Goal: Task Accomplishment & Management: Use online tool/utility

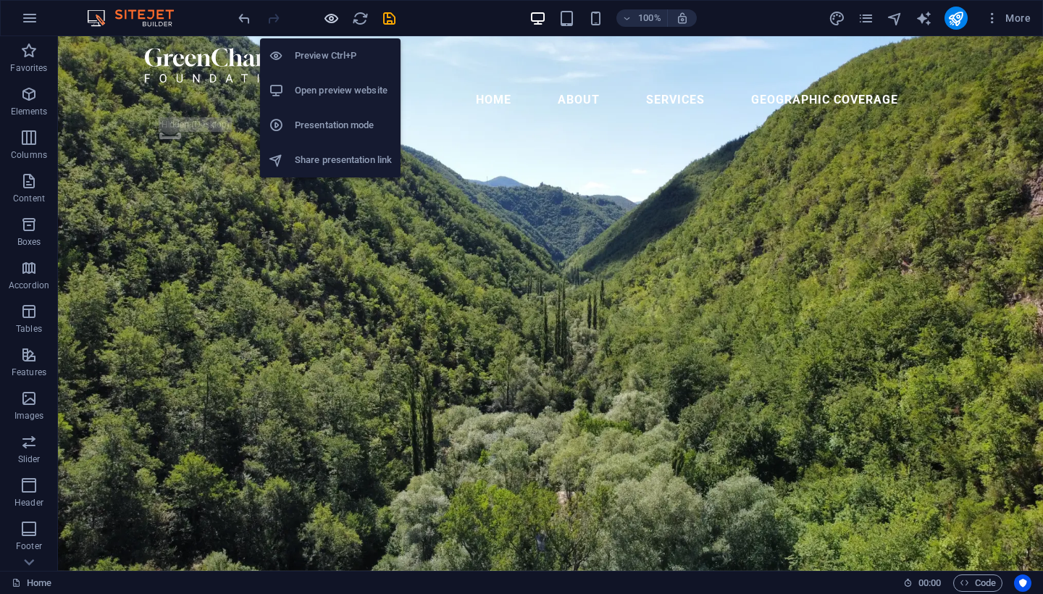
click at [330, 18] on icon "button" at bounding box center [331, 18] width 17 height 17
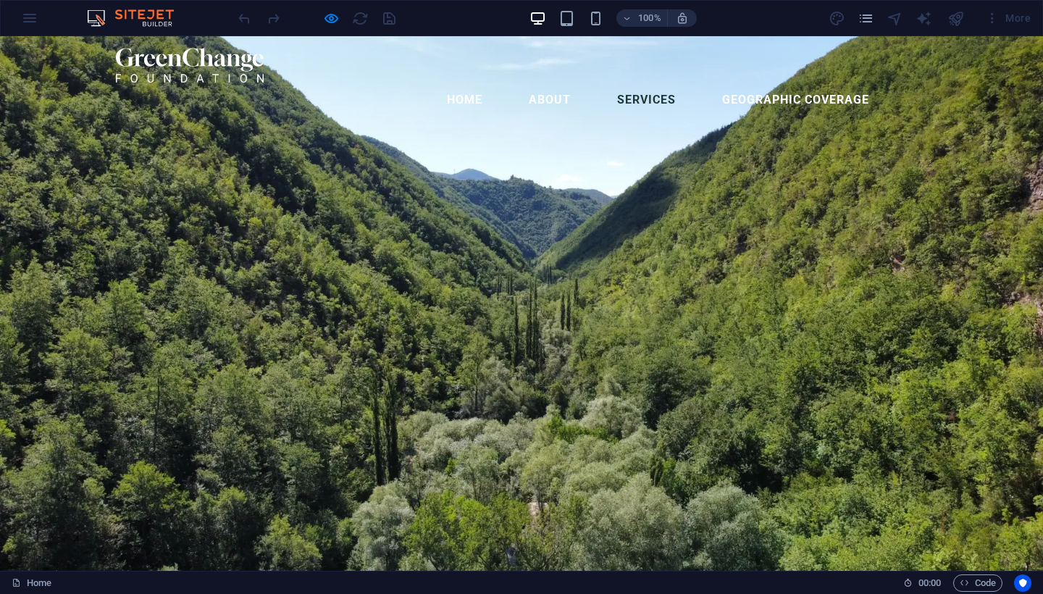
click at [653, 83] on link "Services" at bounding box center [647, 100] width 82 height 35
click at [734, 83] on link "geographic coverage" at bounding box center [796, 100] width 170 height 35
click at [452, 83] on link "home" at bounding box center [464, 100] width 59 height 35
click at [472, 83] on link "home" at bounding box center [464, 100] width 59 height 35
click at [601, 83] on ul "home About Services geographic coverage" at bounding box center [521, 100] width 811 height 35
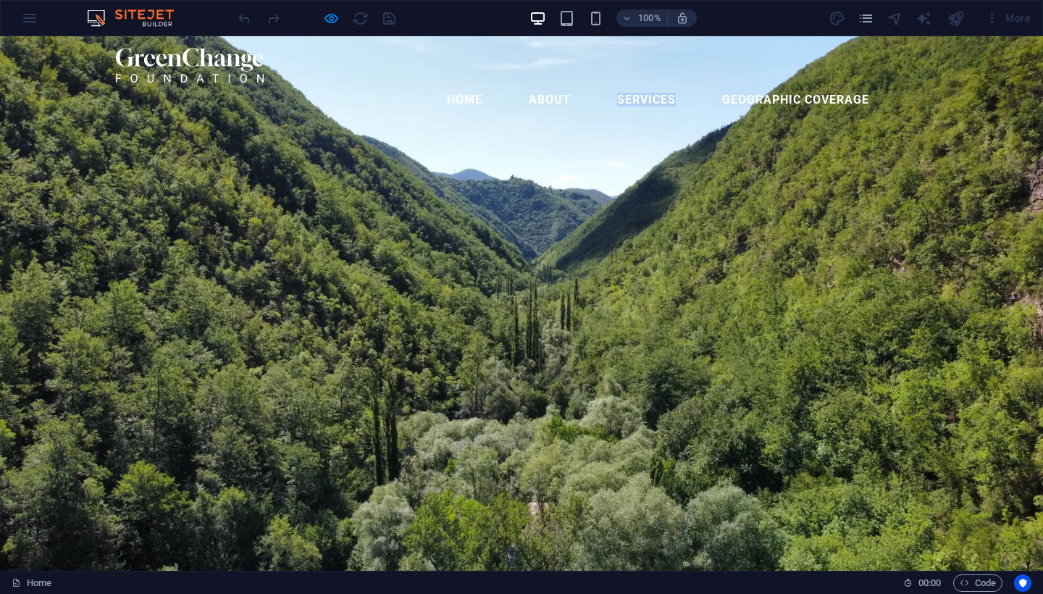
click at [601, 83] on ul "home About Services geographic coverage" at bounding box center [521, 100] width 811 height 35
click at [593, 83] on ul "home About Services geographic coverage" at bounding box center [521, 100] width 811 height 35
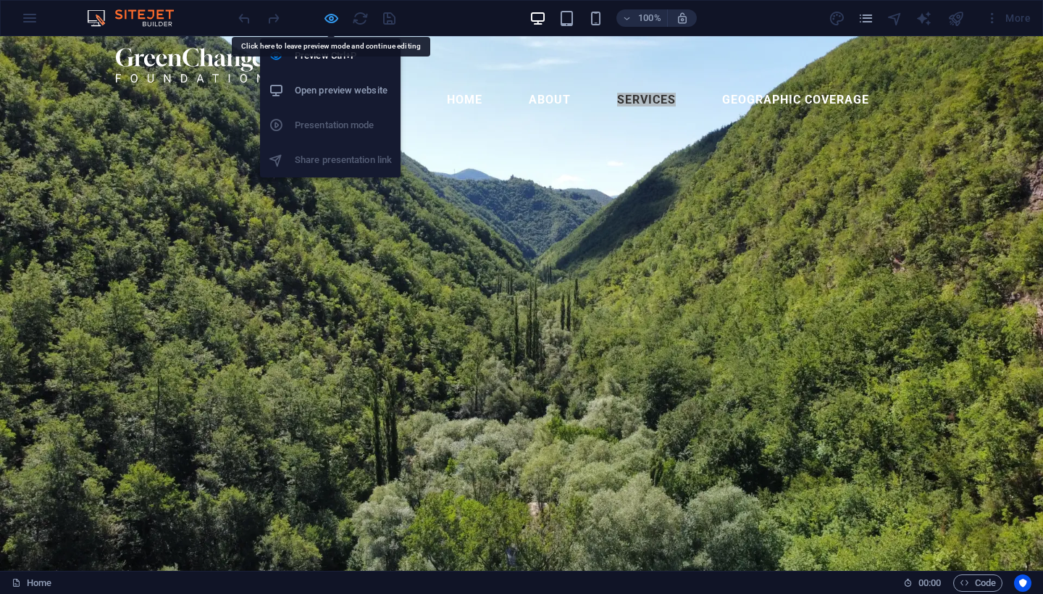
click at [328, 22] on icon "button" at bounding box center [331, 18] width 17 height 17
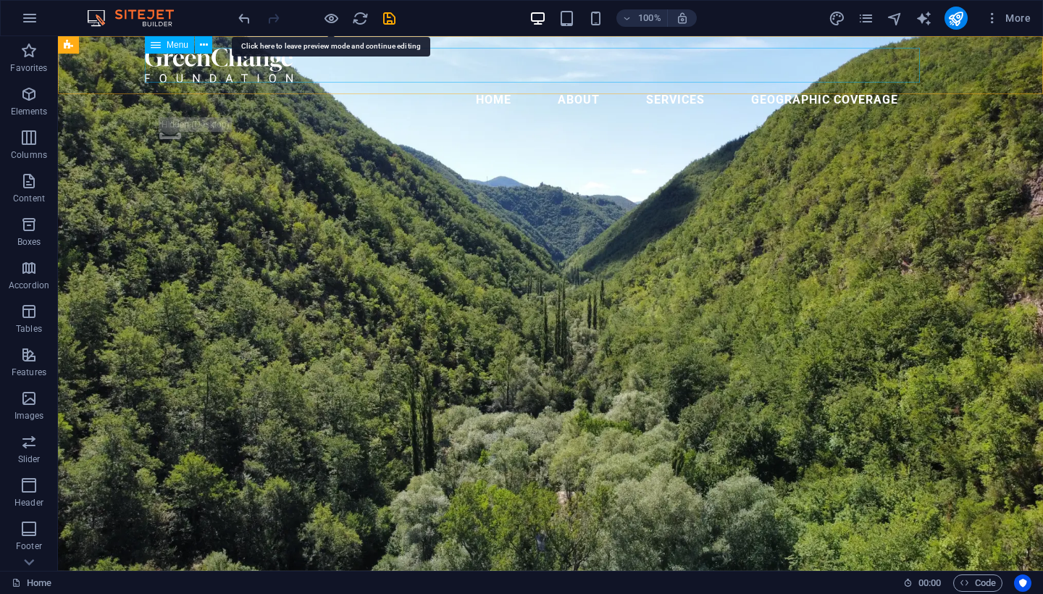
click at [413, 83] on nav "home About Services geographic coverage" at bounding box center [550, 100] width 811 height 35
select select
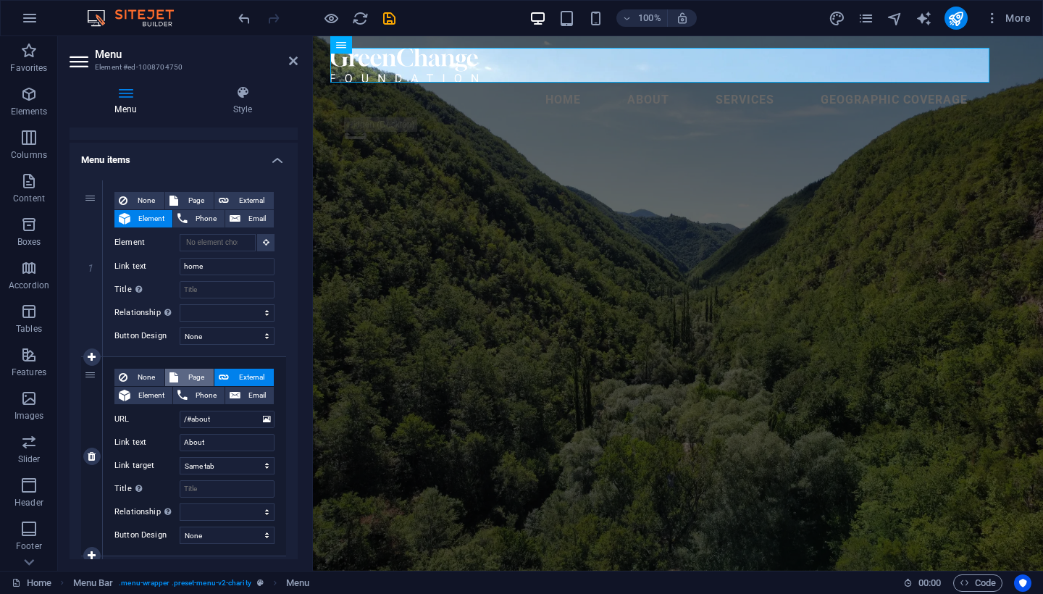
scroll to position [78, 0]
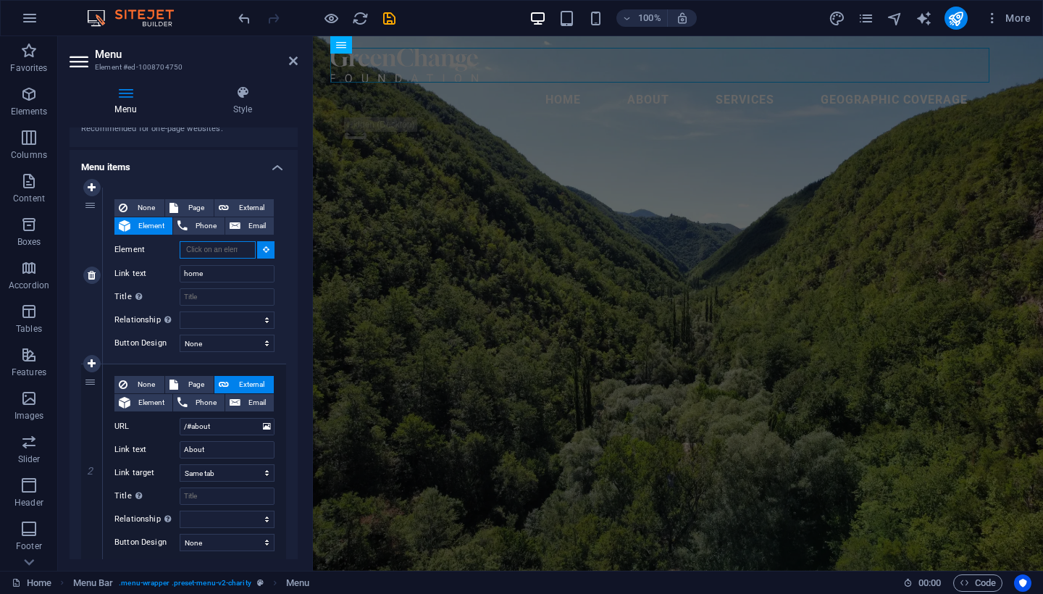
click at [230, 246] on input "Element" at bounding box center [218, 249] width 76 height 17
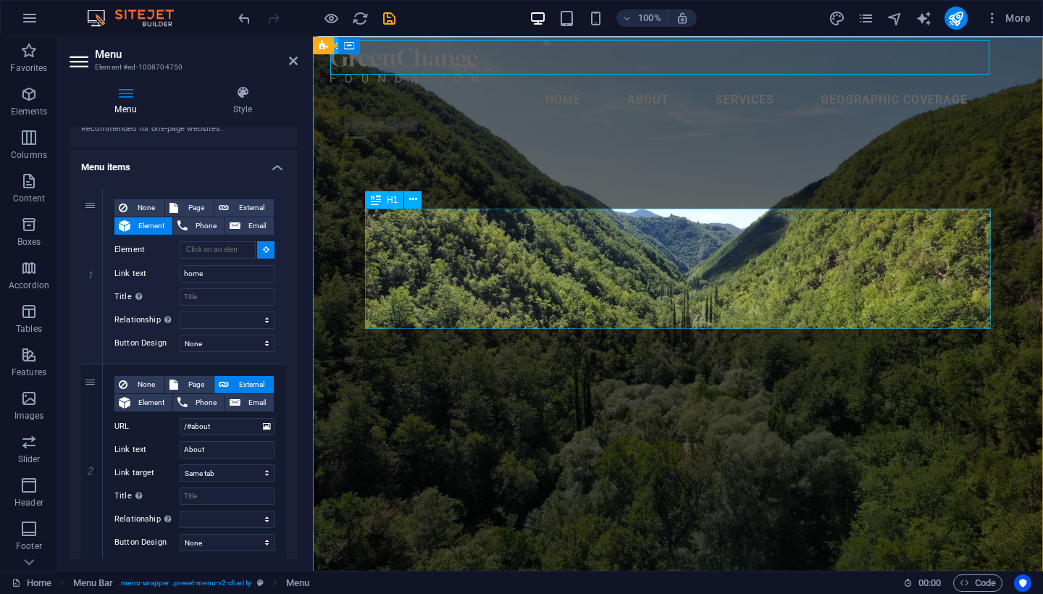
scroll to position [0, 0]
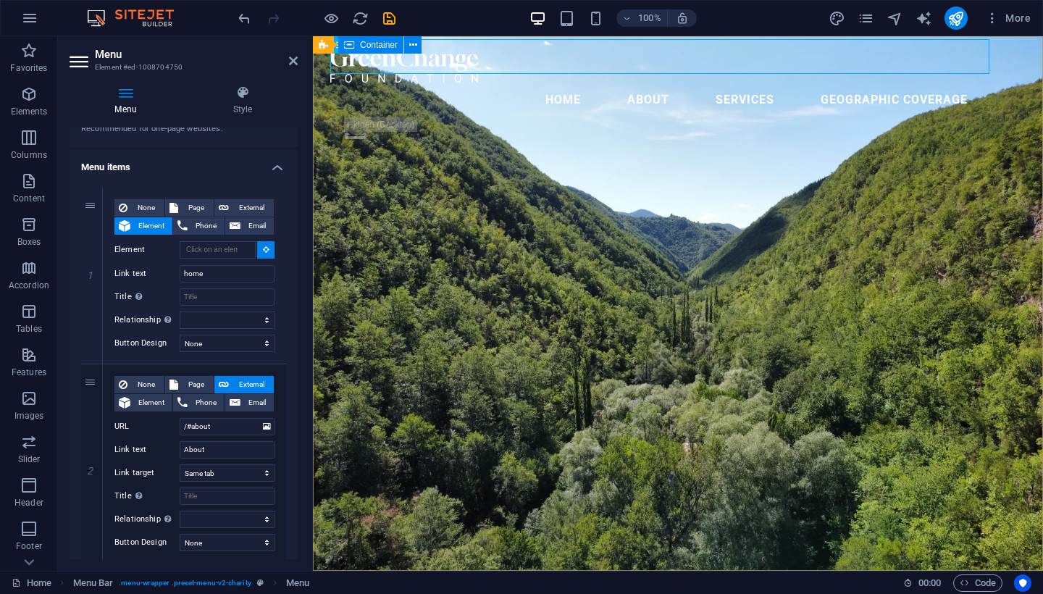
type input "#ed-1008704765"
select select
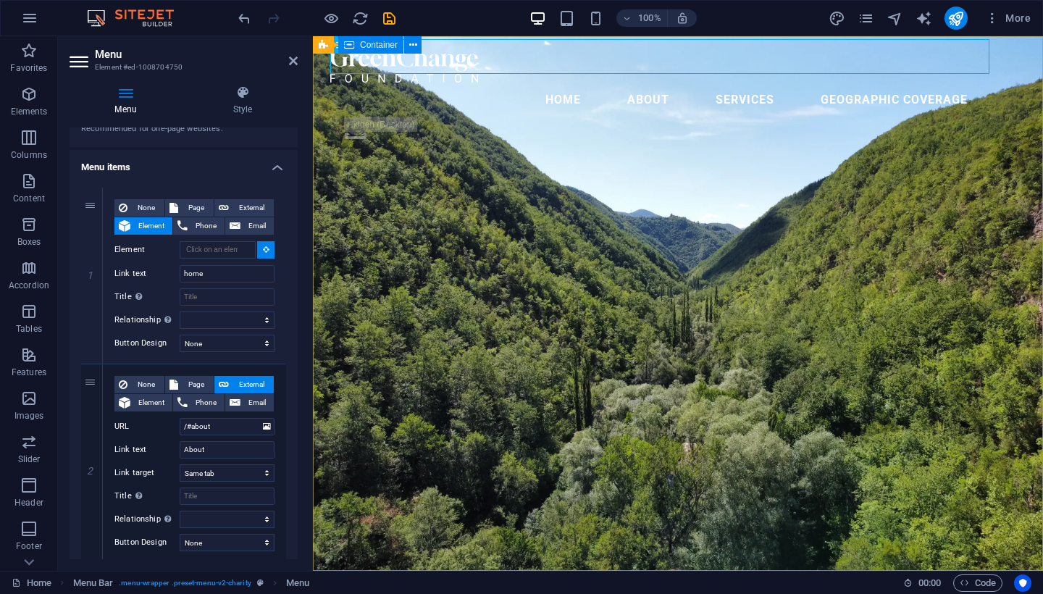
select select
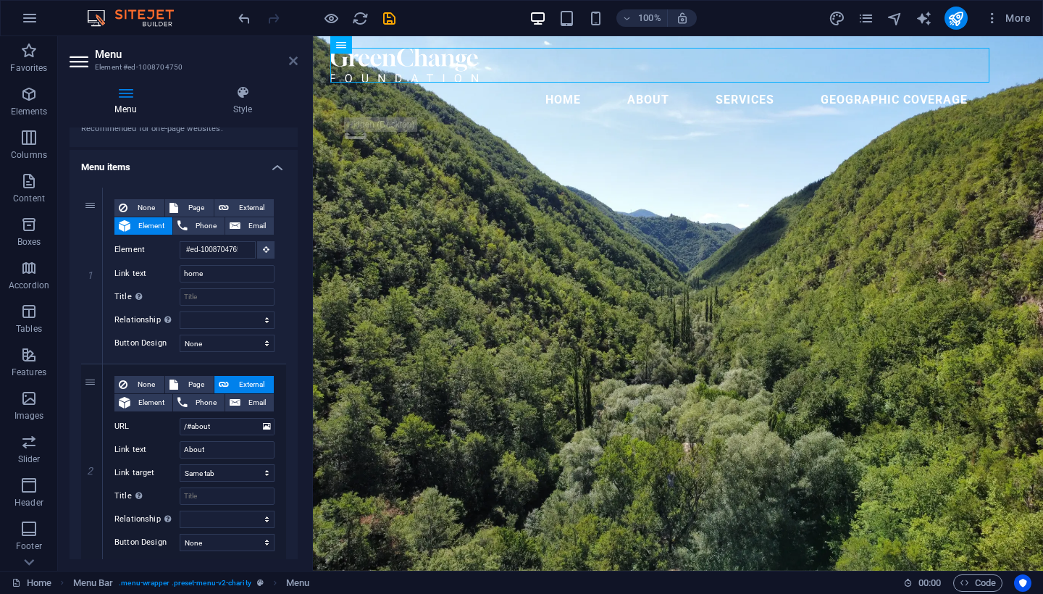
drag, startPoint x: 292, startPoint y: 63, endPoint x: 234, endPoint y: 26, distance: 68.7
click at [292, 63] on icon at bounding box center [293, 61] width 9 height 12
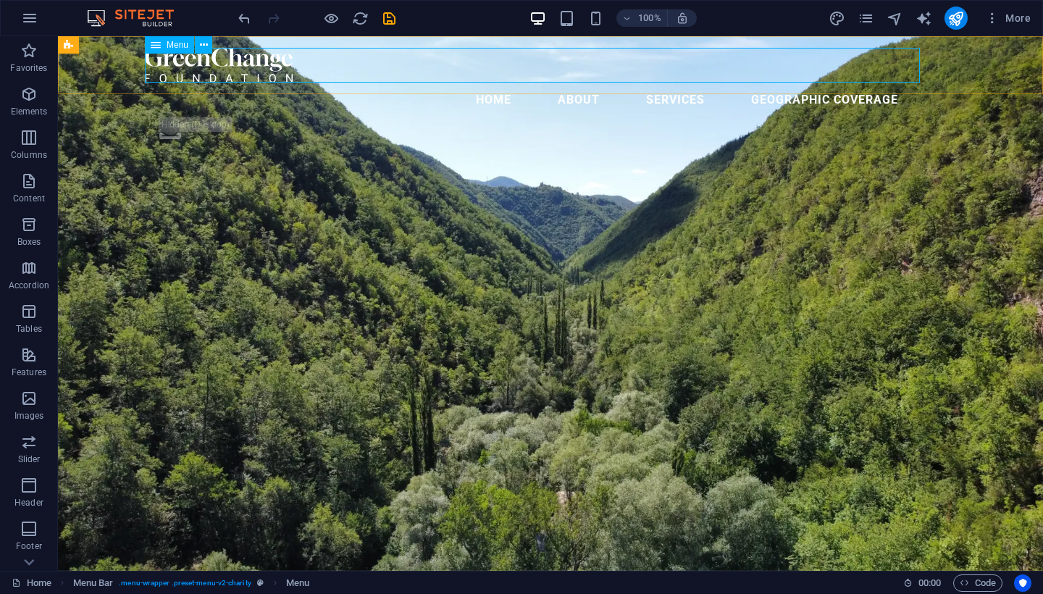
click at [292, 83] on nav "home About Services geographic coverage" at bounding box center [550, 100] width 811 height 35
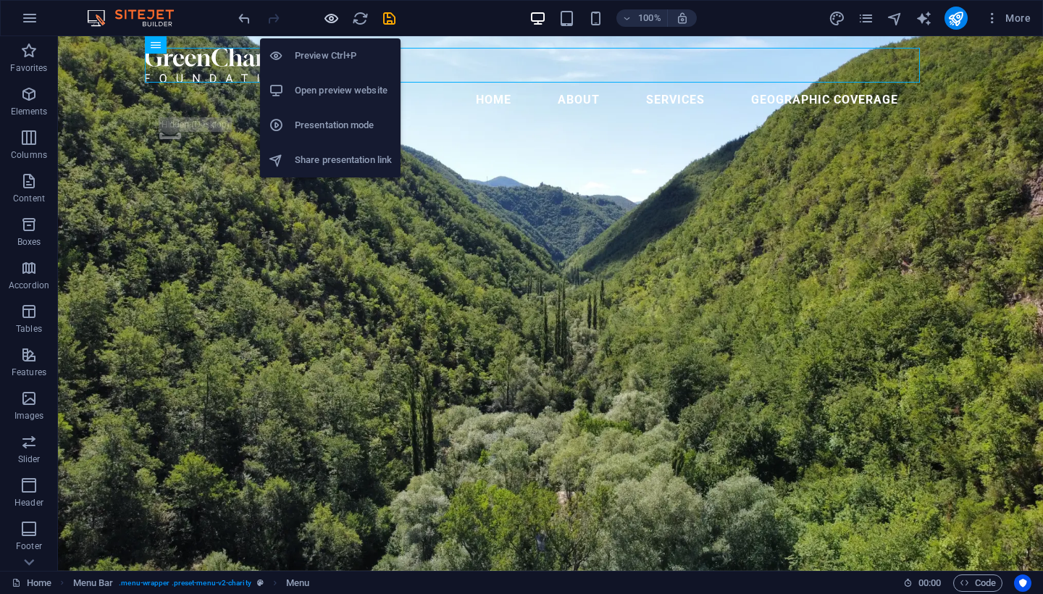
click at [327, 13] on icon "button" at bounding box center [331, 18] width 17 height 17
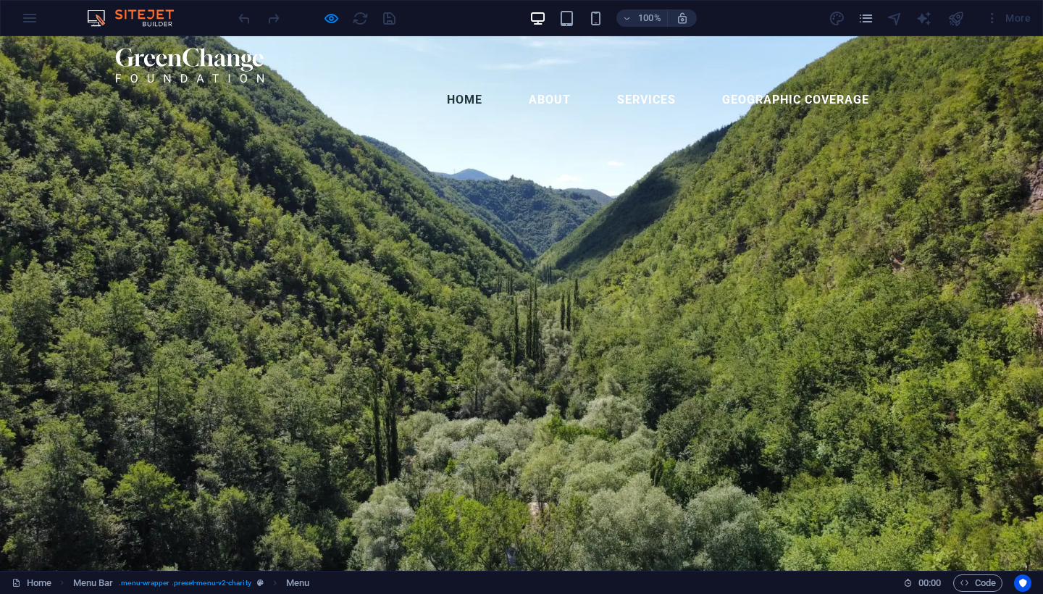
click at [467, 83] on link "home" at bounding box center [464, 100] width 59 height 35
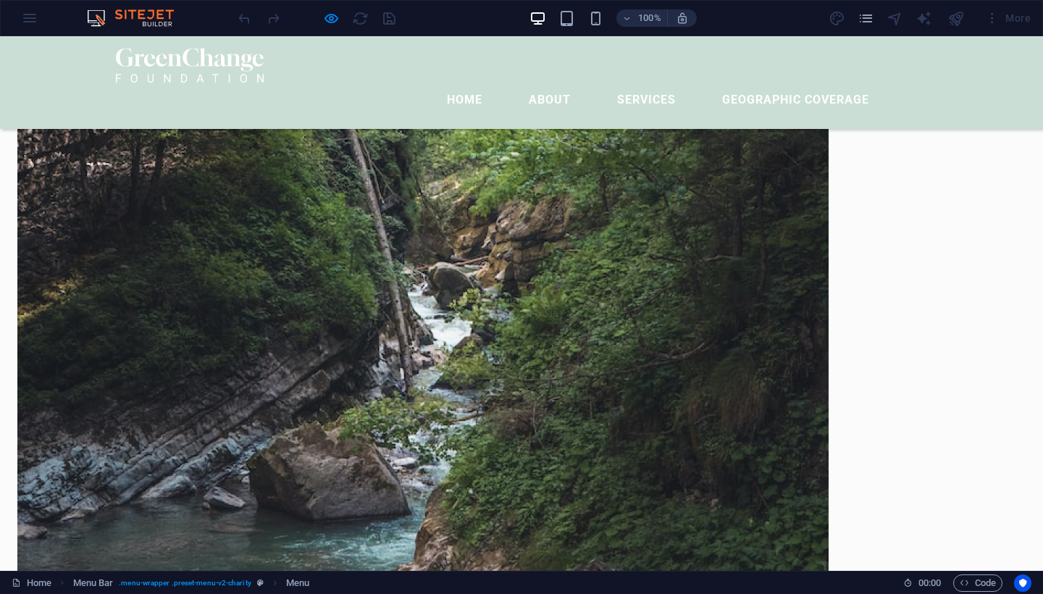
scroll to position [1513, 0]
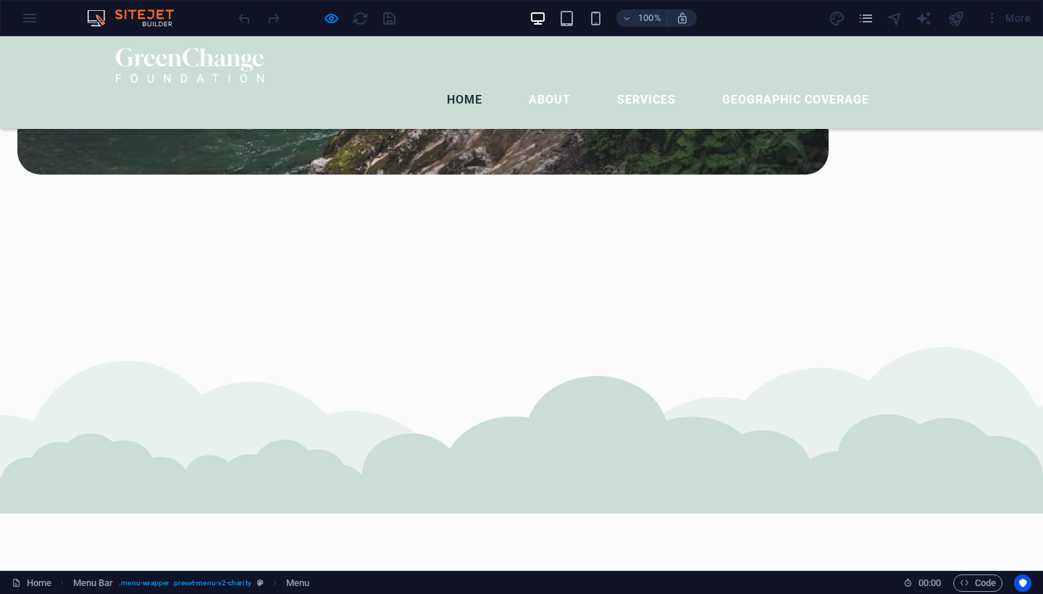
click at [469, 83] on link "home" at bounding box center [464, 100] width 59 height 35
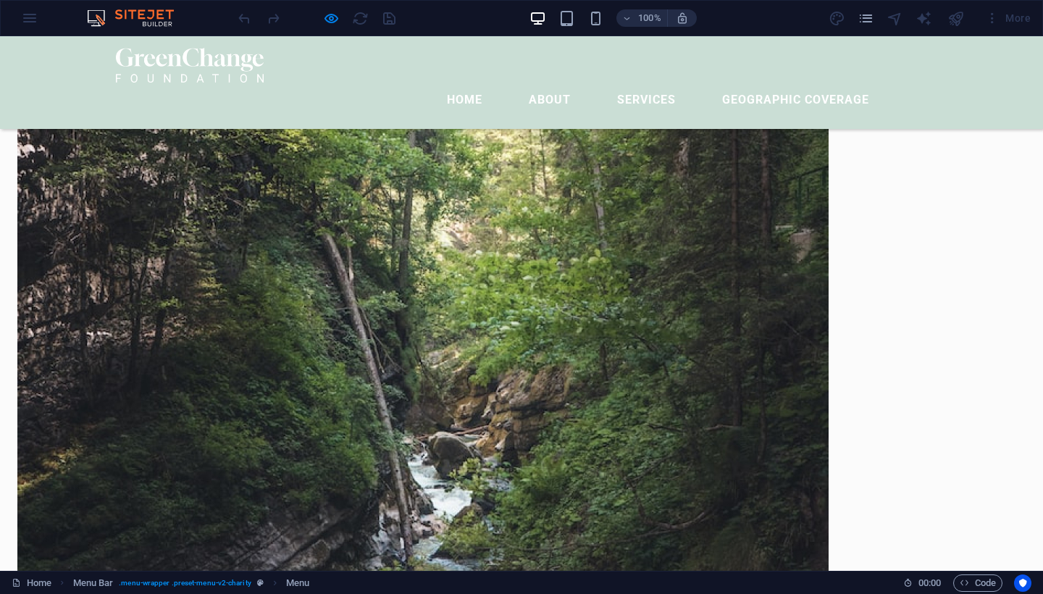
scroll to position [848, 0]
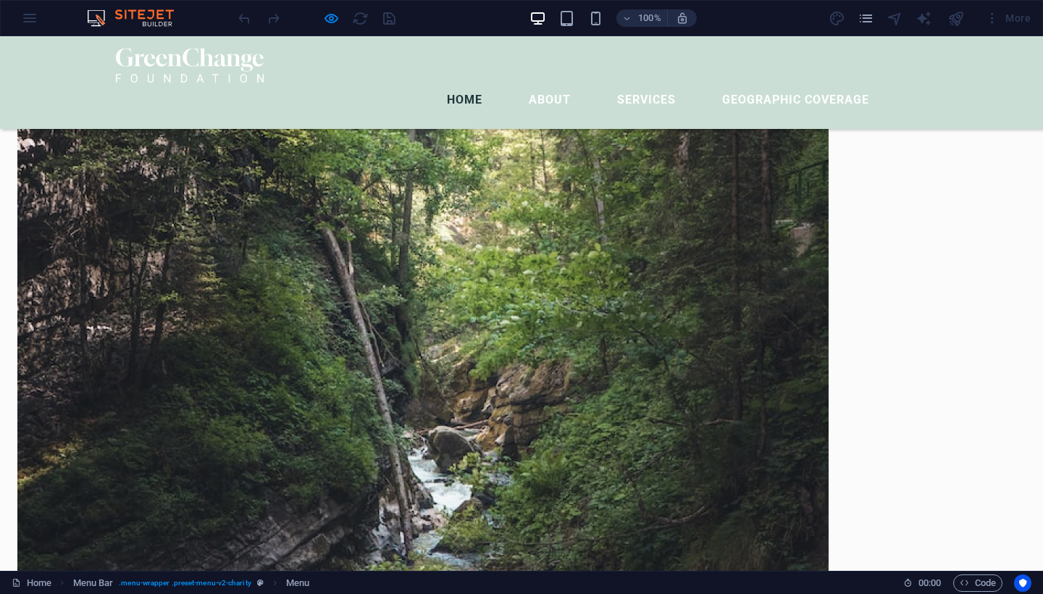
click at [461, 83] on link "home" at bounding box center [464, 100] width 59 height 35
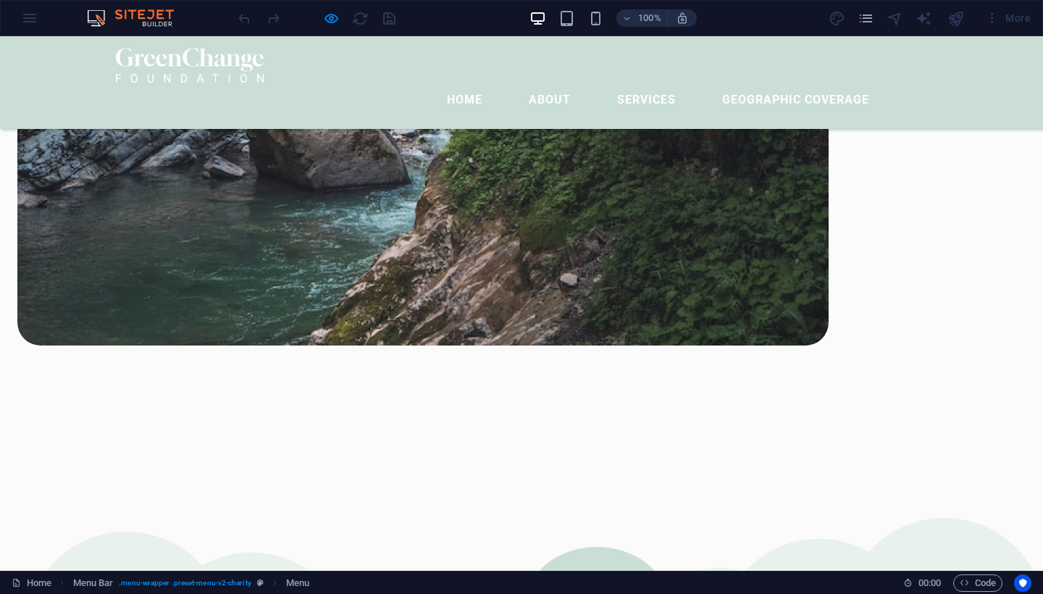
scroll to position [1345, 0]
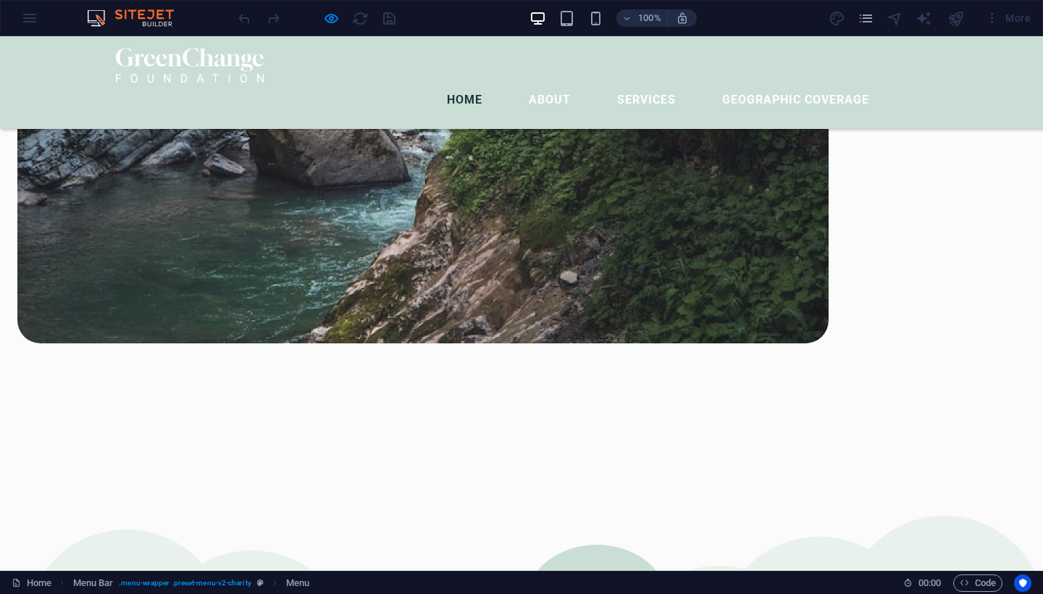
click at [463, 83] on link "home" at bounding box center [464, 100] width 59 height 35
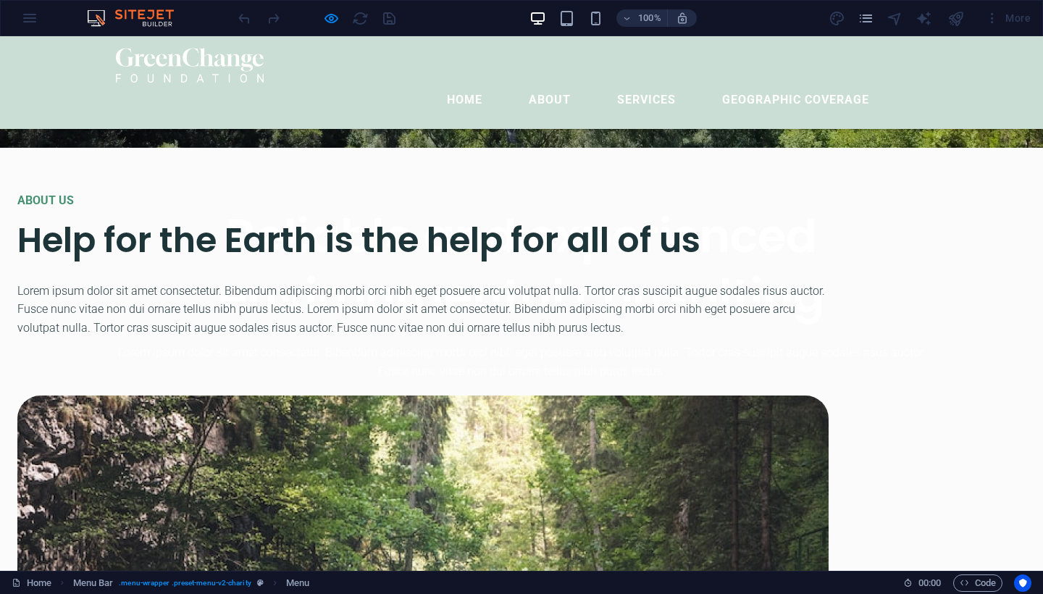
scroll to position [493, 0]
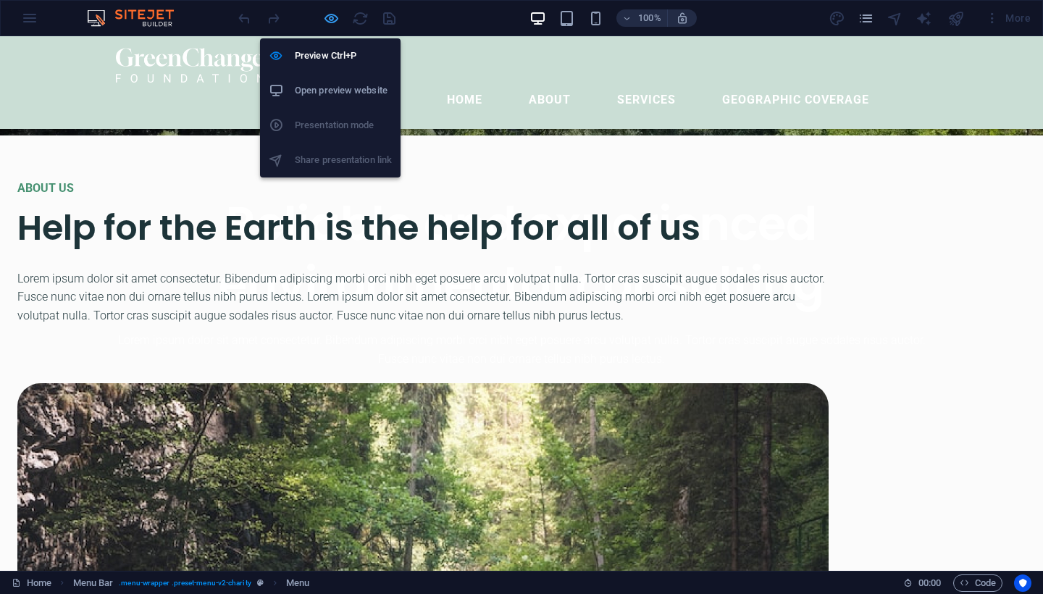
click at [327, 24] on icon "button" at bounding box center [331, 18] width 17 height 17
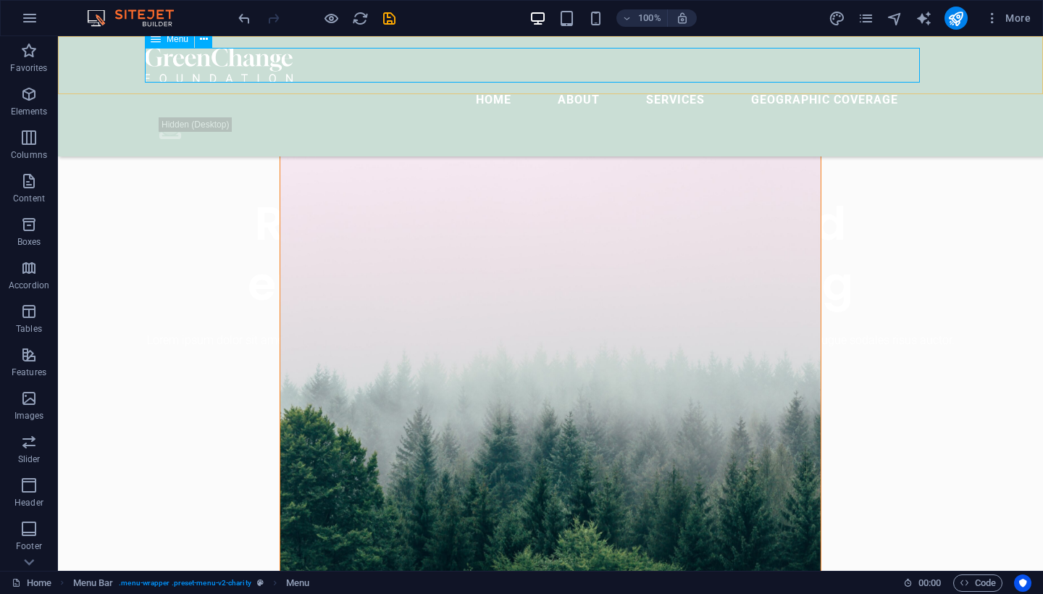
click at [548, 83] on nav "home About Services geographic coverage" at bounding box center [550, 100] width 811 height 35
select select
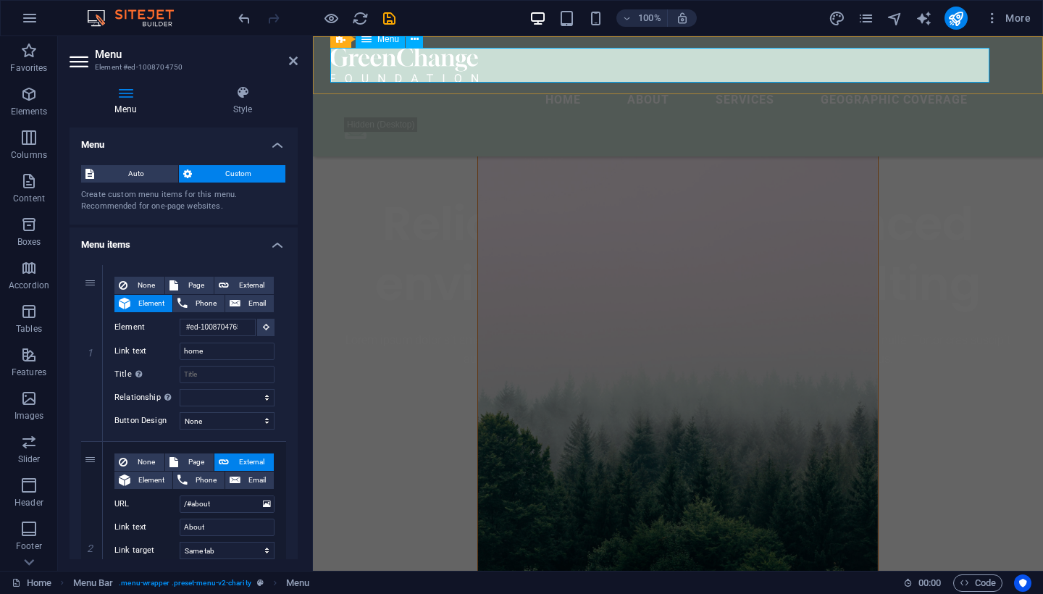
click at [607, 83] on nav "home About Services geographic coverage" at bounding box center [677, 100] width 695 height 35
click at [155, 477] on span "Element" at bounding box center [151, 480] width 33 height 17
select select
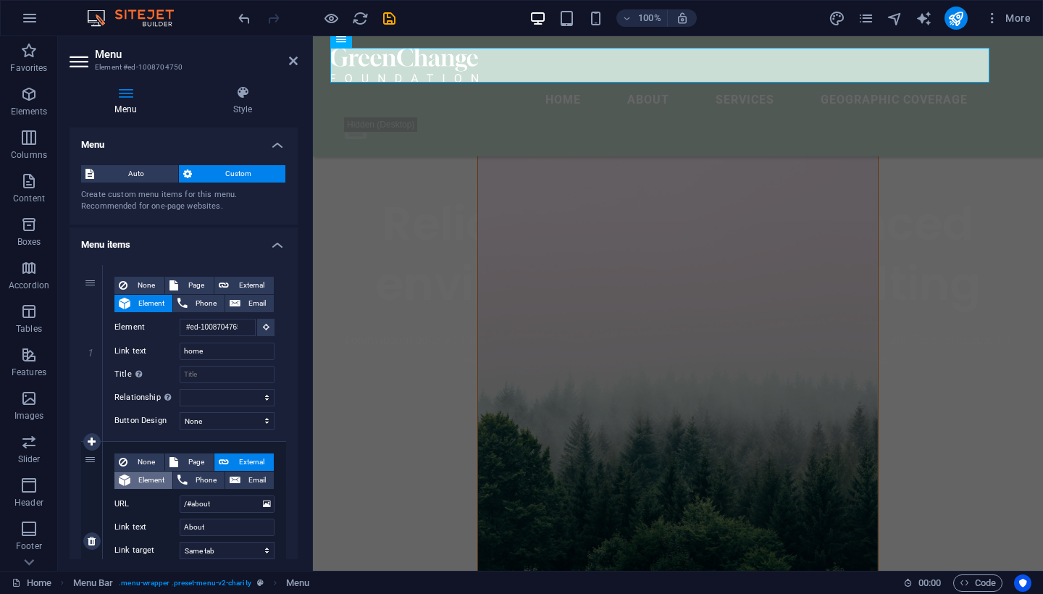
select select
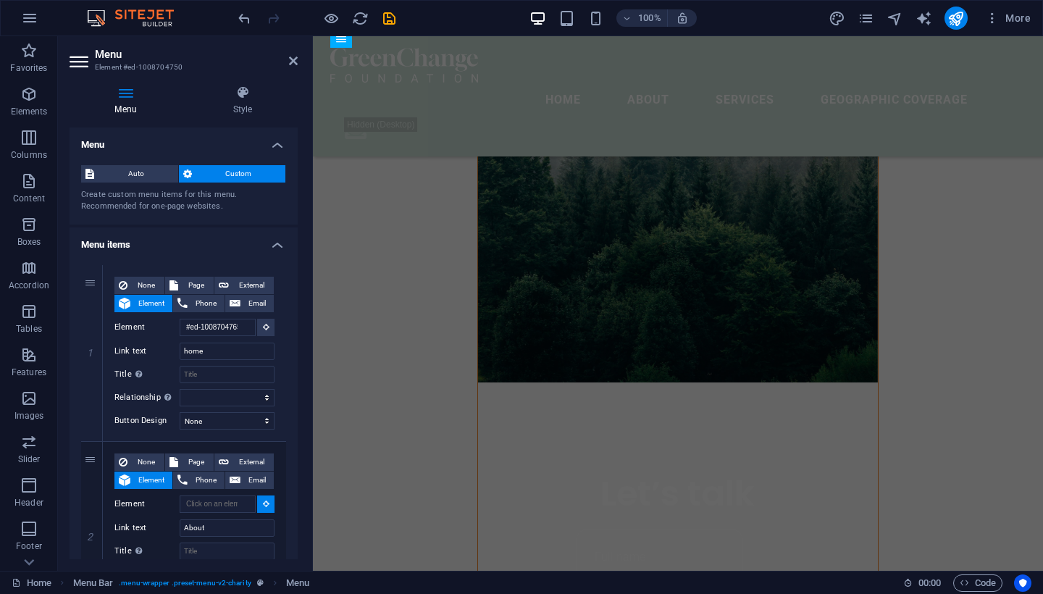
scroll to position [795, 0]
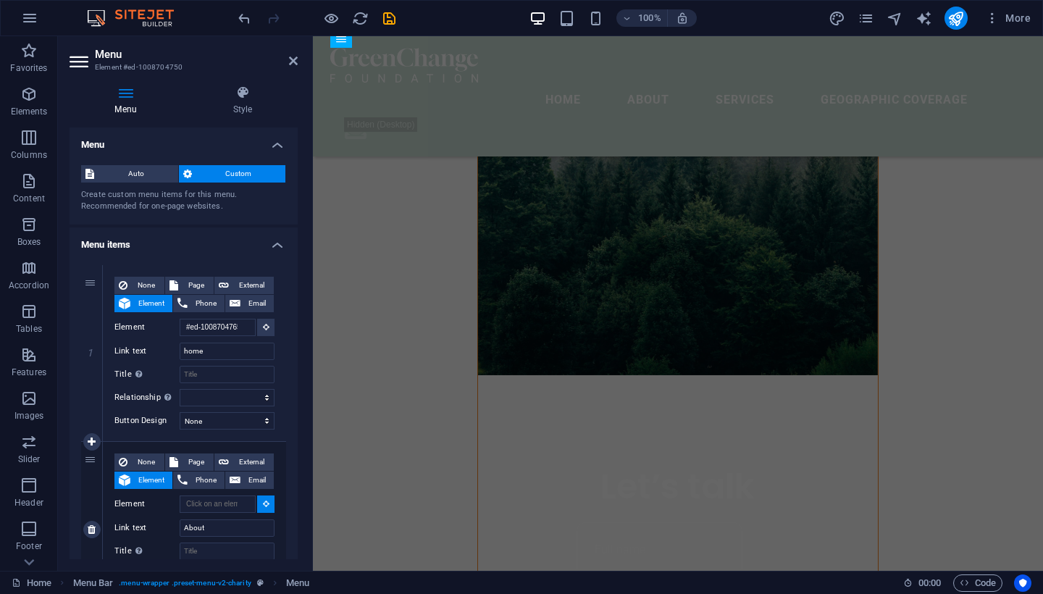
click at [262, 509] on button at bounding box center [265, 504] width 17 height 17
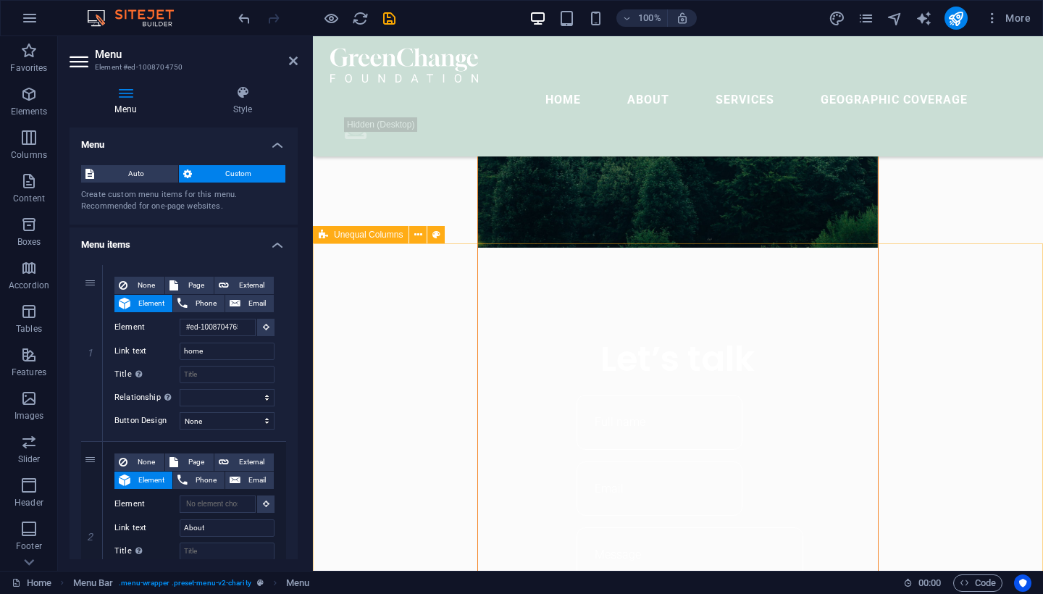
scroll to position [991, 0]
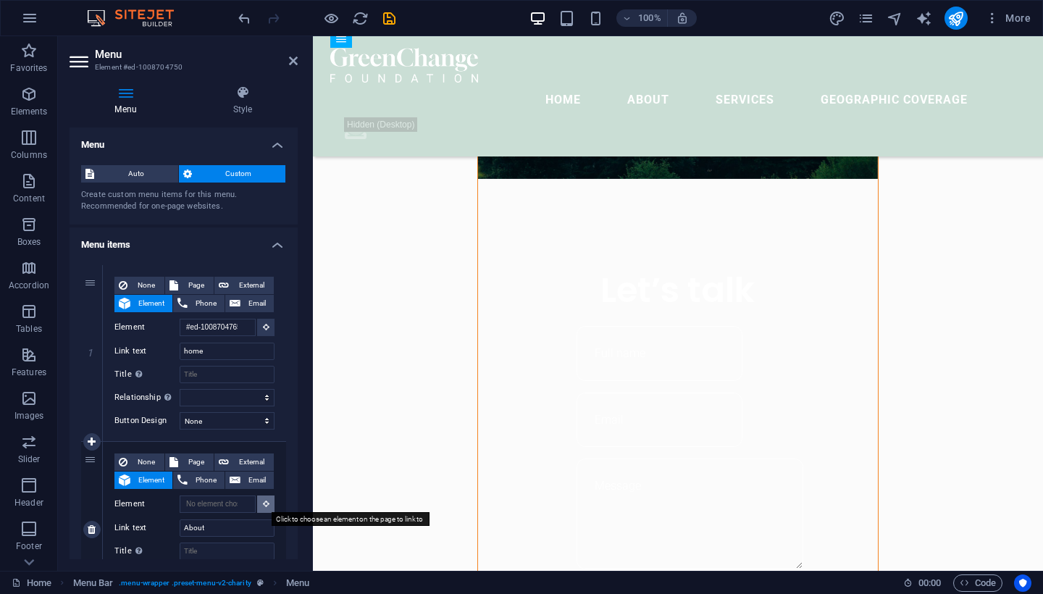
click at [263, 505] on icon at bounding box center [266, 503] width 7 height 7
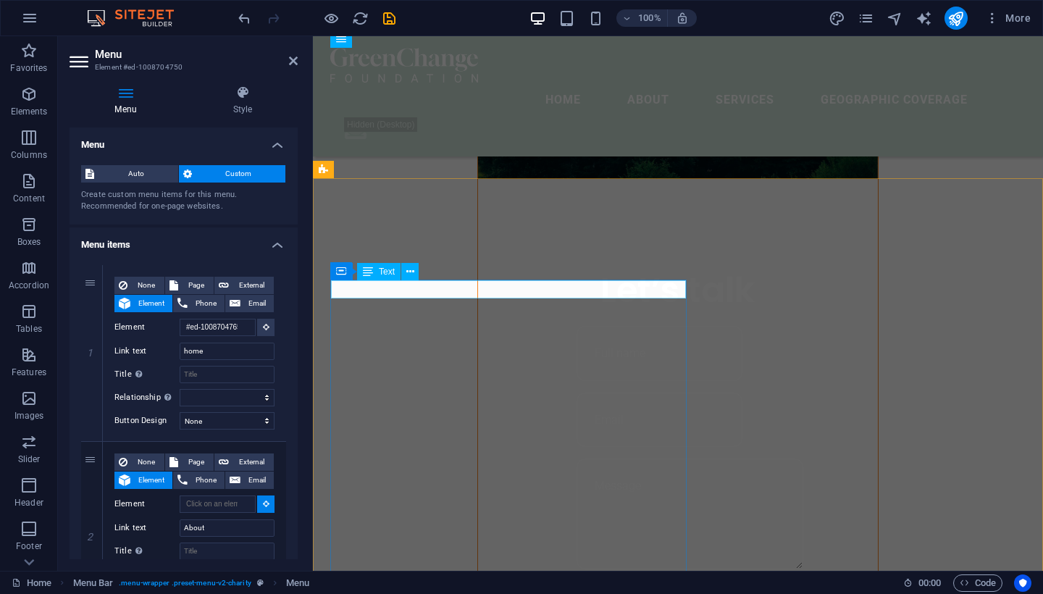
select select
type input "#ed-1008704786"
select select
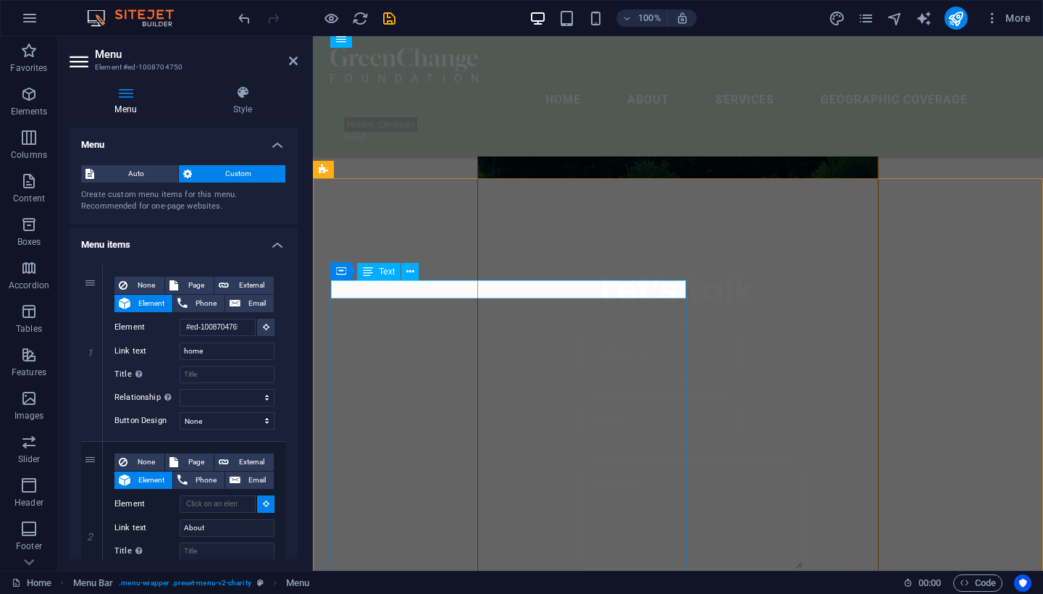
select select
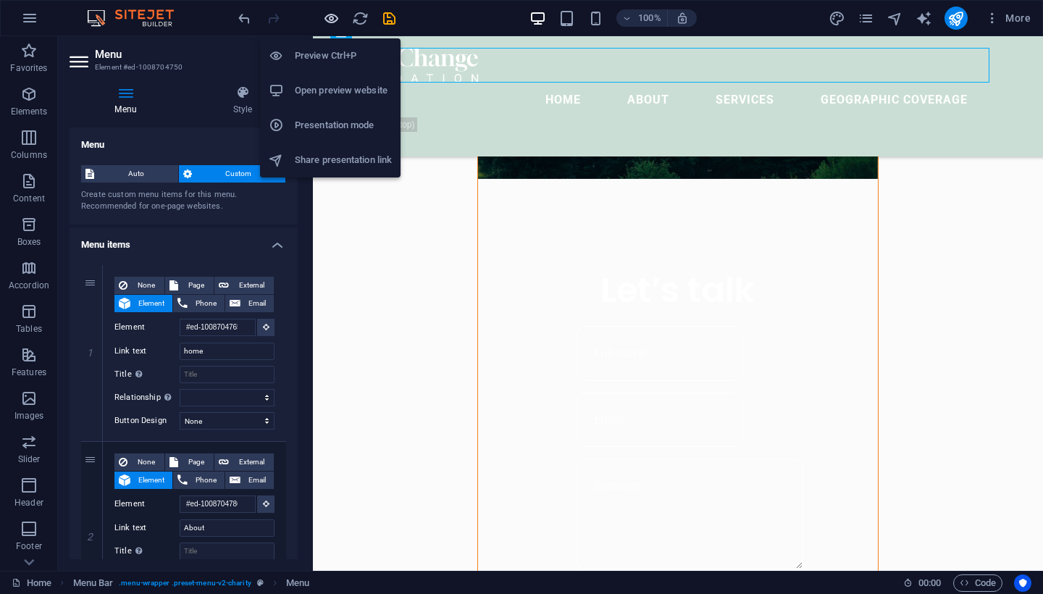
click at [327, 19] on icon "button" at bounding box center [331, 18] width 17 height 17
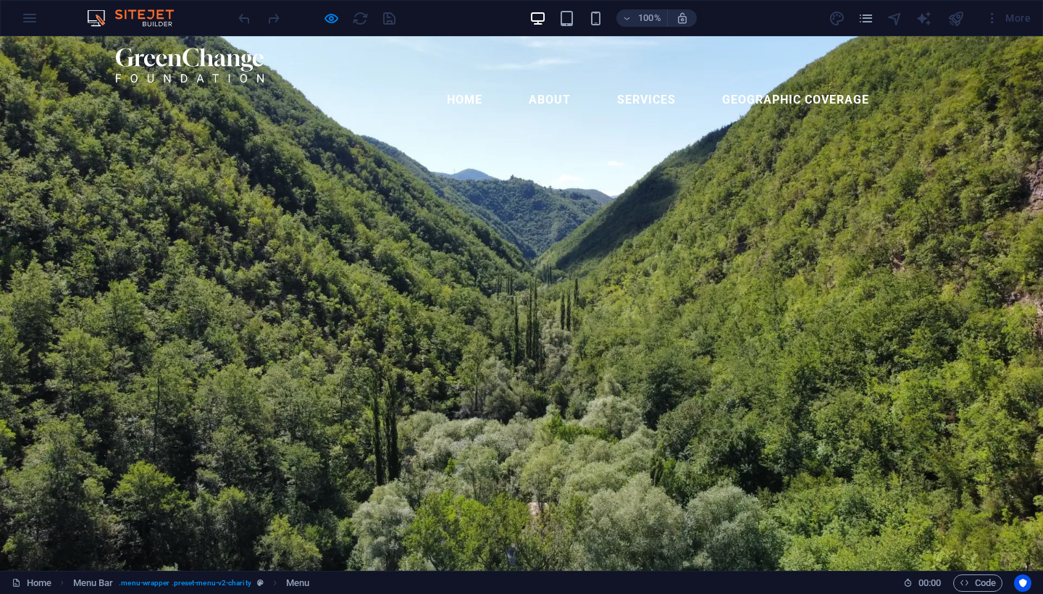
scroll to position [0, 0]
click at [540, 83] on link "About" at bounding box center [549, 100] width 65 height 35
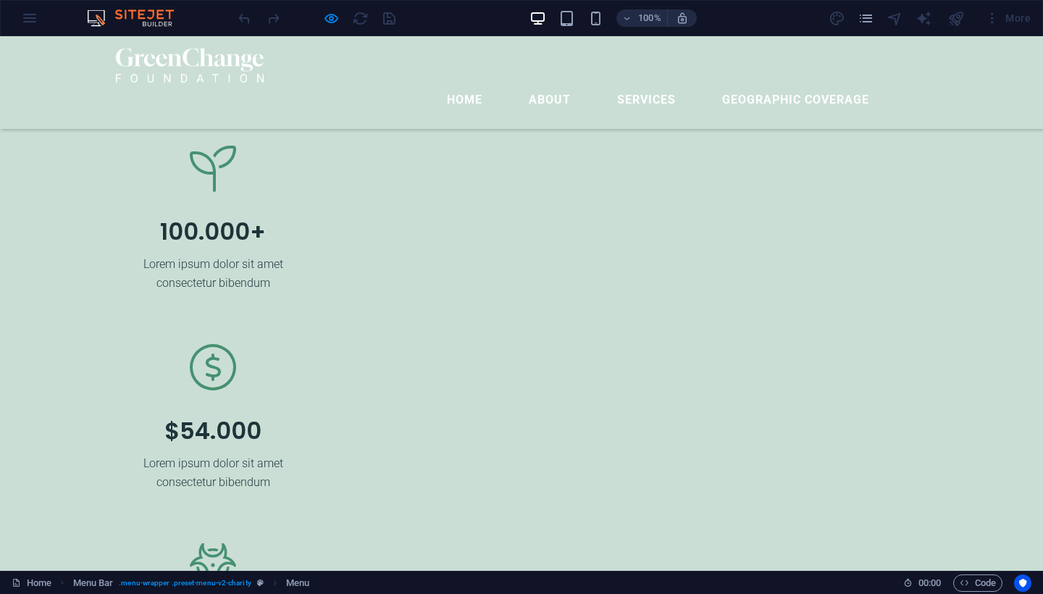
scroll to position [2179, 0]
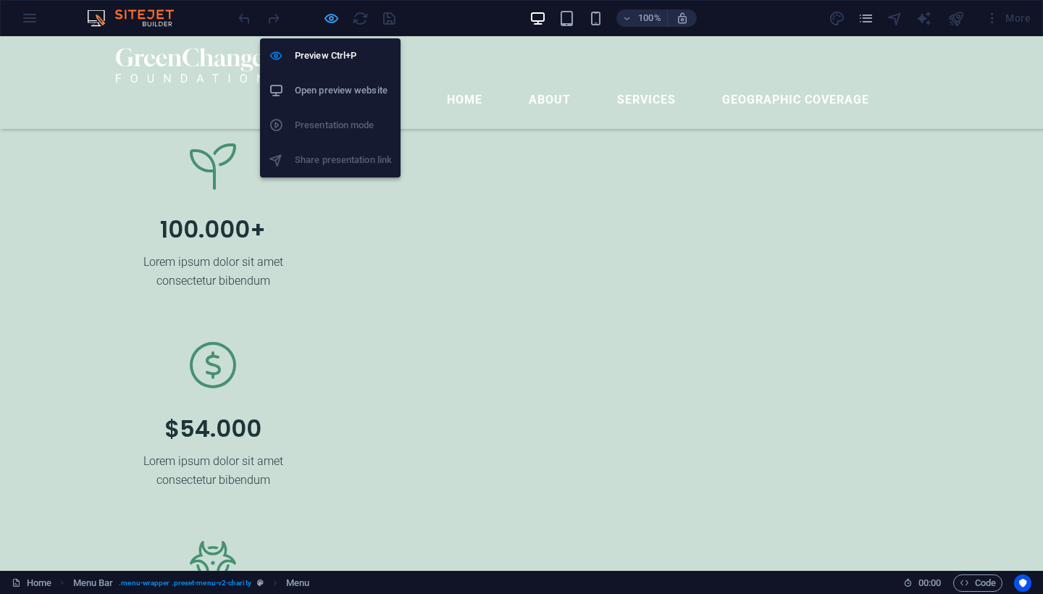
click at [335, 19] on icon "button" at bounding box center [331, 18] width 17 height 17
select select
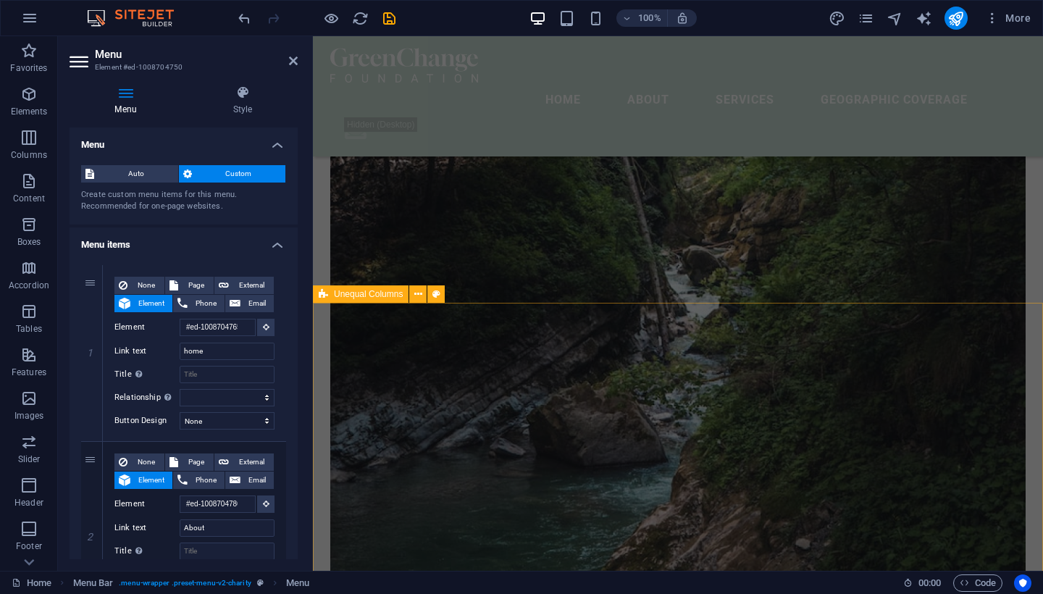
scroll to position [2273, 0]
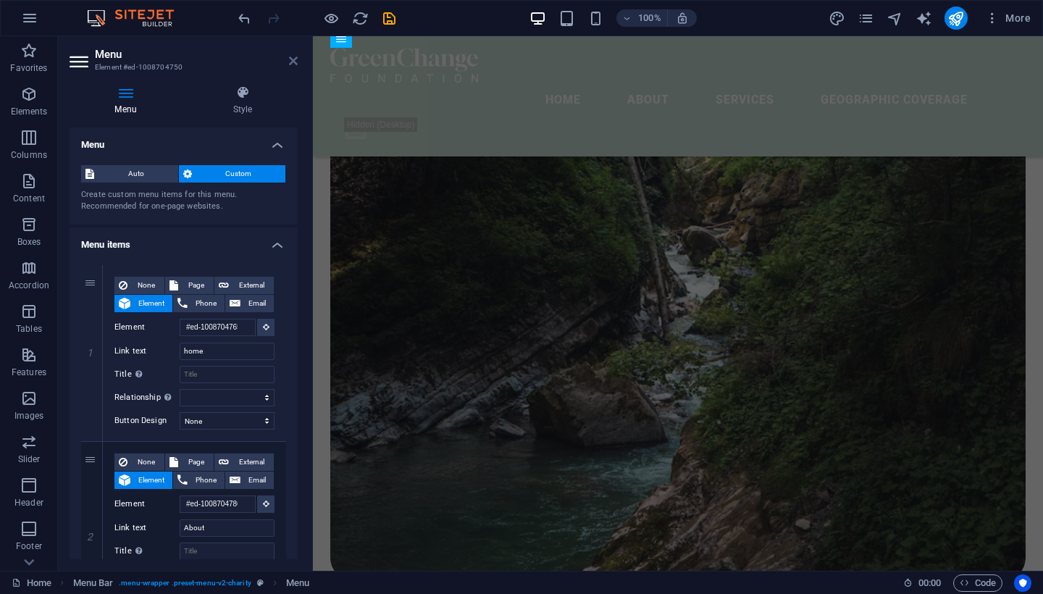
click at [292, 62] on icon at bounding box center [293, 61] width 9 height 12
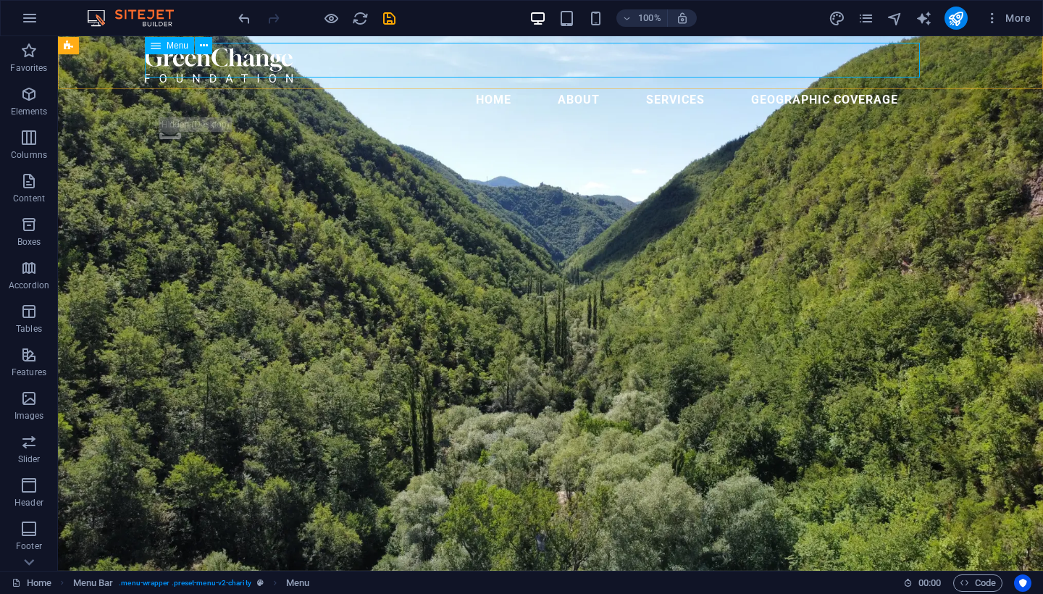
scroll to position [0, 0]
click at [536, 83] on nav "home About Services geographic coverage" at bounding box center [550, 100] width 811 height 35
click at [575, 83] on nav "home About Services geographic coverage" at bounding box center [550, 100] width 811 height 35
select select
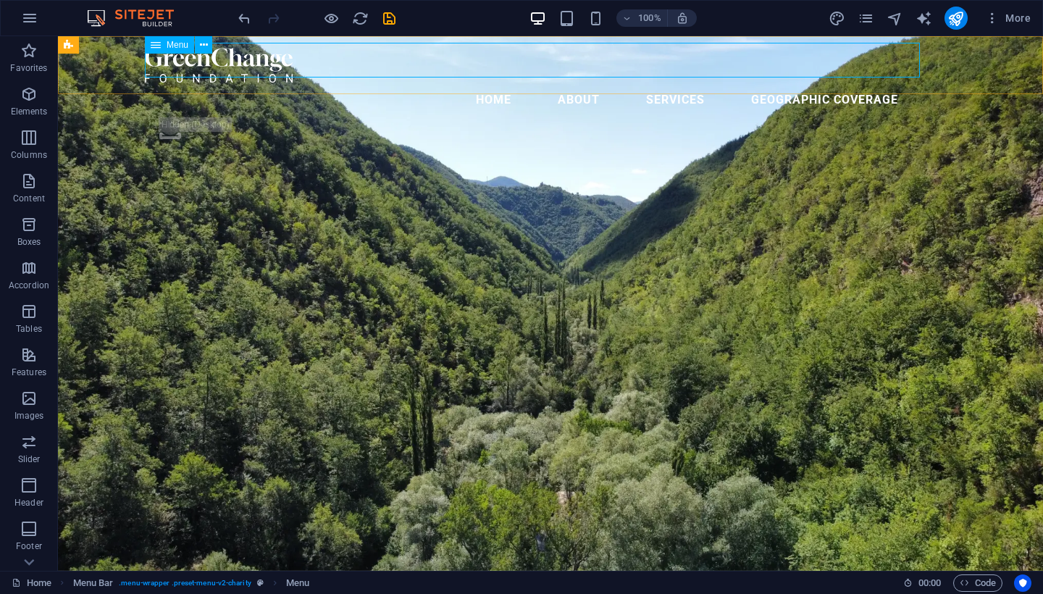
select select
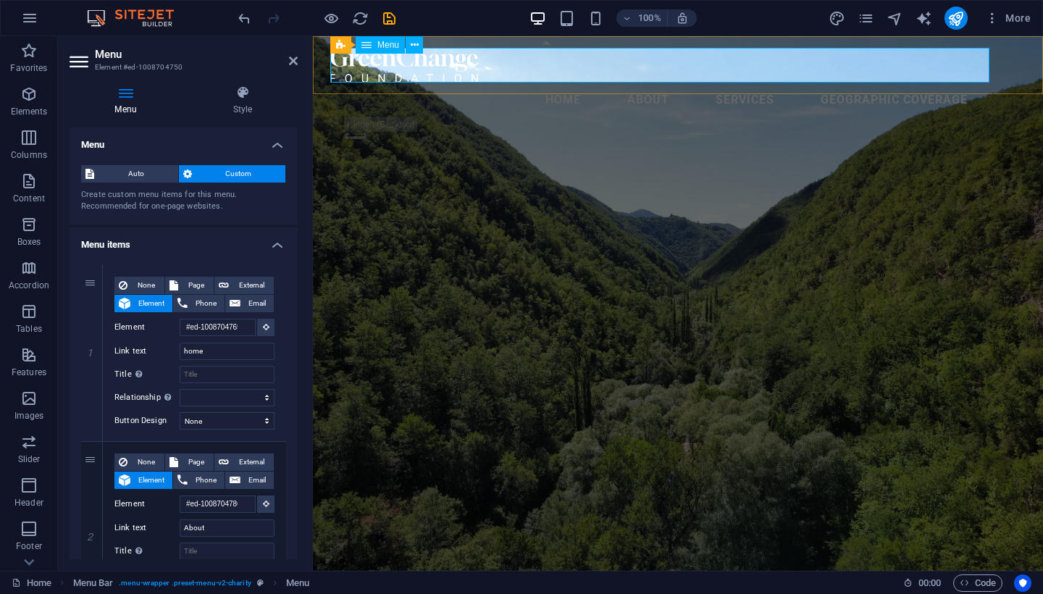
click at [614, 83] on nav "home About Services geographic coverage" at bounding box center [677, 100] width 695 height 35
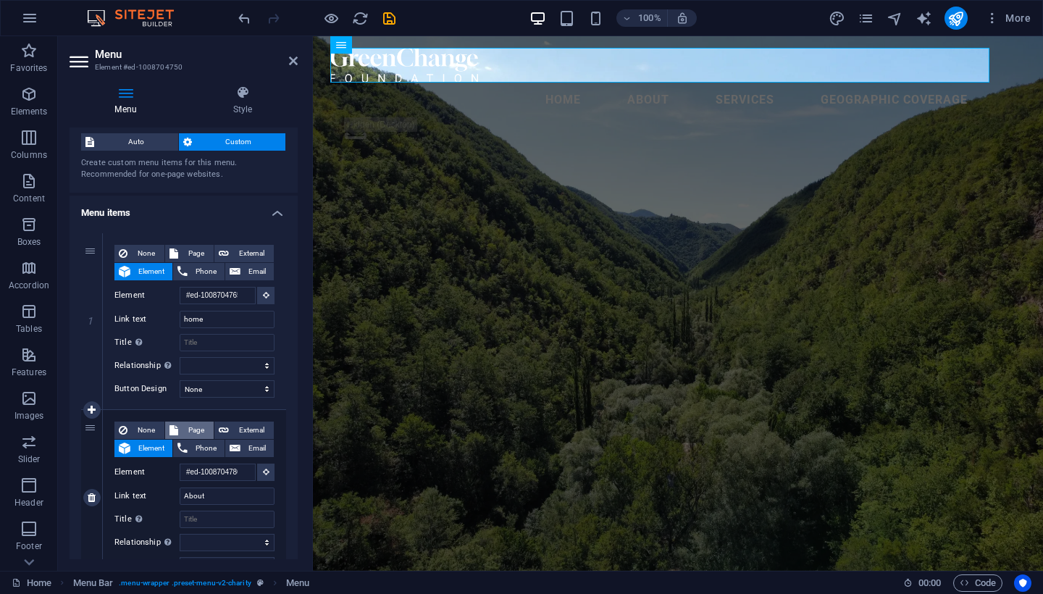
click at [198, 431] on span "Page" at bounding box center [196, 430] width 27 height 17
select select
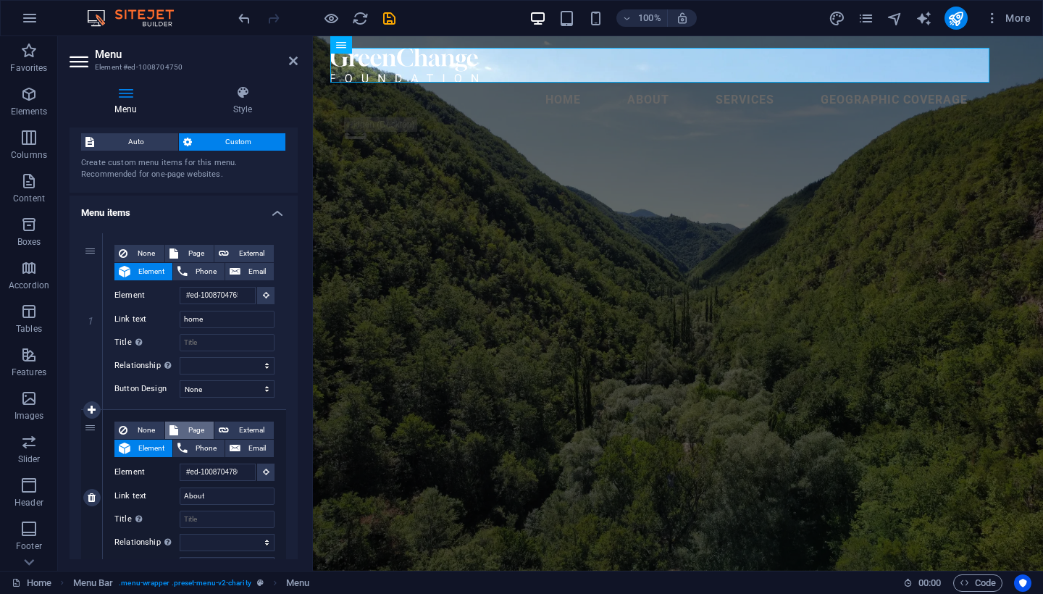
select select
select select "3"
select select
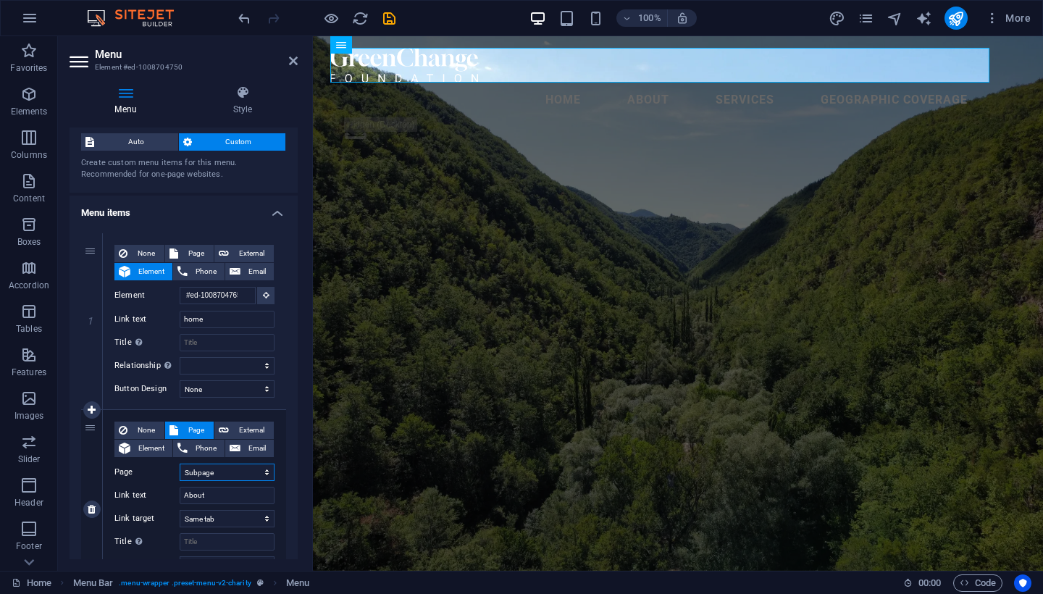
select select
click at [292, 62] on icon at bounding box center [293, 61] width 9 height 12
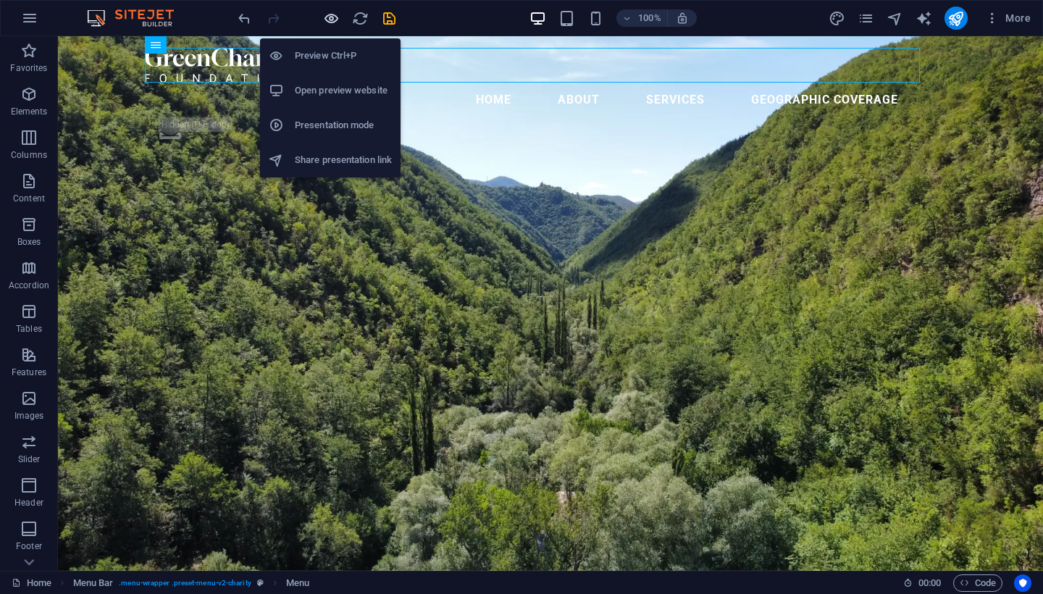
click at [336, 13] on icon "button" at bounding box center [331, 18] width 17 height 17
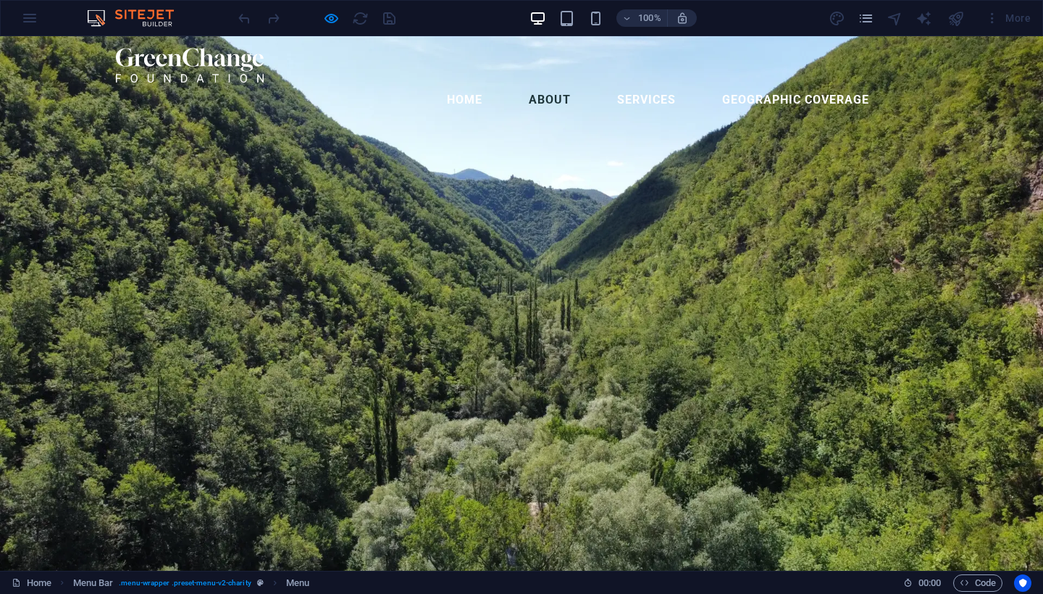
click at [567, 83] on link "About" at bounding box center [549, 100] width 65 height 35
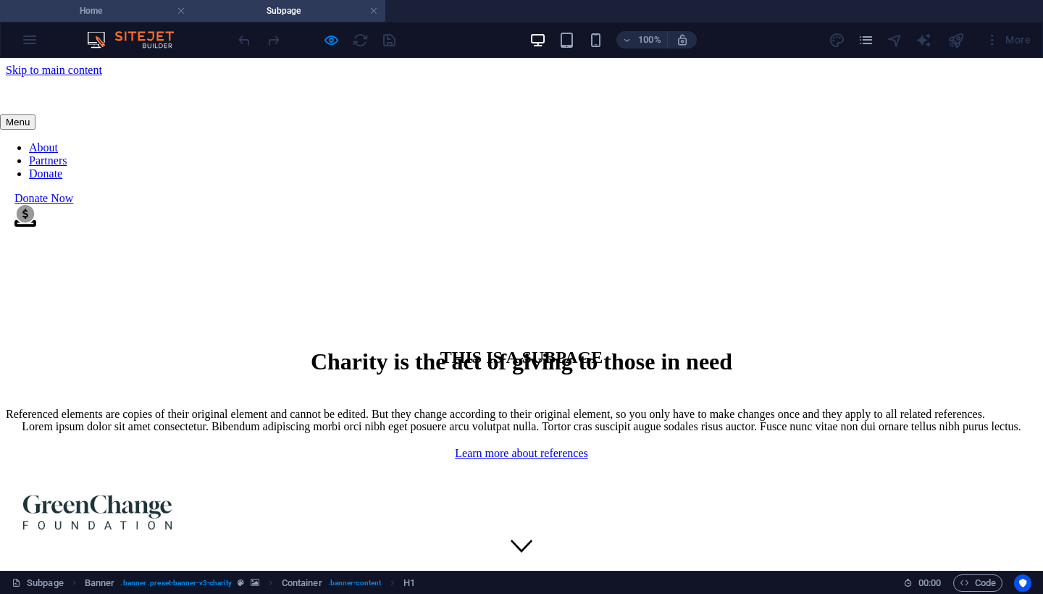
click at [134, 12] on h4 "Home" at bounding box center [96, 11] width 193 height 16
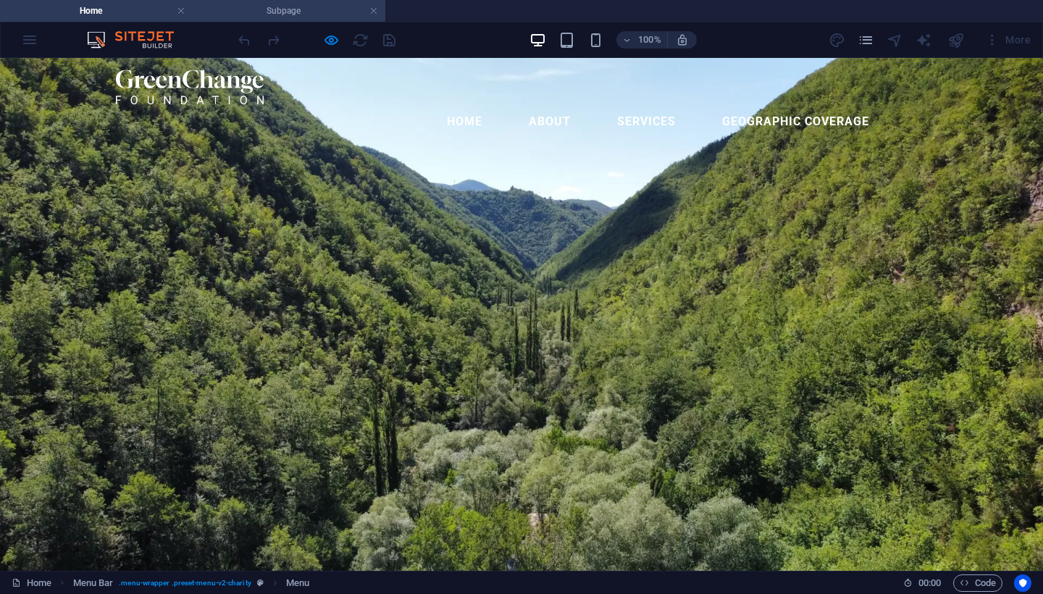
click at [276, 9] on h4 "Subpage" at bounding box center [289, 11] width 193 height 16
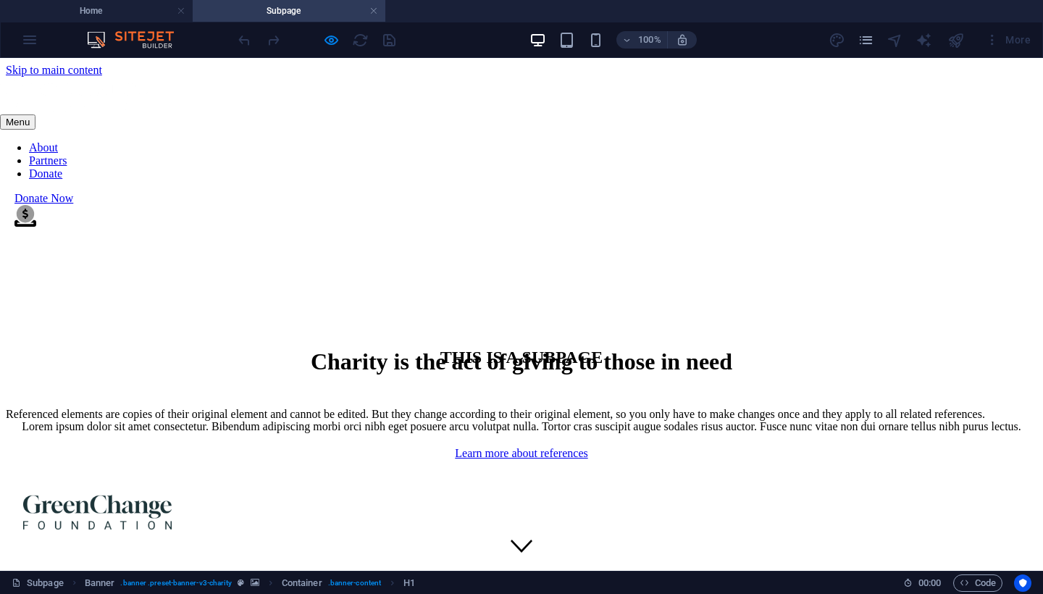
click at [406, 348] on div "Charity is the act of giving to those in need" at bounding box center [522, 361] width 1032 height 27
click at [246, 348] on div "Charity is the act of giving to those in need" at bounding box center [522, 361] width 1032 height 27
click at [247, 348] on div "Charity is the act of giving to those in need" at bounding box center [522, 361] width 1032 height 27
click at [457, 348] on div "Charity is the act of giving to those in need" at bounding box center [522, 361] width 1032 height 27
click at [456, 348] on div "Charity is the act of giving to those in need" at bounding box center [522, 361] width 1032 height 27
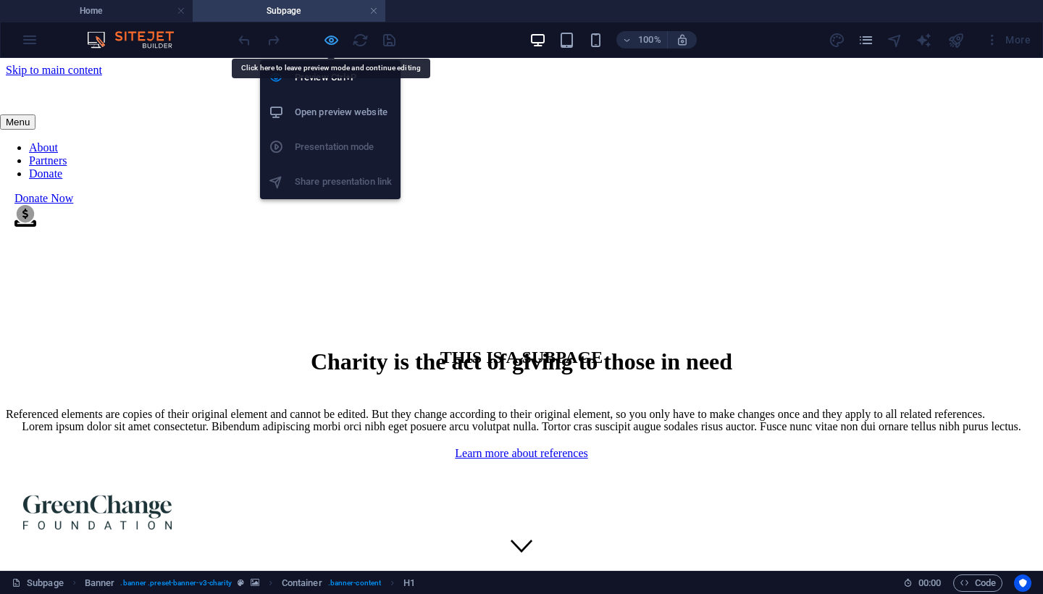
click at [333, 42] on icon "button" at bounding box center [331, 40] width 17 height 17
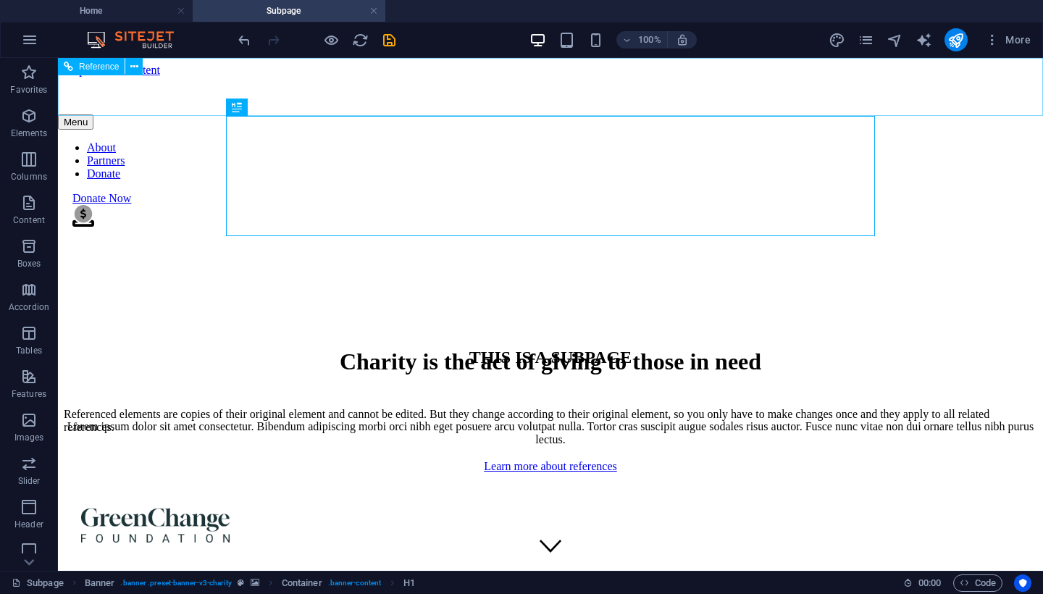
click at [761, 77] on div "Menu About Partners Donate Donate Now .fa-secondary{opacity:.4}" at bounding box center [550, 153] width 985 height 153
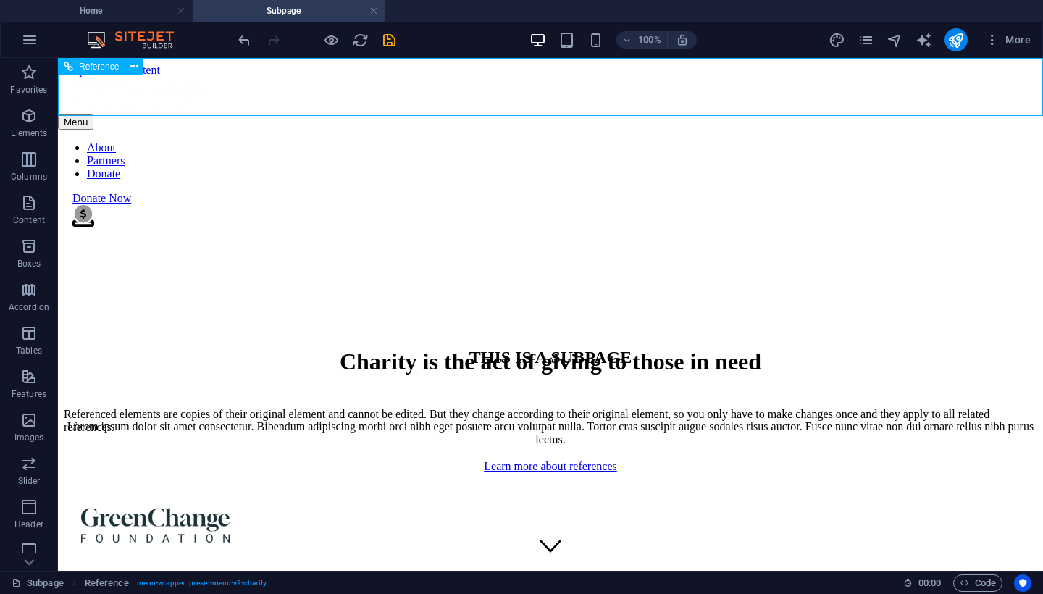
click at [761, 77] on div "Menu About Partners Donate Donate Now .fa-secondary{opacity:.4}" at bounding box center [550, 153] width 985 height 153
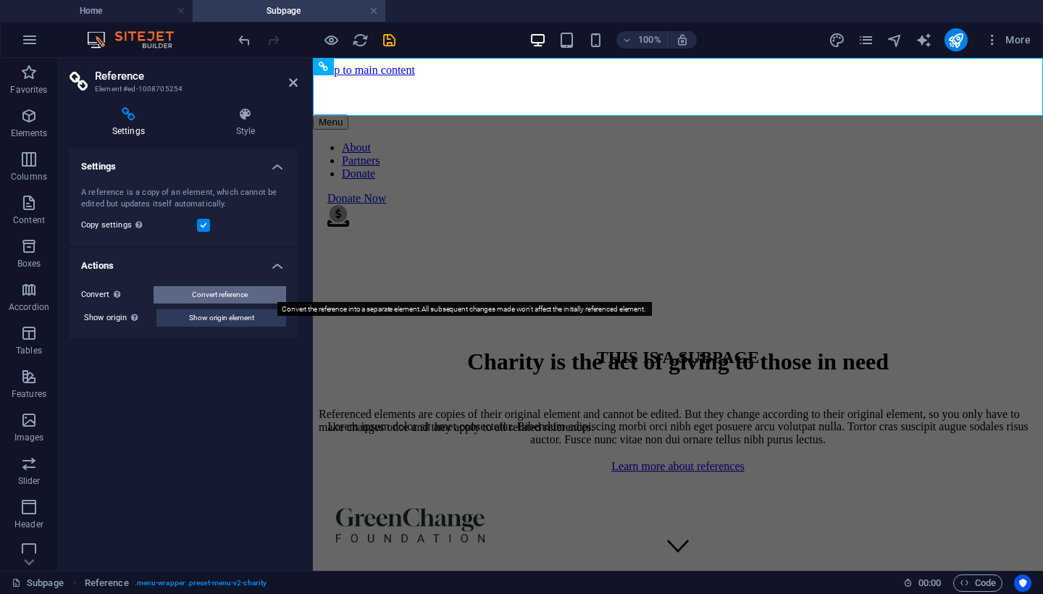
click at [251, 297] on button "Convert reference" at bounding box center [220, 294] width 133 height 17
select select "header"
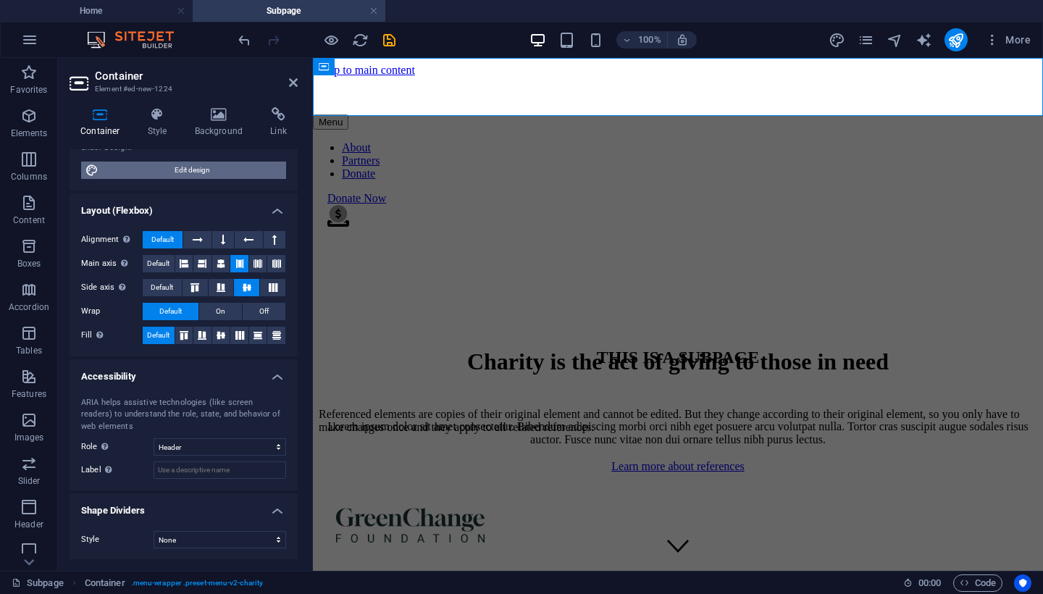
scroll to position [149, 0]
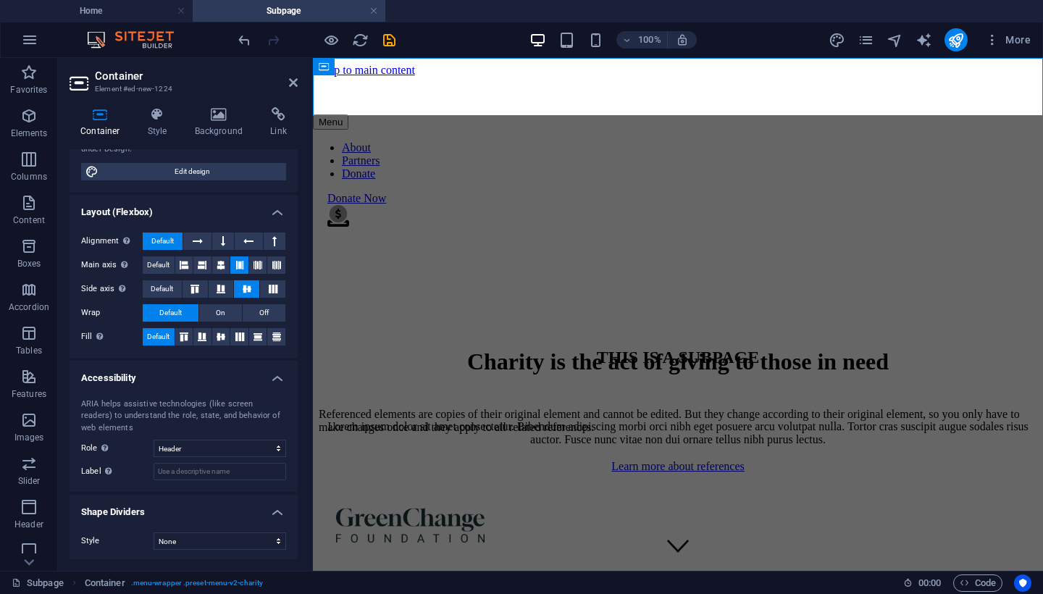
click at [274, 209] on h4 "Layout (Flexbox)" at bounding box center [184, 208] width 228 height 26
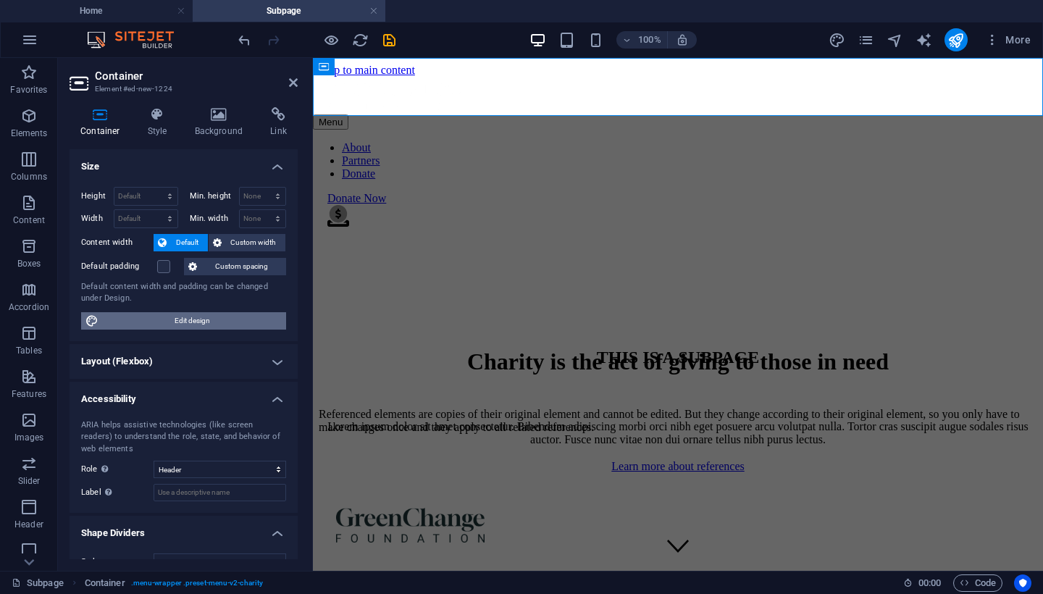
scroll to position [0, 0]
click at [296, 82] on icon at bounding box center [293, 83] width 9 height 12
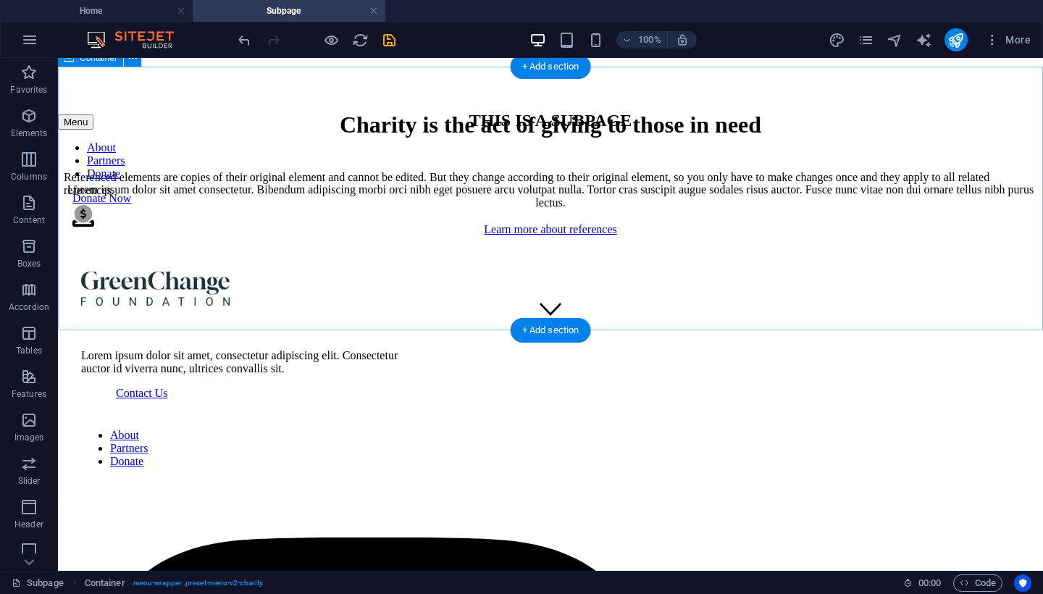
scroll to position [252, 0]
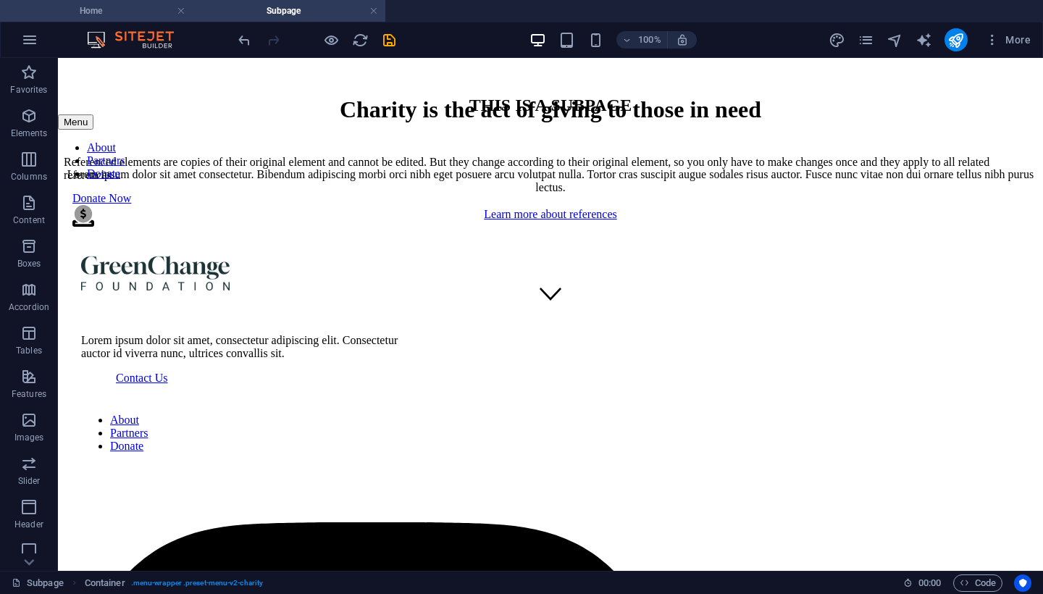
click at [122, 15] on h4 "Home" at bounding box center [96, 11] width 193 height 16
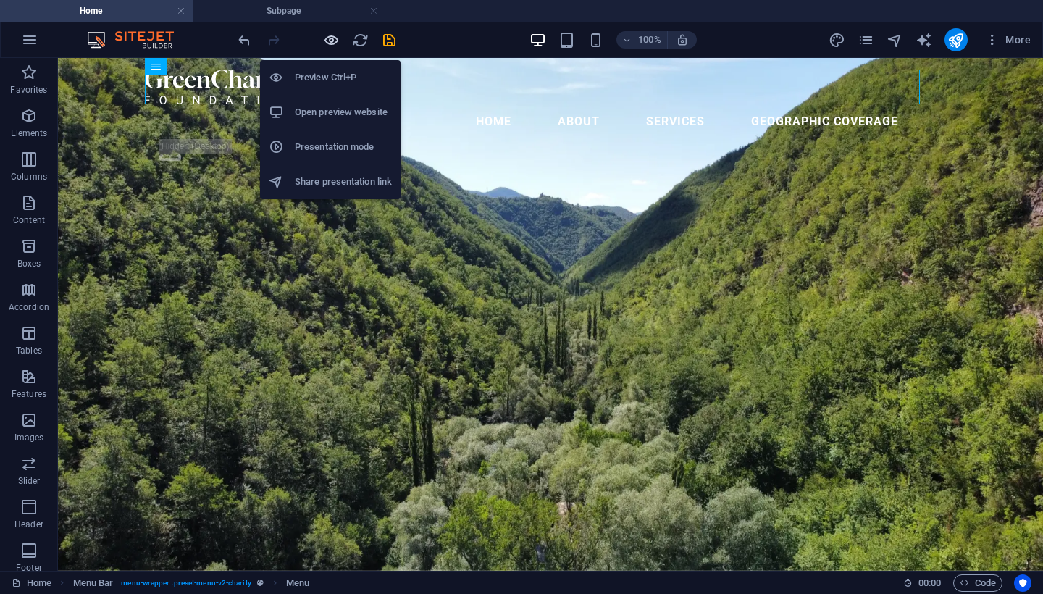
click at [329, 43] on icon "button" at bounding box center [331, 40] width 17 height 17
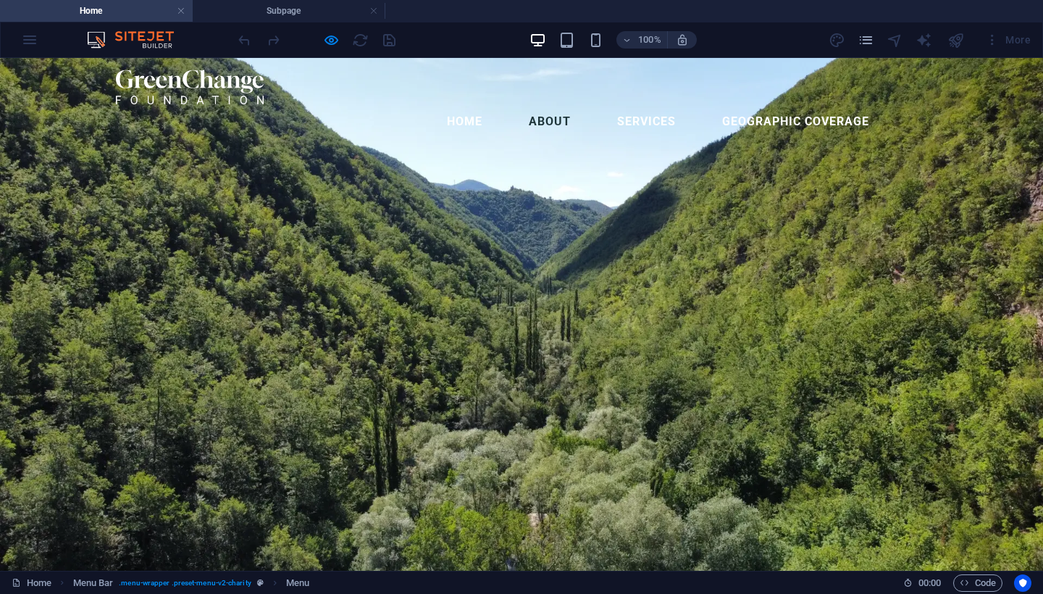
click at [542, 104] on link "About" at bounding box center [549, 121] width 65 height 35
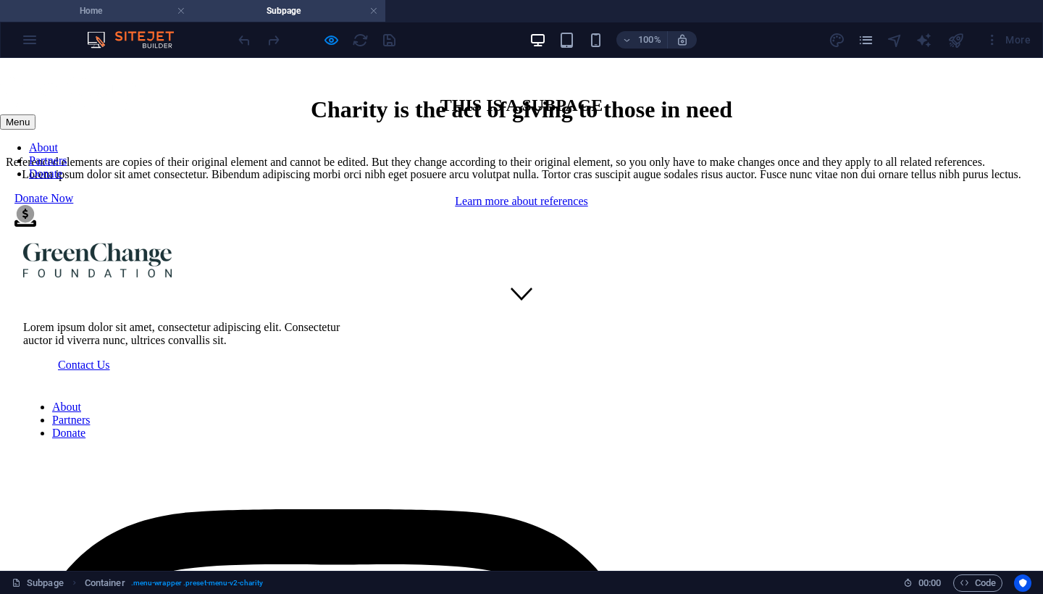
click at [140, 17] on h4 "Home" at bounding box center [96, 11] width 193 height 16
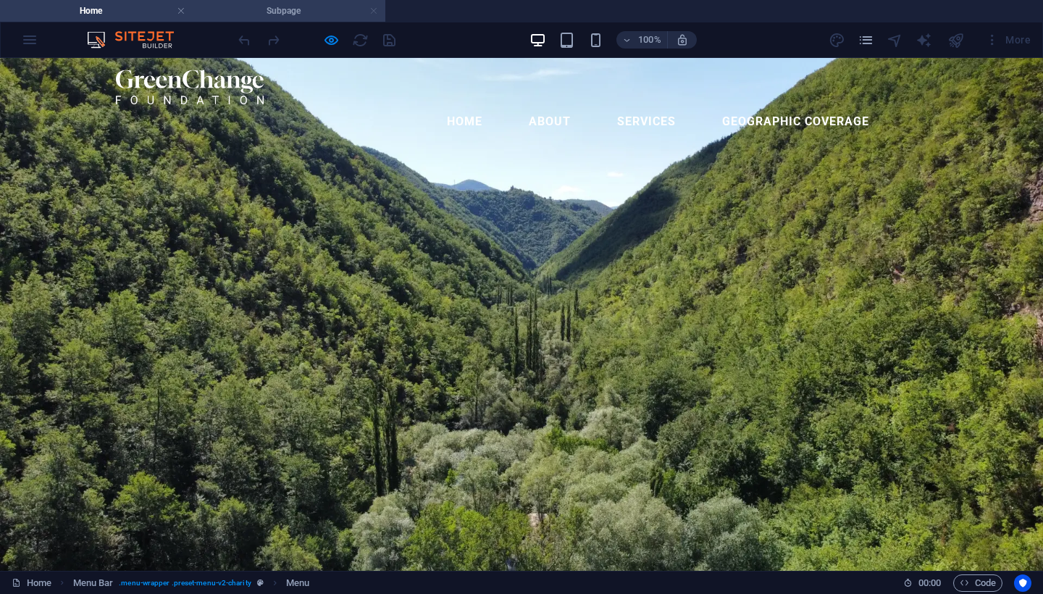
click at [375, 11] on link at bounding box center [373, 11] width 9 height 14
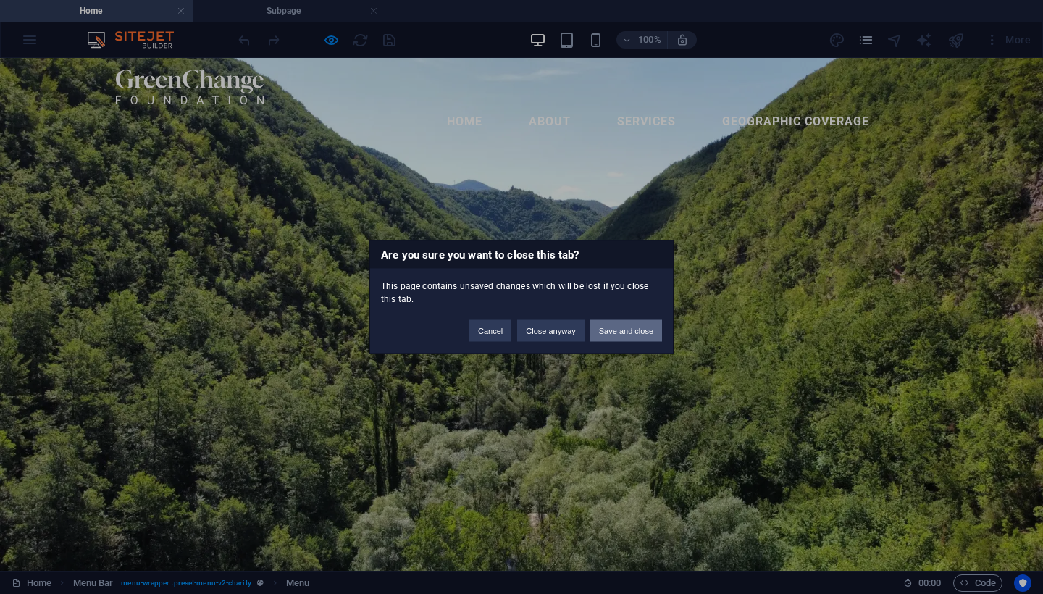
click at [622, 325] on button "Save and close" at bounding box center [626, 331] width 72 height 22
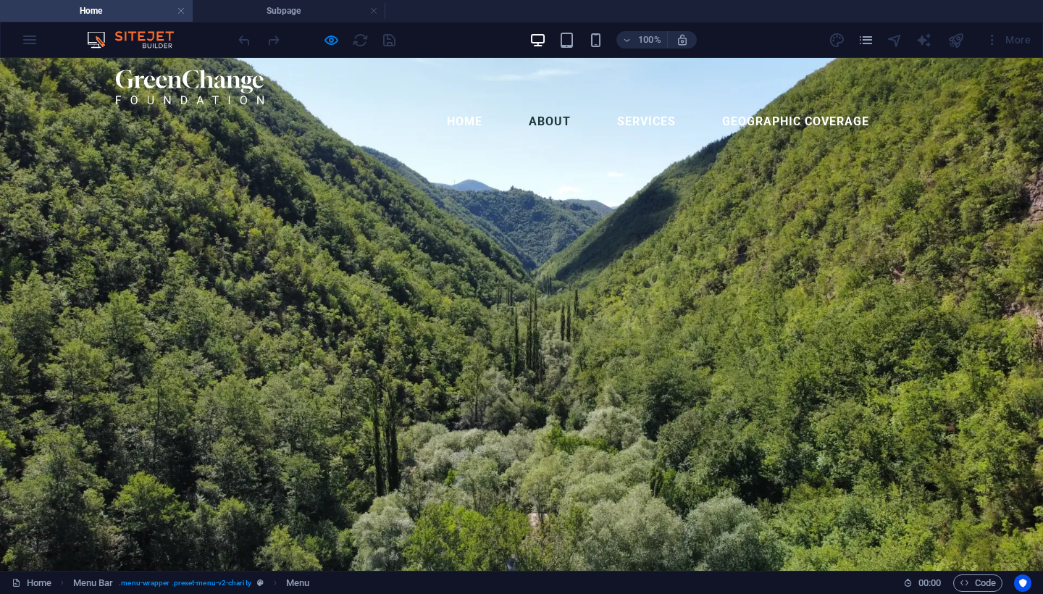
click at [561, 104] on link "About" at bounding box center [549, 121] width 65 height 35
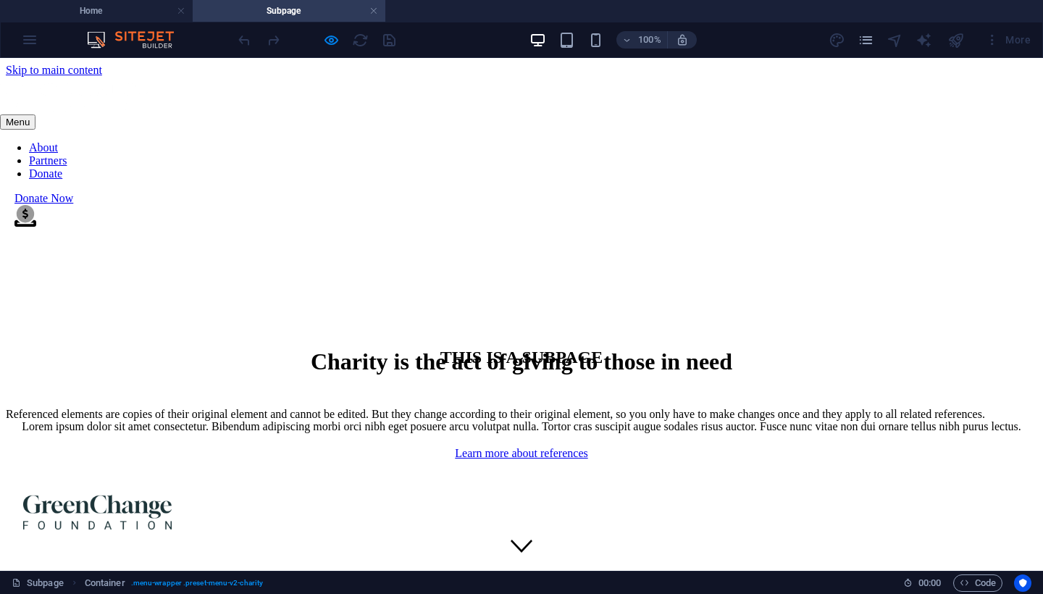
scroll to position [0, 0]
click at [117, 11] on h4 "Home" at bounding box center [96, 11] width 193 height 16
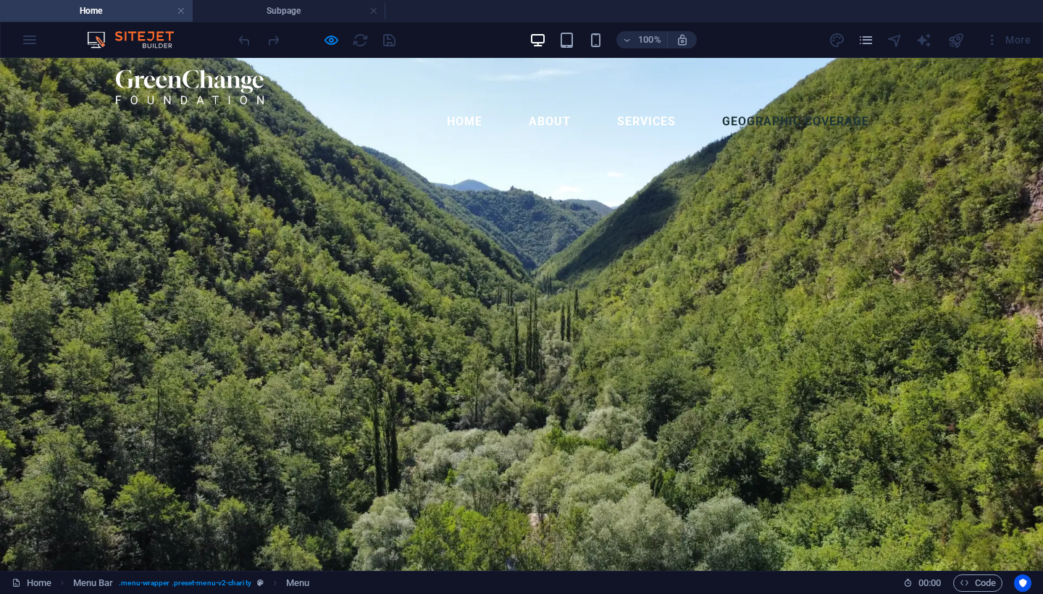
click at [769, 104] on link "geographic coverage" at bounding box center [796, 121] width 170 height 35
click at [303, 18] on h4 "Subpage" at bounding box center [289, 11] width 193 height 16
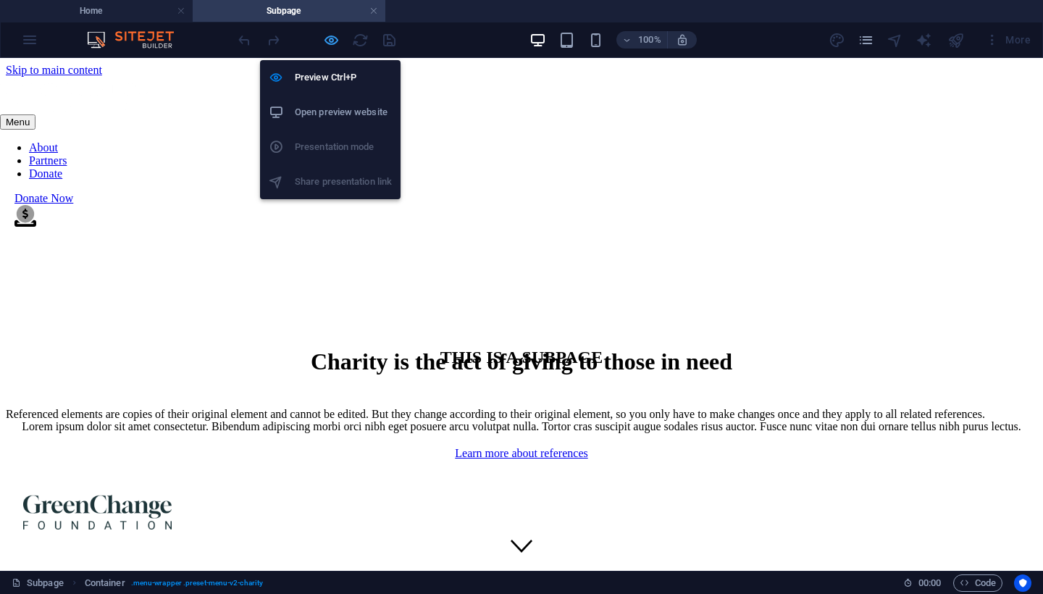
click at [328, 39] on icon "button" at bounding box center [331, 40] width 17 height 17
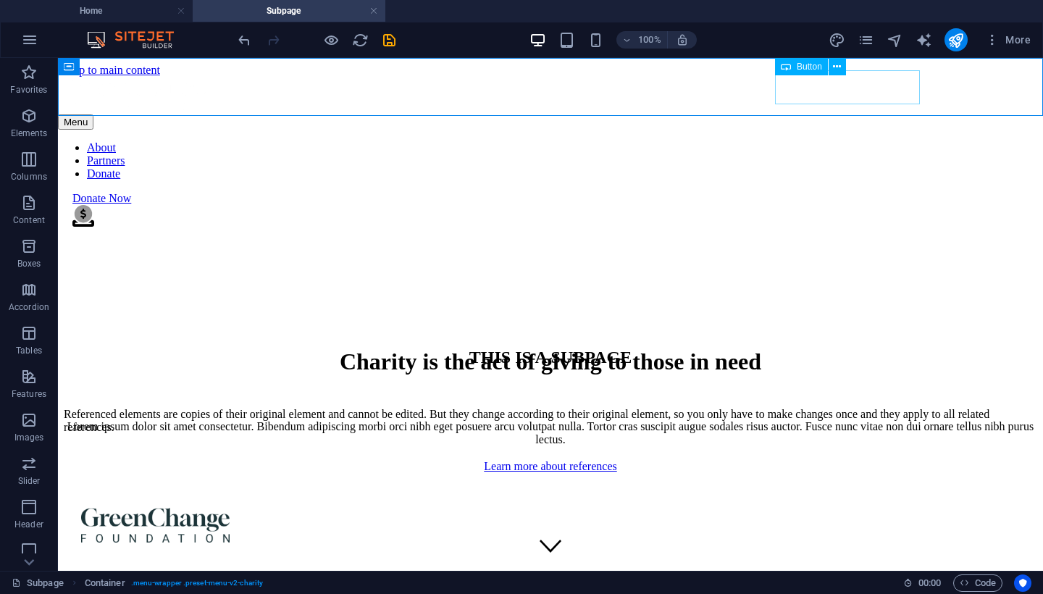
click at [894, 192] on div "Donate Now" at bounding box center [557, 198] width 971 height 13
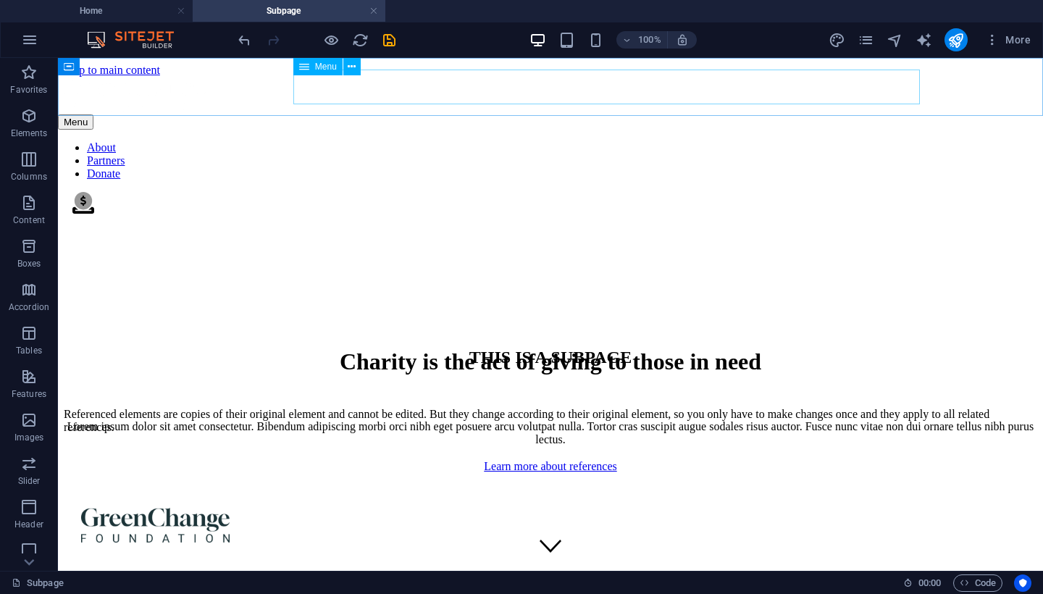
click at [764, 141] on nav "About Partners Donate" at bounding box center [550, 160] width 985 height 39
click at [765, 141] on nav "About Partners Donate" at bounding box center [550, 160] width 985 height 39
select select
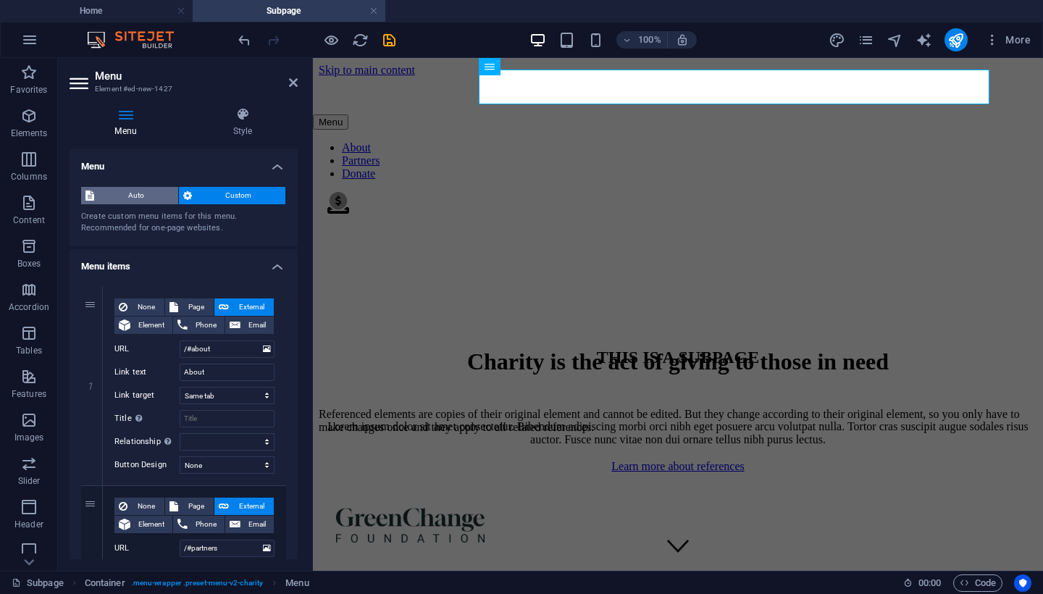
click at [138, 194] on span "Auto" at bounding box center [136, 195] width 75 height 17
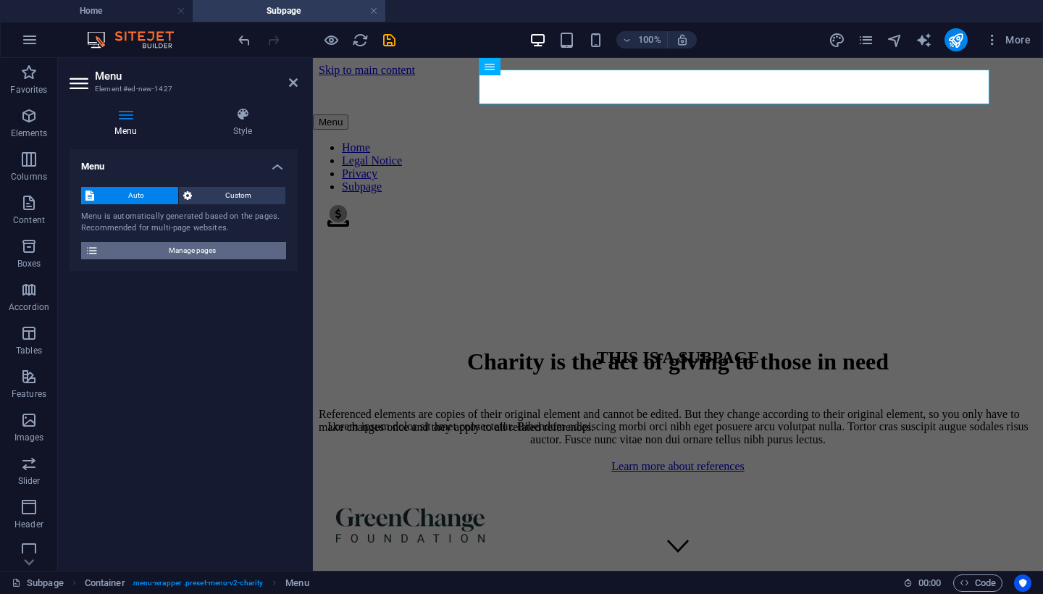
click at [194, 250] on span "Manage pages" at bounding box center [192, 250] width 179 height 17
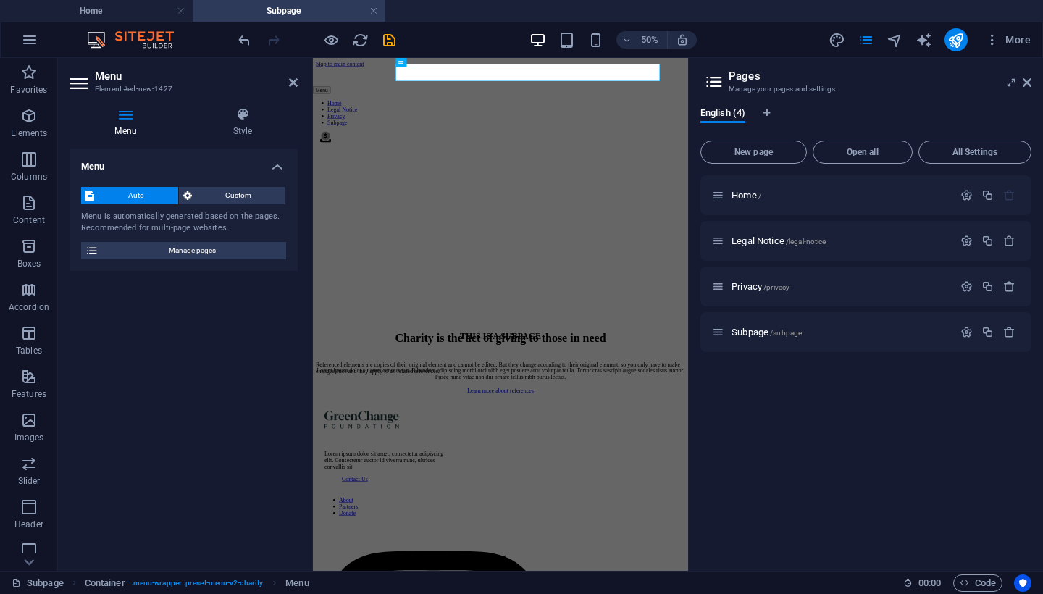
click at [273, 164] on h4 "Menu" at bounding box center [184, 162] width 228 height 26
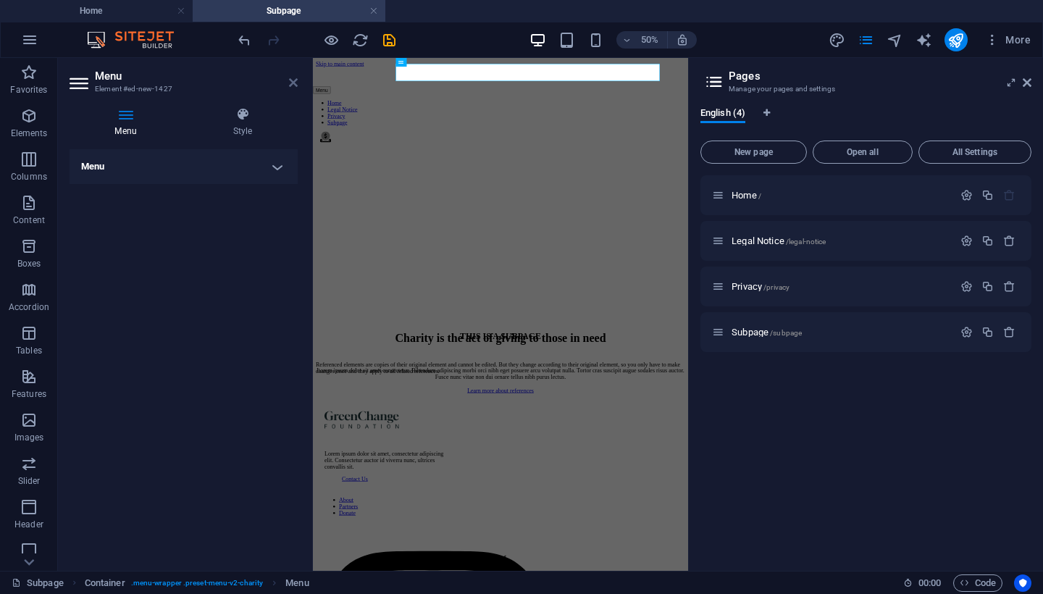
click at [293, 85] on icon at bounding box center [293, 83] width 9 height 12
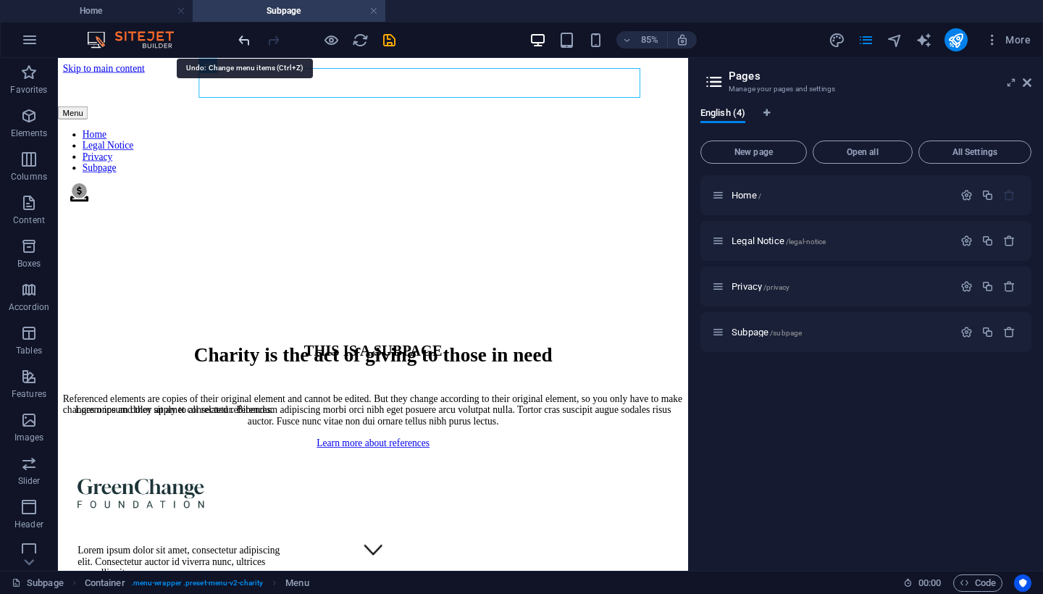
click at [246, 38] on icon "undo" at bounding box center [244, 40] width 17 height 17
click at [1027, 83] on icon at bounding box center [1027, 83] width 9 height 12
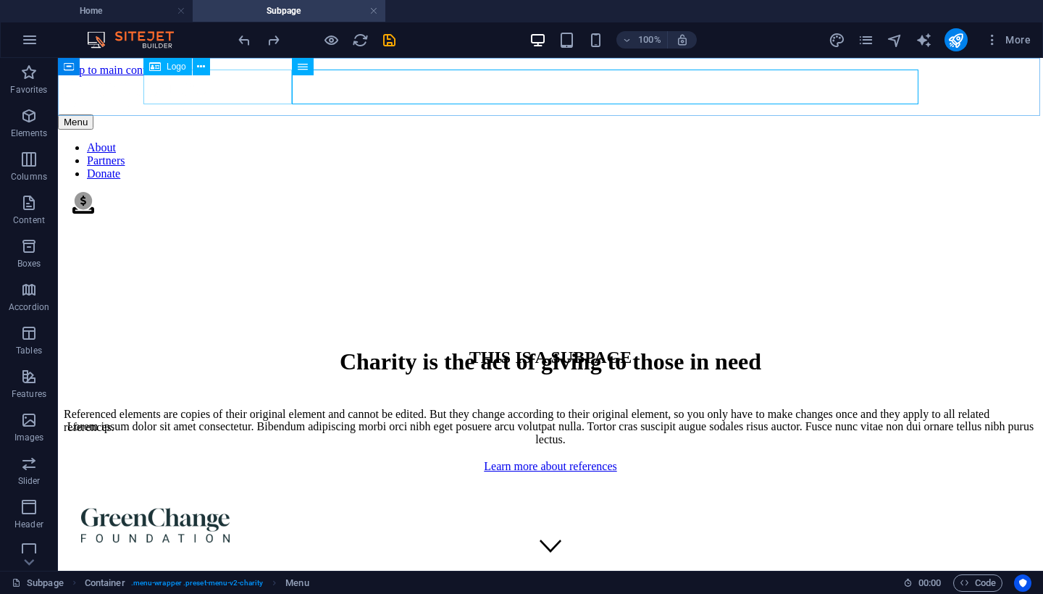
click at [252, 83] on div at bounding box center [550, 96] width 985 height 38
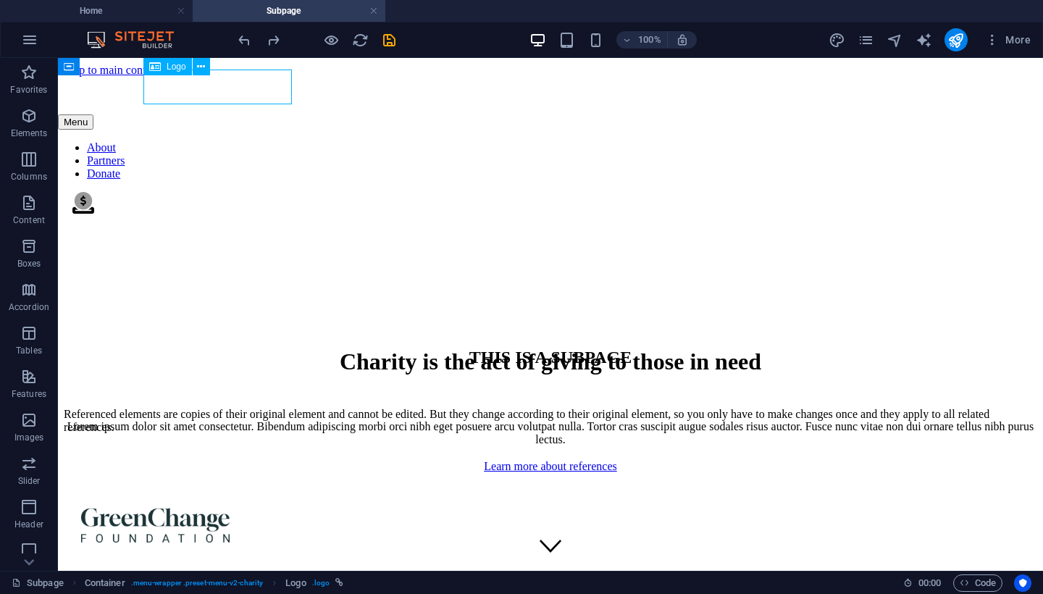
click at [252, 83] on div at bounding box center [550, 96] width 985 height 38
select select "px"
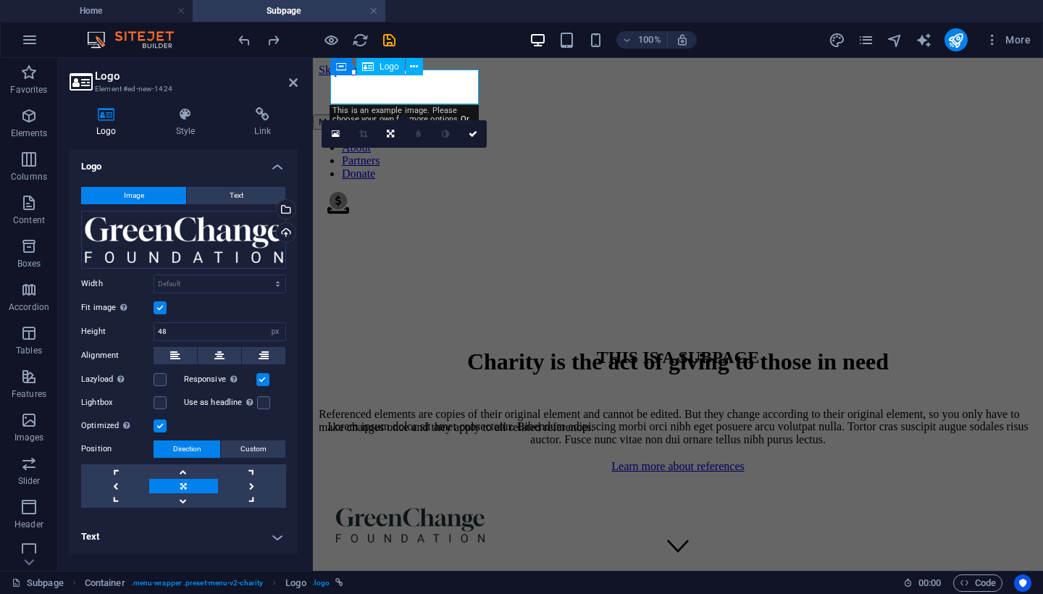
click at [252, 83] on h3 "Element #ed-new-1424" at bounding box center [182, 89] width 174 height 13
click at [369, 367] on div "THIS IS A SUBPAGE" at bounding box center [678, 358] width 719 height 20
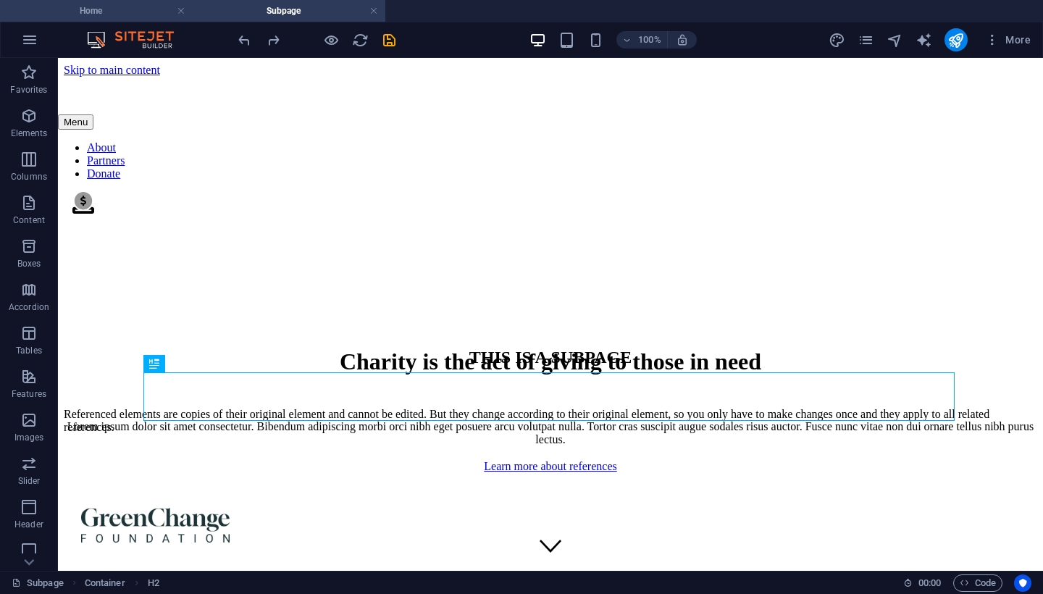
click at [143, 14] on h4 "Home" at bounding box center [96, 11] width 193 height 16
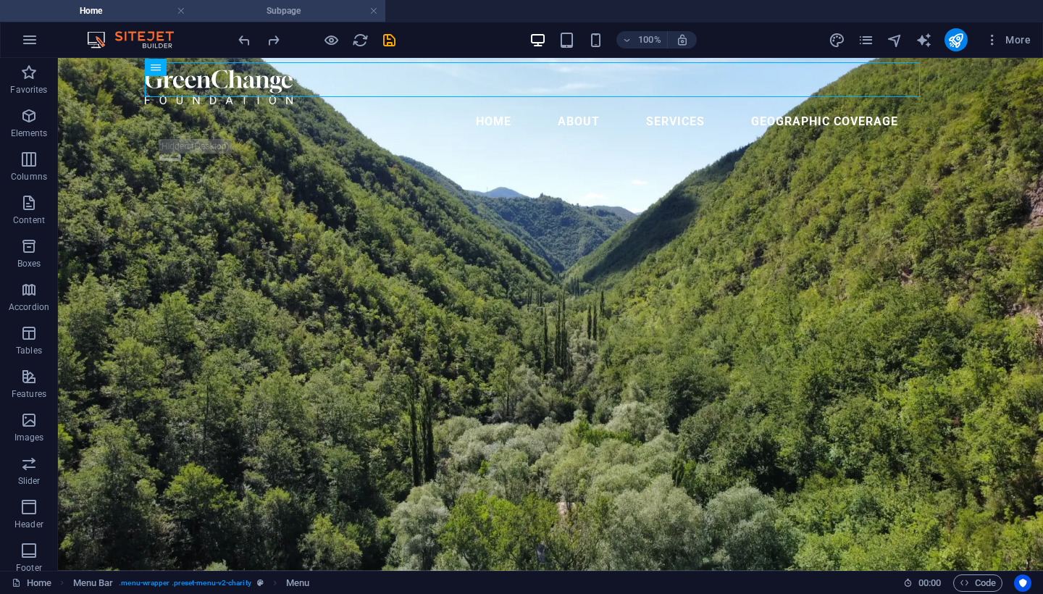
scroll to position [-1, 0]
click at [325, 4] on h4 "Subpage" at bounding box center [289, 11] width 193 height 16
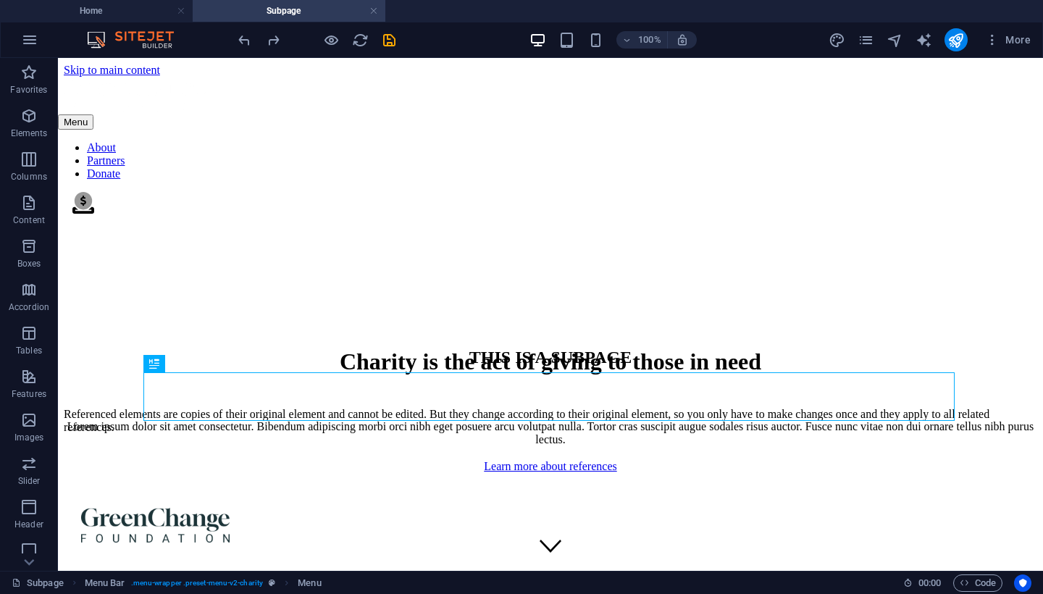
scroll to position [0, 0]
click at [142, 7] on h4 "Home" at bounding box center [96, 11] width 193 height 16
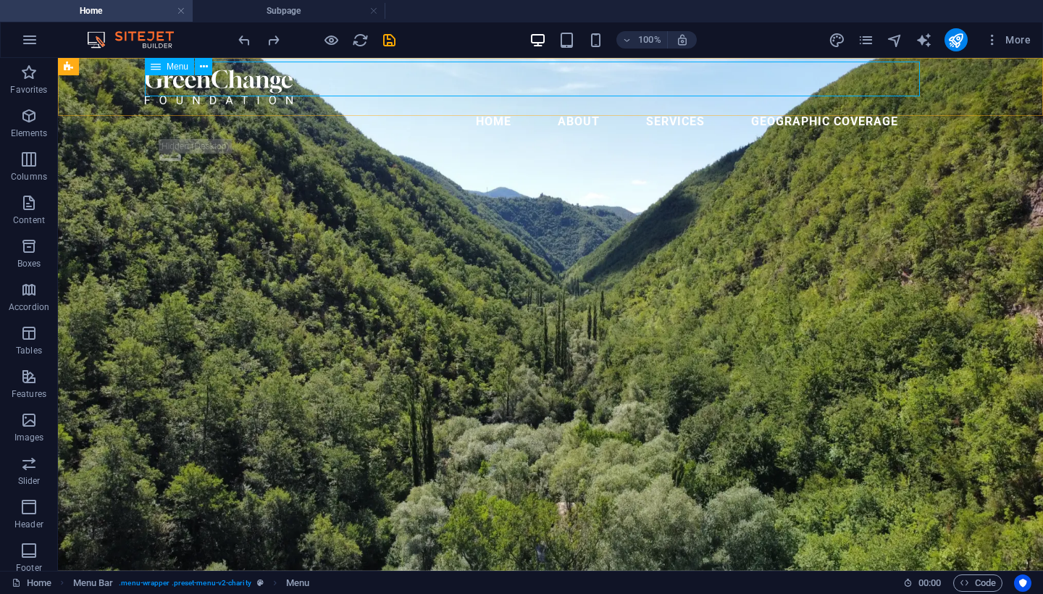
click at [882, 104] on nav "home About Services geographic coverage" at bounding box center [550, 121] width 811 height 35
click at [877, 104] on nav "home About Services geographic coverage" at bounding box center [550, 121] width 811 height 35
select select "3"
select select
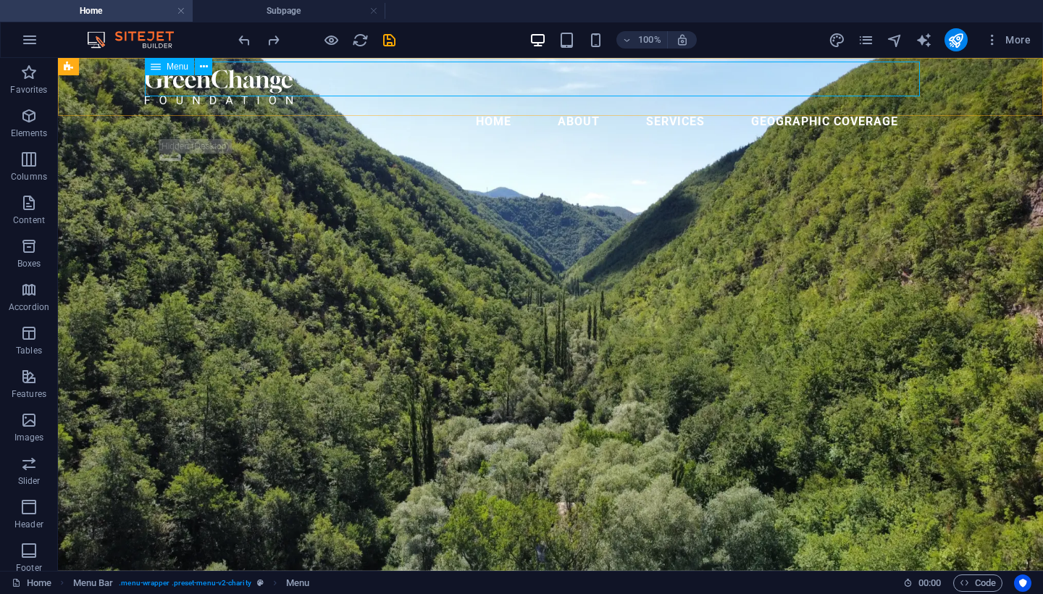
select select
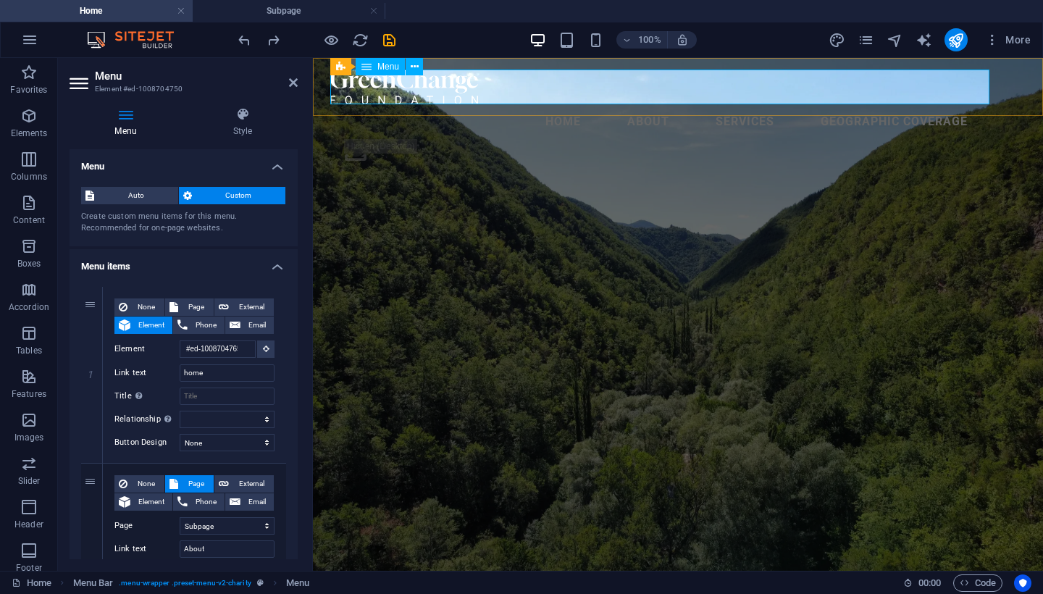
click at [950, 104] on nav "home About Services geographic coverage" at bounding box center [677, 121] width 695 height 35
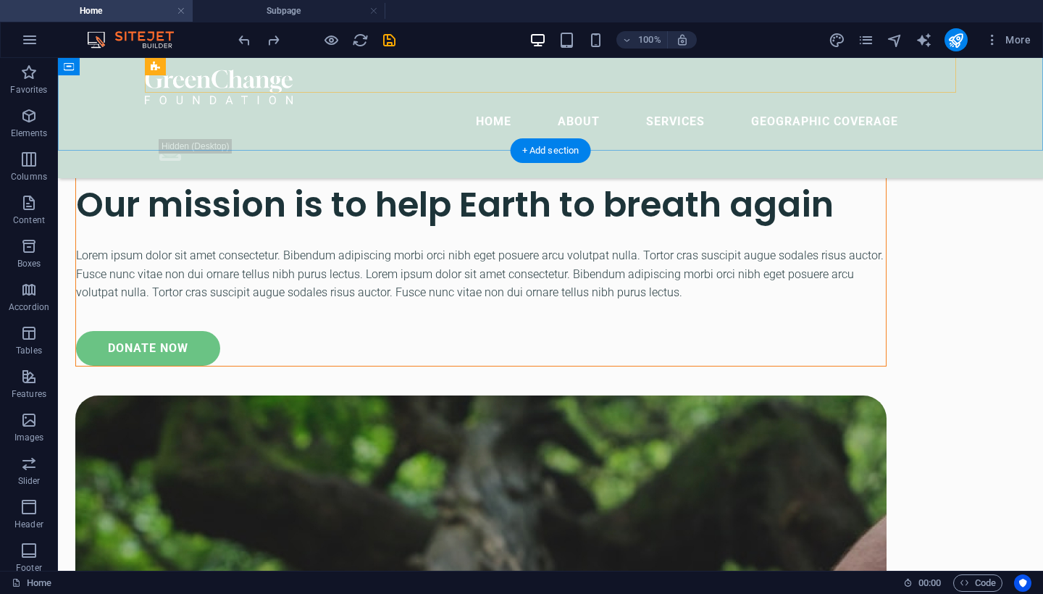
scroll to position [4820, 0]
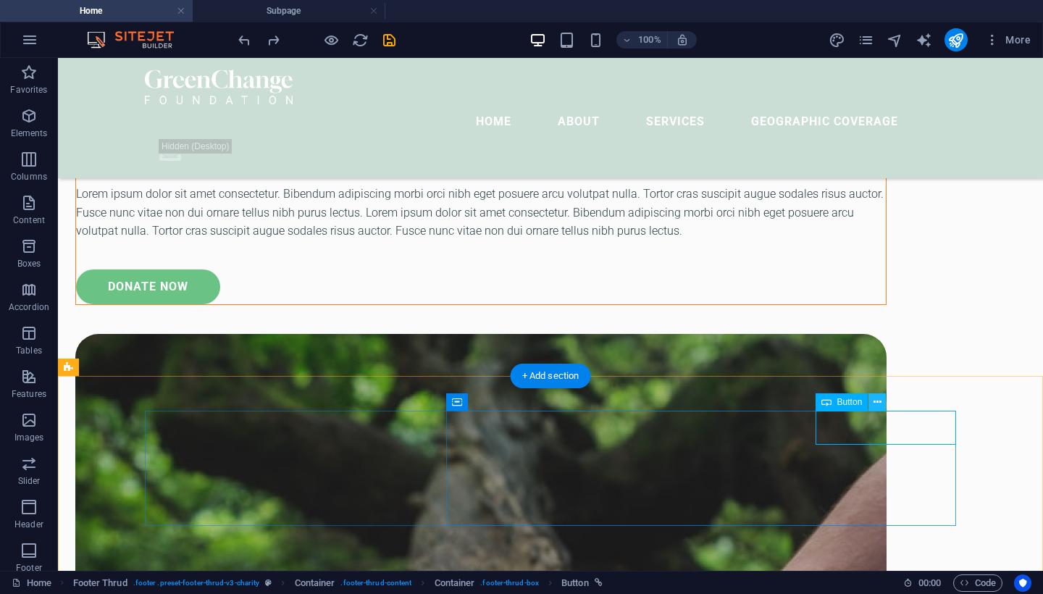
click at [876, 400] on icon at bounding box center [878, 402] width 8 height 15
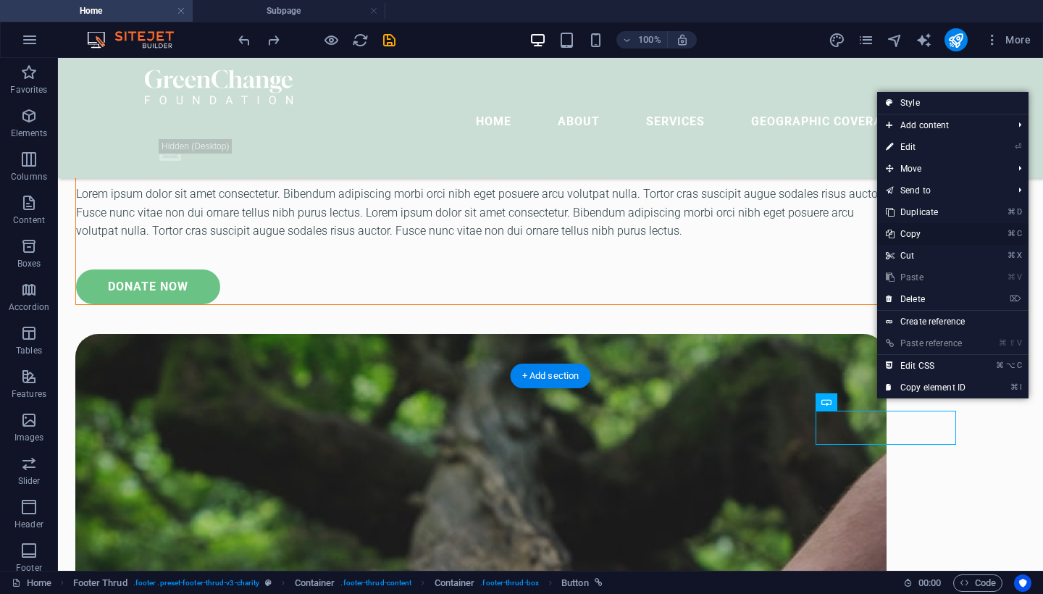
click at [961, 235] on link "⌘ C Copy" at bounding box center [925, 234] width 97 height 22
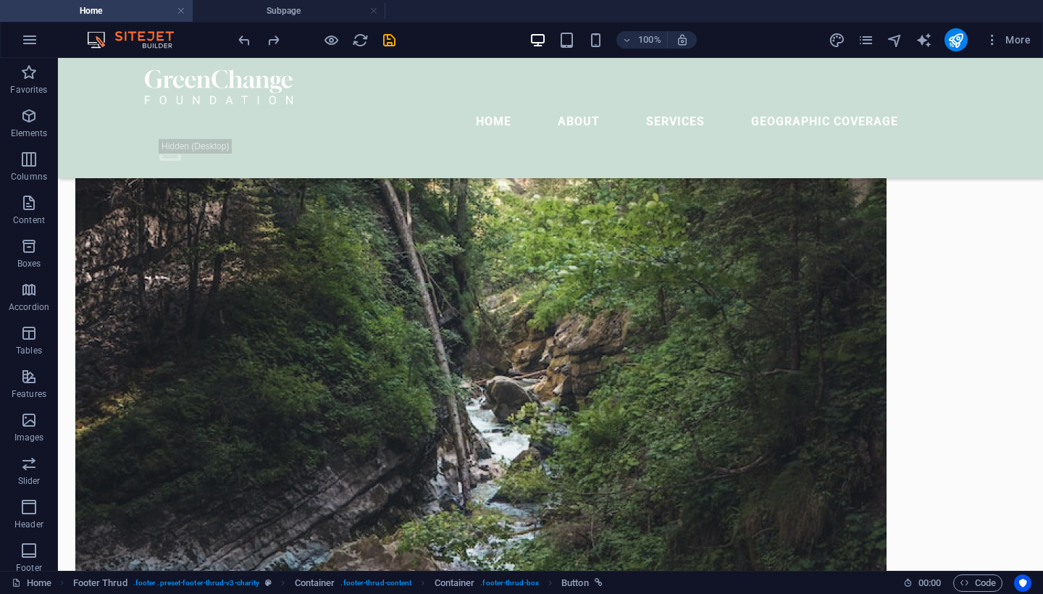
scroll to position [1334, 0]
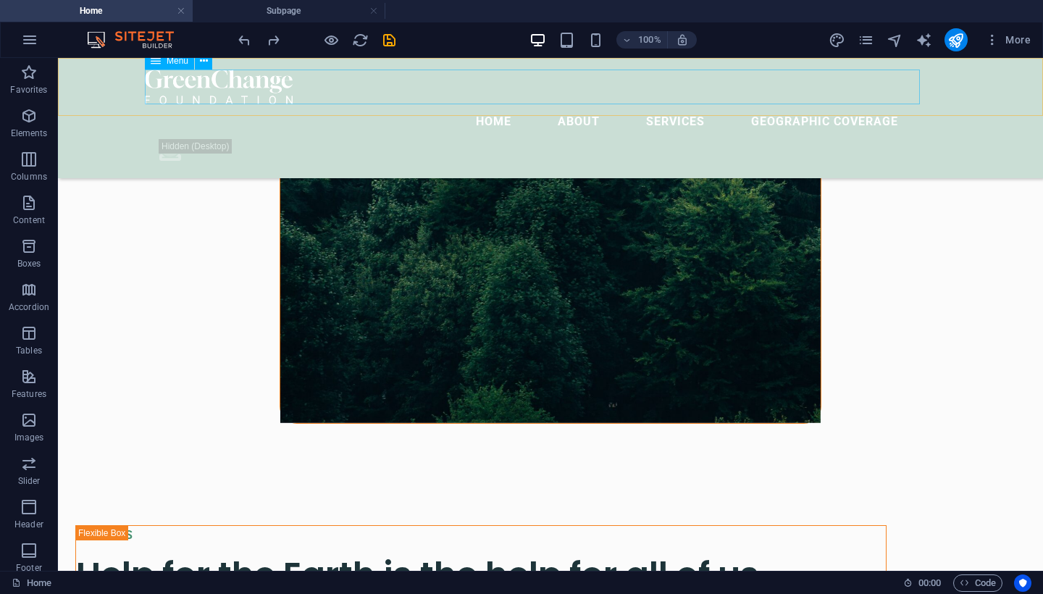
click at [893, 104] on nav "home About Services geographic coverage" at bounding box center [550, 121] width 811 height 35
click at [871, 104] on nav "home About Services geographic coverage" at bounding box center [550, 121] width 811 height 35
click at [873, 104] on nav "home About Services geographic coverage" at bounding box center [550, 121] width 811 height 35
select select "3"
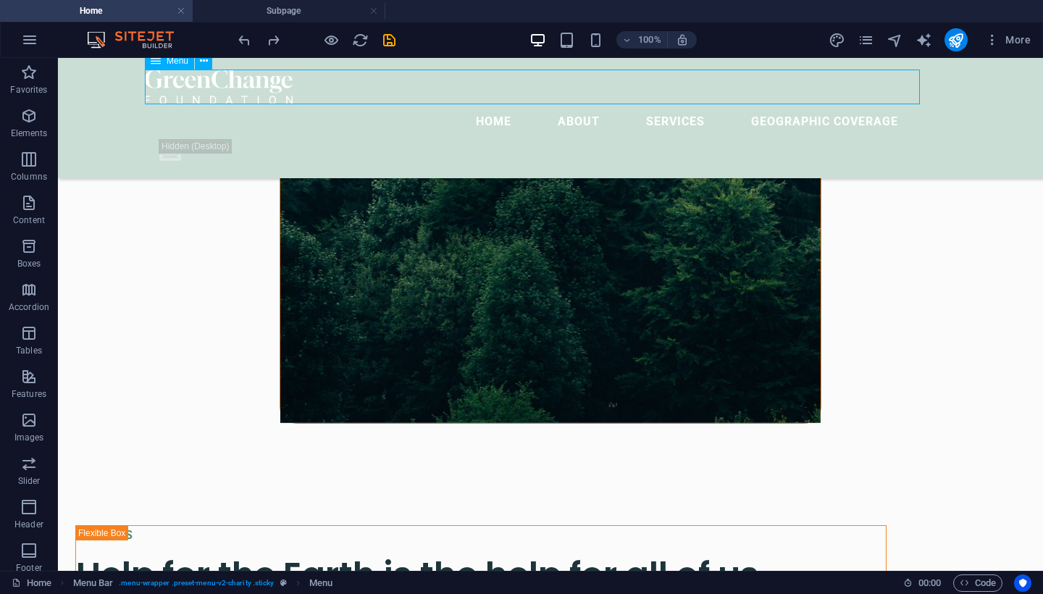
select select
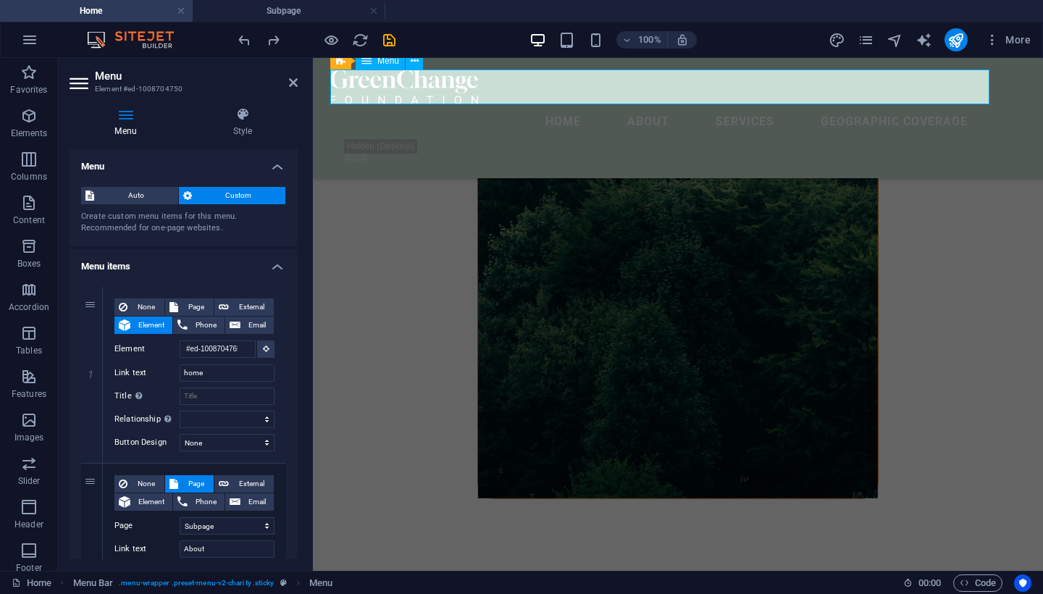
click at [954, 104] on nav "home About Services geographic coverage" at bounding box center [677, 121] width 695 height 35
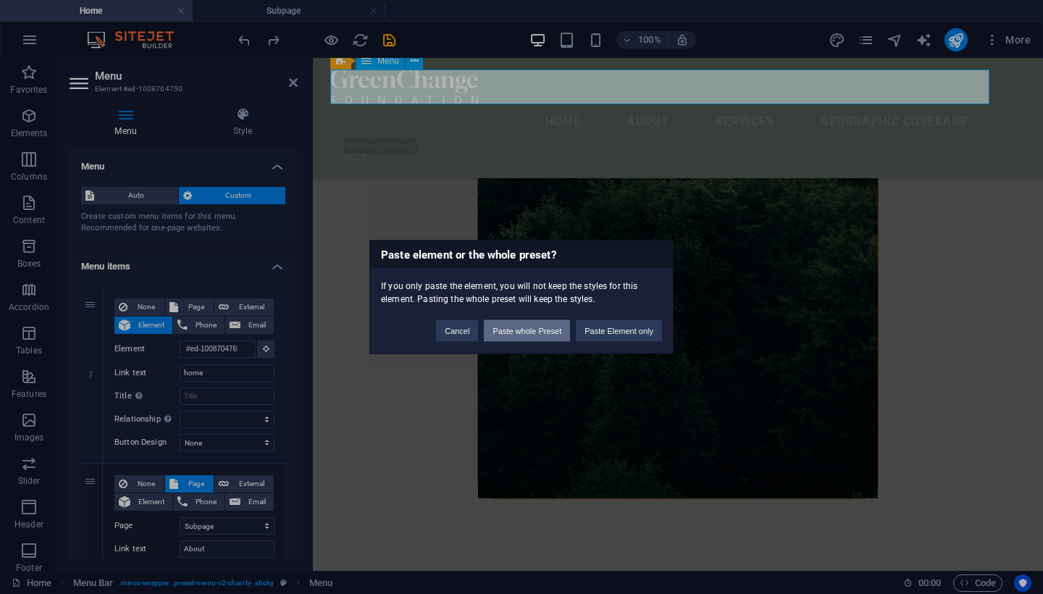
click at [553, 333] on button "Paste whole Preset" at bounding box center [527, 331] width 86 height 22
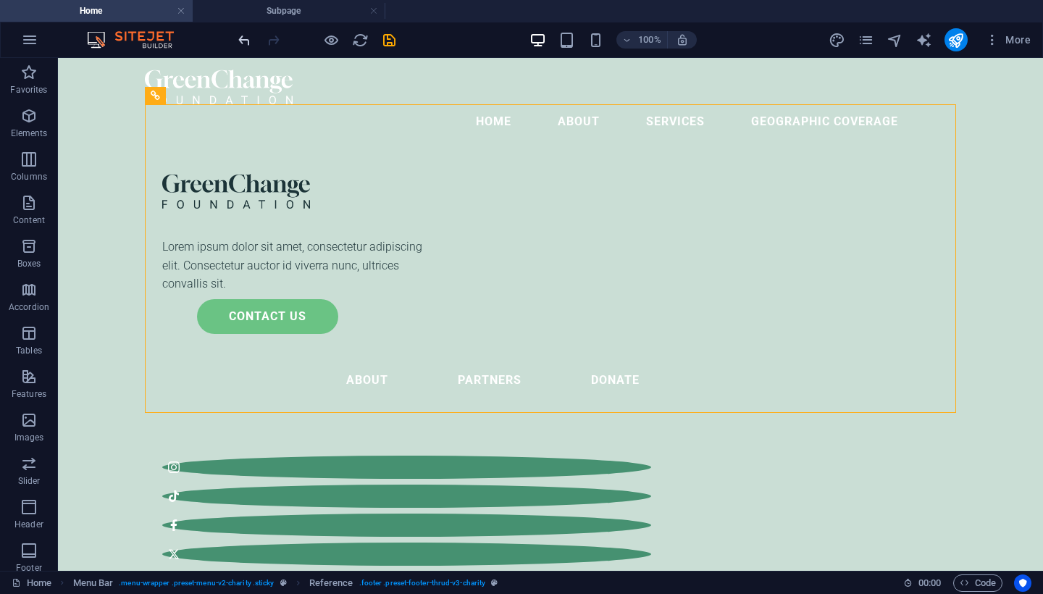
click at [249, 39] on icon "undo" at bounding box center [244, 40] width 17 height 17
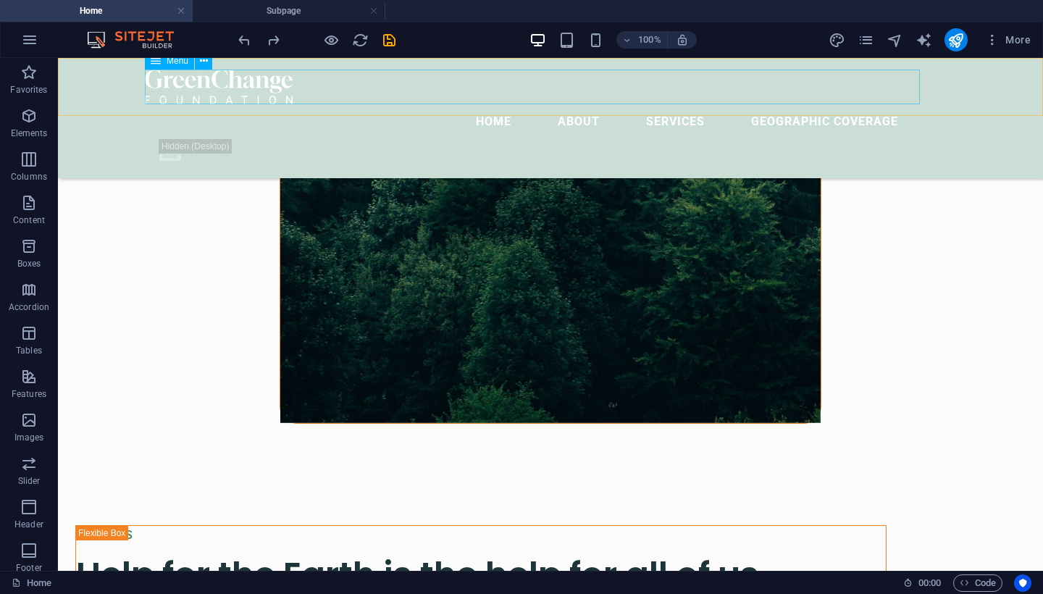
click at [883, 104] on nav "home About Services geographic coverage" at bounding box center [550, 121] width 811 height 35
select select "3"
select select
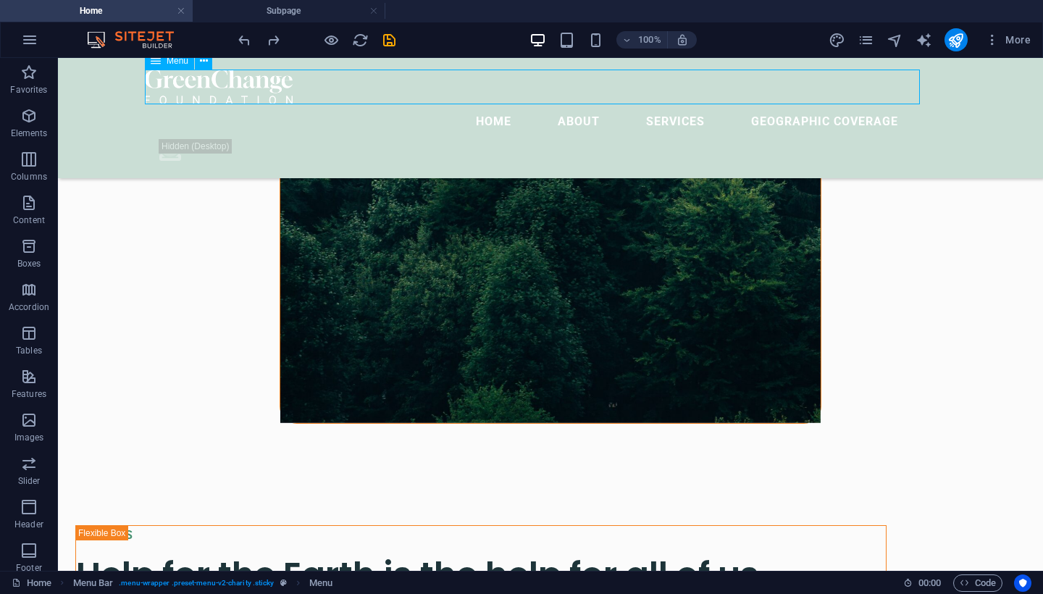
select select
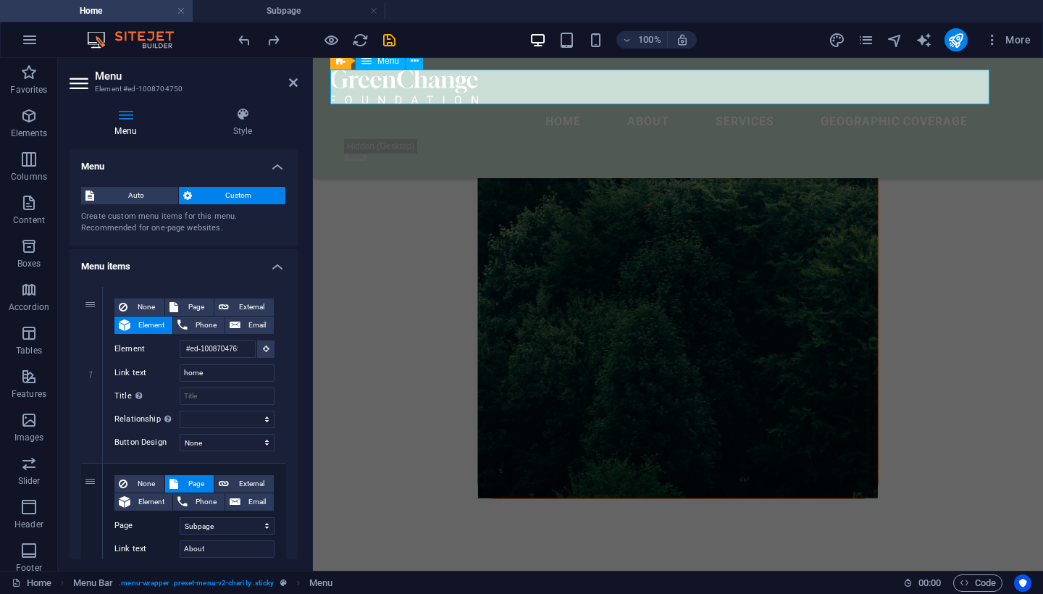
click at [953, 104] on nav "home About Services geographic coverage" at bounding box center [677, 121] width 695 height 35
click at [951, 104] on nav "home About Services geographic coverage" at bounding box center [677, 121] width 695 height 35
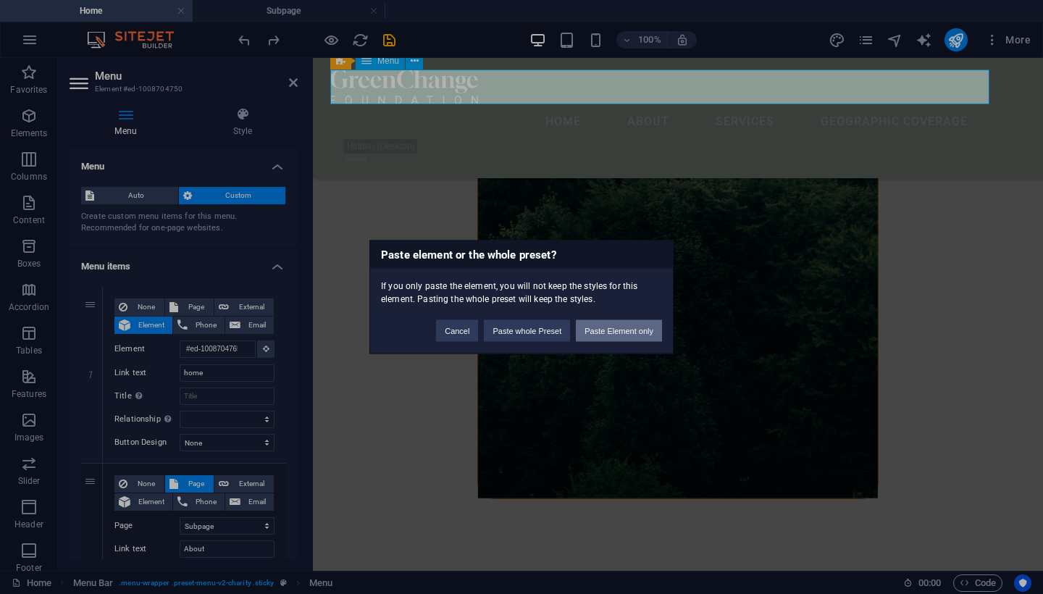
click at [642, 330] on button "Paste Element only" at bounding box center [619, 331] width 86 height 22
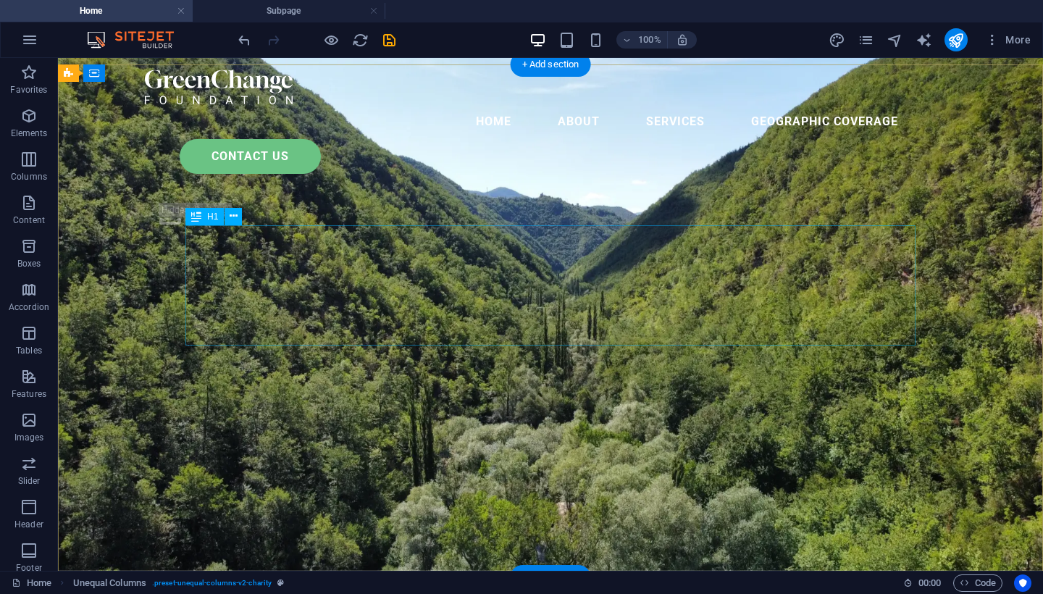
scroll to position [0, 0]
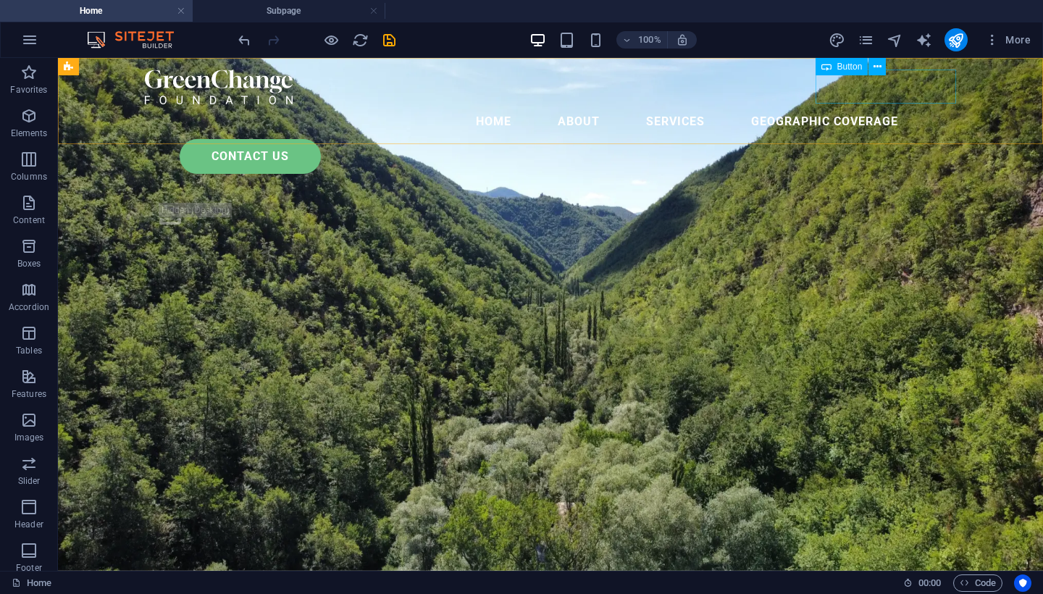
click at [869, 139] on div "Contact Us" at bounding box center [568, 156] width 777 height 35
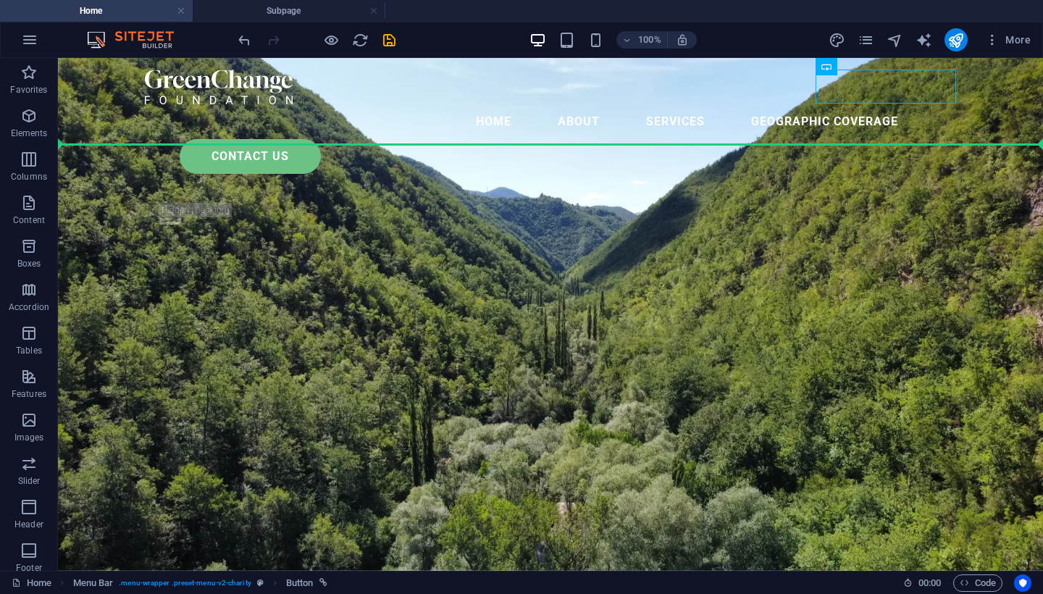
drag, startPoint x: 877, startPoint y: 90, endPoint x: 794, endPoint y: 118, distance: 88.0
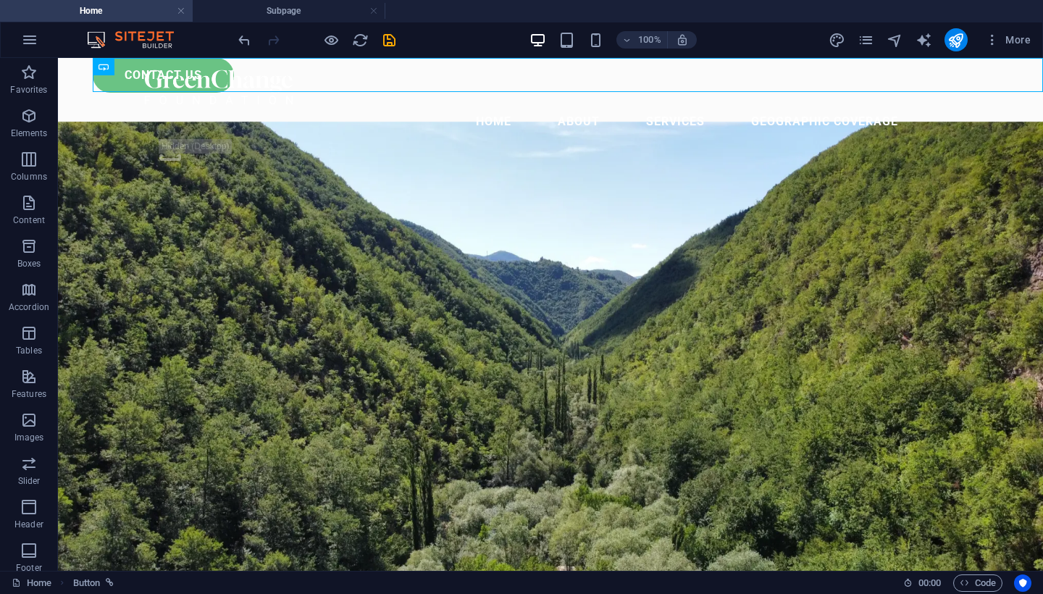
click at [233, 38] on div "100% More" at bounding box center [522, 39] width 1042 height 35
click at [241, 42] on icon "undo" at bounding box center [244, 40] width 17 height 17
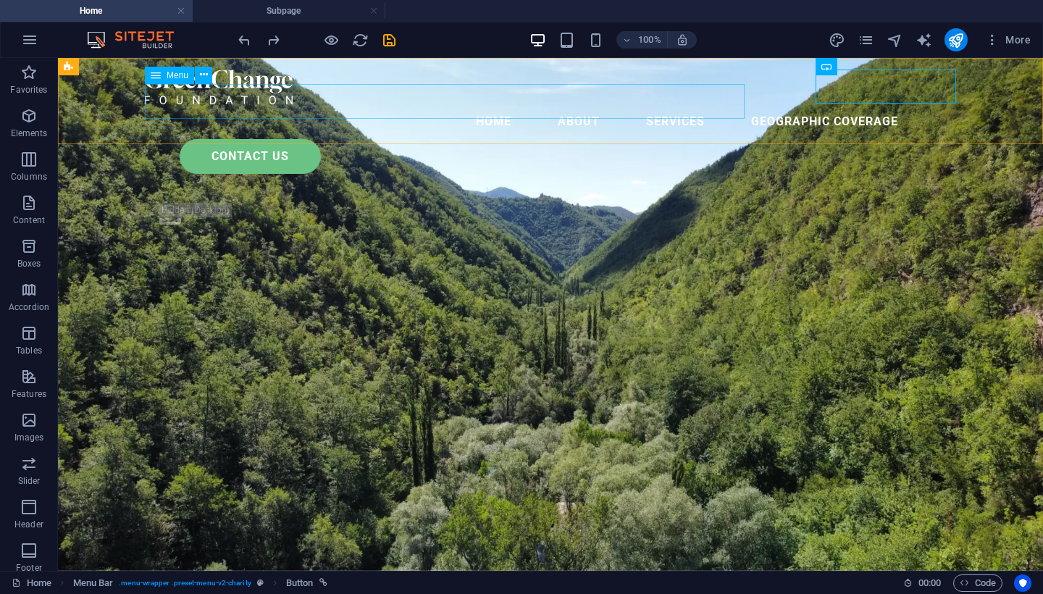
click at [711, 104] on nav "home About Services geographic coverage" at bounding box center [550, 121] width 811 height 35
select select "3"
select select
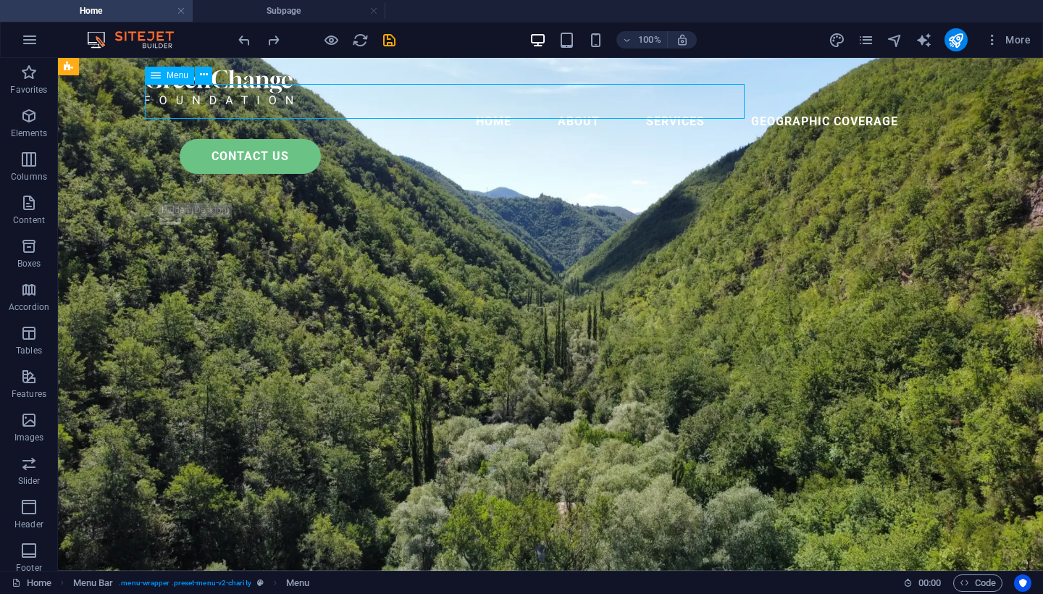
select select
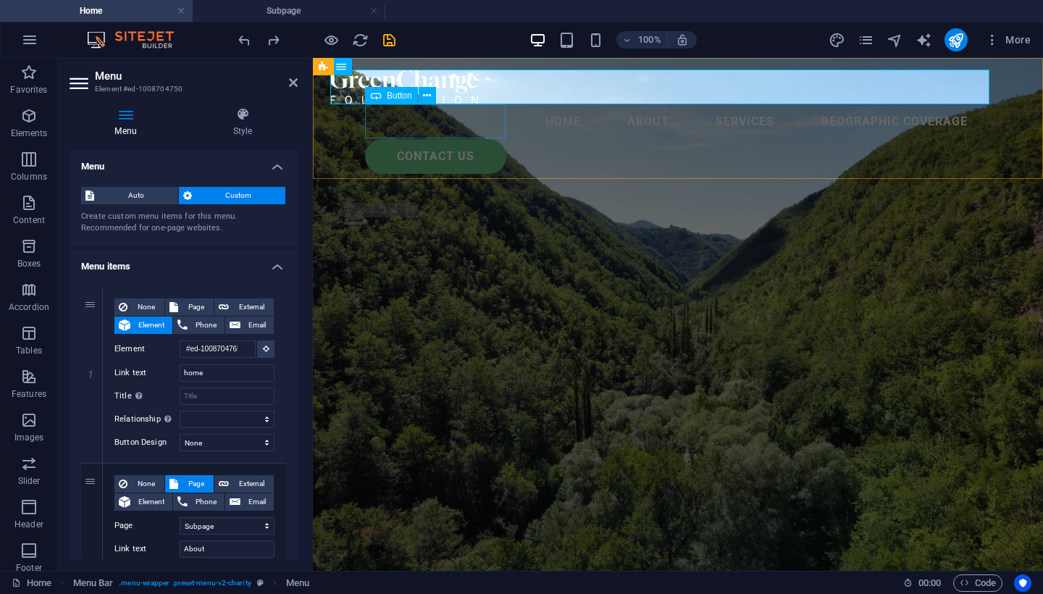
click at [468, 139] on div "Contact Us" at bounding box center [695, 156] width 661 height 35
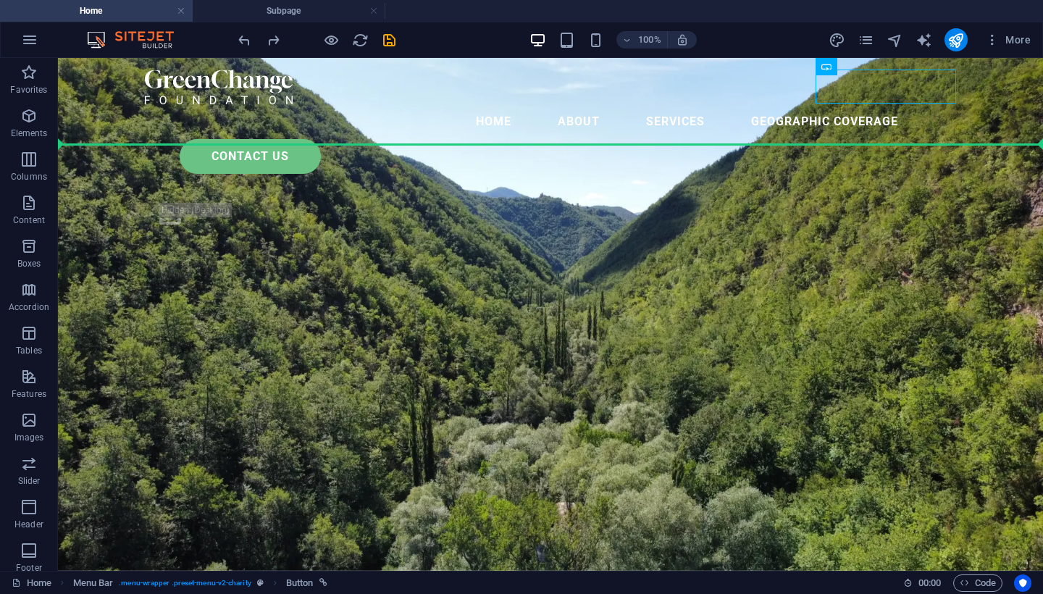
drag, startPoint x: 901, startPoint y: 99, endPoint x: 974, endPoint y: 116, distance: 75.2
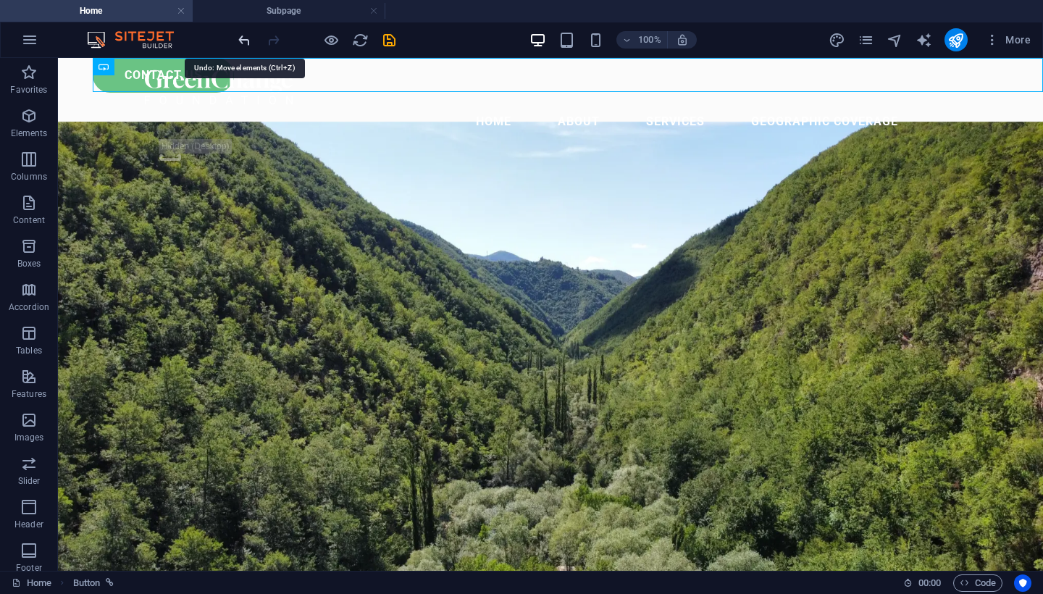
click at [241, 39] on icon "undo" at bounding box center [244, 40] width 17 height 17
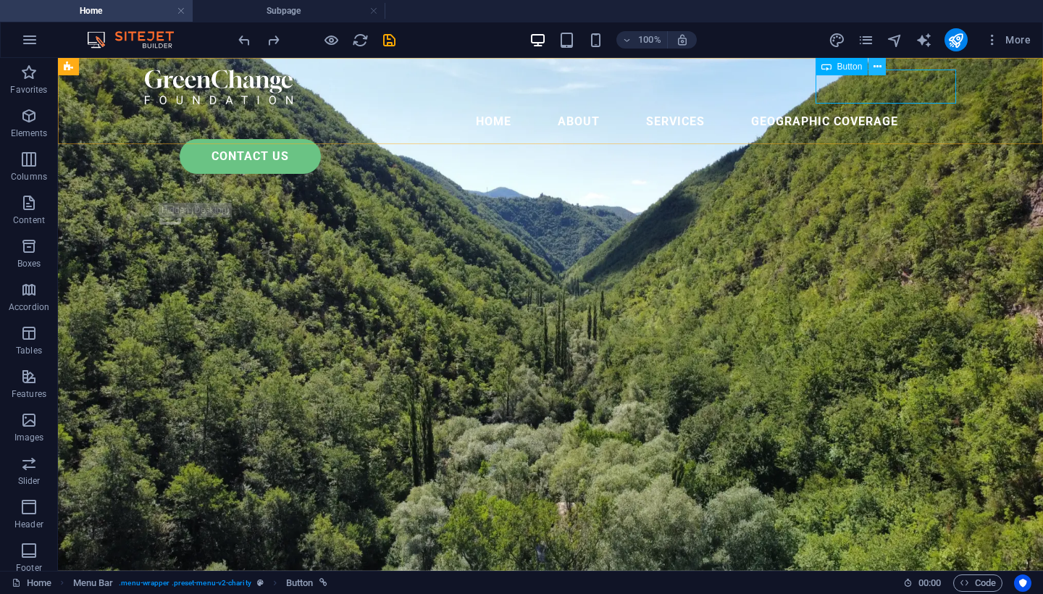
click at [876, 64] on icon at bounding box center [878, 66] width 8 height 15
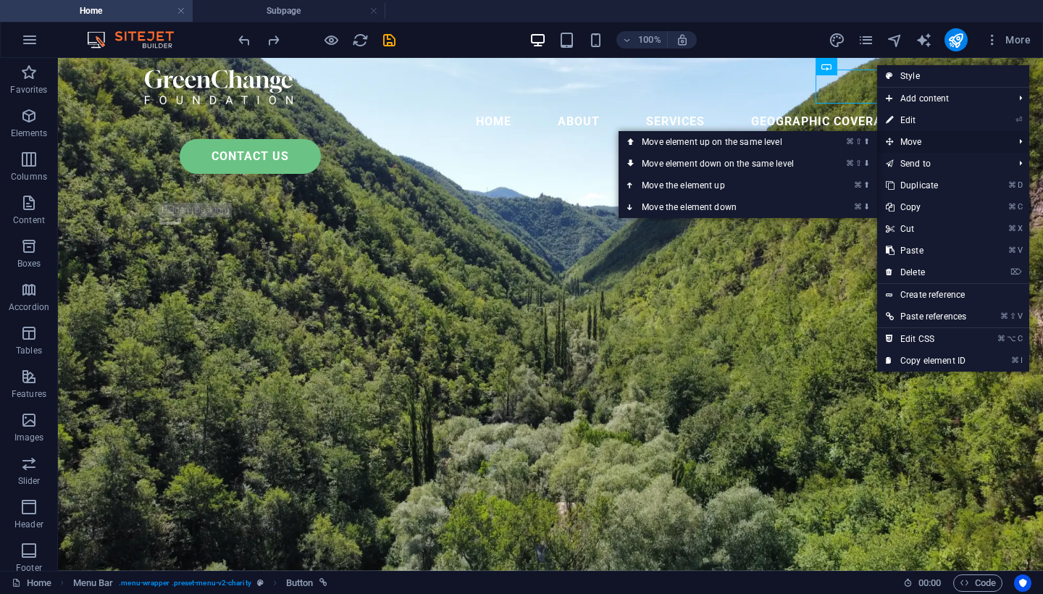
click at [944, 141] on span "Move" at bounding box center [942, 142] width 130 height 22
click at [924, 138] on span "Move" at bounding box center [942, 142] width 130 height 22
click at [797, 168] on link "⌘ ⇧ ⬇ Move element down on the same level" at bounding box center [721, 164] width 204 height 22
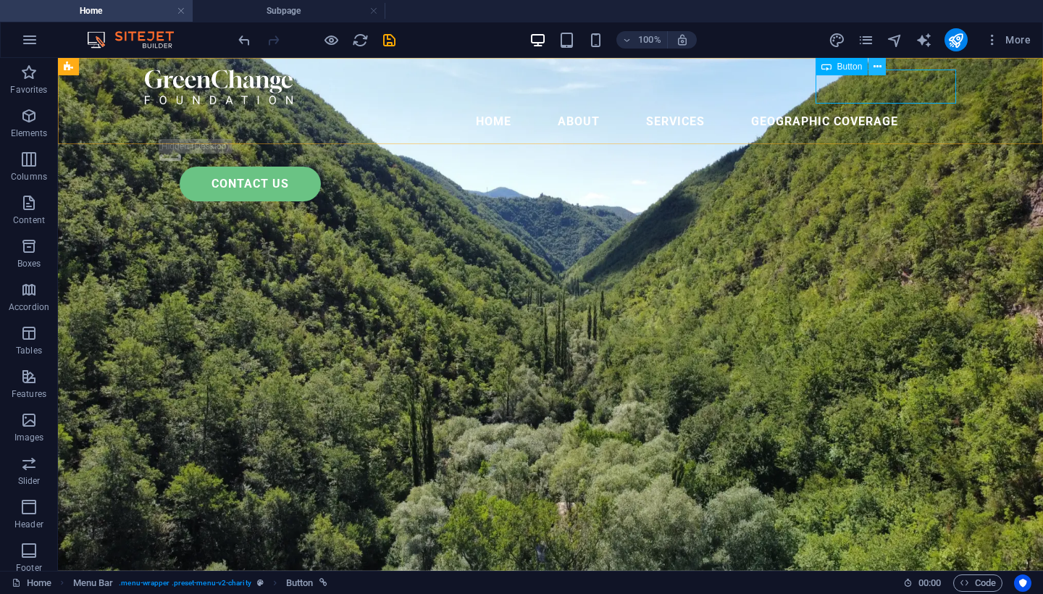
click at [877, 64] on icon at bounding box center [878, 66] width 8 height 15
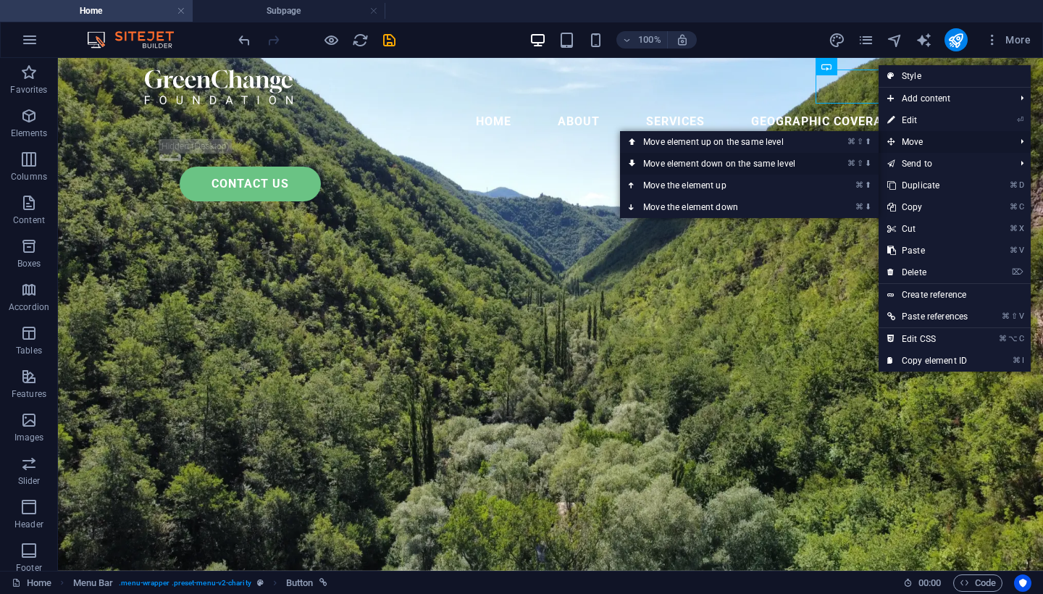
click at [830, 165] on li "⌘ ⇧ ⬇ Move element down on the same level" at bounding box center [749, 164] width 259 height 22
click at [816, 164] on link "⌘ ⇧ ⬇ Move element down on the same level" at bounding box center [722, 164] width 204 height 22
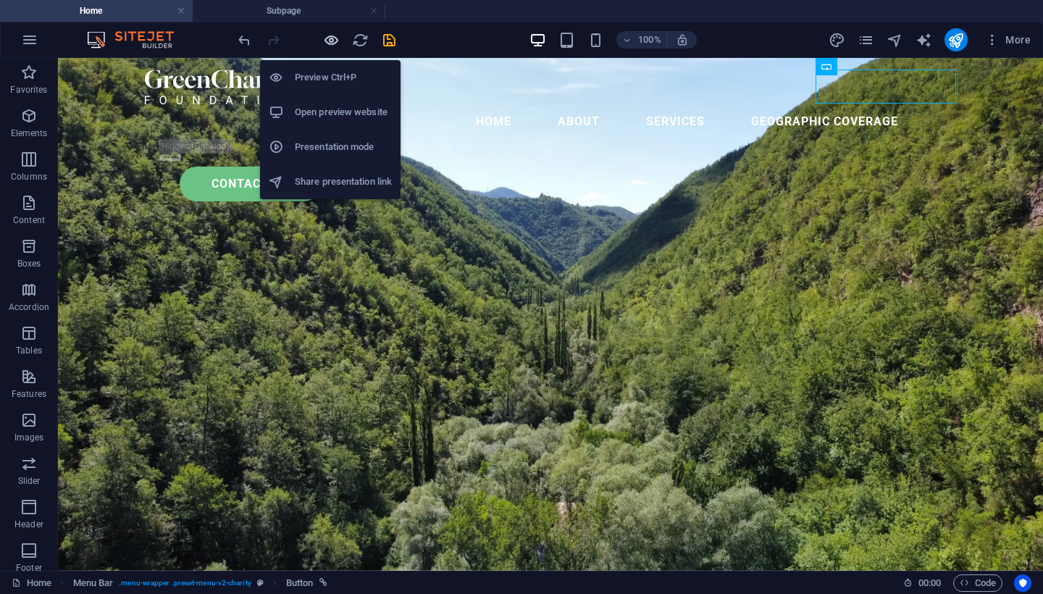
click at [330, 38] on icon "button" at bounding box center [331, 40] width 17 height 17
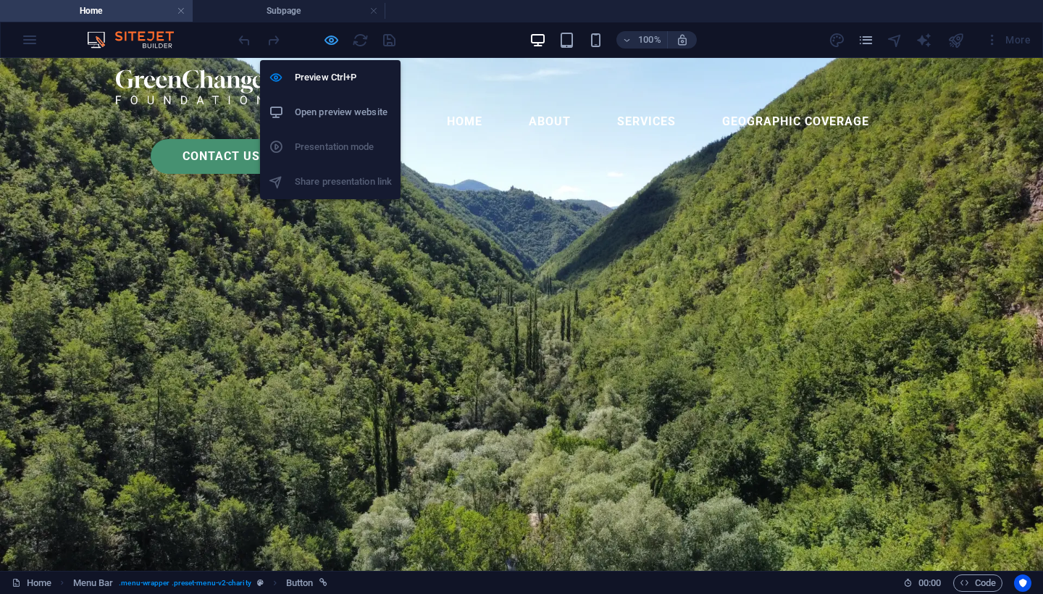
click at [327, 43] on icon "button" at bounding box center [331, 40] width 17 height 17
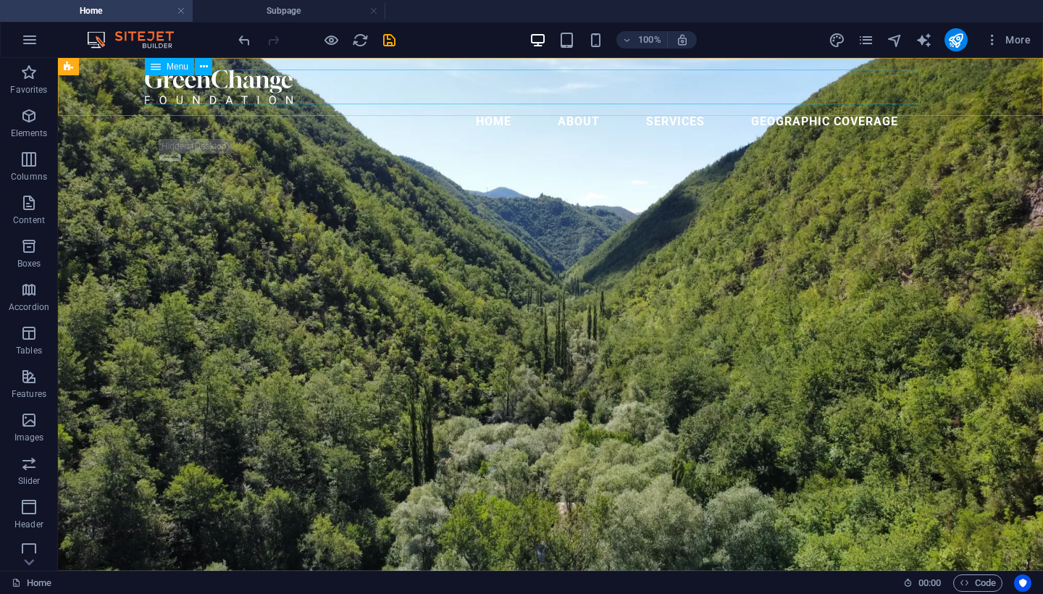
click at [873, 104] on nav "home About Services geographic coverage" at bounding box center [550, 121] width 811 height 35
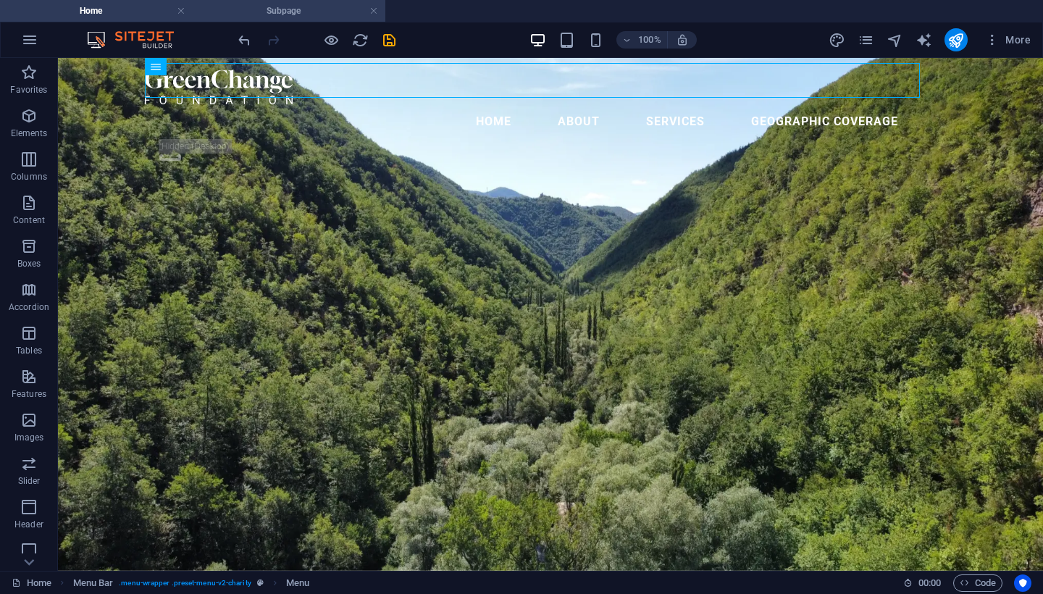
click at [312, 9] on h4 "Subpage" at bounding box center [289, 11] width 193 height 16
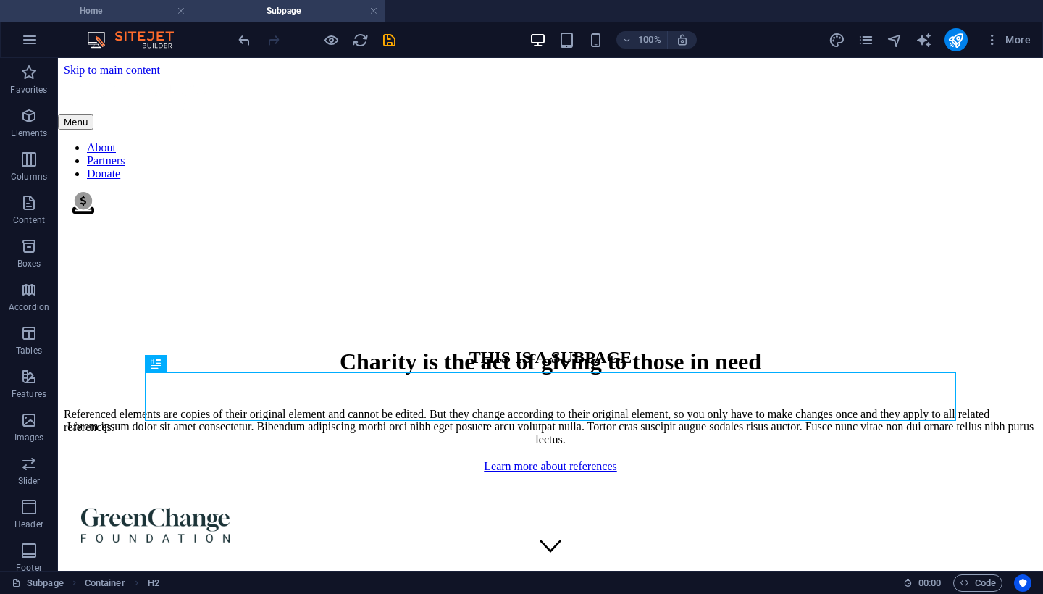
click at [72, 14] on h4 "Home" at bounding box center [96, 11] width 193 height 16
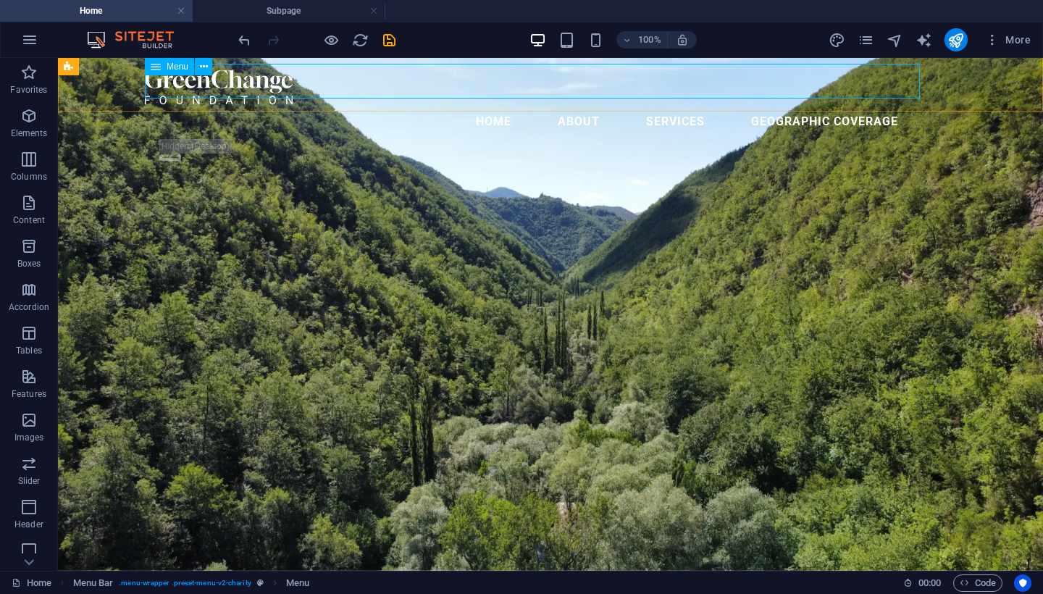
click at [595, 104] on nav "home About Services geographic coverage" at bounding box center [550, 121] width 811 height 35
click at [299, 10] on h4 "Subpage" at bounding box center [289, 11] width 193 height 16
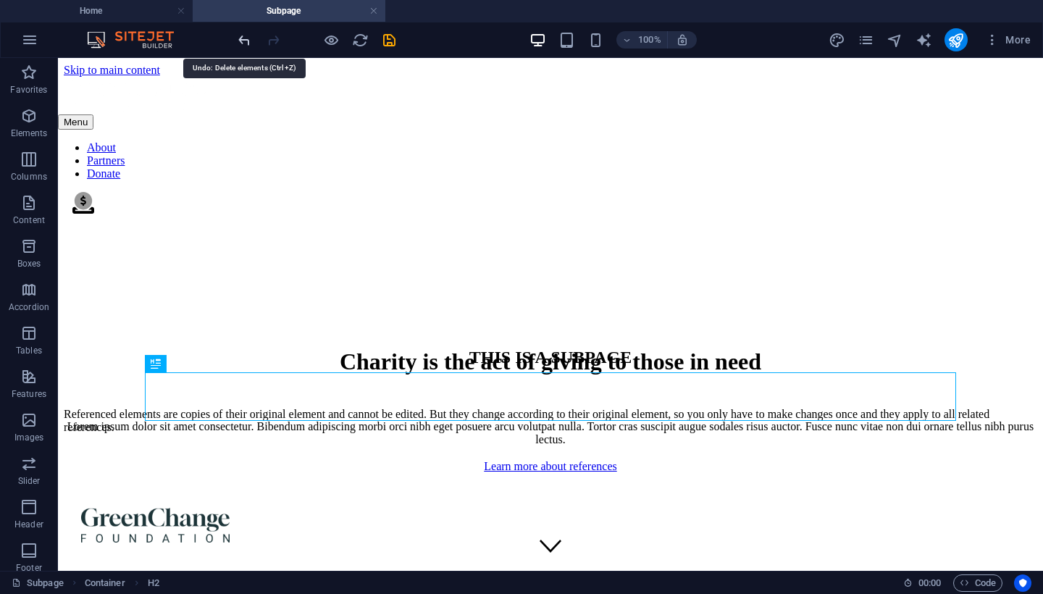
click at [238, 42] on icon "undo" at bounding box center [244, 40] width 17 height 17
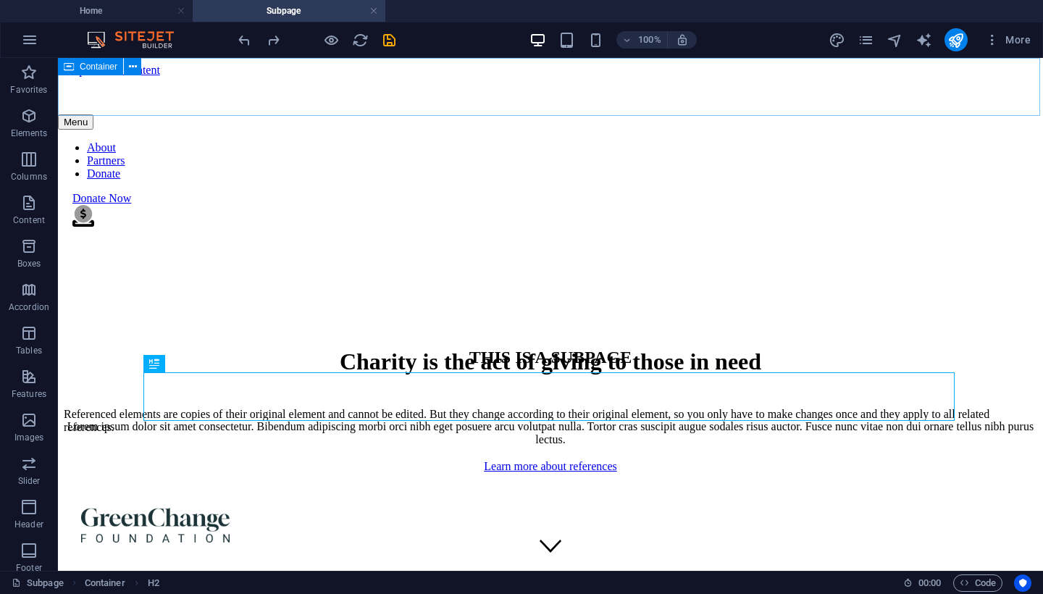
click at [247, 109] on div "Menu About Partners Donate Donate Now .fa-secondary{opacity:.4}" at bounding box center [550, 153] width 985 height 153
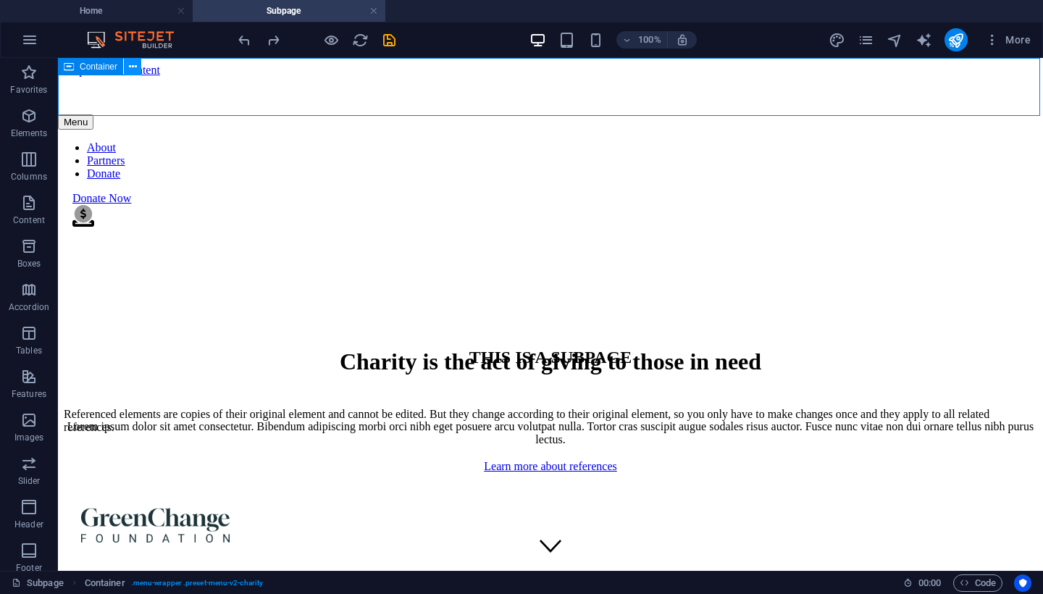
click at [128, 64] on button at bounding box center [132, 66] width 17 height 17
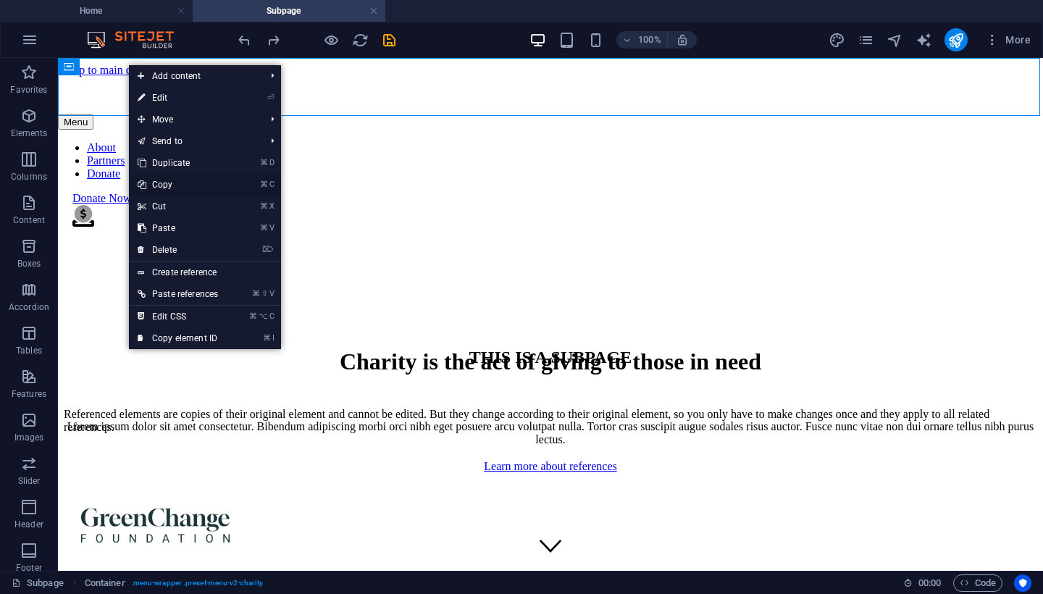
click at [187, 185] on link "⌘ C Copy" at bounding box center [178, 185] width 98 height 22
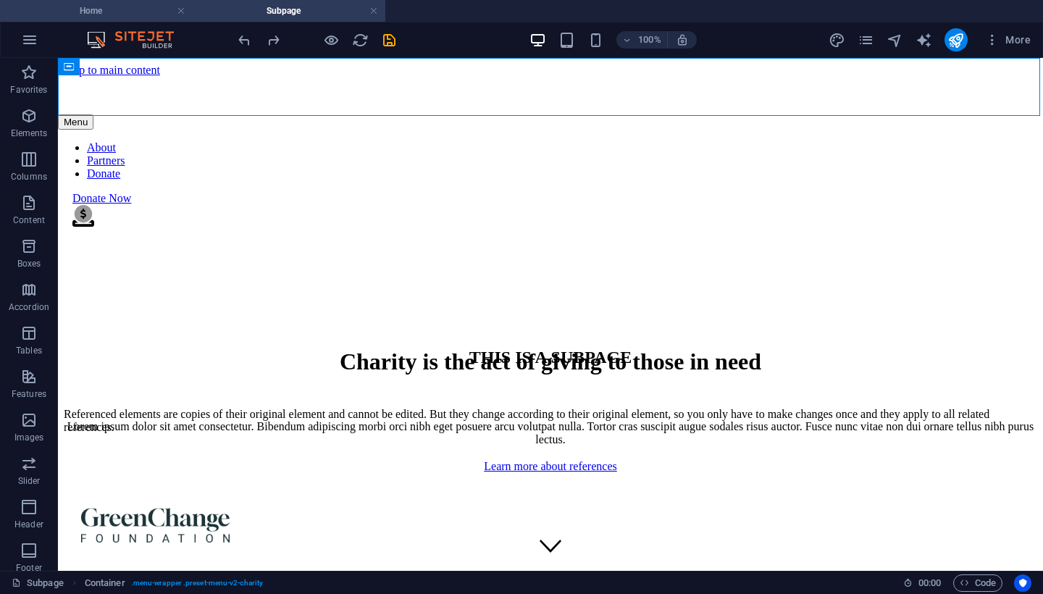
click at [125, 13] on h4 "Home" at bounding box center [96, 11] width 193 height 16
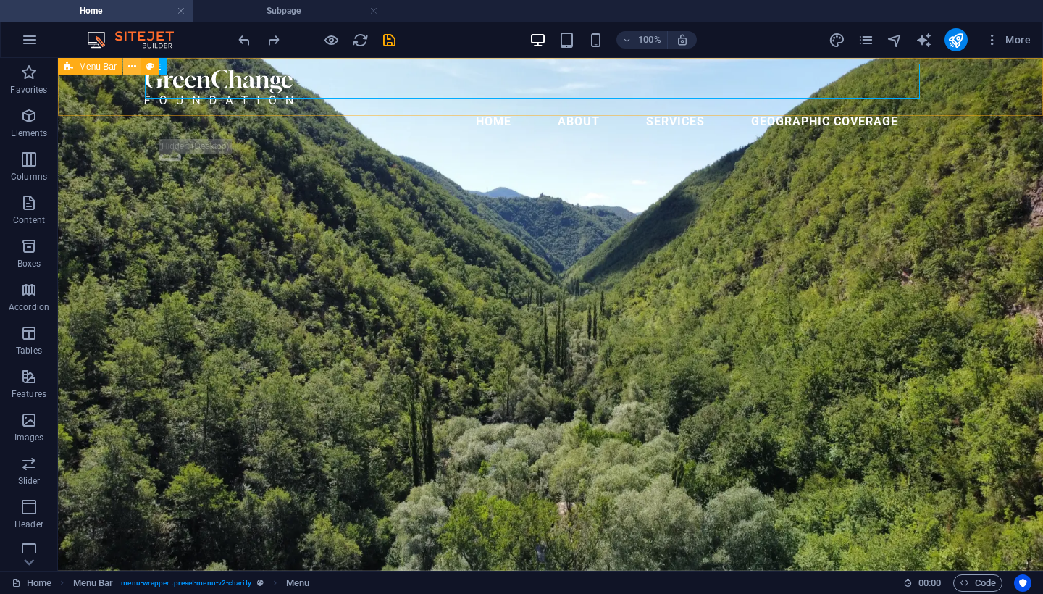
click at [135, 66] on icon at bounding box center [132, 66] width 8 height 15
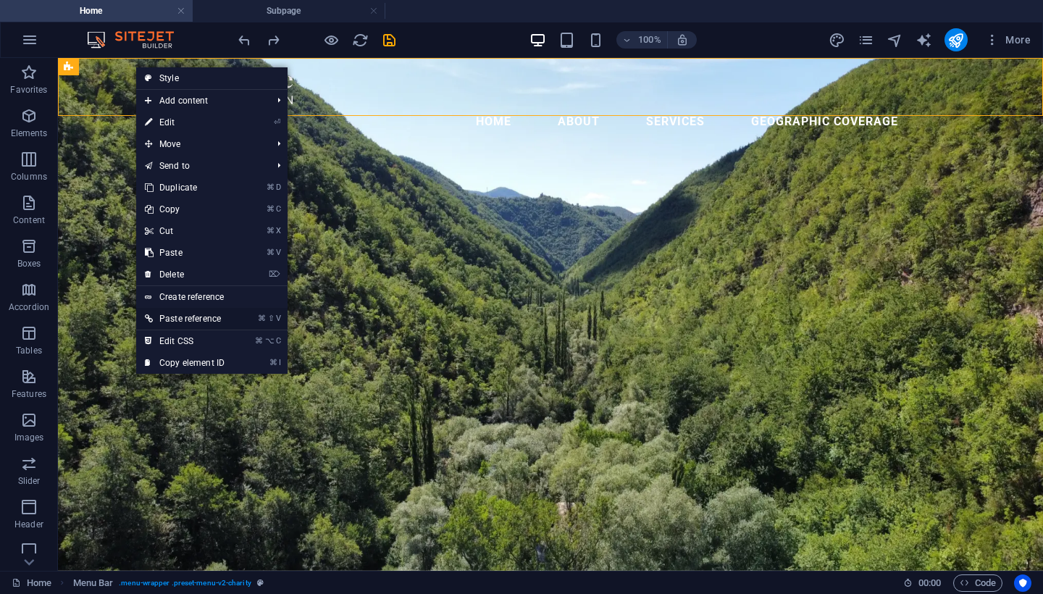
click at [209, 319] on link "⌘ ⇧ V Paste reference" at bounding box center [184, 319] width 97 height 22
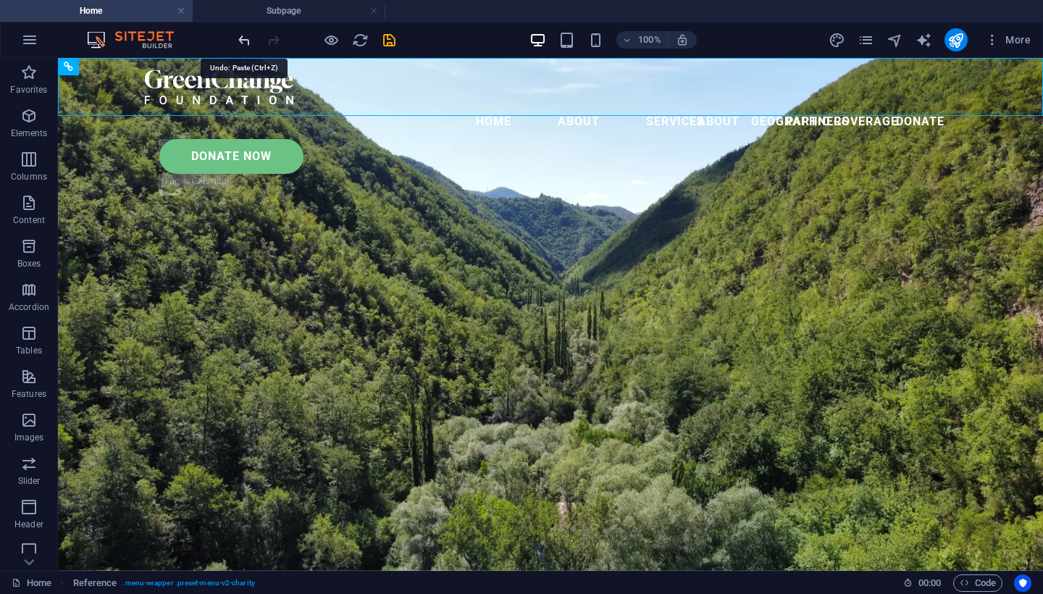
click at [244, 37] on icon "undo" at bounding box center [244, 40] width 17 height 17
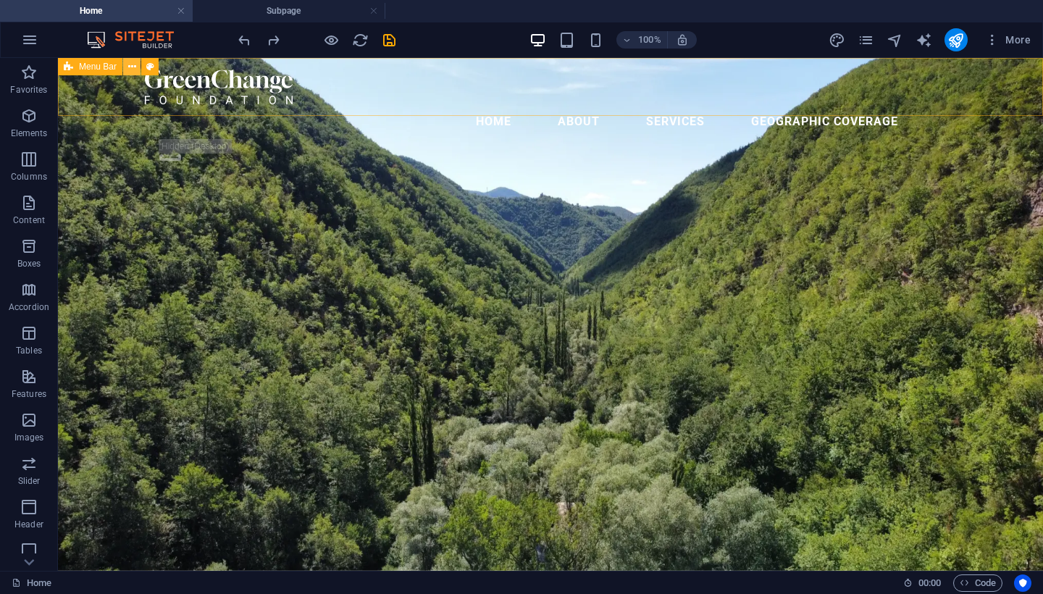
click at [131, 66] on icon at bounding box center [132, 66] width 8 height 15
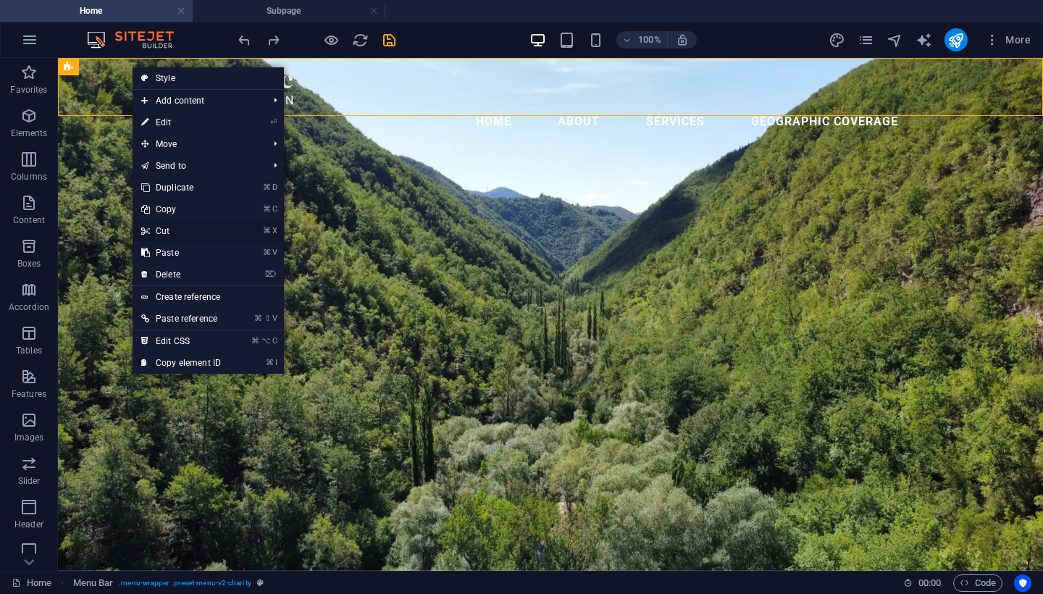
click at [170, 230] on link "⌘ X Cut" at bounding box center [181, 231] width 97 height 22
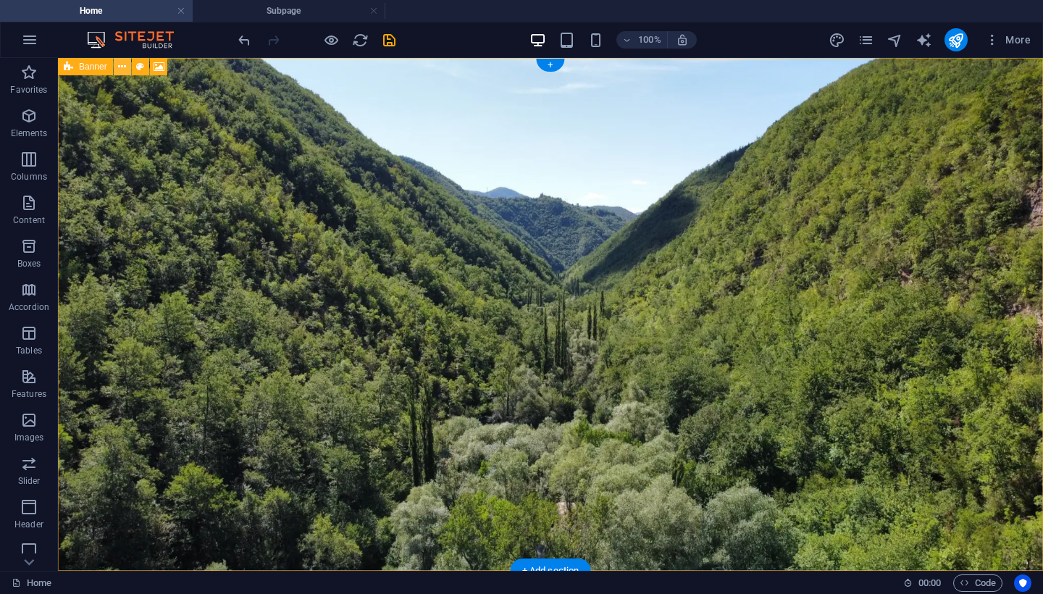
click at [120, 67] on icon at bounding box center [122, 66] width 8 height 15
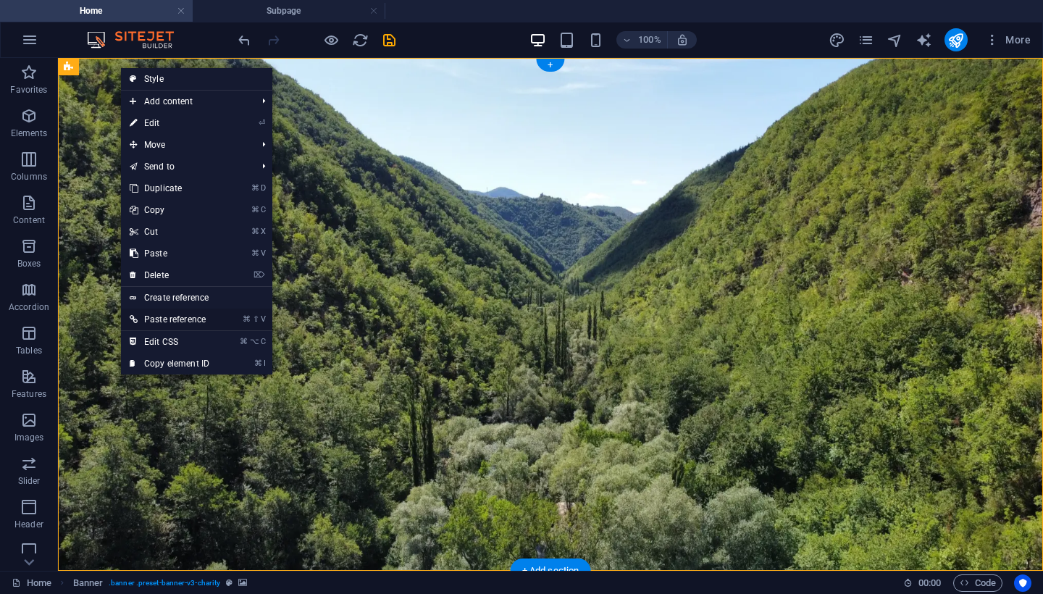
click at [193, 317] on link "⌘ ⇧ V Paste reference" at bounding box center [169, 320] width 97 height 22
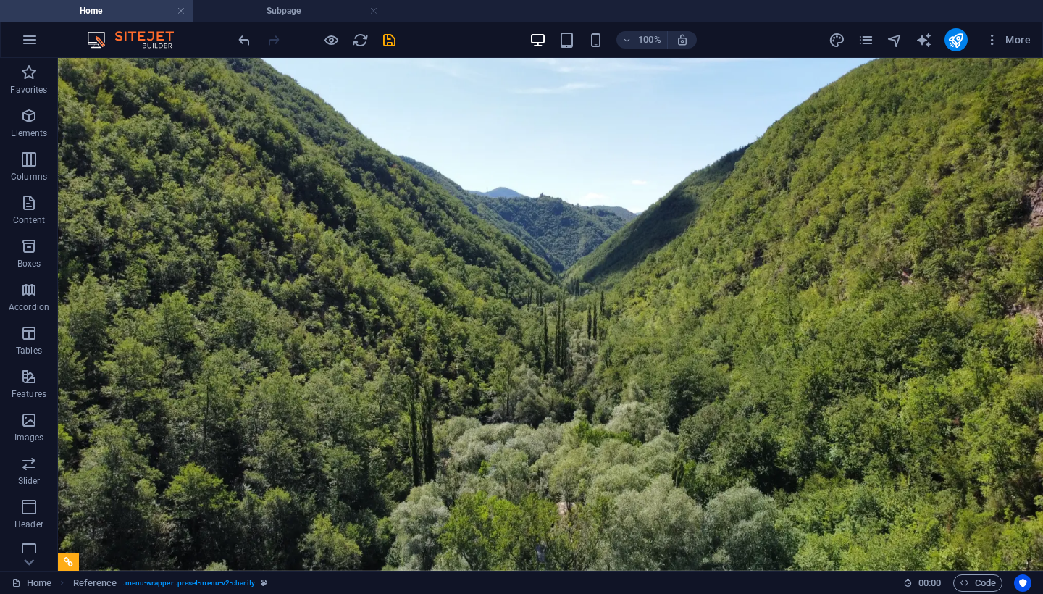
click at [238, 56] on div "100% More" at bounding box center [522, 39] width 1042 height 35
click at [238, 46] on icon "undo" at bounding box center [244, 40] width 17 height 17
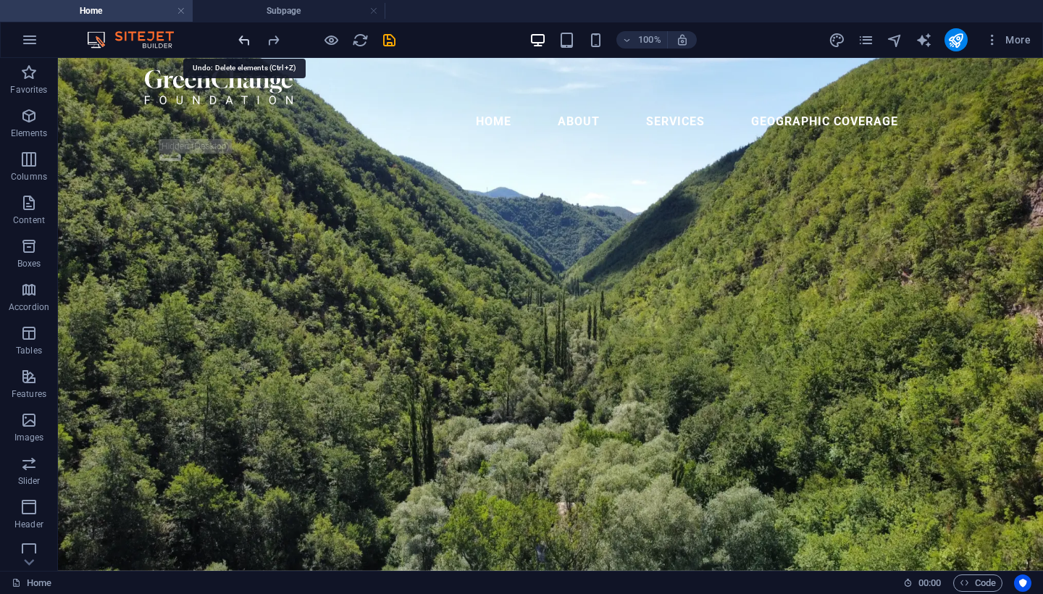
click at [238, 46] on icon "undo" at bounding box center [244, 40] width 17 height 17
click at [272, 38] on icon "redo" at bounding box center [273, 40] width 17 height 17
click at [204, 69] on icon at bounding box center [204, 66] width 8 height 15
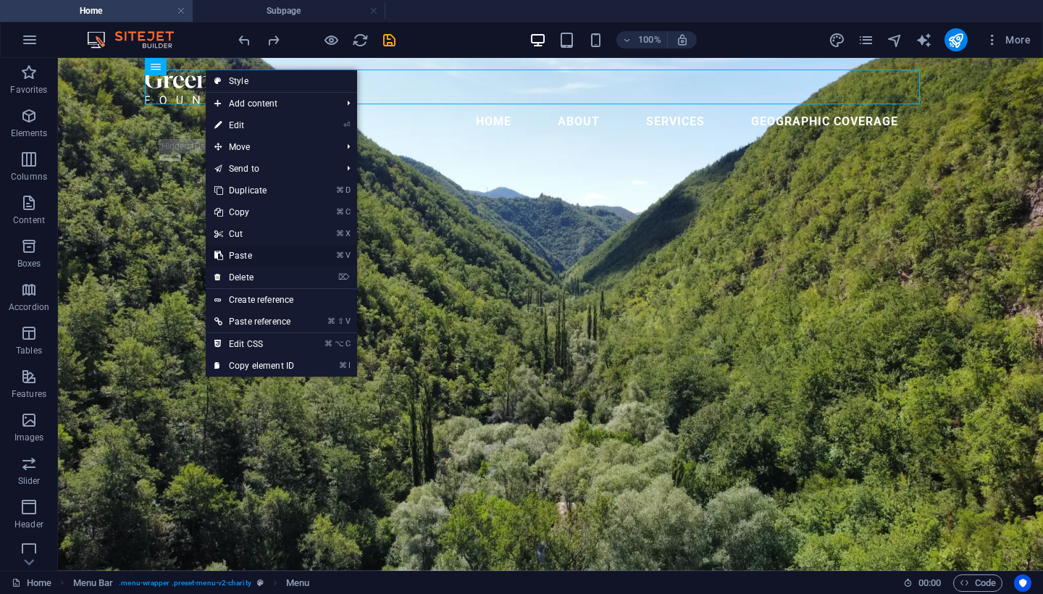
click at [268, 260] on link "⌘ V Paste" at bounding box center [254, 256] width 97 height 22
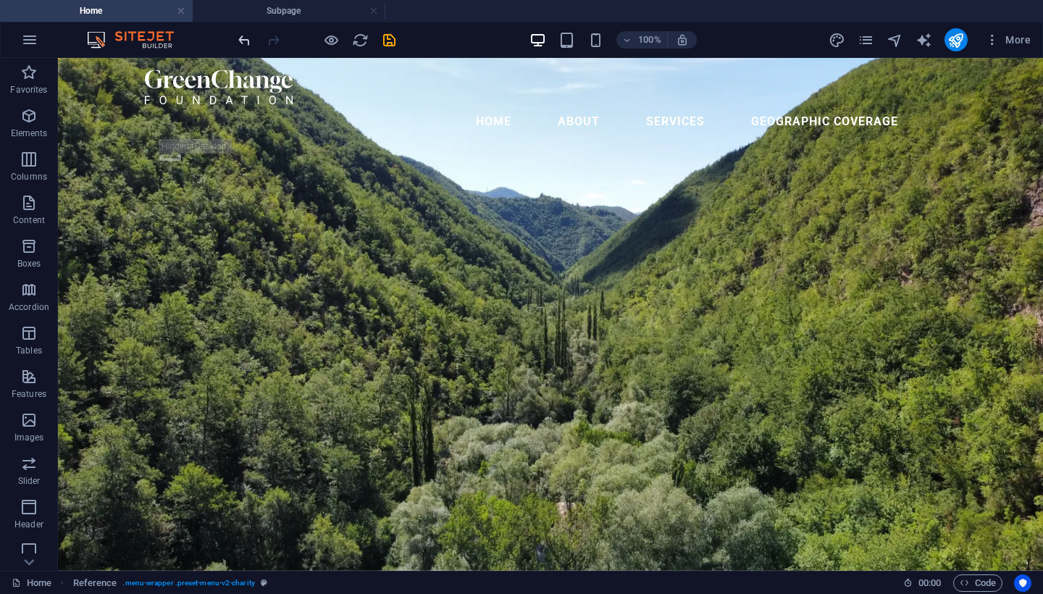
click at [239, 39] on icon "undo" at bounding box center [244, 40] width 17 height 17
click at [243, 37] on icon "undo" at bounding box center [244, 40] width 17 height 17
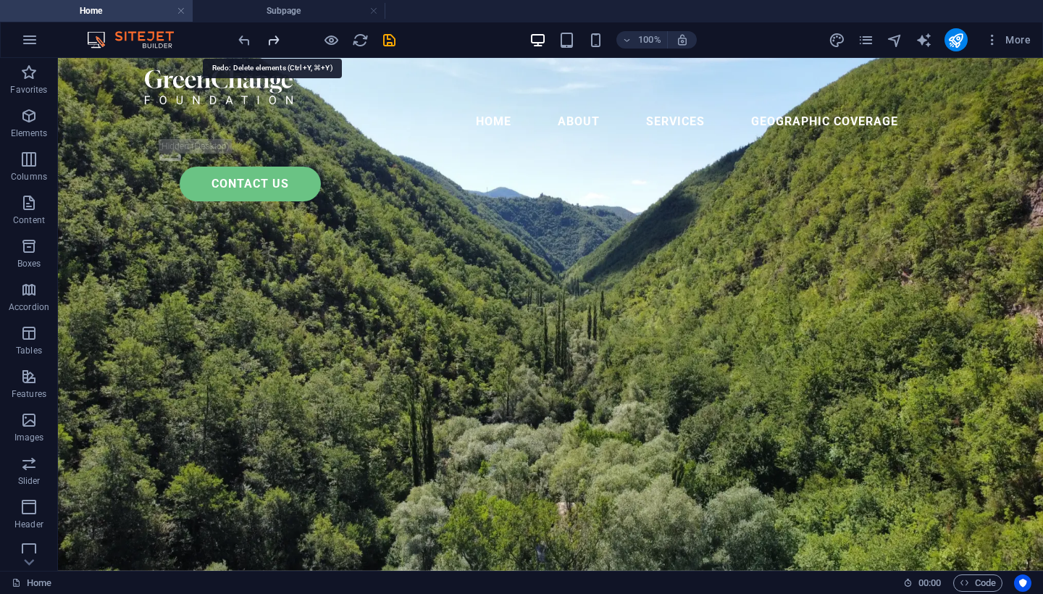
click at [271, 46] on icon "redo" at bounding box center [273, 40] width 17 height 17
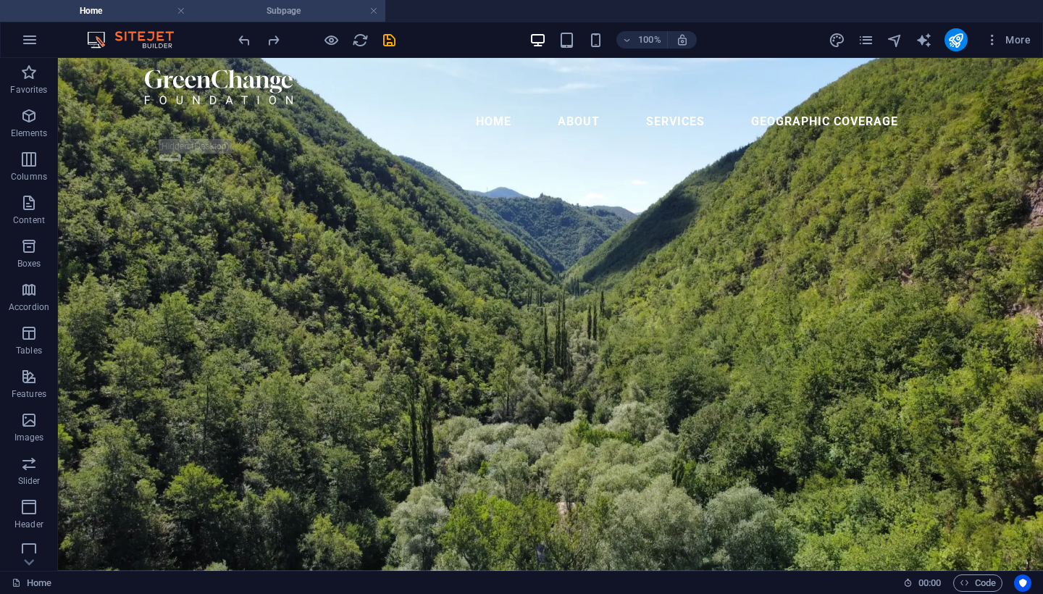
click at [296, 10] on h4 "Subpage" at bounding box center [289, 11] width 193 height 16
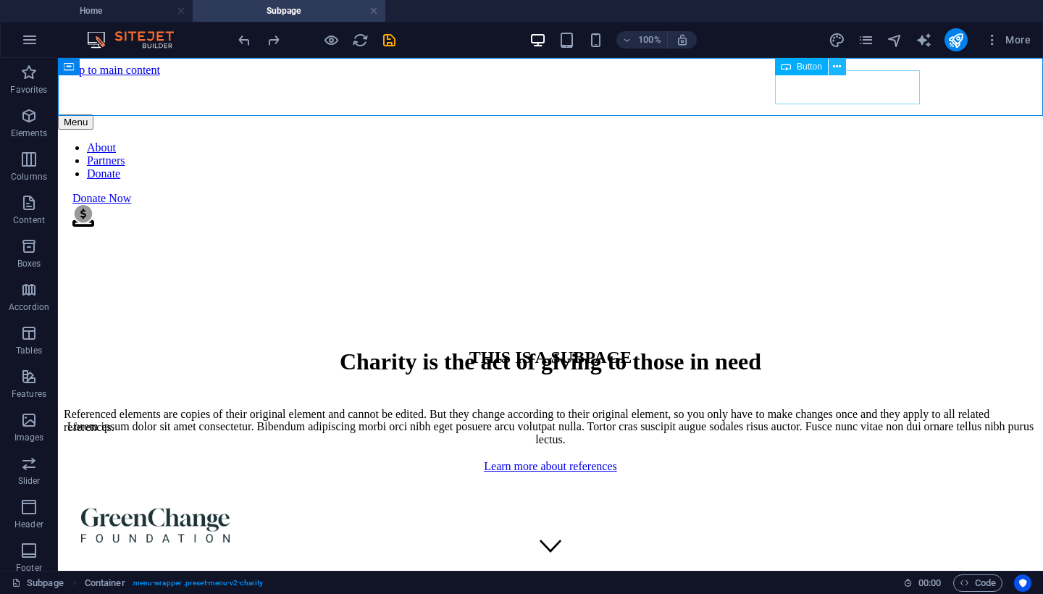
click at [838, 64] on icon at bounding box center [837, 66] width 8 height 15
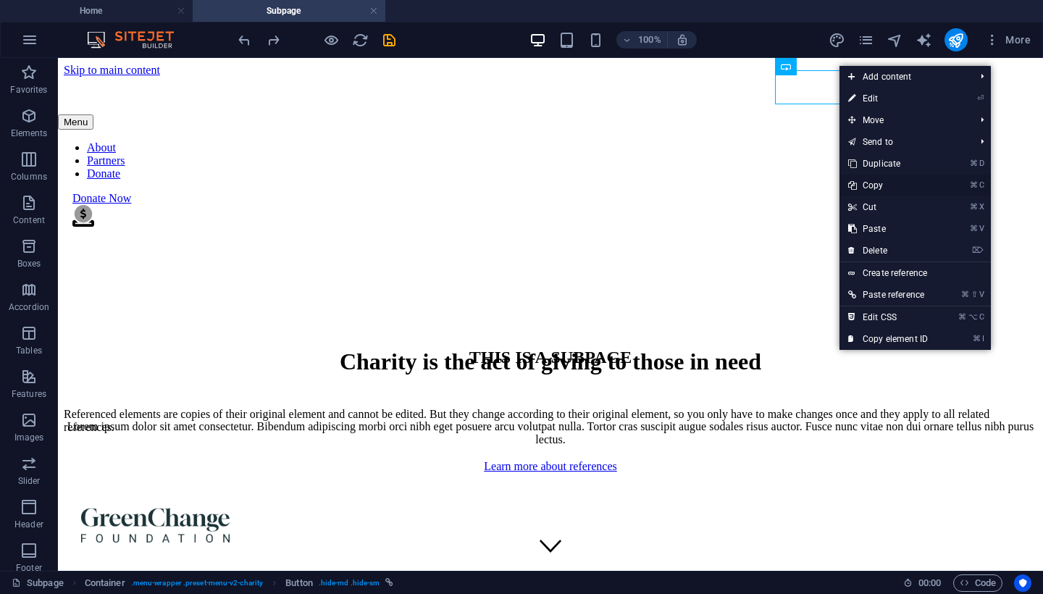
click at [905, 191] on link "⌘ C Copy" at bounding box center [888, 186] width 97 height 22
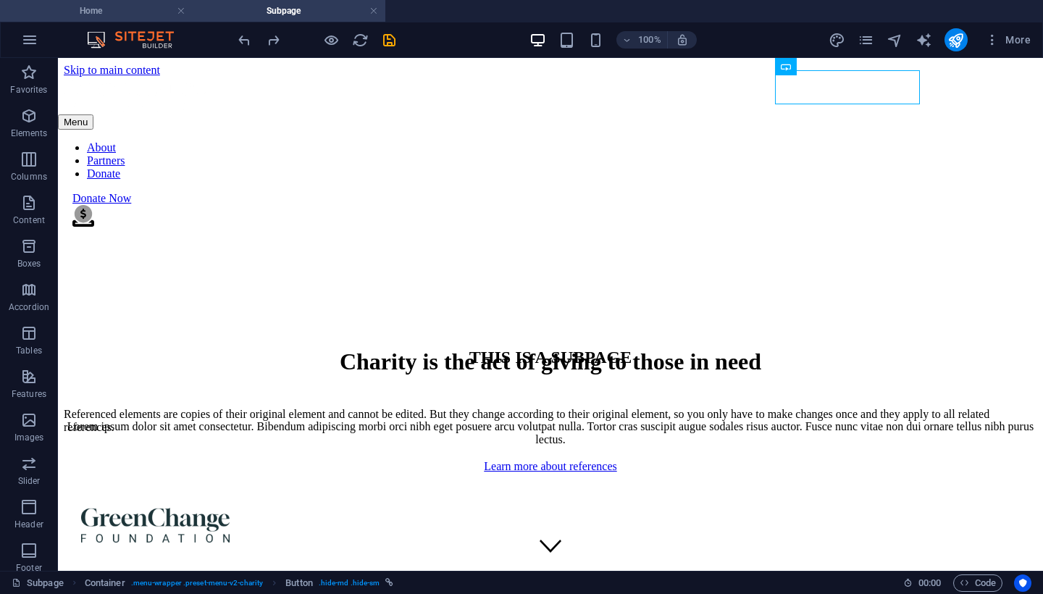
click at [138, 9] on h4 "Home" at bounding box center [96, 11] width 193 height 16
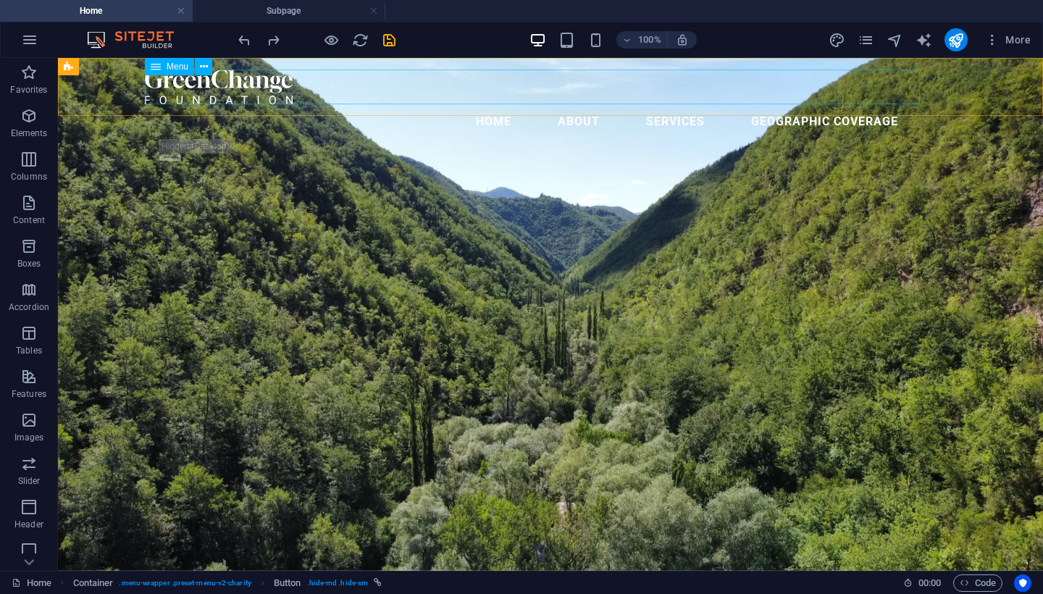
click at [198, 104] on nav "home About Services geographic coverage" at bounding box center [550, 121] width 811 height 35
click at [337, 104] on nav "home About Services geographic coverage" at bounding box center [550, 121] width 811 height 35
select select "3"
select select
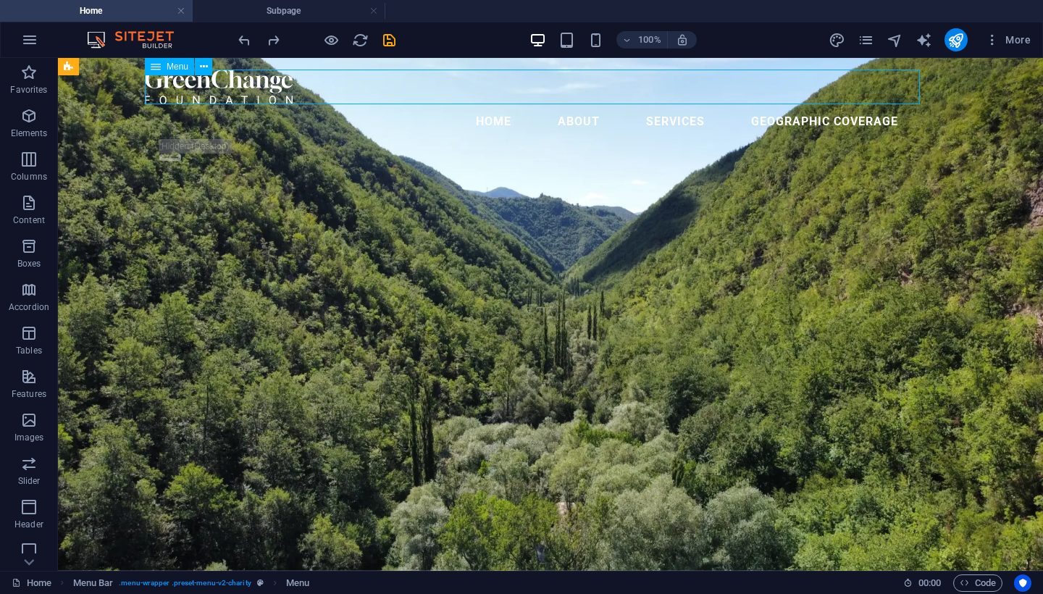
select select
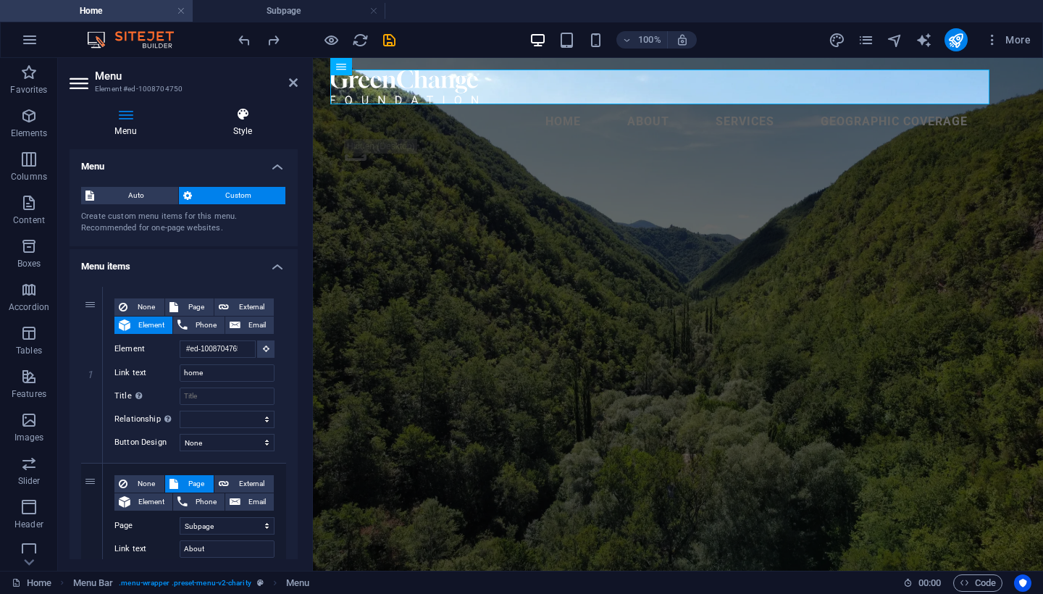
click at [235, 123] on h4 "Style" at bounding box center [243, 122] width 110 height 30
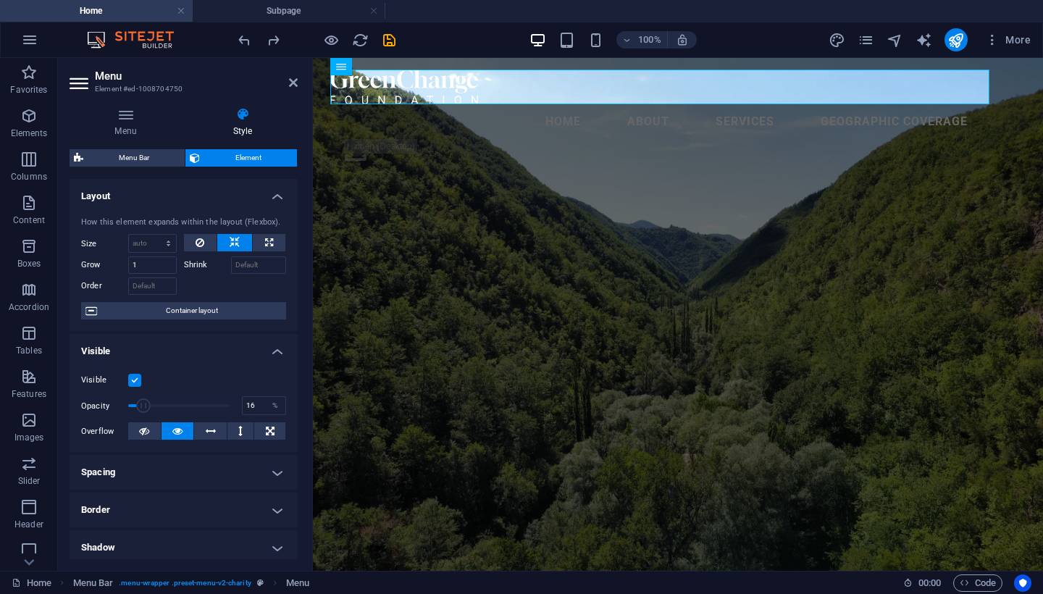
drag, startPoint x: 227, startPoint y: 406, endPoint x: 136, endPoint y: 420, distance: 91.7
click at [136, 420] on div "Visible Opacity 100 % Overflow" at bounding box center [184, 406] width 228 height 92
click at [209, 401] on span at bounding box center [179, 406] width 102 height 22
drag, startPoint x: 204, startPoint y: 398, endPoint x: 238, endPoint y: 415, distance: 37.9
click at [256, 401] on div "Opacity 100 %" at bounding box center [183, 406] width 205 height 22
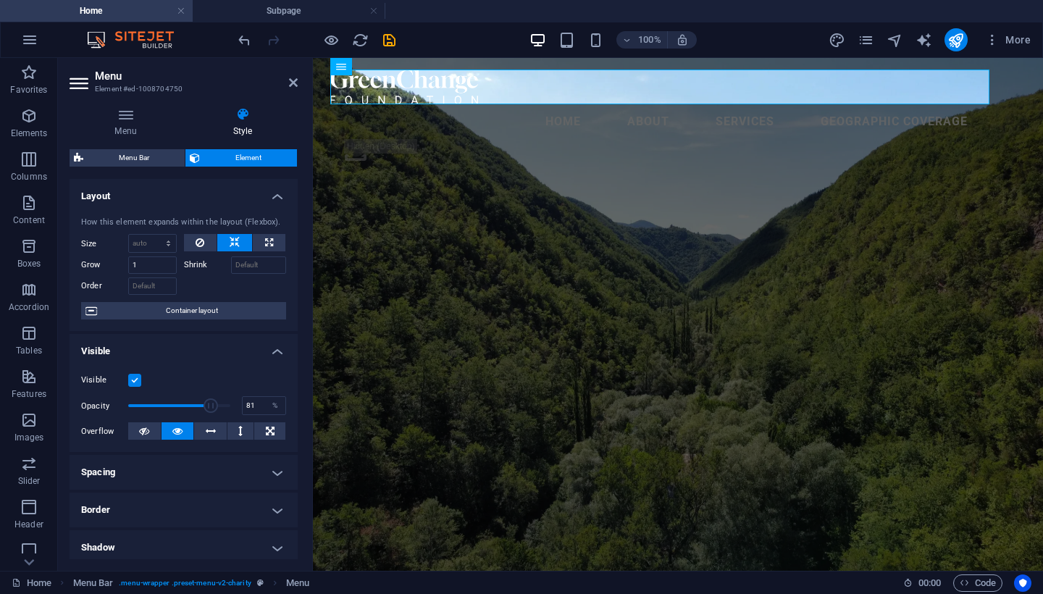
click at [259, 402] on div "Opacity 100 %" at bounding box center [183, 406] width 205 height 22
drag, startPoint x: 238, startPoint y: 415, endPoint x: 223, endPoint y: 409, distance: 16.6
click at [238, 415] on div "Opacity 100 %" at bounding box center [183, 406] width 205 height 22
click at [223, 409] on span at bounding box center [230, 405] width 14 height 14
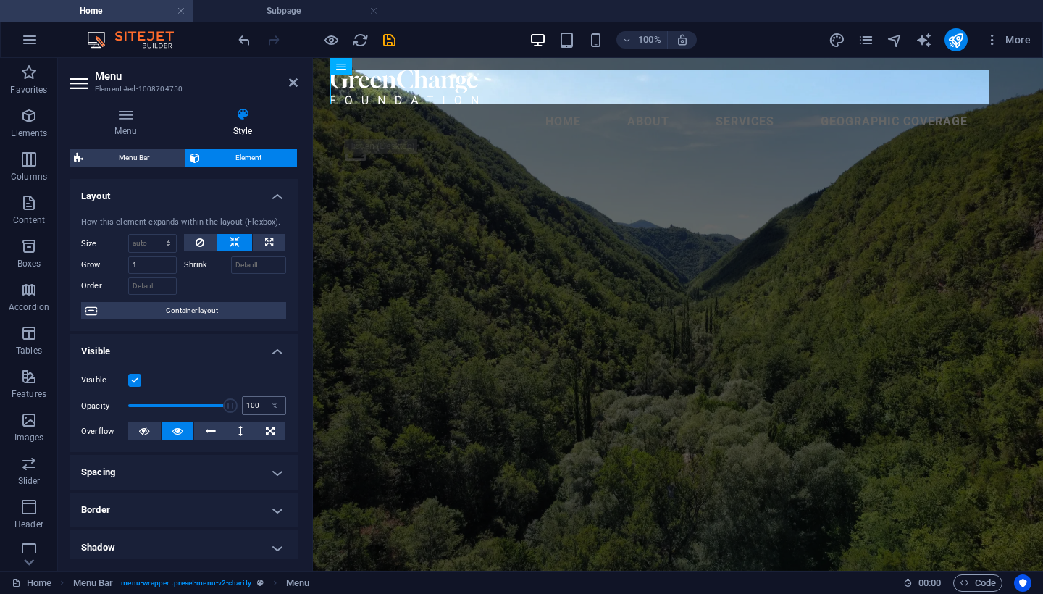
drag, startPoint x: 206, startPoint y: 407, endPoint x: 255, endPoint y: 402, distance: 48.8
click at [255, 402] on div "Opacity 100 %" at bounding box center [183, 406] width 205 height 22
click at [285, 480] on h4 "Spacing" at bounding box center [184, 472] width 228 height 35
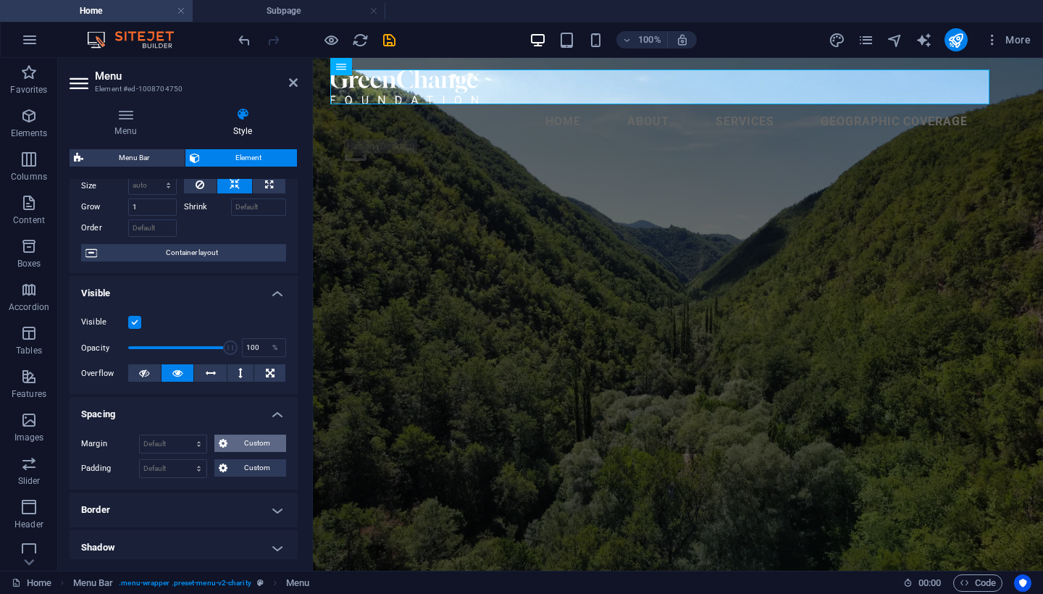
scroll to position [106, 0]
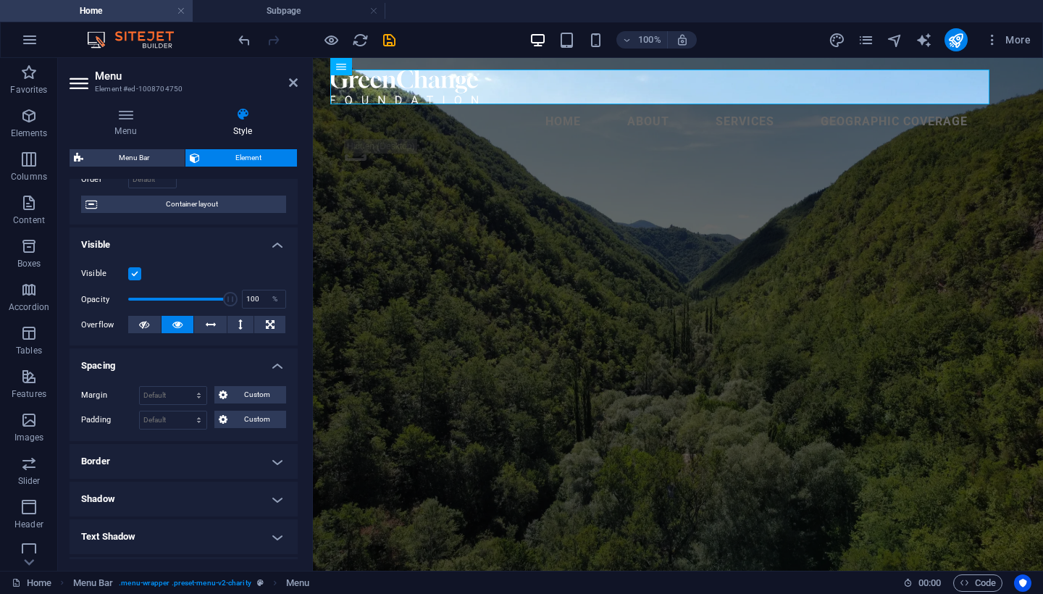
click at [256, 460] on h4 "Border" at bounding box center [184, 461] width 228 height 35
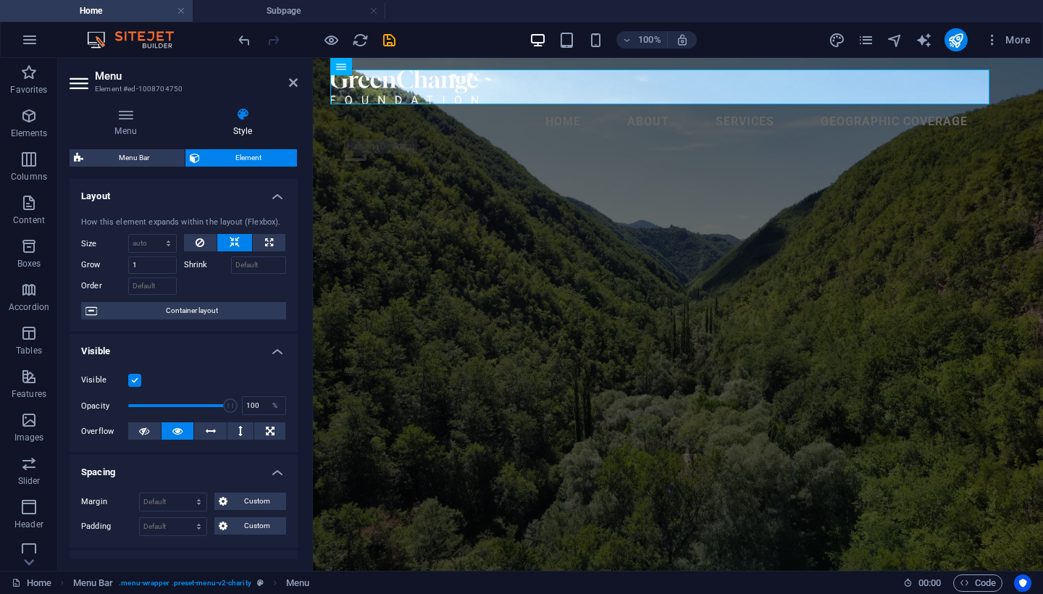
scroll to position [0, 0]
click at [112, 145] on div "Menu Style Menu Auto Custom Create custom menu items for this menu. Recommended…" at bounding box center [184, 333] width 228 height 452
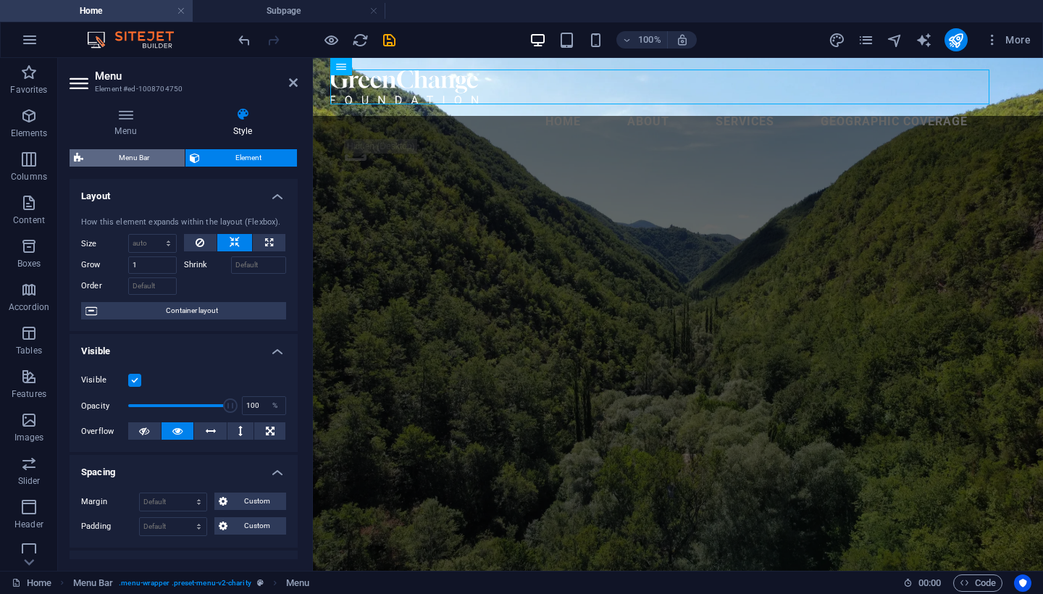
click at [112, 153] on span "Menu Bar" at bounding box center [134, 157] width 93 height 17
select select "rem"
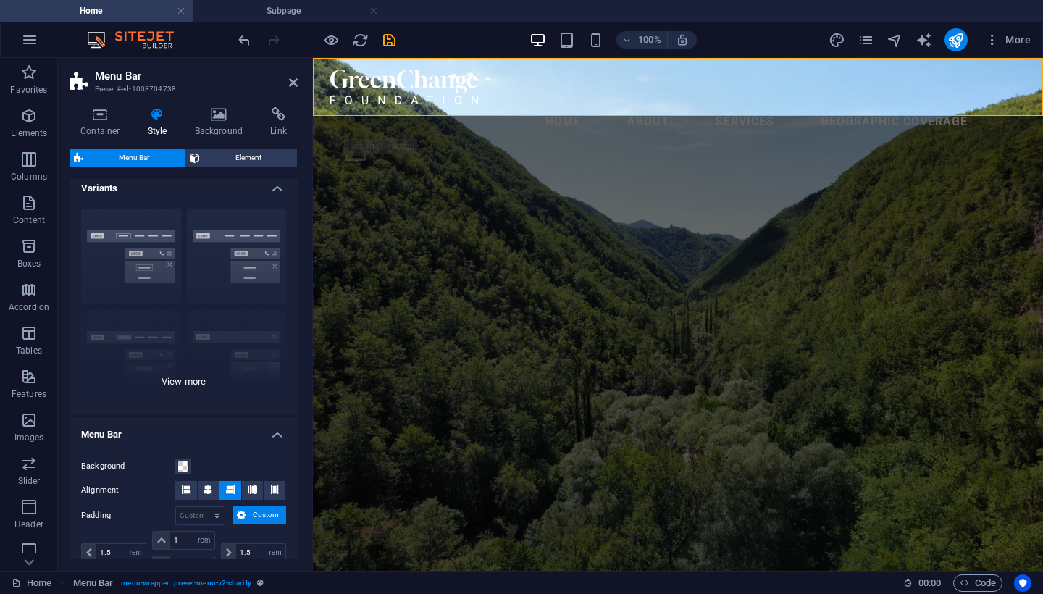
scroll to position [6, 0]
click at [186, 372] on div "Border Centered Default Fixed Loki Trigger Wide XXL" at bounding box center [184, 307] width 228 height 217
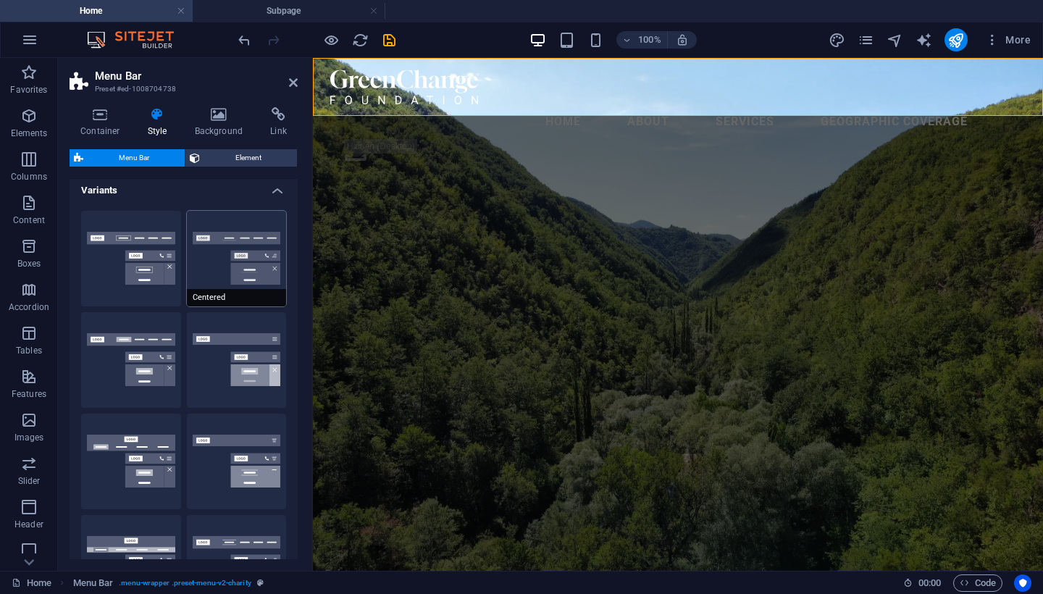
click at [241, 271] on button "Centered" at bounding box center [237, 259] width 100 height 96
type input "1"
select select "rem"
type input "1"
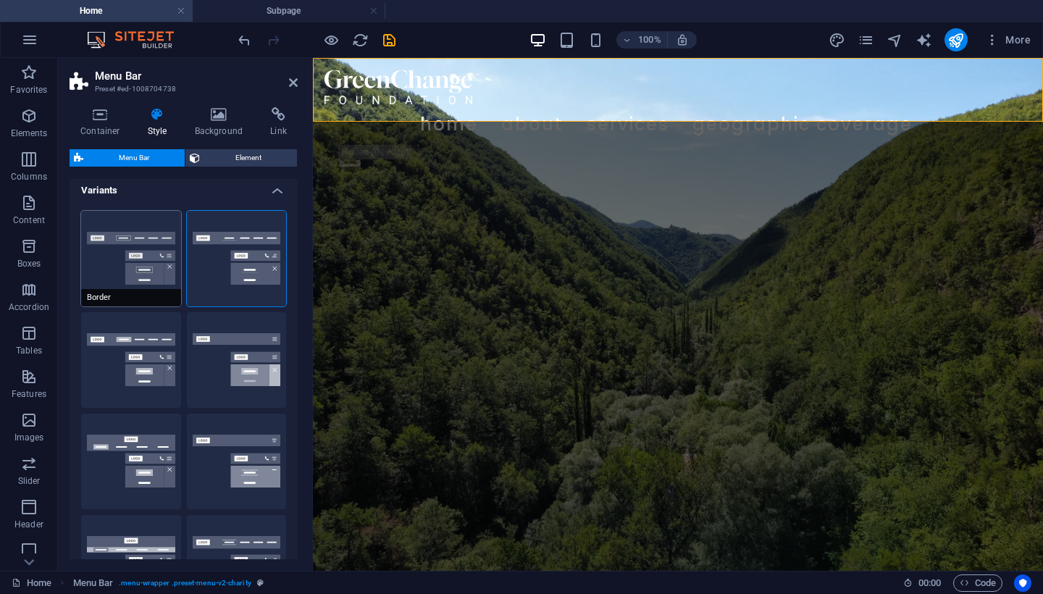
click at [133, 248] on button "Border" at bounding box center [131, 259] width 100 height 96
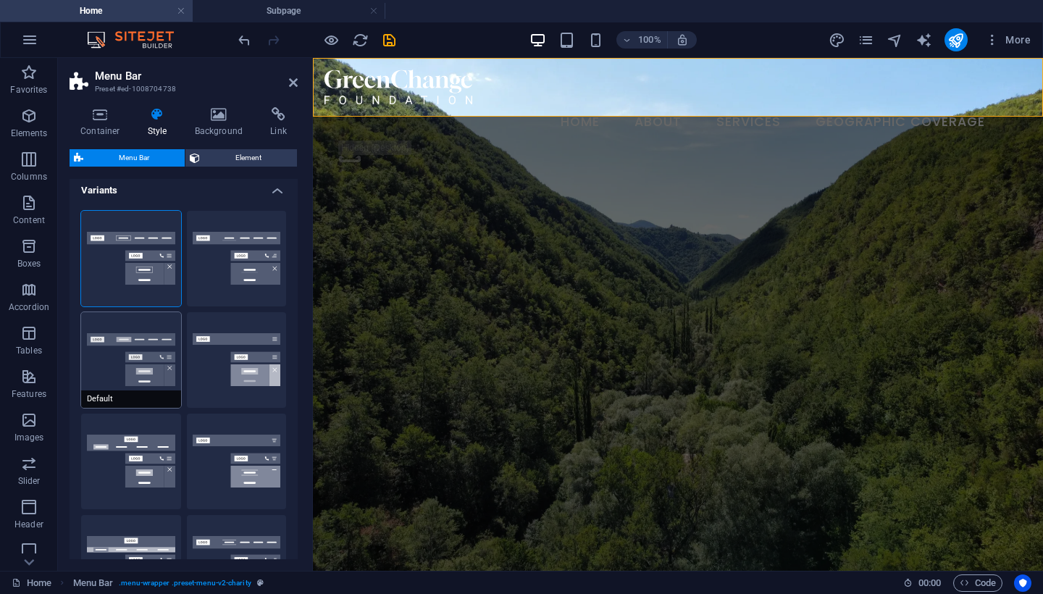
click at [125, 343] on button "Default" at bounding box center [131, 360] width 100 height 96
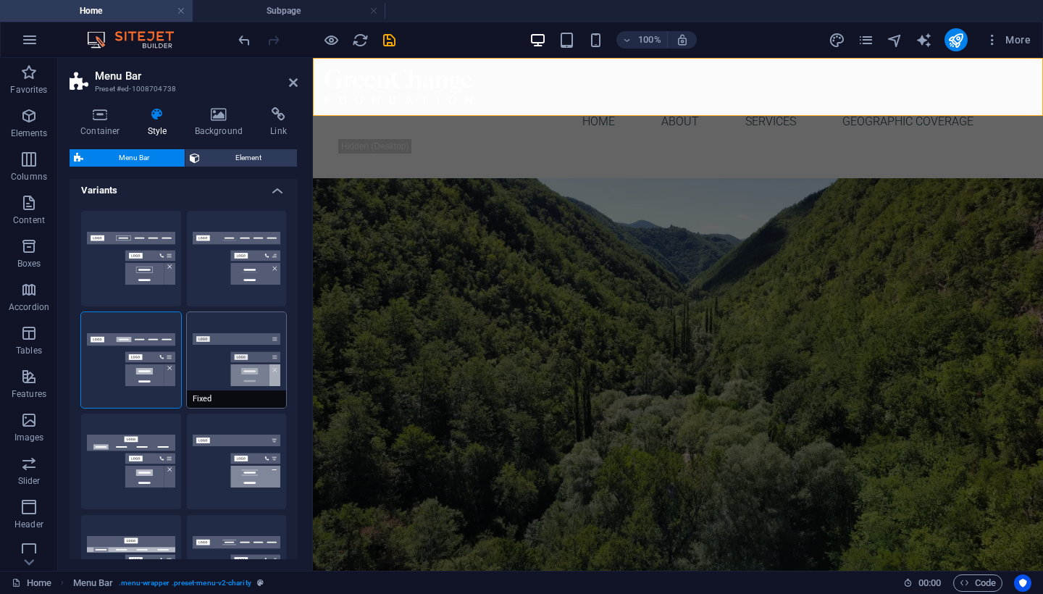
click at [194, 367] on button "Fixed" at bounding box center [237, 360] width 100 height 96
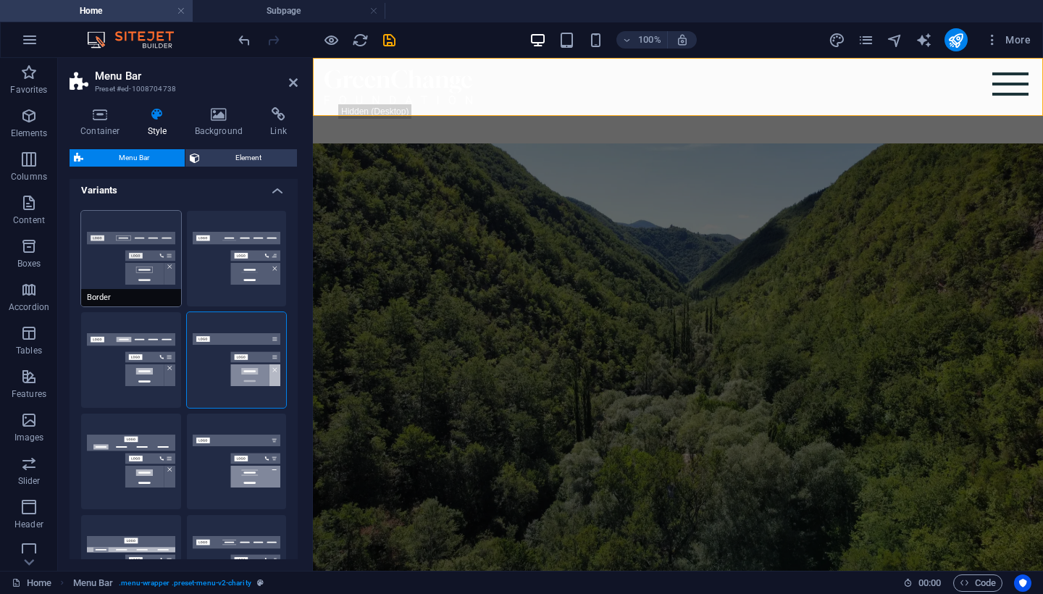
click at [137, 244] on button "Border" at bounding box center [131, 259] width 100 height 96
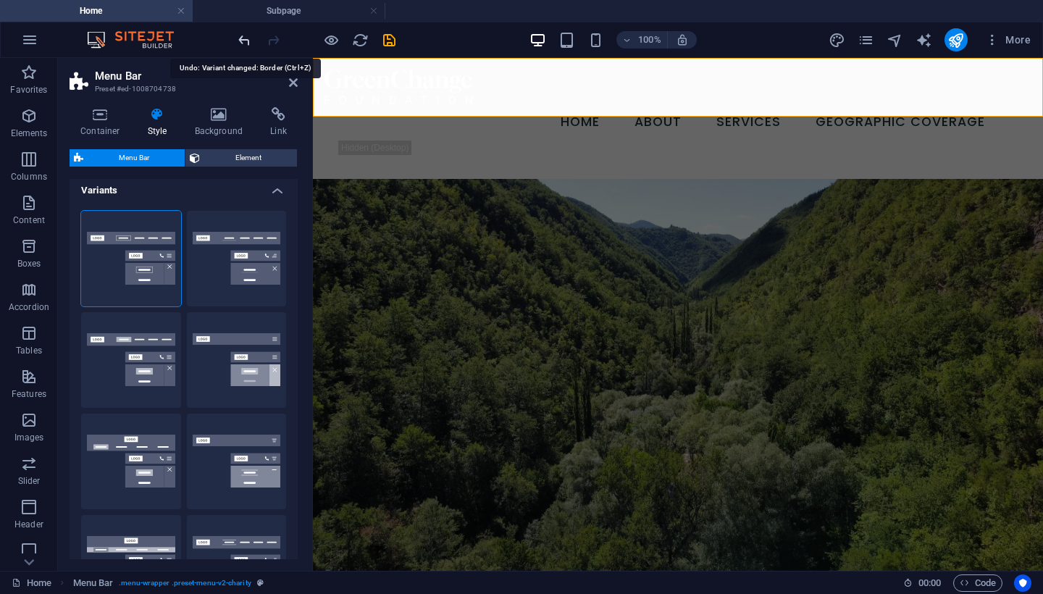
click at [243, 36] on icon "undo" at bounding box center [244, 40] width 17 height 17
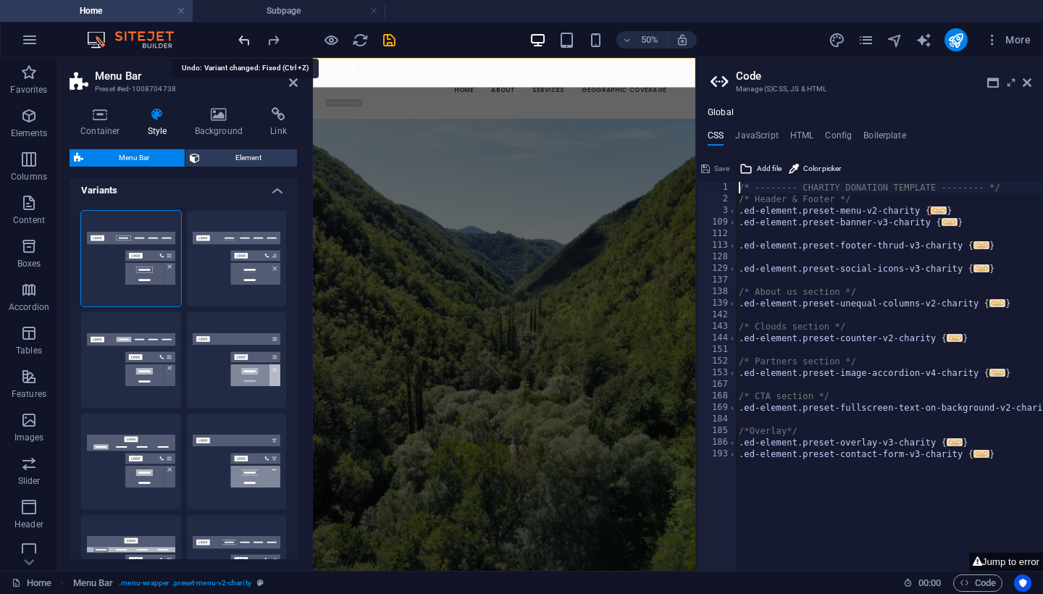
click at [243, 38] on icon "undo" at bounding box center [244, 40] width 17 height 17
select select "DISABLED_OPTION_VALUE"
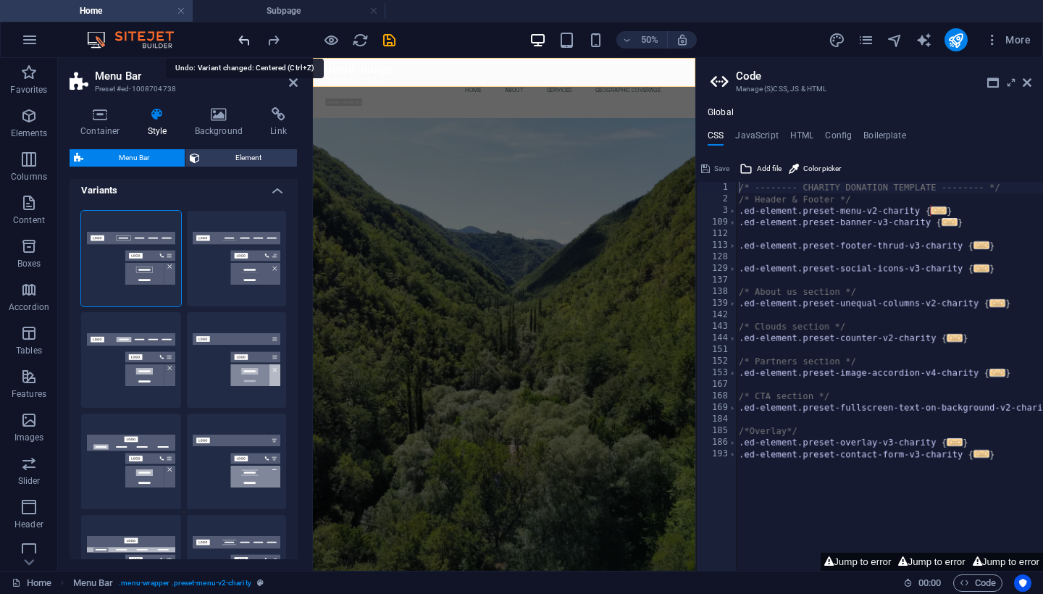
type input "1.5"
click at [243, 38] on icon "undo" at bounding box center [244, 40] width 17 height 17
click at [246, 41] on icon "undo" at bounding box center [244, 40] width 17 height 17
drag, startPoint x: 296, startPoint y: 85, endPoint x: 265, endPoint y: 30, distance: 63.3
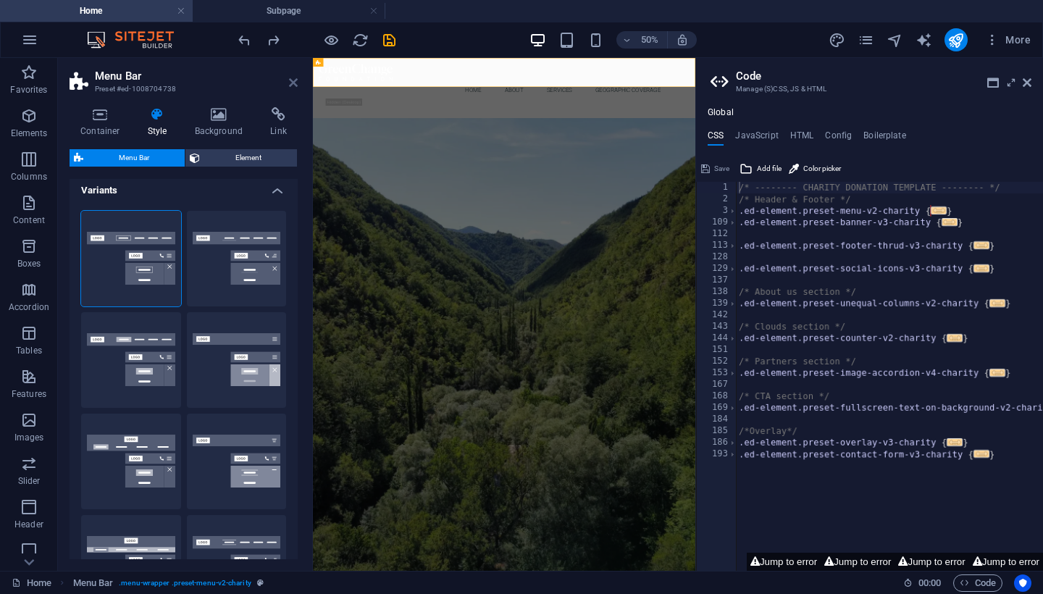
click at [296, 85] on icon at bounding box center [293, 83] width 9 height 12
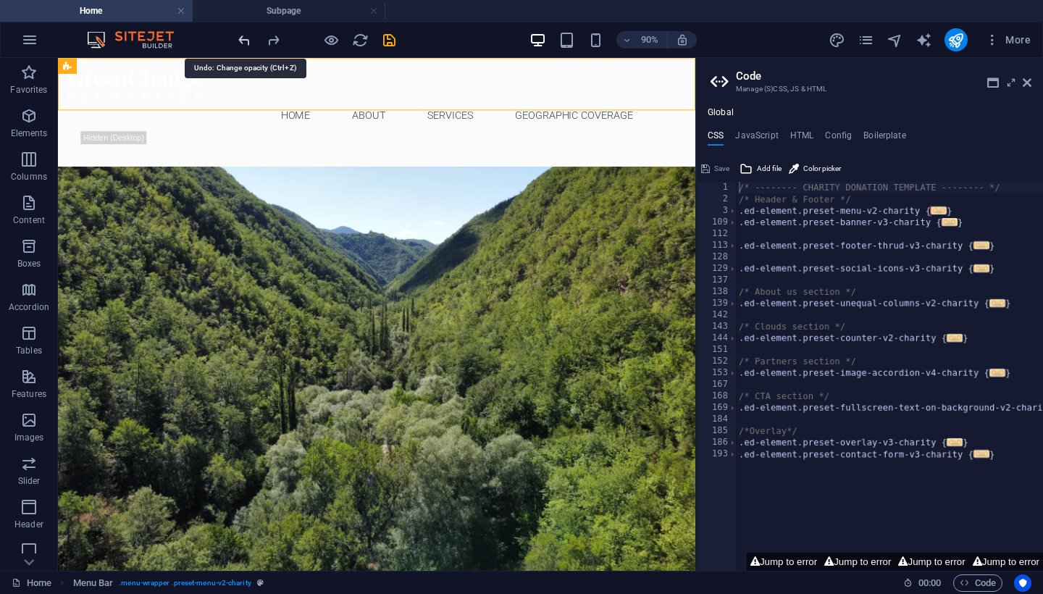
click at [238, 44] on icon "undo" at bounding box center [244, 40] width 17 height 17
click at [239, 44] on icon "undo" at bounding box center [244, 40] width 17 height 17
click at [247, 36] on icon "undo" at bounding box center [244, 40] width 17 height 17
click at [1027, 85] on icon at bounding box center [1027, 83] width 9 height 12
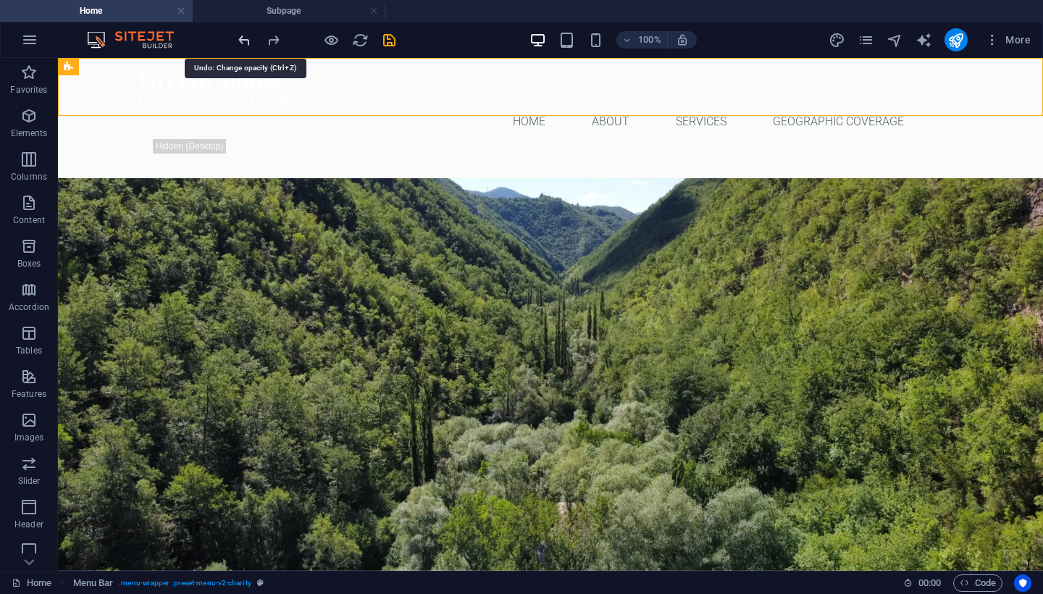
click at [239, 40] on icon "undo" at bounding box center [244, 40] width 17 height 17
click at [240, 37] on icon "undo" at bounding box center [244, 40] width 17 height 17
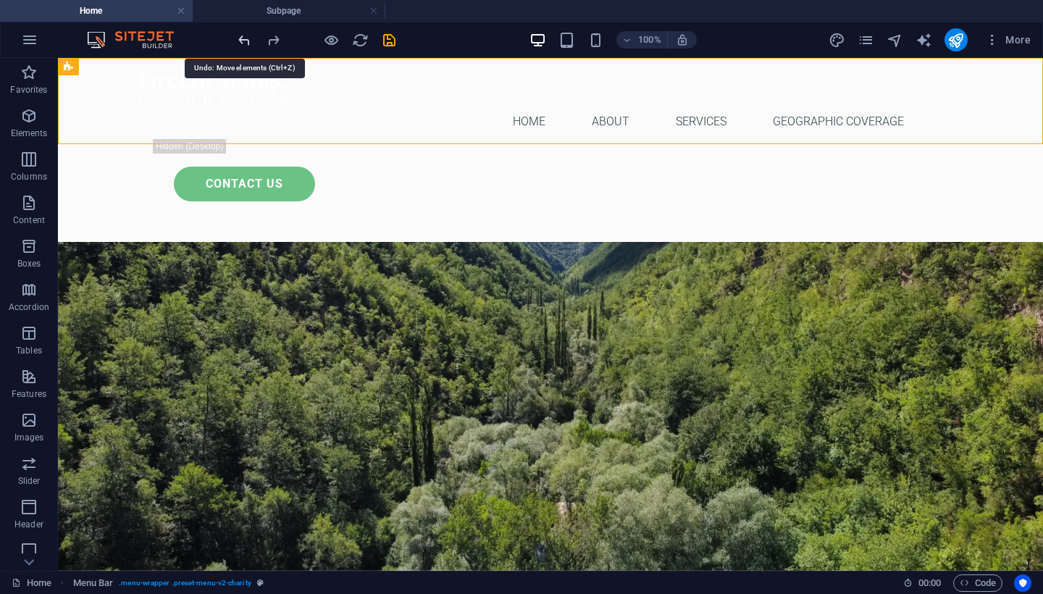
click at [240, 37] on icon "undo" at bounding box center [244, 40] width 17 height 17
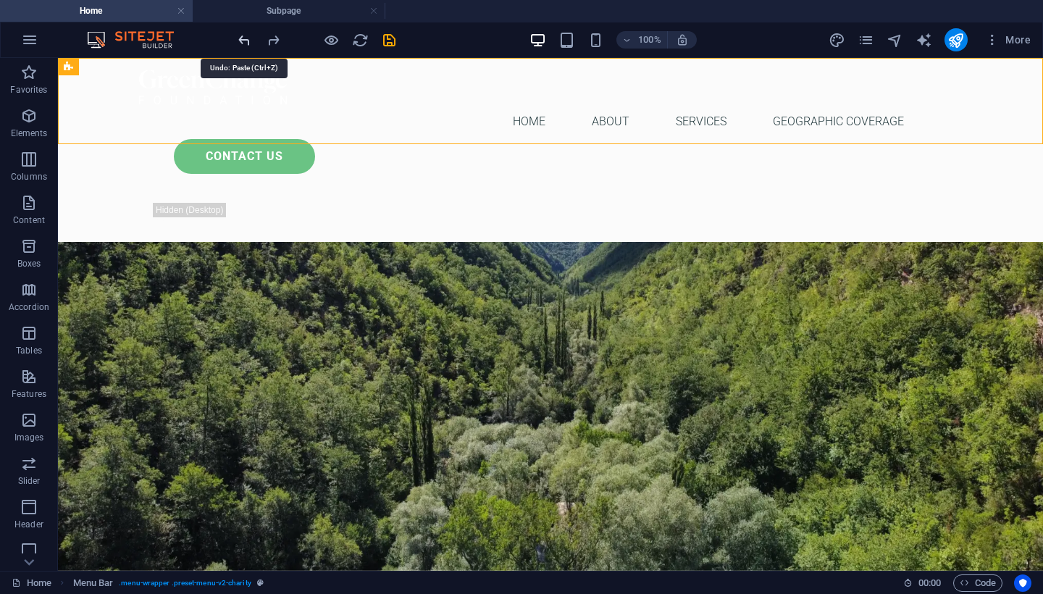
click at [240, 37] on icon "undo" at bounding box center [244, 40] width 17 height 17
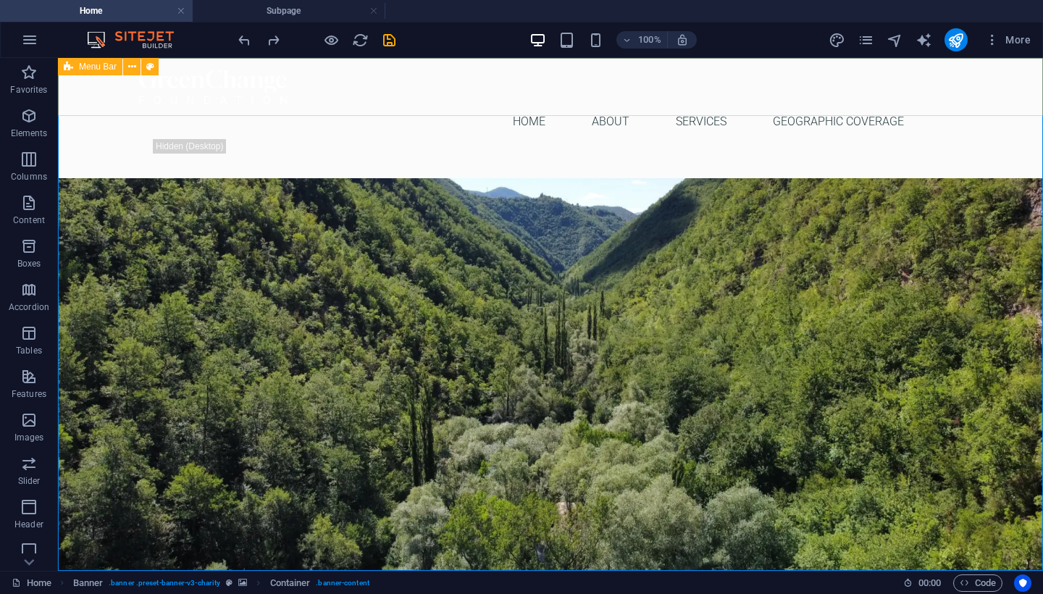
click at [239, 111] on div "Menu home About Services geographic coverage .fa-secondary{opacity:.4}" at bounding box center [550, 118] width 985 height 120
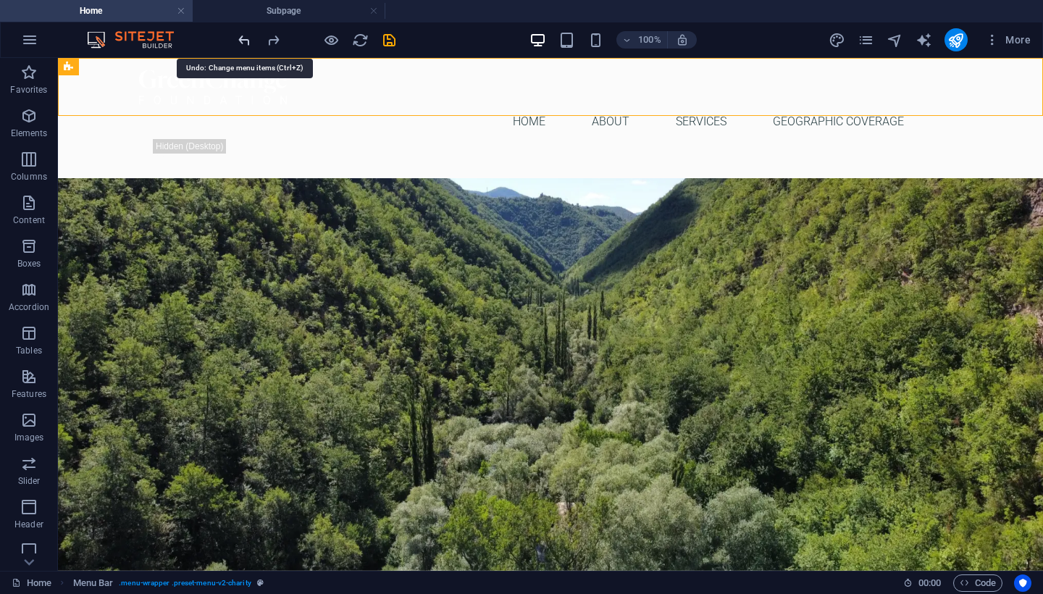
click at [246, 40] on icon "undo" at bounding box center [244, 40] width 17 height 17
click at [268, 38] on icon "redo" at bounding box center [273, 40] width 17 height 17
click at [289, 14] on h4 "Subpage" at bounding box center [289, 11] width 193 height 16
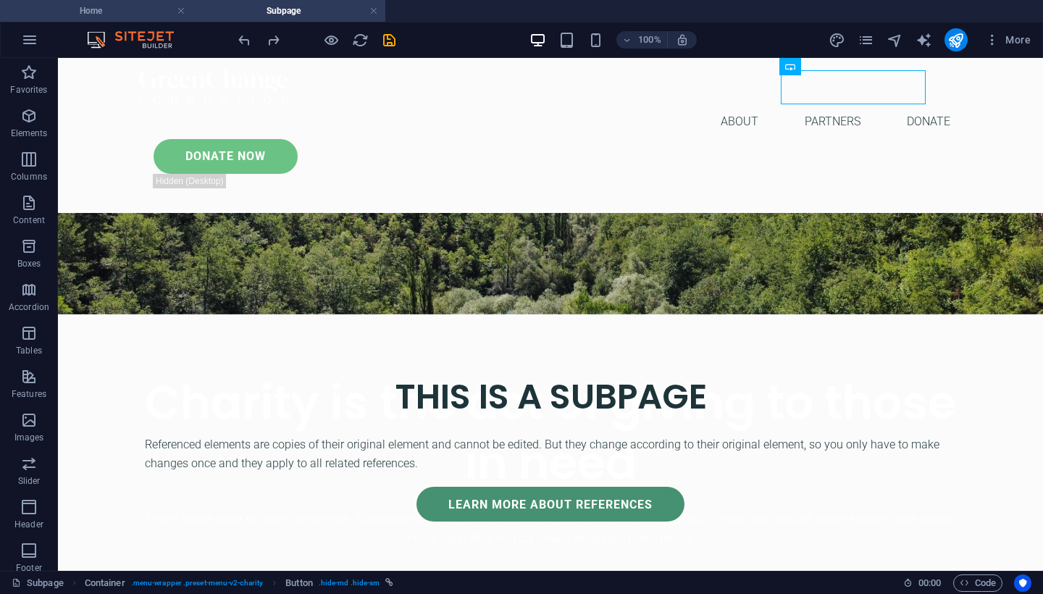
click at [142, 10] on h4 "Home" at bounding box center [96, 11] width 193 height 16
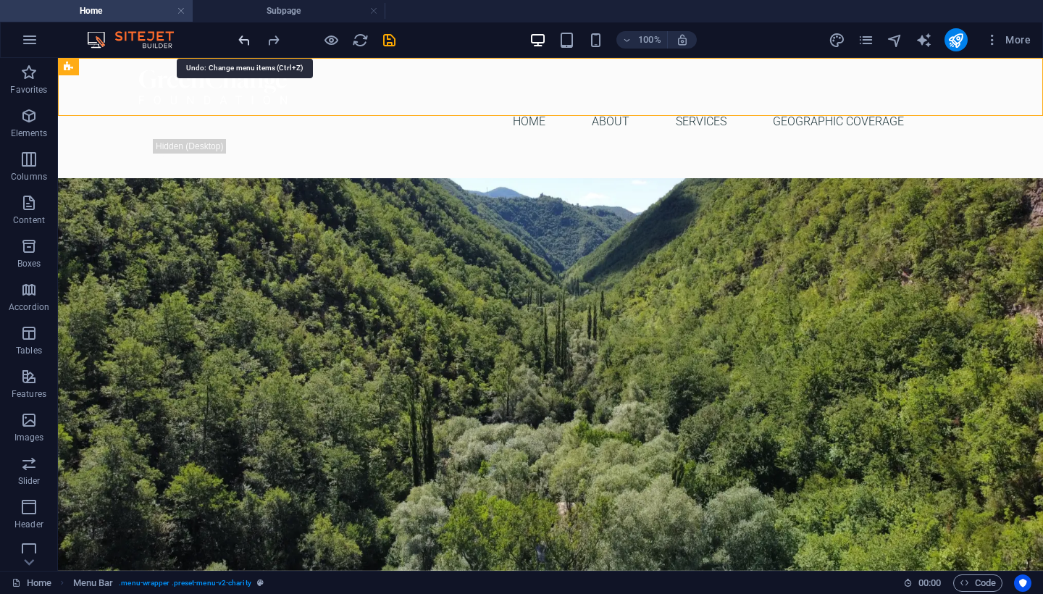
click at [251, 38] on icon "undo" at bounding box center [244, 40] width 17 height 17
click at [248, 38] on icon "undo" at bounding box center [244, 40] width 17 height 17
click at [241, 41] on icon "undo" at bounding box center [244, 40] width 17 height 17
click at [243, 43] on icon "undo" at bounding box center [244, 40] width 17 height 17
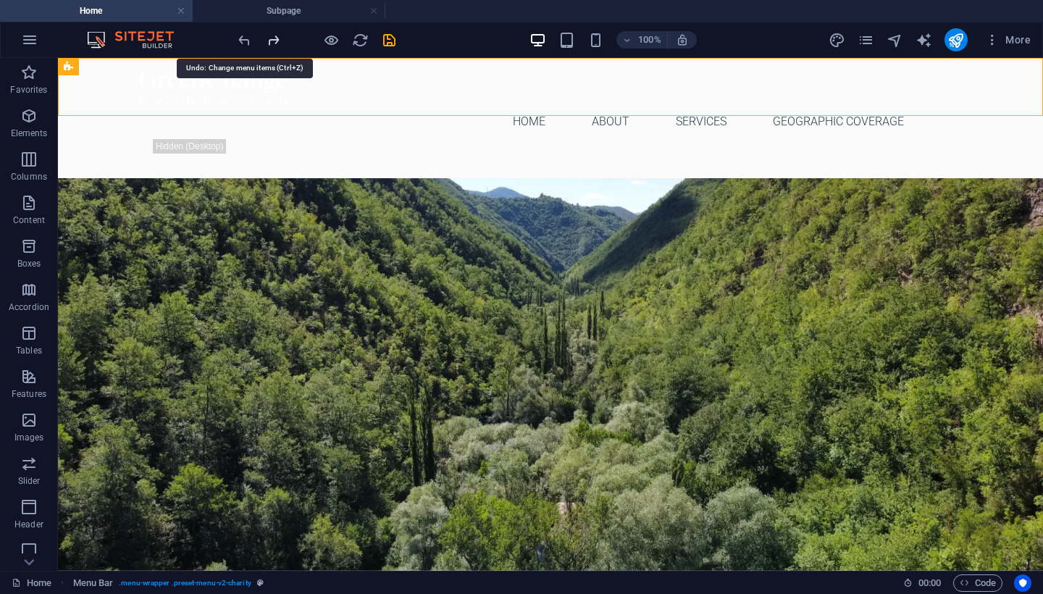
click at [273, 39] on icon "redo" at bounding box center [273, 40] width 17 height 17
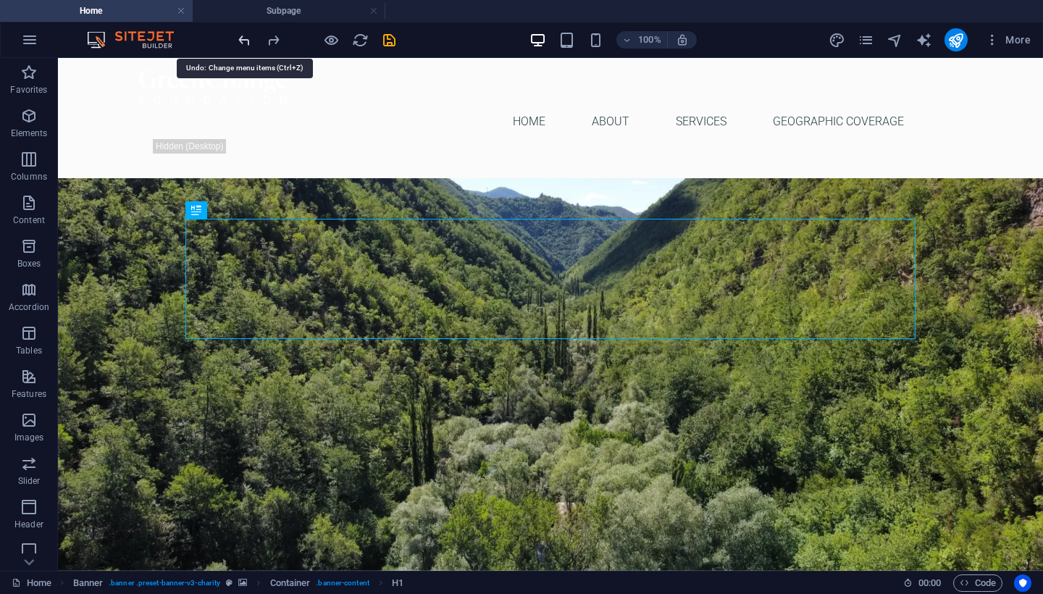
click at [244, 43] on icon "undo" at bounding box center [244, 40] width 17 height 17
click at [245, 33] on icon "undo" at bounding box center [244, 40] width 17 height 17
click at [245, 30] on div at bounding box center [316, 39] width 162 height 23
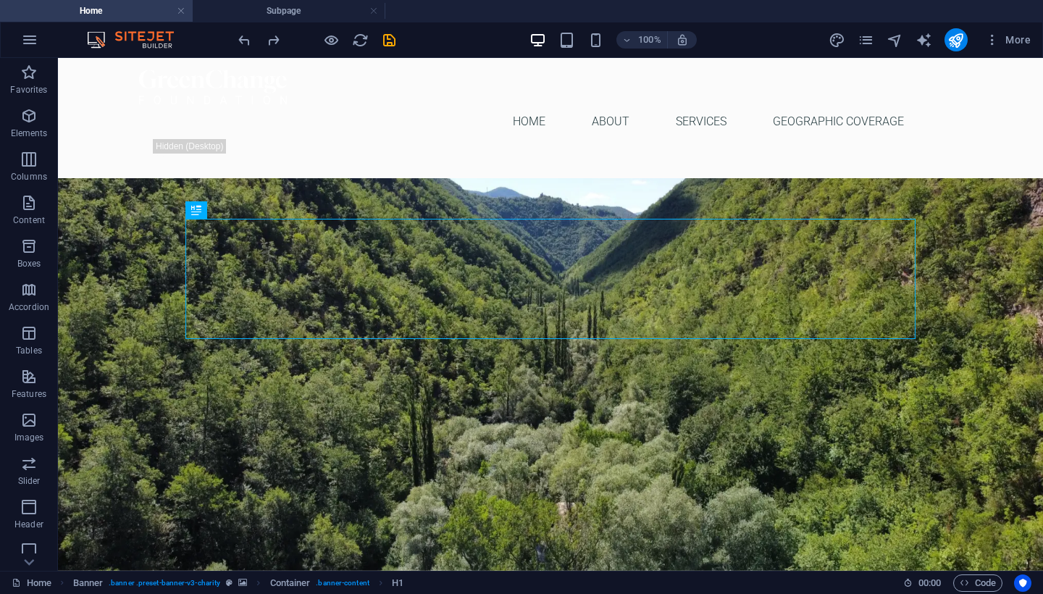
click at [245, 30] on div at bounding box center [316, 39] width 162 height 23
click at [362, 41] on icon "reload" at bounding box center [360, 40] width 17 height 17
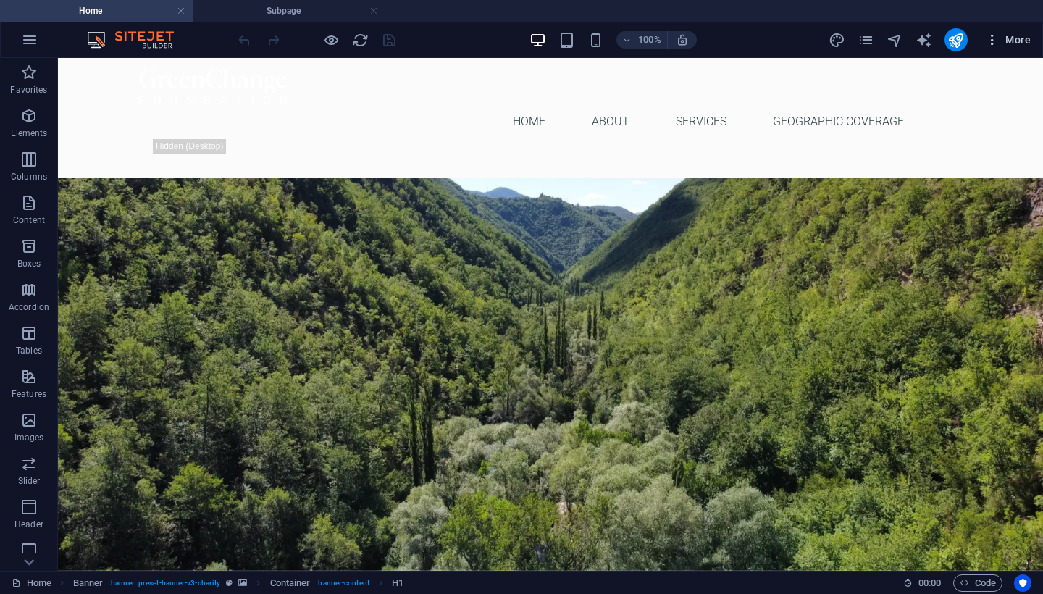
click at [993, 39] on icon "button" at bounding box center [992, 40] width 14 height 14
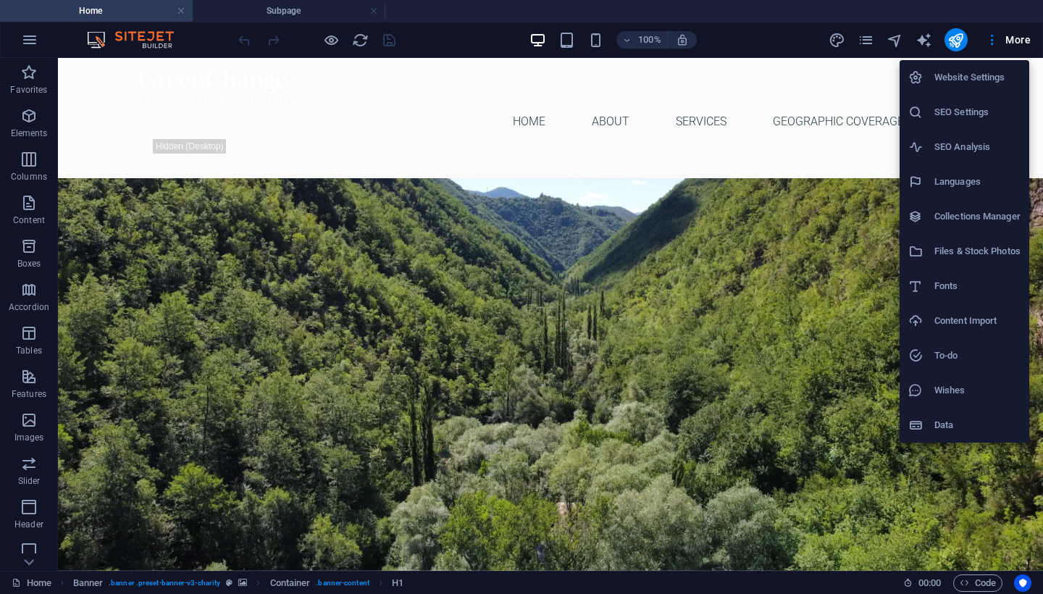
click at [987, 38] on div at bounding box center [521, 297] width 1043 height 594
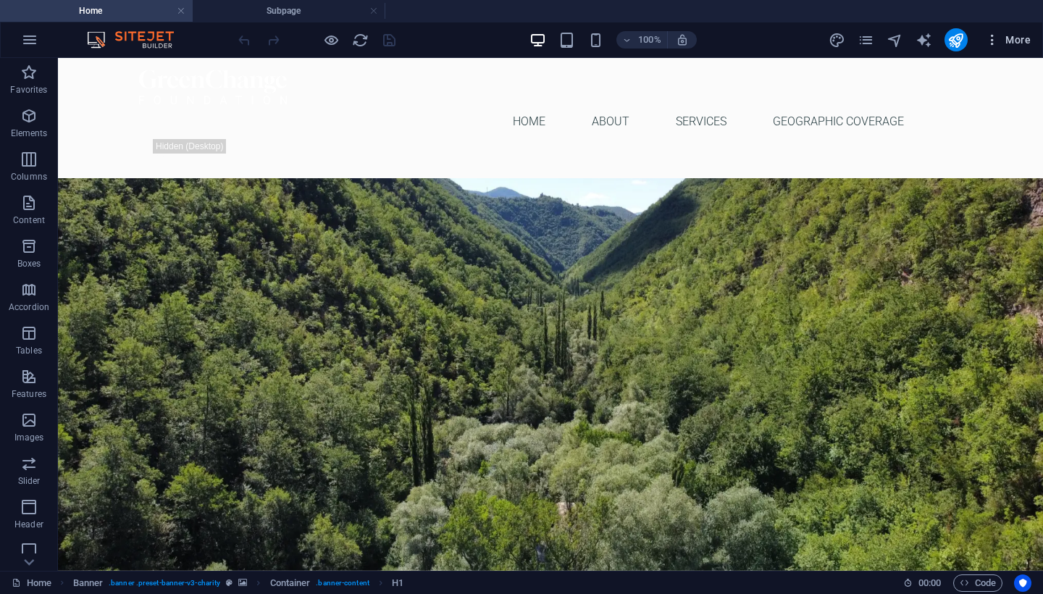
click at [994, 40] on icon "button" at bounding box center [992, 40] width 14 height 14
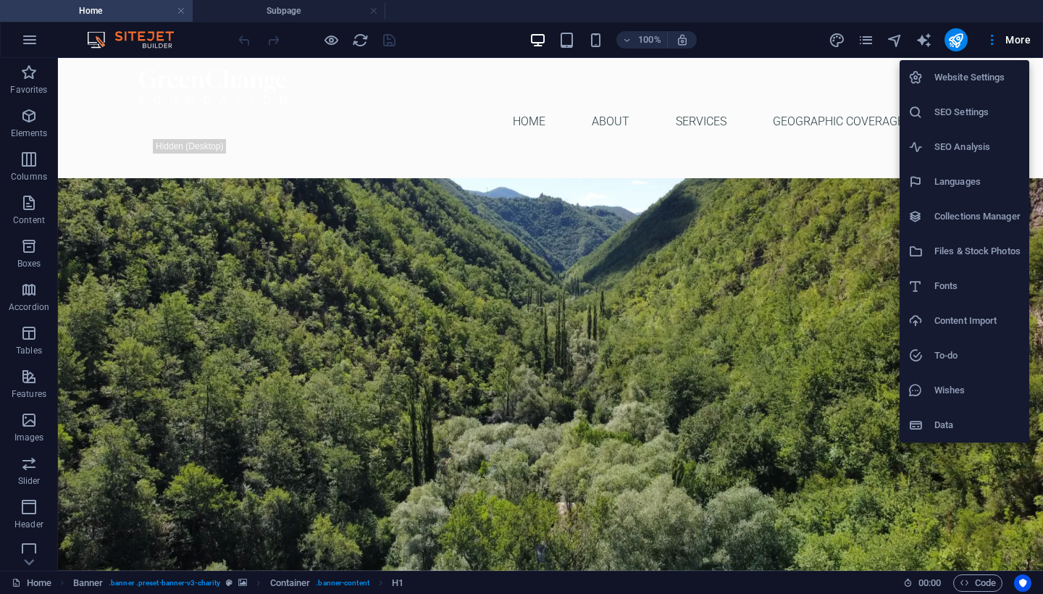
click at [836, 593] on div at bounding box center [521, 297] width 1043 height 594
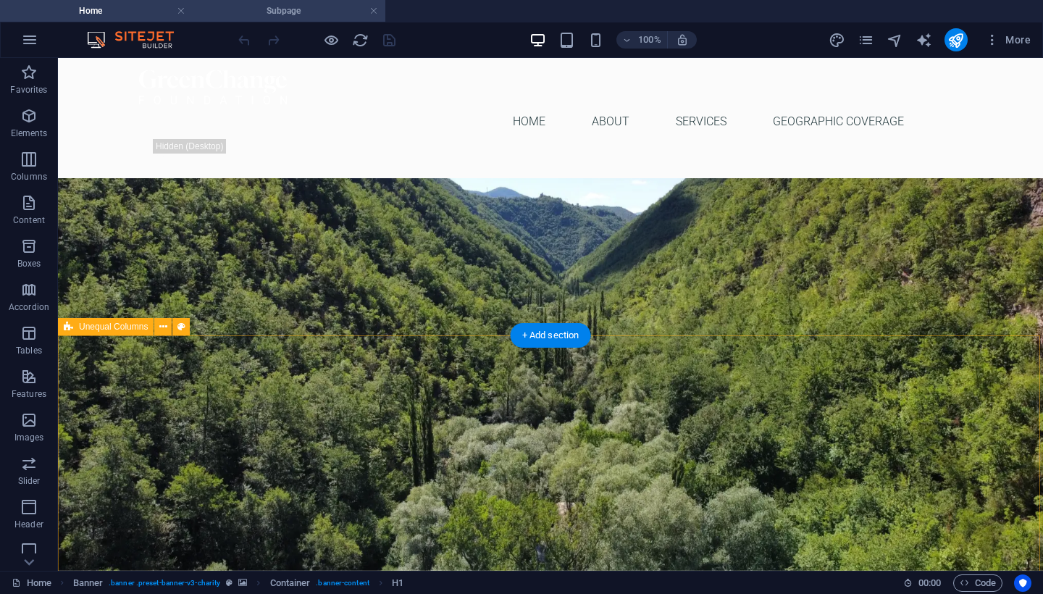
click at [317, 15] on h4 "Subpage" at bounding box center [289, 11] width 193 height 16
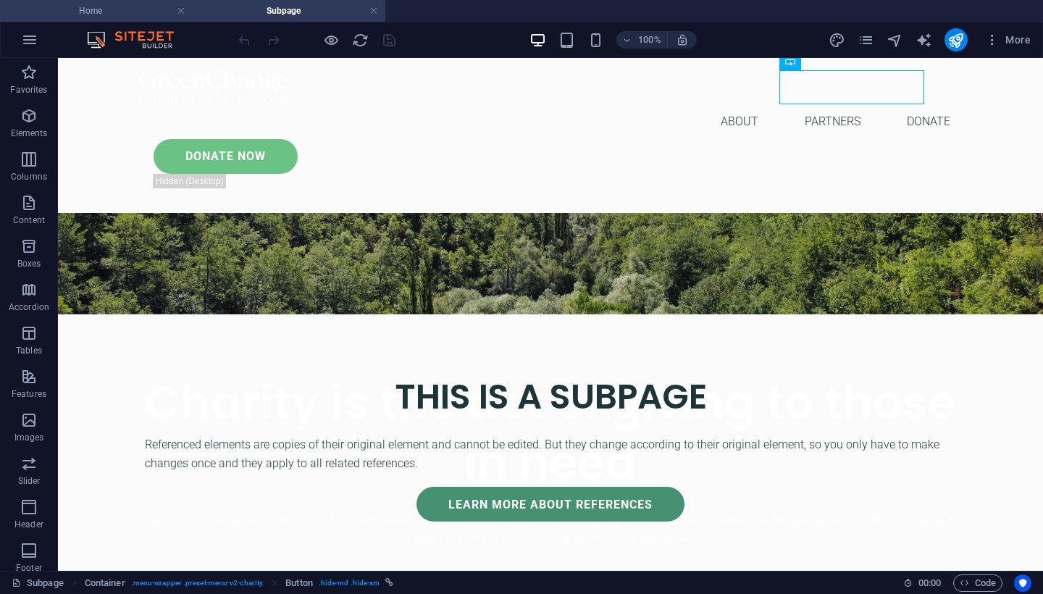
click at [137, 12] on h4 "Home" at bounding box center [96, 11] width 193 height 16
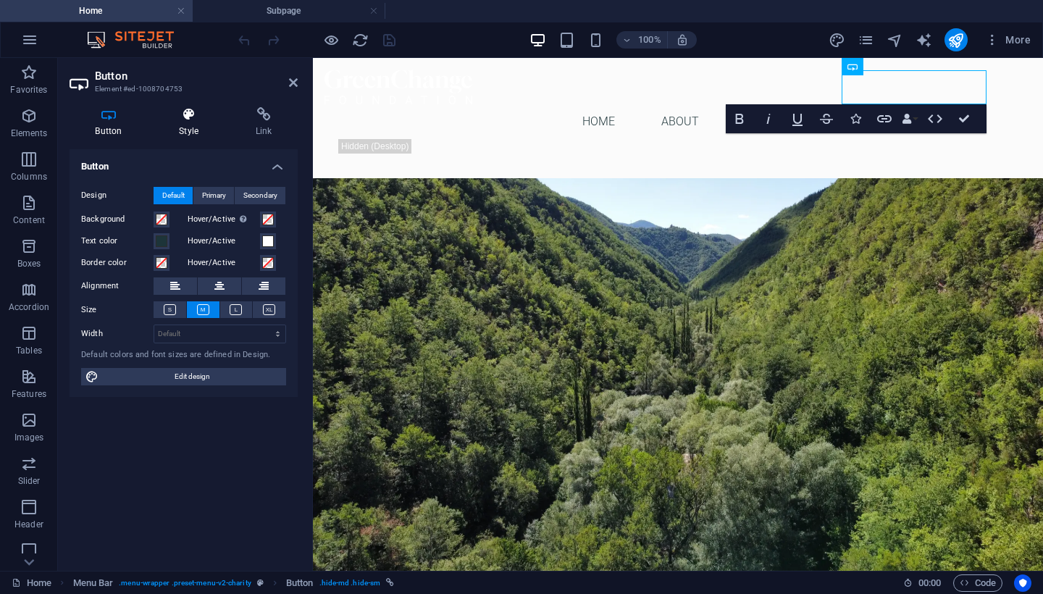
click at [204, 109] on icon at bounding box center [189, 114] width 71 height 14
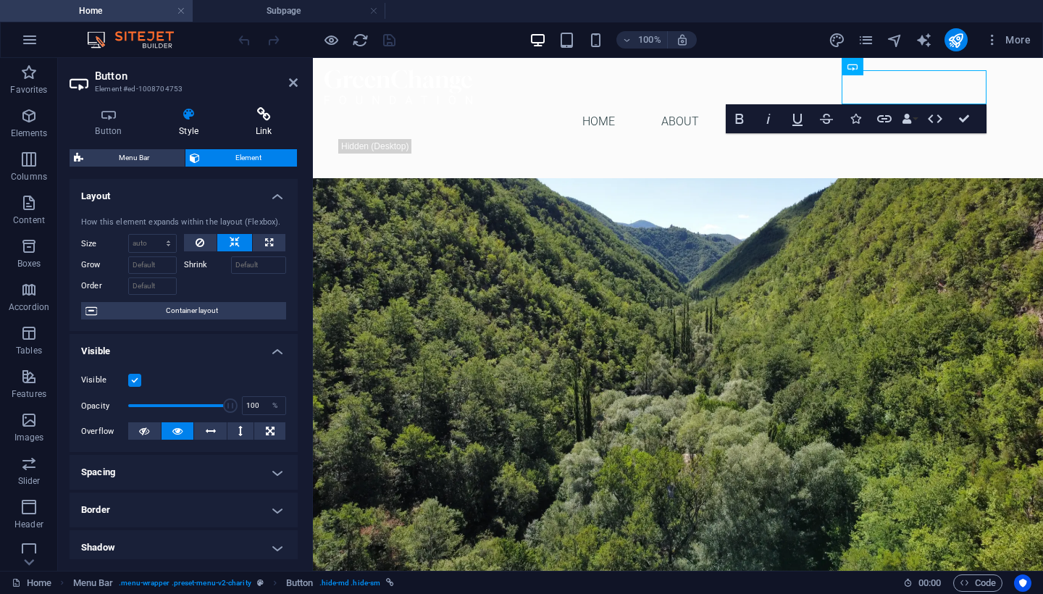
click at [254, 112] on icon at bounding box center [264, 114] width 68 height 14
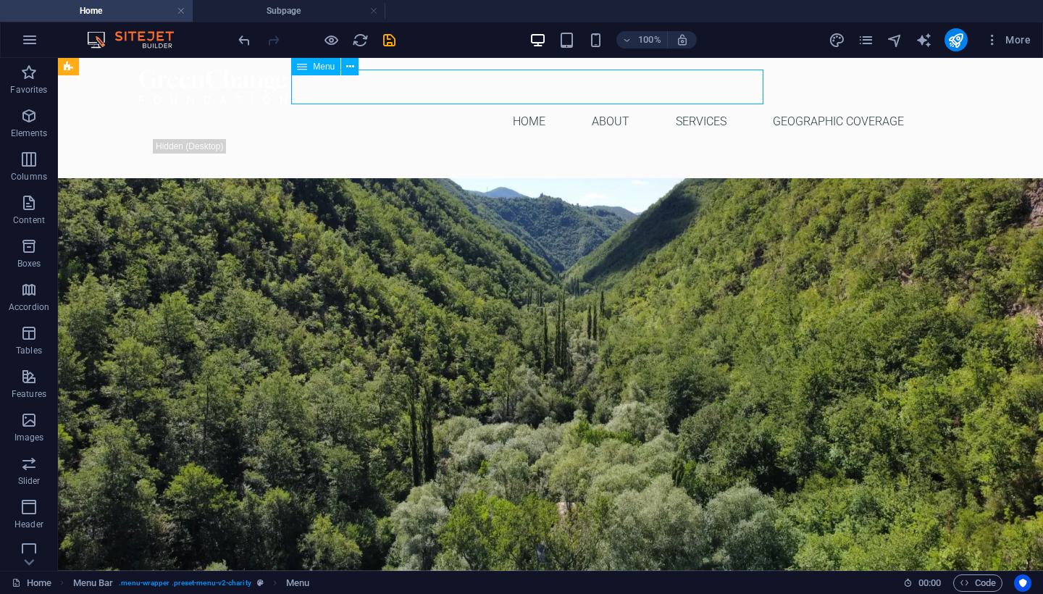
select select
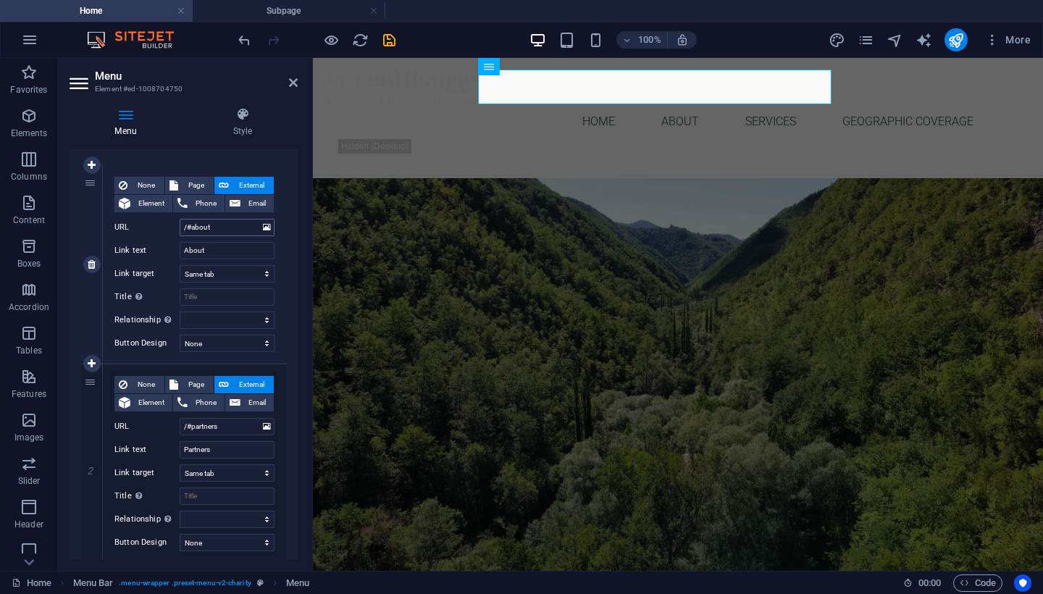
scroll to position [140, 0]
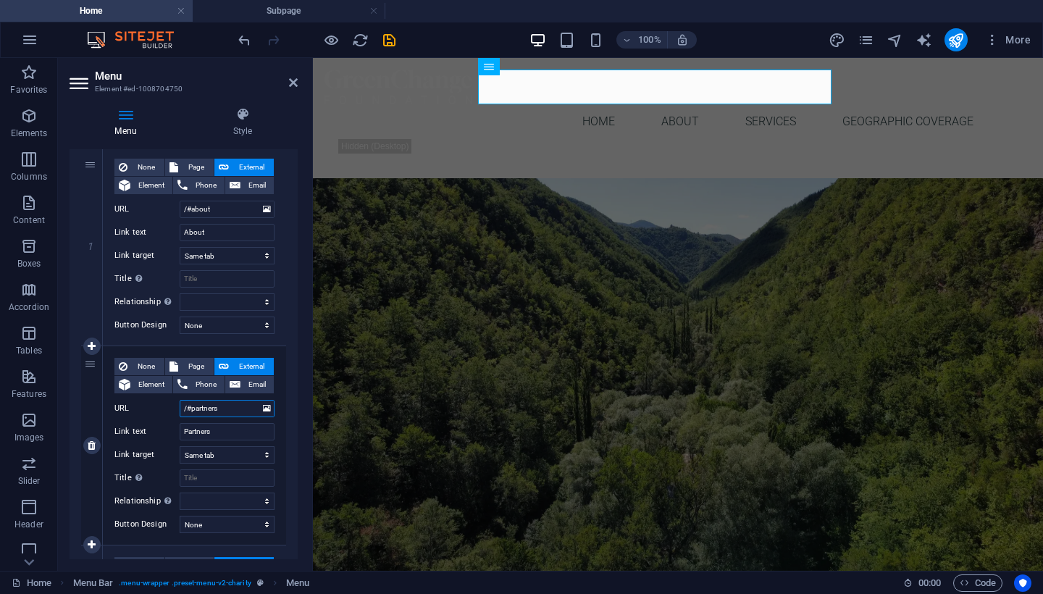
click at [224, 404] on input "/#partners" at bounding box center [227, 408] width 95 height 17
type input "/#p"
select select
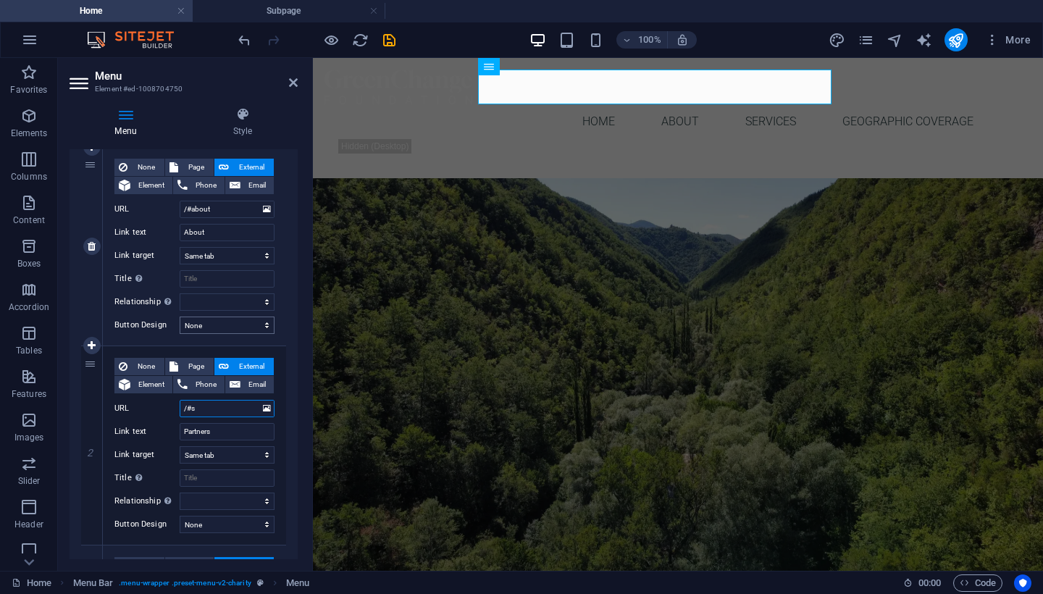
type input "/#"
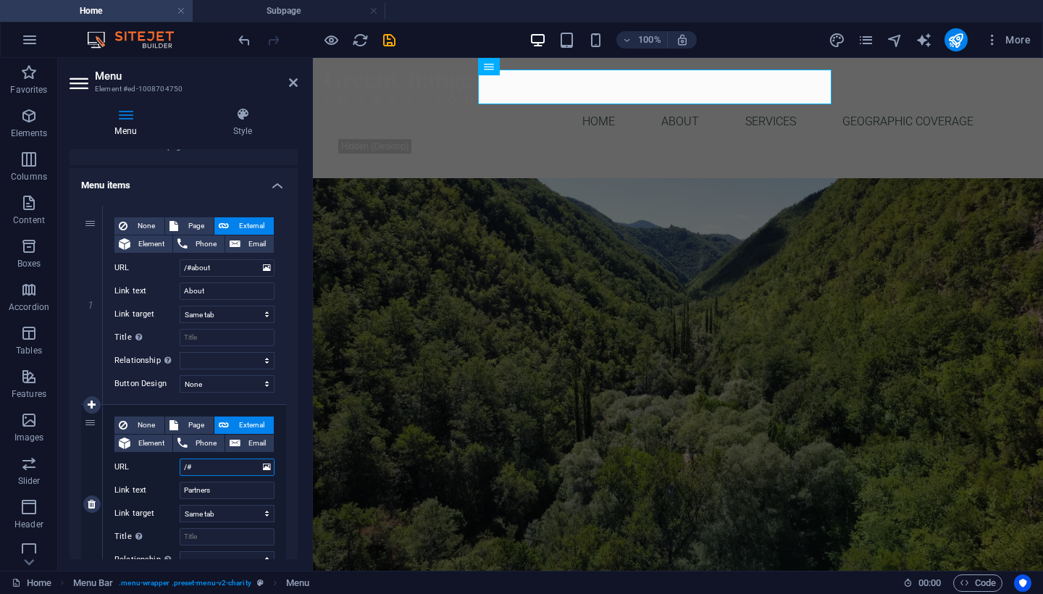
select select
type input "/#ser"
select select
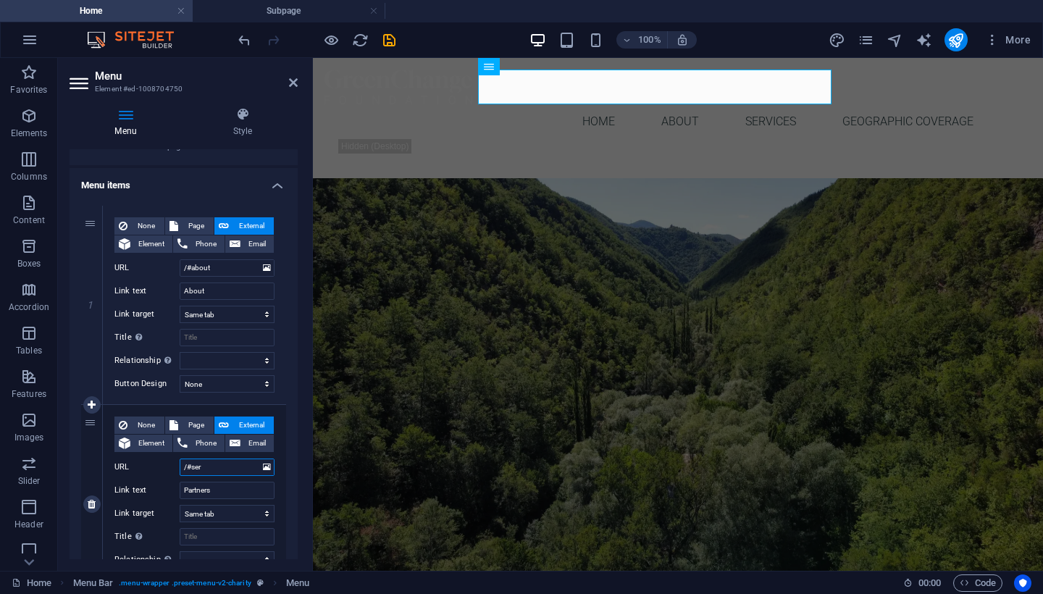
select select
type input "/#services"
select select
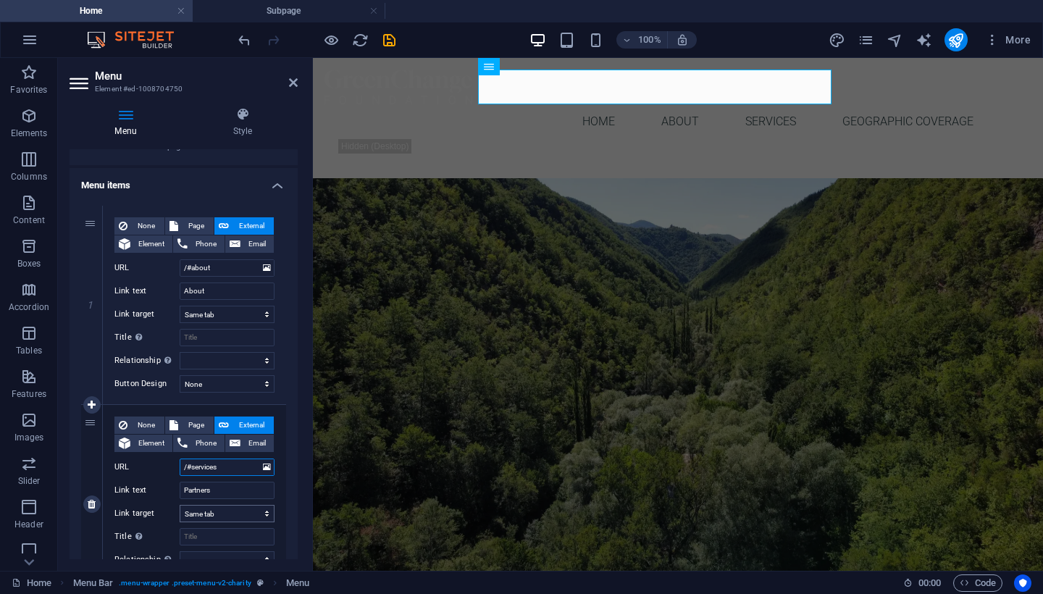
select select
type input "/#services"
click at [245, 488] on input "Partners" at bounding box center [227, 490] width 95 height 17
type input "P"
type input "ser"
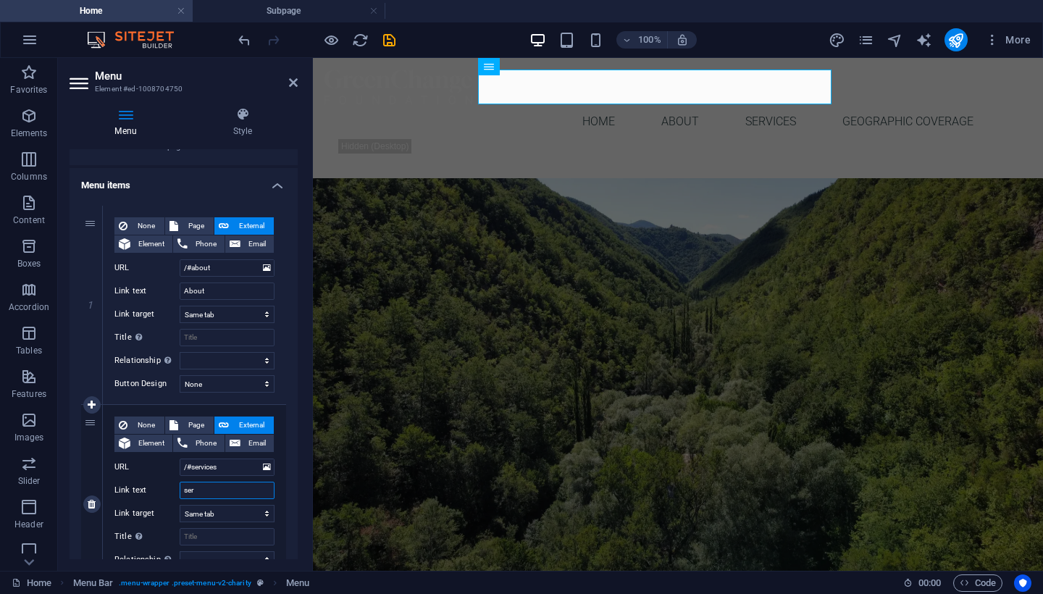
select select
type input "services"
select select
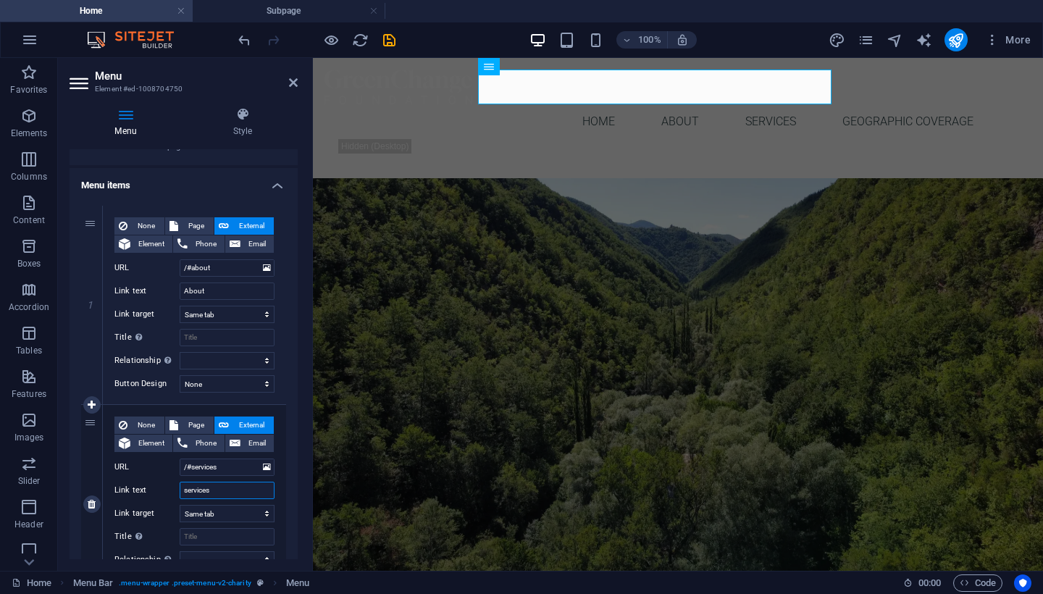
select select
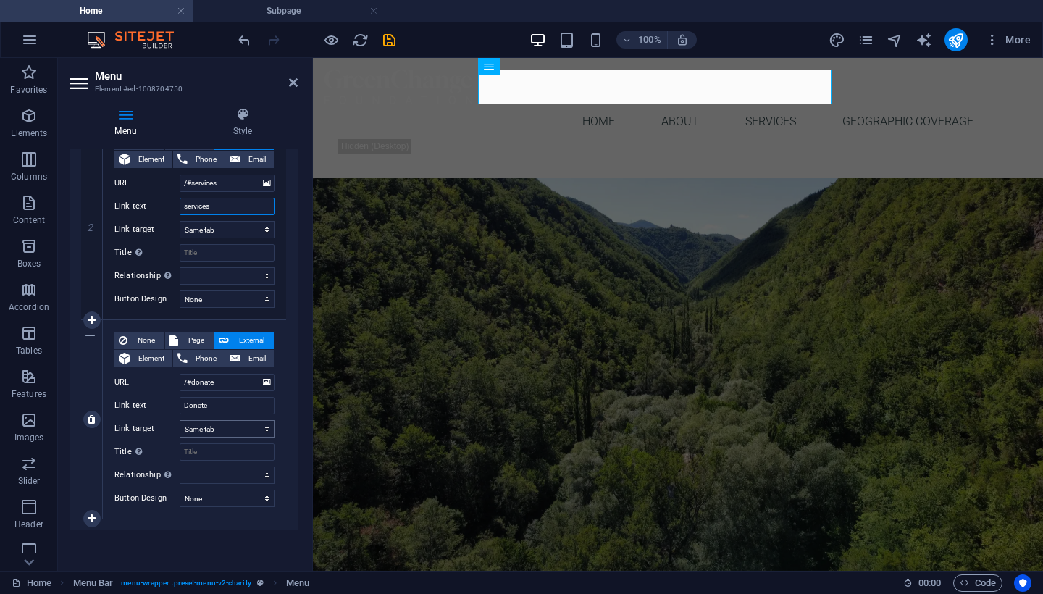
scroll to position [365, 0]
type input "services"
click at [234, 381] on input "/#donate" at bounding box center [227, 382] width 95 height 17
type input "/#"
select select
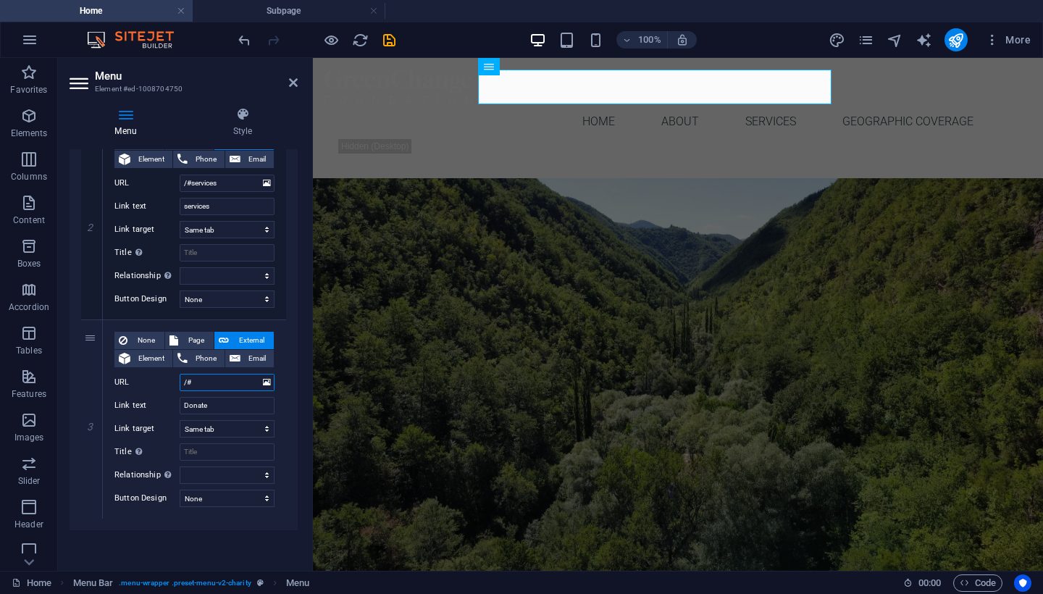
select select
type input "/#home"
select select
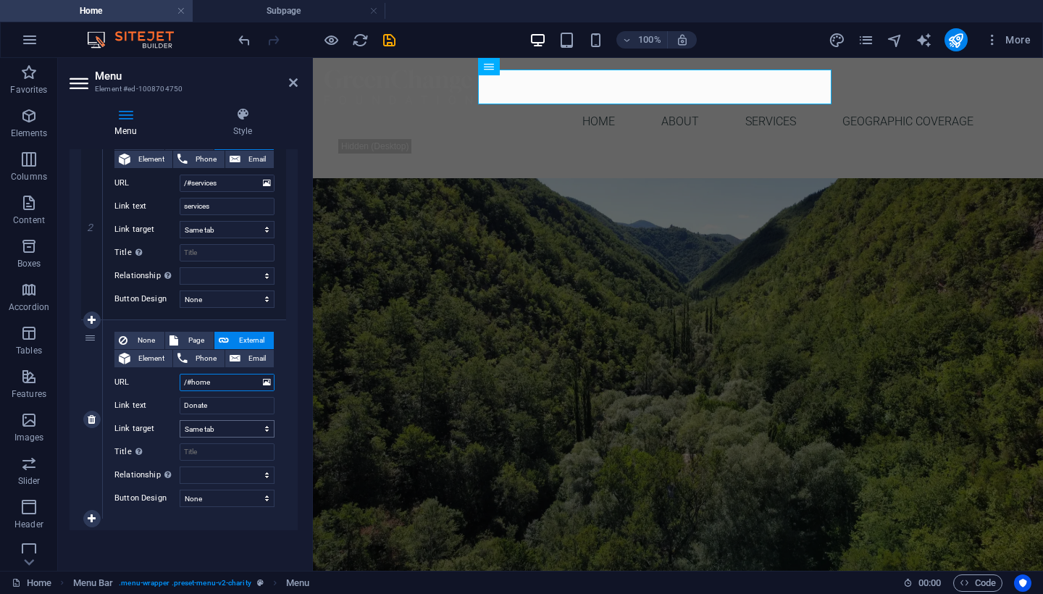
select select
type input "/#home"
click at [233, 408] on input "Donate" at bounding box center [227, 405] width 95 height 17
type input "D"
select select
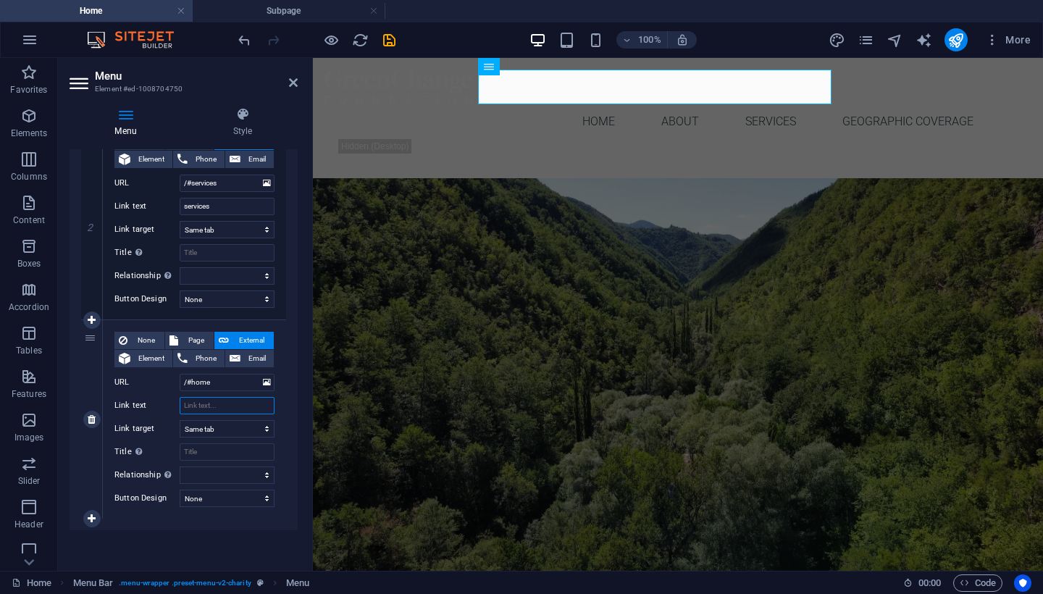
select select
type input "home"
select select
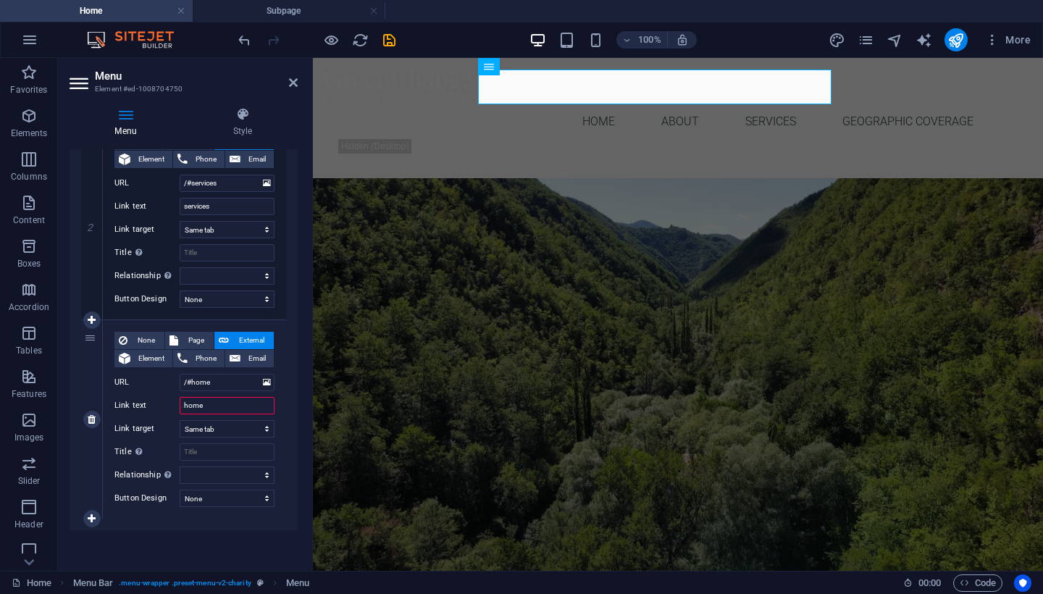
select select
type input "home"
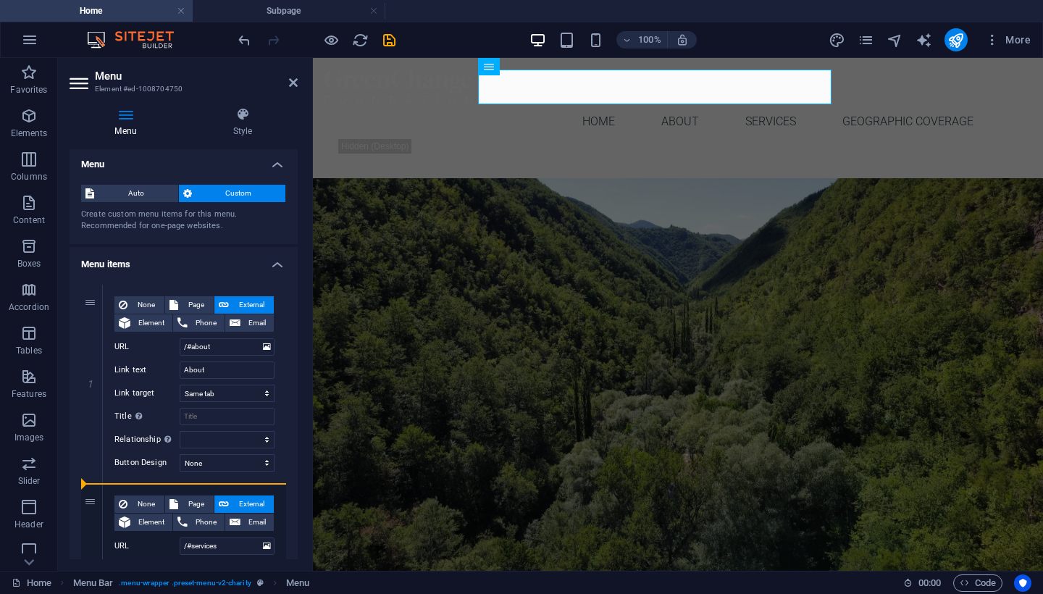
scroll to position [0, 0]
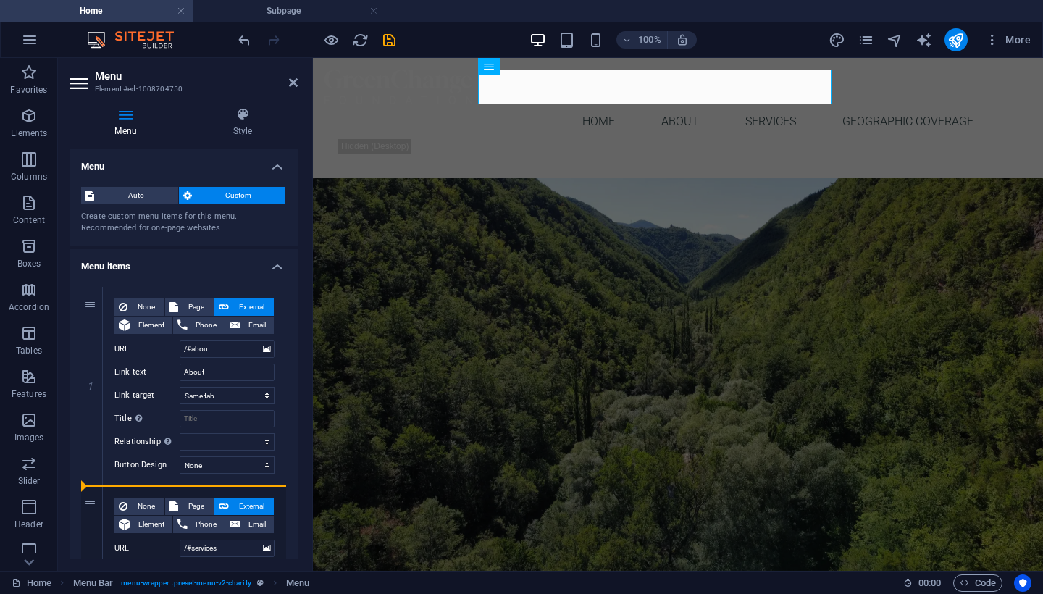
drag, startPoint x: 89, startPoint y: 336, endPoint x: 94, endPoint y: 112, distance: 224.6
click at [94, 112] on div "Menu Style Menu Auto Custom Create custom menu items for this menu. Recommended…" at bounding box center [184, 333] width 228 height 452
select select
type input "/#home"
type input "home"
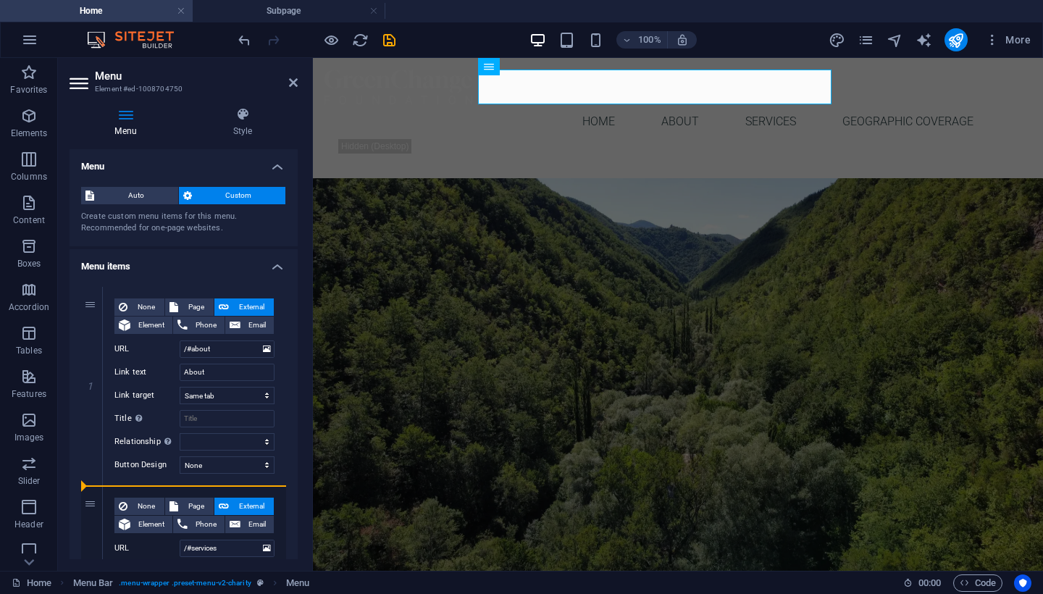
select select
type input "/#services"
type input "services"
select select
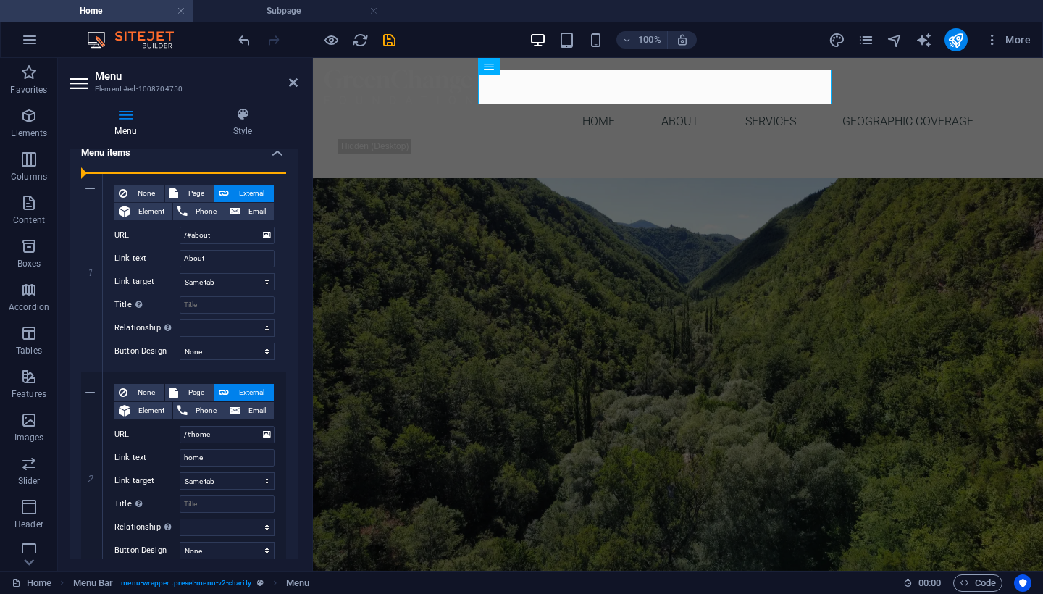
scroll to position [18, 0]
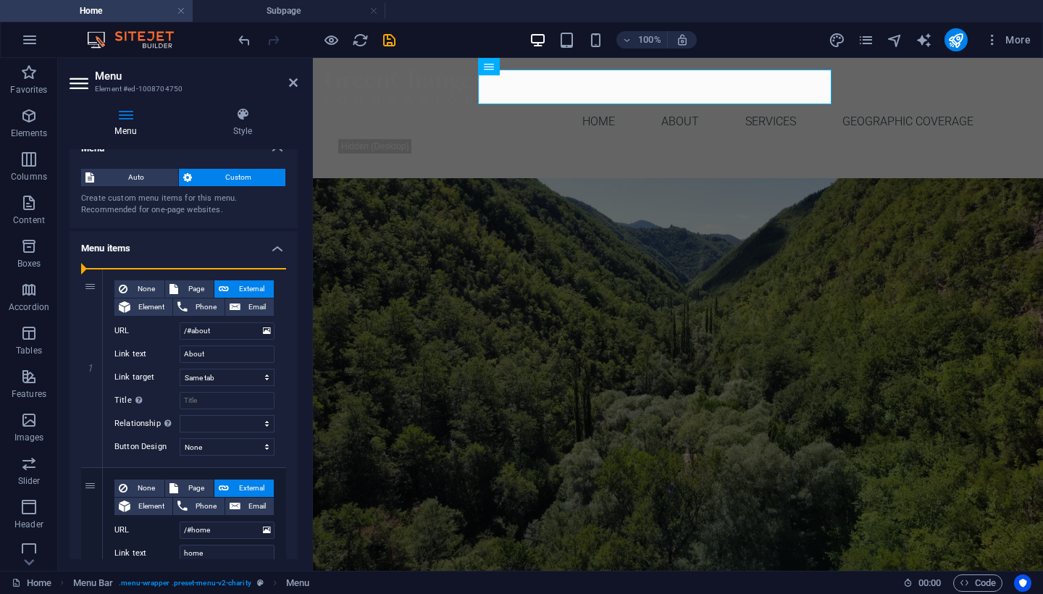
drag, startPoint x: 87, startPoint y: 296, endPoint x: 90, endPoint y: 97, distance: 198.5
click at [90, 97] on div "Menu Style Menu Auto Custom Create custom menu items for this menu. Recommended…" at bounding box center [183, 333] width 251 height 475
type input "/#home"
type input "home"
select select
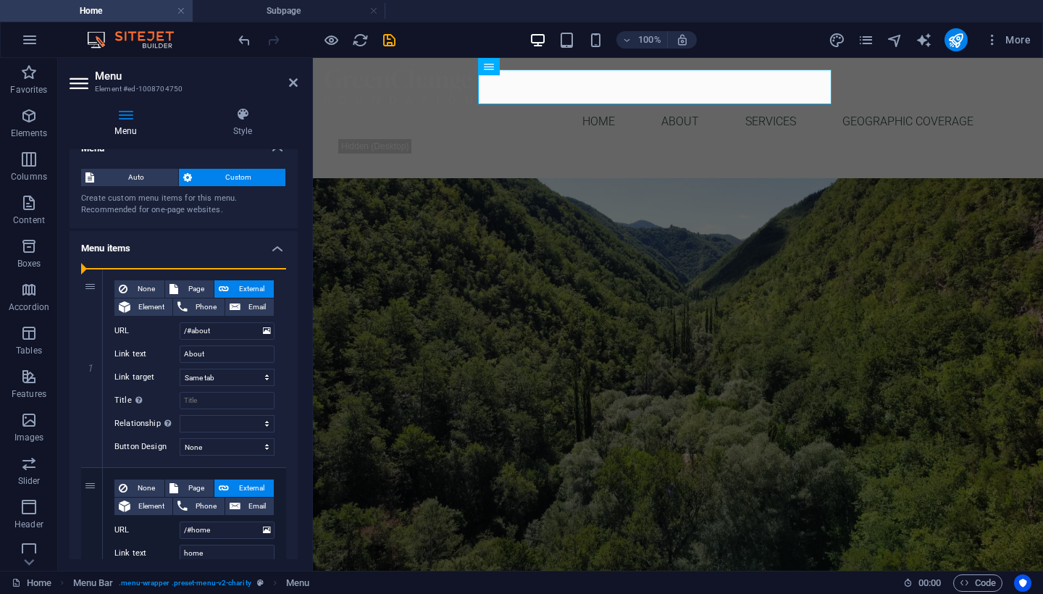
type input "/#about"
type input "About"
select select
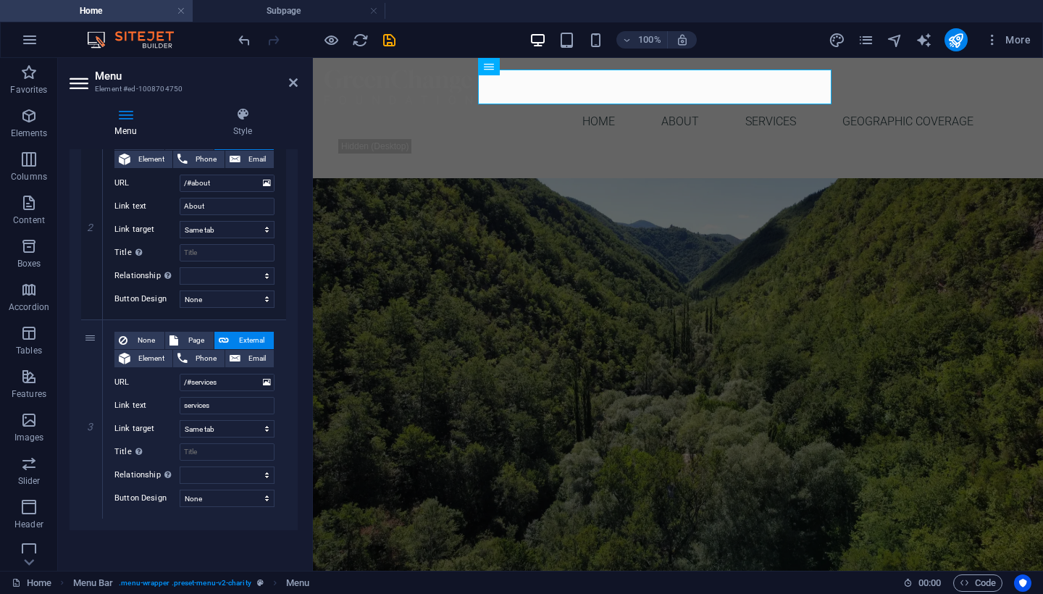
scroll to position [365, 0]
click at [88, 516] on icon at bounding box center [92, 519] width 8 height 10
select select
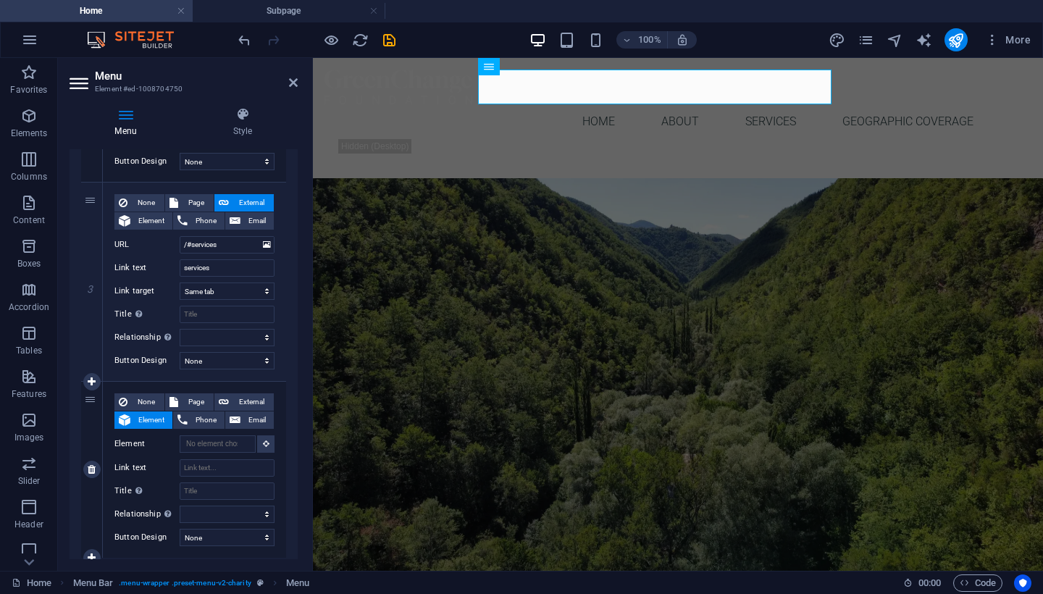
scroll to position [535, 0]
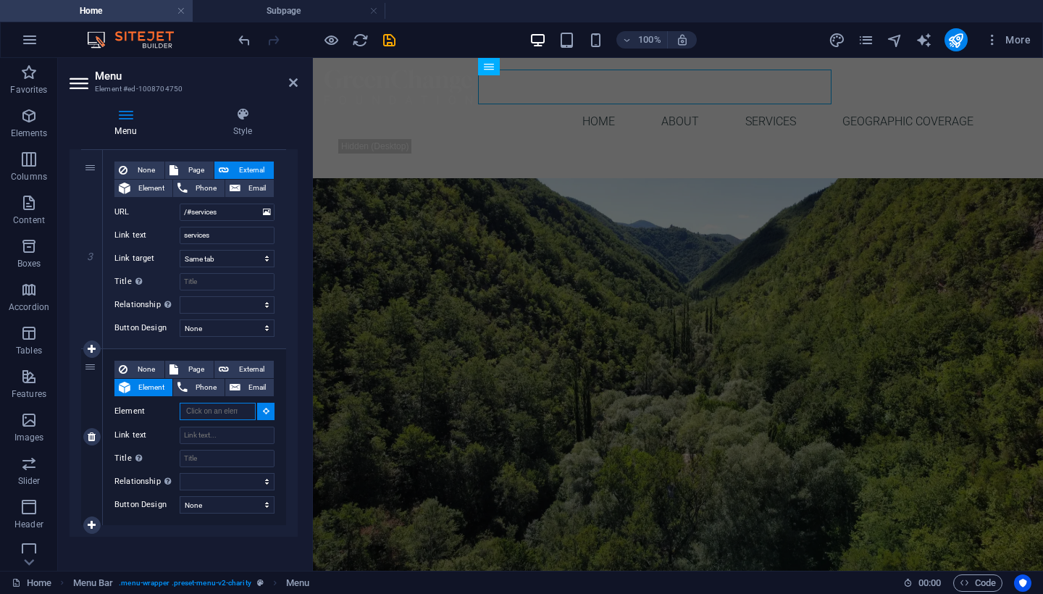
click at [226, 409] on input "Element" at bounding box center [218, 411] width 76 height 17
type input "/#geographic"
type input "coverage"
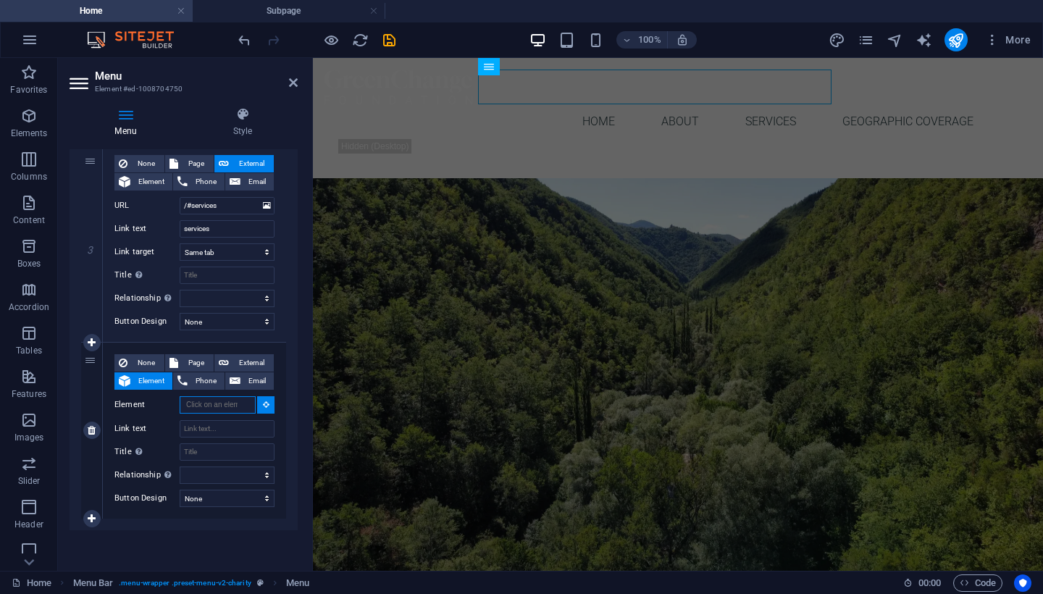
scroll to position [542, 0]
type input "/#geographicalcovarage"
click at [220, 429] on input "Link text" at bounding box center [227, 428] width 95 height 17
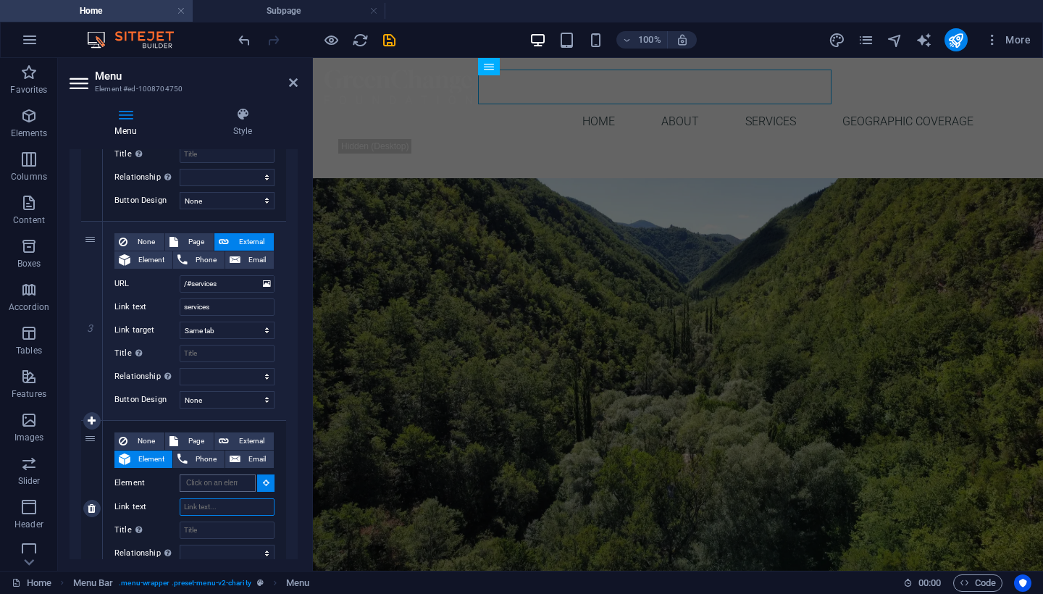
scroll to position [468, 0]
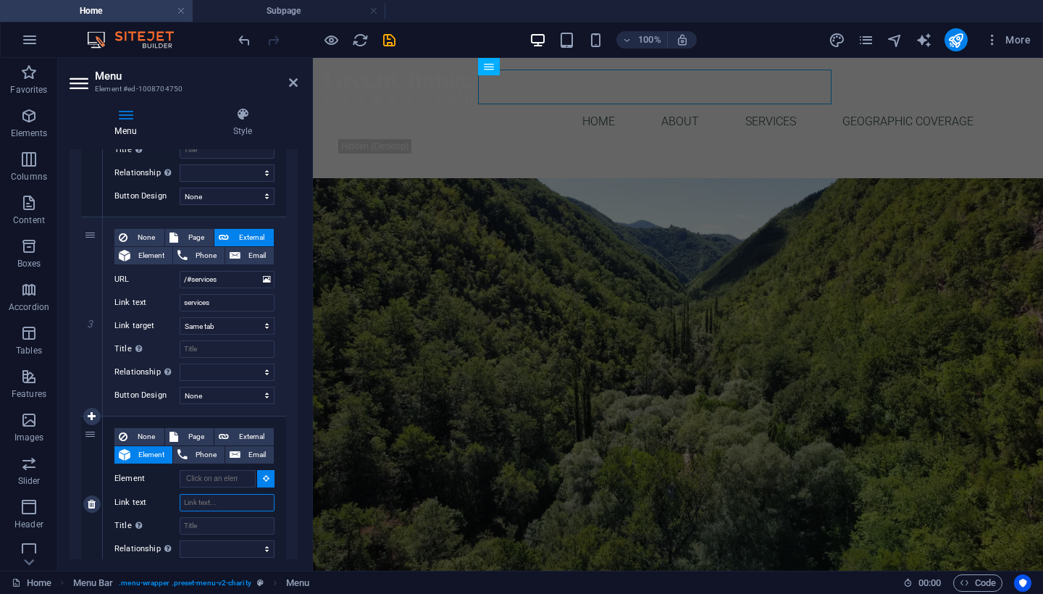
type input "g"
select select
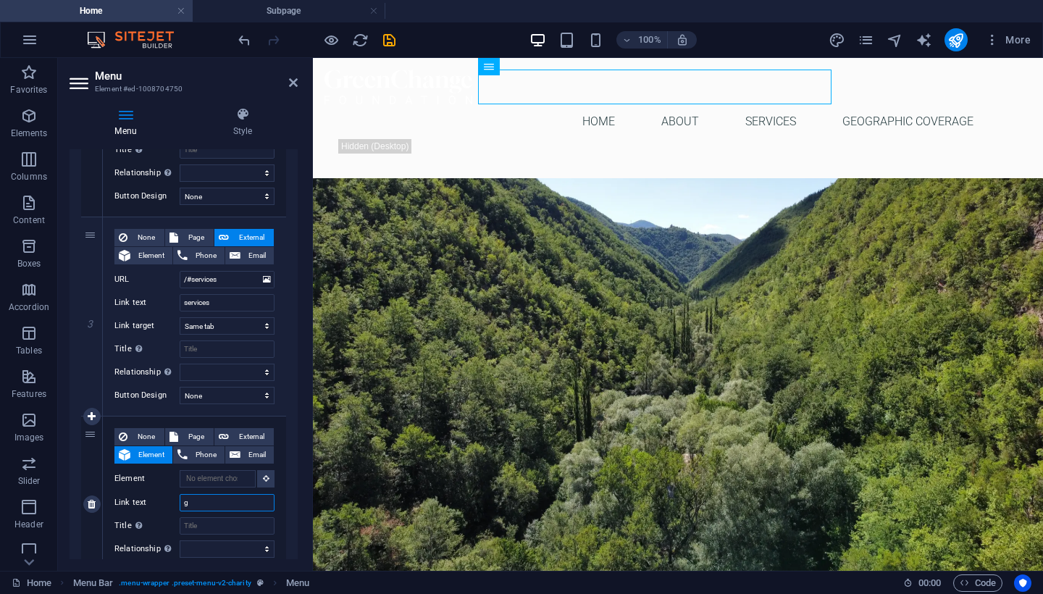
type input "ge"
select select
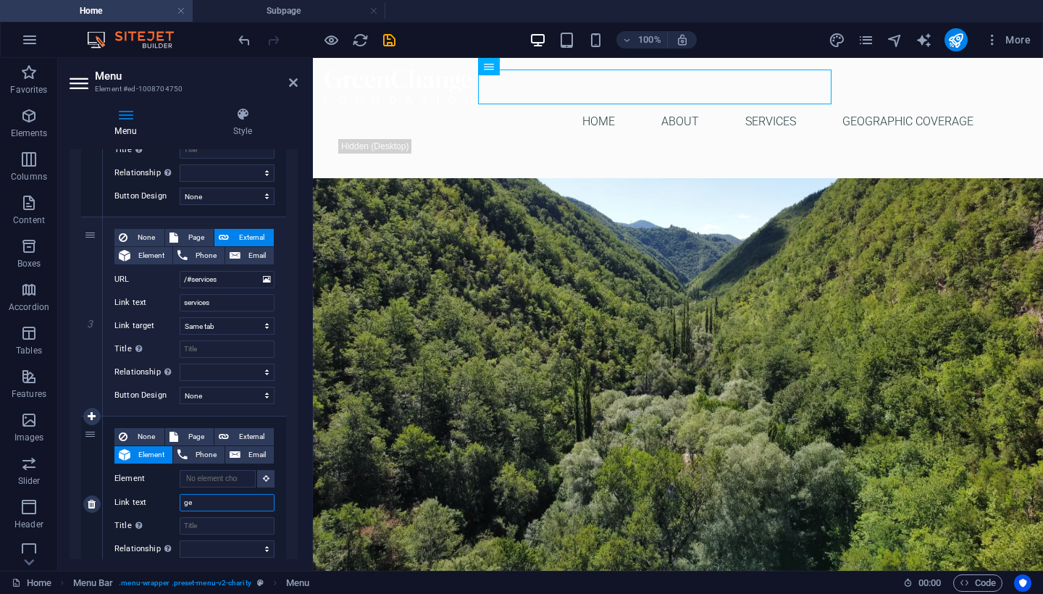
type input "geo"
select select
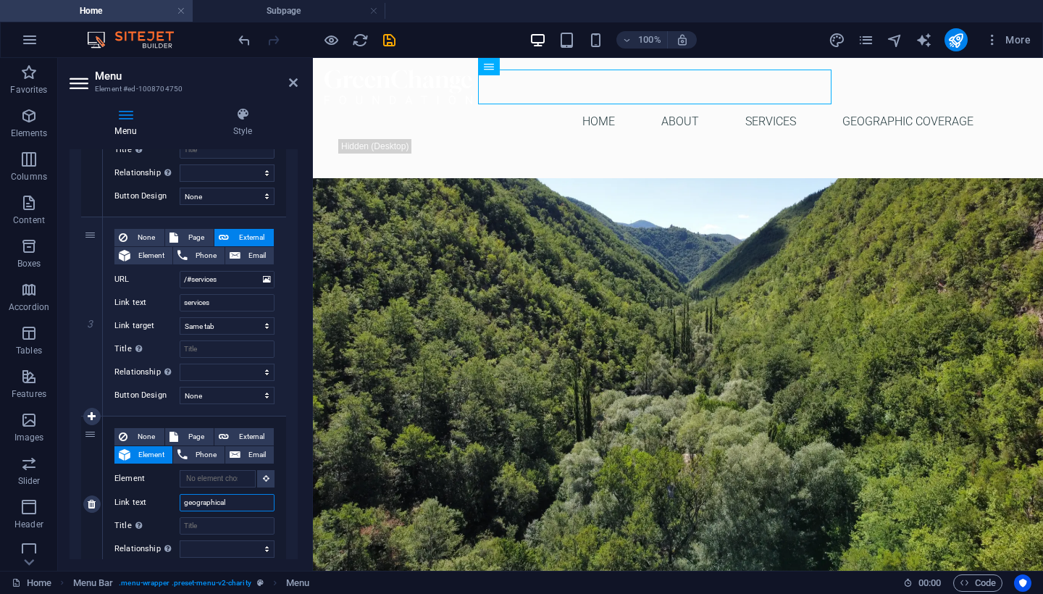
type input "geographical"
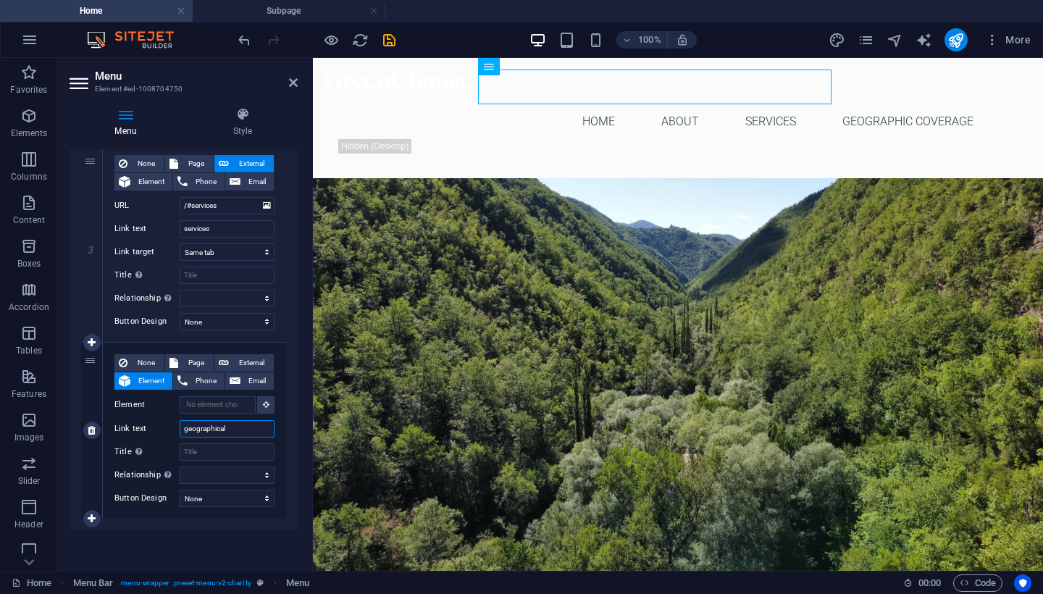
select select
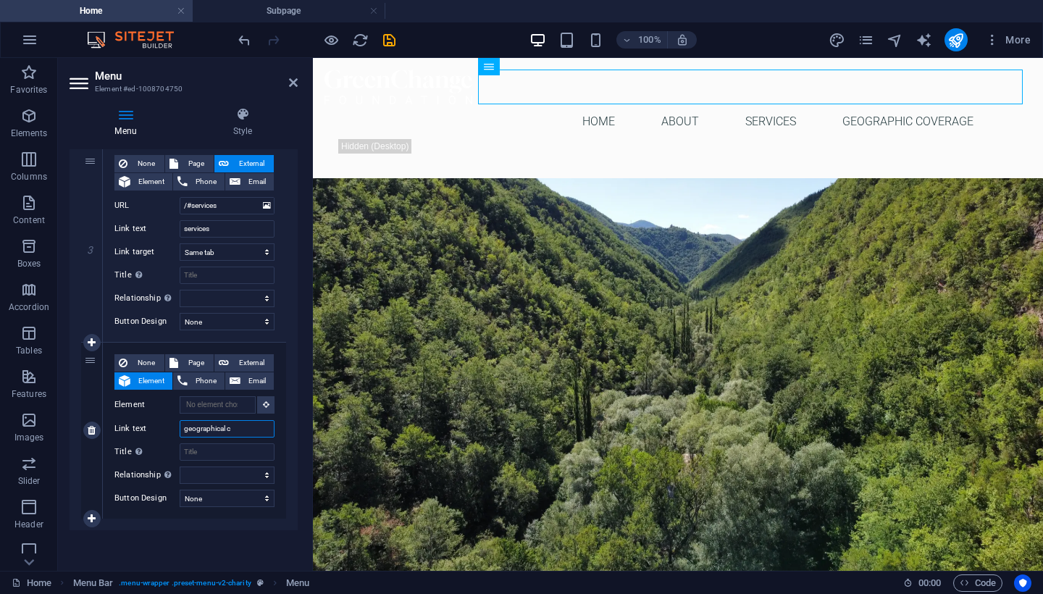
type input "geographical co"
select select
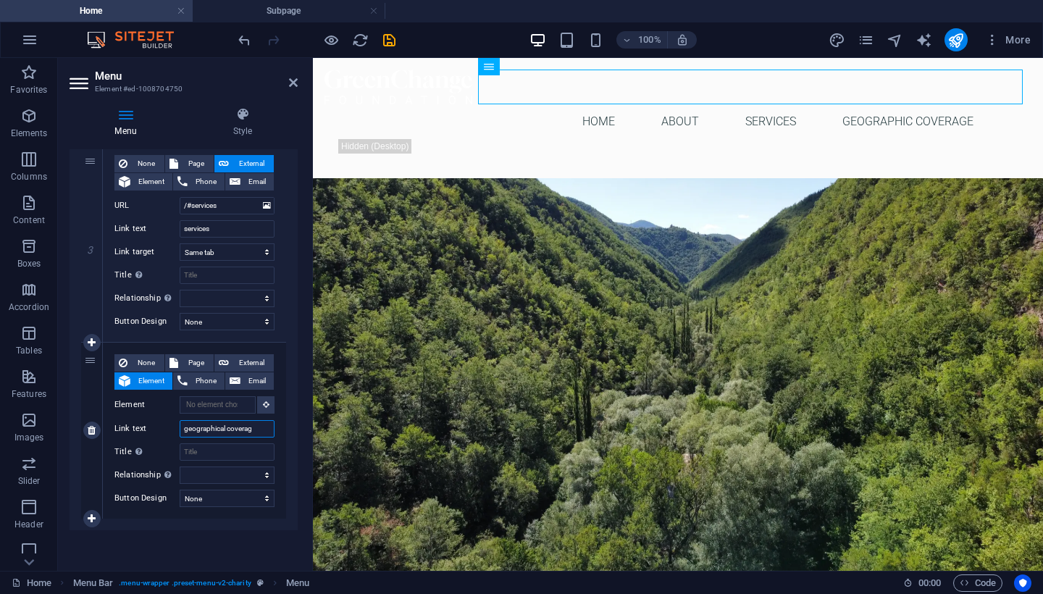
type input "geographical coverage"
select select
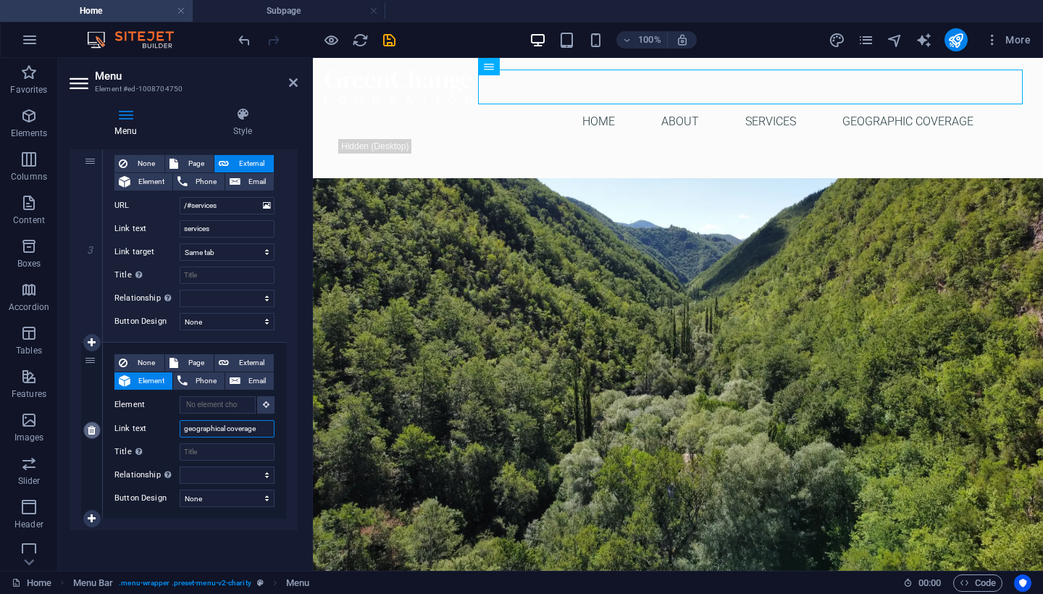
type input "geographical coverage"
click at [91, 427] on icon at bounding box center [92, 430] width 8 height 10
select select
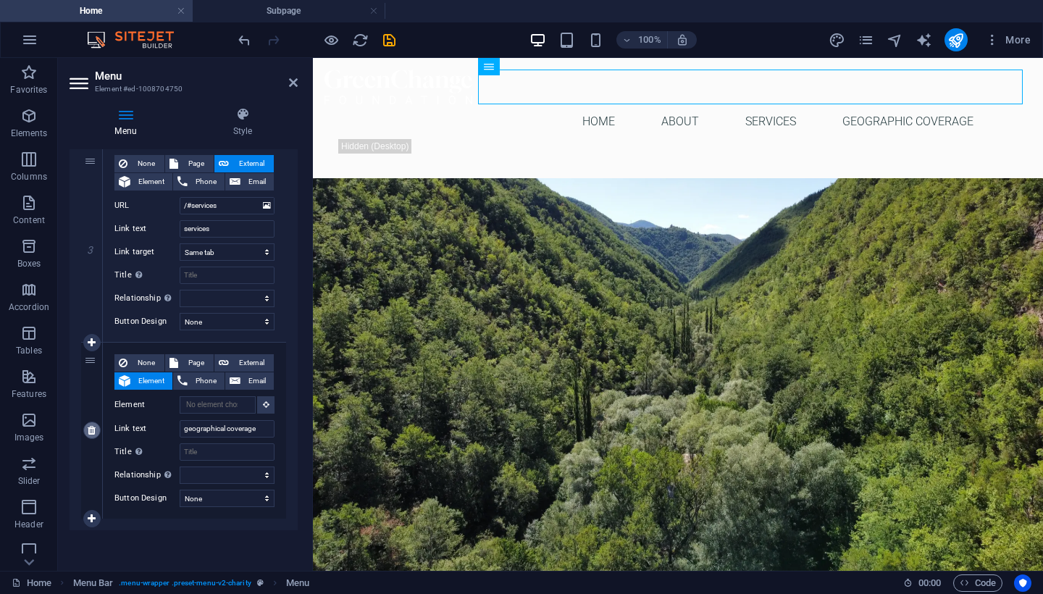
scroll to position [365, 0]
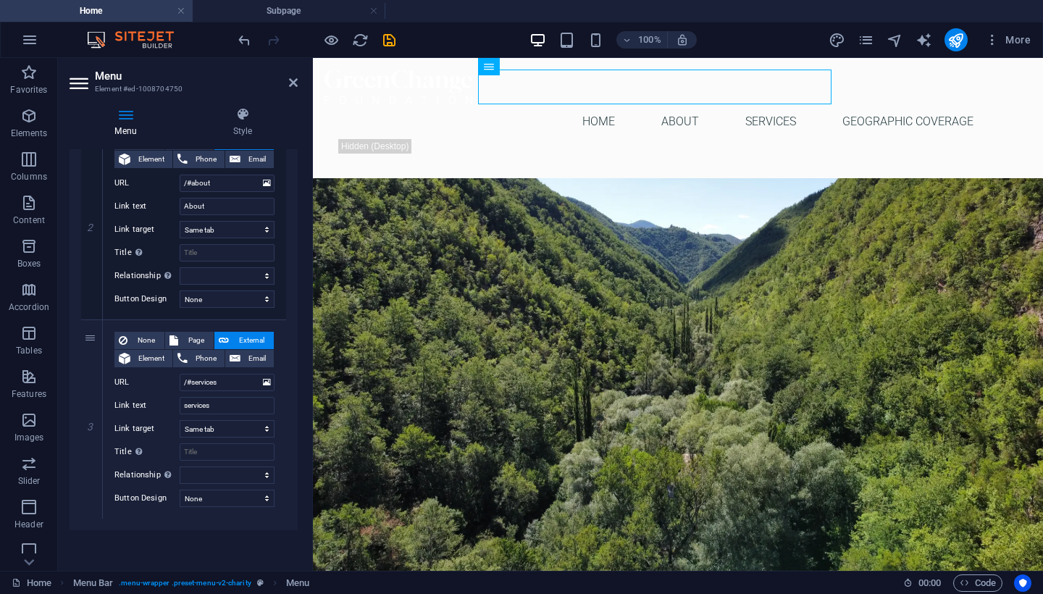
click at [817, 17] on ul "Home Subpage" at bounding box center [521, 11] width 1043 height 22
click at [289, 82] on icon at bounding box center [293, 83] width 9 height 12
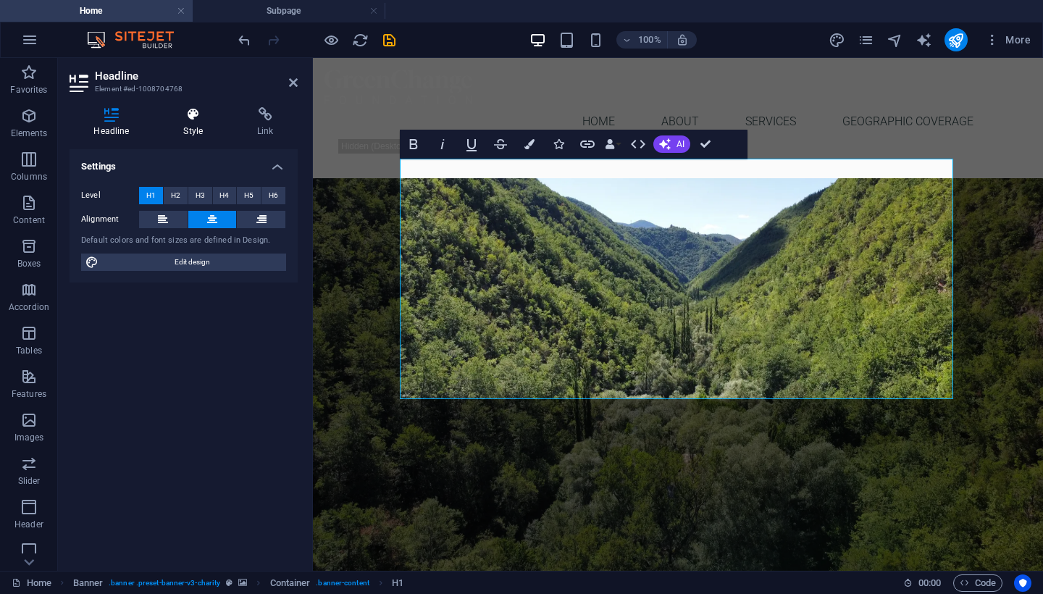
click at [184, 123] on h4 "Style" at bounding box center [196, 122] width 74 height 30
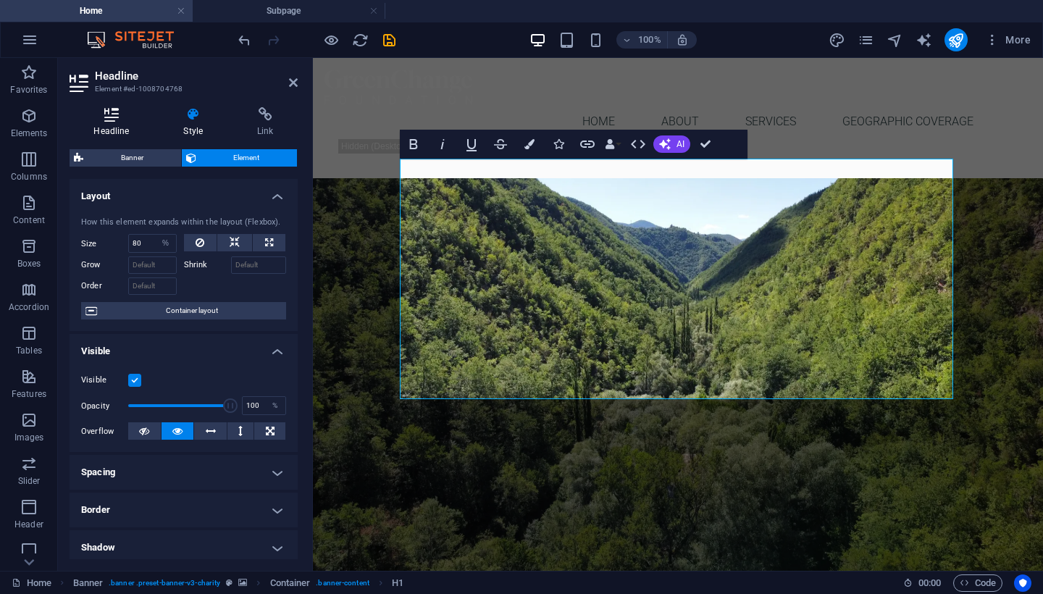
scroll to position [0, 0]
click at [109, 120] on icon at bounding box center [112, 114] width 84 height 14
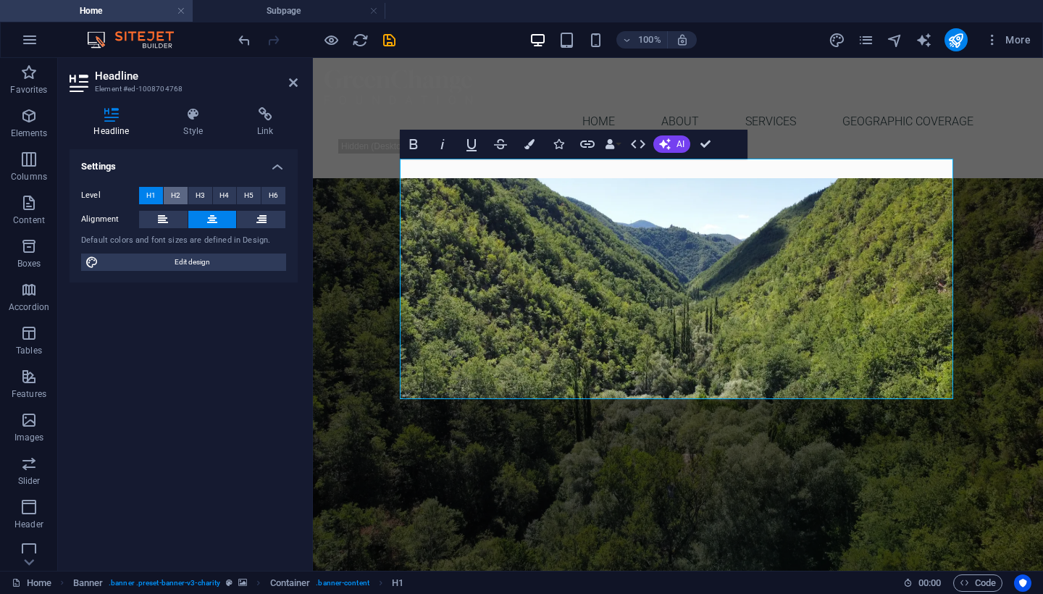
click at [178, 199] on span "H2" at bounding box center [175, 195] width 9 height 17
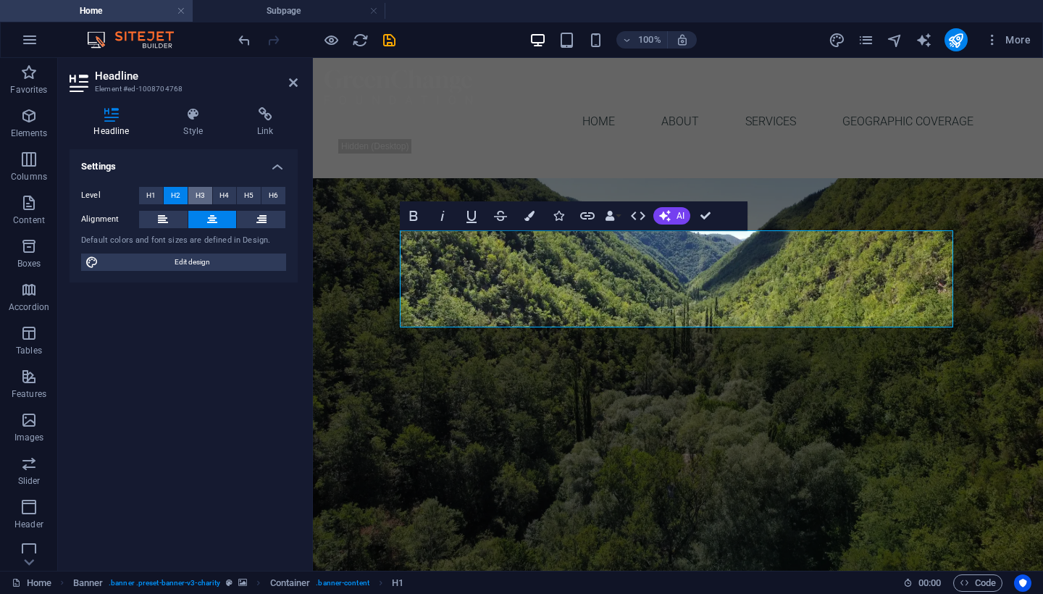
click at [199, 197] on span "H3" at bounding box center [200, 195] width 9 height 17
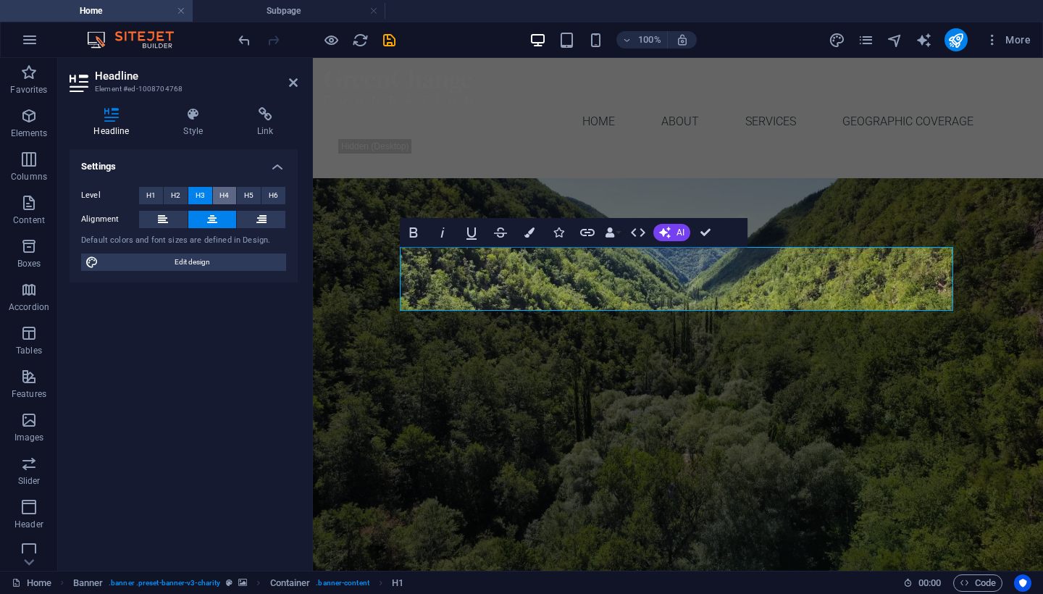
click at [214, 196] on button "H4" at bounding box center [225, 195] width 24 height 17
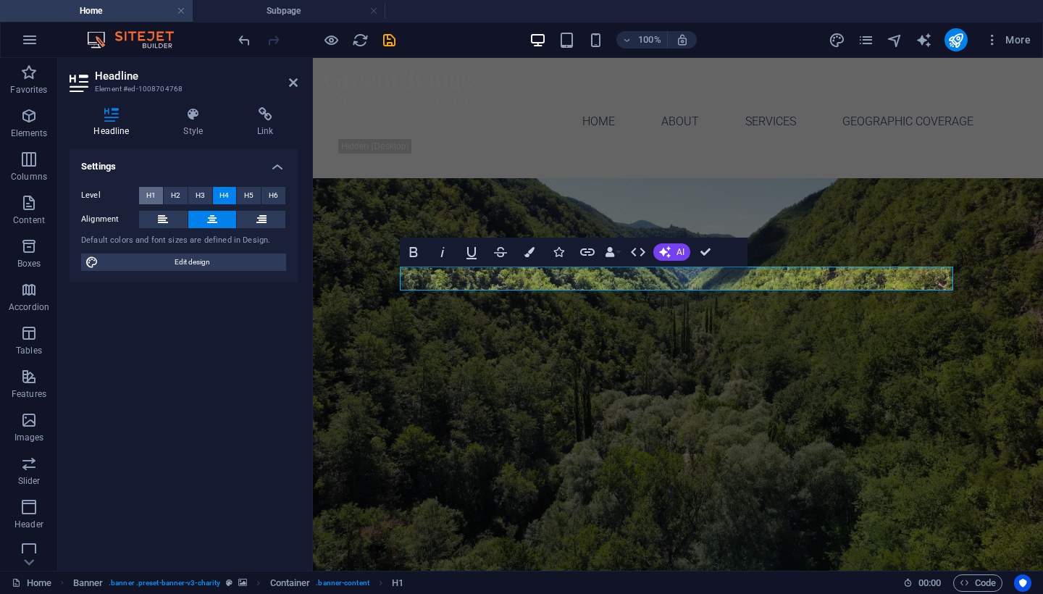
click at [149, 196] on span "H1" at bounding box center [150, 195] width 9 height 17
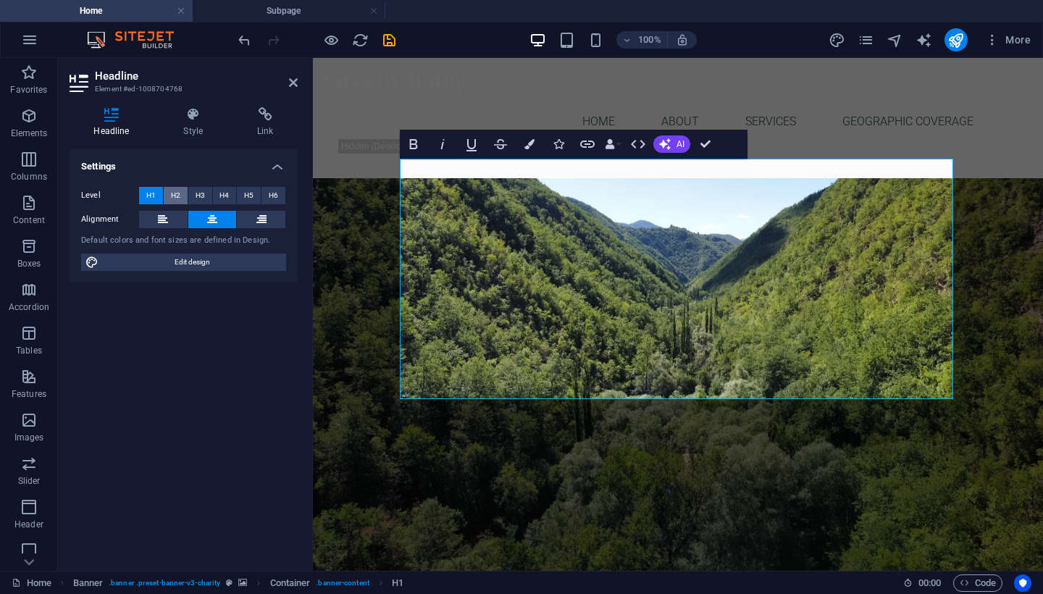
click at [179, 196] on span "H2" at bounding box center [175, 195] width 9 height 17
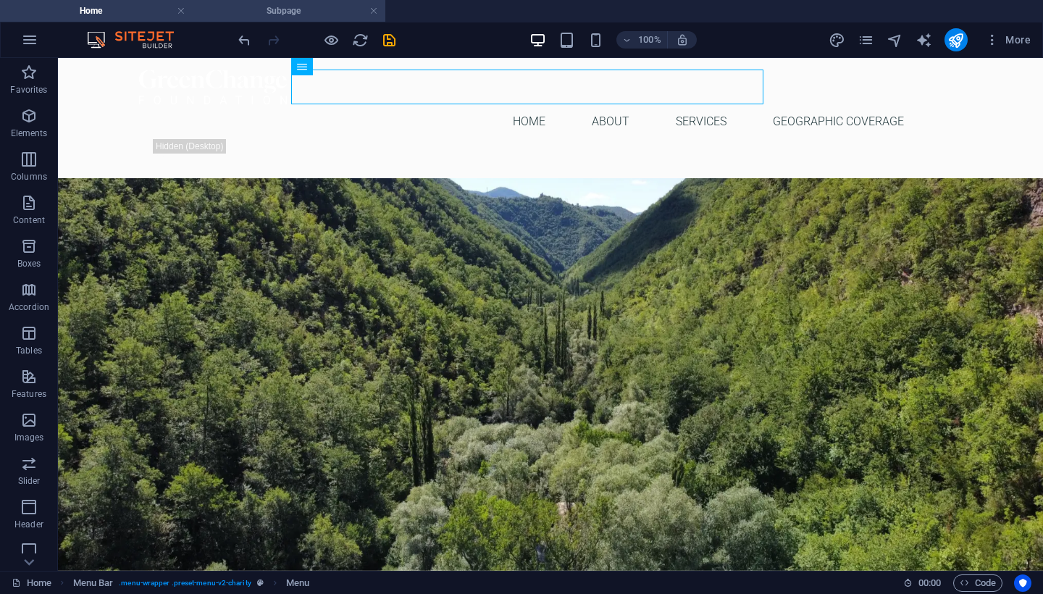
click at [335, 10] on h4 "Subpage" at bounding box center [289, 11] width 193 height 16
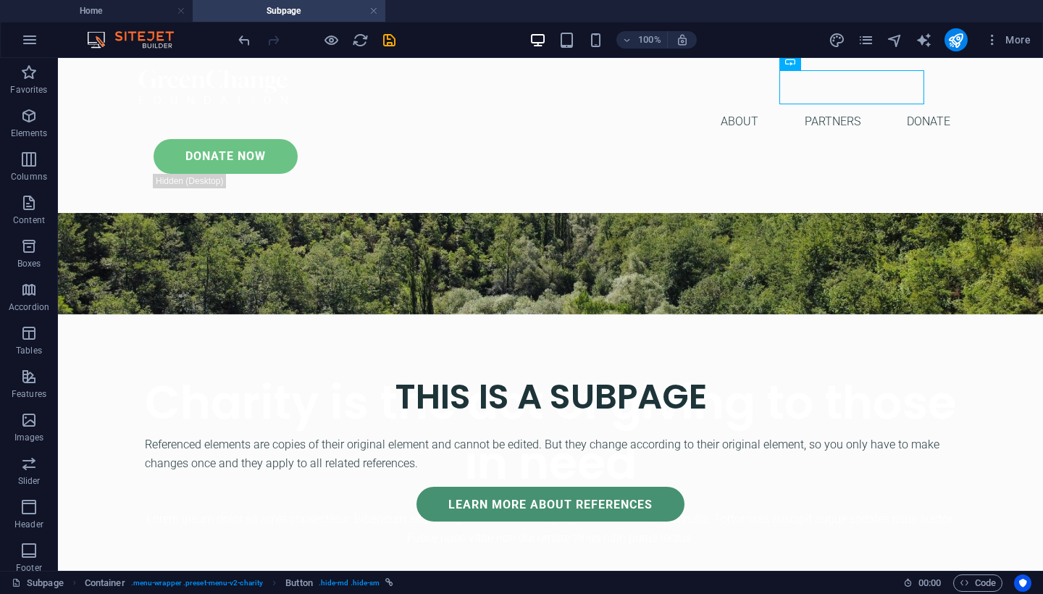
click at [378, 14] on h4 "Subpage" at bounding box center [289, 11] width 193 height 16
click at [373, 14] on link at bounding box center [373, 11] width 9 height 14
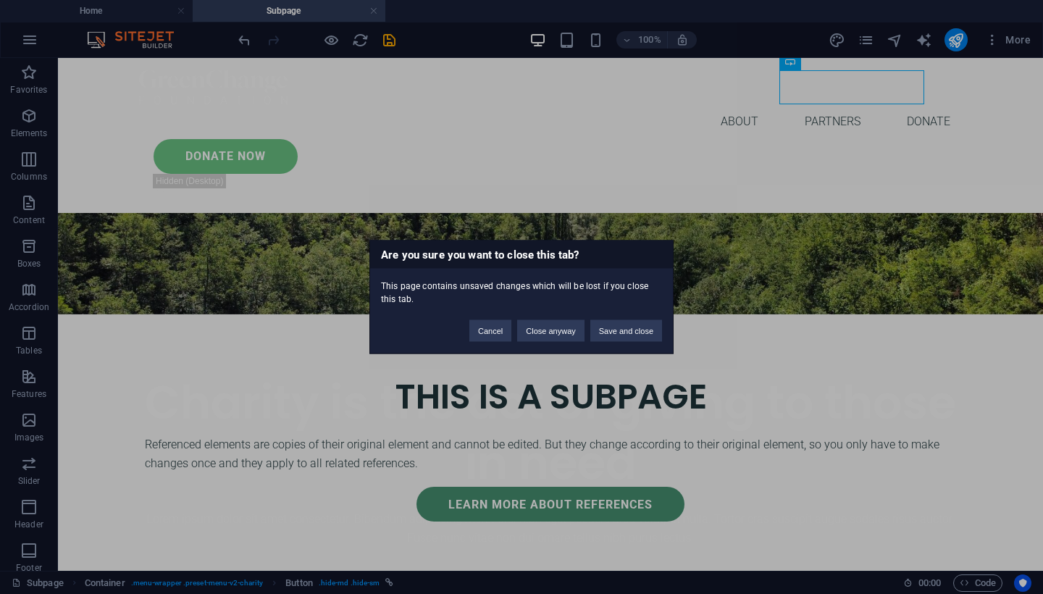
drag, startPoint x: 521, startPoint y: 417, endPoint x: 463, endPoint y: 358, distance: 82.5
click at [521, 417] on div "Are you sure you want to close this tab? This page contains unsaved changes whi…" at bounding box center [521, 297] width 1043 height 594
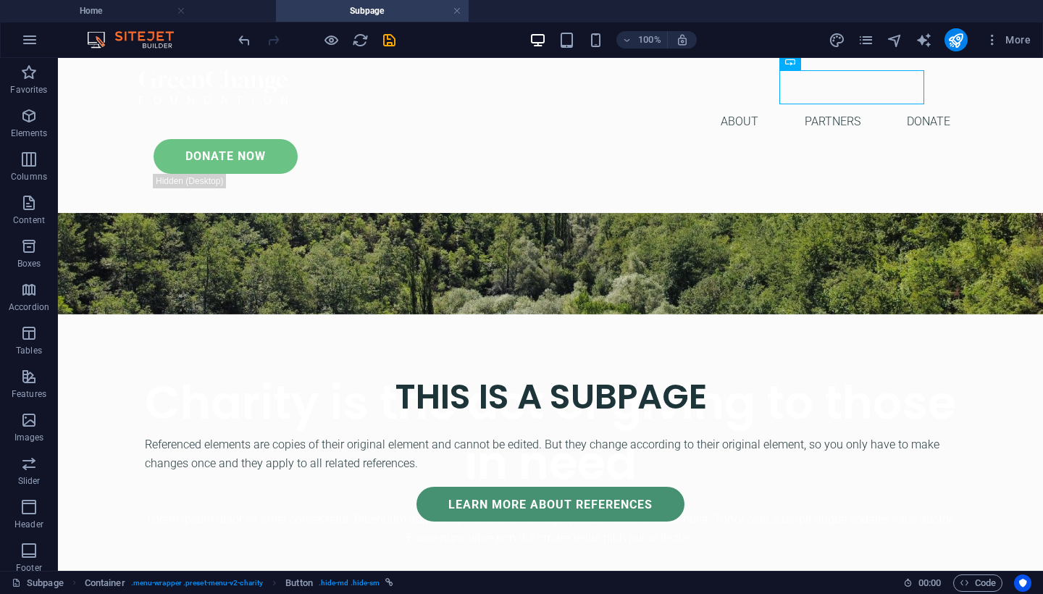
drag, startPoint x: 342, startPoint y: 7, endPoint x: 335, endPoint y: 101, distance: 94.4
click at [141, 9] on h4 "Home" at bounding box center [96, 11] width 193 height 16
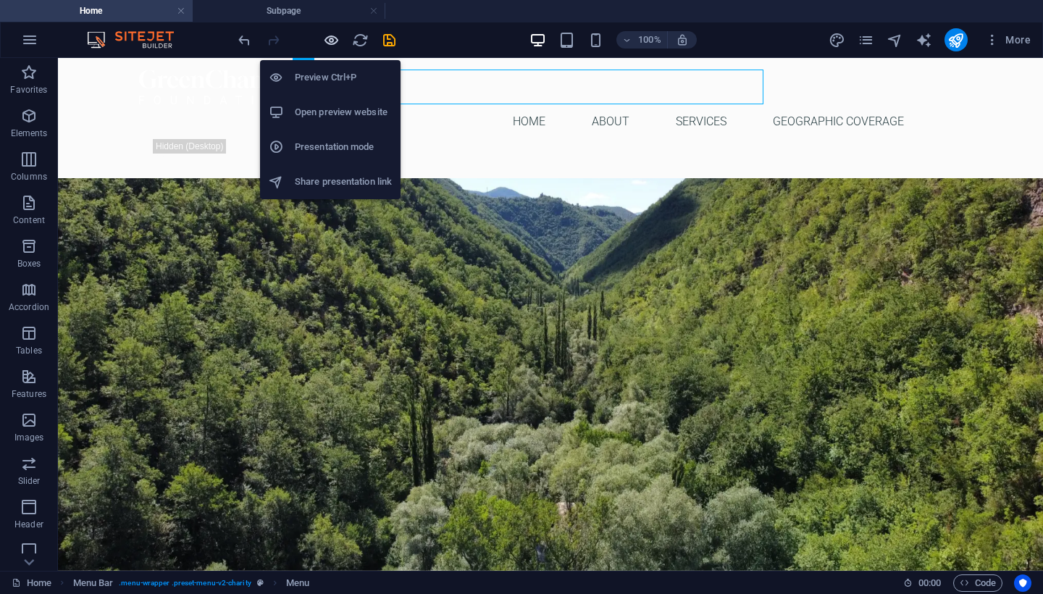
click at [330, 37] on icon "button" at bounding box center [331, 40] width 17 height 17
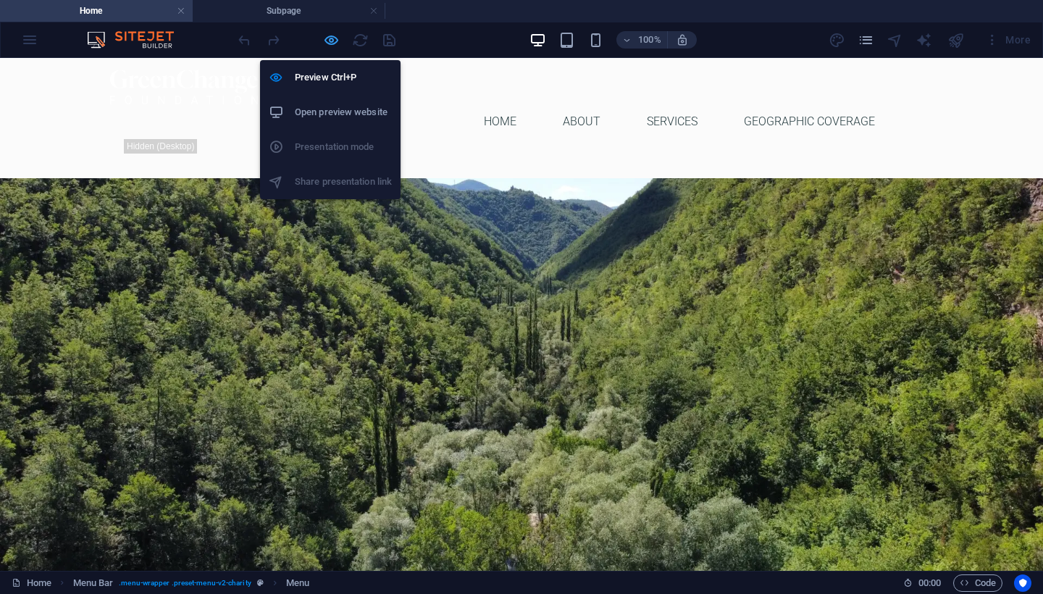
click at [325, 38] on icon "button" at bounding box center [331, 40] width 17 height 17
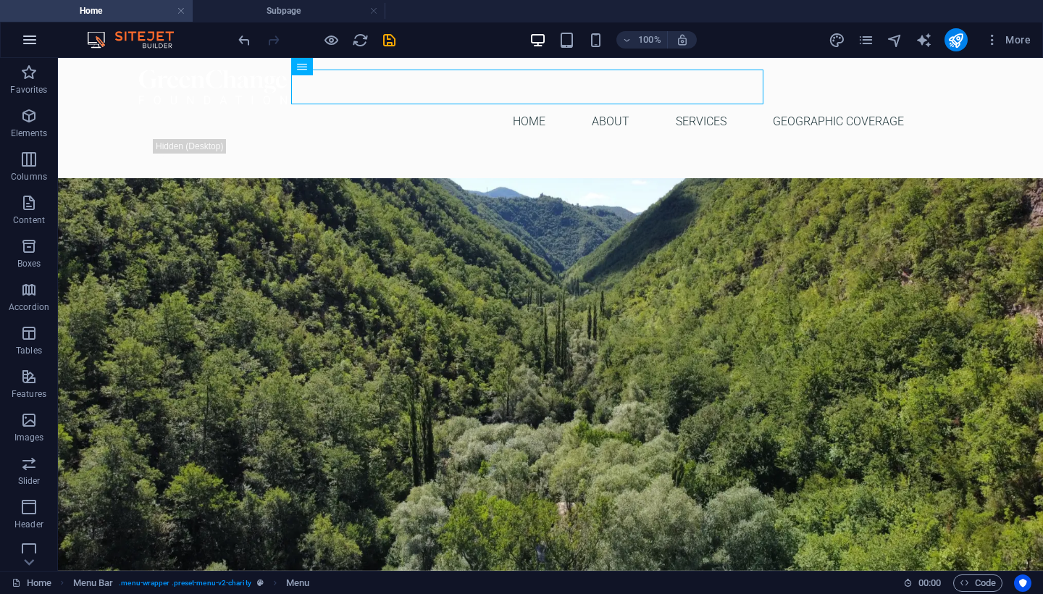
click at [34, 32] on icon "button" at bounding box center [29, 39] width 17 height 17
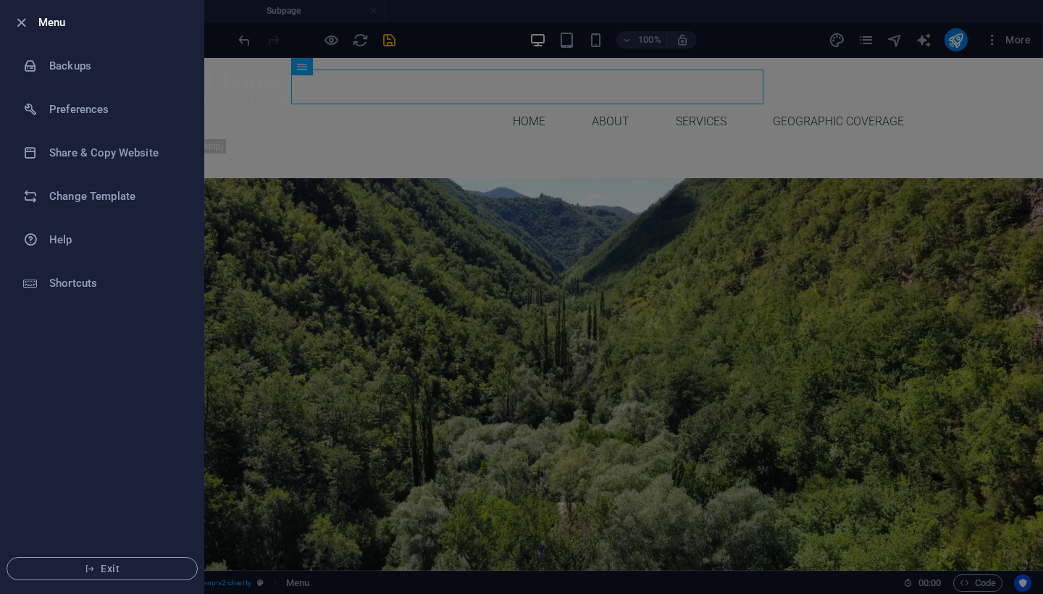
click at [688, 151] on div at bounding box center [521, 297] width 1043 height 594
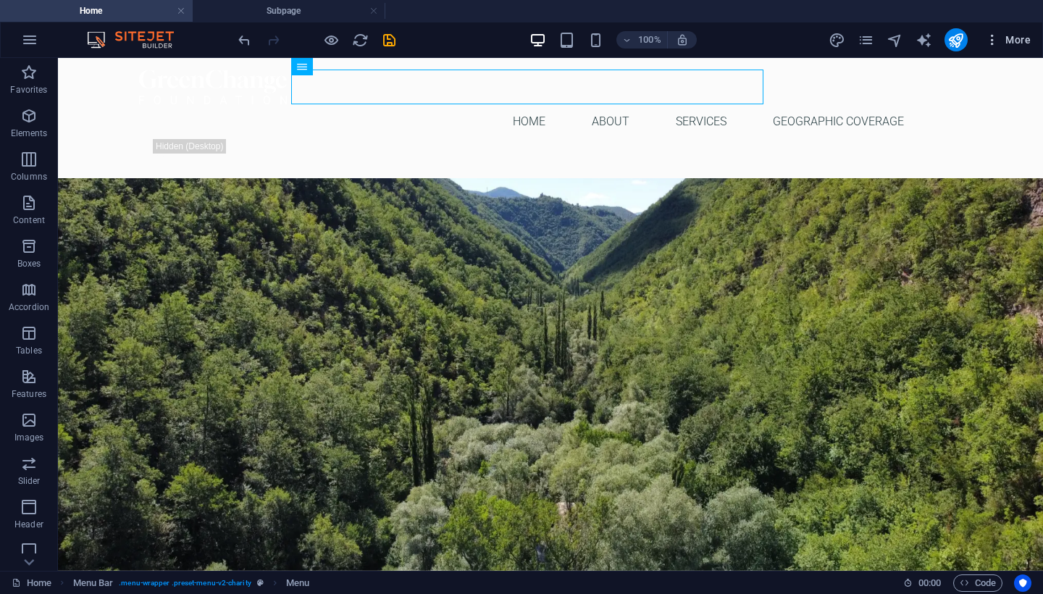
click at [1002, 42] on span "More" at bounding box center [1008, 40] width 46 height 14
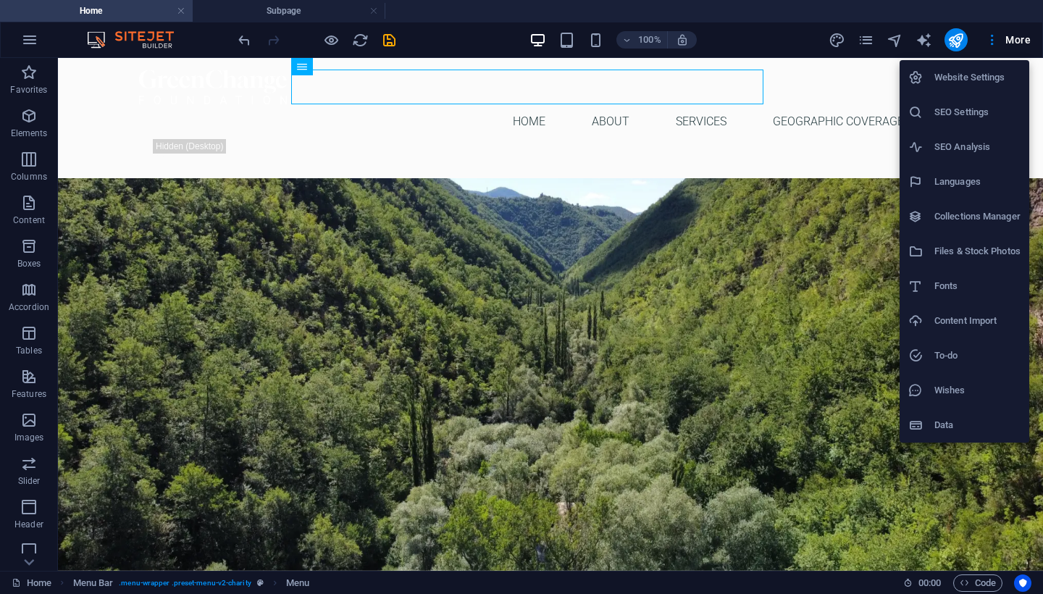
click at [870, 44] on div at bounding box center [521, 297] width 1043 height 594
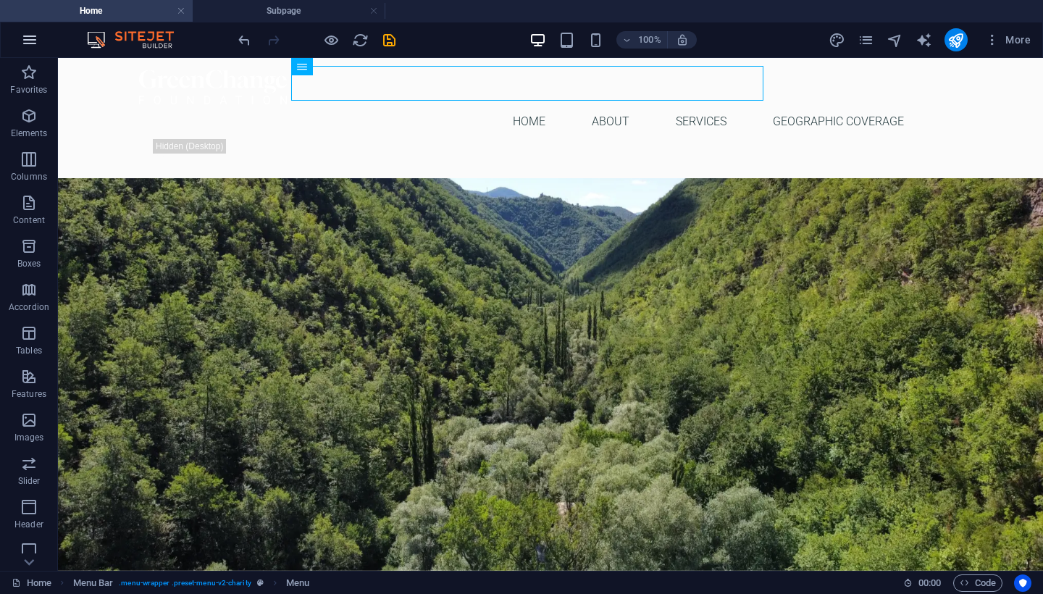
click at [36, 40] on icon "button" at bounding box center [29, 39] width 17 height 17
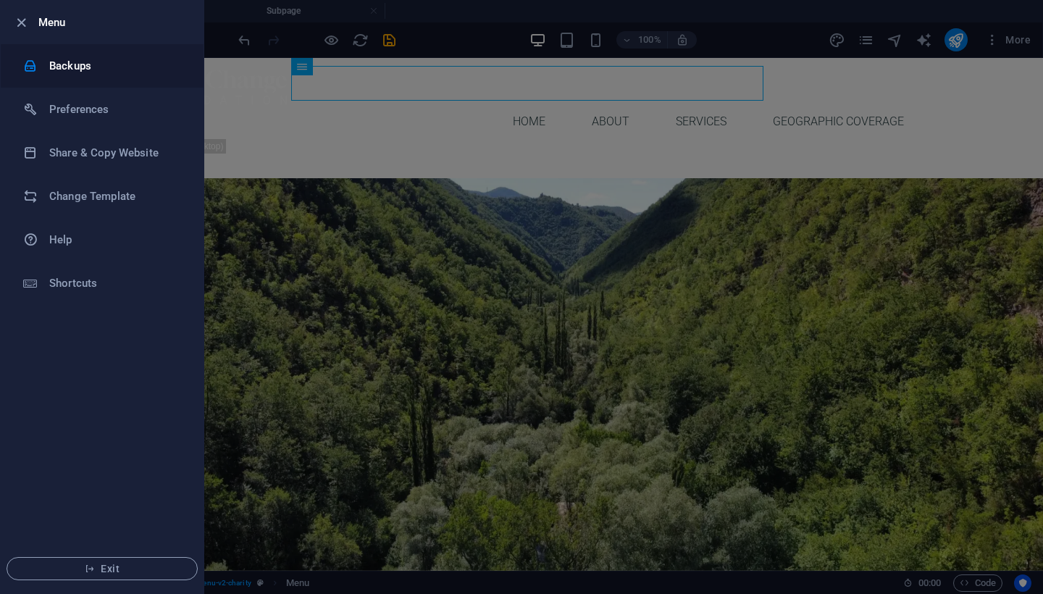
click at [75, 67] on h6 "Backups" at bounding box center [116, 65] width 134 height 17
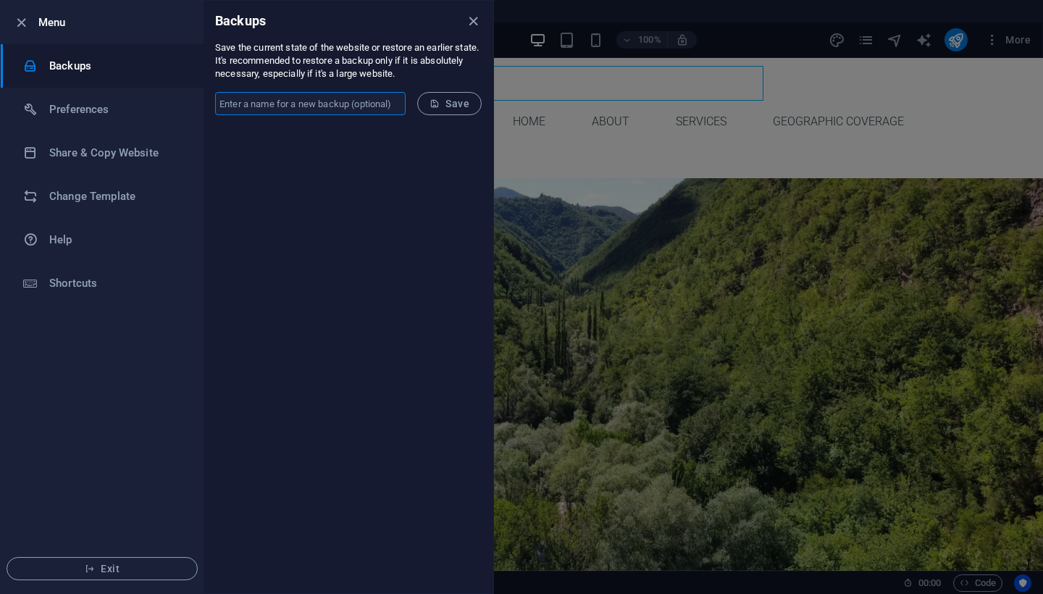
click at [322, 106] on input "text" at bounding box center [310, 103] width 191 height 23
type input "version 1.0"
click at [454, 99] on span "Save" at bounding box center [450, 104] width 40 height 12
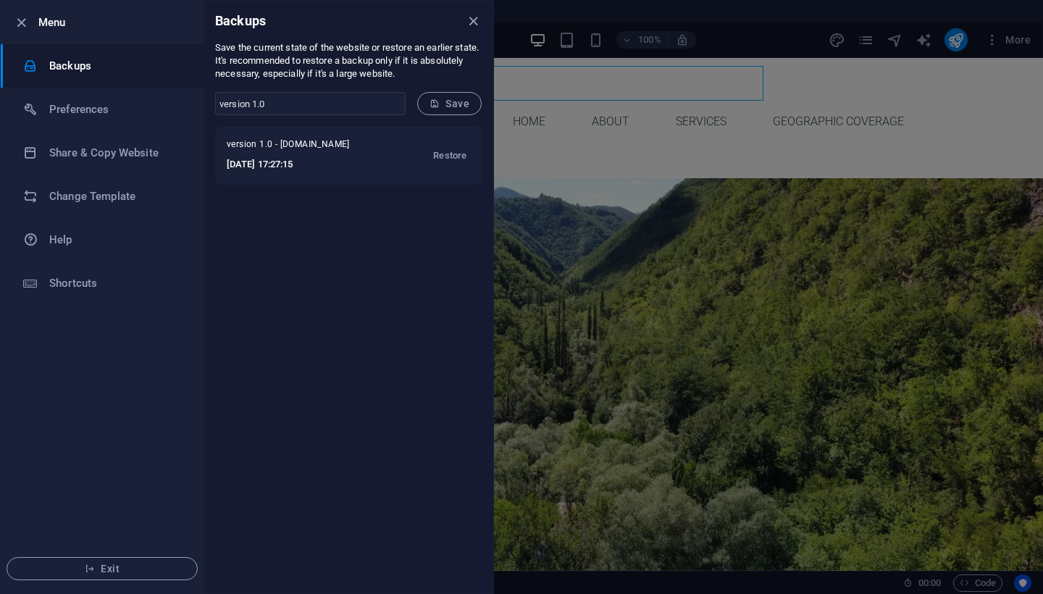
click at [613, 140] on div at bounding box center [521, 297] width 1043 height 594
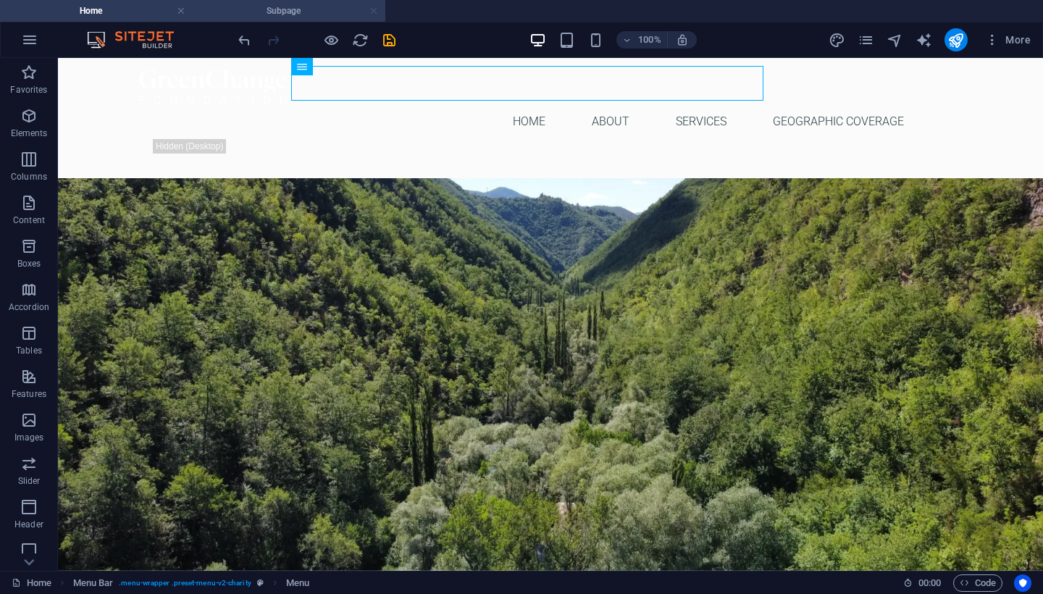
click at [375, 14] on link at bounding box center [373, 11] width 9 height 14
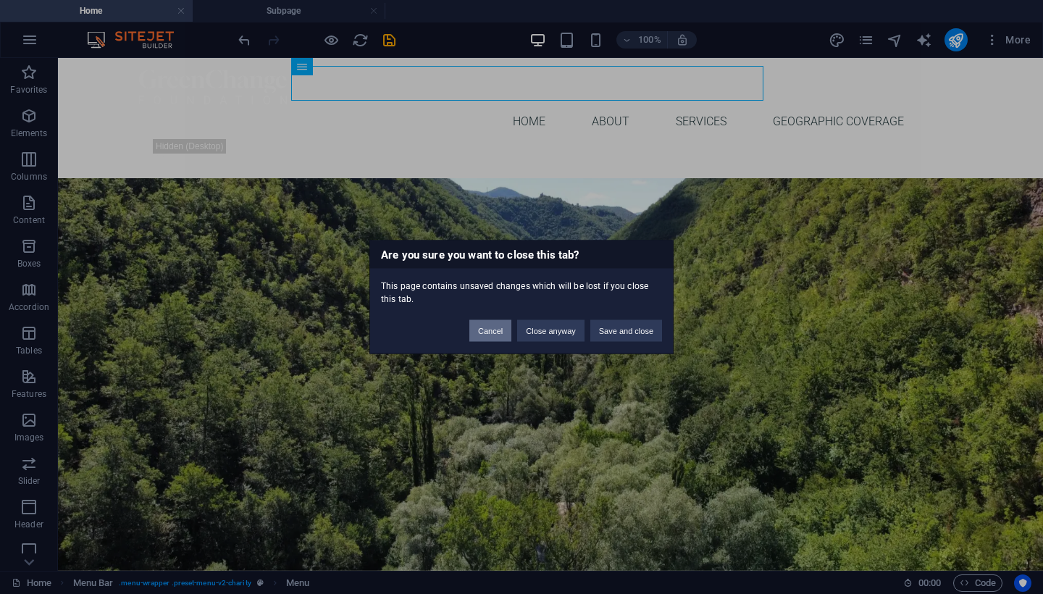
click at [484, 332] on button "Cancel" at bounding box center [490, 331] width 42 height 22
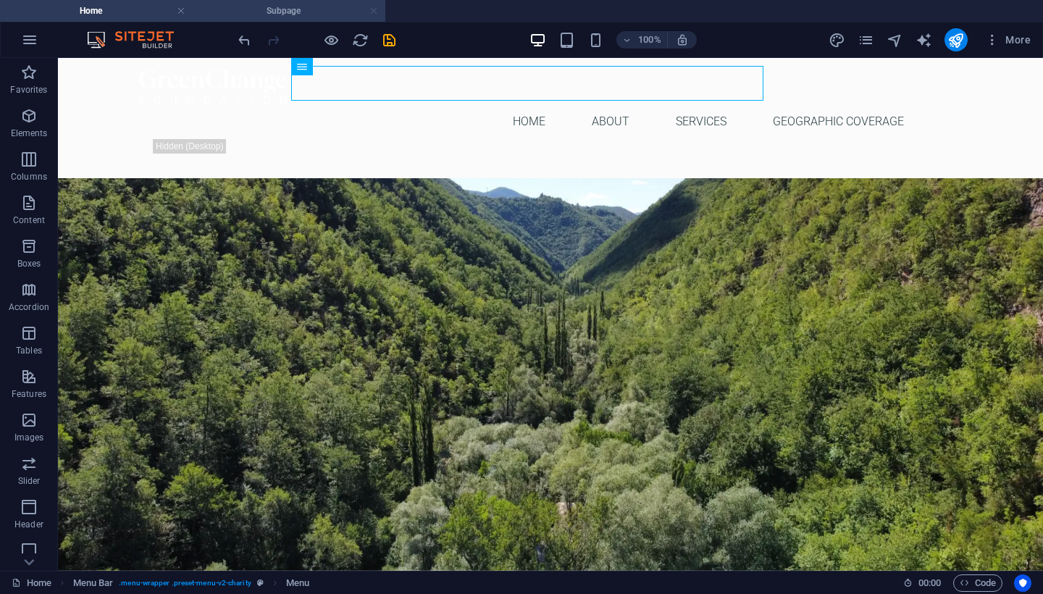
click at [369, 12] on link at bounding box center [373, 11] width 9 height 14
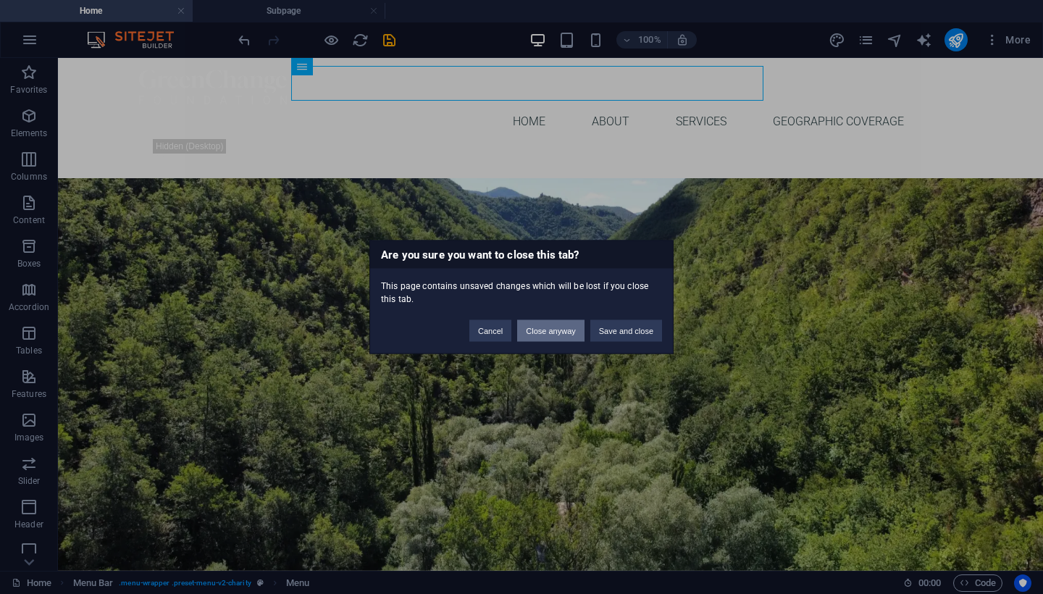
click at [555, 332] on button "Close anyway" at bounding box center [550, 331] width 67 height 22
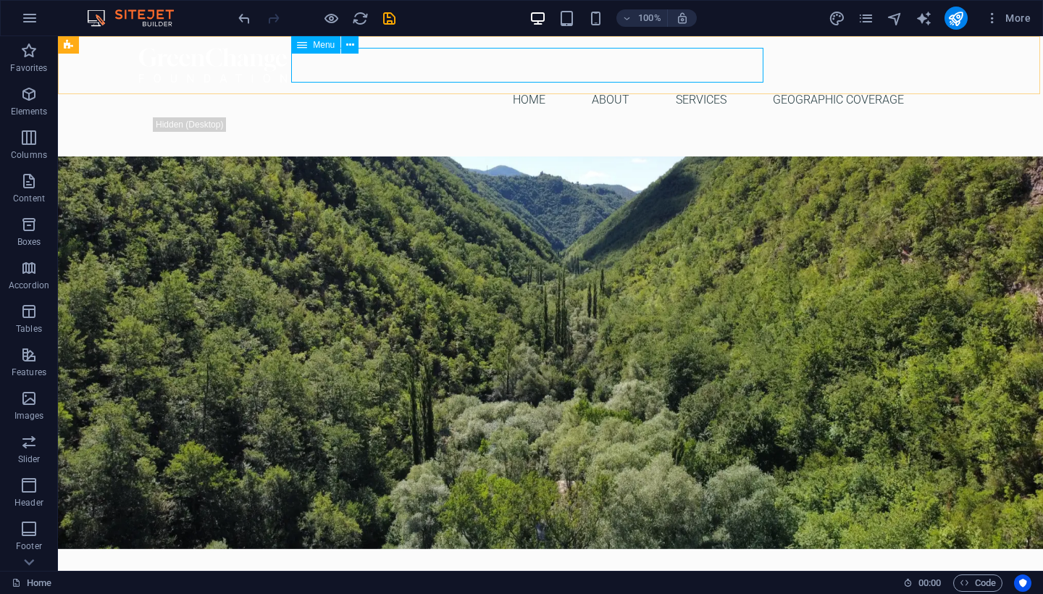
select select
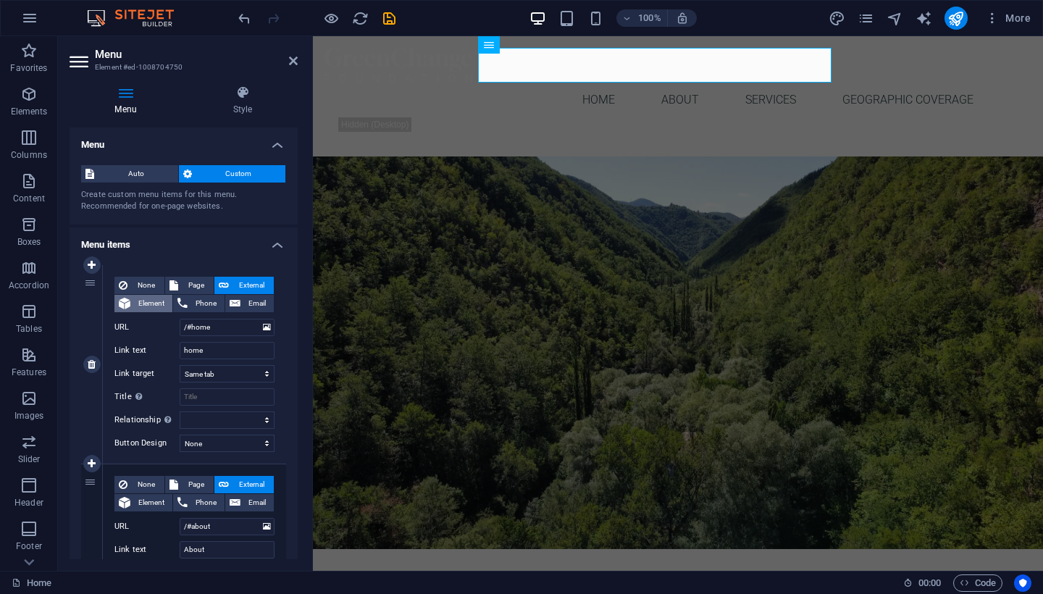
click at [155, 300] on span "Element" at bounding box center [151, 303] width 33 height 17
select select
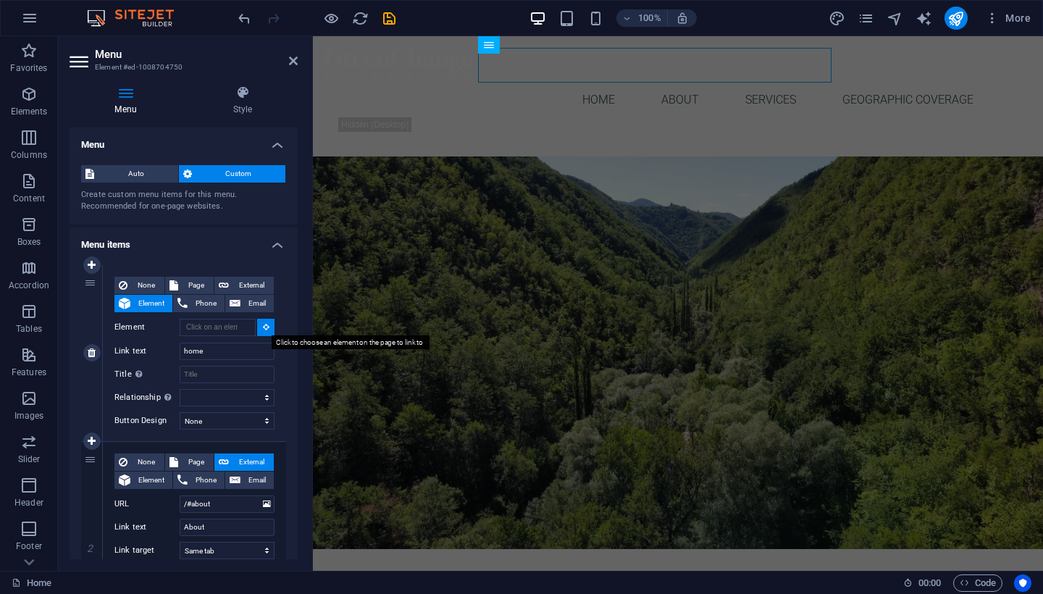
click at [263, 324] on icon at bounding box center [266, 326] width 7 height 7
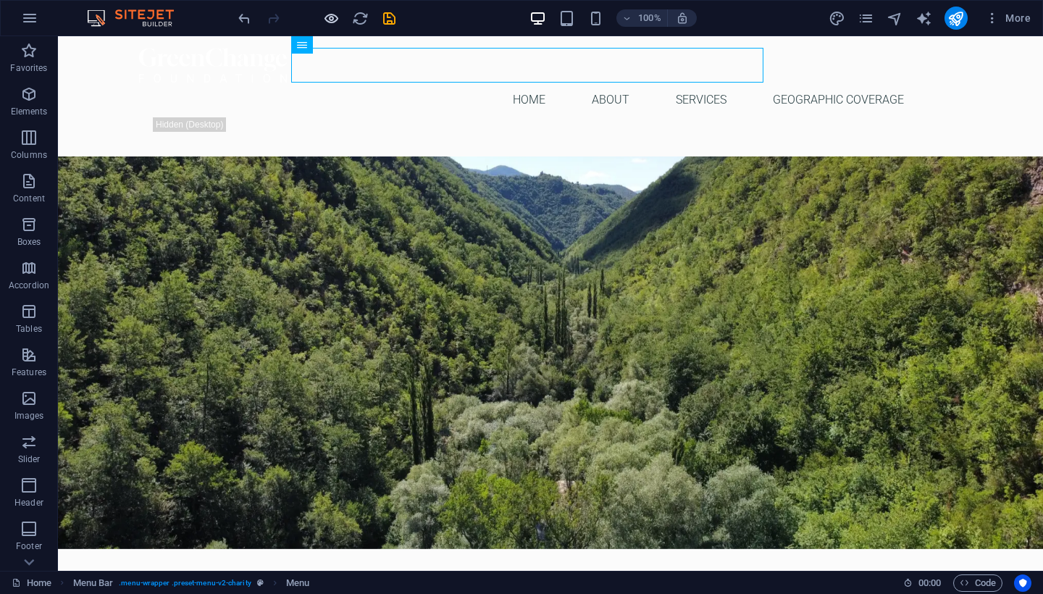
click at [323, 17] on icon "button" at bounding box center [331, 18] width 17 height 17
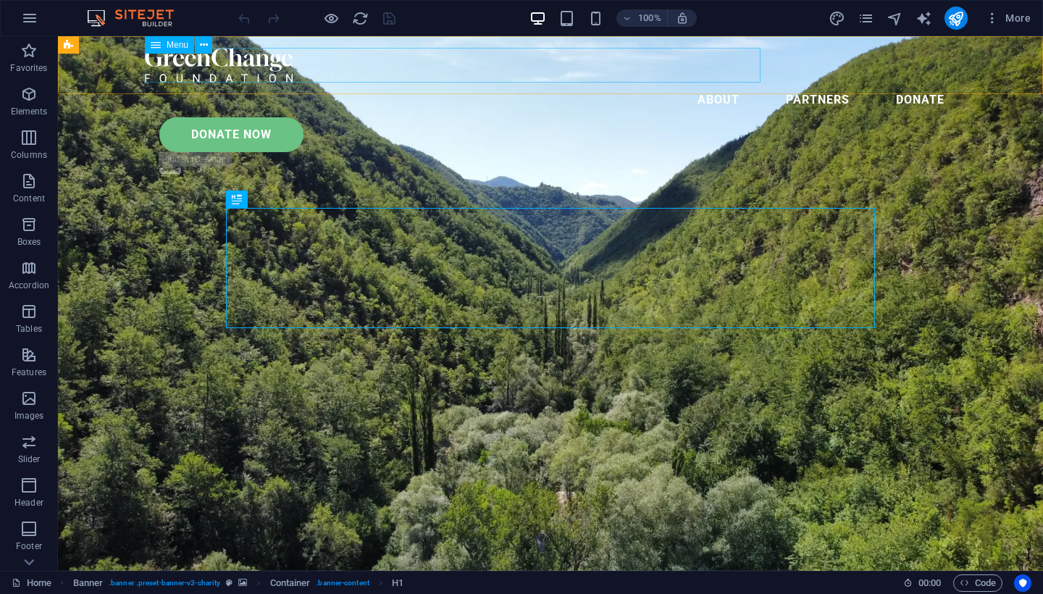
click at [527, 83] on nav "About Partners Donate" at bounding box center [550, 100] width 811 height 35
select select
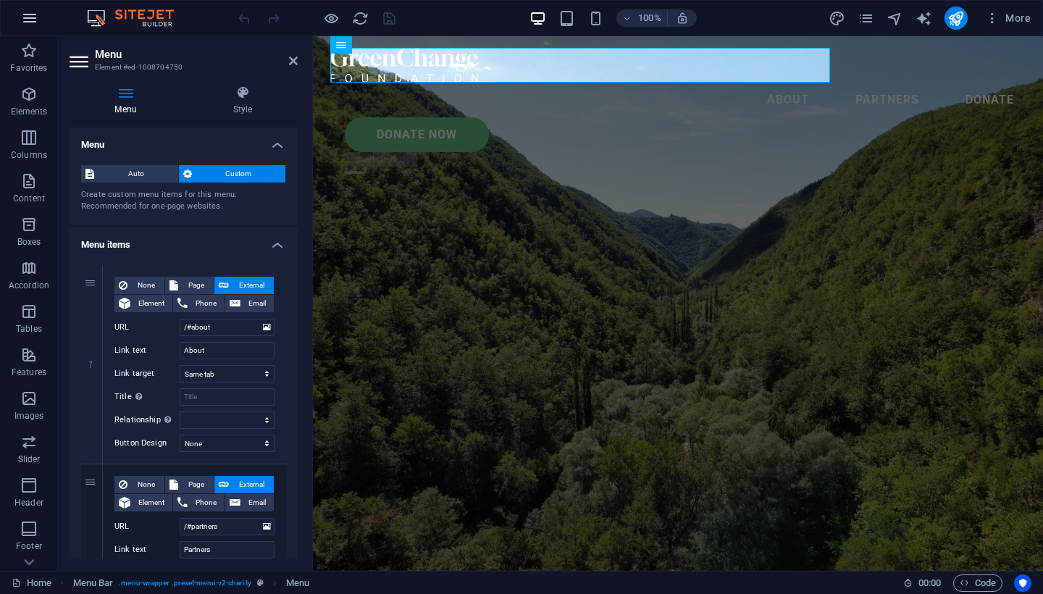
click at [30, 17] on icon "button" at bounding box center [29, 17] width 17 height 17
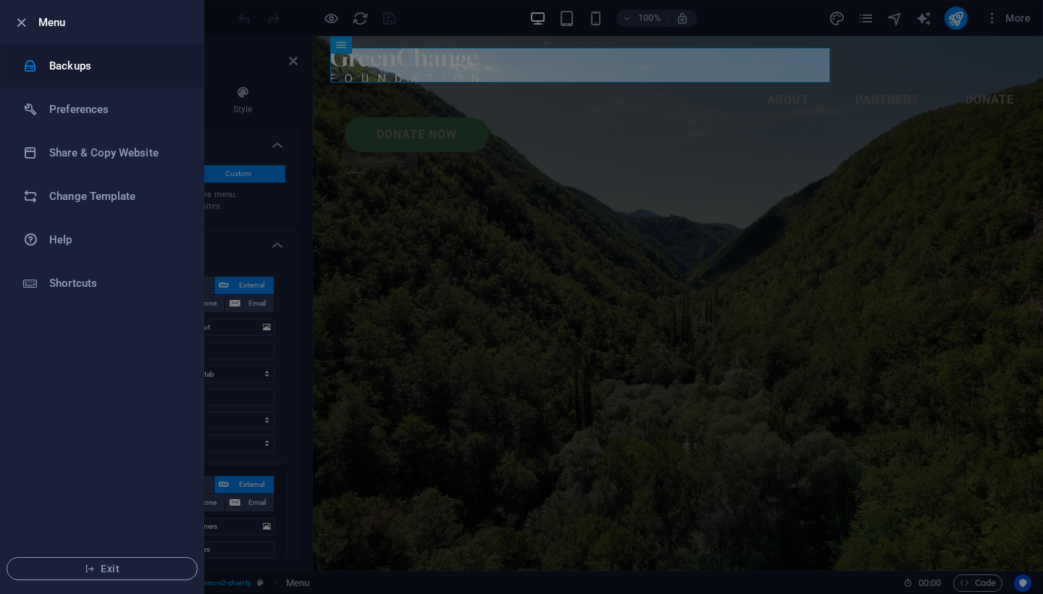
click at [100, 78] on li "Backups" at bounding box center [102, 65] width 203 height 43
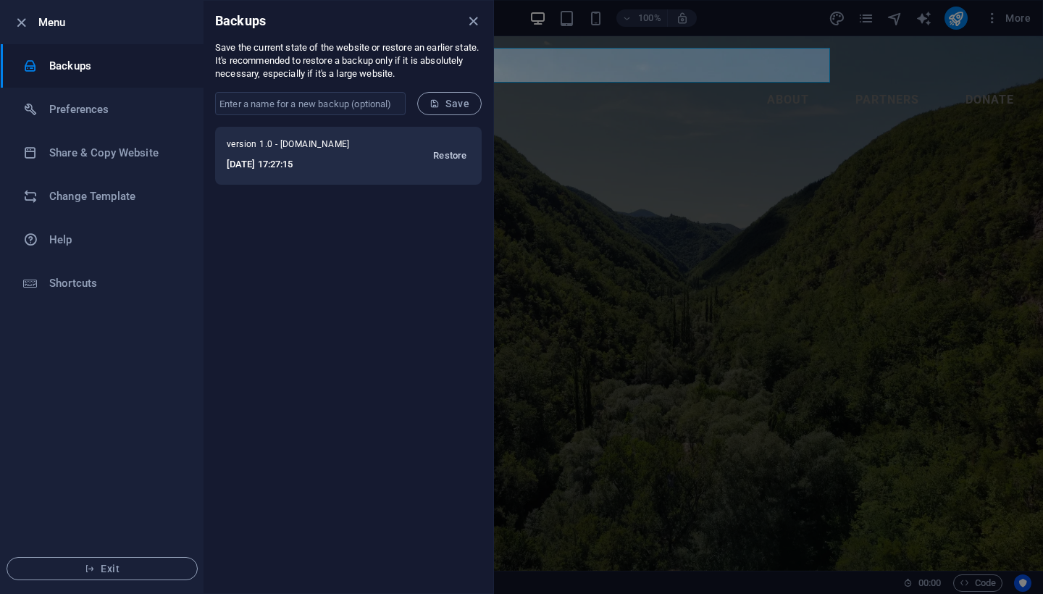
click at [448, 154] on span "Restore" at bounding box center [449, 155] width 33 height 17
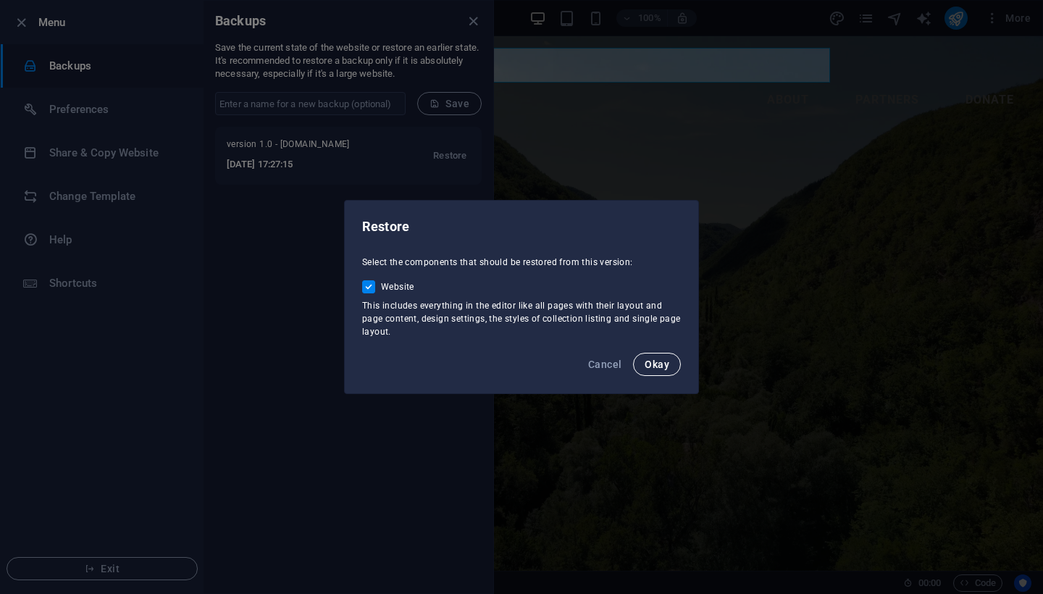
click at [652, 359] on span "Okay" at bounding box center [657, 365] width 25 height 12
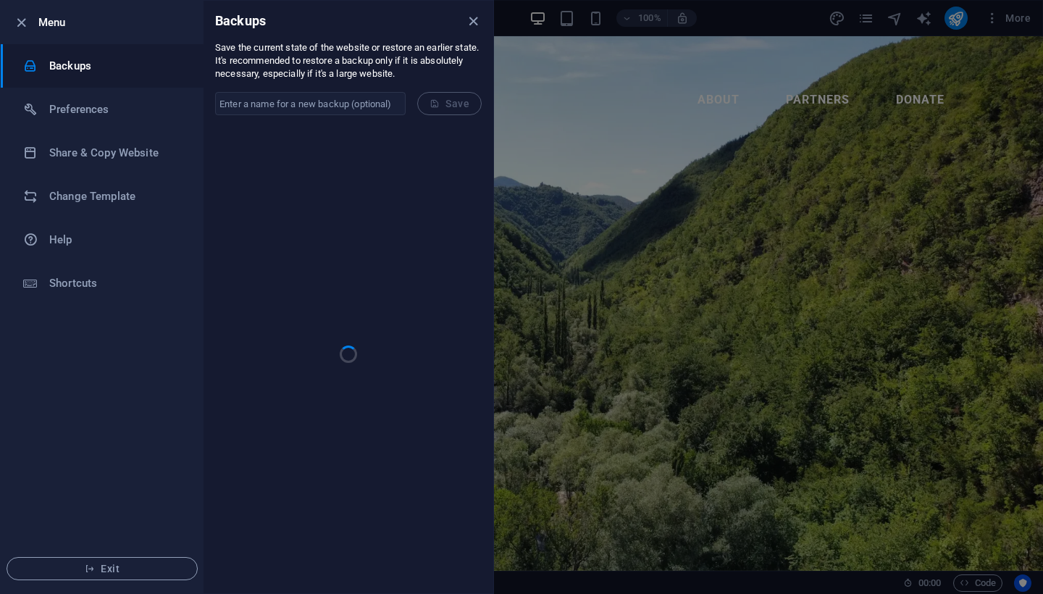
checkbox input "false"
click at [585, 137] on div at bounding box center [521, 297] width 1043 height 594
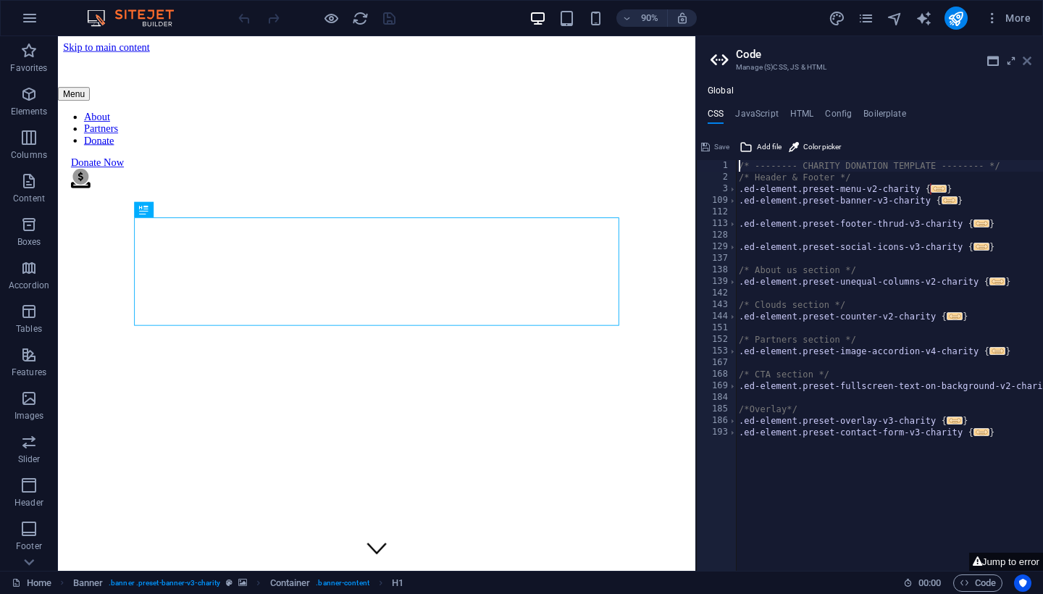
click at [1028, 59] on icon at bounding box center [1027, 61] width 9 height 12
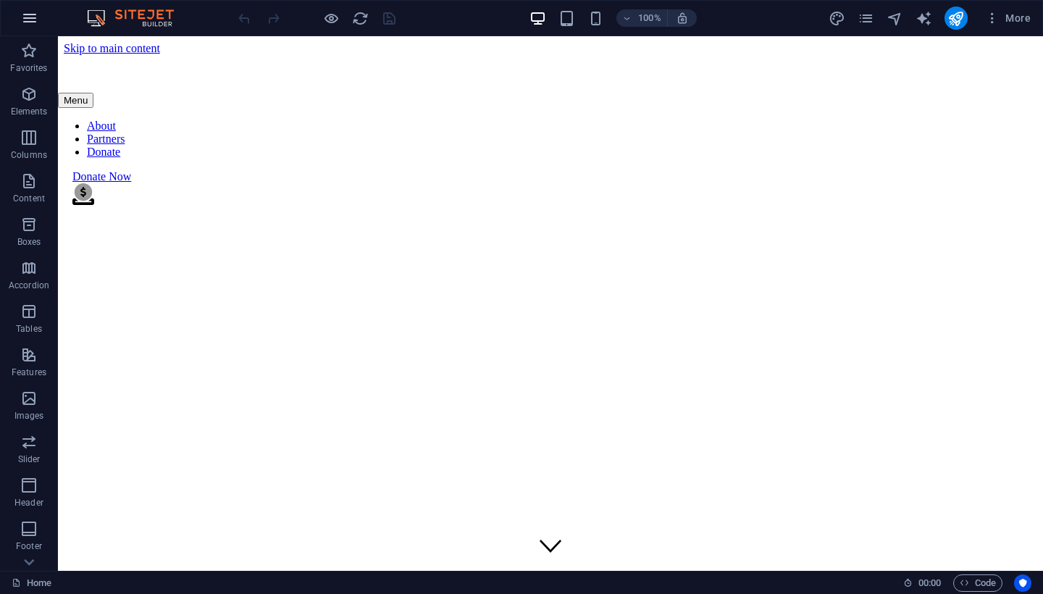
click at [36, 20] on icon "button" at bounding box center [29, 17] width 17 height 17
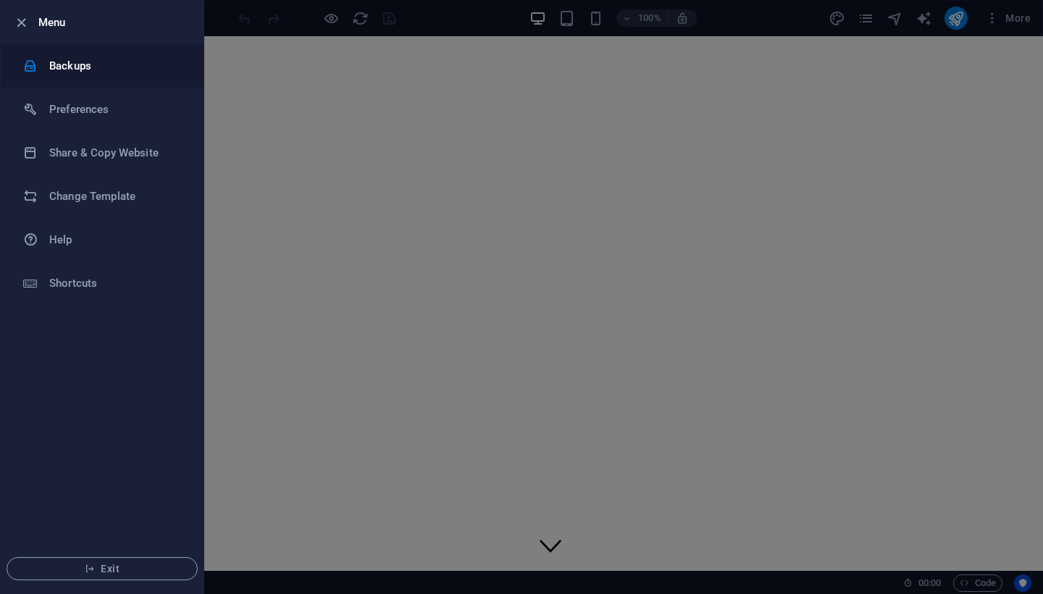
click at [67, 60] on h6 "Backups" at bounding box center [116, 65] width 134 height 17
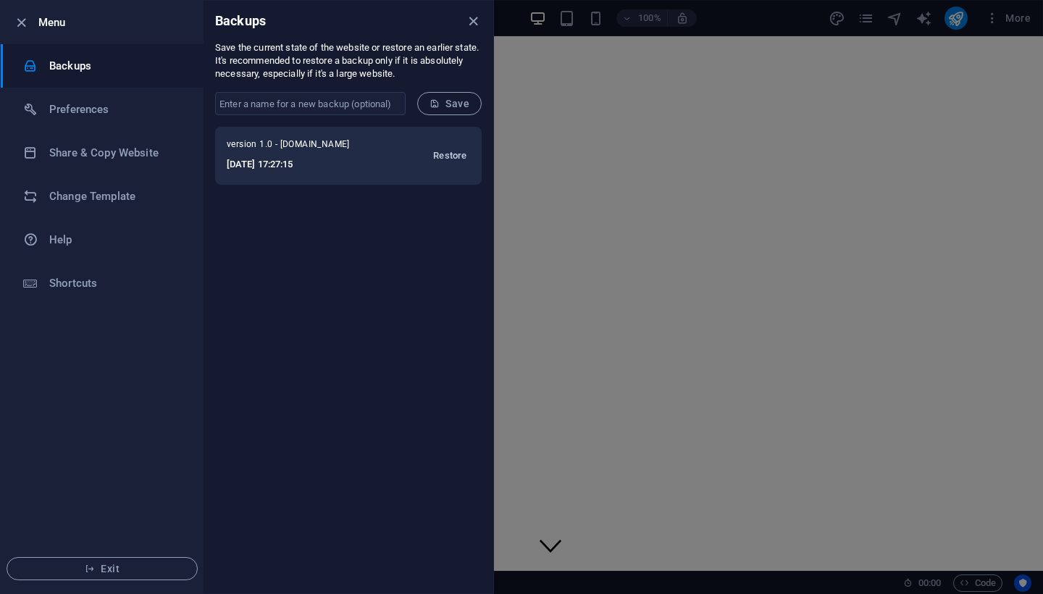
click at [443, 160] on span "Restore" at bounding box center [449, 155] width 33 height 17
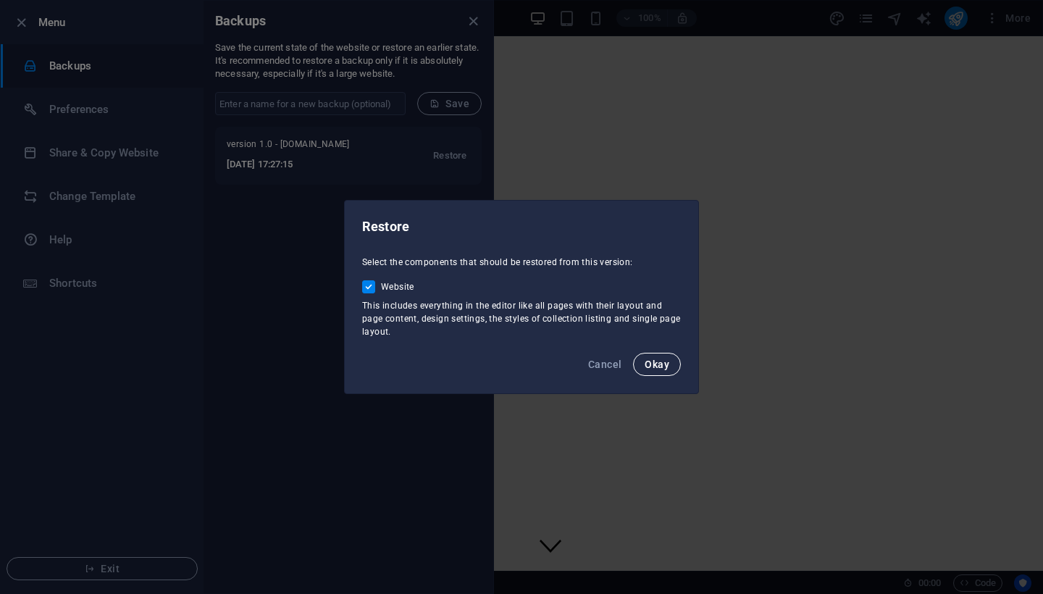
click at [653, 359] on span "Okay" at bounding box center [657, 365] width 25 height 12
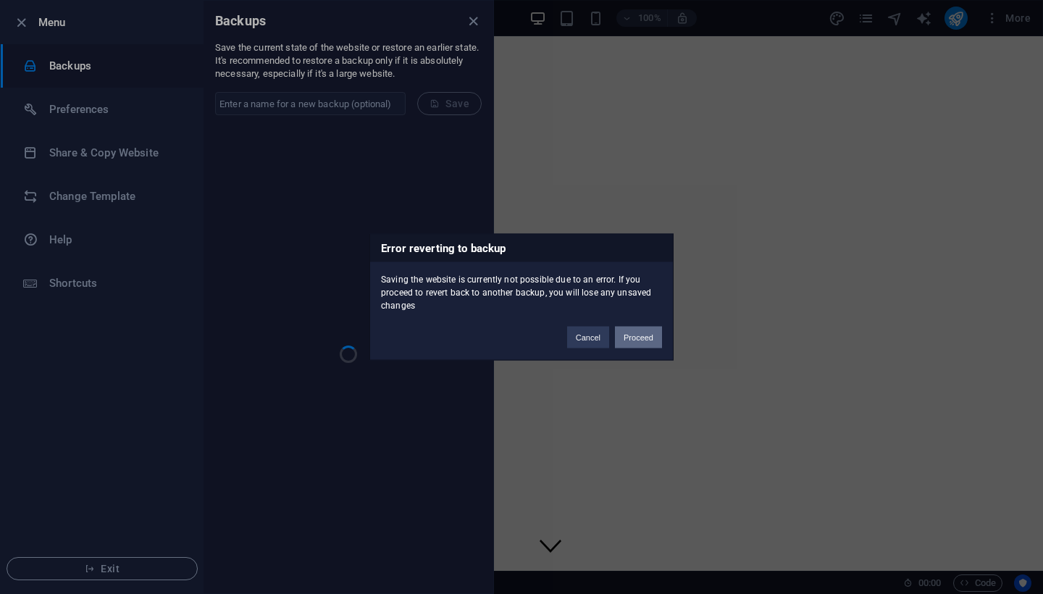
click at [647, 340] on button "Proceed" at bounding box center [638, 338] width 47 height 22
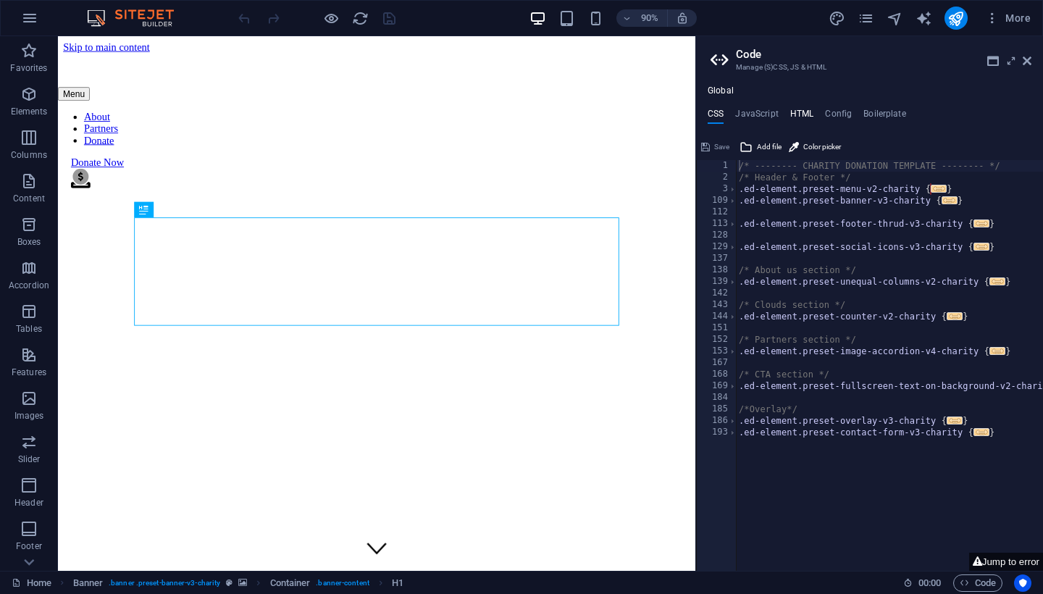
click at [799, 111] on h4 "HTML" at bounding box center [802, 117] width 24 height 16
type textarea "<a href="#main-content" class="wv-link-content button">Skip to main content</a>"
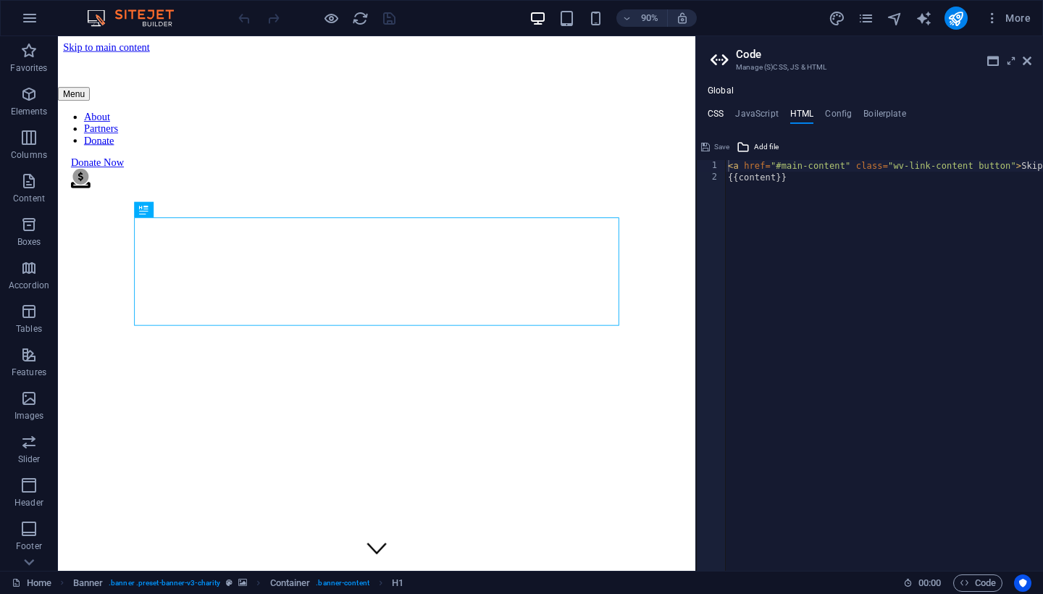
click at [714, 109] on h4 "CSS" at bounding box center [716, 117] width 16 height 16
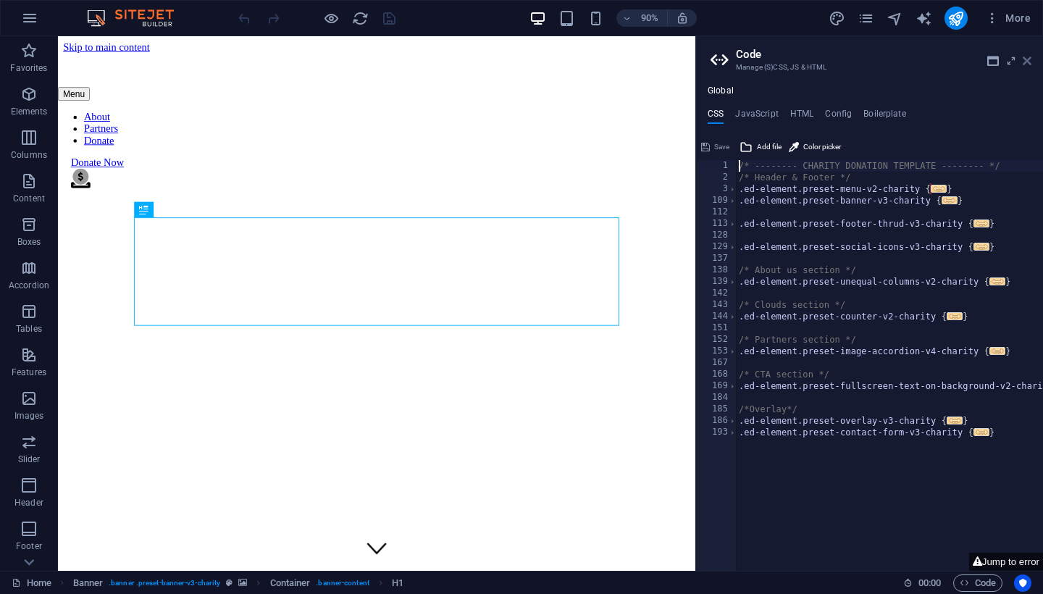
click at [1029, 58] on icon at bounding box center [1027, 61] width 9 height 12
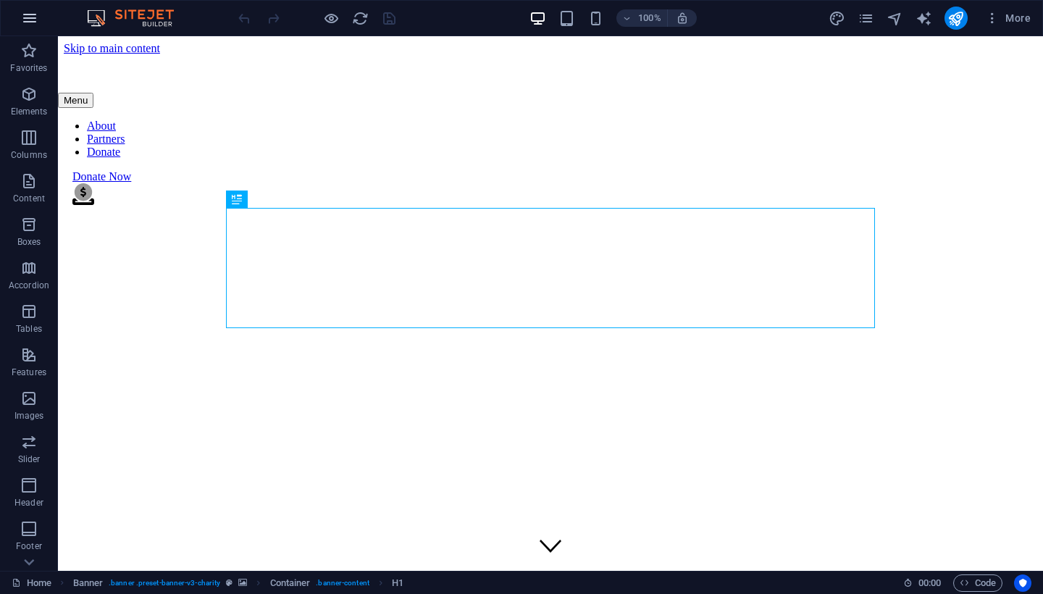
click at [35, 12] on icon "button" at bounding box center [29, 17] width 17 height 17
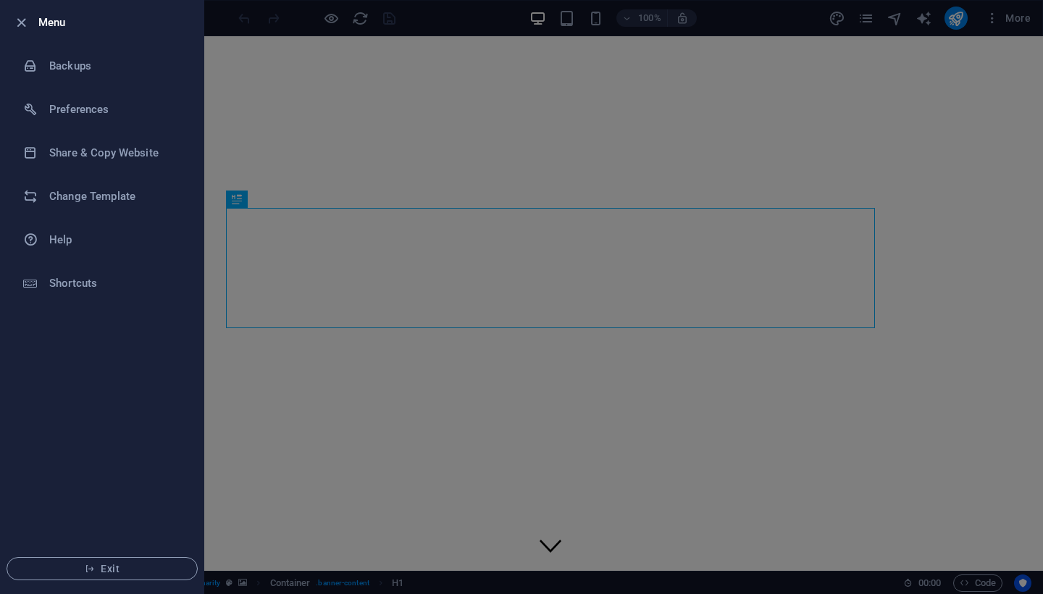
click at [256, 71] on div at bounding box center [521, 297] width 1043 height 594
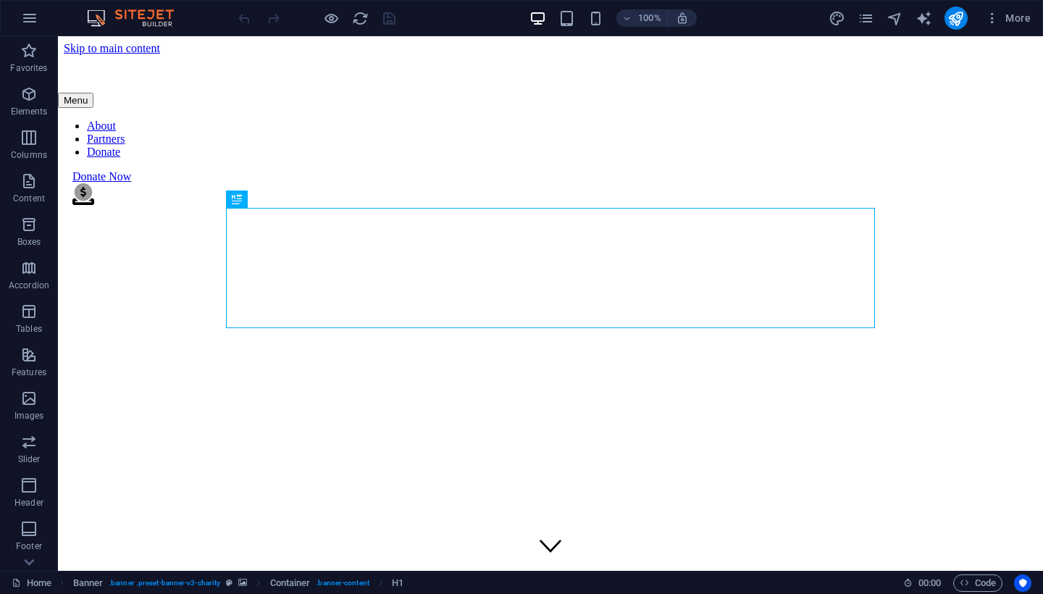
click at [146, 12] on img at bounding box center [137, 17] width 109 height 17
click at [96, 16] on img at bounding box center [137, 17] width 109 height 17
click at [100, 20] on img at bounding box center [137, 17] width 109 height 17
click at [17, 22] on button "button" at bounding box center [29, 18] width 35 height 35
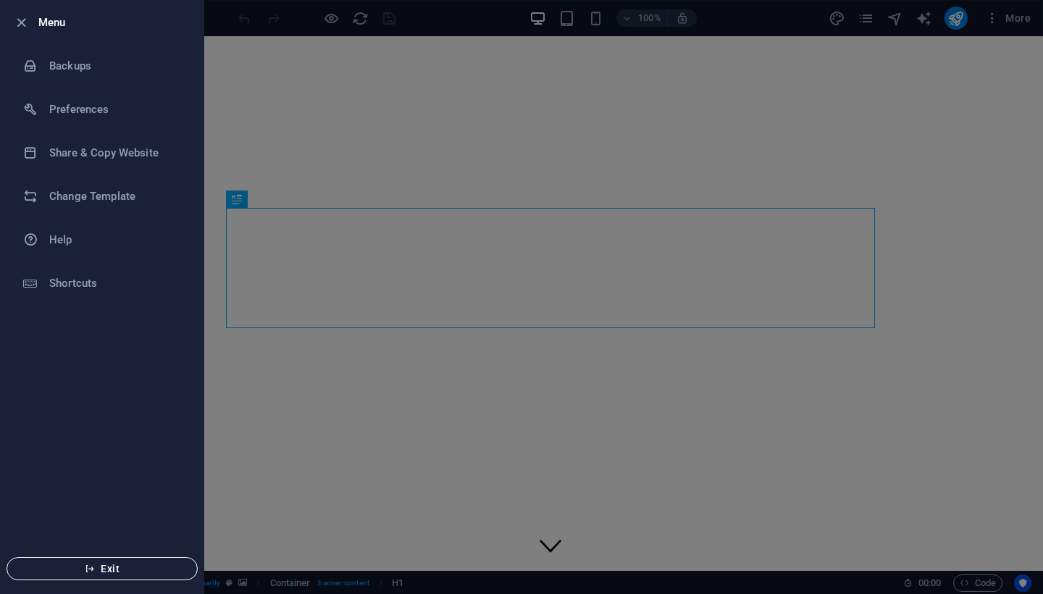
click at [68, 569] on span "Exit" at bounding box center [102, 569] width 167 height 12
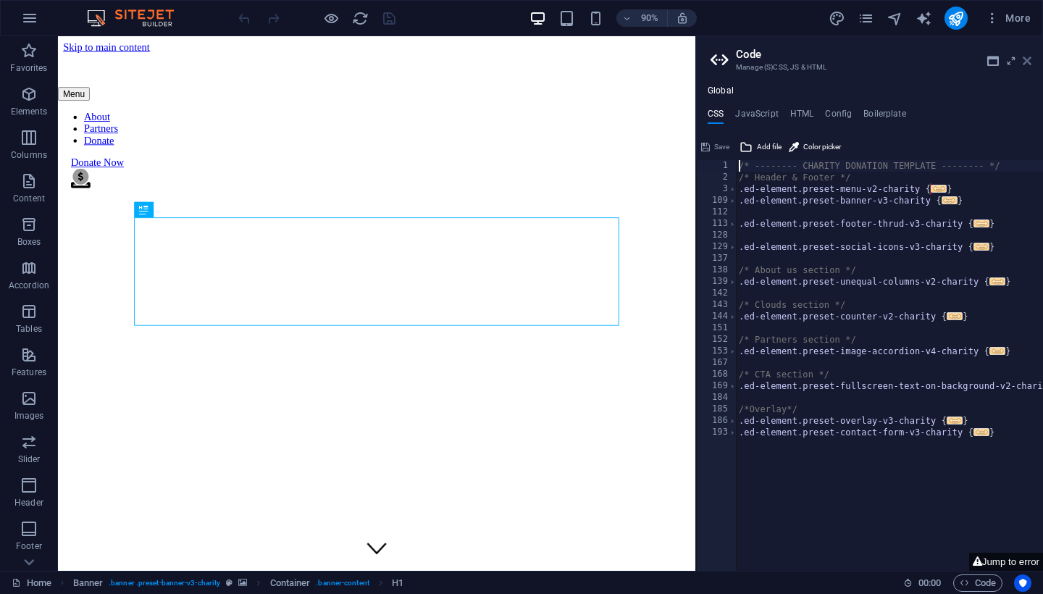
click at [1027, 59] on icon at bounding box center [1027, 61] width 9 height 12
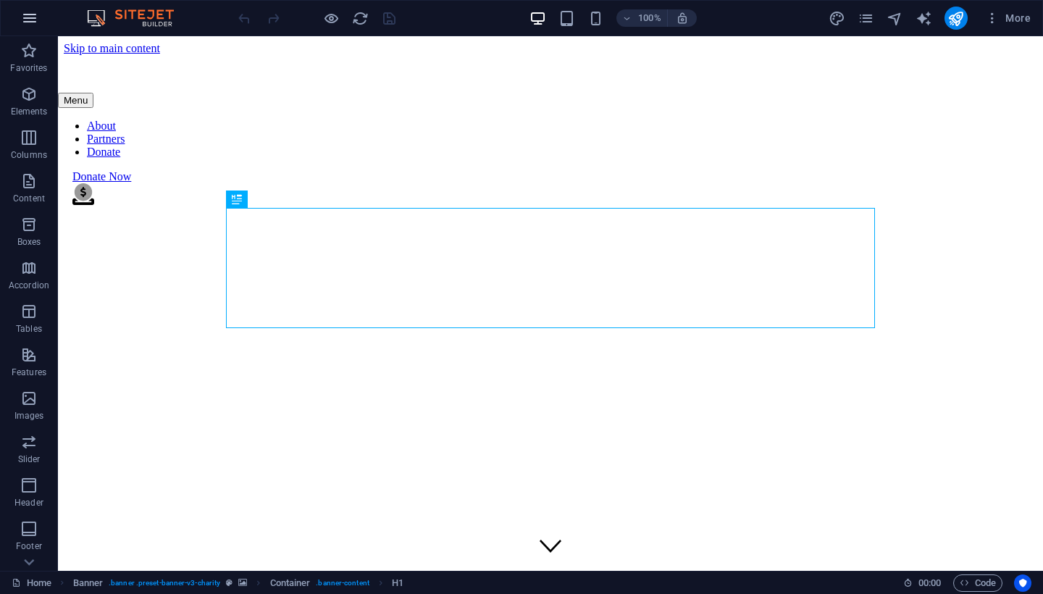
click at [16, 14] on button "button" at bounding box center [29, 18] width 35 height 35
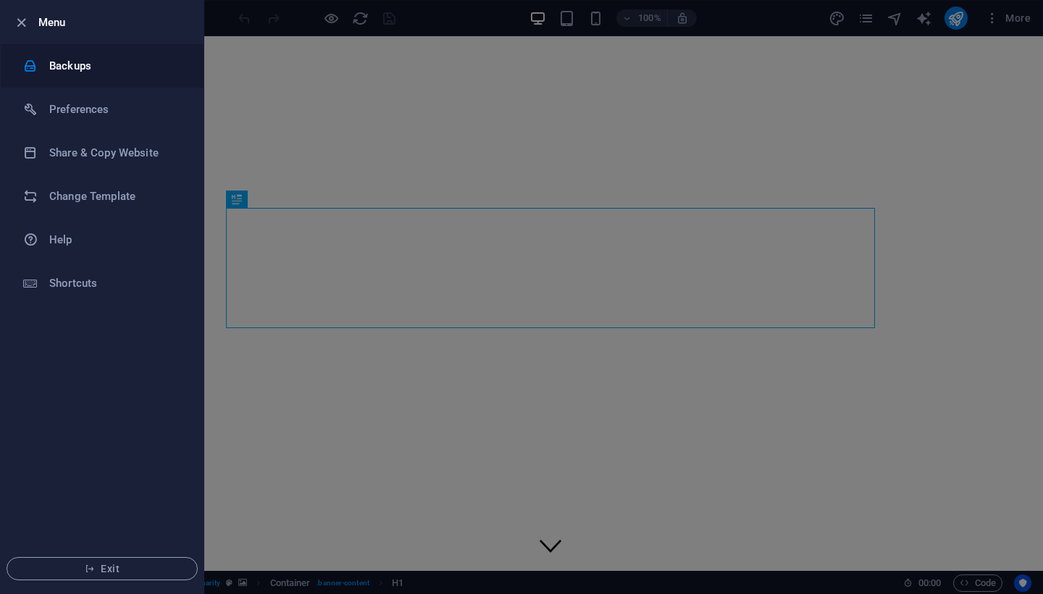
click at [95, 70] on h6 "Backups" at bounding box center [116, 65] width 134 height 17
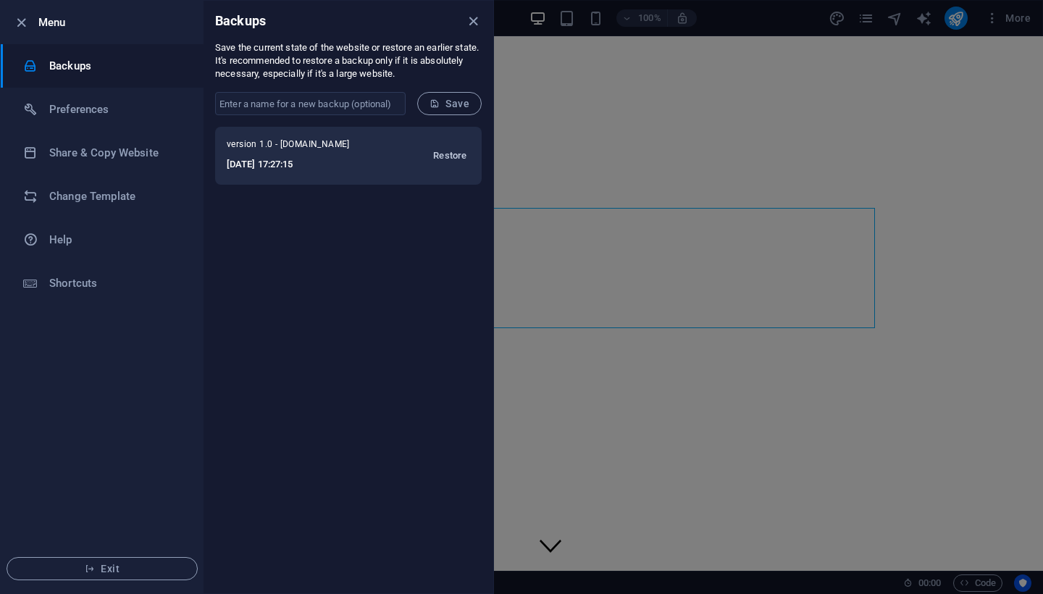
click at [451, 158] on span "Restore" at bounding box center [449, 155] width 33 height 17
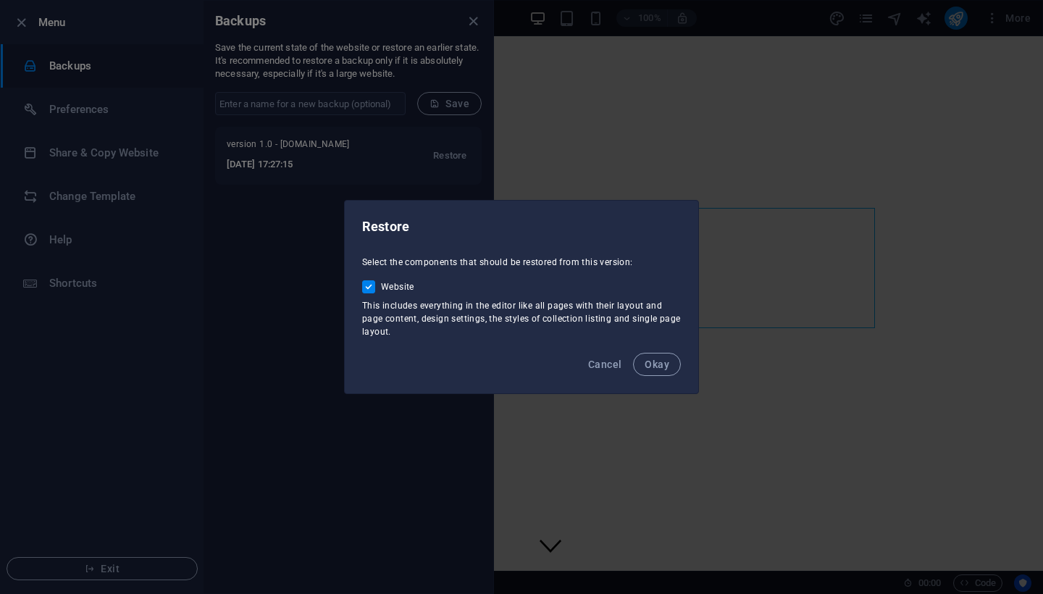
click at [372, 282] on input "Website" at bounding box center [371, 286] width 19 height 13
click at [372, 286] on span at bounding box center [368, 286] width 13 height 13
click at [372, 286] on input "Website" at bounding box center [371, 286] width 19 height 13
checkbox input "true"
click at [660, 366] on span "Okay" at bounding box center [657, 365] width 25 height 12
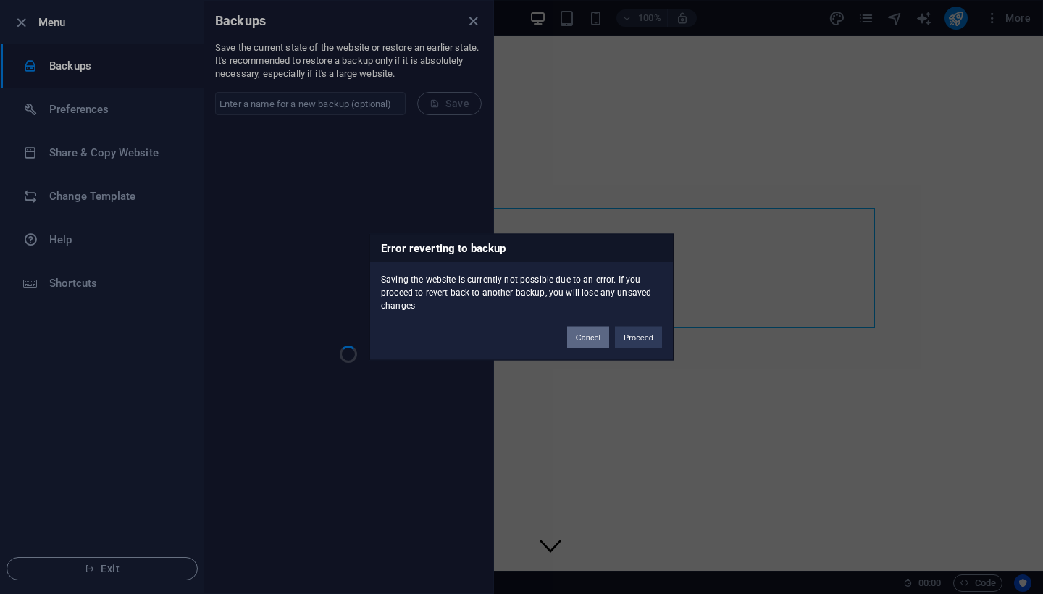
click at [590, 338] on button "Cancel" at bounding box center [588, 338] width 42 height 22
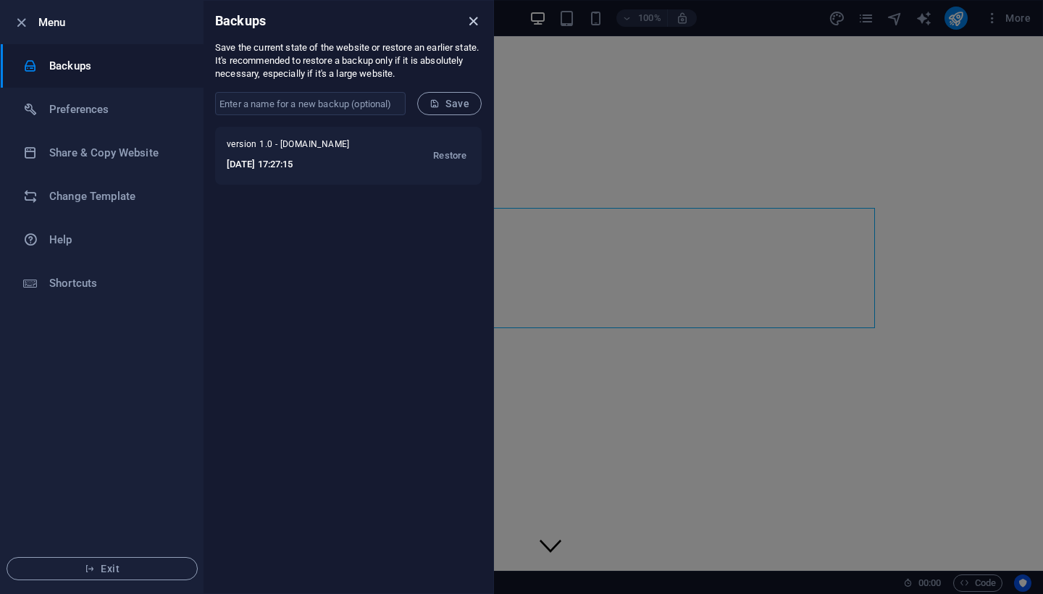
click at [474, 25] on icon "close" at bounding box center [473, 21] width 17 height 17
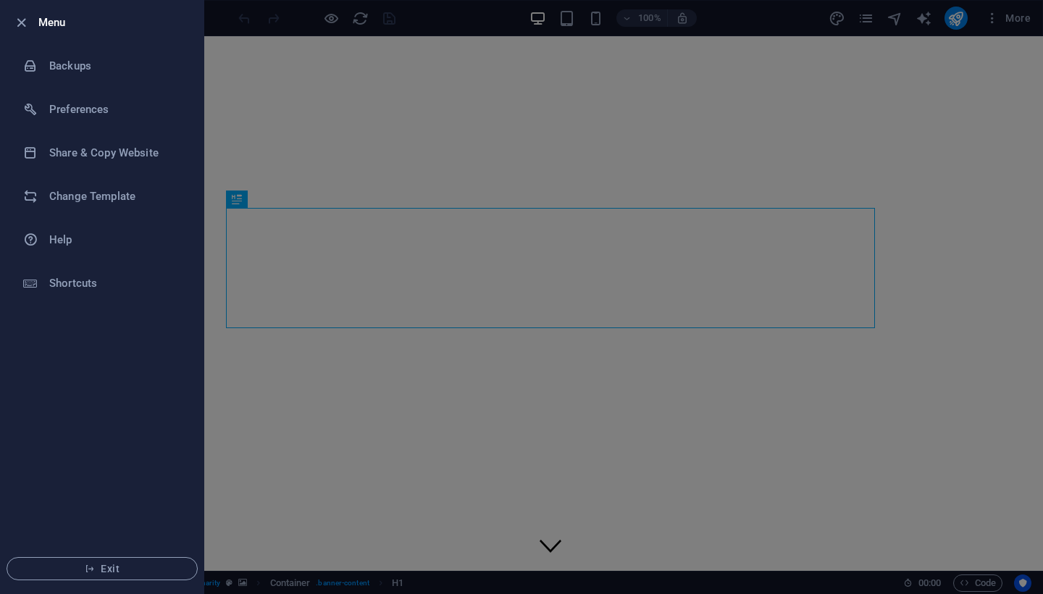
click at [208, 15] on div at bounding box center [521, 297] width 1043 height 594
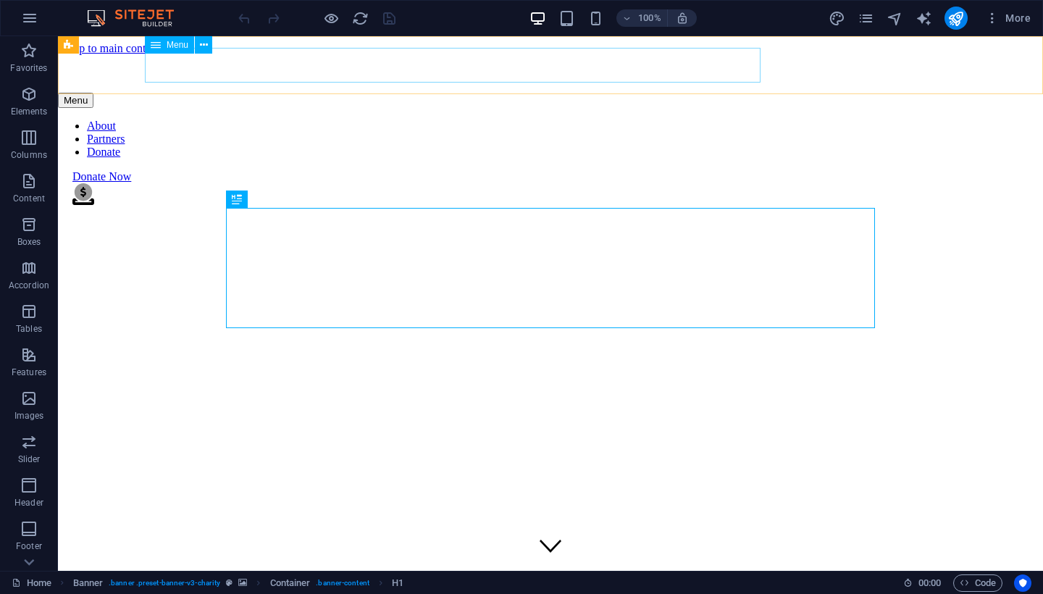
click at [517, 120] on nav "About Partners Donate" at bounding box center [550, 139] width 985 height 39
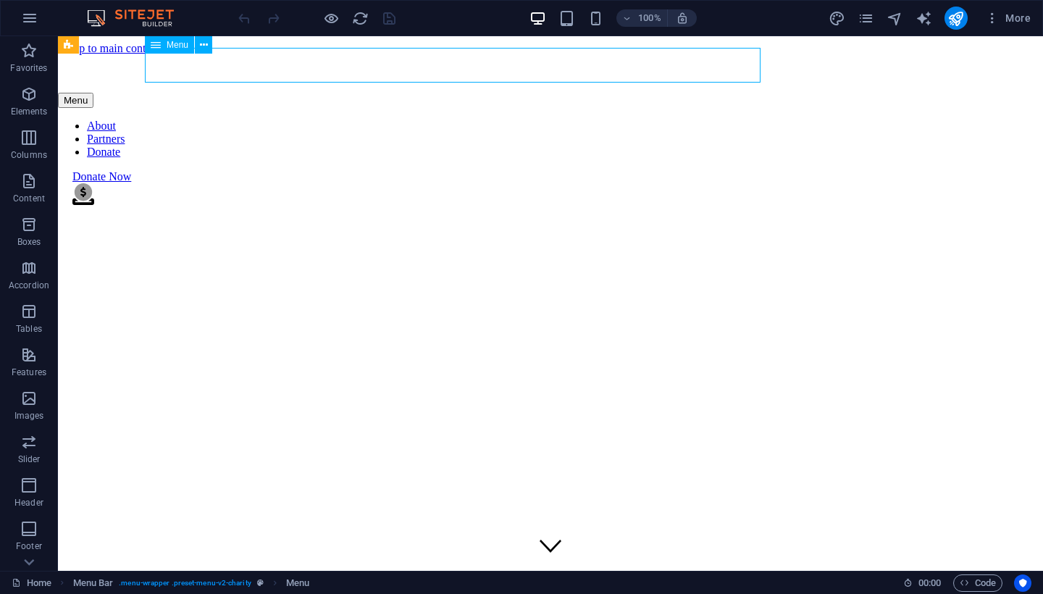
click at [517, 120] on nav "About Partners Donate" at bounding box center [550, 139] width 985 height 39
select select
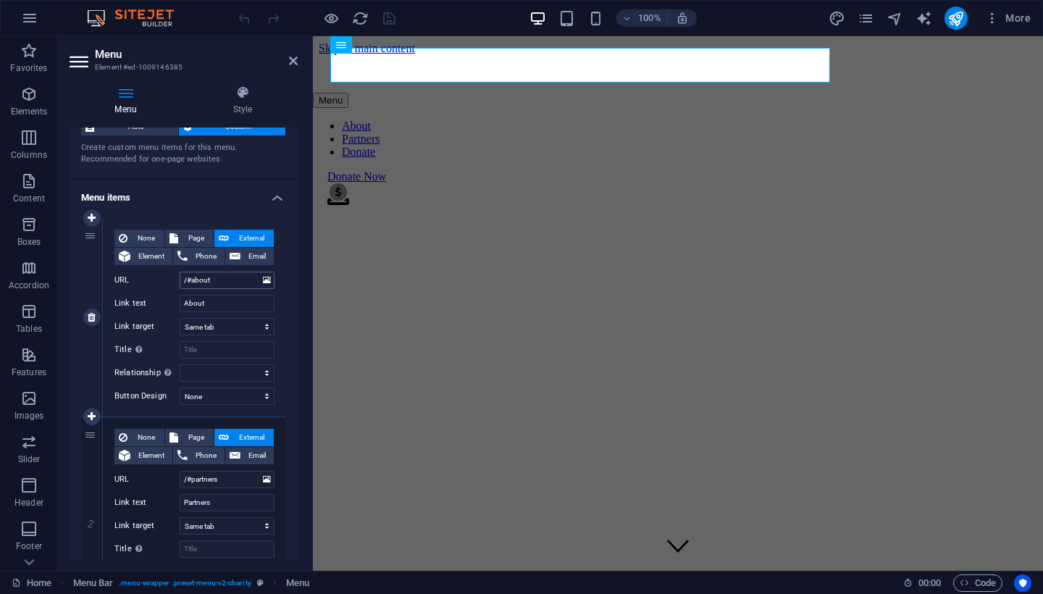
scroll to position [98, 0]
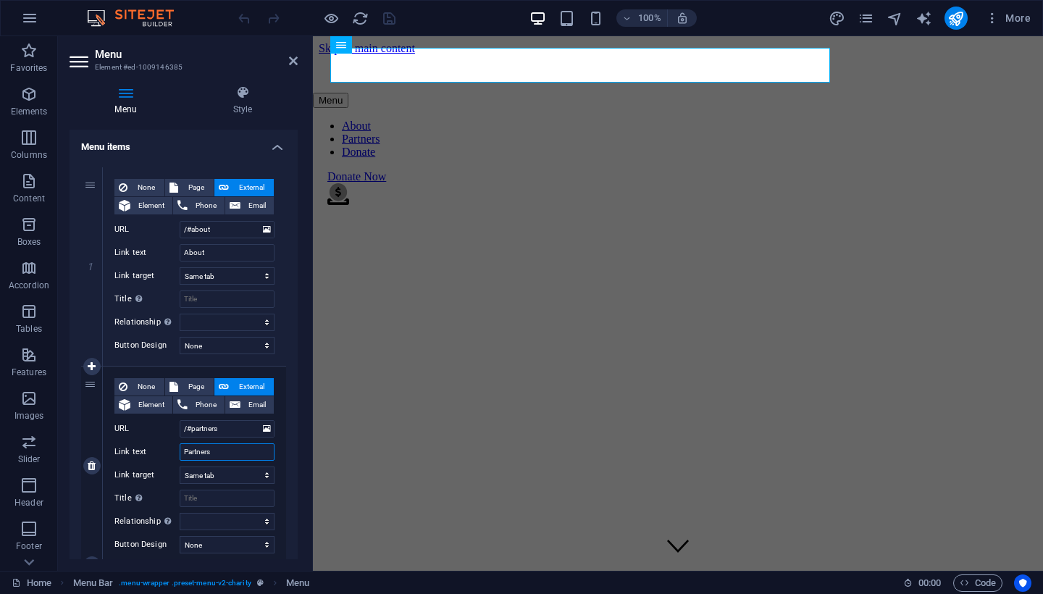
click at [223, 450] on input "Partners" at bounding box center [227, 451] width 95 height 17
click at [145, 402] on span "Element" at bounding box center [151, 404] width 33 height 17
select select
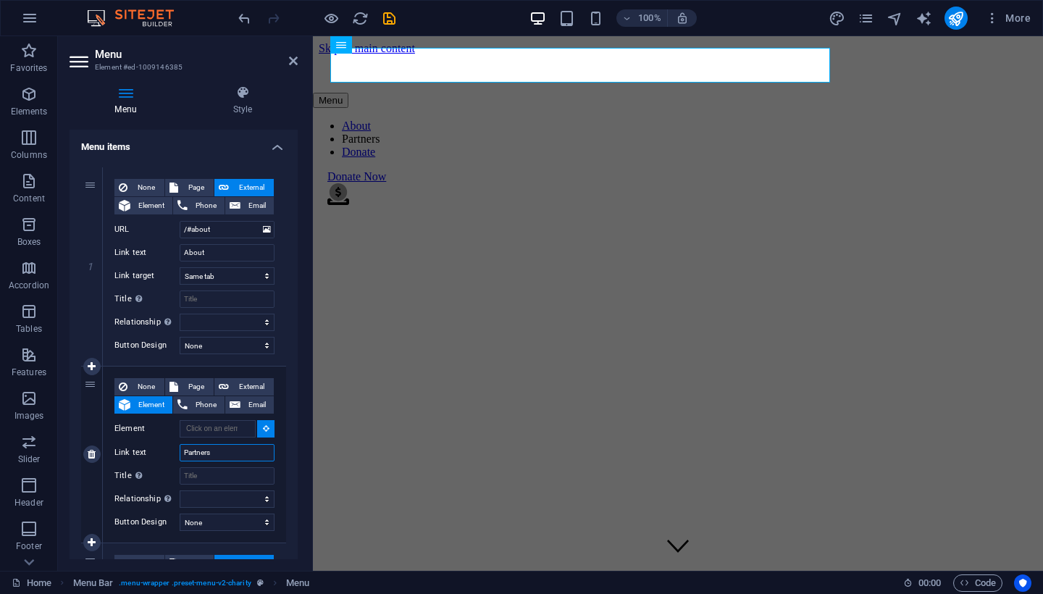
click at [227, 453] on input "Partners" at bounding box center [227, 452] width 95 height 17
type input "P"
type input "home"
select select
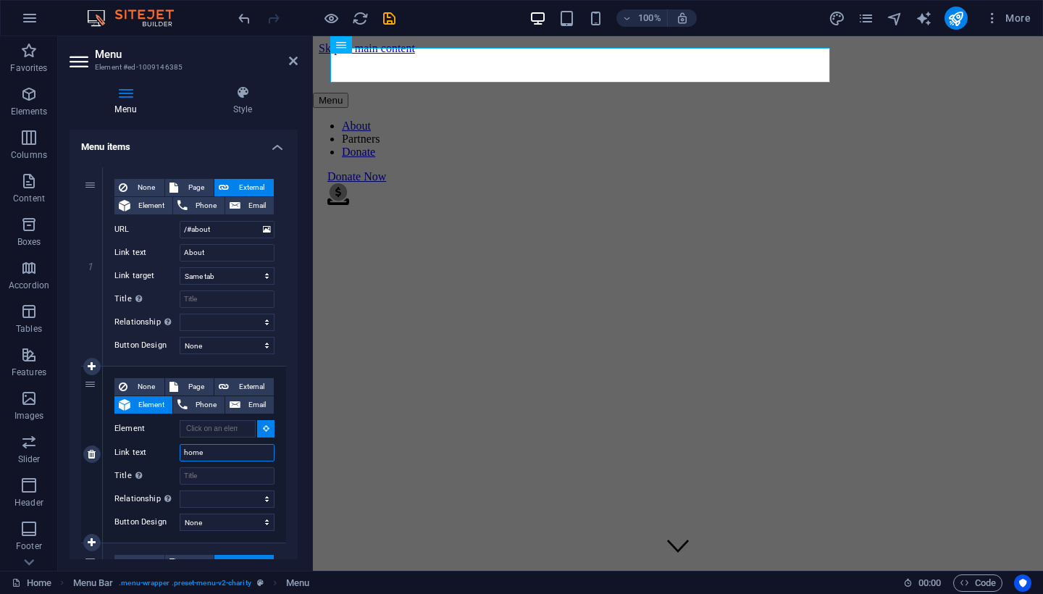
select select
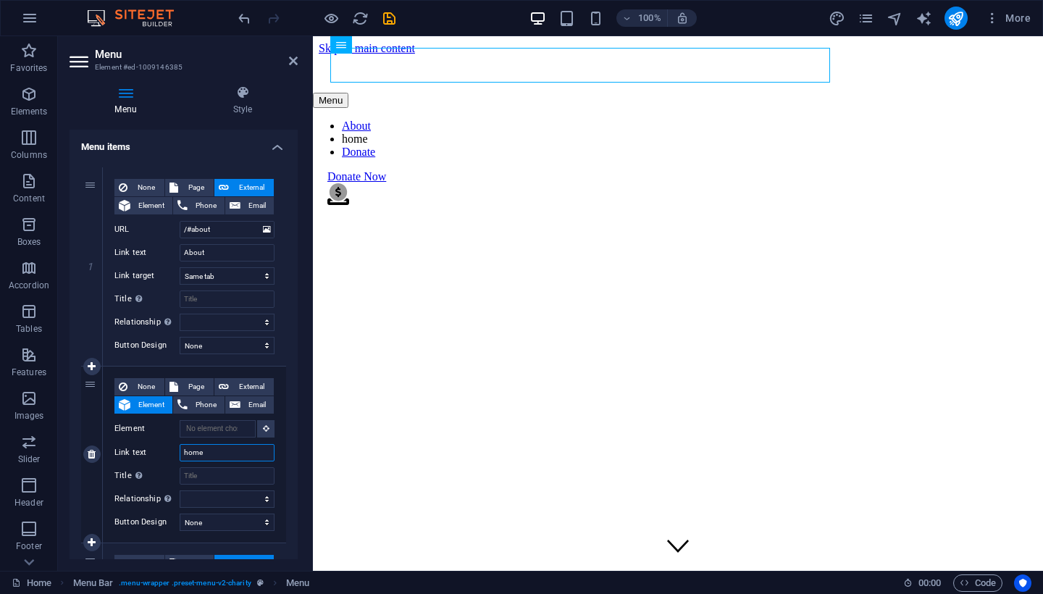
type input "home"
drag, startPoint x: 85, startPoint y: 384, endPoint x: 92, endPoint y: 231, distance: 153.0
click at [92, 231] on div "1 None Page External Element Phone Email Page Home Legal Notice Privacy Subpage…" at bounding box center [183, 454] width 205 height 575
type input "home"
select select
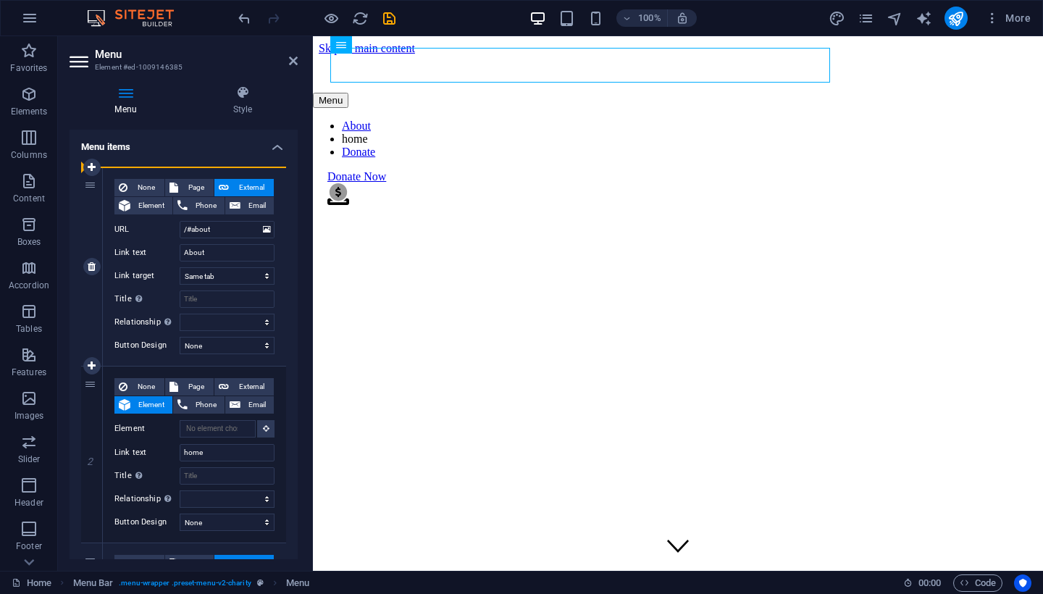
type input "/#about"
type input "About"
select select
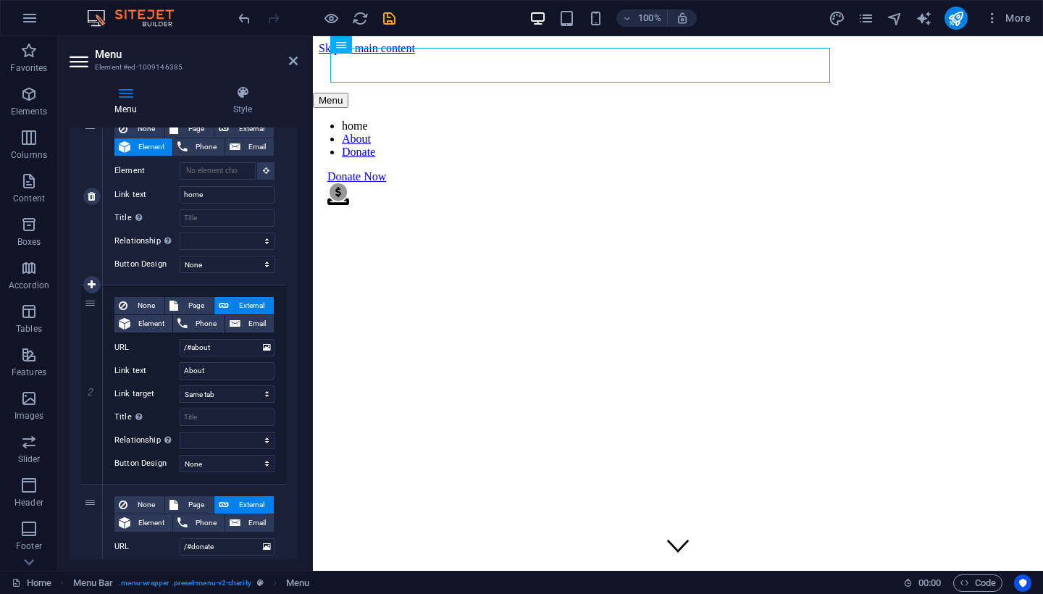
scroll to position [272, 0]
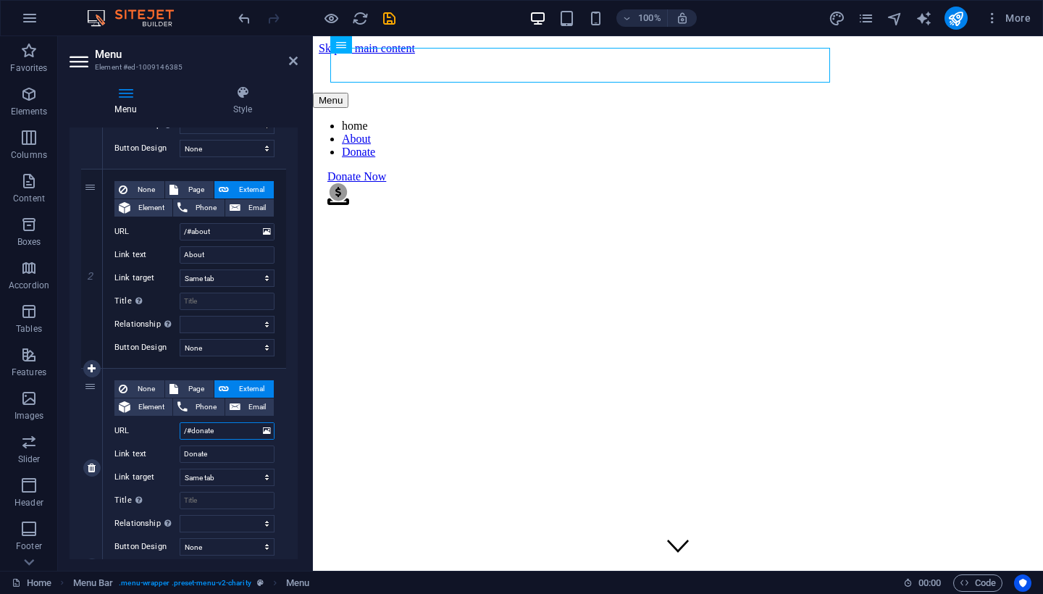
click at [230, 435] on input "/#donate" at bounding box center [227, 430] width 95 height 17
type input "/#ser"
select select
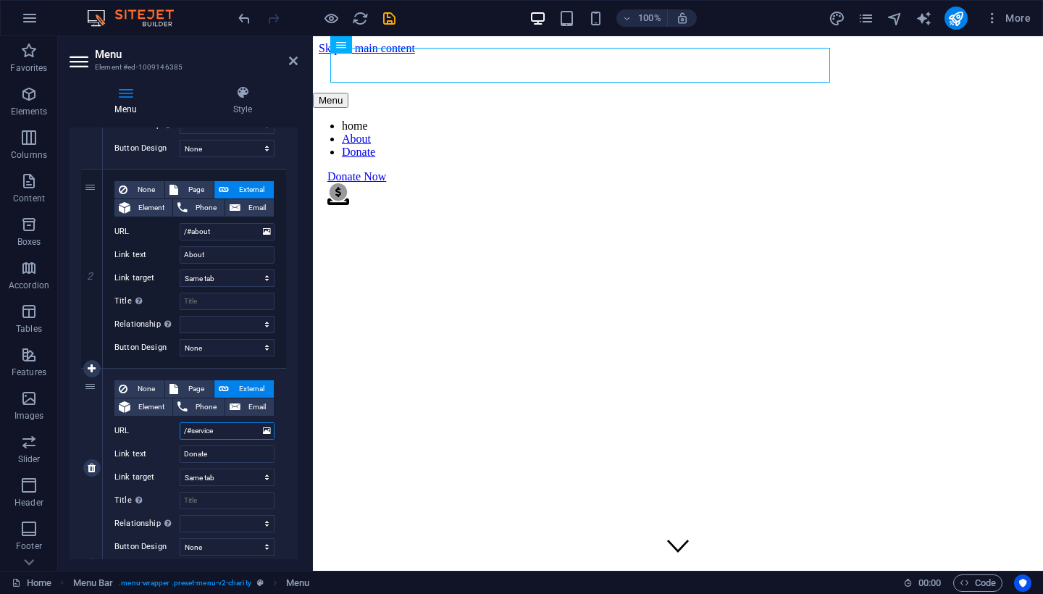
type input "/#services"
select select
type input "/#services"
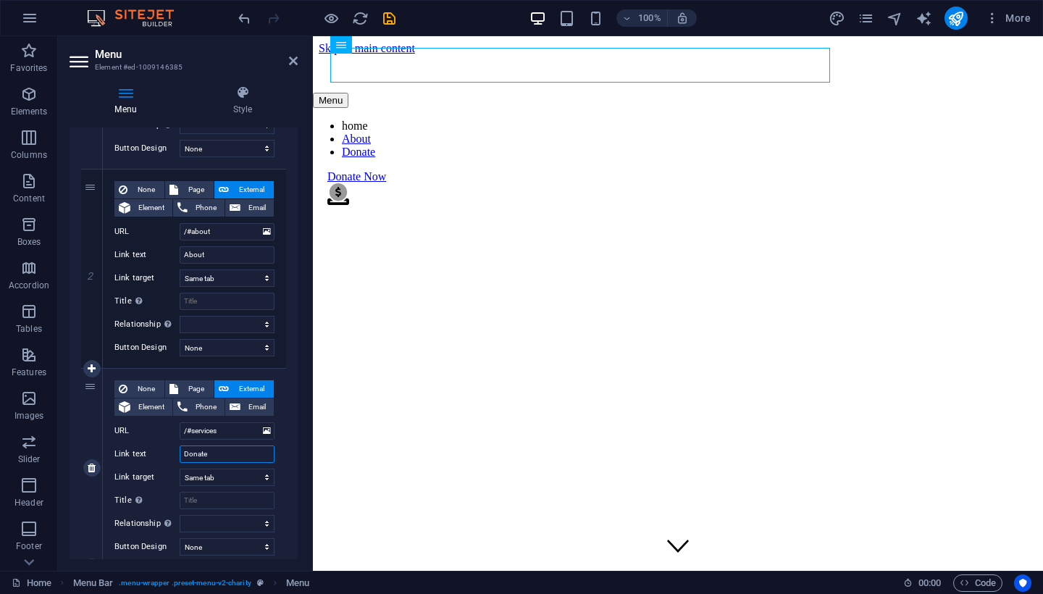
click at [219, 454] on input "Donate" at bounding box center [227, 454] width 95 height 17
type input "D"
type input "services"
select select
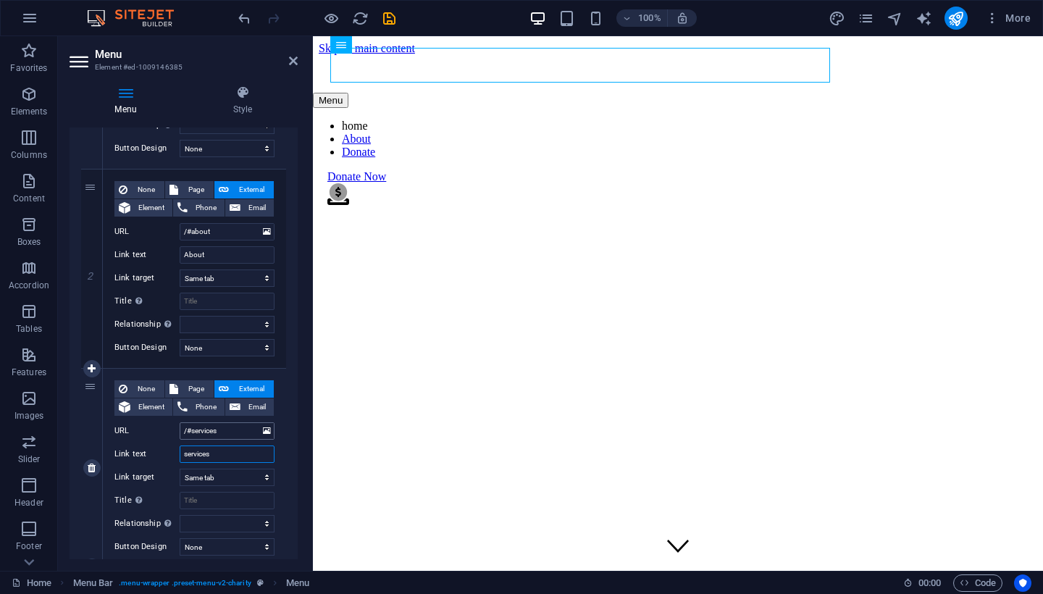
select select
type input "services"
click at [916, 170] on div "Donate Now" at bounding box center [685, 176] width 716 height 13
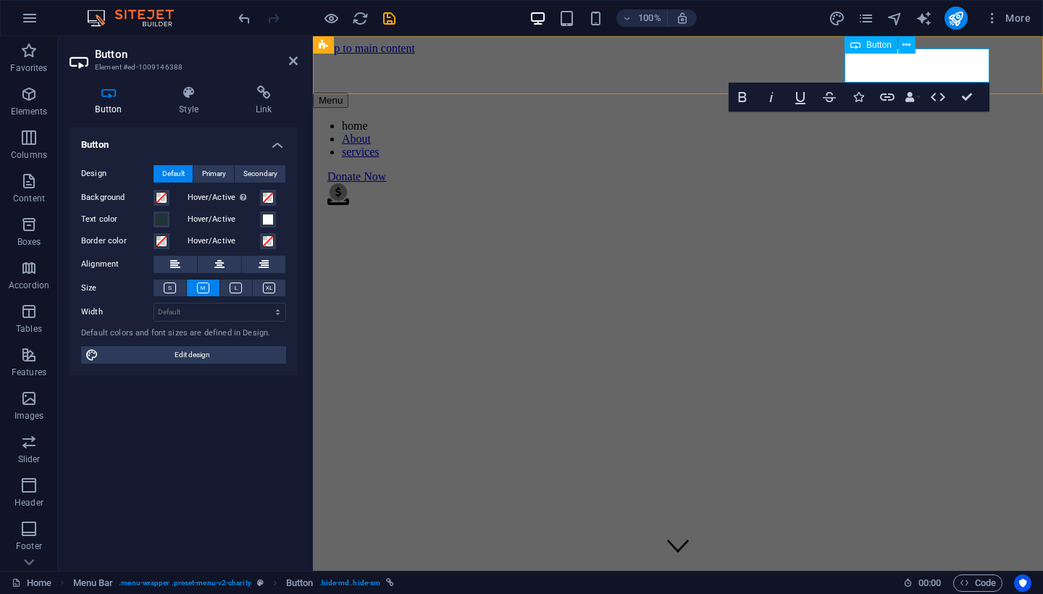
click at [386, 170] on link "Donate Now" at bounding box center [356, 176] width 59 height 12
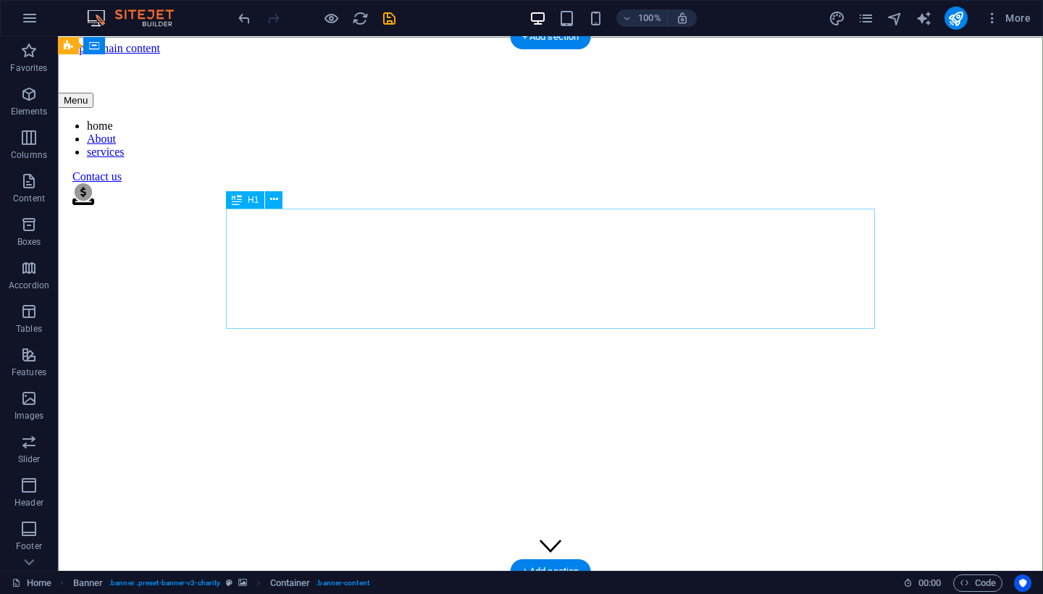
scroll to position [0, 0]
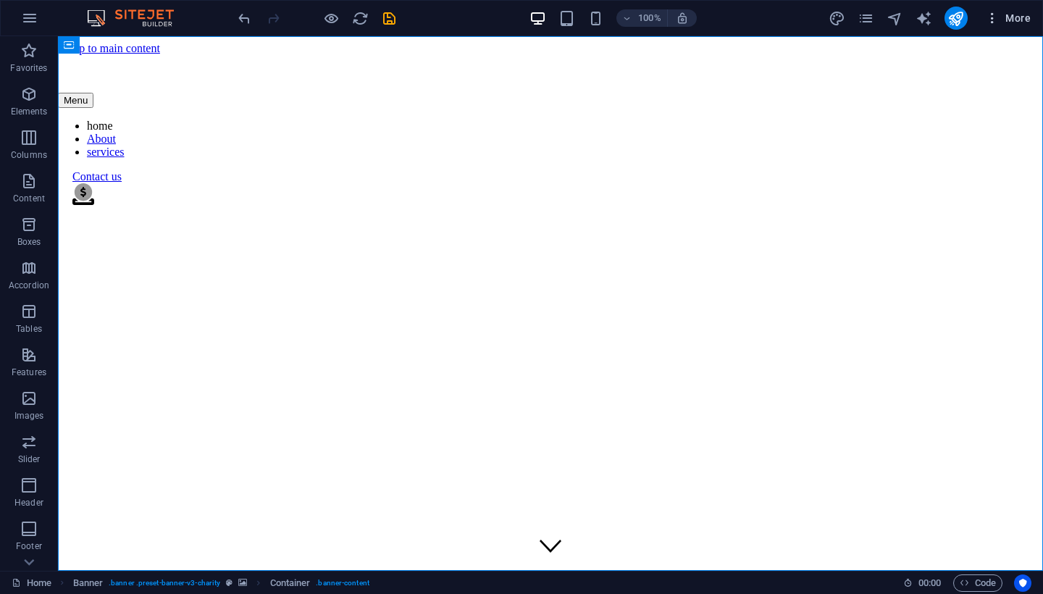
click at [995, 19] on icon "button" at bounding box center [992, 18] width 14 height 14
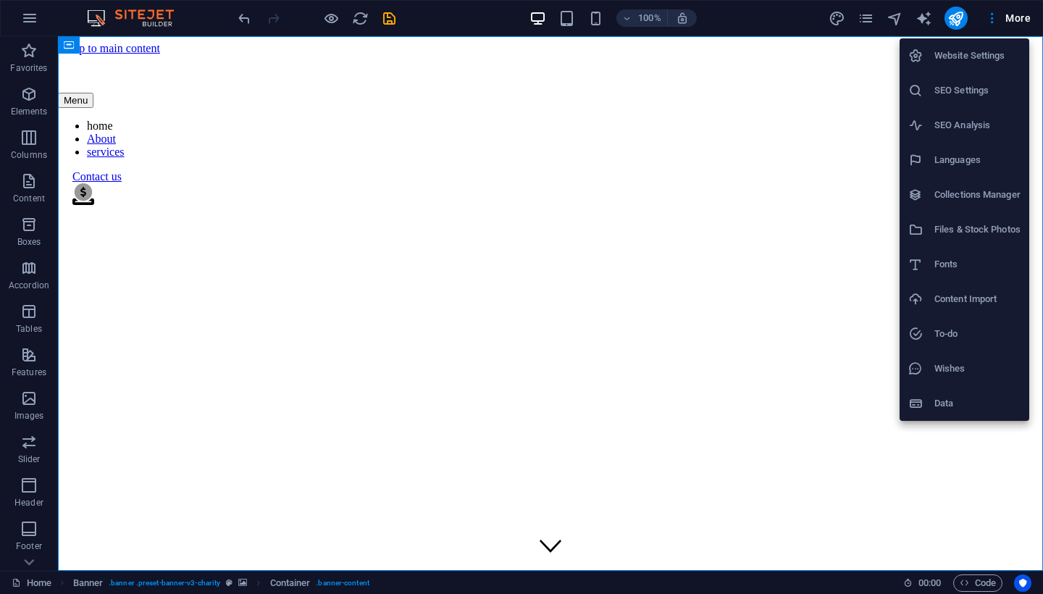
click at [31, 17] on div at bounding box center [521, 297] width 1043 height 594
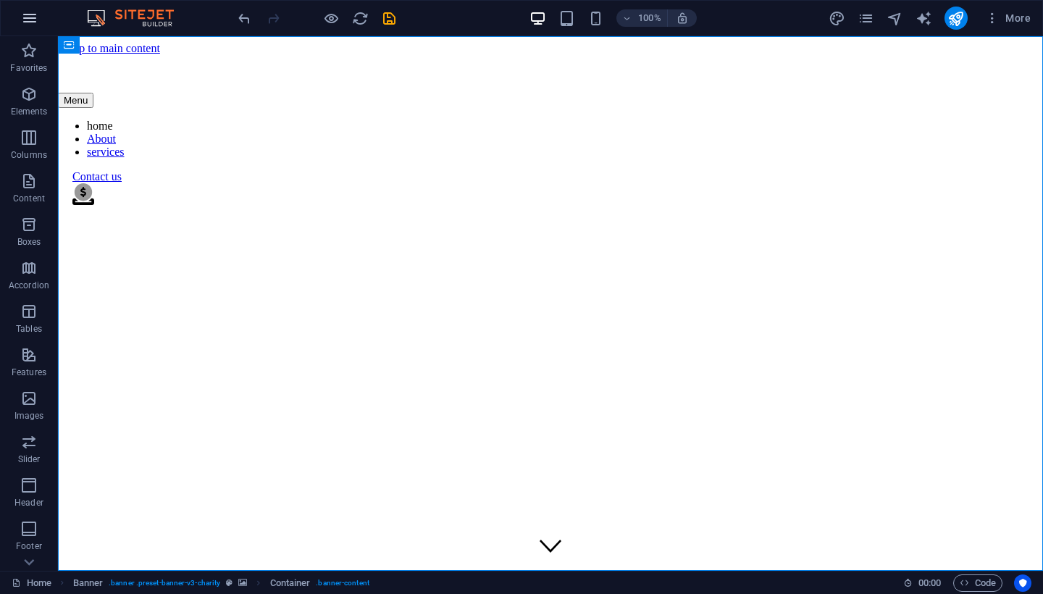
click at [31, 22] on icon "button" at bounding box center [29, 17] width 17 height 17
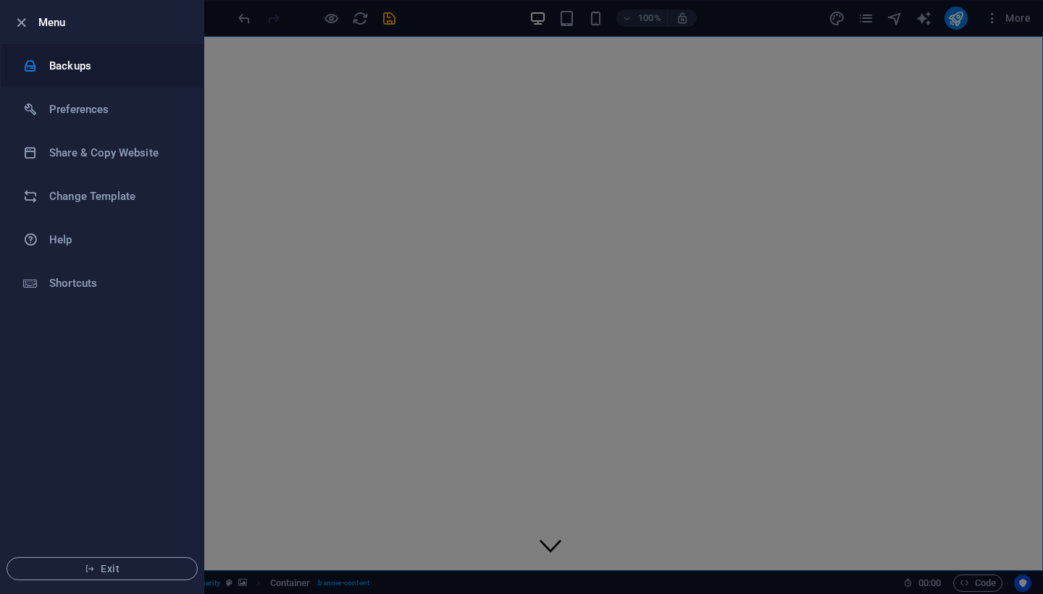
click at [127, 72] on h6 "Backups" at bounding box center [116, 65] width 134 height 17
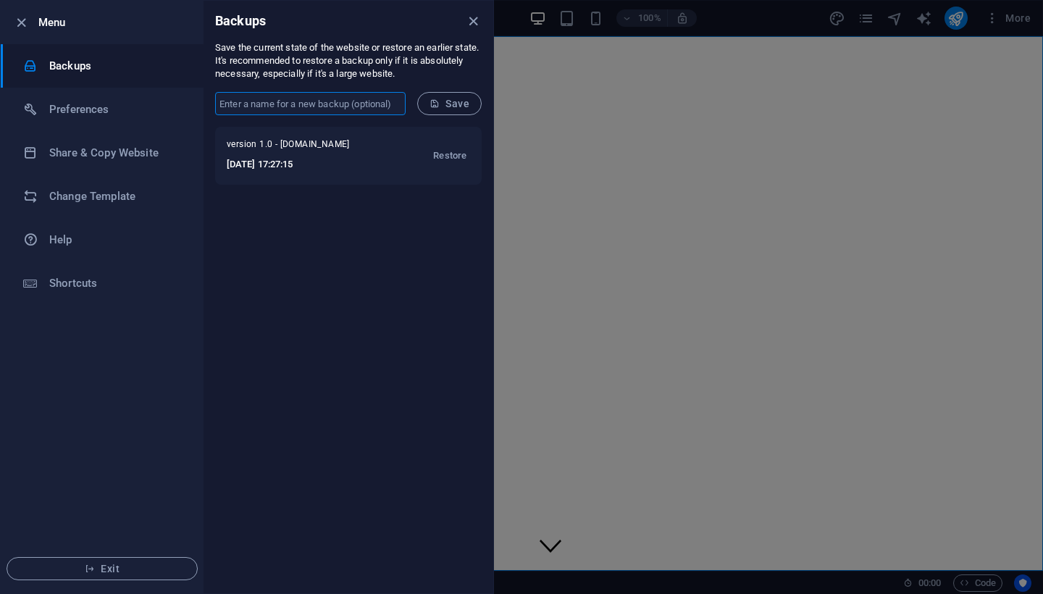
click at [362, 104] on input "text" at bounding box center [310, 103] width 191 height 23
type input "version 1.1"
click at [459, 102] on span "Save" at bounding box center [450, 104] width 40 height 12
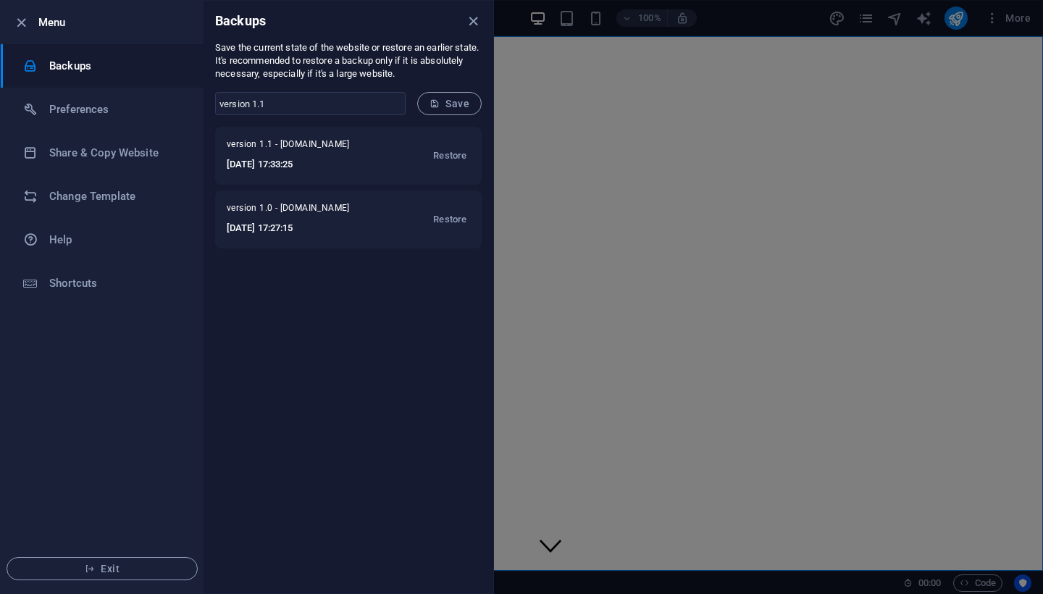
click at [588, 144] on div at bounding box center [521, 297] width 1043 height 594
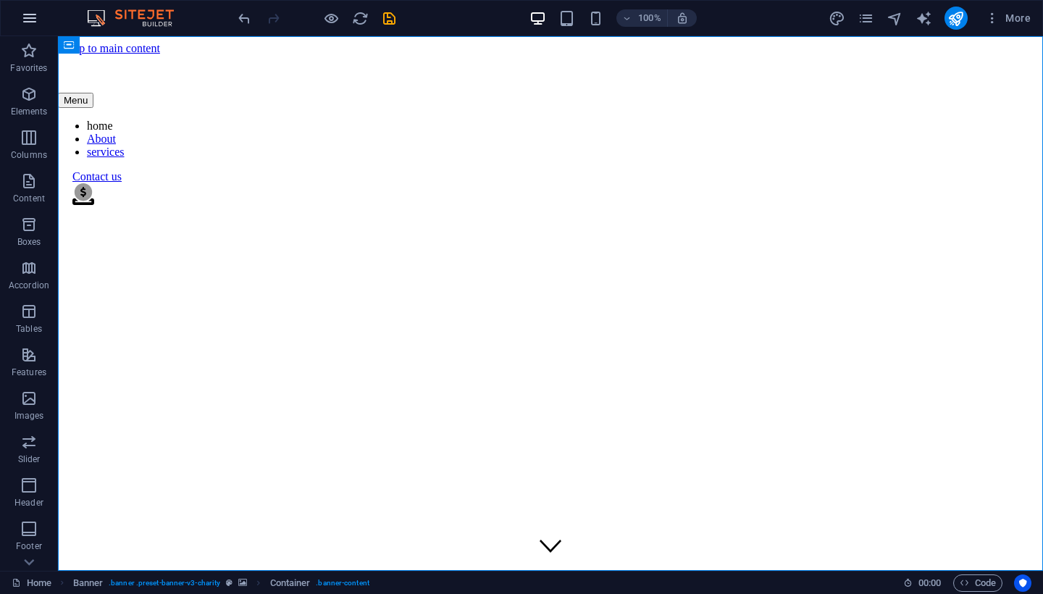
click at [31, 22] on icon "button" at bounding box center [29, 17] width 17 height 17
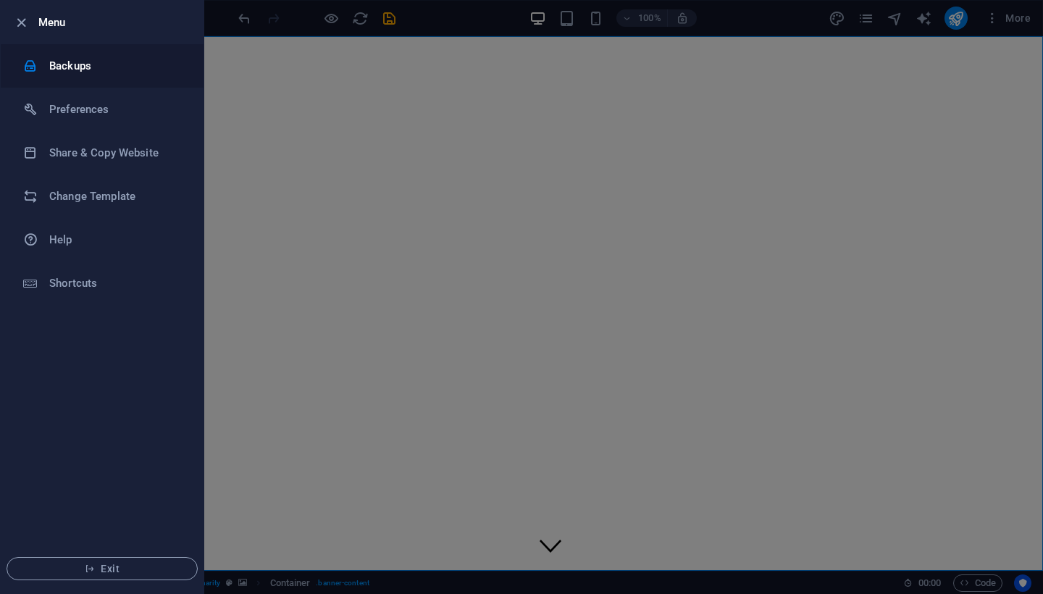
click at [91, 74] on h6 "Backups" at bounding box center [116, 65] width 134 height 17
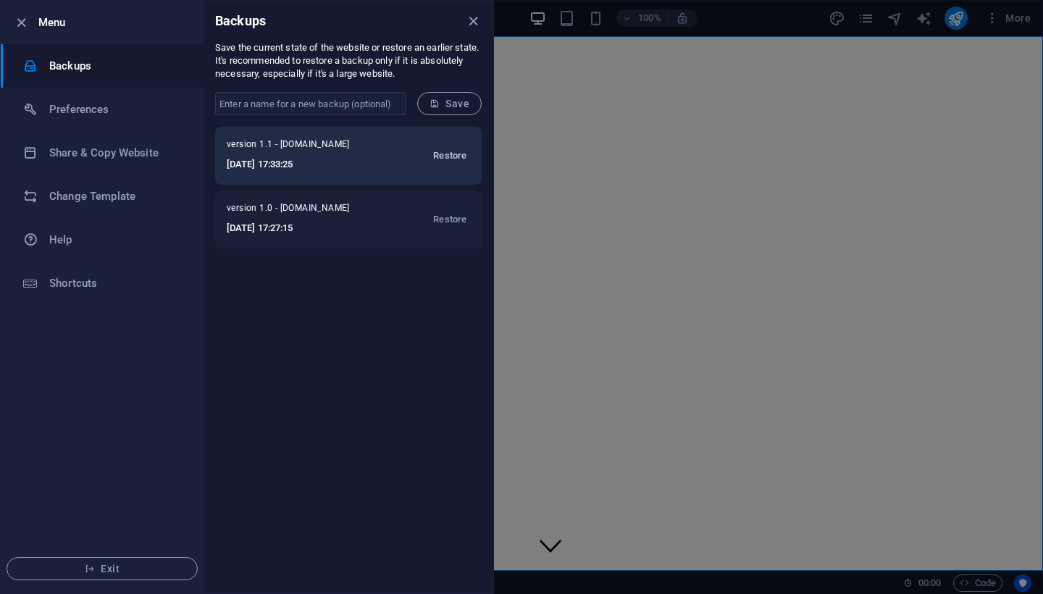
click at [455, 156] on span "Restore" at bounding box center [449, 155] width 33 height 17
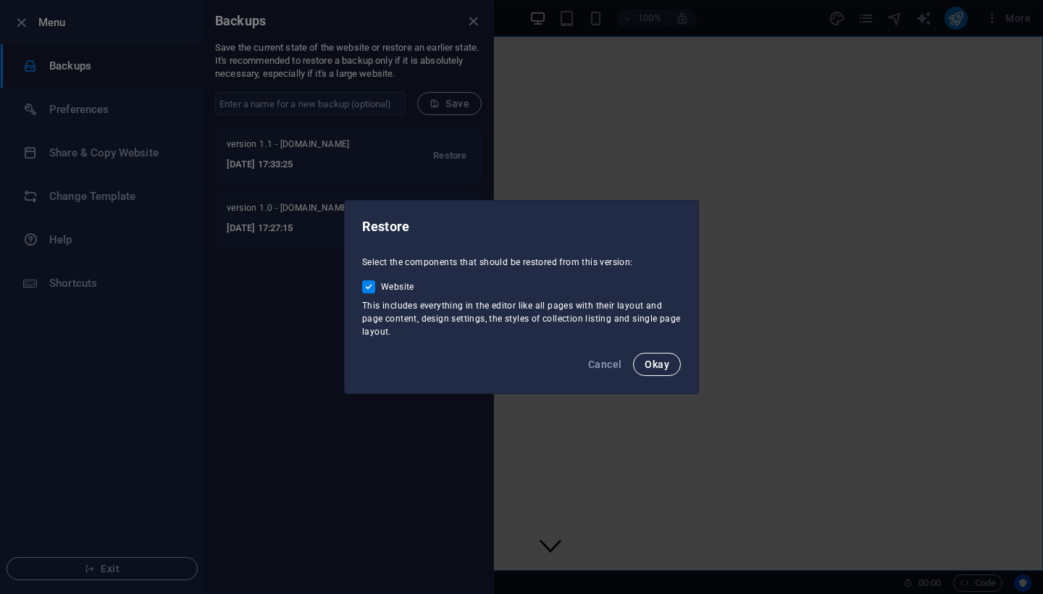
click at [676, 362] on button "Okay" at bounding box center [657, 364] width 48 height 23
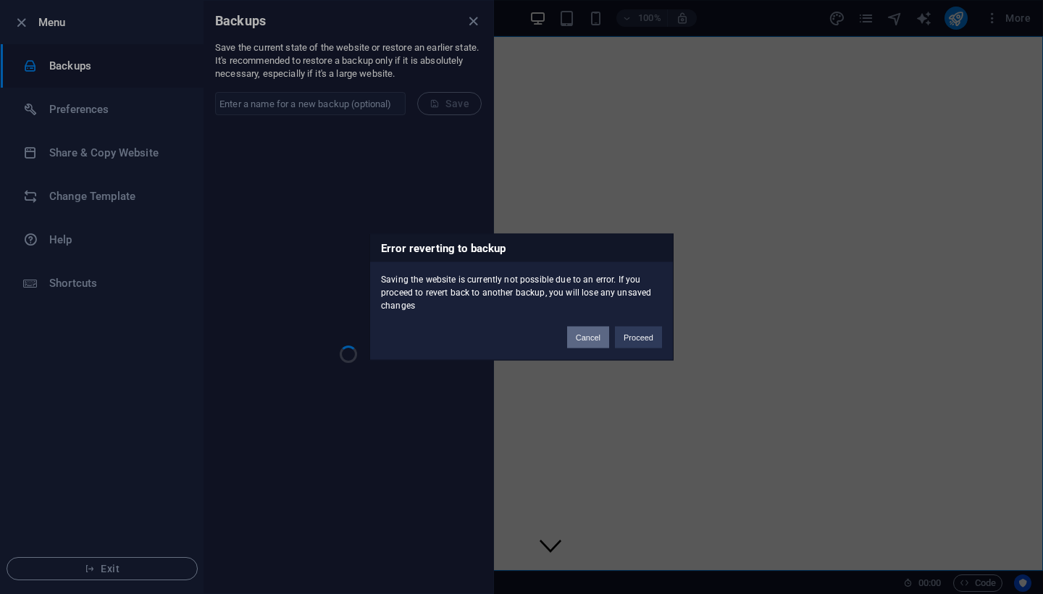
click at [598, 337] on button "Cancel" at bounding box center [588, 338] width 42 height 22
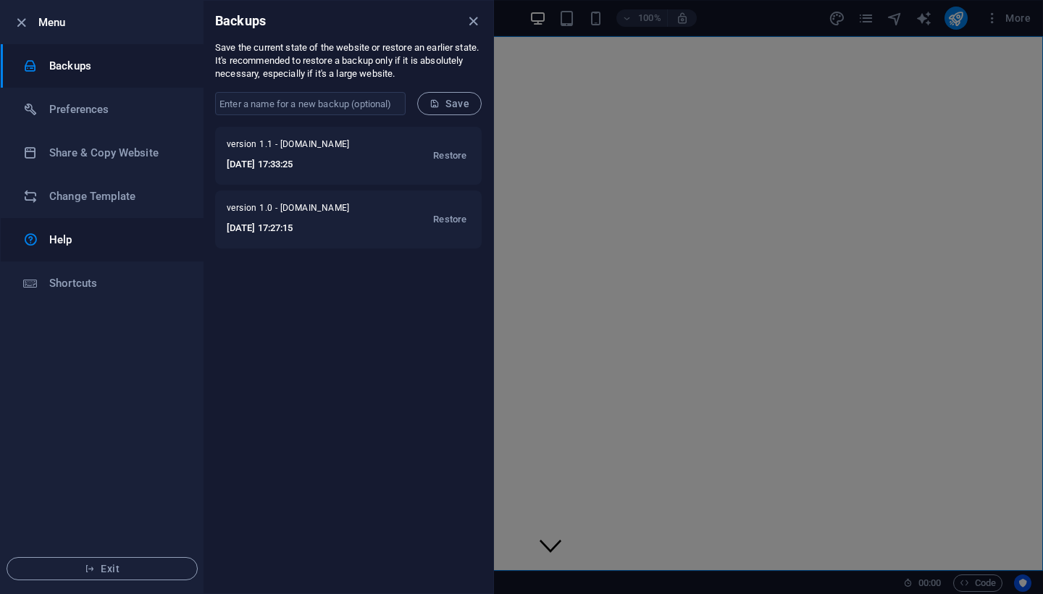
click at [107, 227] on link "Help" at bounding box center [102, 239] width 203 height 43
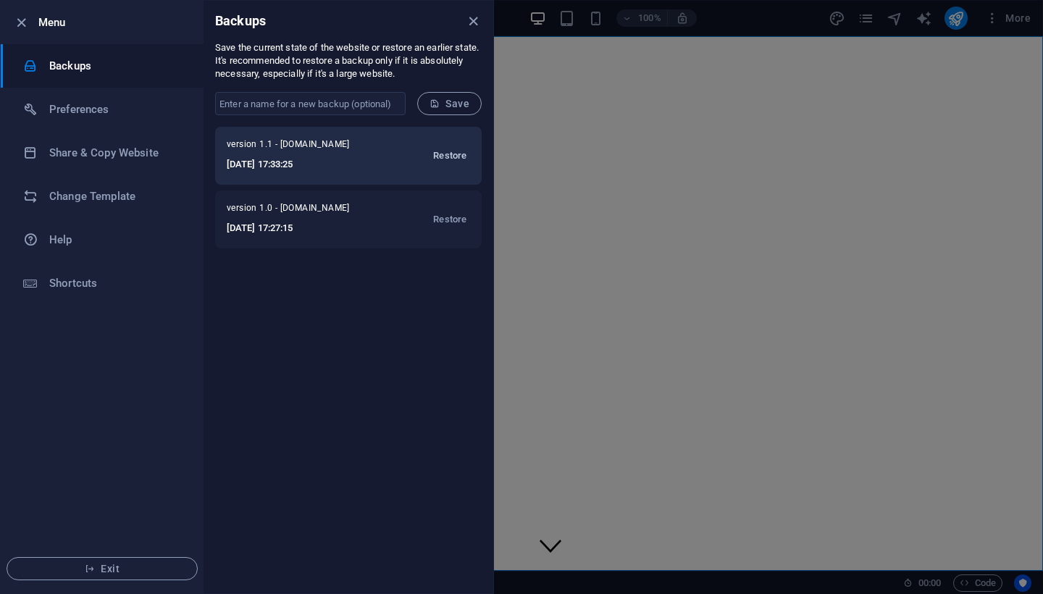
click at [449, 157] on span "Restore" at bounding box center [449, 155] width 33 height 17
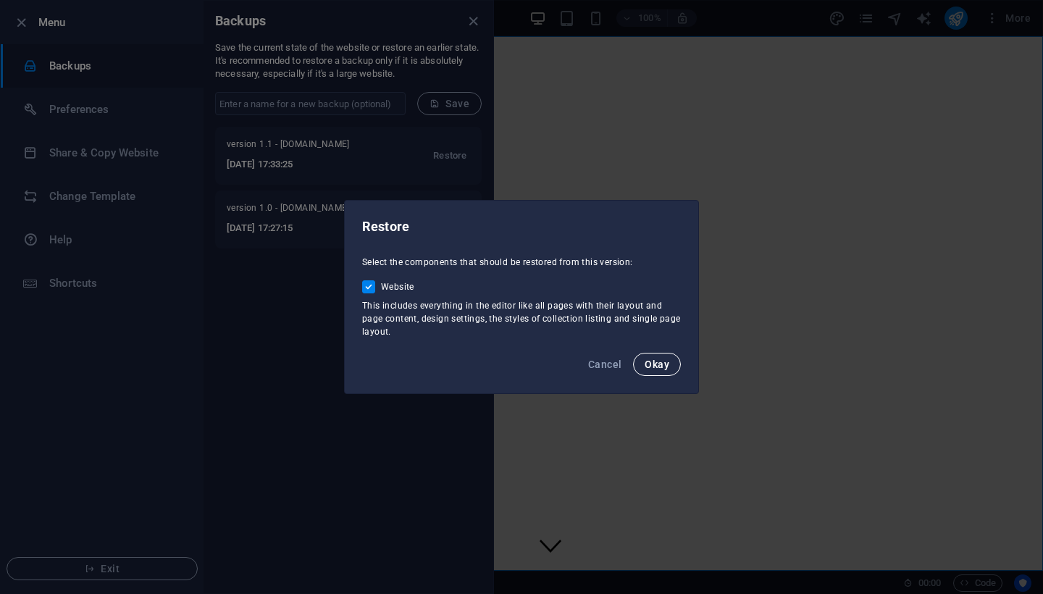
click at [659, 360] on span "Okay" at bounding box center [657, 365] width 25 height 12
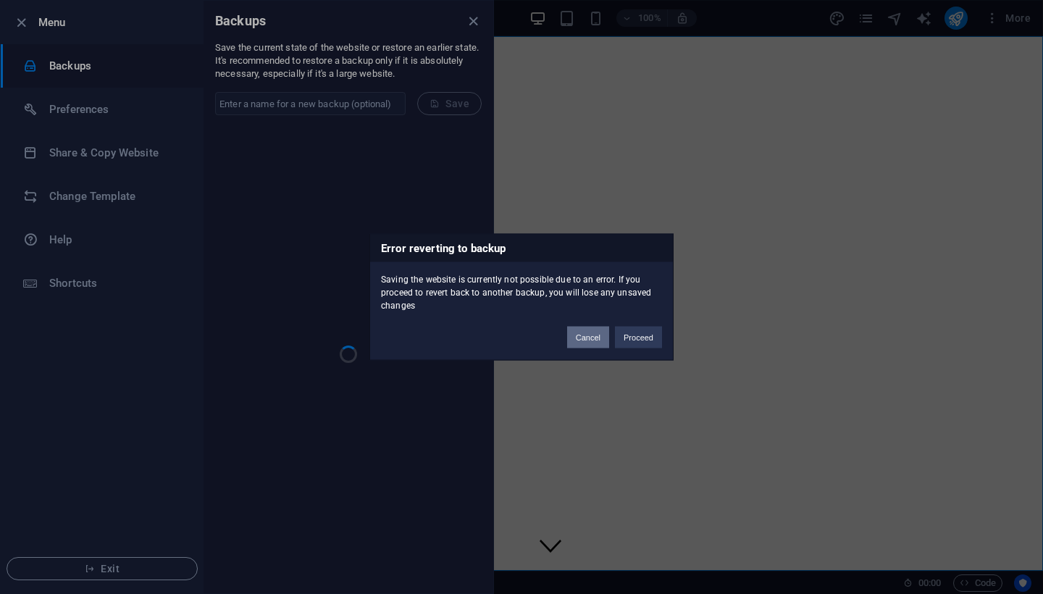
click at [596, 333] on button "Cancel" at bounding box center [588, 338] width 42 height 22
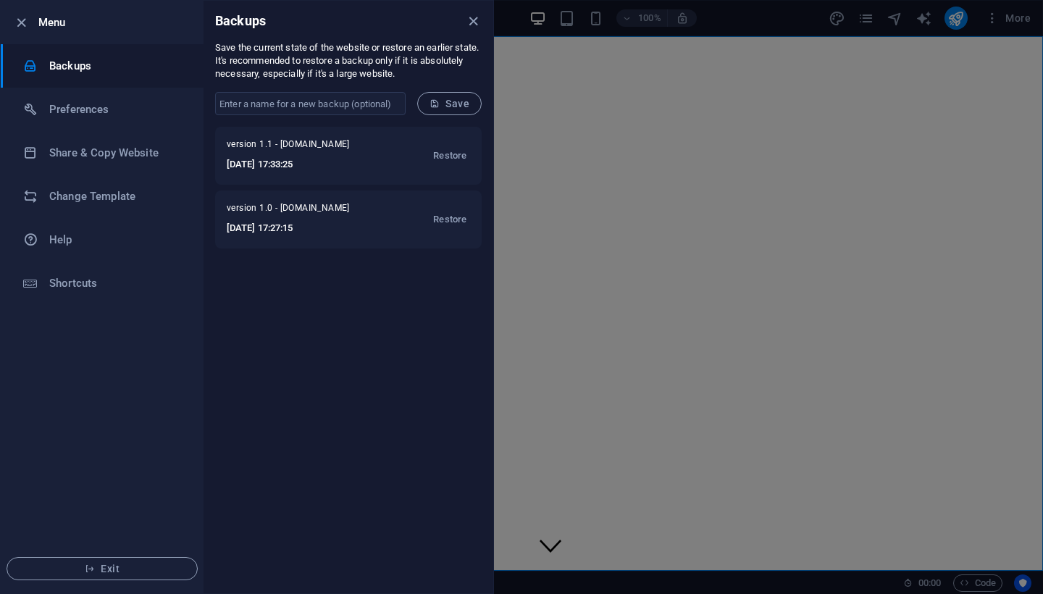
click at [52, 22] on h6 "Menu" at bounding box center [115, 22] width 154 height 17
click at [469, 20] on icon "close" at bounding box center [473, 21] width 17 height 17
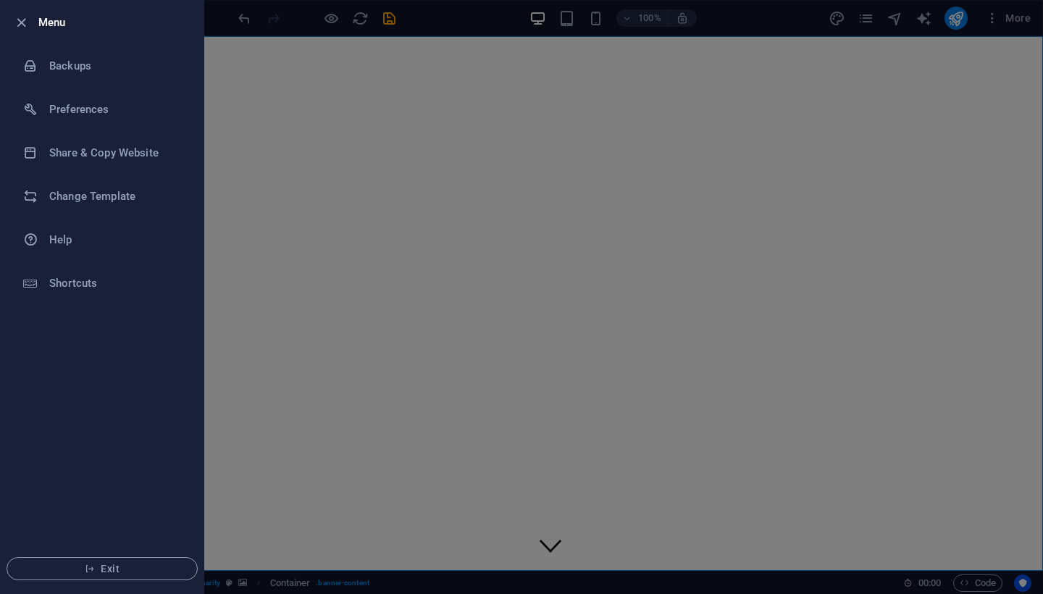
click at [915, 588] on div at bounding box center [521, 297] width 1043 height 594
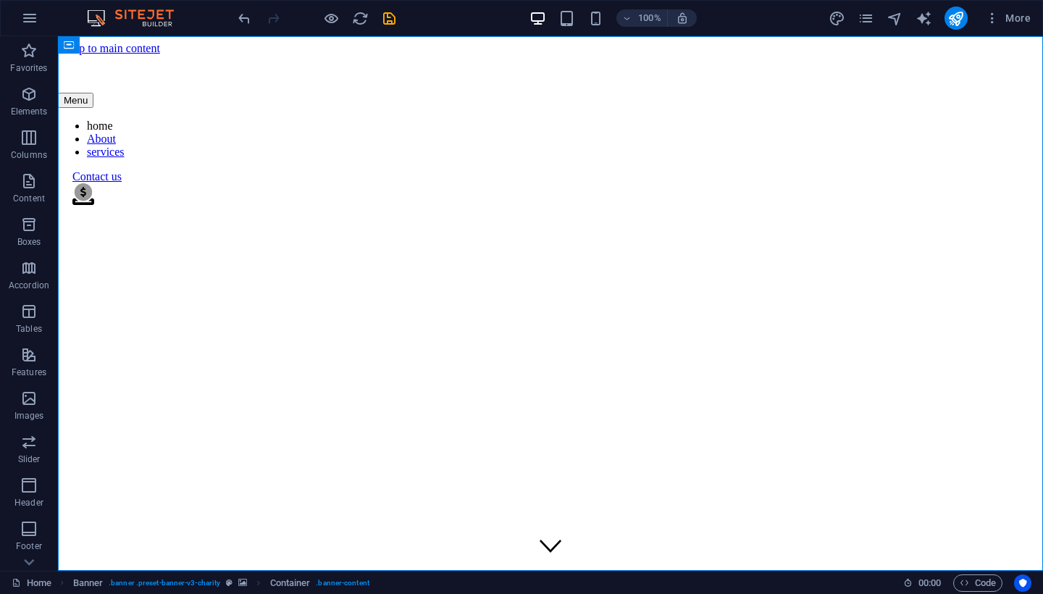
click at [912, 584] on h6 "00 : 00" at bounding box center [922, 583] width 38 height 17
click at [931, 584] on span "00 : 00" at bounding box center [930, 583] width 22 height 17
click at [903, 585] on icon at bounding box center [907, 582] width 9 height 9
click at [903, 584] on icon at bounding box center [907, 582] width 9 height 9
click at [33, 17] on icon "button" at bounding box center [29, 17] width 17 height 17
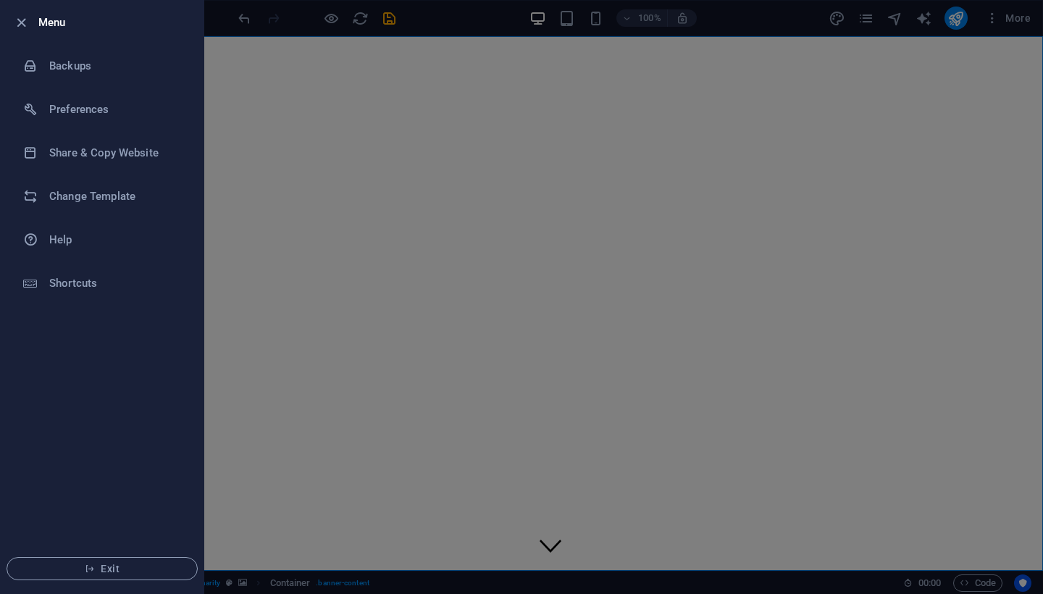
click at [969, 49] on div at bounding box center [521, 297] width 1043 height 594
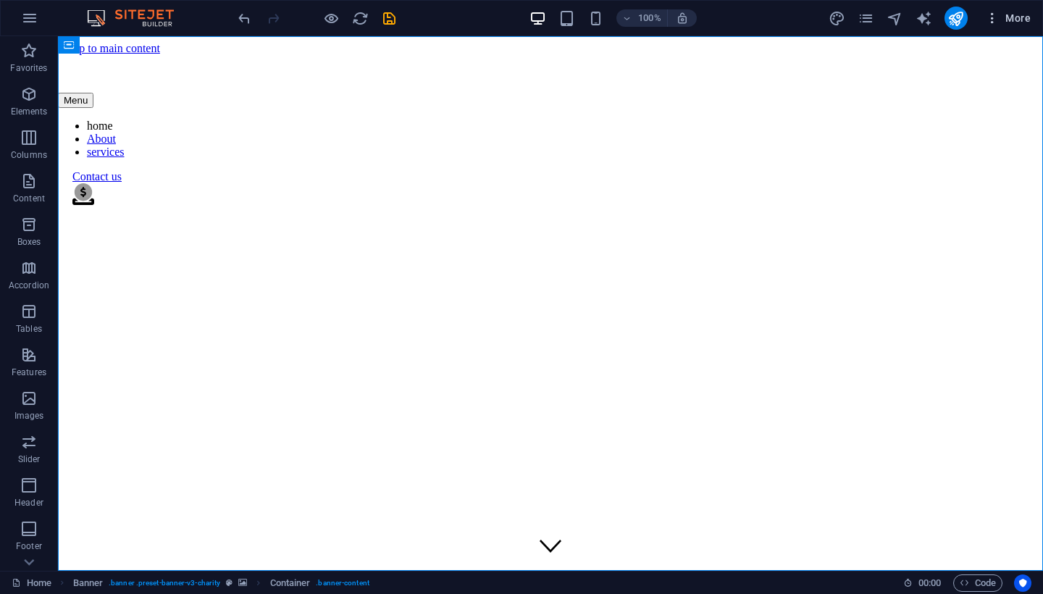
click at [1015, 22] on span "More" at bounding box center [1008, 18] width 46 height 14
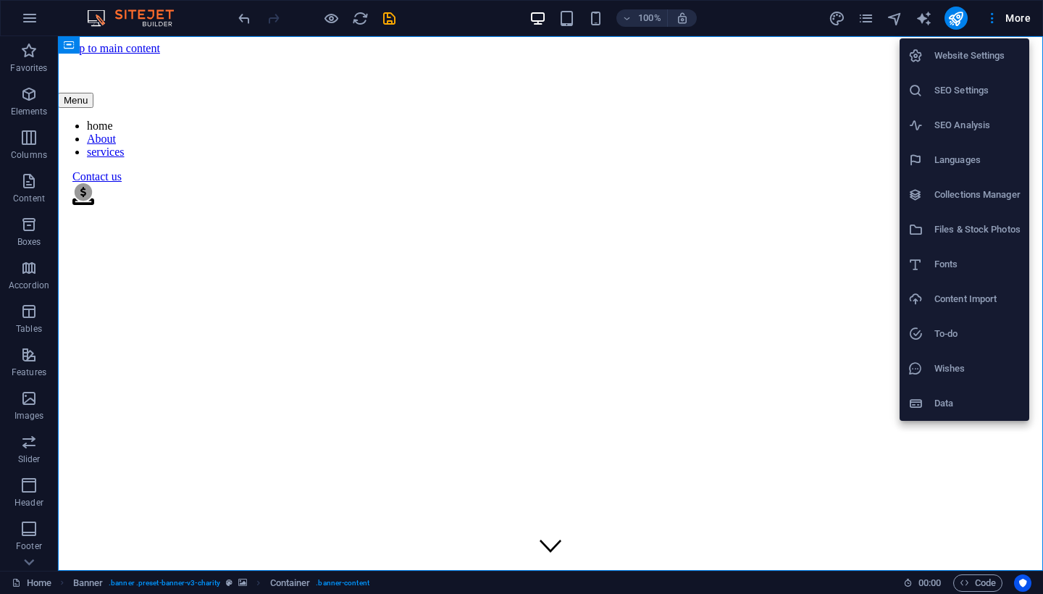
click at [952, 20] on div at bounding box center [521, 297] width 1043 height 594
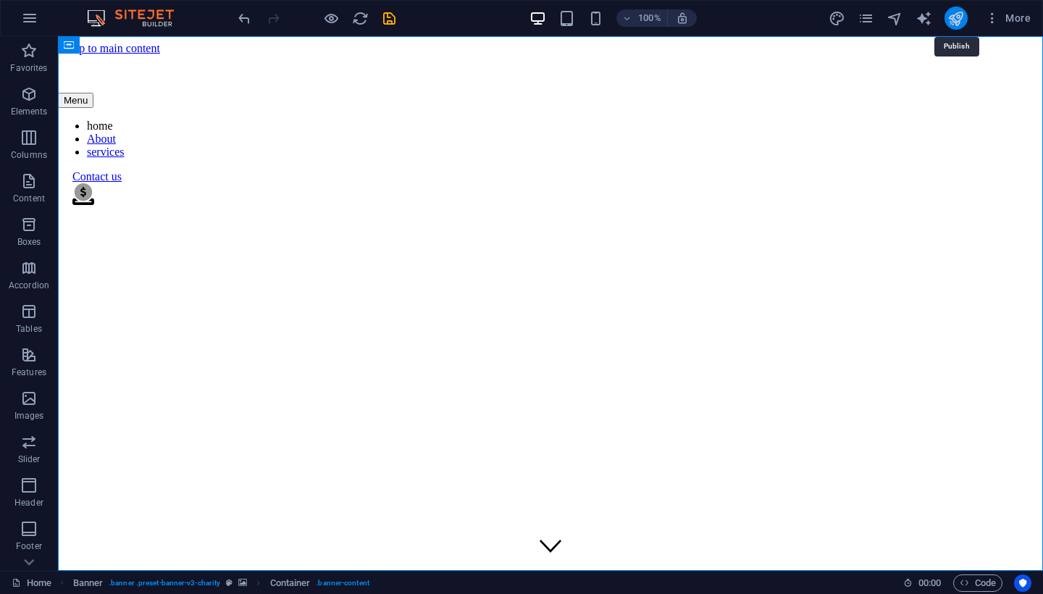
click at [957, 20] on icon "publish" at bounding box center [956, 18] width 17 height 17
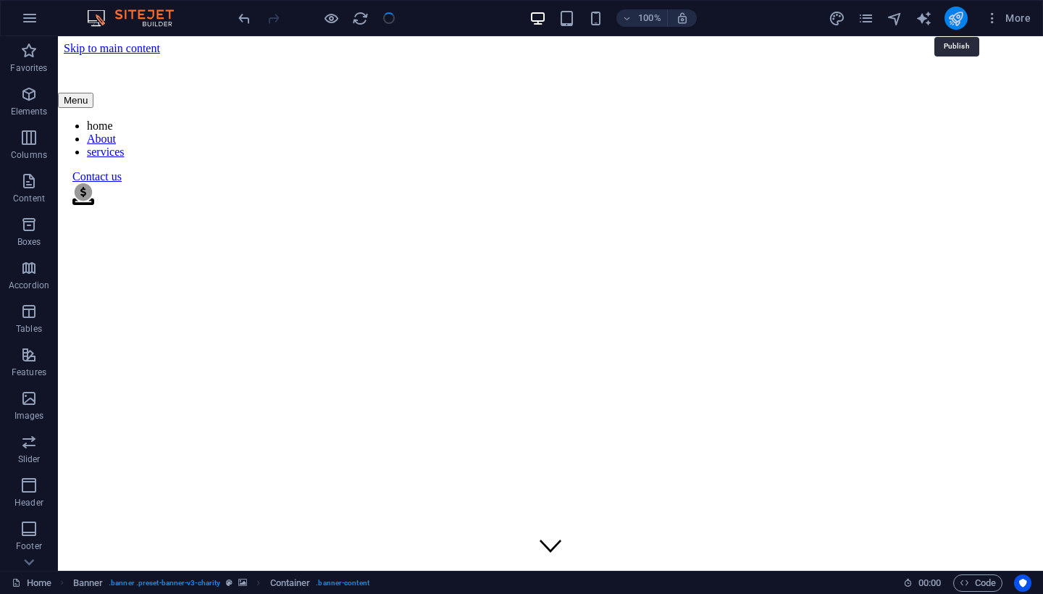
checkbox input "false"
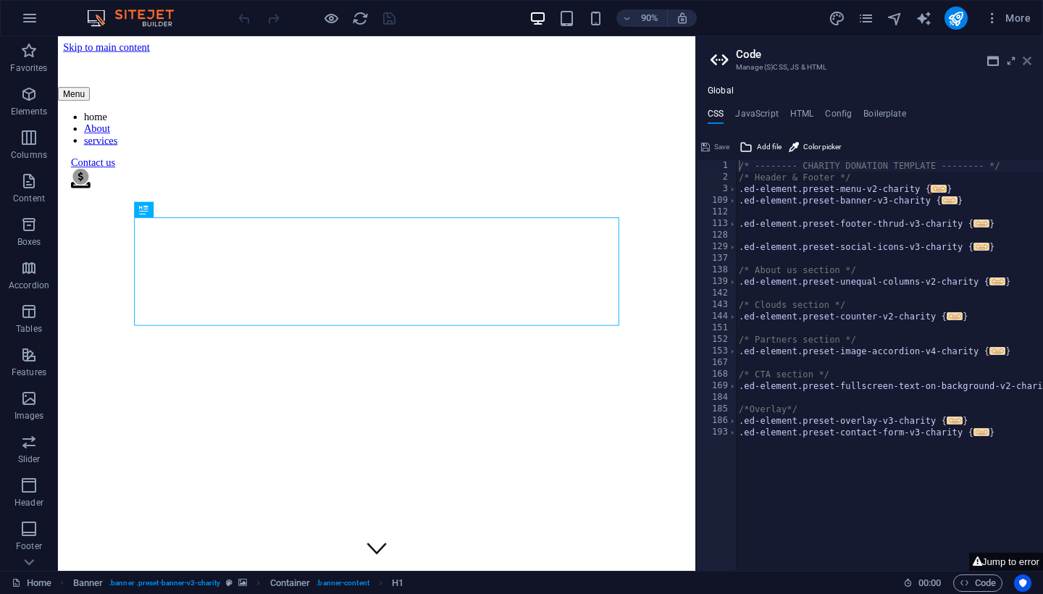
click at [1031, 60] on icon at bounding box center [1027, 61] width 9 height 12
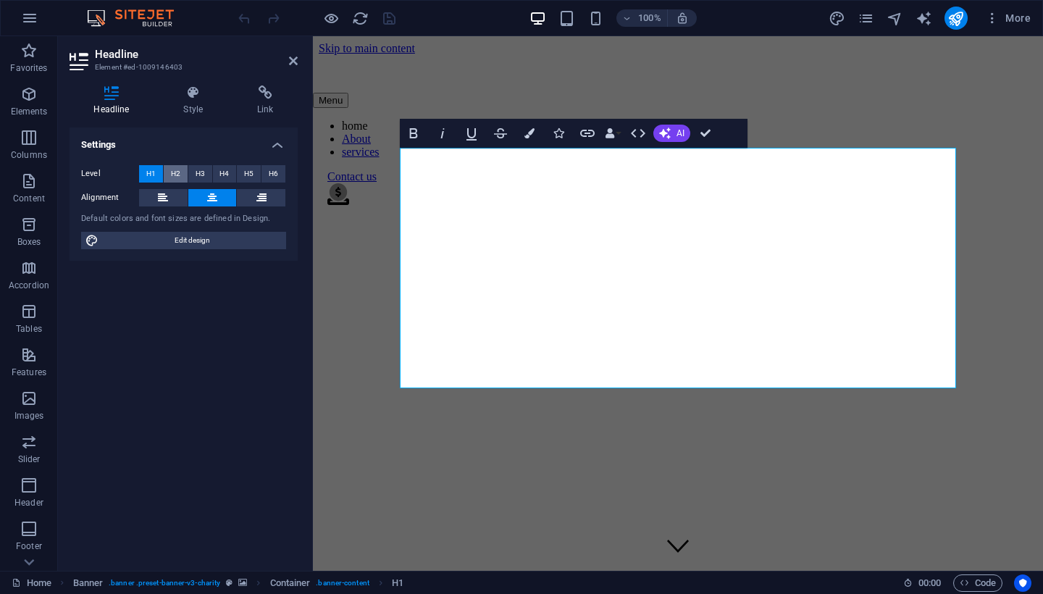
click at [179, 174] on span "H2" at bounding box center [175, 173] width 9 height 17
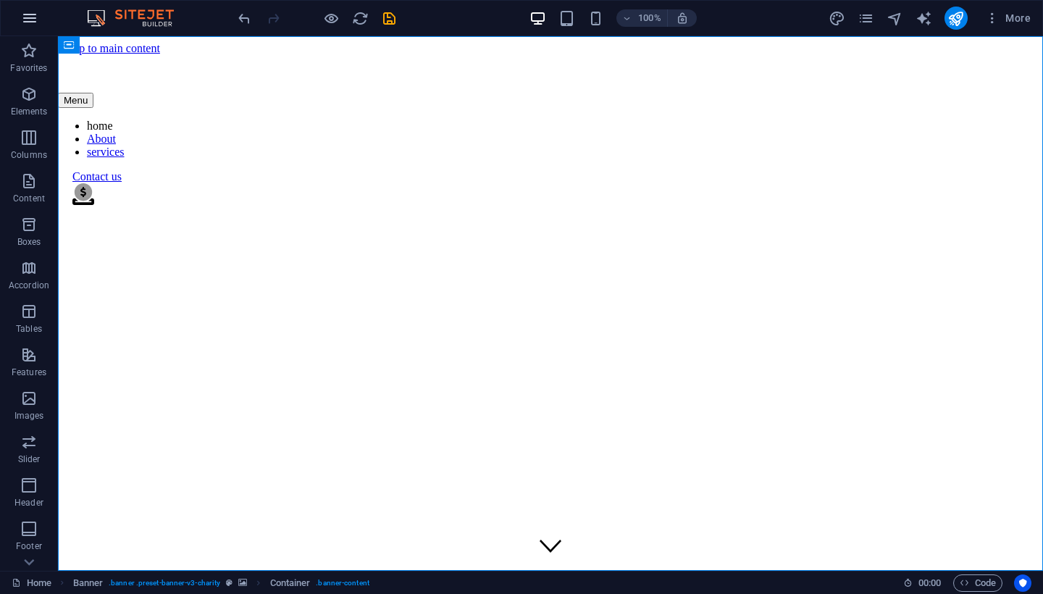
click at [31, 20] on icon "button" at bounding box center [29, 17] width 17 height 17
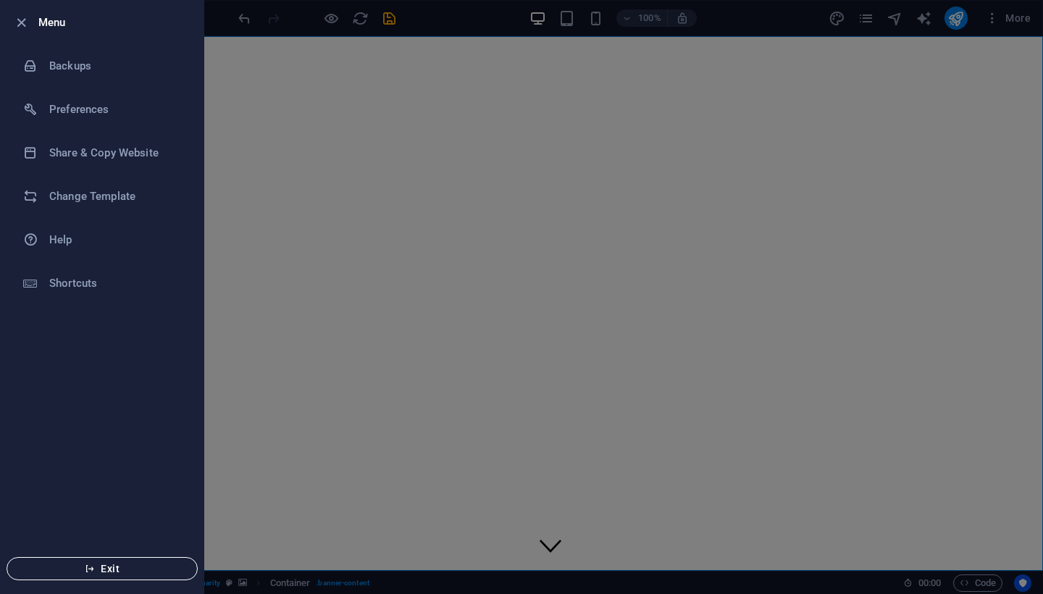
click at [83, 574] on span "Exit" at bounding box center [102, 569] width 167 height 12
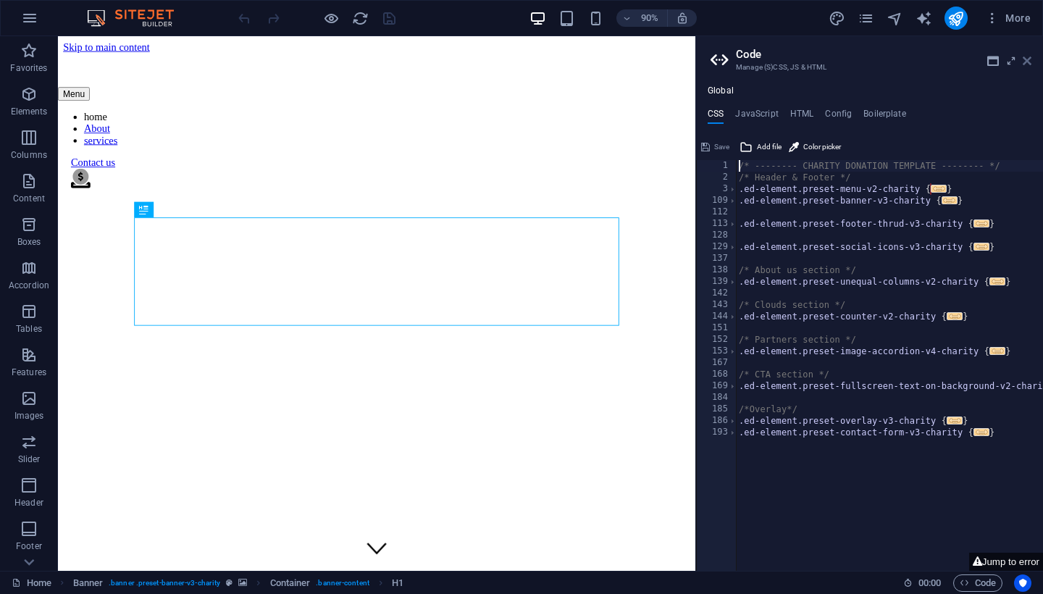
click at [1028, 55] on icon at bounding box center [1027, 61] width 9 height 12
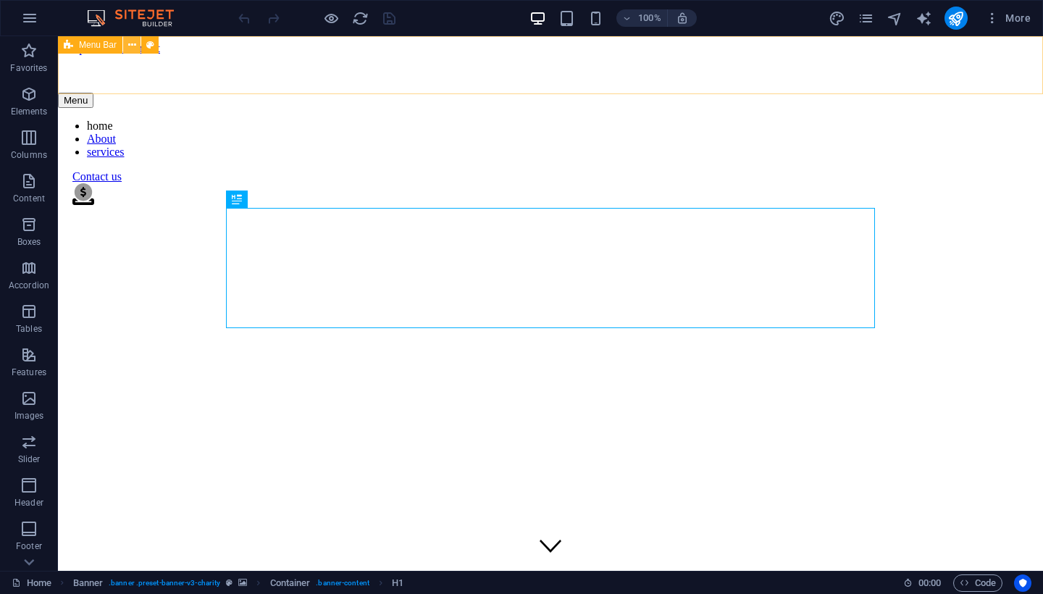
click at [129, 43] on icon at bounding box center [132, 45] width 8 height 15
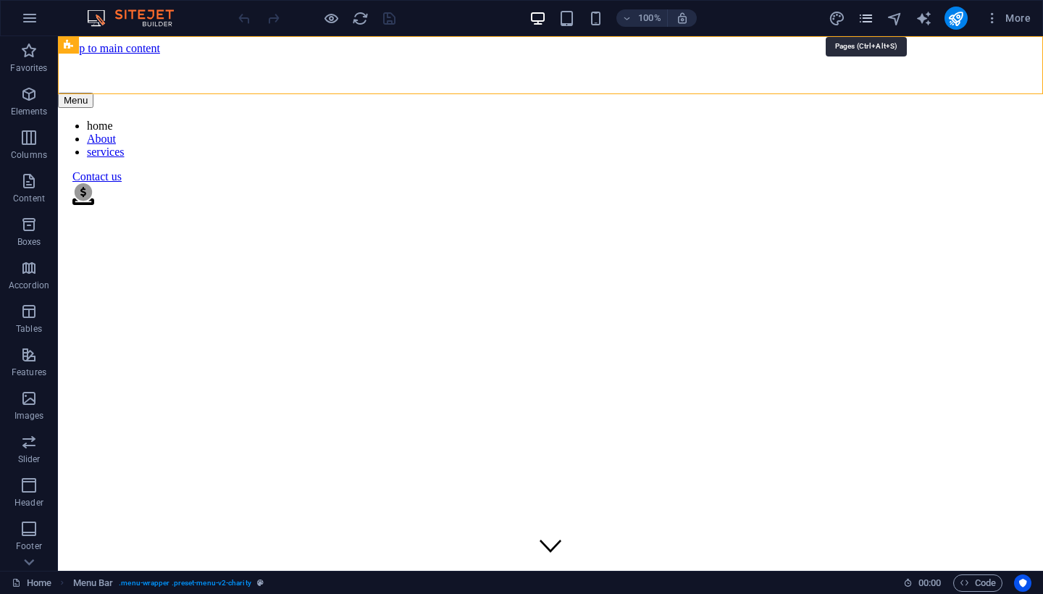
click at [869, 20] on icon "pages" at bounding box center [866, 18] width 17 height 17
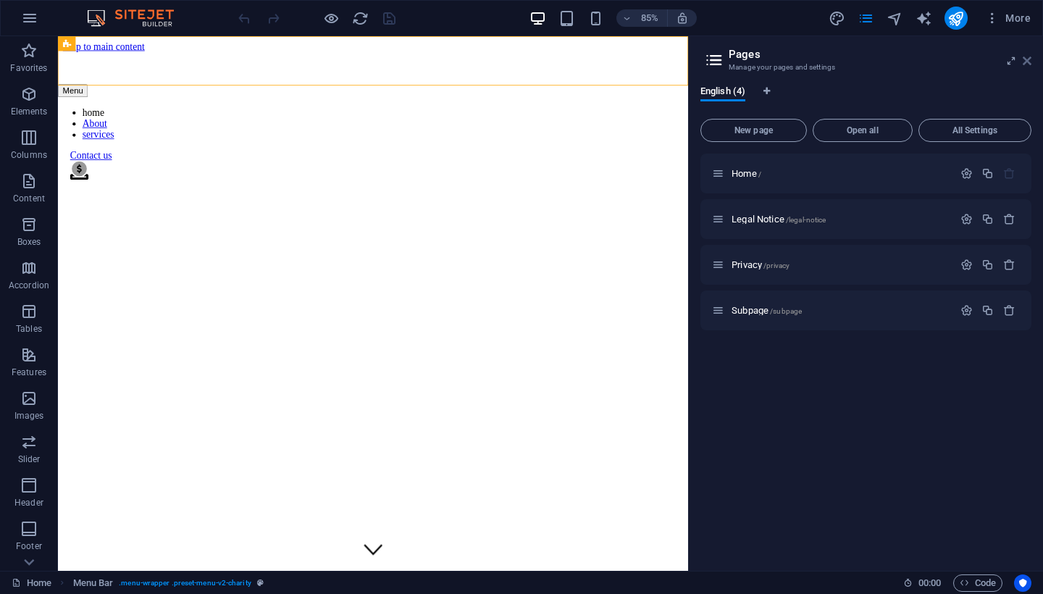
click at [1027, 61] on icon at bounding box center [1027, 61] width 9 height 12
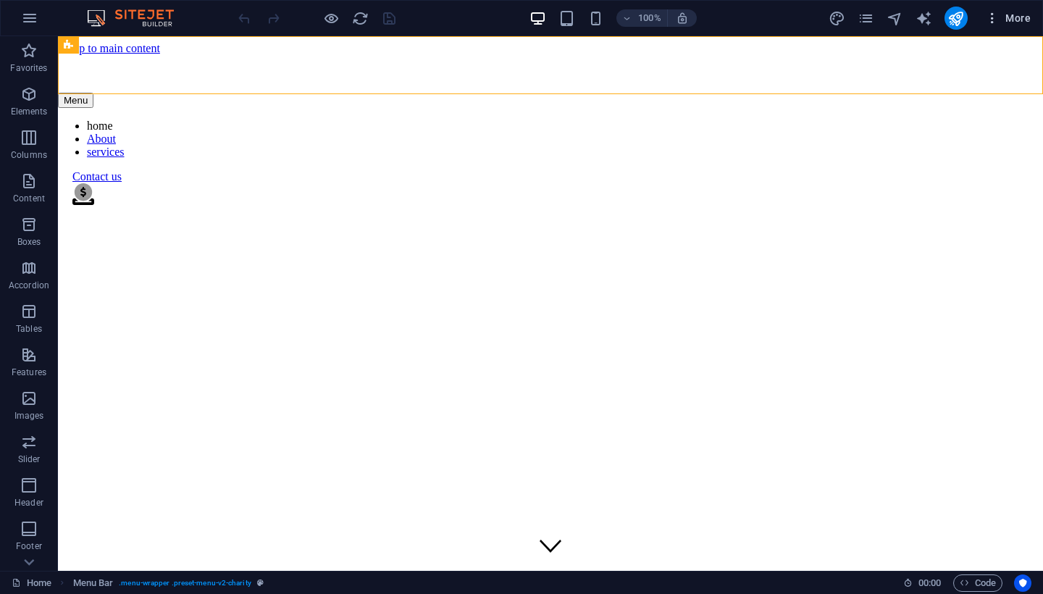
click at [993, 14] on icon "button" at bounding box center [992, 18] width 14 height 14
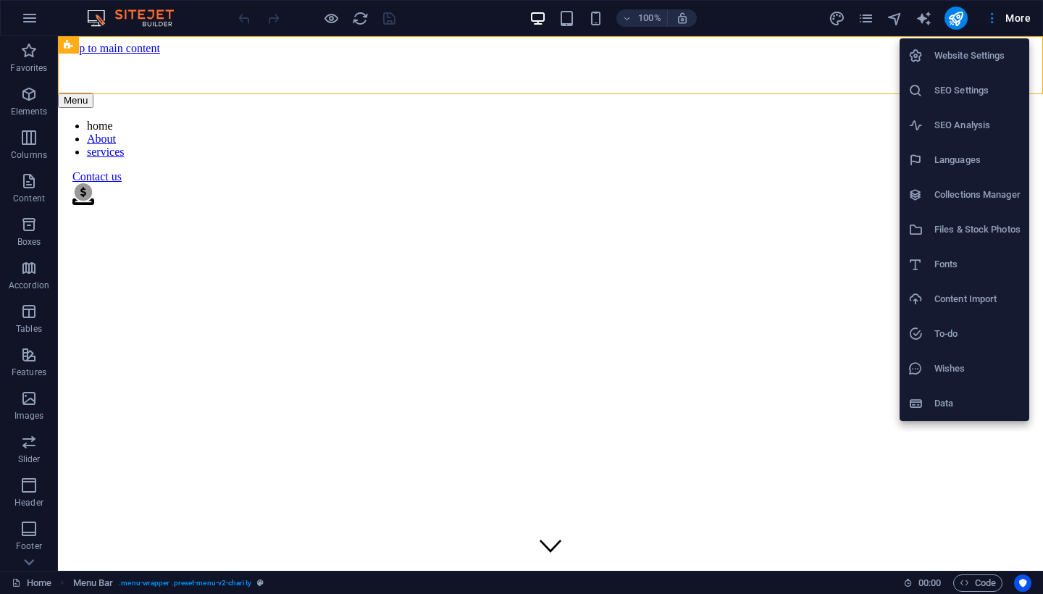
click at [979, 203] on h6 "Collections Manager" at bounding box center [978, 194] width 86 height 17
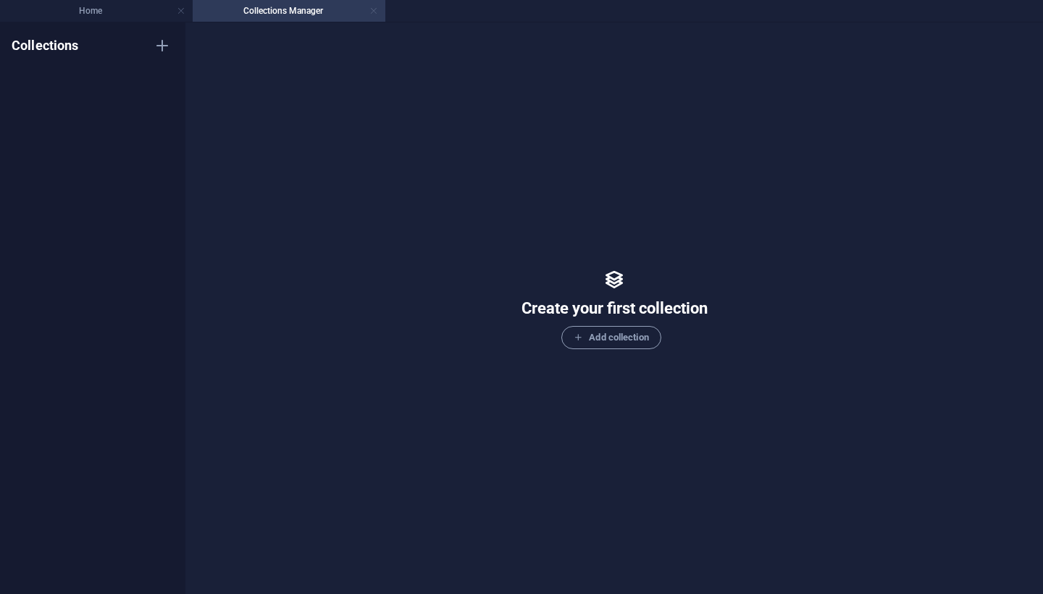
click at [375, 13] on link at bounding box center [373, 11] width 9 height 14
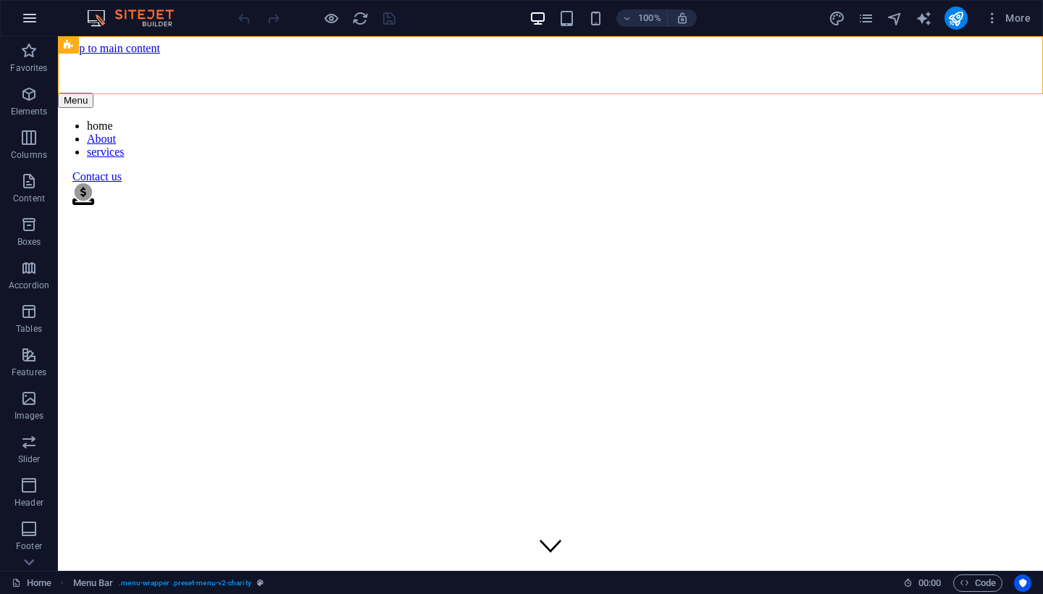
click at [26, 18] on icon "button" at bounding box center [29, 17] width 17 height 17
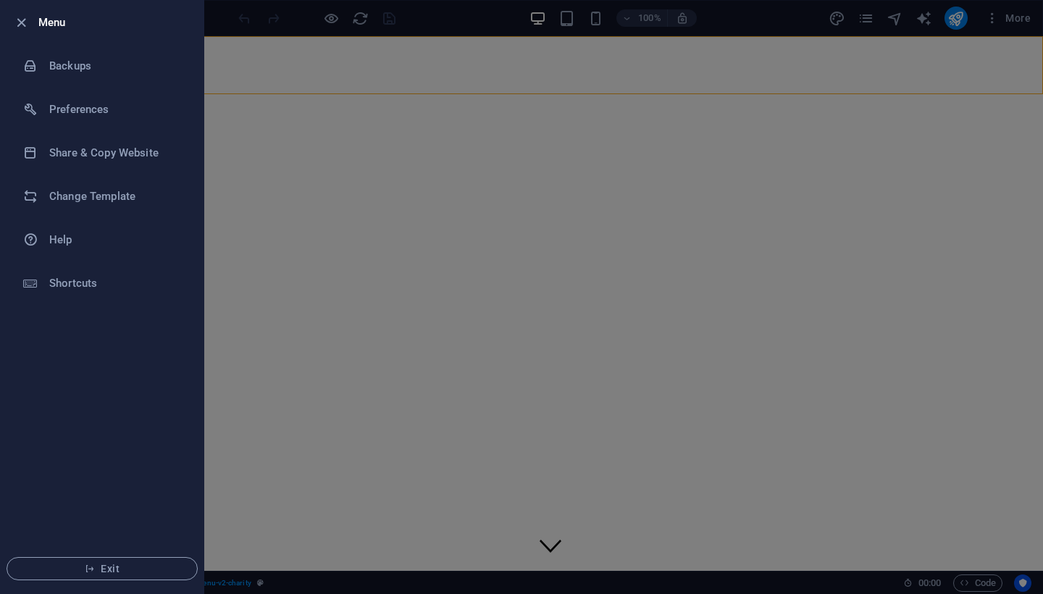
click at [568, 213] on div at bounding box center [521, 297] width 1043 height 594
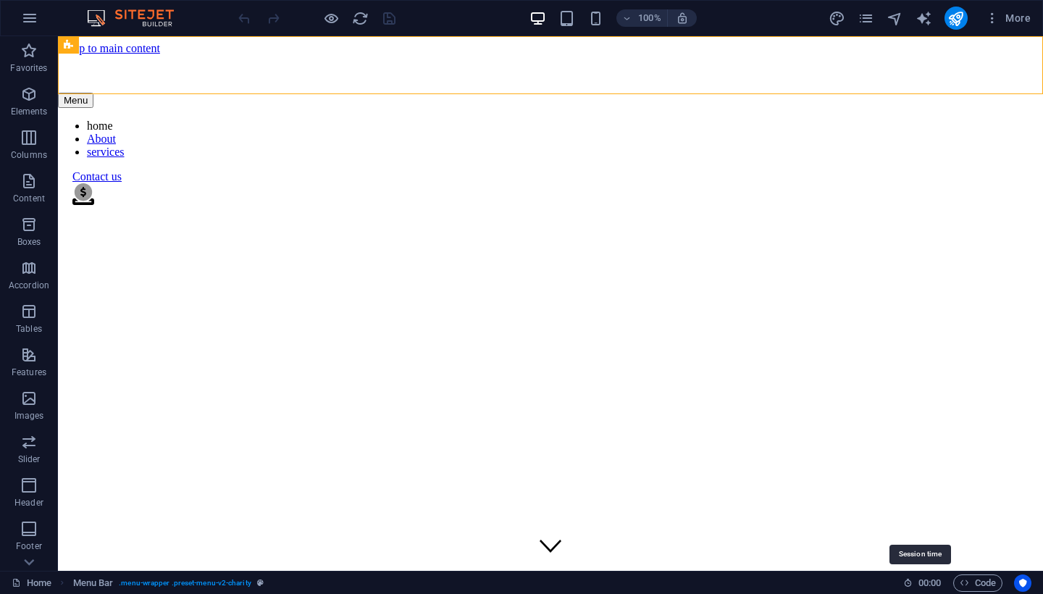
click at [924, 581] on span "00 : 00" at bounding box center [930, 583] width 22 height 17
click at [929, 585] on span ":" at bounding box center [930, 582] width 2 height 11
click at [35, 584] on link "Home" at bounding box center [32, 583] width 40 height 17
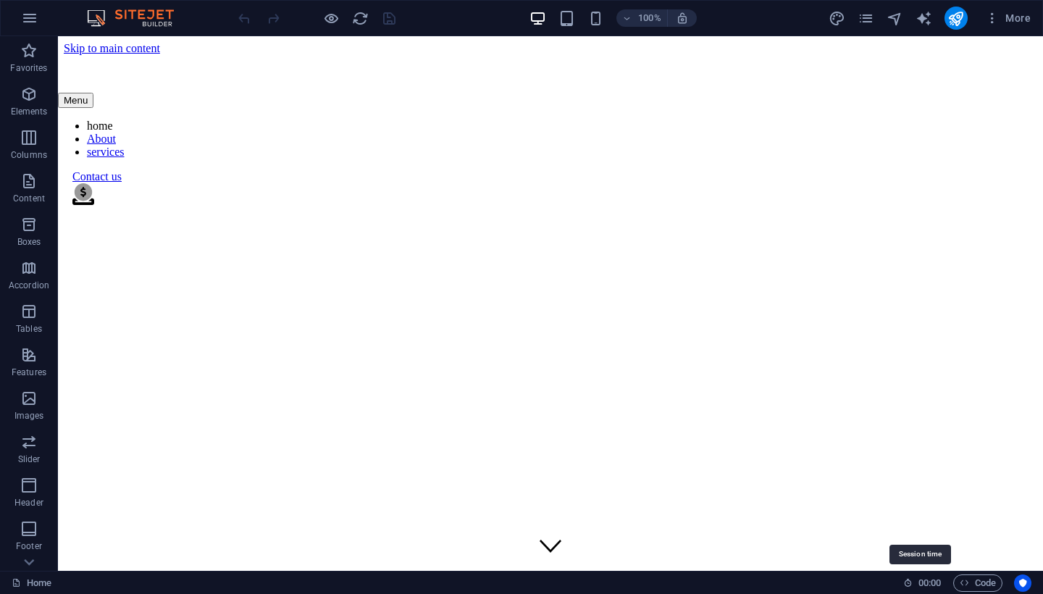
click at [922, 588] on span "00 : 00" at bounding box center [930, 583] width 22 height 17
click at [941, 588] on div "Home 00 : 00 Code" at bounding box center [521, 582] width 1043 height 23
click at [942, 588] on div "Home 00 : 00 Code" at bounding box center [521, 582] width 1043 height 23
click at [1021, 584] on icon "Usercentrics" at bounding box center [1023, 583] width 10 height 10
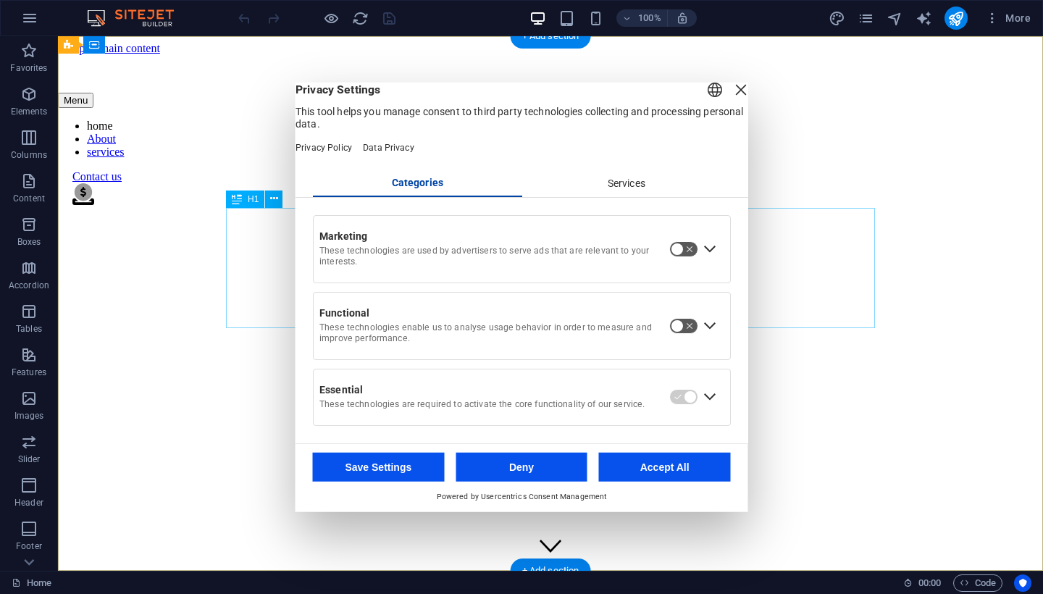
click at [603, 196] on div "Services" at bounding box center [626, 184] width 209 height 25
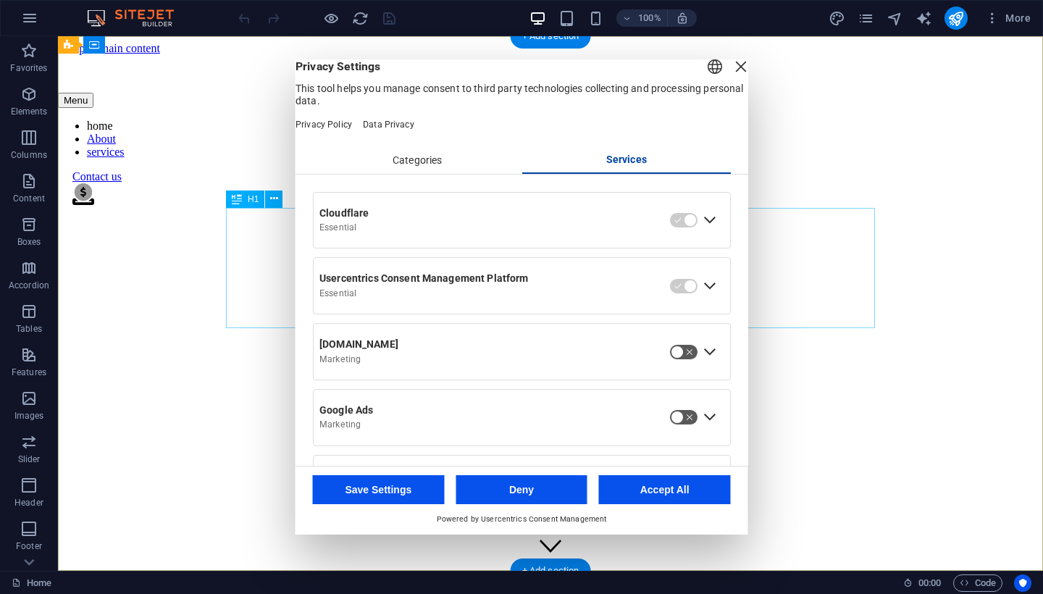
click at [705, 80] on div "English Deutsch" at bounding box center [715, 69] width 20 height 24
click at [526, 148] on header "English Deutsch Privacy Settings This tool helps you manage consent to third pa…" at bounding box center [522, 103] width 453 height 88
click at [731, 77] on div "Close Layer" at bounding box center [741, 67] width 20 height 20
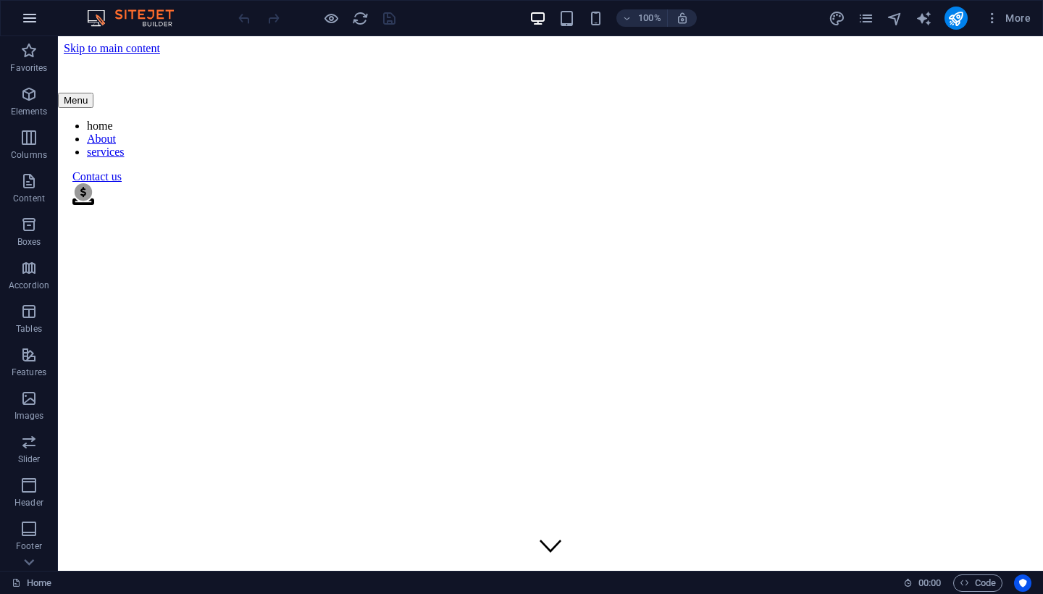
click at [15, 24] on button "button" at bounding box center [29, 18] width 35 height 35
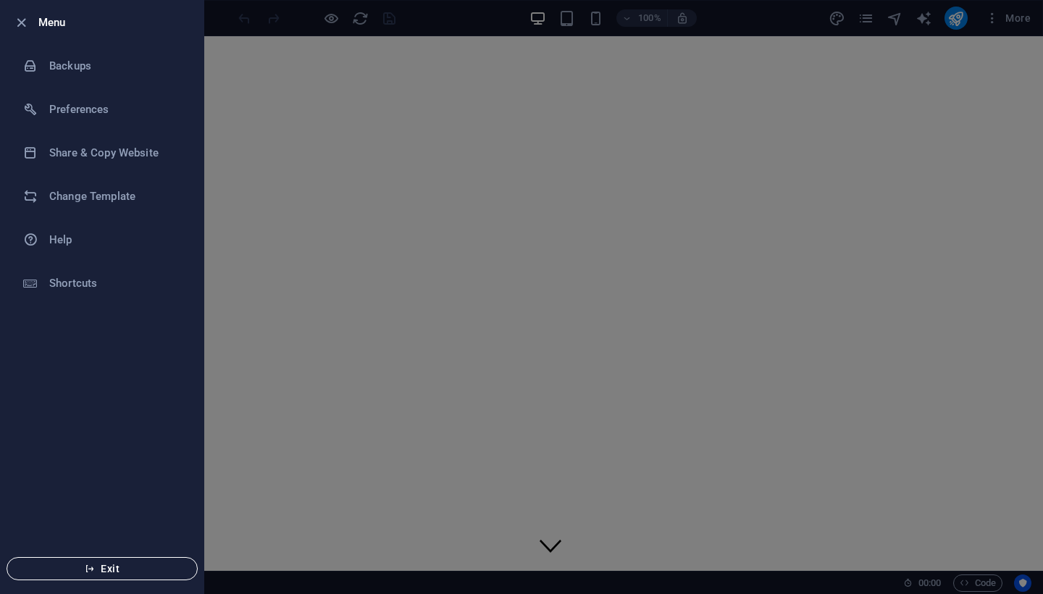
click at [63, 571] on span "Exit" at bounding box center [102, 569] width 167 height 12
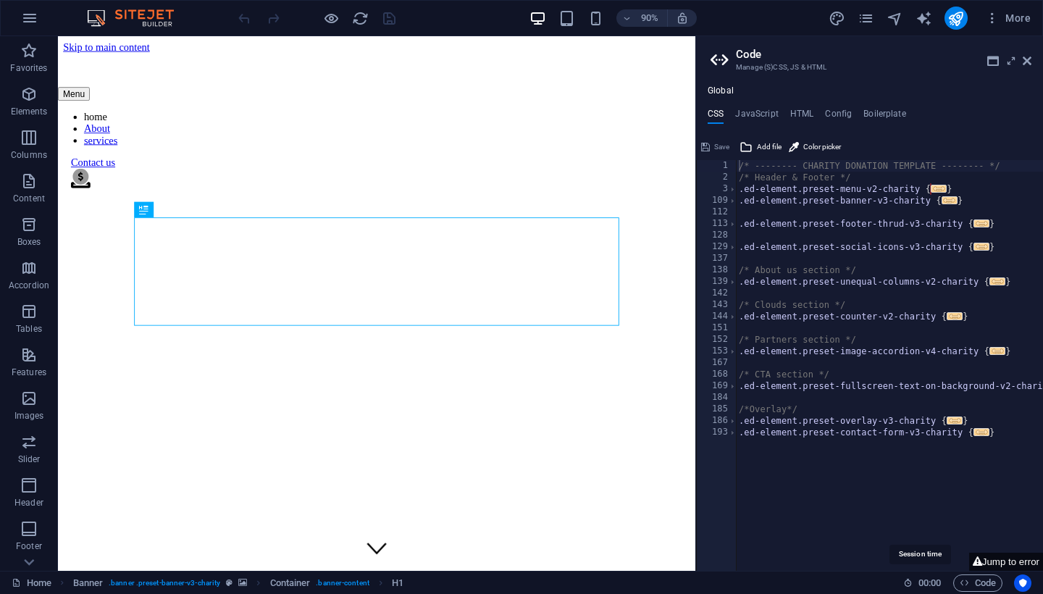
click at [929, 582] on span ":" at bounding box center [930, 582] width 2 height 11
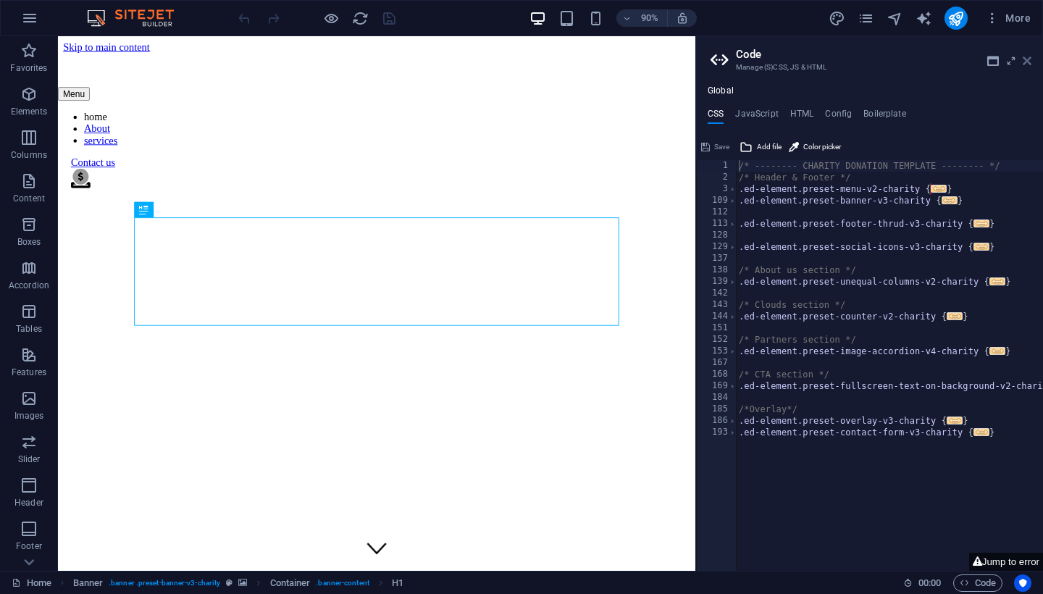
click at [1027, 62] on icon at bounding box center [1027, 61] width 9 height 12
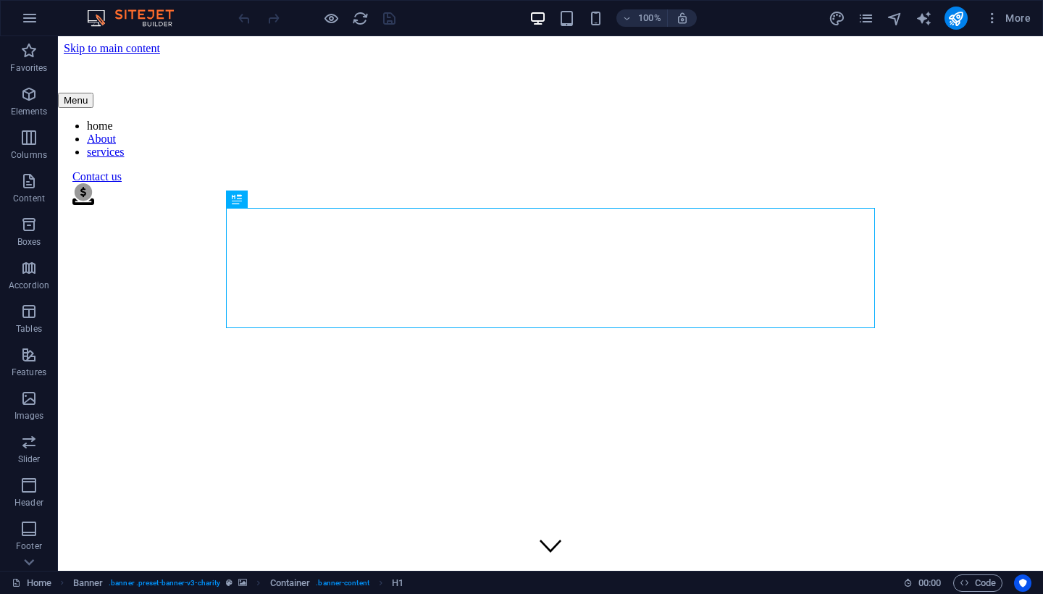
click at [905, 588] on h6 "00 : 00" at bounding box center [922, 583] width 38 height 17
click at [906, 586] on icon at bounding box center [907, 582] width 9 height 9
click at [906, 585] on icon at bounding box center [907, 582] width 9 height 9
click at [263, 19] on div at bounding box center [316, 18] width 162 height 23
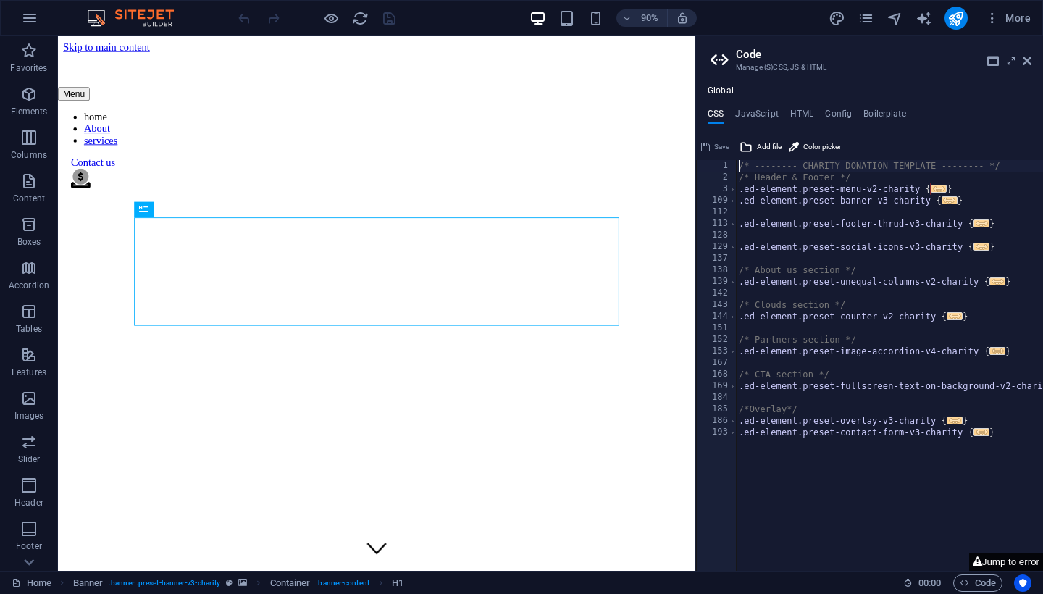
click at [1003, 563] on button "Jump to error" at bounding box center [1006, 562] width 74 height 18
type textarea "$menu-logo-background: $menu-wrapper-background,"
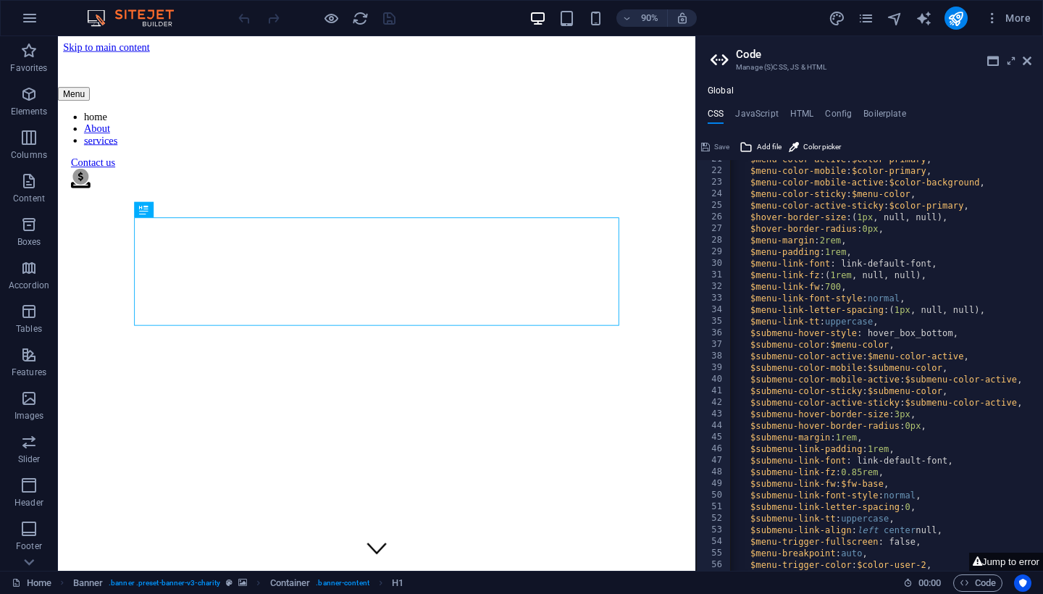
scroll to position [12, 0]
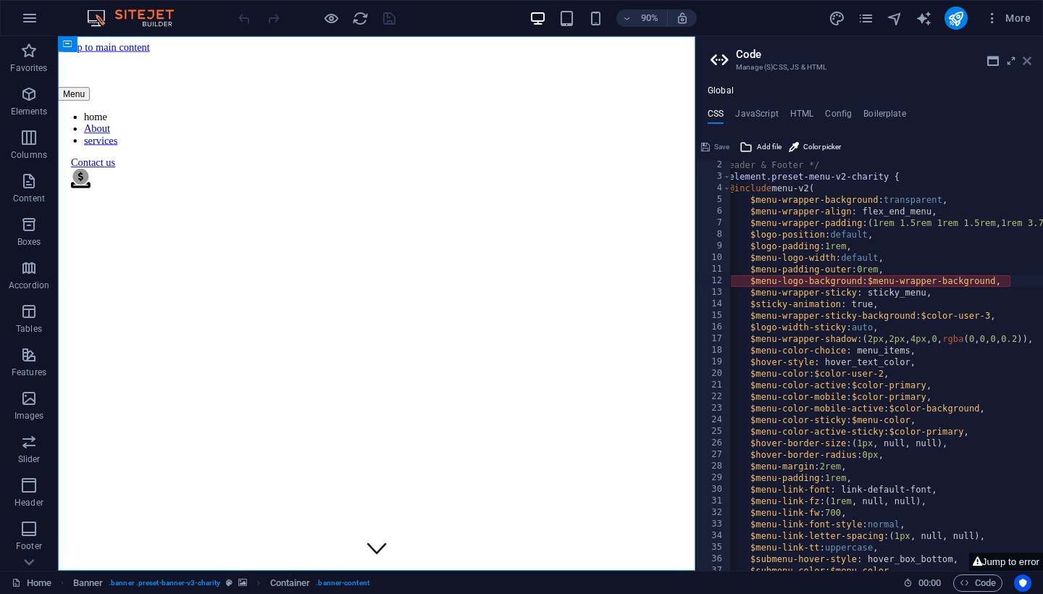
drag, startPoint x: 1027, startPoint y: 59, endPoint x: 969, endPoint y: 24, distance: 68.0
click at [1027, 59] on icon at bounding box center [1027, 61] width 9 height 12
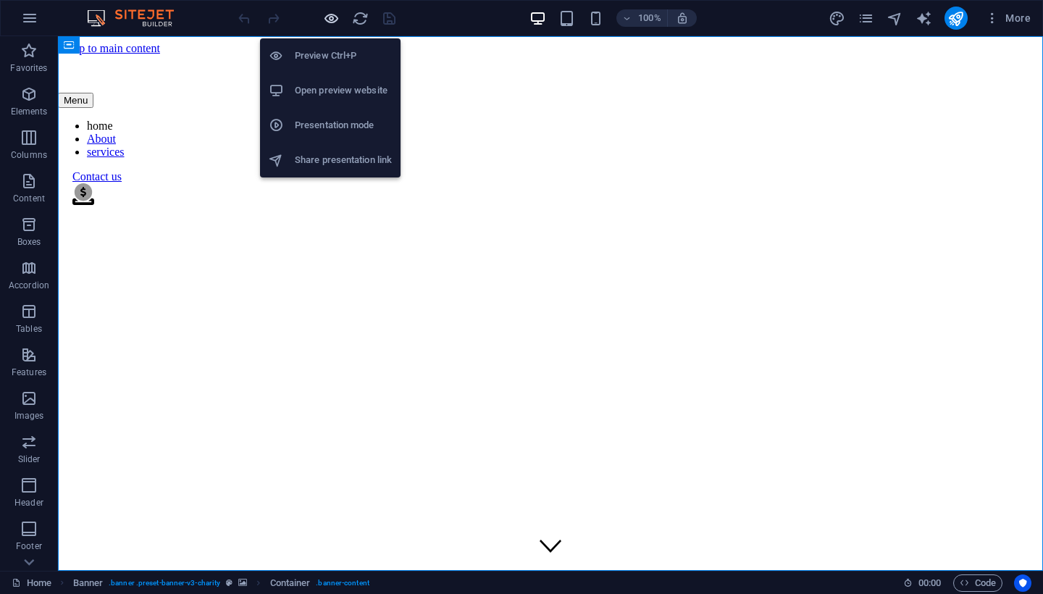
click at [335, 19] on icon "button" at bounding box center [331, 18] width 17 height 17
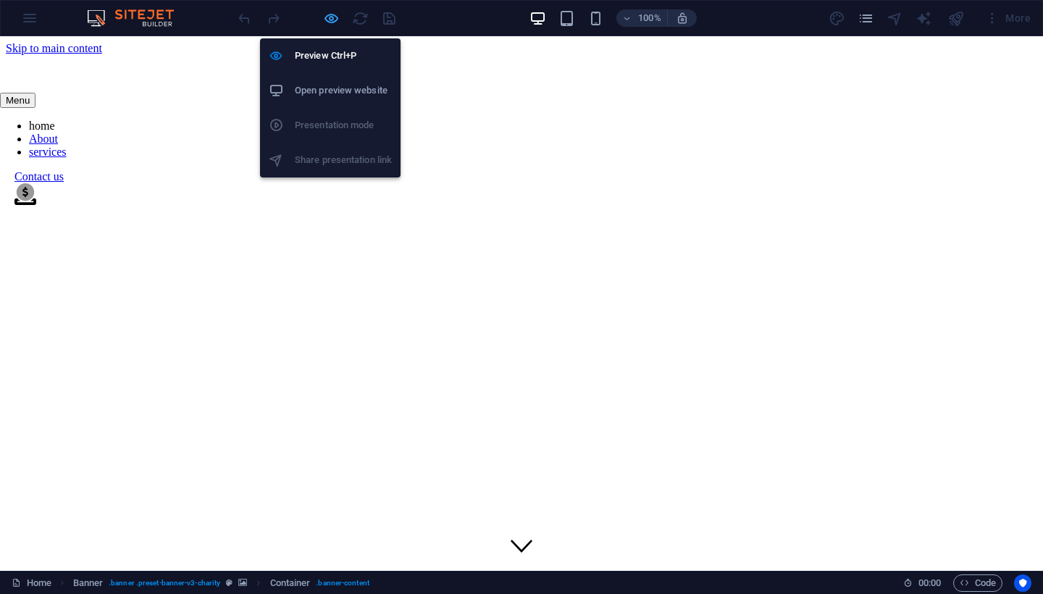
click at [333, 22] on icon "button" at bounding box center [331, 18] width 17 height 17
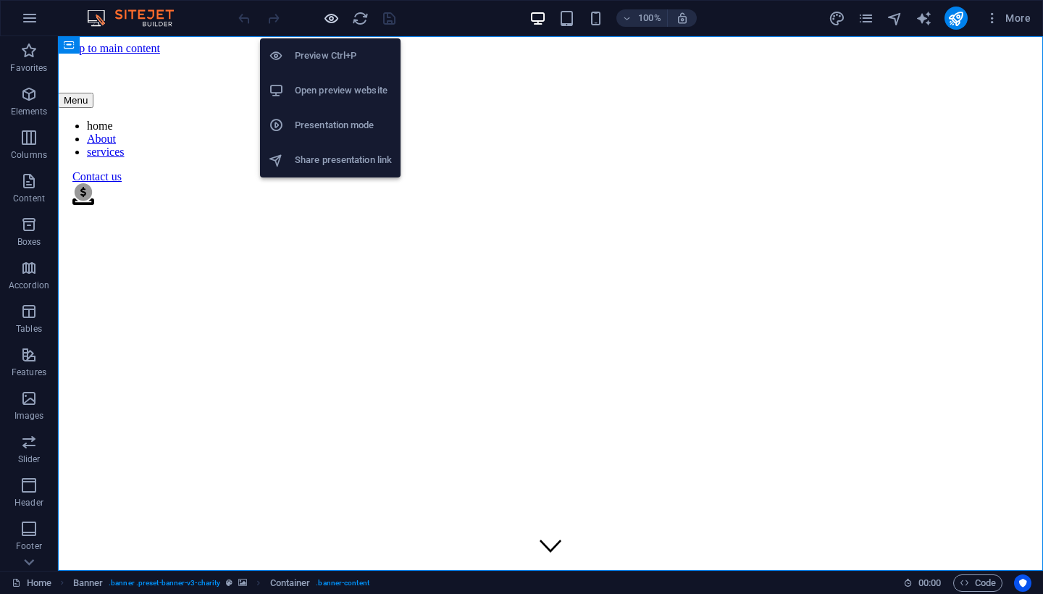
click at [328, 20] on icon "button" at bounding box center [331, 18] width 17 height 17
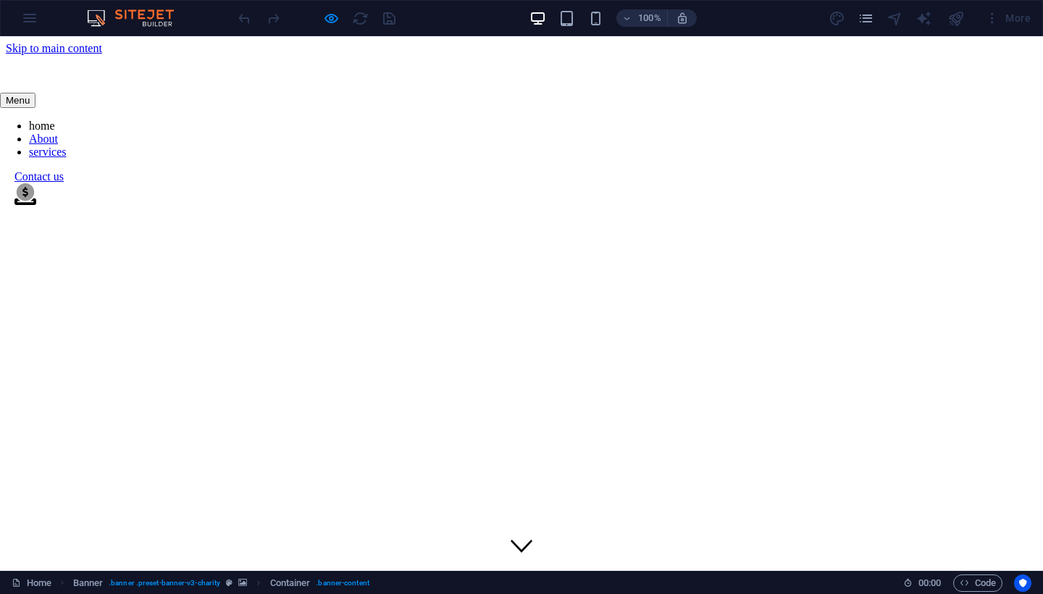
click at [965, 75] on div "Menu home About services Contact us .fa-secondary{opacity:.4}" at bounding box center [521, 131] width 1043 height 153
click at [64, 170] on link "Contact us" at bounding box center [38, 176] width 49 height 12
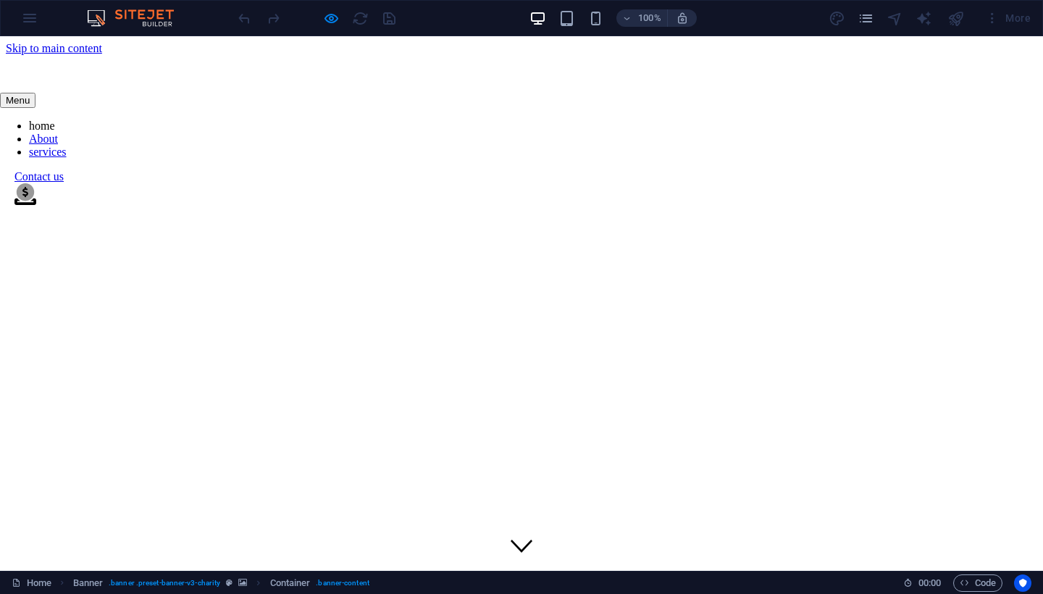
click at [64, 170] on link "Contact us" at bounding box center [38, 176] width 49 height 12
click at [790, 170] on div "Contact us" at bounding box center [528, 176] width 1029 height 13
click at [64, 170] on link "Contact us" at bounding box center [38, 176] width 49 height 12
click at [55, 120] on link "home" at bounding box center [42, 126] width 26 height 12
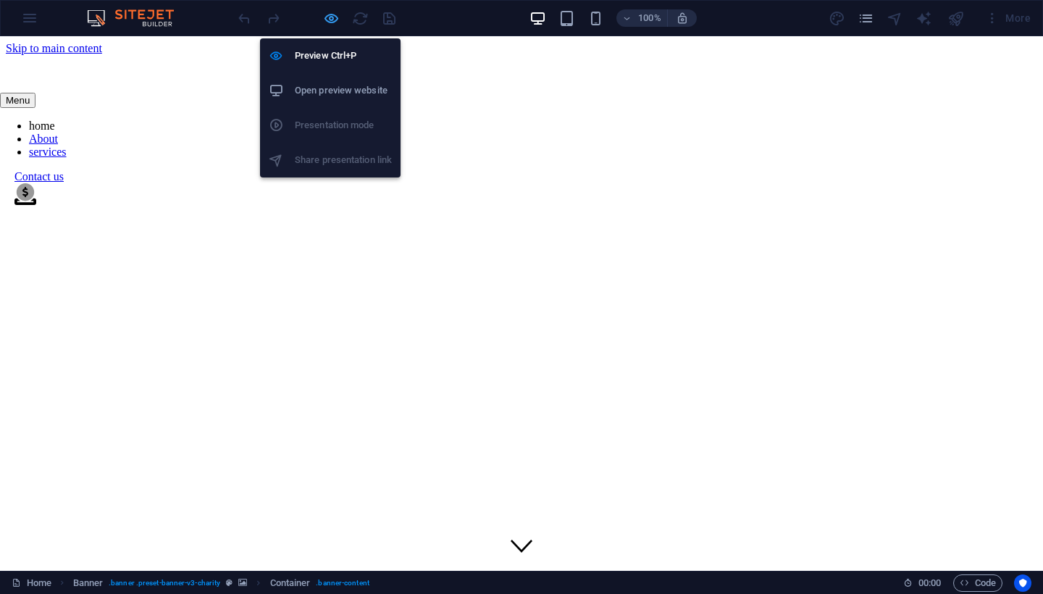
click at [327, 20] on icon "button" at bounding box center [331, 18] width 17 height 17
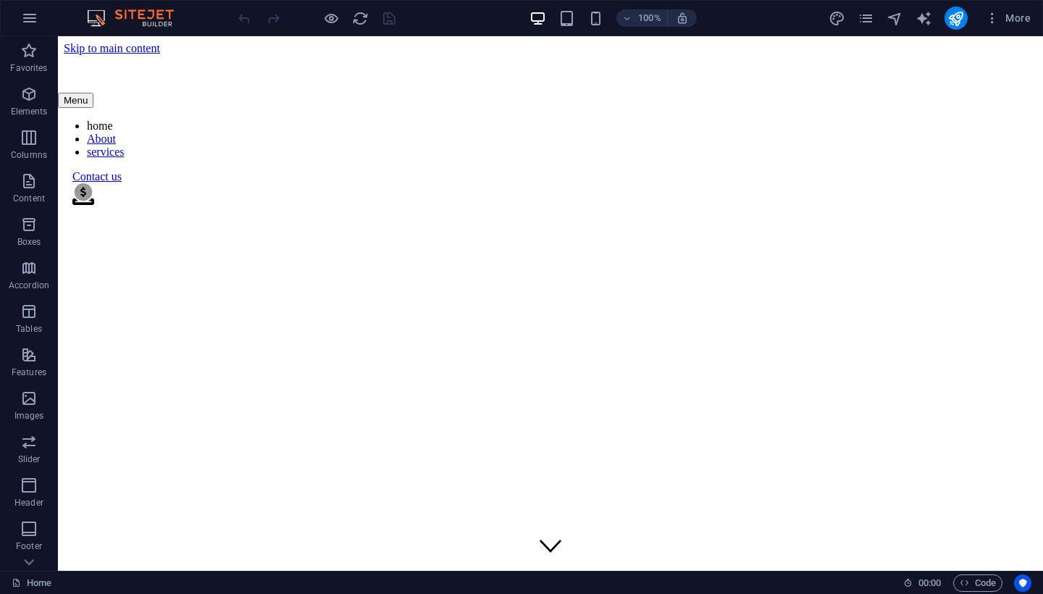
click at [387, 20] on div at bounding box center [316, 18] width 162 height 23
click at [399, 20] on div "100% More" at bounding box center [635, 18] width 801 height 23
click at [354, 16] on icon "reload" at bounding box center [360, 18] width 17 height 17
click at [390, 19] on div at bounding box center [316, 18] width 162 height 23
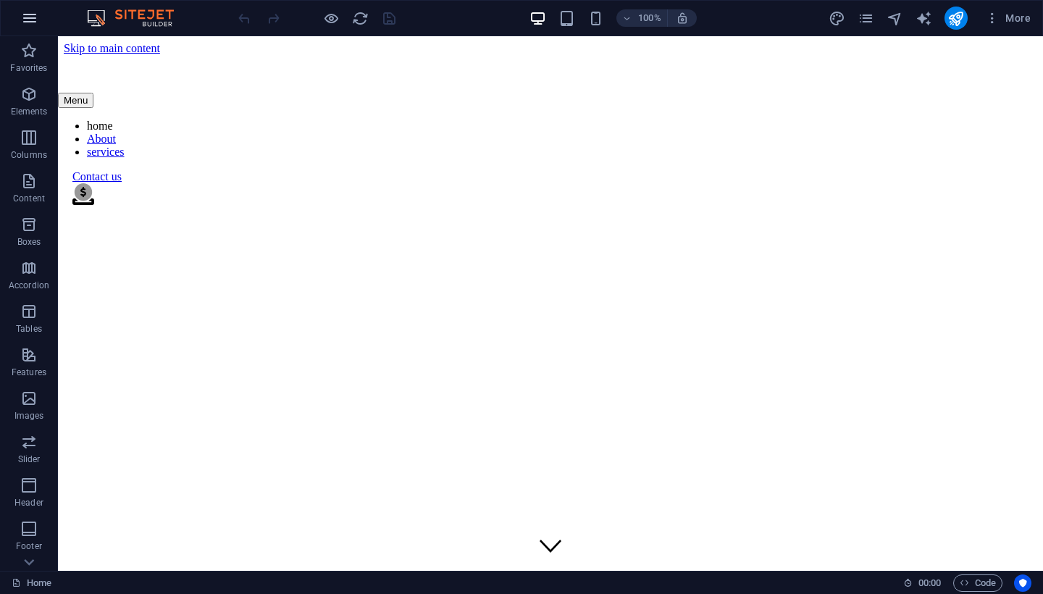
click at [37, 17] on icon "button" at bounding box center [29, 17] width 17 height 17
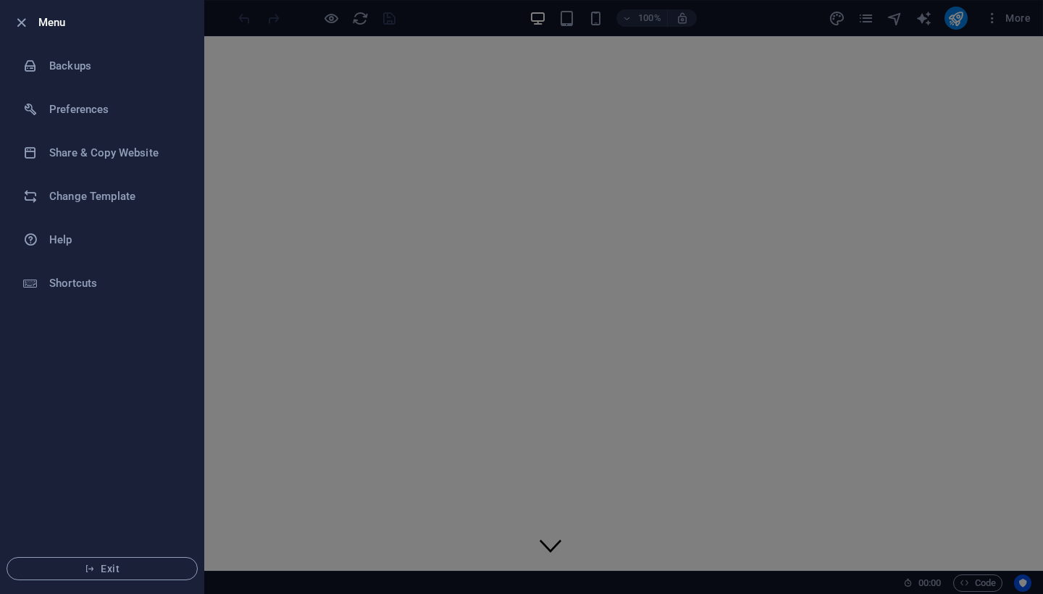
click at [700, 148] on div at bounding box center [521, 297] width 1043 height 594
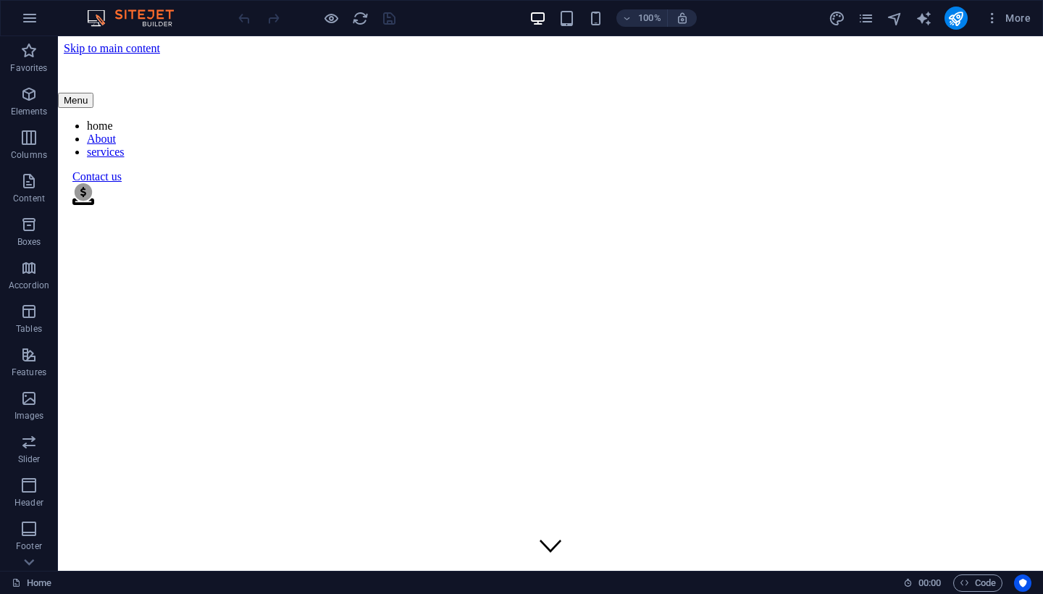
click at [375, 18] on div at bounding box center [316, 18] width 162 height 23
click at [396, 22] on div at bounding box center [316, 18] width 162 height 23
click at [396, 23] on div at bounding box center [316, 18] width 162 height 23
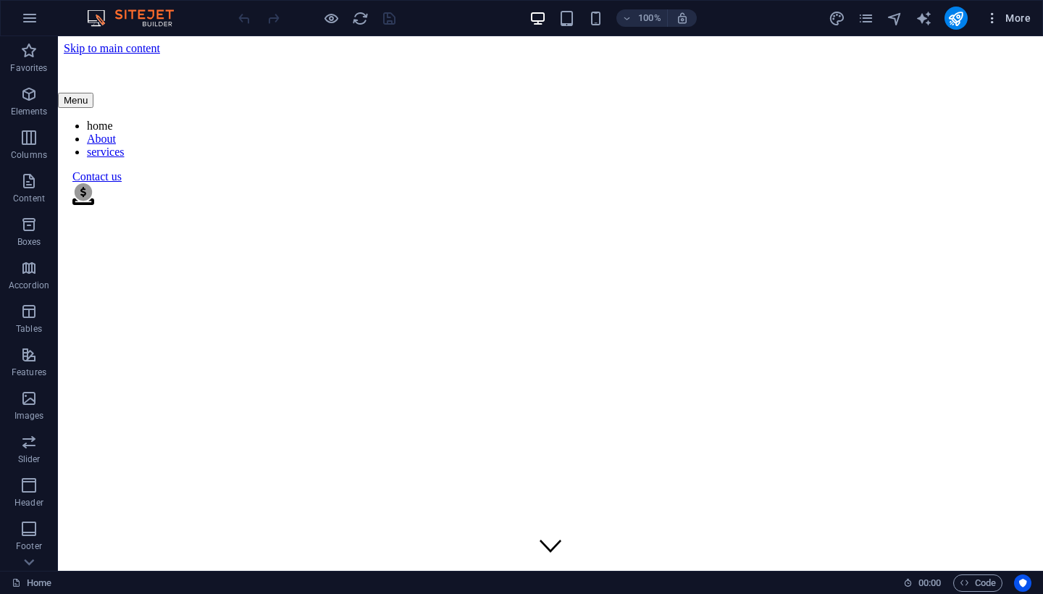
click at [994, 18] on icon "button" at bounding box center [992, 18] width 14 height 14
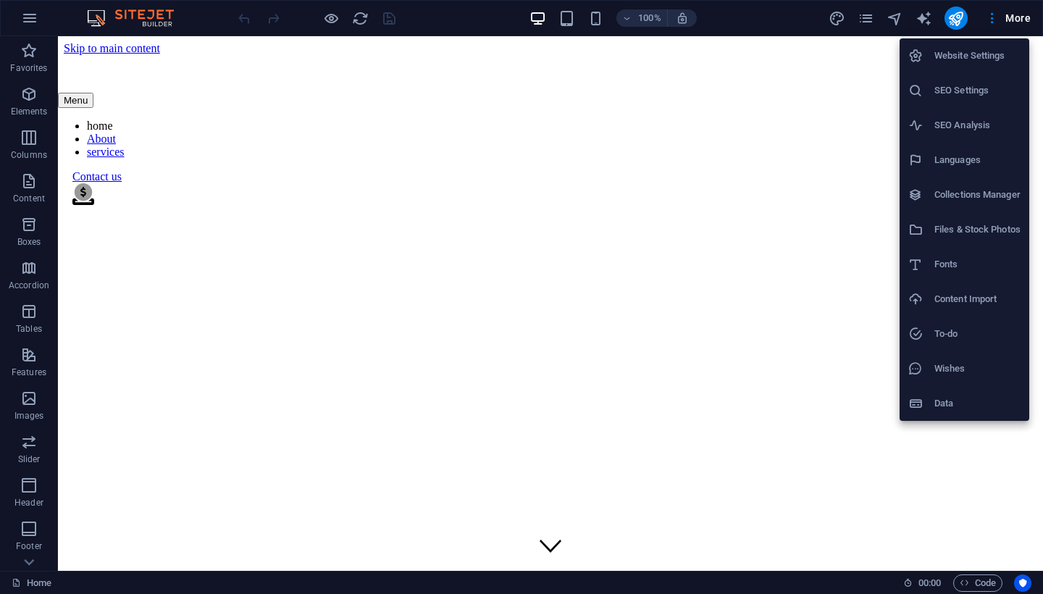
click at [987, 50] on h6 "Website Settings" at bounding box center [978, 55] width 86 height 17
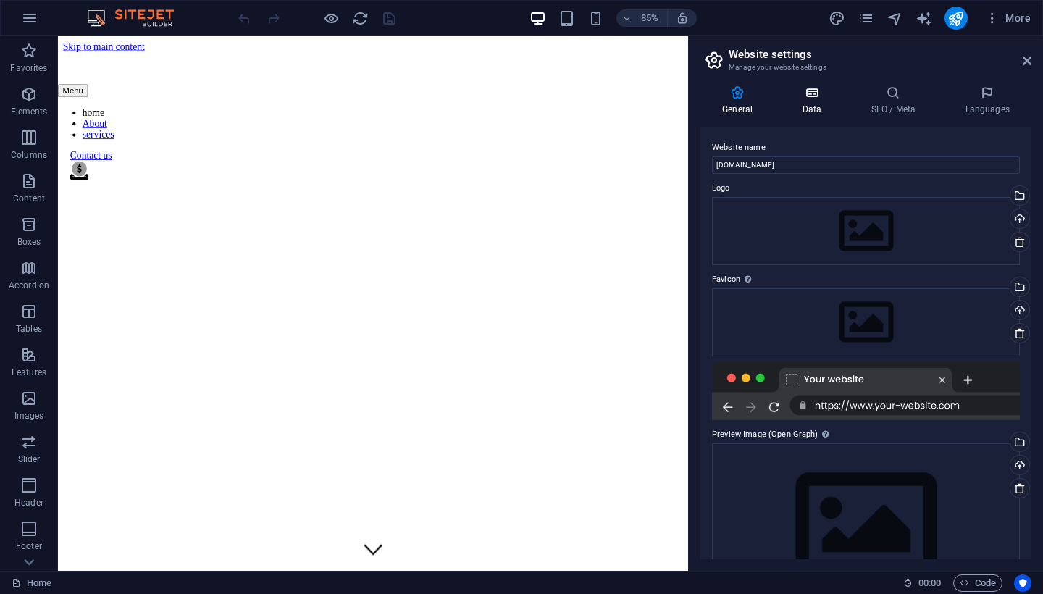
click at [816, 95] on icon at bounding box center [811, 92] width 63 height 14
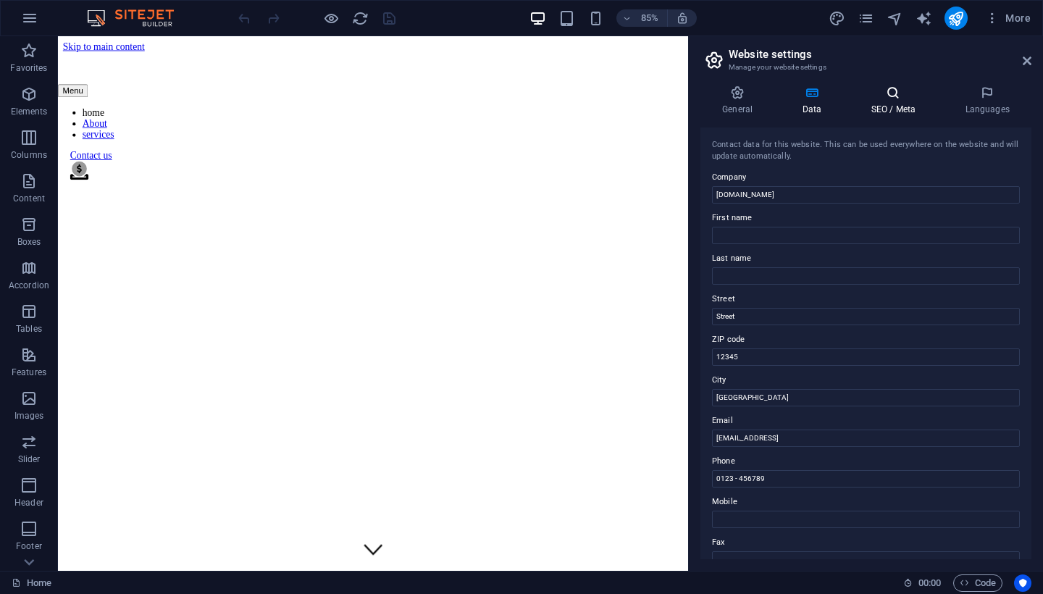
click at [873, 97] on icon at bounding box center [893, 92] width 88 height 14
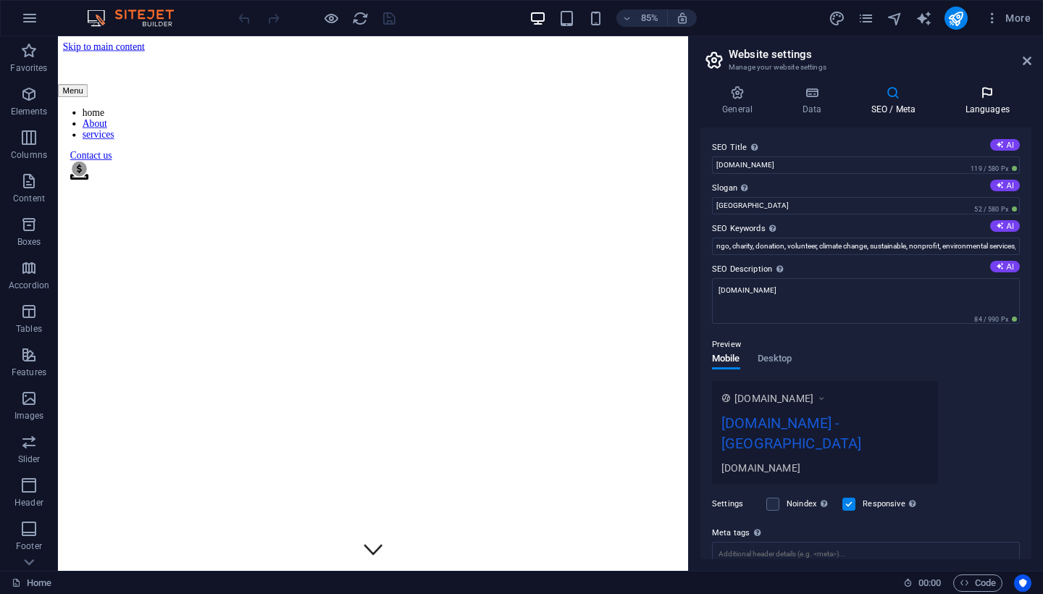
click at [978, 93] on icon at bounding box center [987, 92] width 88 height 14
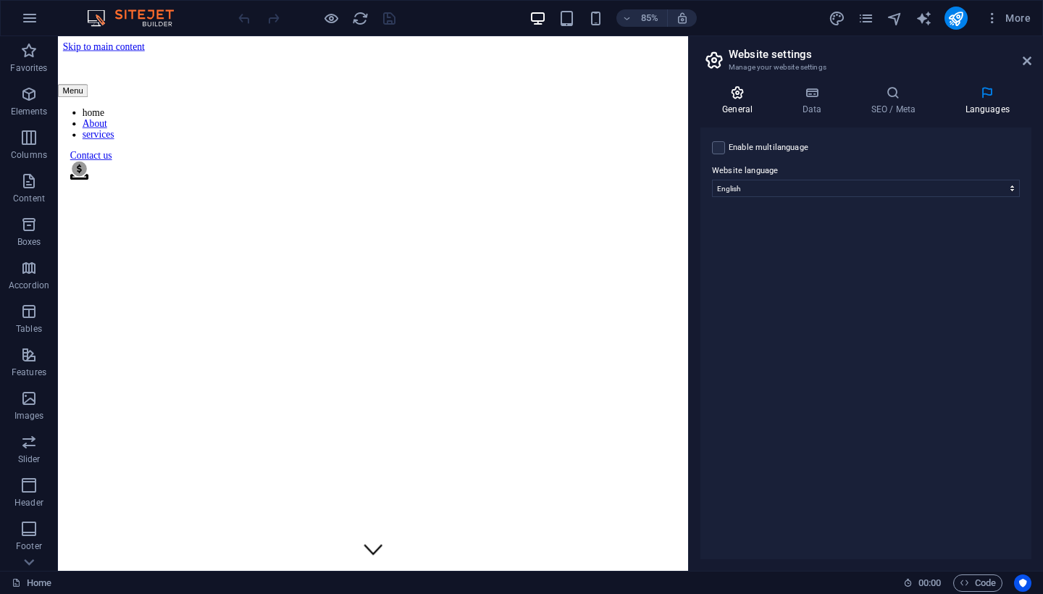
click at [759, 96] on icon at bounding box center [738, 92] width 74 height 14
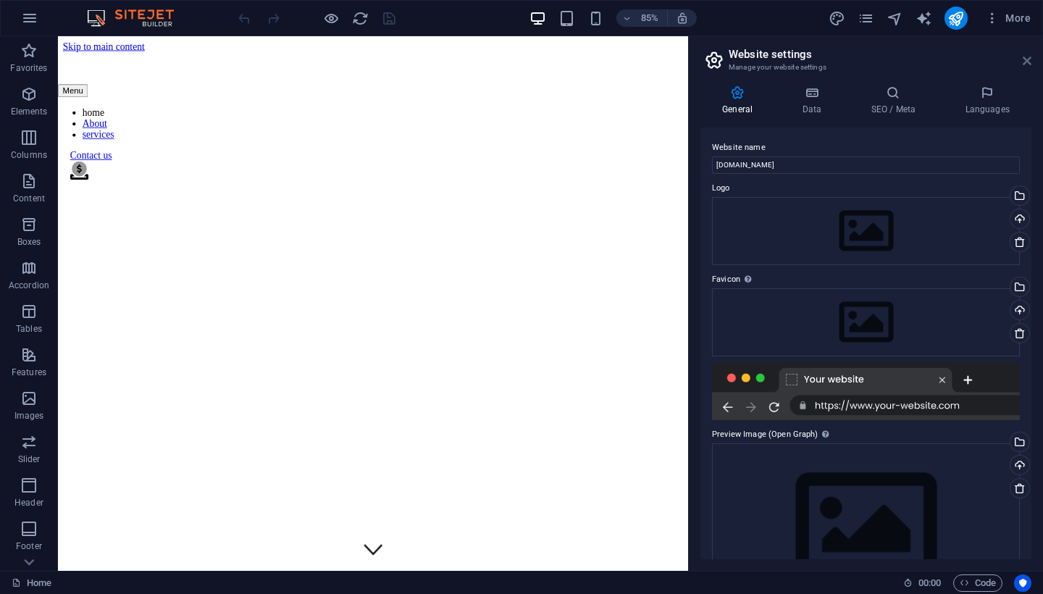
click at [1030, 59] on icon at bounding box center [1027, 61] width 9 height 12
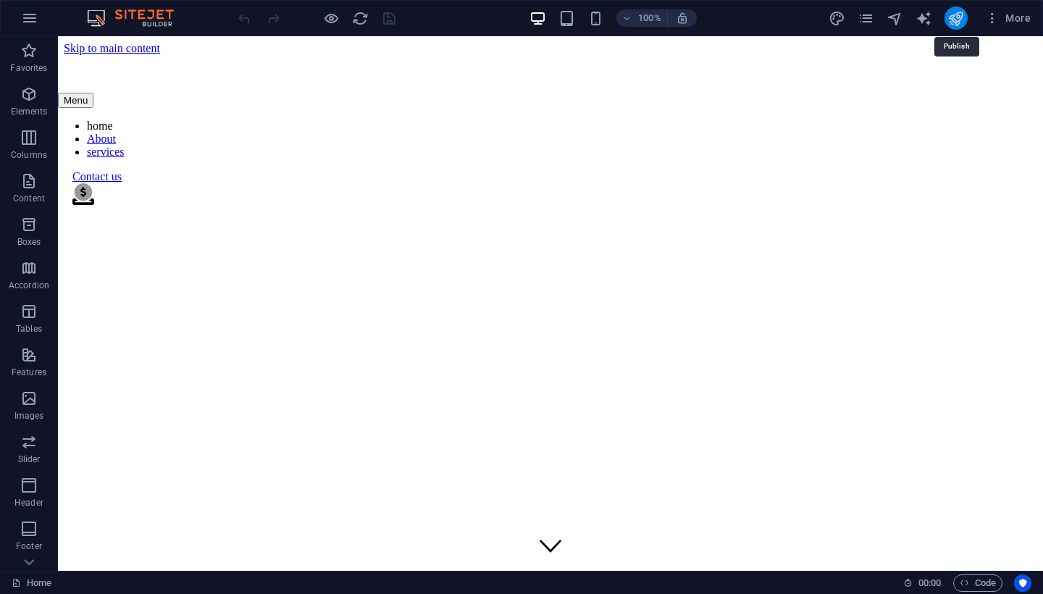
click at [949, 19] on icon "publish" at bounding box center [956, 18] width 17 height 17
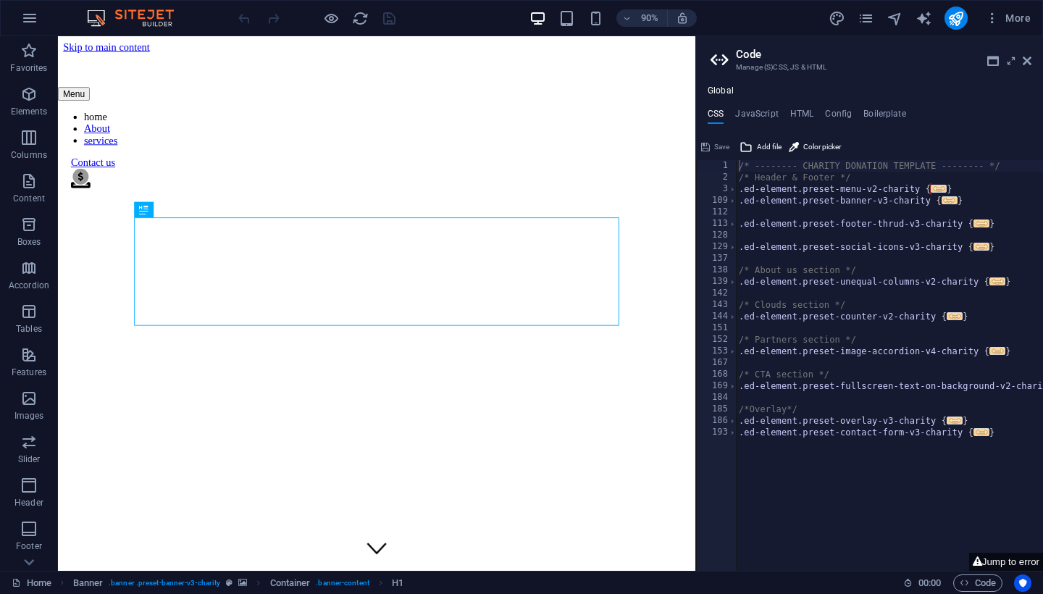
click at [1021, 61] on header "Code Manage (S)CSS, JS & HTML" at bounding box center [871, 55] width 321 height 38
click at [1022, 561] on button "Jump to error" at bounding box center [1006, 562] width 74 height 18
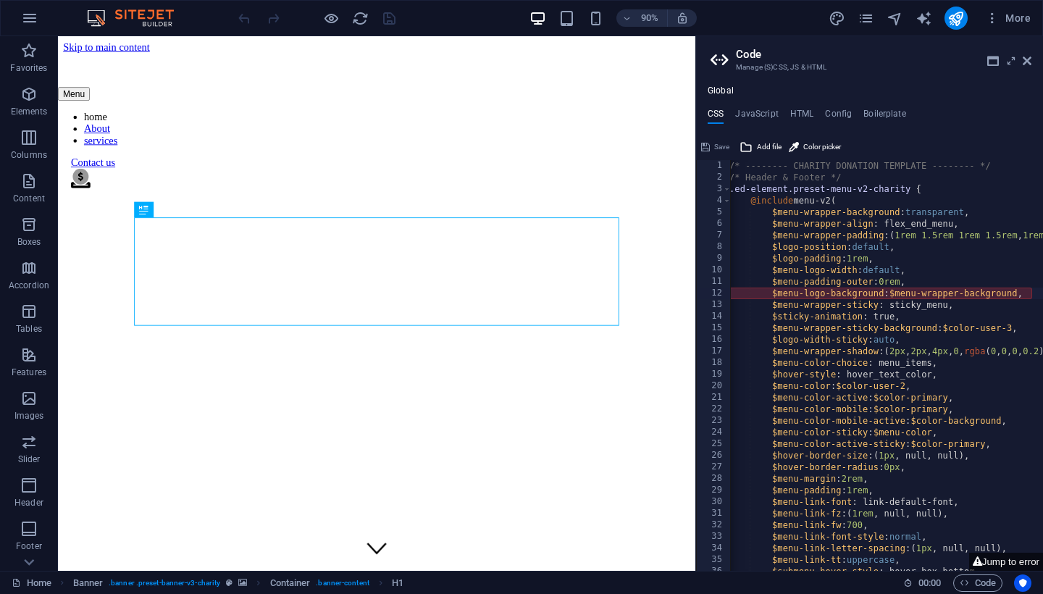
click at [833, 279] on div "/* -------- CHARITY DONATION TEMPLATE -------- */ /* Header & Footer */ .ed-ele…" at bounding box center [1022, 377] width 590 height 435
click at [862, 292] on div "/* -------- CHARITY DONATION TEMPLATE -------- */ /* Header & Footer */ .ed-ele…" at bounding box center [1022, 377] width 590 height 435
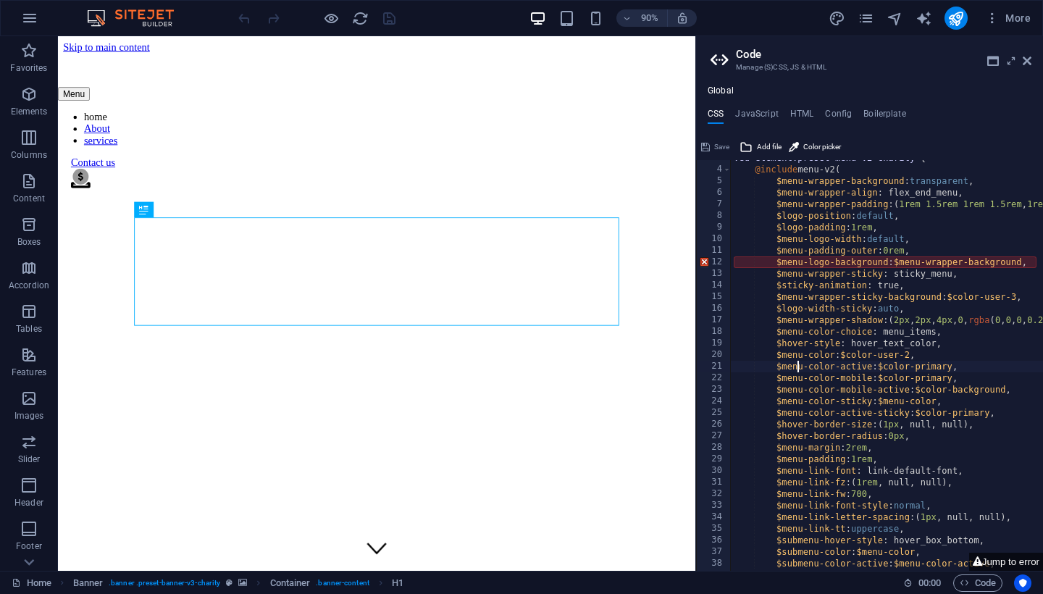
click at [797, 363] on div ".ed-element.preset-menu-v2-charity { @include menu-v2 ( $menu-wrapper-backgroun…" at bounding box center [1026, 369] width 590 height 435
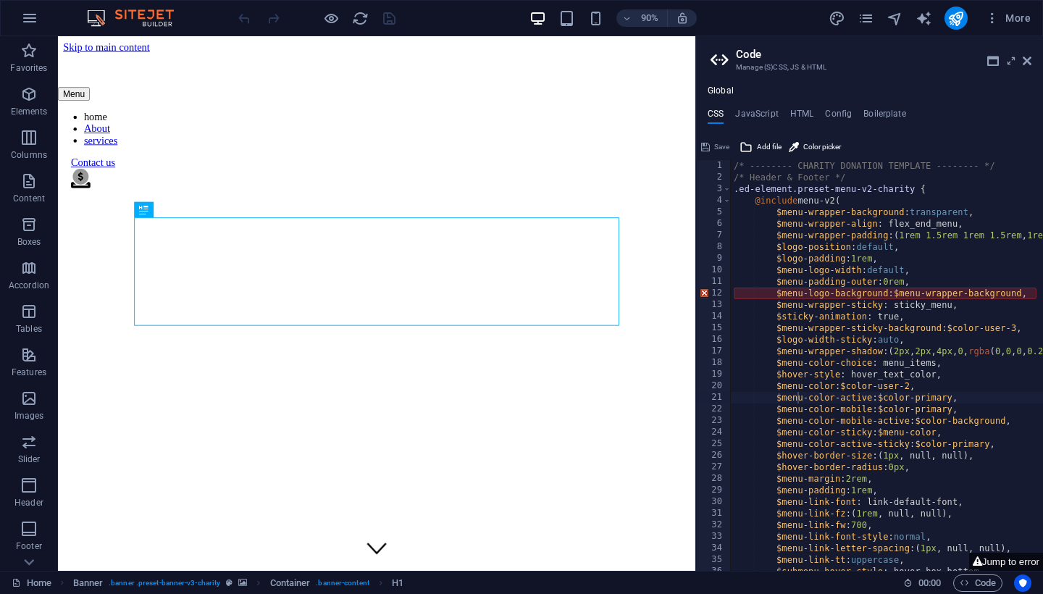
click at [714, 142] on div "Save" at bounding box center [715, 146] width 33 height 17
click at [730, 150] on div "Save" at bounding box center [715, 146] width 33 height 17
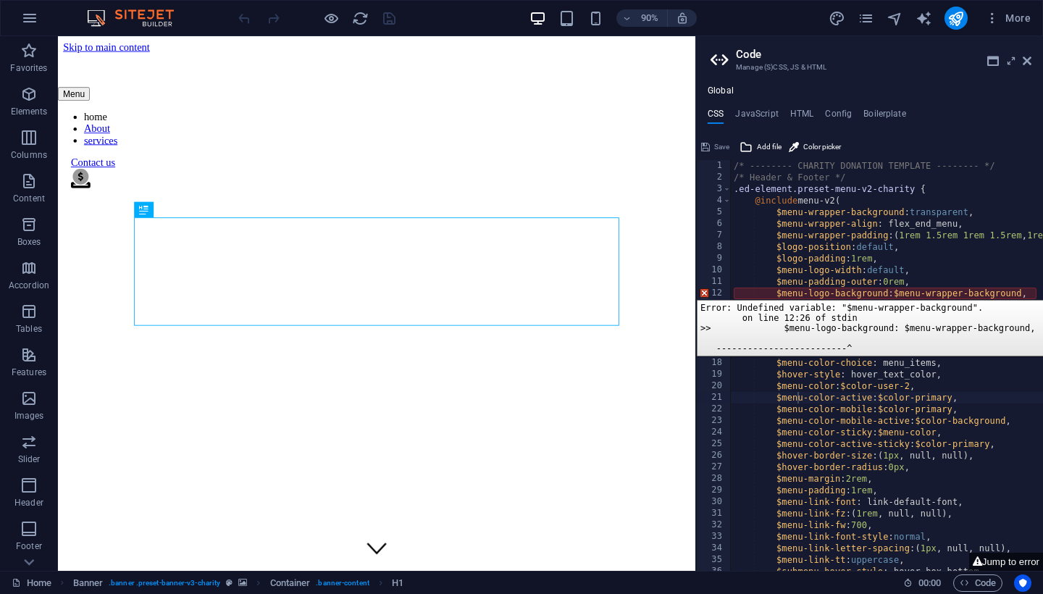
click at [703, 289] on div "12" at bounding box center [714, 294] width 35 height 12
click at [703, 291] on div "12" at bounding box center [714, 294] width 35 height 12
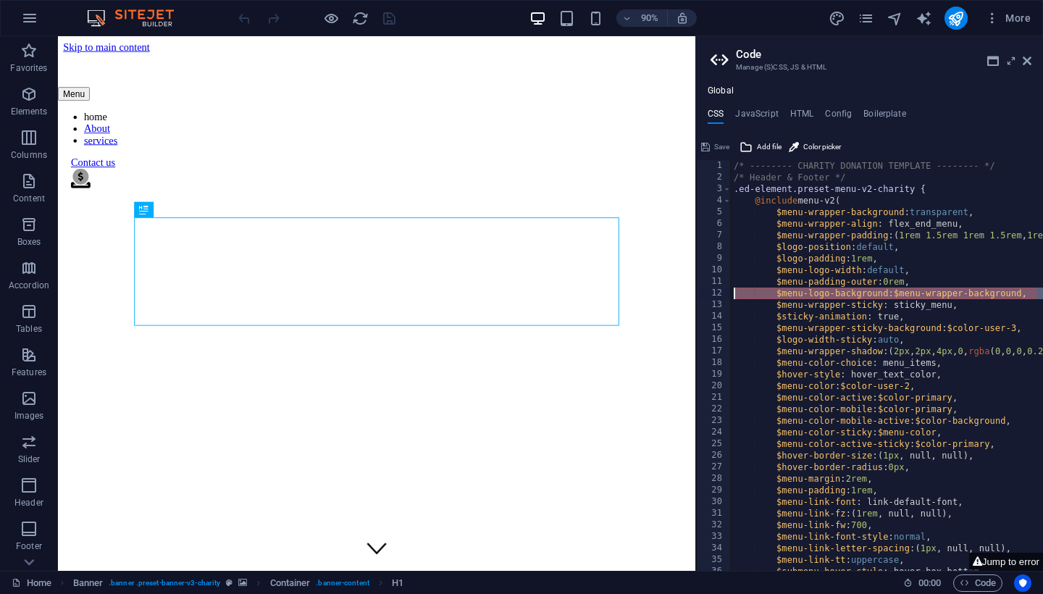
click at [866, 291] on div "/* -------- CHARITY DONATION TEMPLATE -------- */ /* Header & Footer */ .ed-ele…" at bounding box center [1026, 377] width 590 height 435
type textarea "$menu-logo-background: $menu-wrapper-background,"
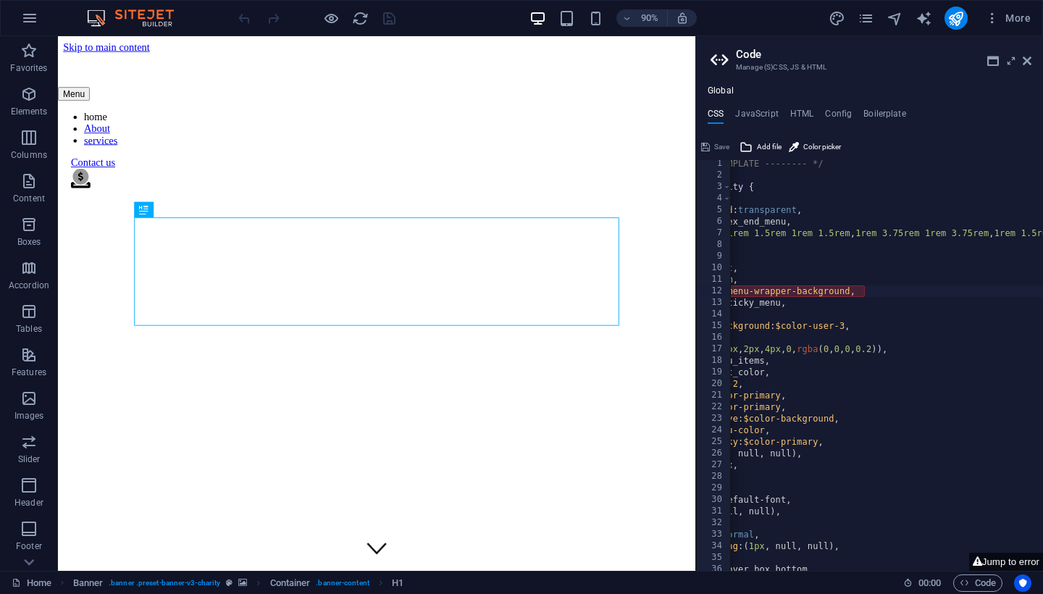
scroll to position [3, 0]
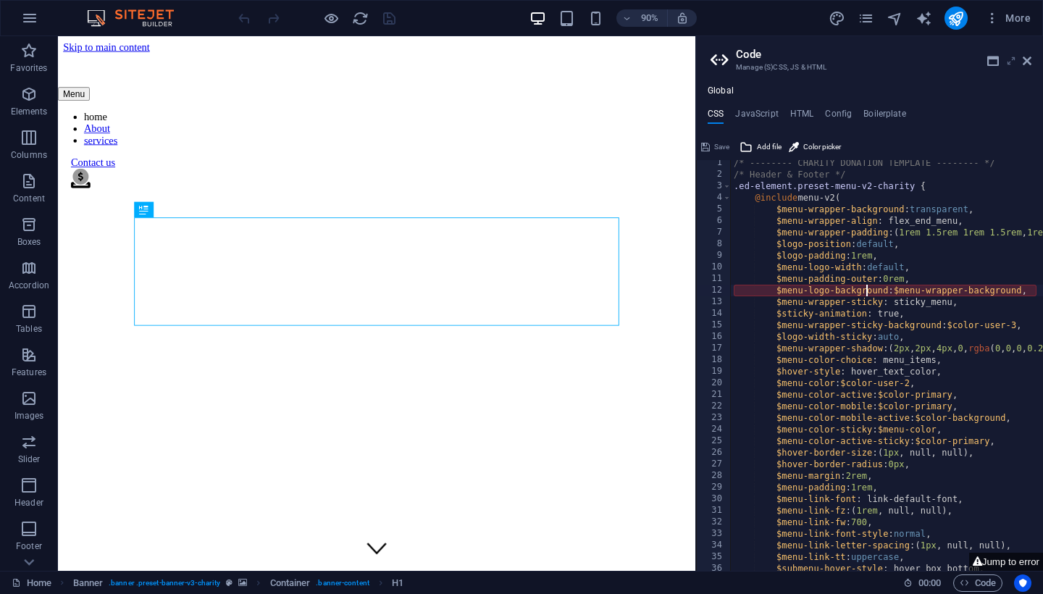
click at [1011, 58] on icon at bounding box center [1011, 61] width 0 height 12
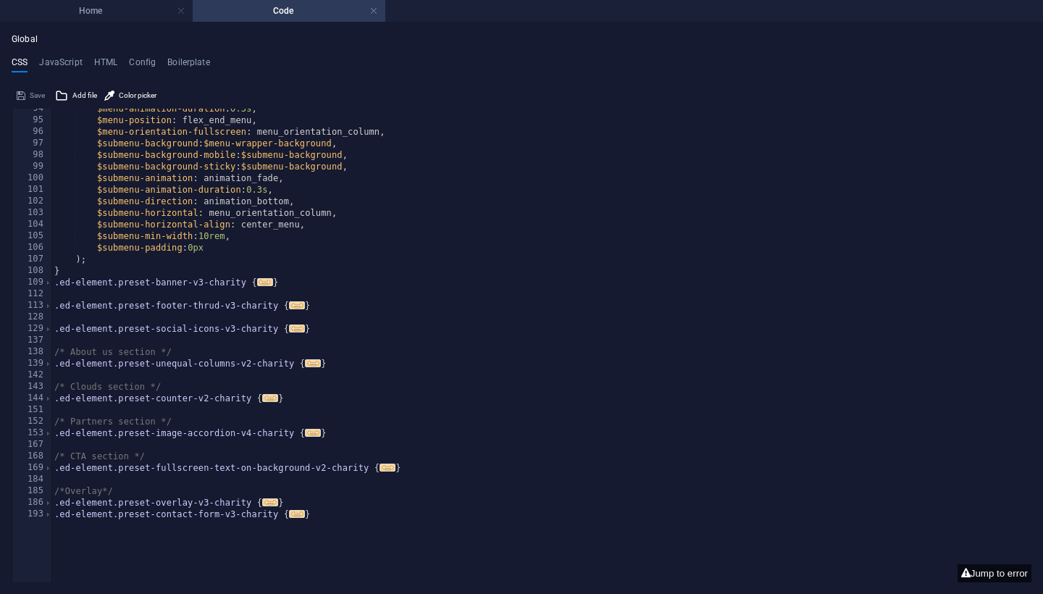
scroll to position [1021, 0]
click at [1001, 572] on button "Jump to error" at bounding box center [995, 573] width 74 height 18
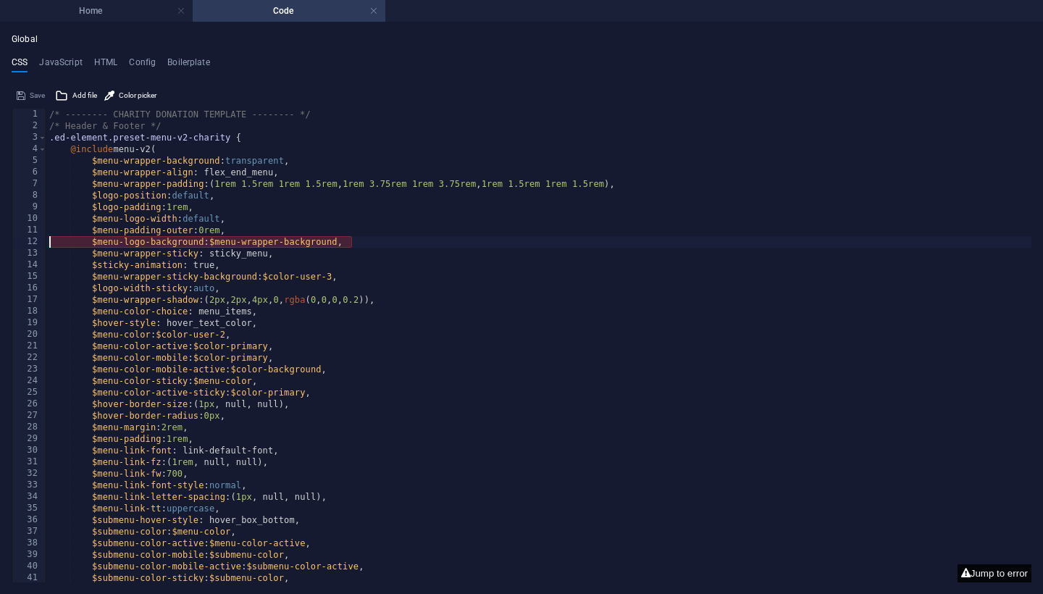
scroll to position [0, 0]
click at [346, 243] on div "/* -------- CHARITY DONATION TEMPLATE -------- */ /* Header & Footer */ .ed-ele…" at bounding box center [538, 358] width 985 height 498
type textarea "$menu-logo-background: $menu-wrapper-background"
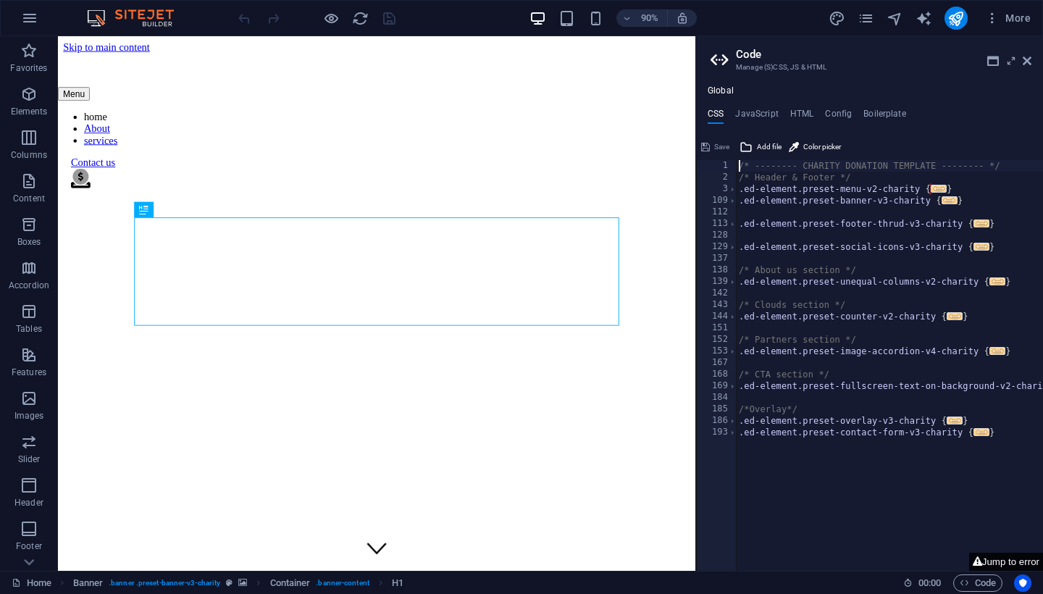
click at [1011, 559] on button "Jump to error" at bounding box center [1006, 562] width 74 height 18
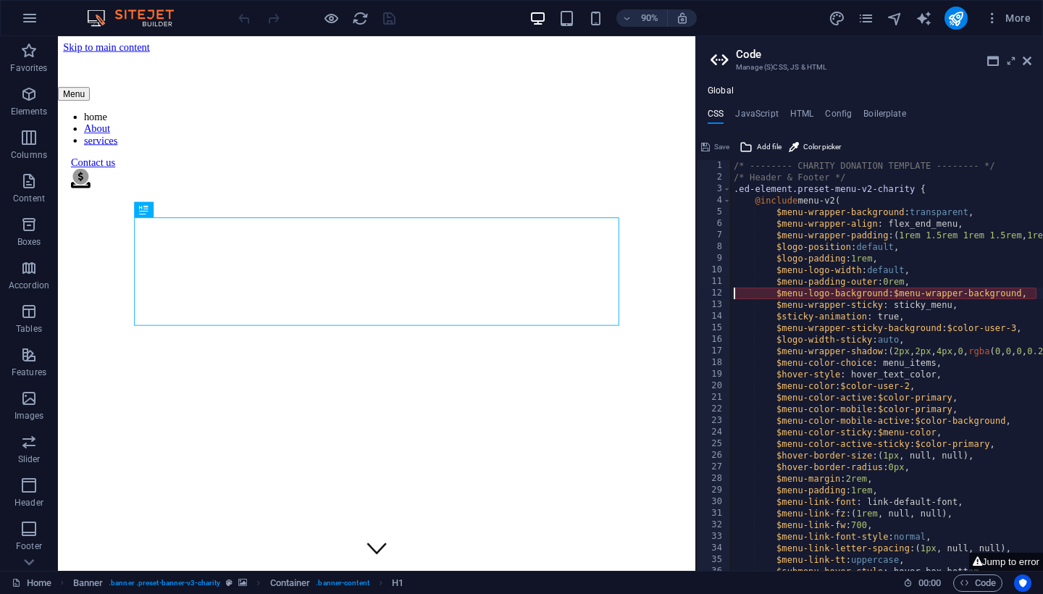
type textarea "$menu-logo-background: $menu-wrapper-background"
click at [1030, 57] on icon at bounding box center [1027, 61] width 9 height 12
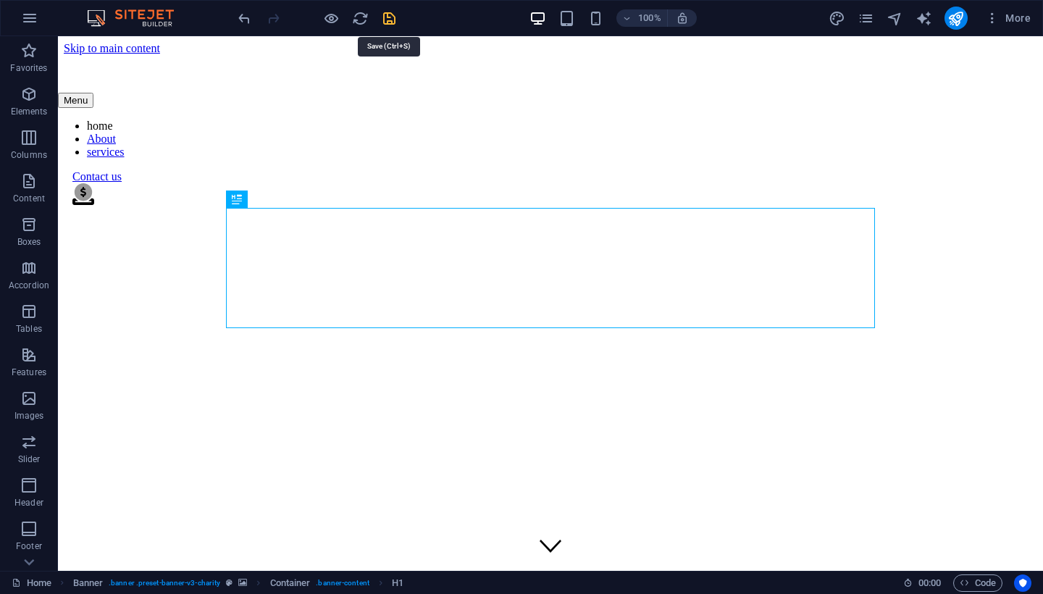
click at [393, 20] on icon "save" at bounding box center [389, 18] width 17 height 17
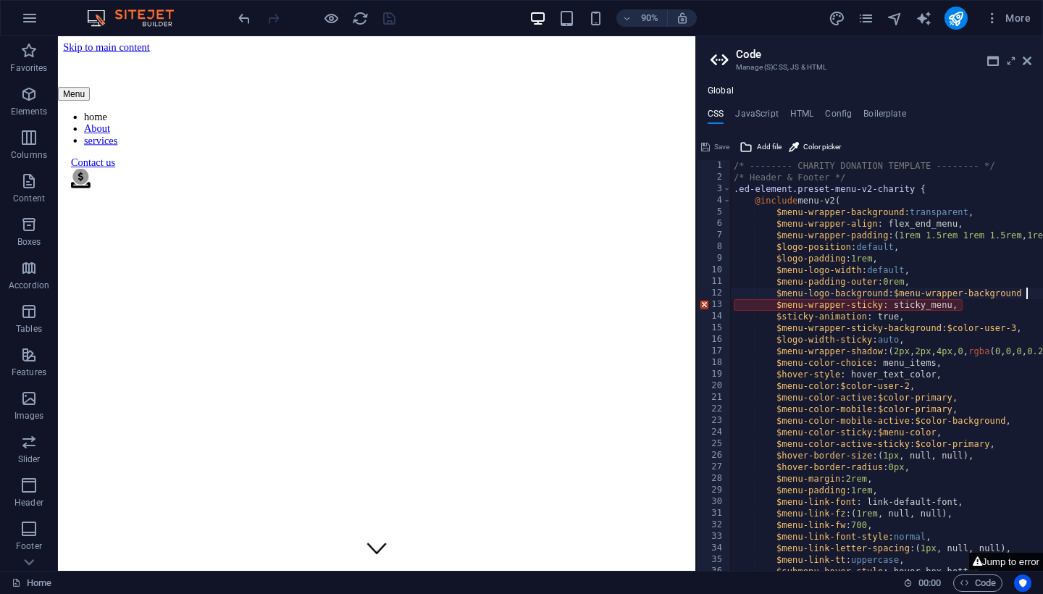
click at [998, 559] on button "Jump to error" at bounding box center [1006, 562] width 74 height 18
click at [954, 304] on div "/* -------- CHARITY DONATION TEMPLATE -------- */ /* Header & Footer */ .ed-ele…" at bounding box center [1026, 377] width 590 height 435
click at [958, 304] on div "/* -------- CHARITY DONATION TEMPLATE -------- */ /* Header & Footer */ .ed-ele…" at bounding box center [1026, 377] width 590 height 435
type textarea "$menu-wrapper-sticky: sticky_menu"
click at [1031, 60] on icon at bounding box center [1027, 61] width 9 height 12
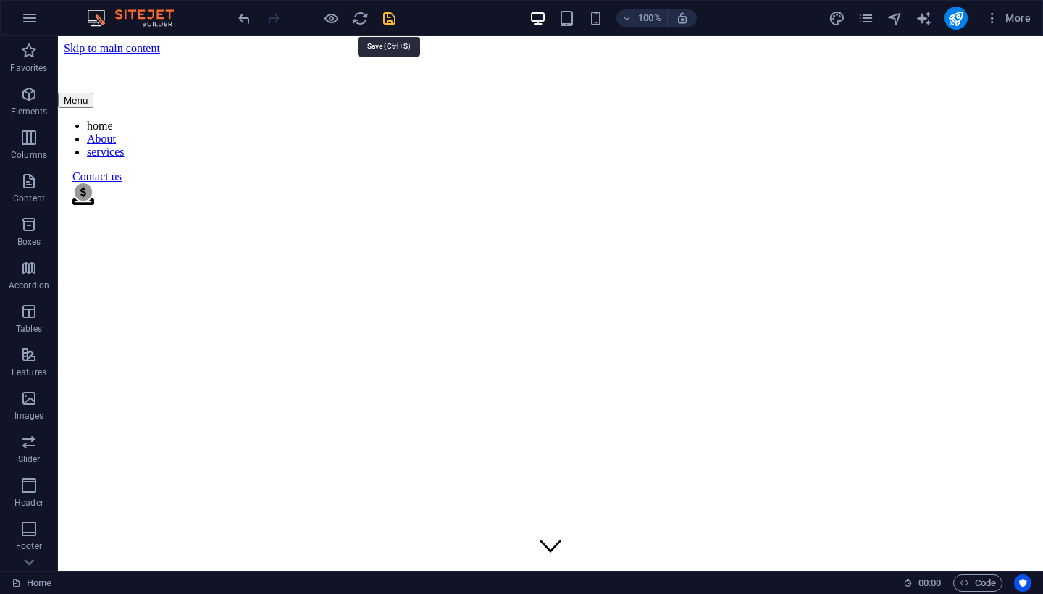
click at [389, 16] on icon "save" at bounding box center [389, 18] width 17 height 17
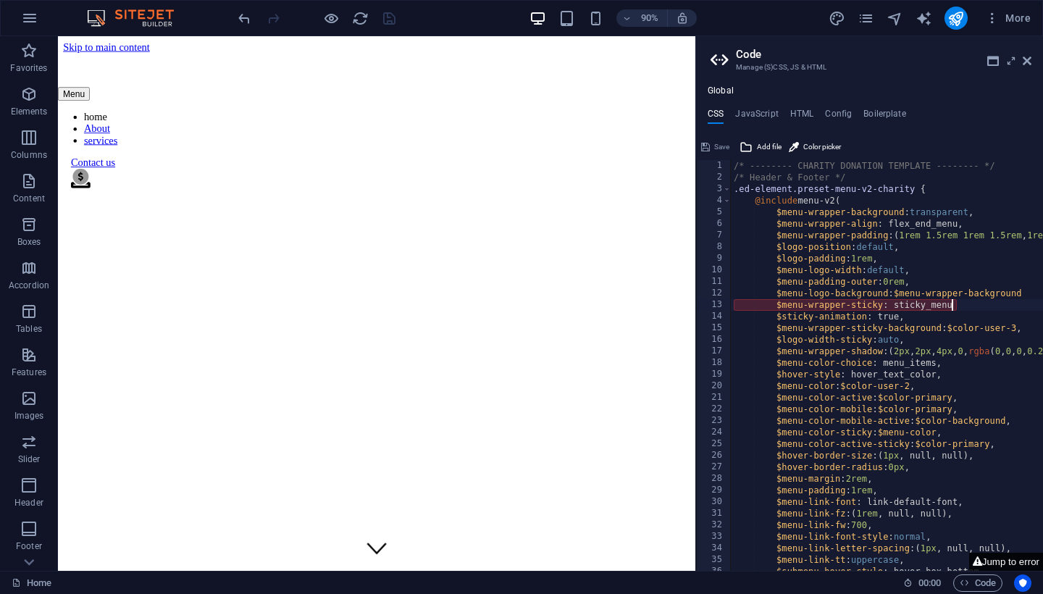
click at [1008, 562] on button "Jump to error" at bounding box center [1006, 562] width 74 height 18
click at [1026, 63] on icon at bounding box center [1027, 61] width 9 height 12
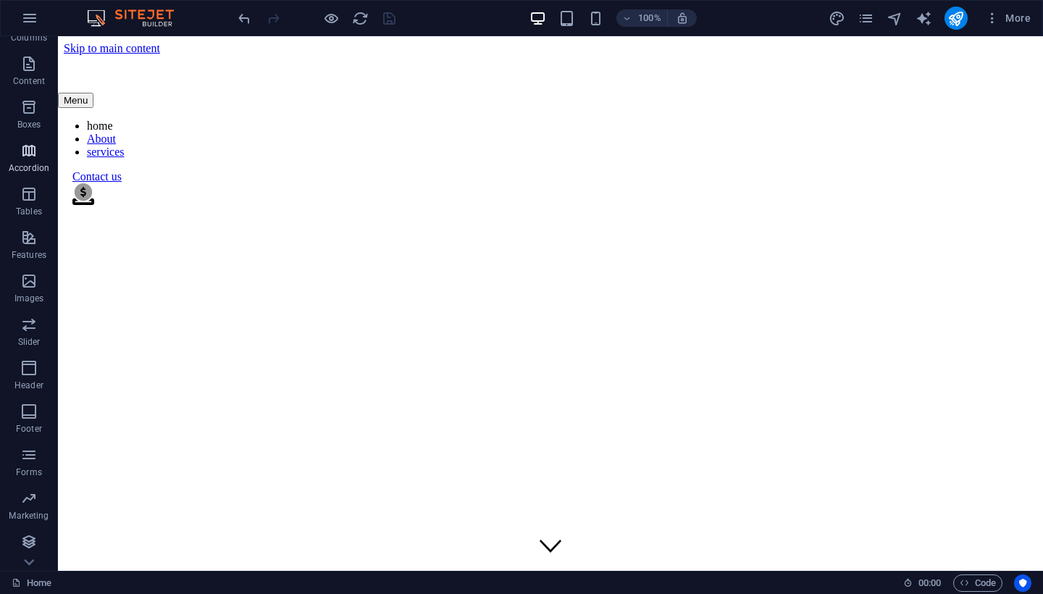
scroll to position [117, 0]
click at [34, 17] on icon "button" at bounding box center [29, 17] width 17 height 17
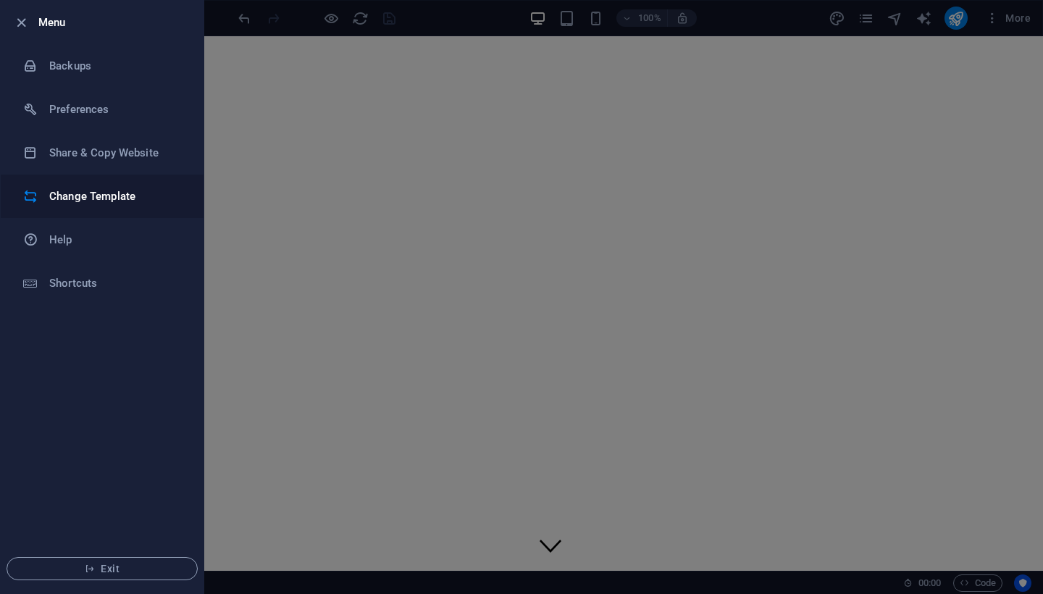
click at [92, 209] on li "Change Template" at bounding box center [102, 196] width 203 height 43
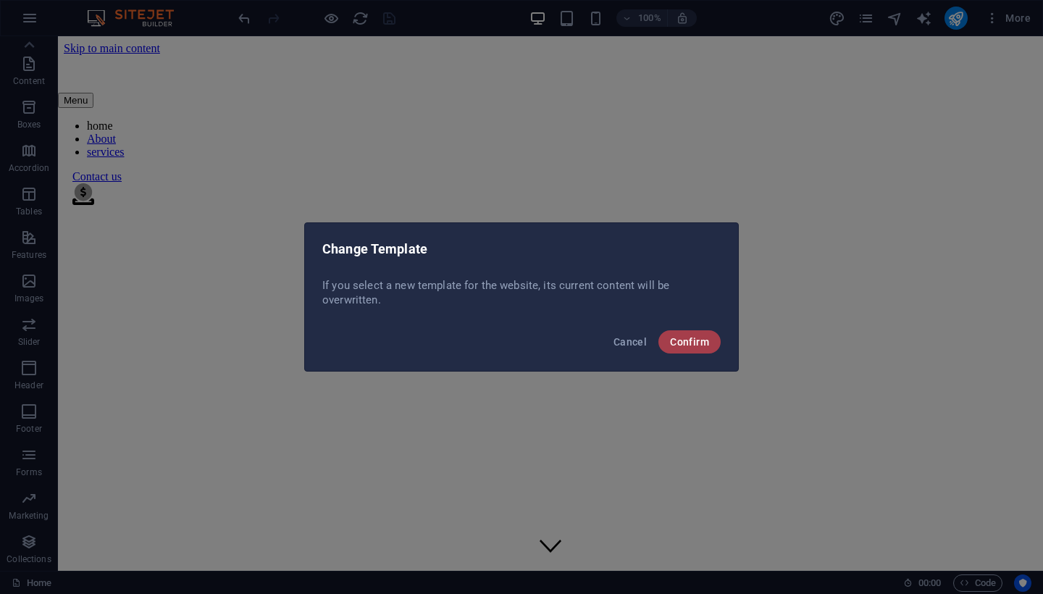
click at [691, 343] on span "Confirm" at bounding box center [689, 342] width 39 height 12
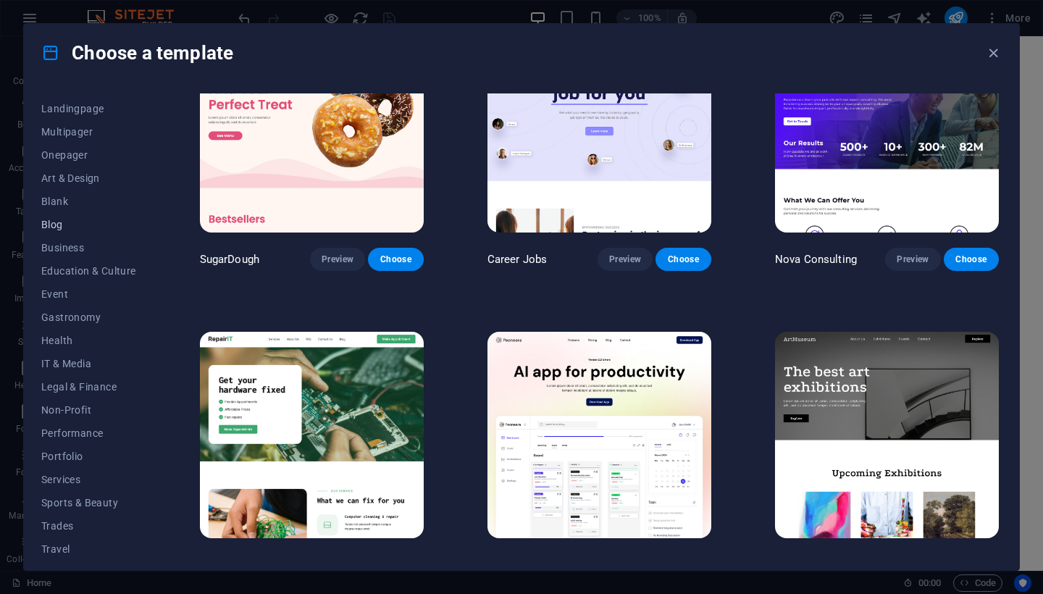
scroll to position [96, 0]
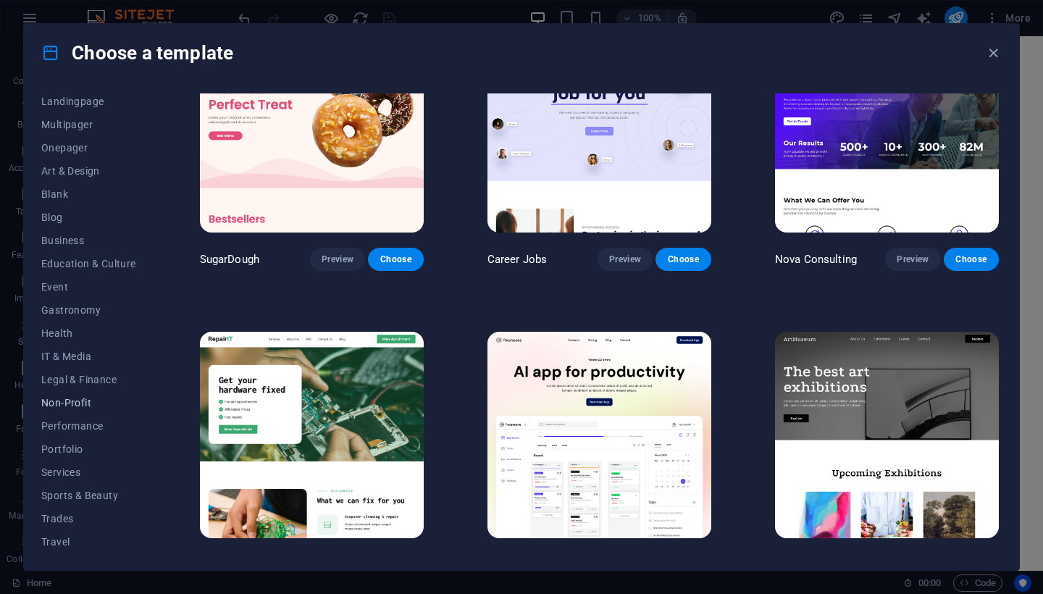
click at [70, 401] on span "Non-Profit" at bounding box center [88, 403] width 95 height 12
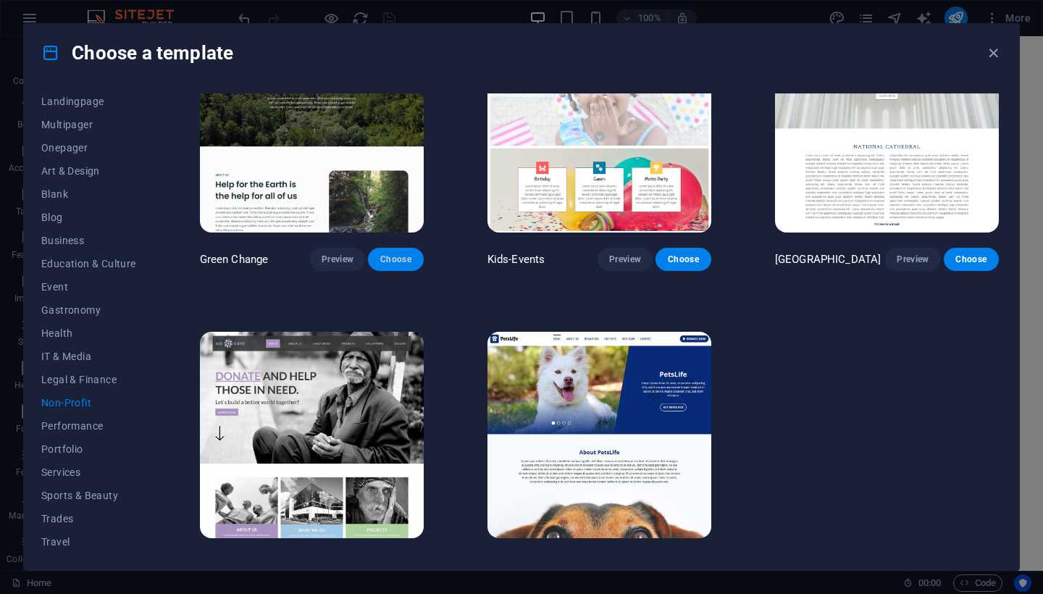
click at [403, 257] on span "Choose" at bounding box center [396, 260] width 32 height 12
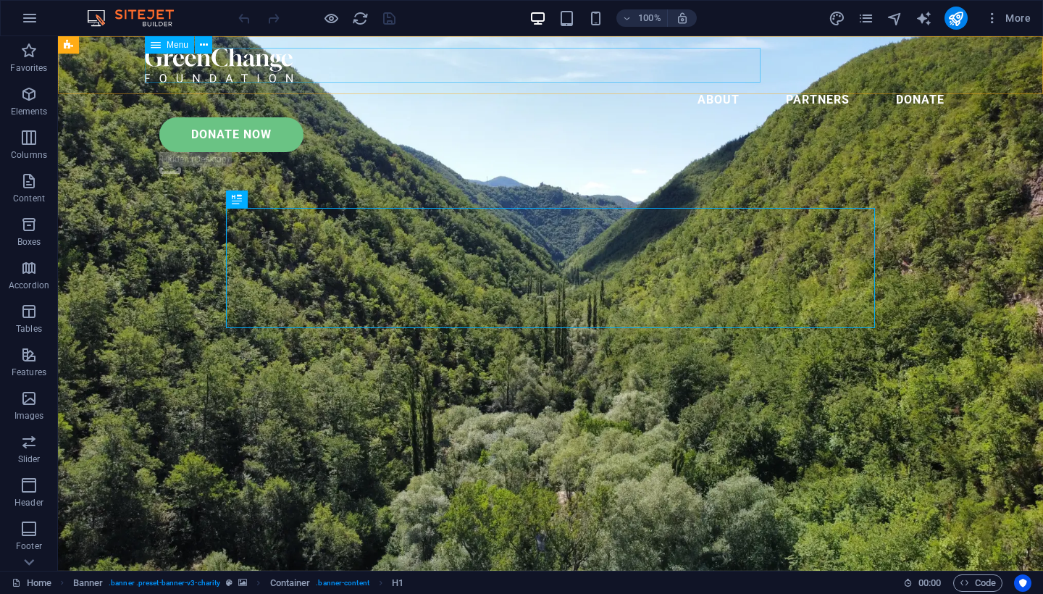
click at [525, 83] on nav "About Partners Donate" at bounding box center [550, 100] width 811 height 35
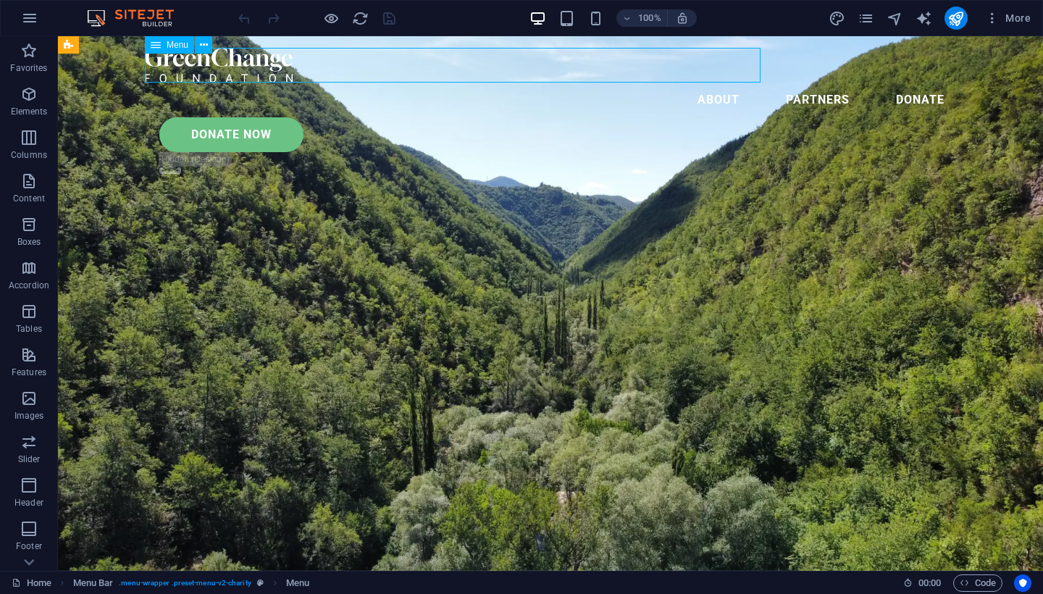
click at [648, 83] on nav "About Partners Donate" at bounding box center [550, 100] width 811 height 35
select select
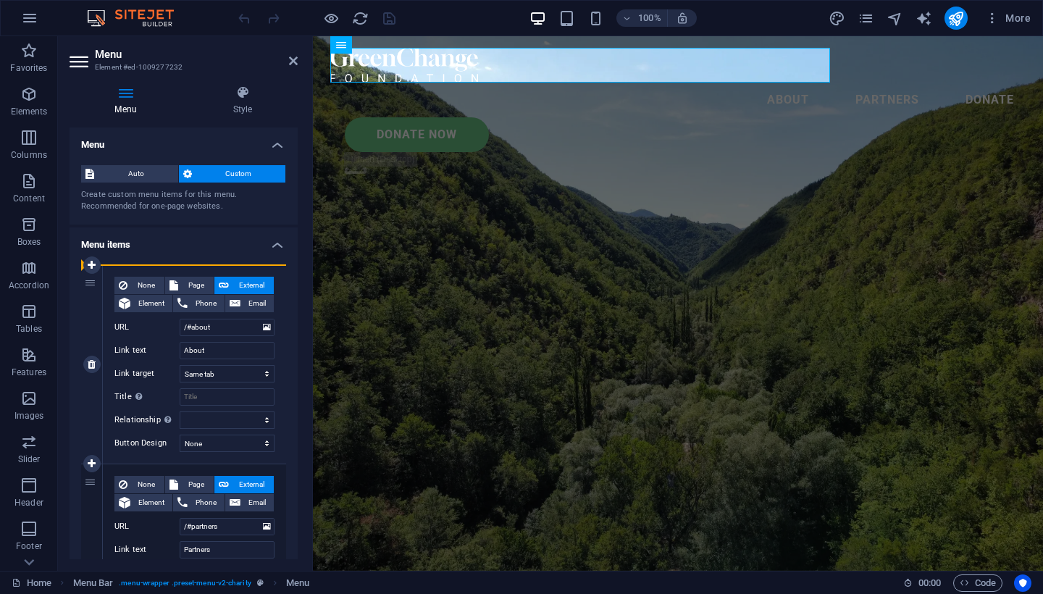
drag, startPoint x: 91, startPoint y: 481, endPoint x: 101, endPoint y: 324, distance: 157.5
click at [101, 324] on div "1 None Page External Element Phone Email Page Home Legal Notice Privacy Subpage…" at bounding box center [183, 564] width 205 height 598
type input "/#partners"
type input "Partners"
select select
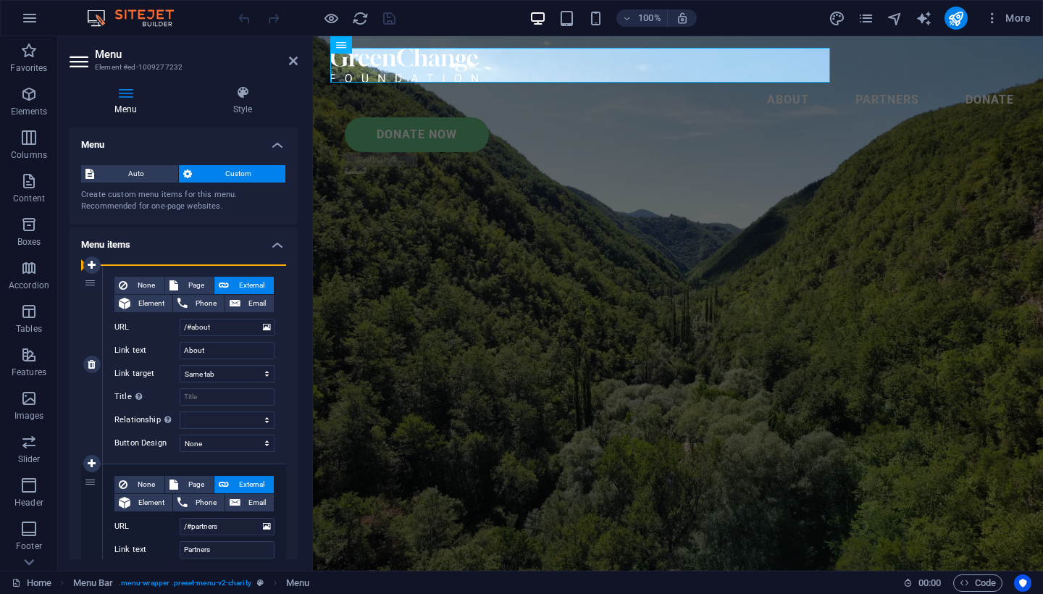
type input "/#about"
type input "About"
select select
click at [194, 282] on span "Page" at bounding box center [196, 285] width 27 height 17
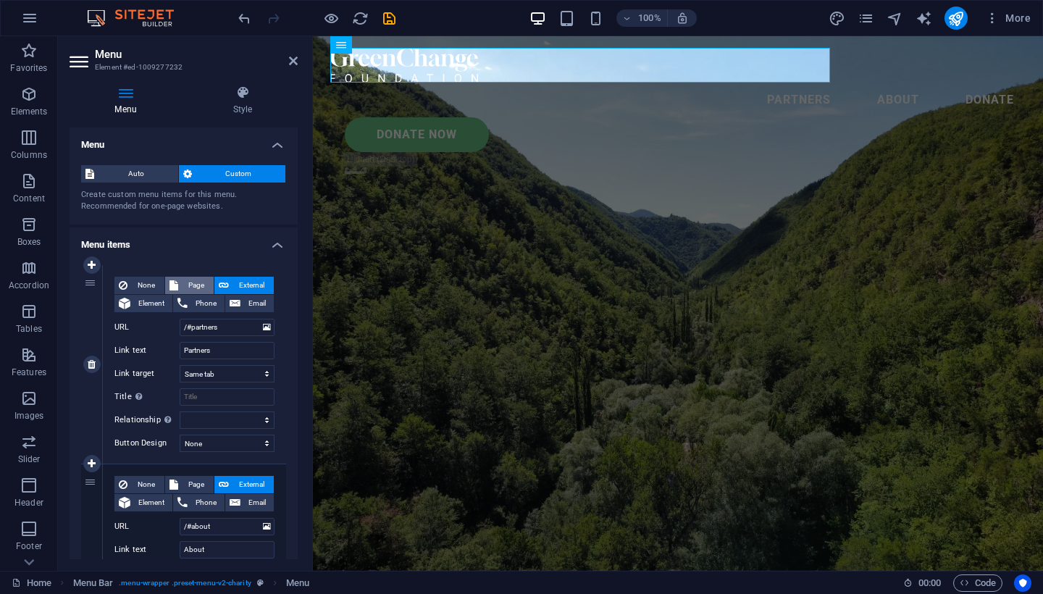
select select
select select "0"
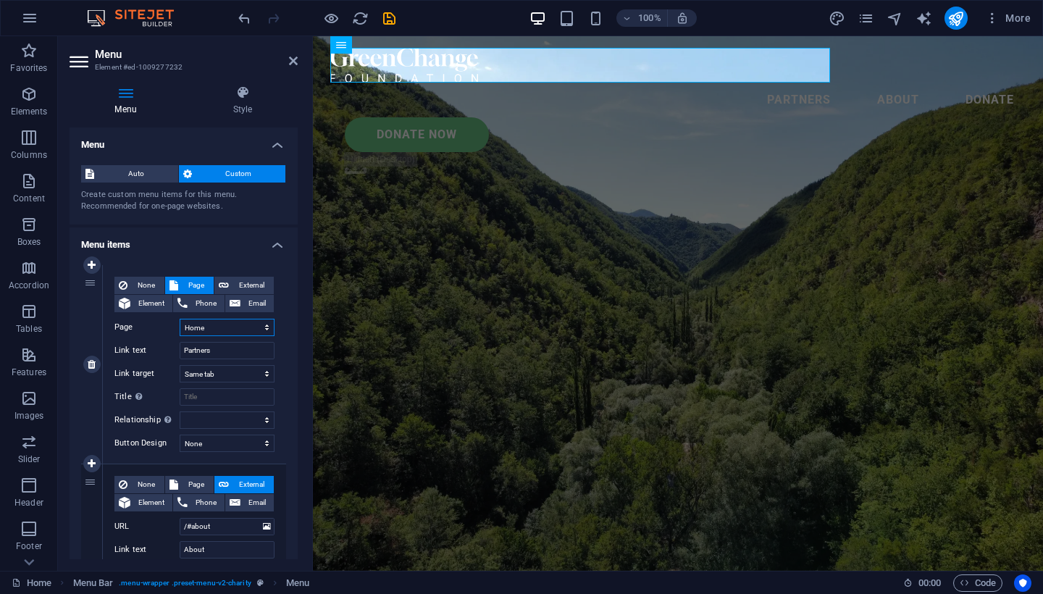
select select
click at [228, 351] on input "Partners" at bounding box center [227, 350] width 95 height 17
type input "P"
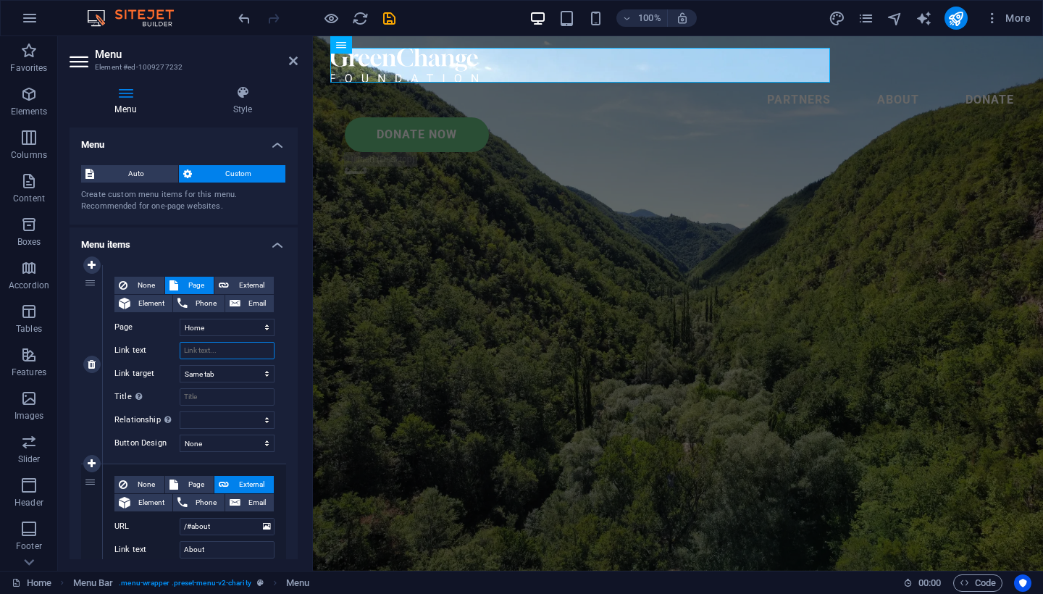
select select
type input "home"
select select
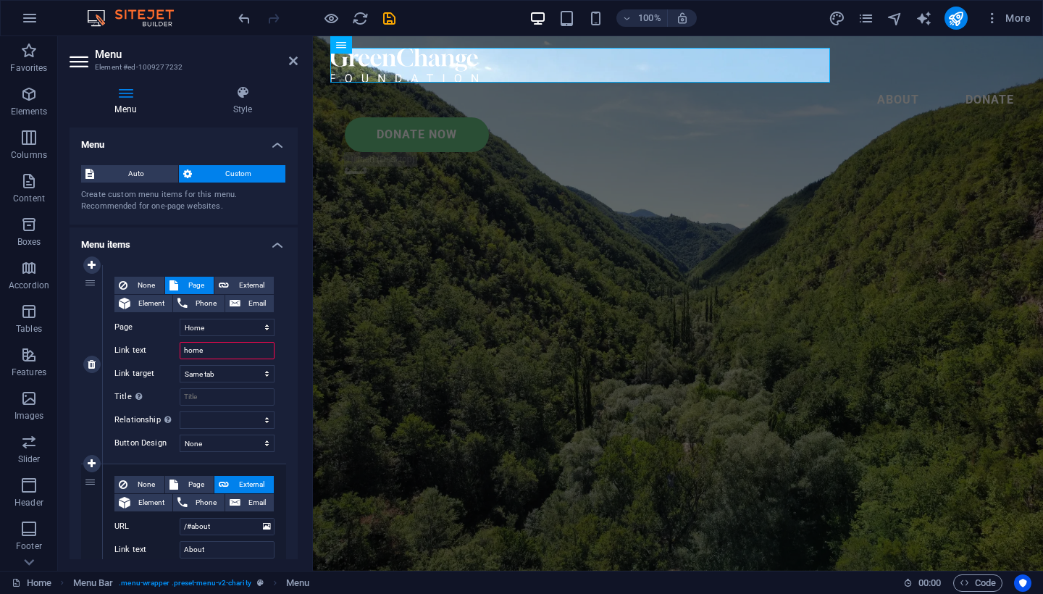
select select
type input "home"
click at [153, 303] on span "Element" at bounding box center [151, 303] width 33 height 17
select select
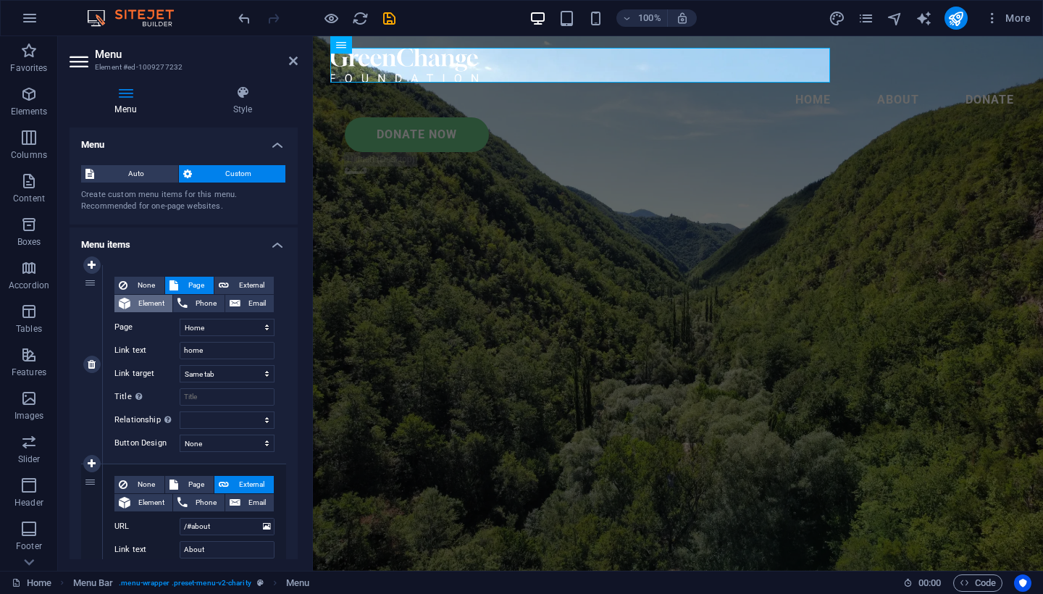
select select
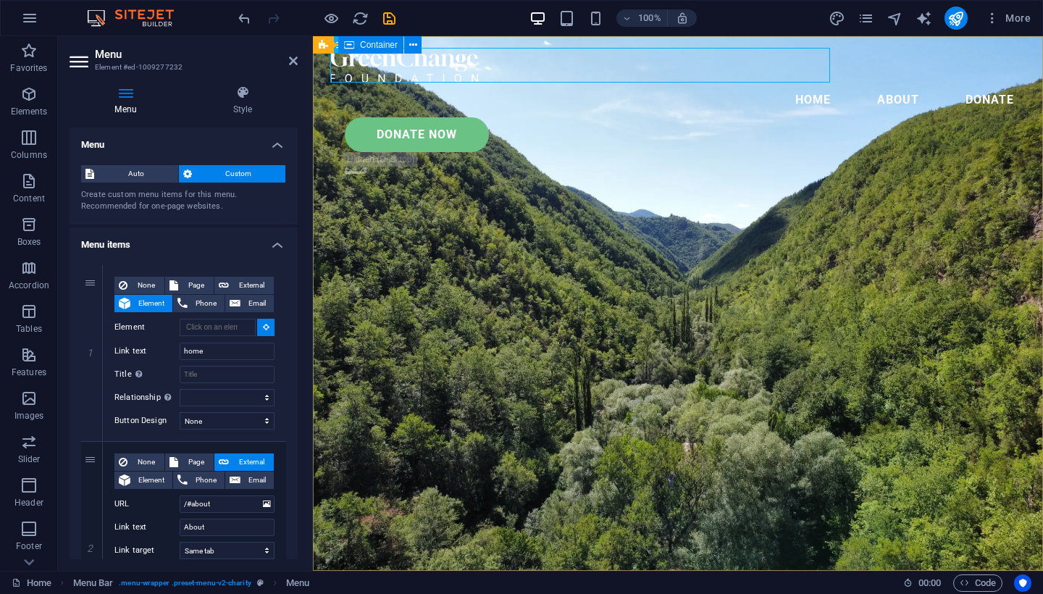
type input "#ed-1009277247"
select select
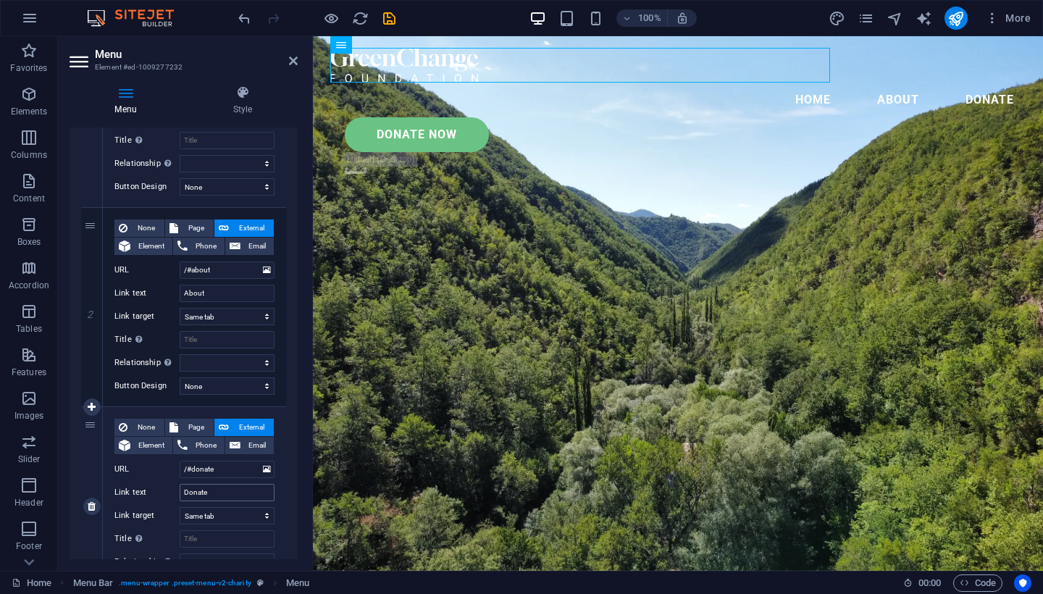
scroll to position [261, 0]
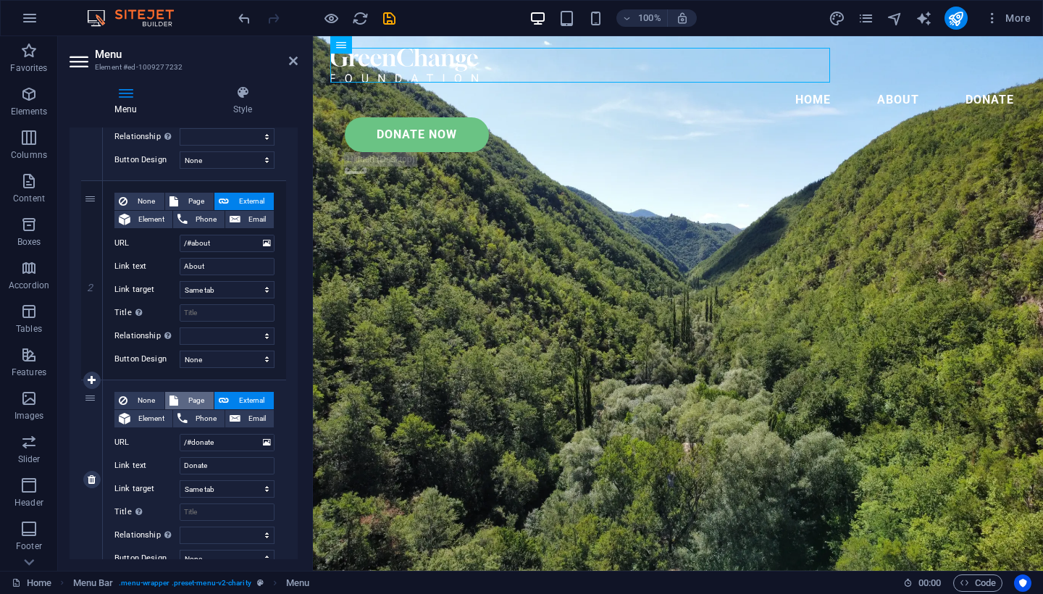
click at [193, 397] on span "Page" at bounding box center [196, 400] width 27 height 17
select select
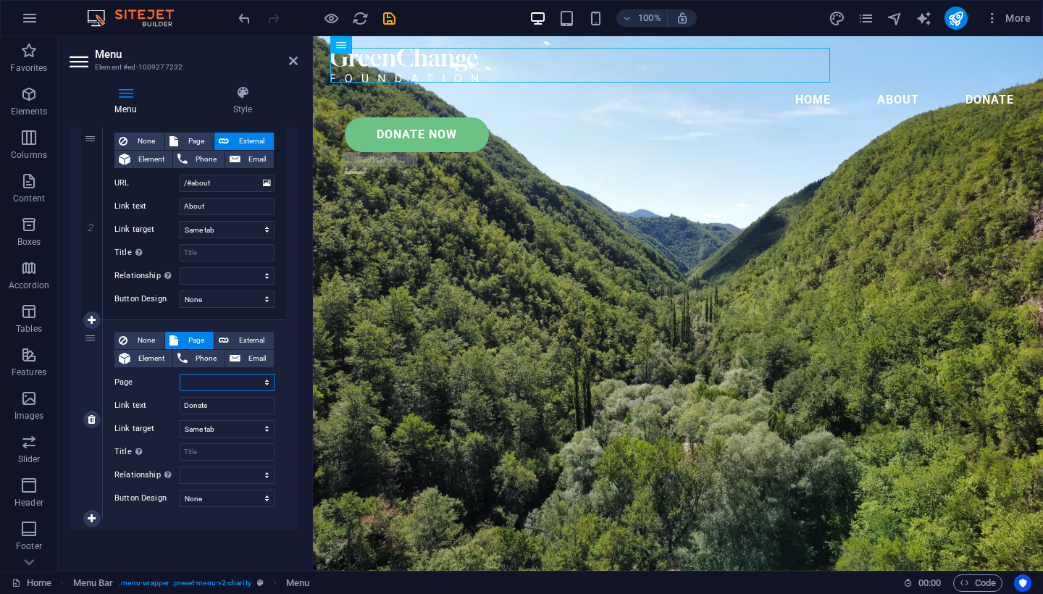
scroll to position [321, 0]
select select "3"
select select
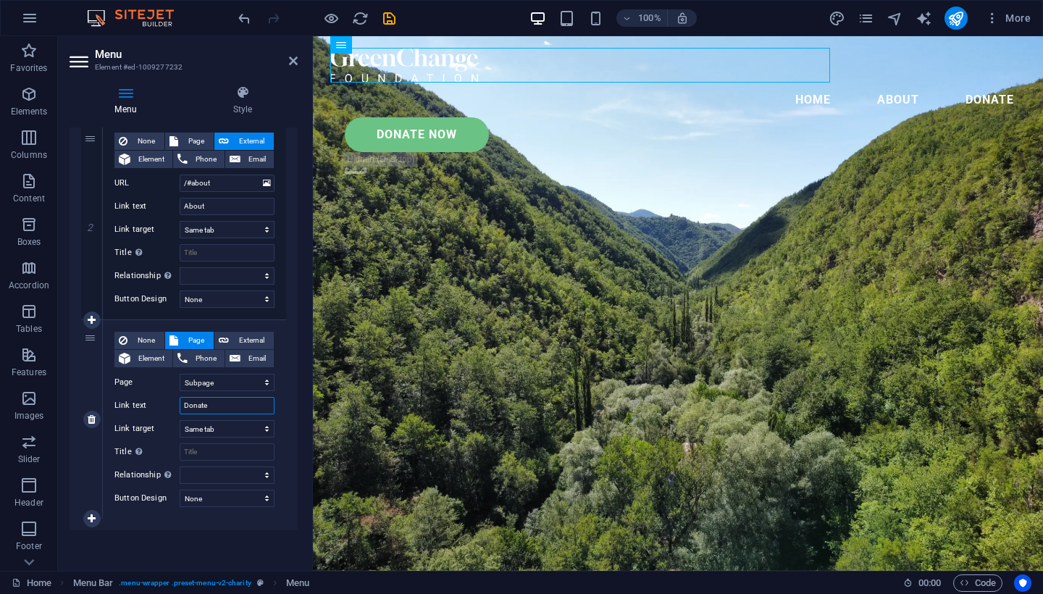
click at [241, 403] on input "Donate" at bounding box center [227, 405] width 95 height 17
type input "D"
type input "services"
select select
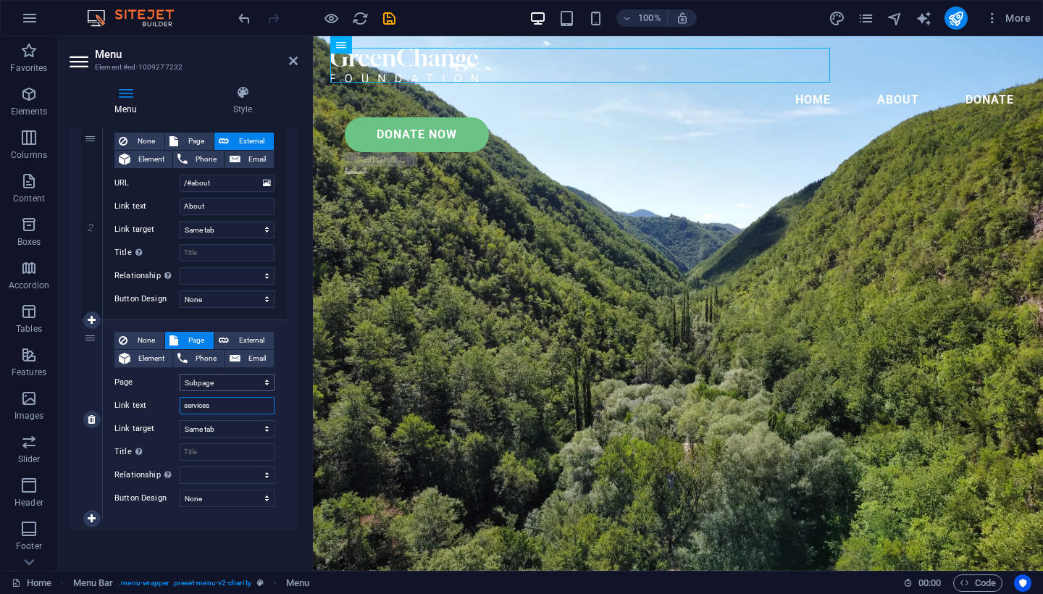
select select
type input "services"
click at [289, 58] on icon at bounding box center [293, 61] width 9 height 12
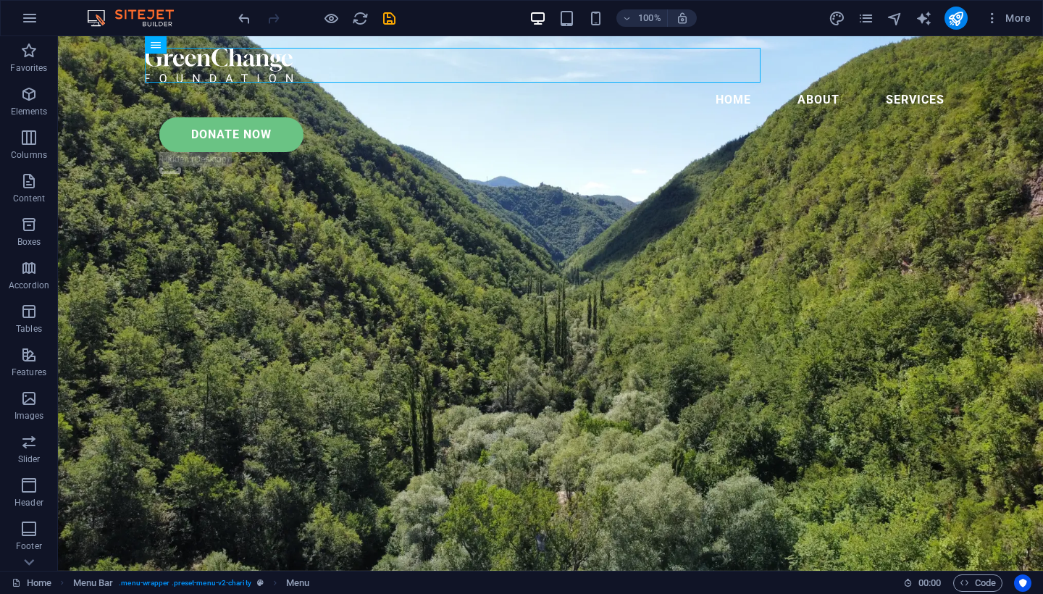
click at [851, 117] on div "Donate Now" at bounding box center [557, 134] width 797 height 35
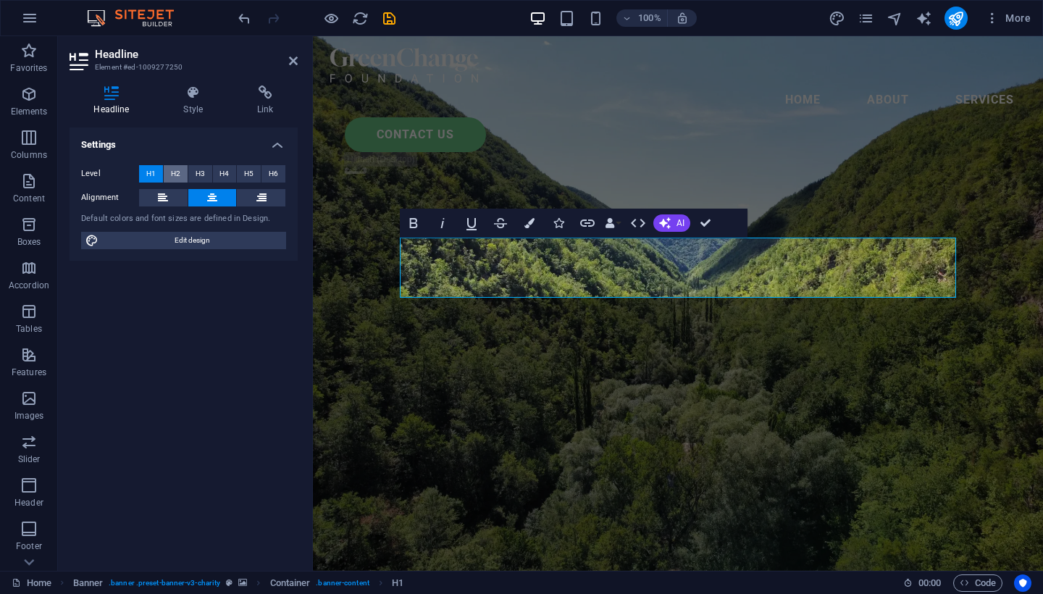
click at [179, 169] on span "H2" at bounding box center [175, 173] width 9 height 17
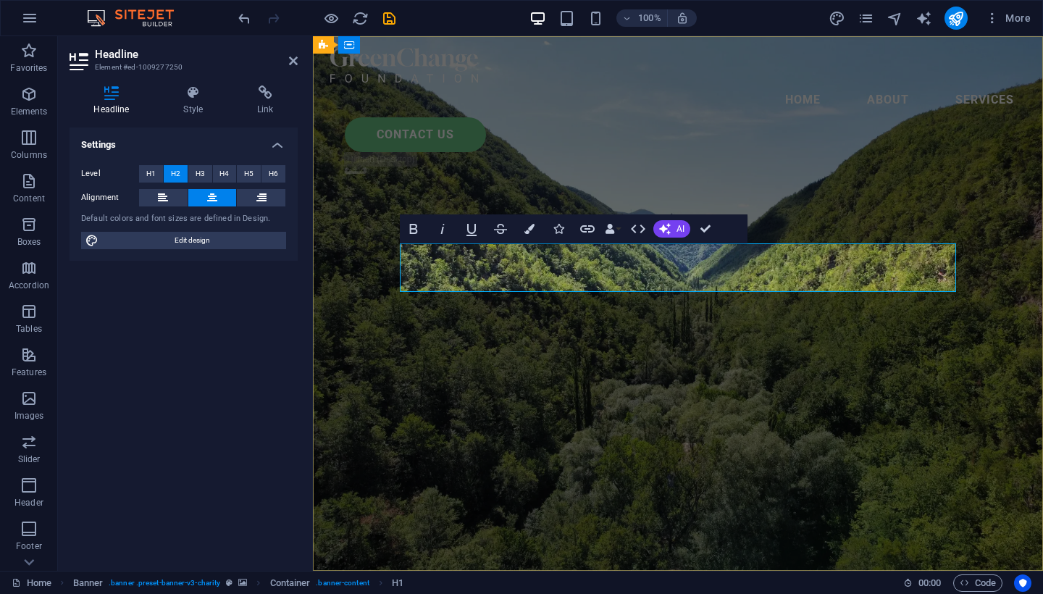
click at [175, 173] on button "H2" at bounding box center [176, 173] width 24 height 17
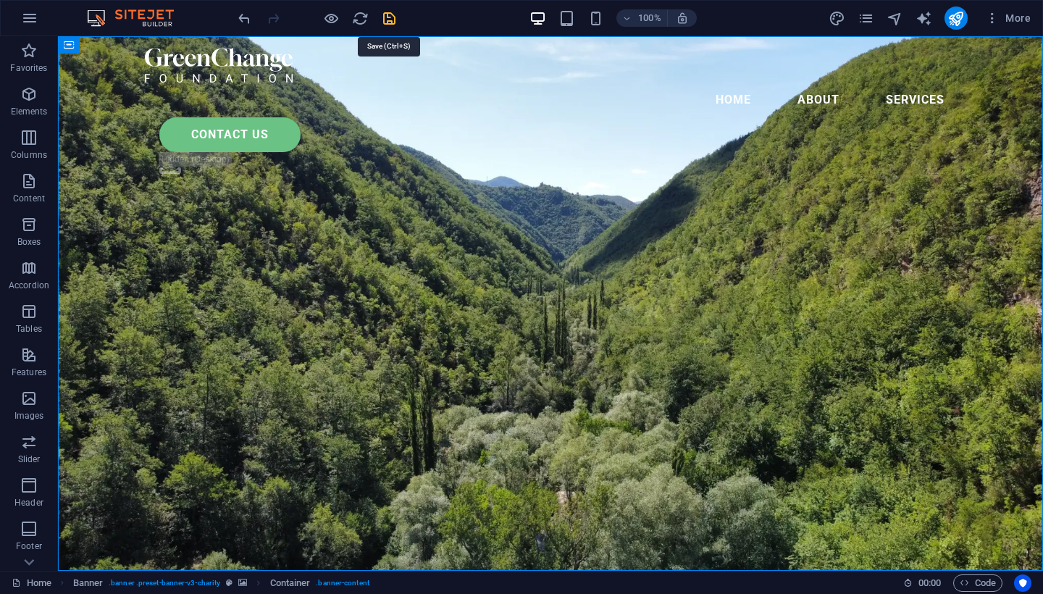
click at [387, 17] on icon "save" at bounding box center [389, 18] width 17 height 17
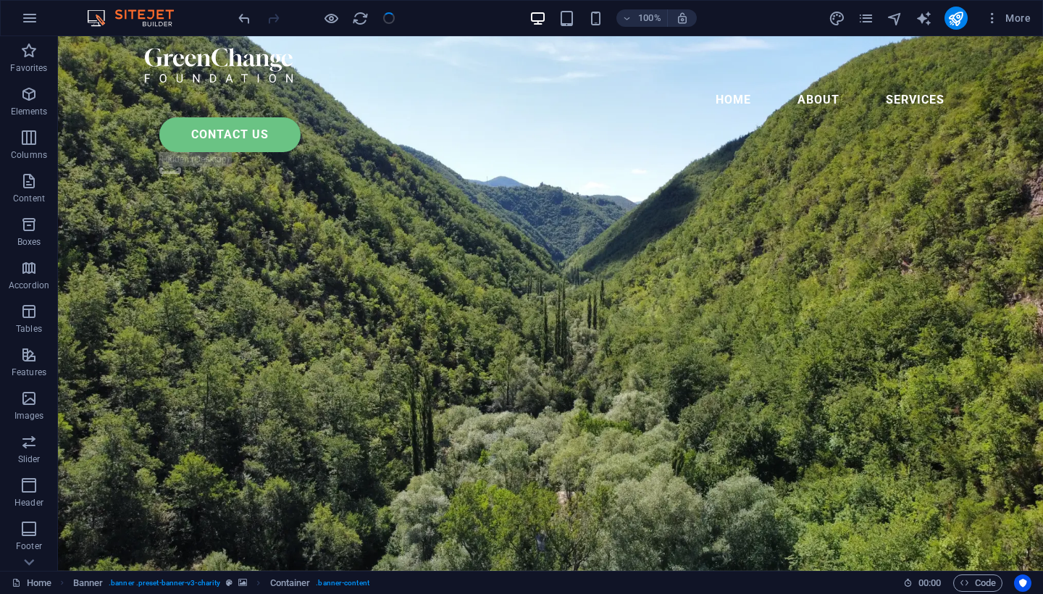
checkbox input "false"
click at [28, 17] on icon "button" at bounding box center [29, 17] width 17 height 17
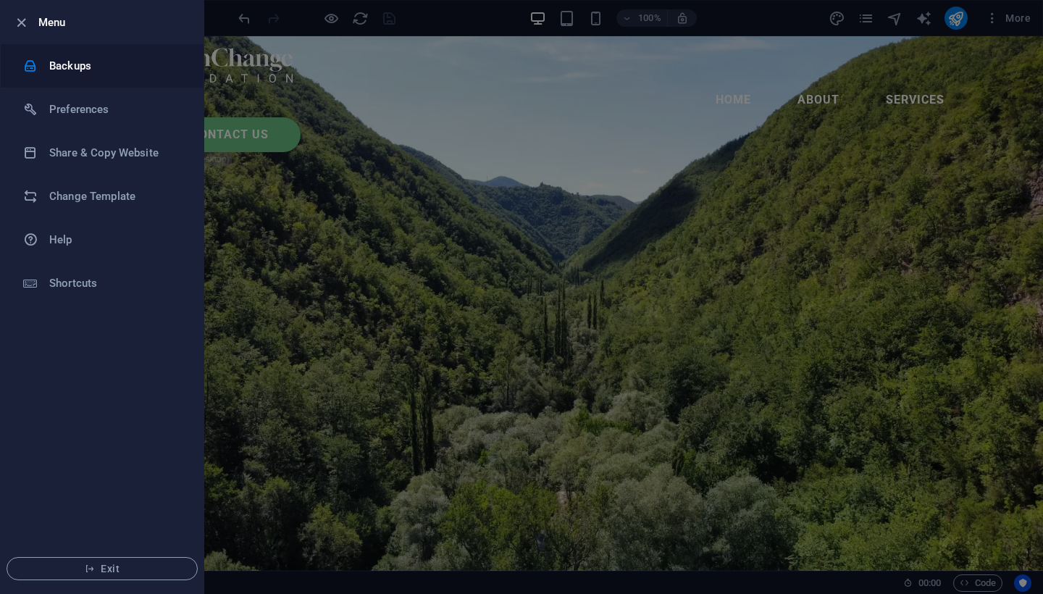
click at [48, 62] on div at bounding box center [36, 66] width 26 height 14
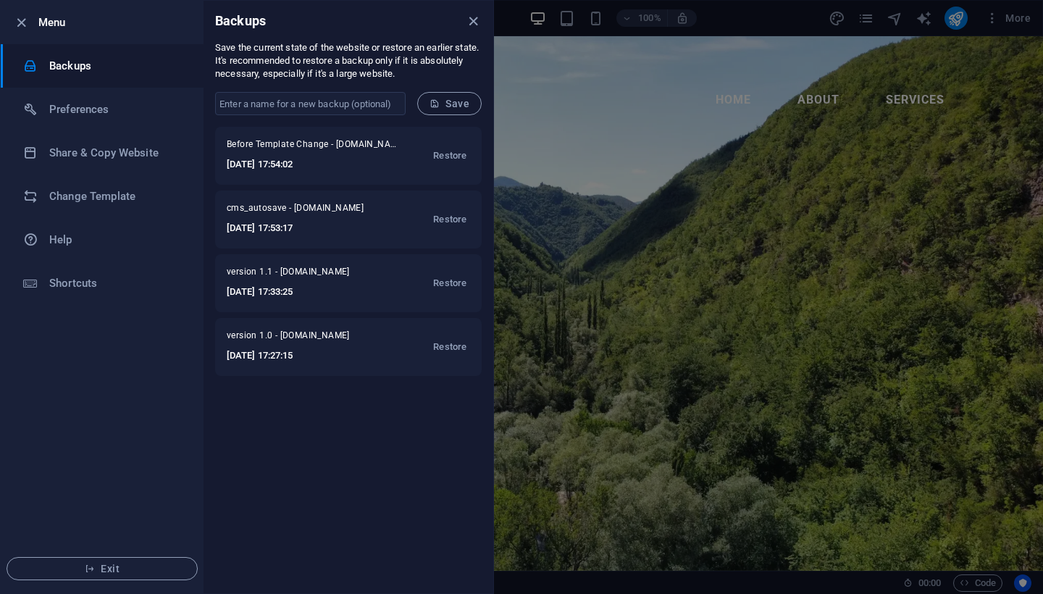
click at [606, 115] on div at bounding box center [521, 297] width 1043 height 594
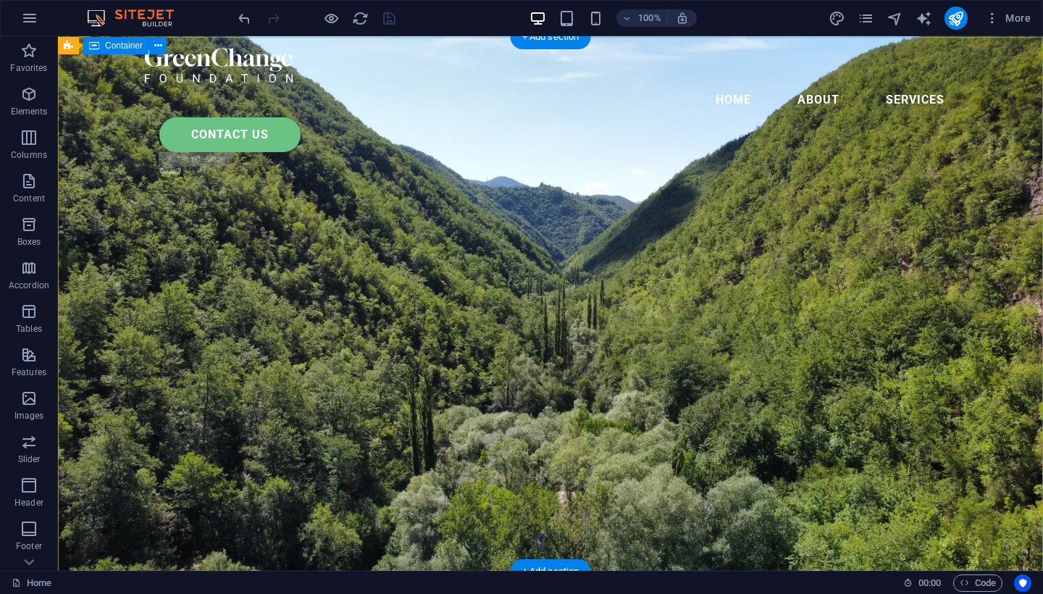
scroll to position [0, 0]
click at [540, 83] on nav "home About services" at bounding box center [550, 100] width 811 height 35
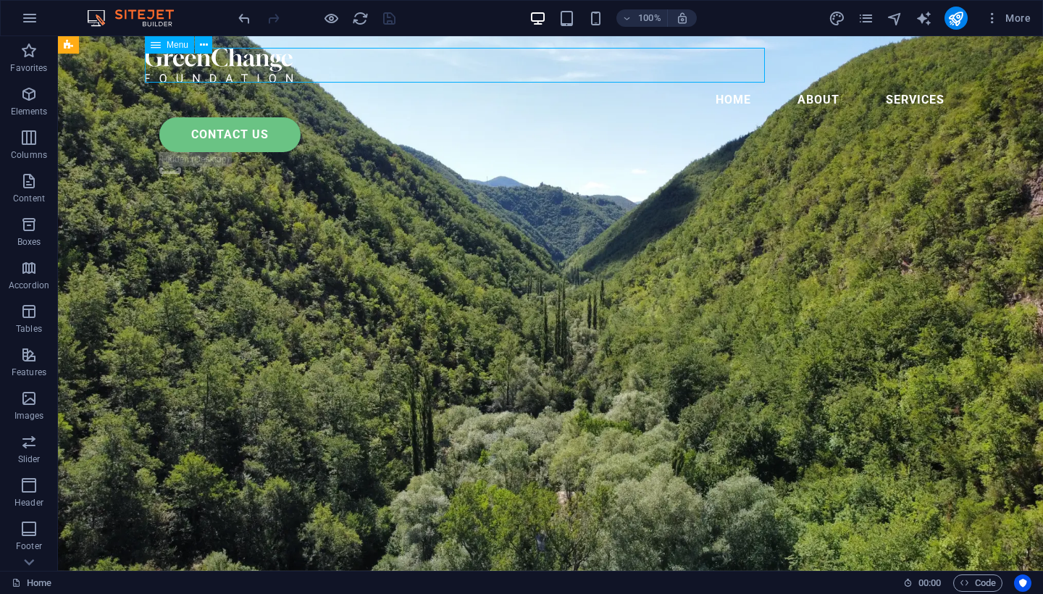
click at [540, 83] on nav "home About services" at bounding box center [550, 100] width 811 height 35
select select
select select "3"
select select
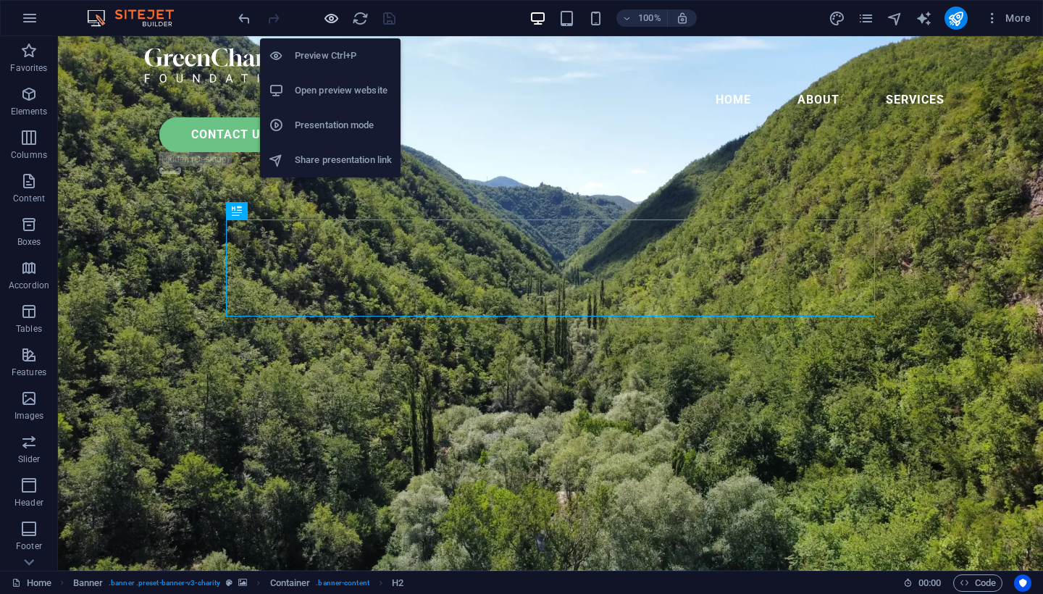
click at [332, 22] on icon "button" at bounding box center [331, 18] width 17 height 17
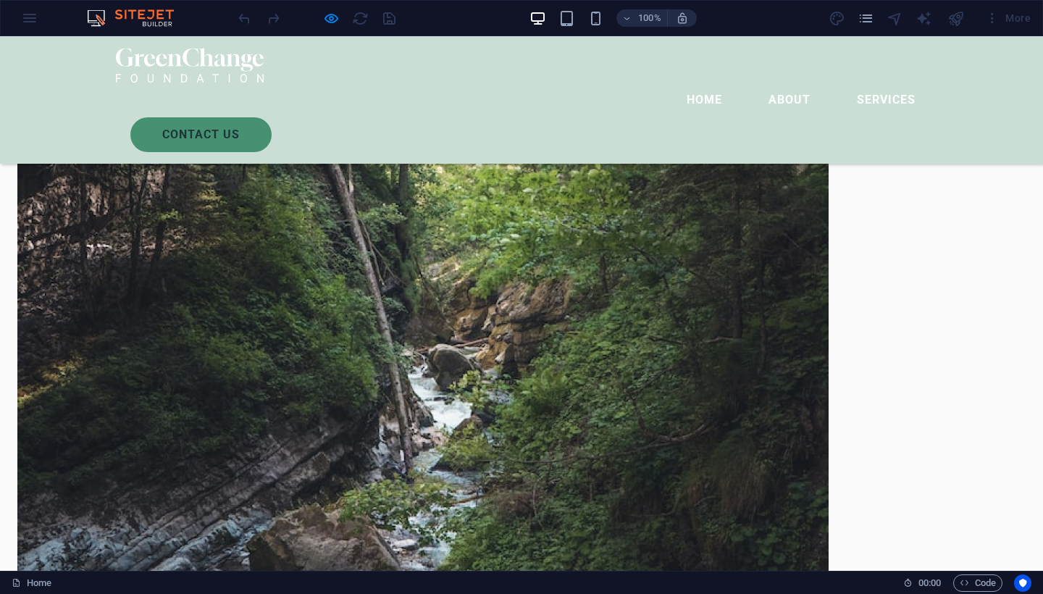
scroll to position [1249, 0]
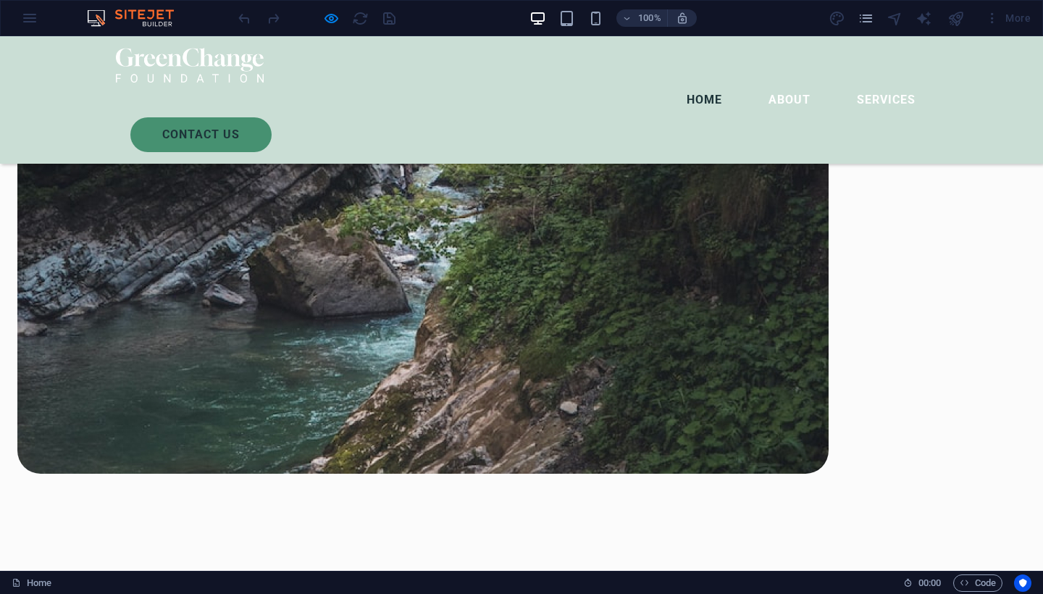
click at [675, 83] on link "home" at bounding box center [704, 100] width 59 height 35
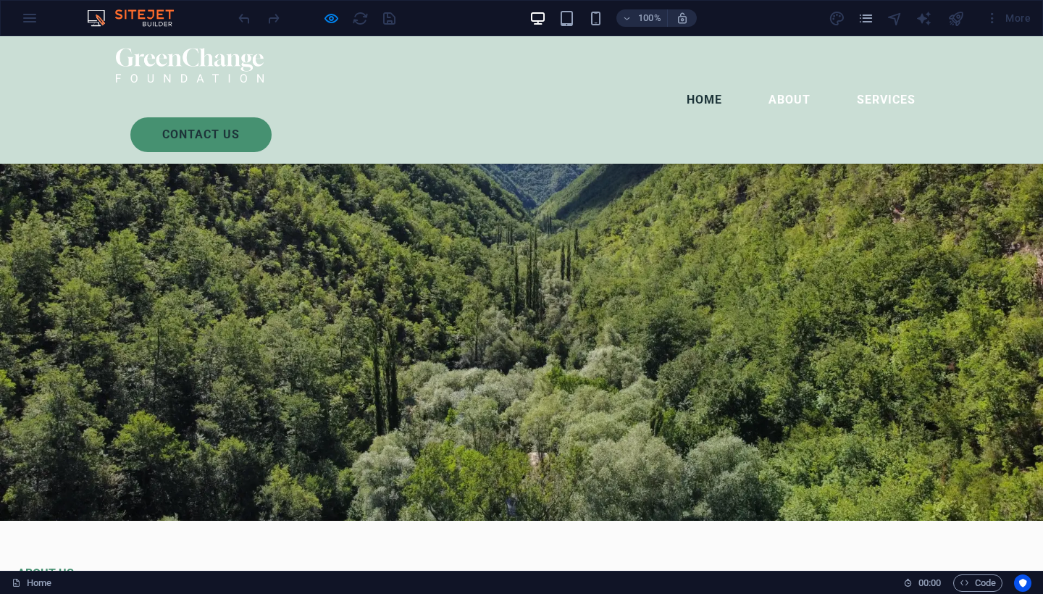
scroll to position [0, 0]
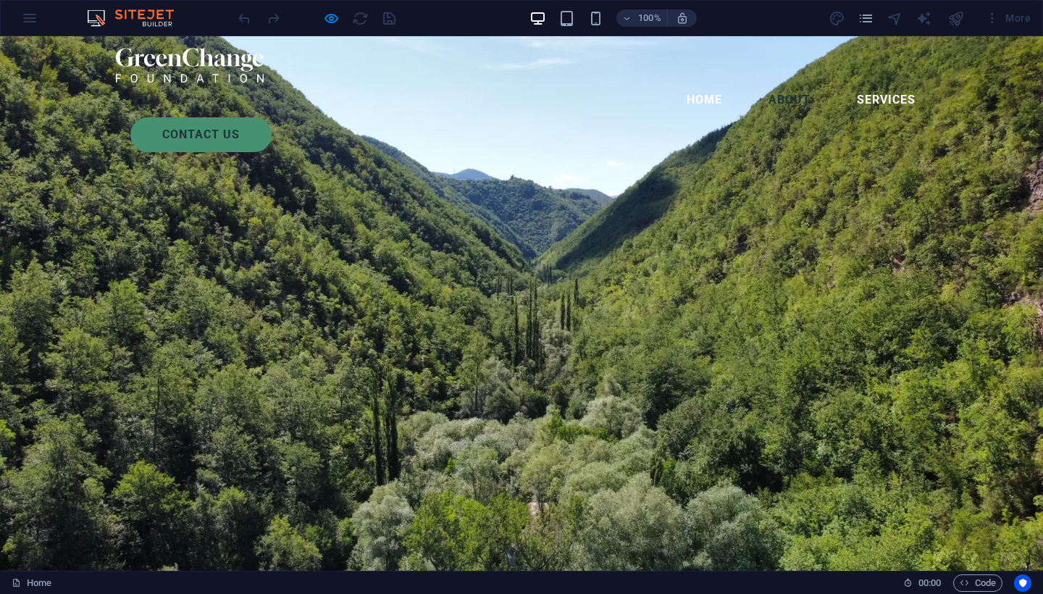
click at [757, 83] on link "About" at bounding box center [789, 100] width 65 height 35
click at [845, 83] on link "services" at bounding box center [886, 100] width 82 height 35
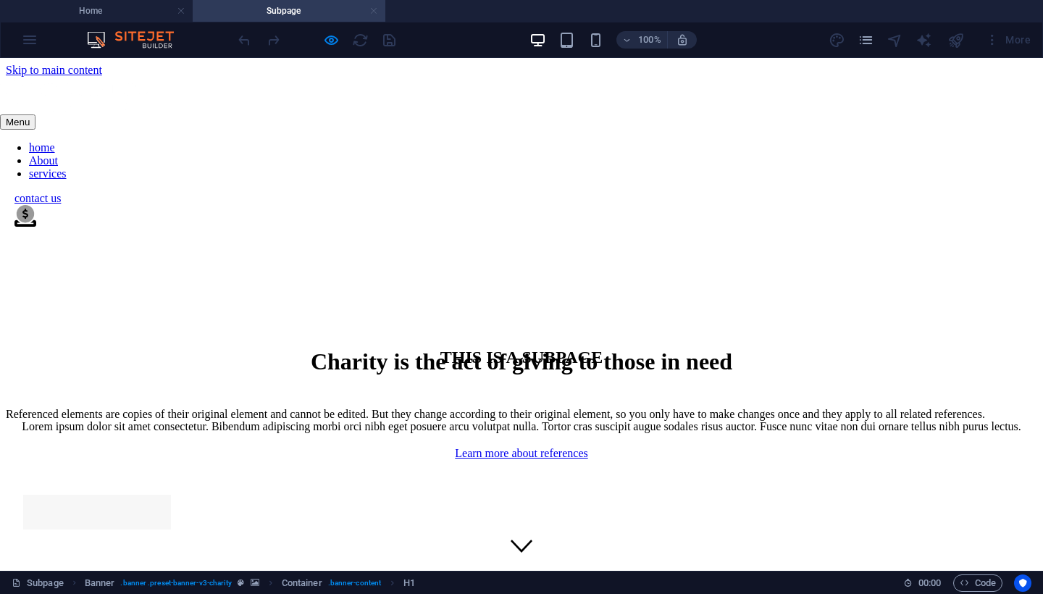
click at [372, 12] on link at bounding box center [373, 11] width 9 height 14
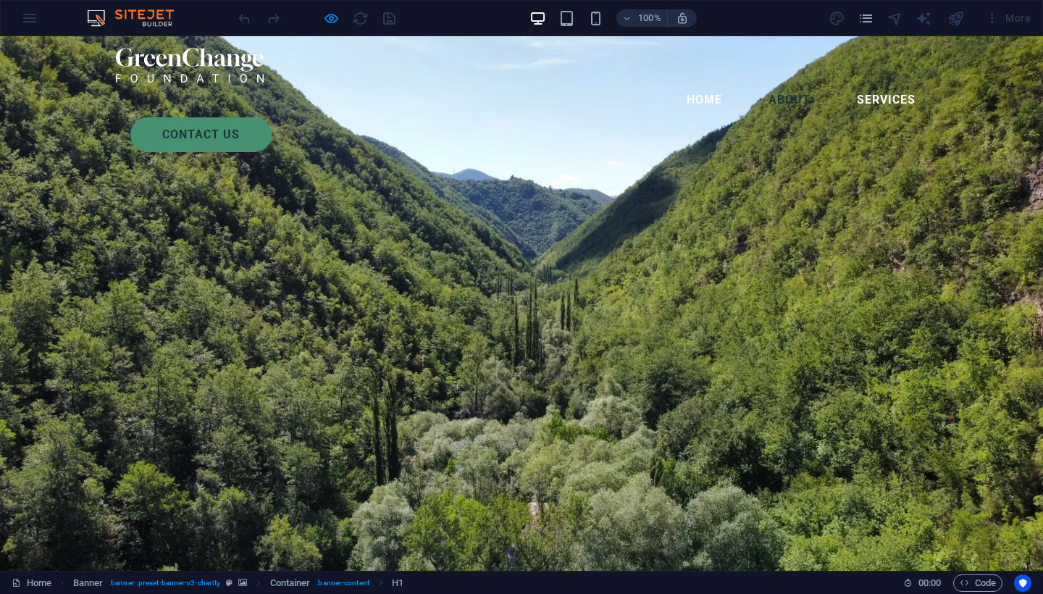
click at [757, 83] on link "About" at bounding box center [789, 100] width 65 height 35
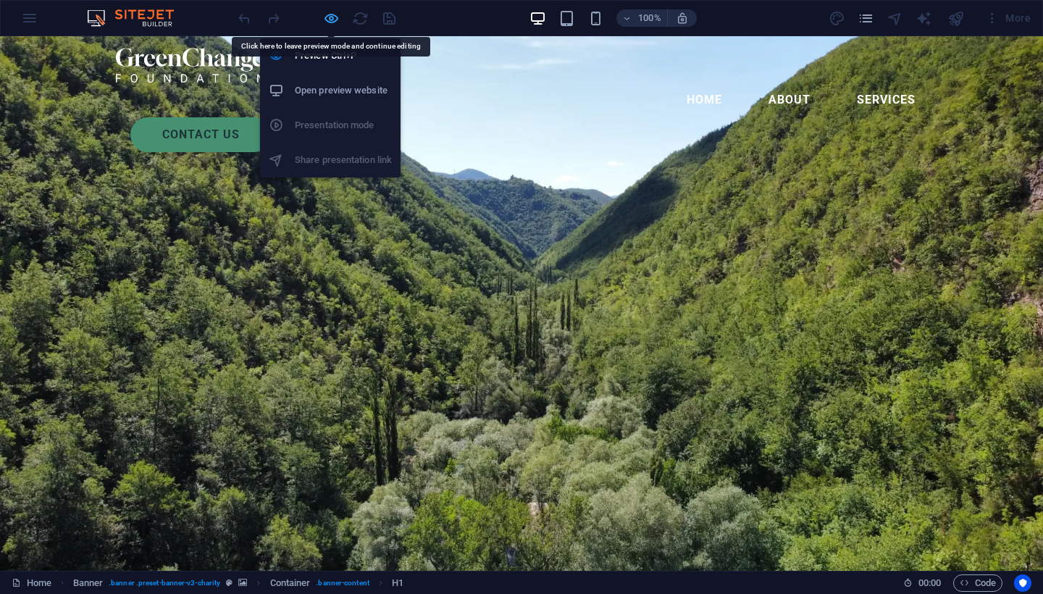
click at [330, 15] on icon "button" at bounding box center [331, 18] width 17 height 17
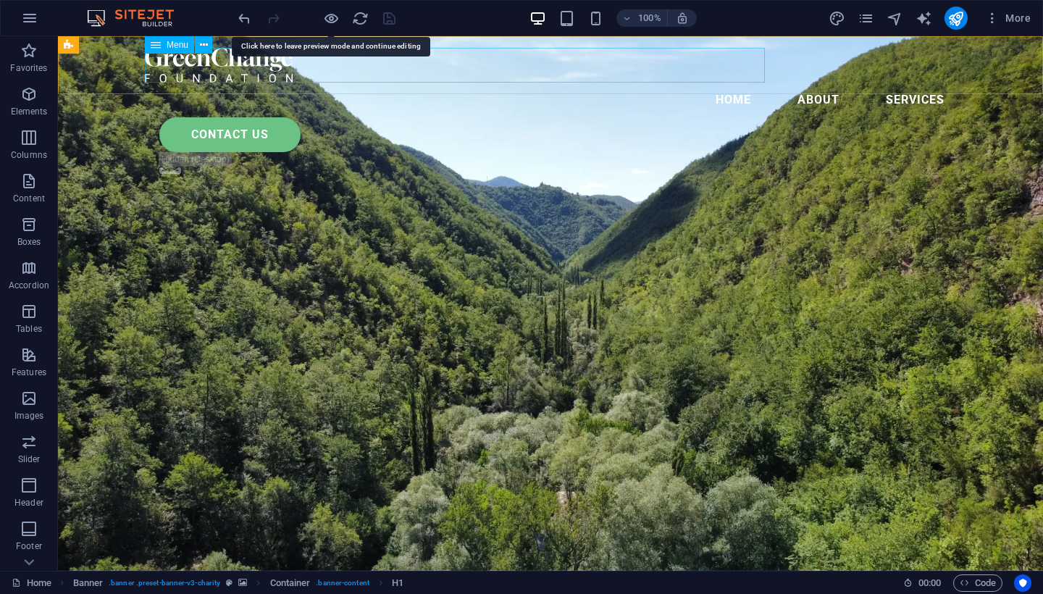
click at [632, 83] on nav "home About services" at bounding box center [550, 100] width 811 height 35
select select
select select "3"
select select
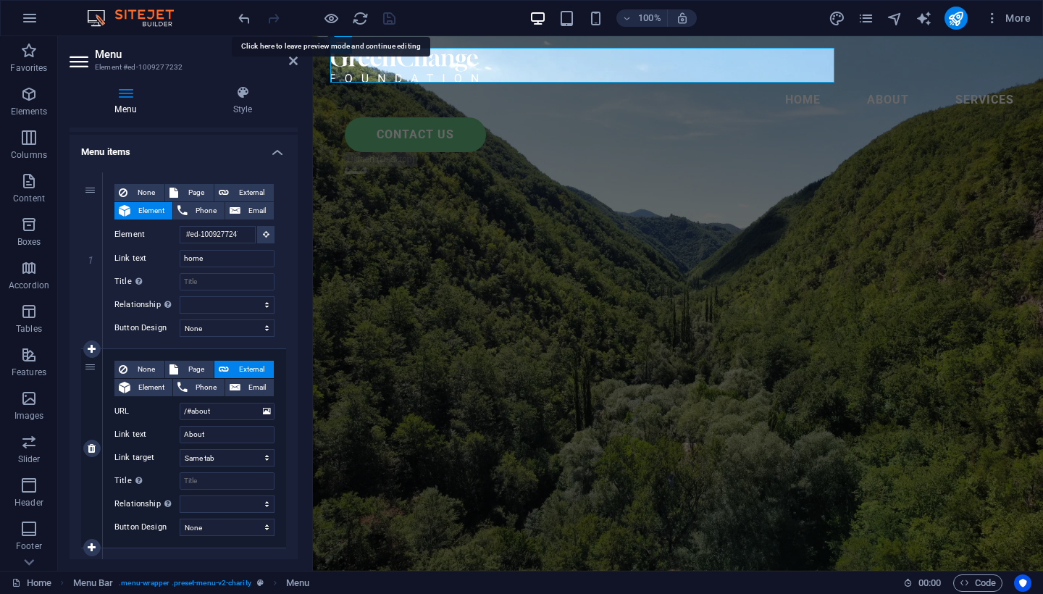
scroll to position [99, 0]
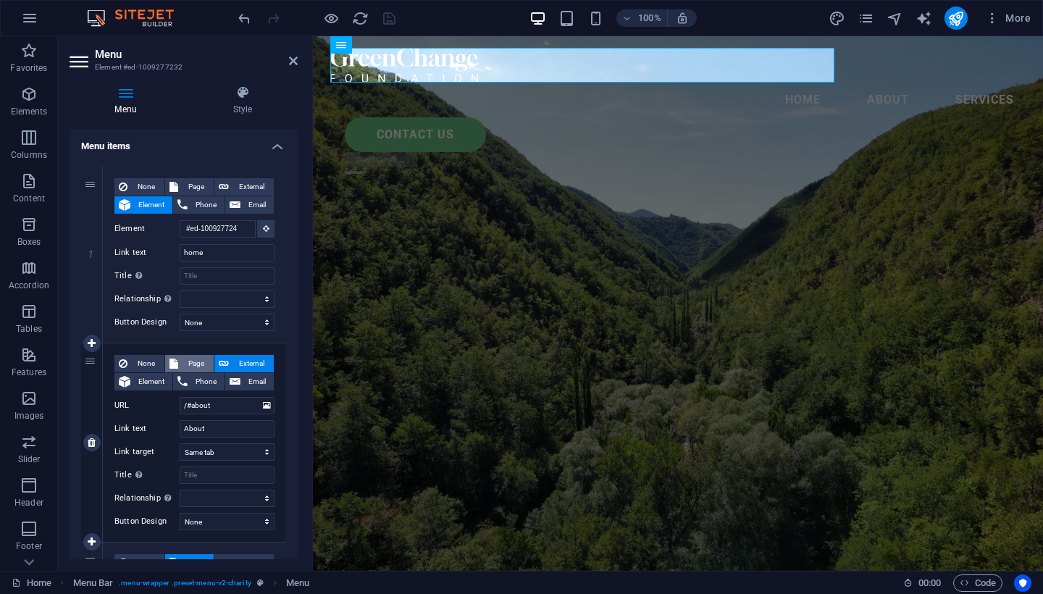
click at [200, 361] on span "Page" at bounding box center [196, 363] width 27 height 17
select select
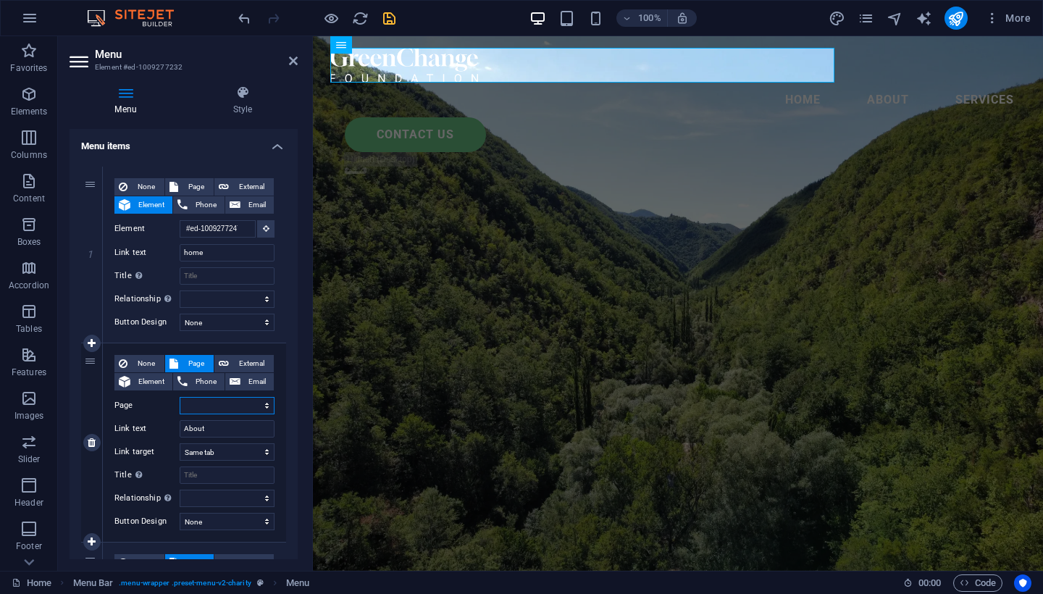
select select "3"
select select
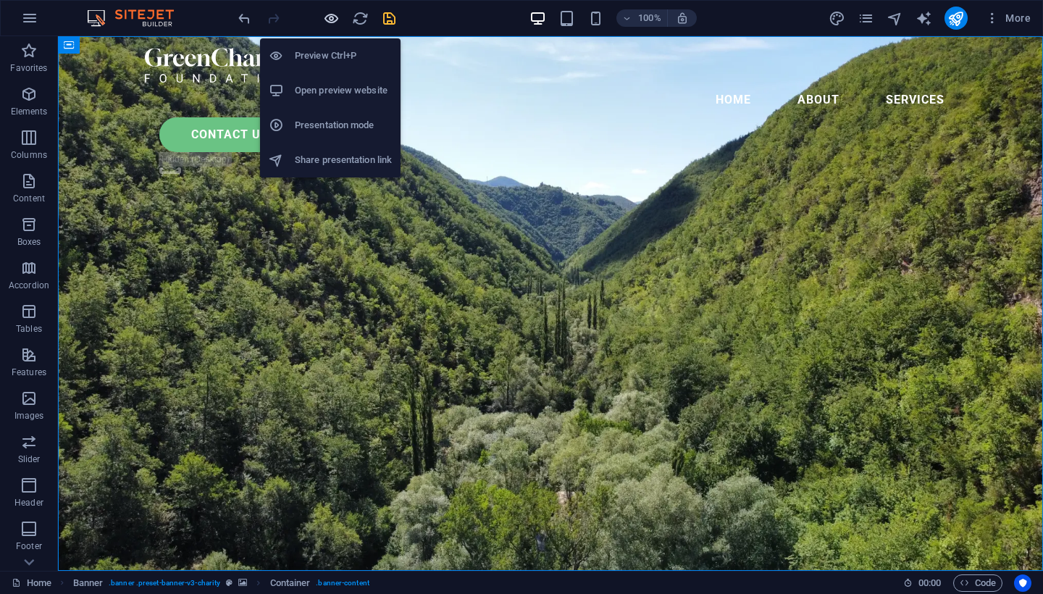
click at [333, 18] on icon "button" at bounding box center [331, 18] width 17 height 17
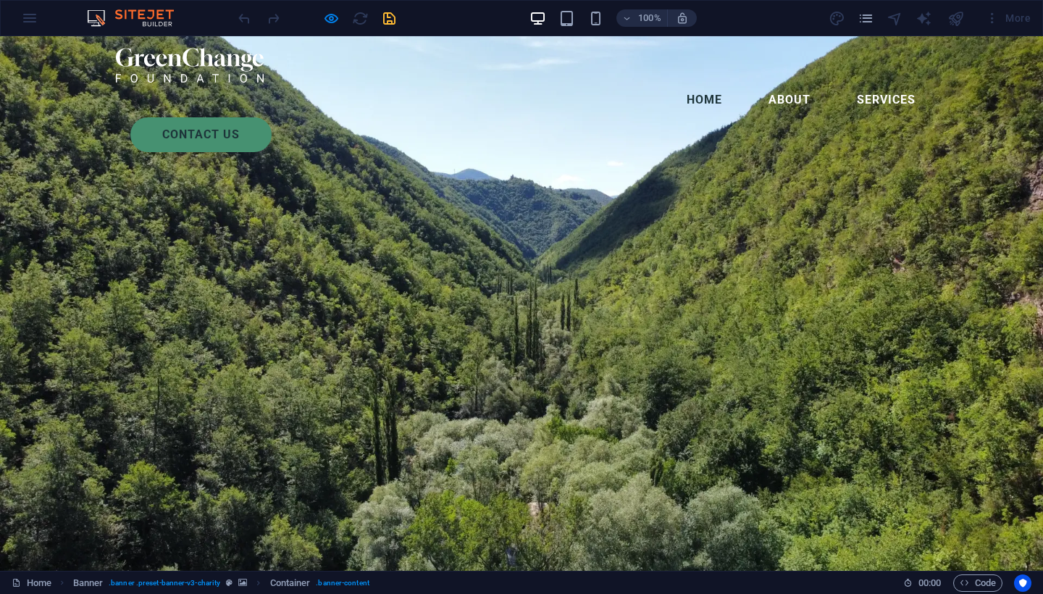
click at [675, 83] on link "home" at bounding box center [704, 100] width 59 height 35
click at [757, 83] on link "About" at bounding box center [789, 100] width 65 height 35
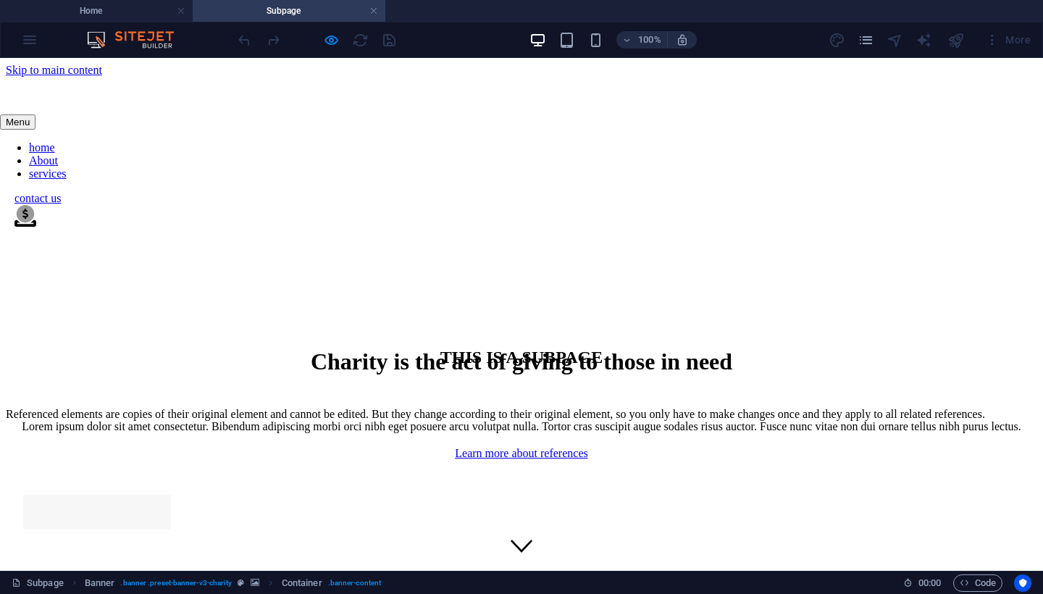
scroll to position [0, 0]
click at [375, 9] on link at bounding box center [373, 11] width 9 height 14
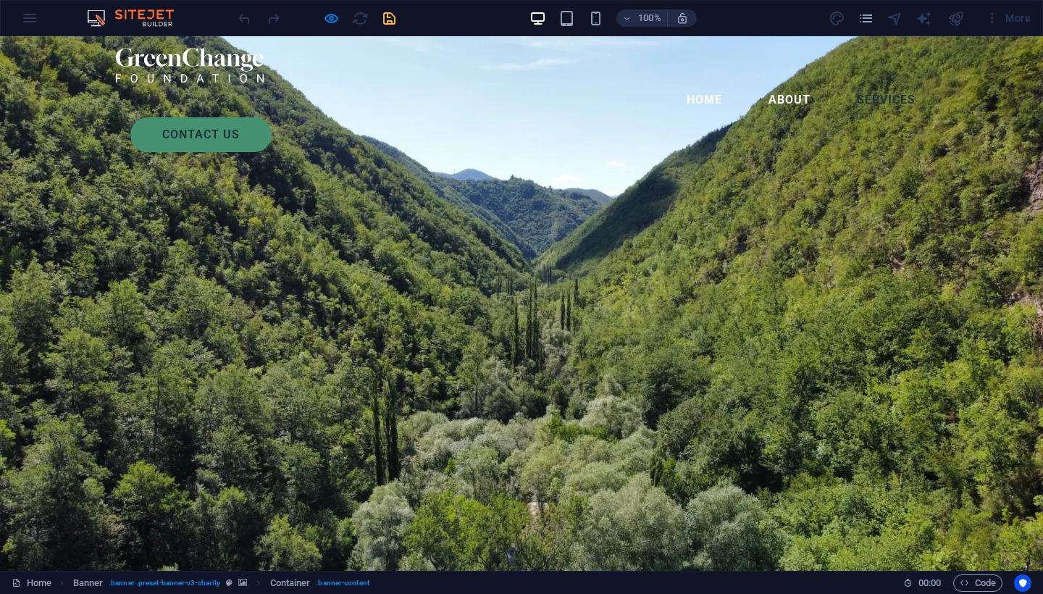
click at [845, 83] on link "services" at bounding box center [886, 100] width 82 height 35
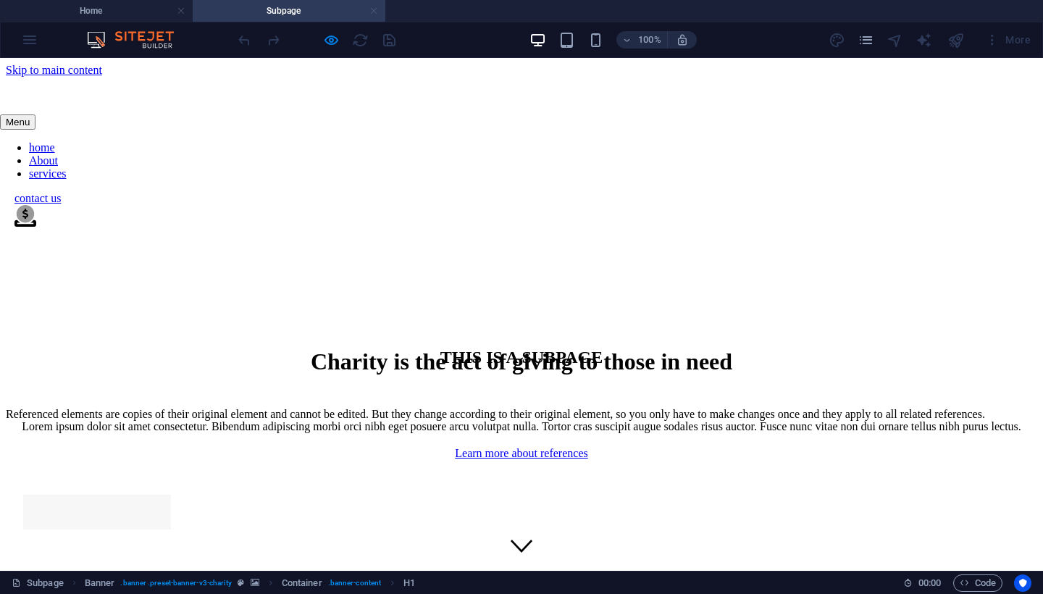
click at [375, 8] on link at bounding box center [373, 11] width 9 height 14
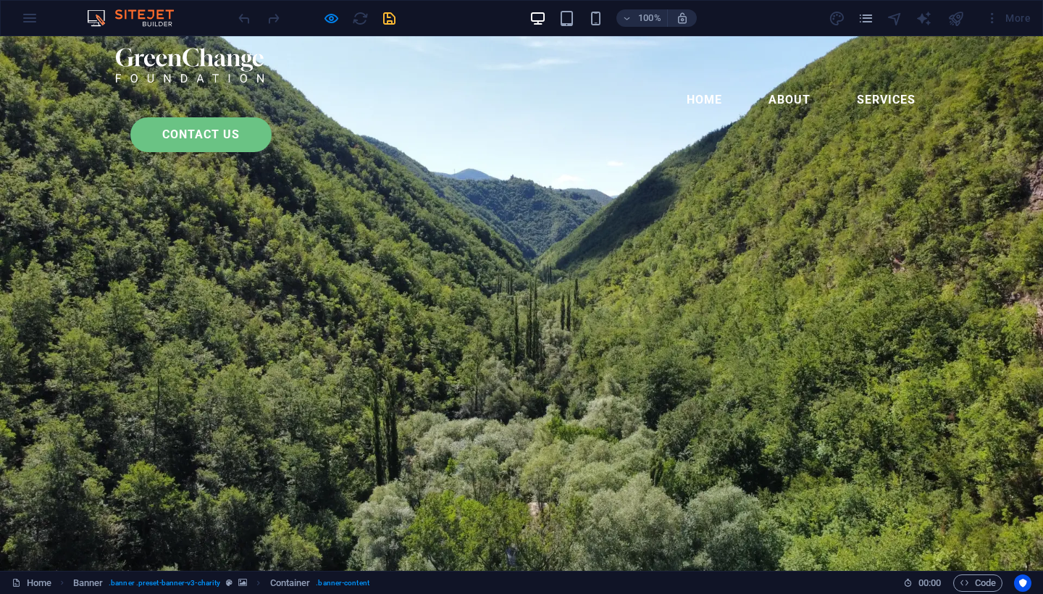
click at [272, 117] on link "contact us" at bounding box center [200, 134] width 141 height 35
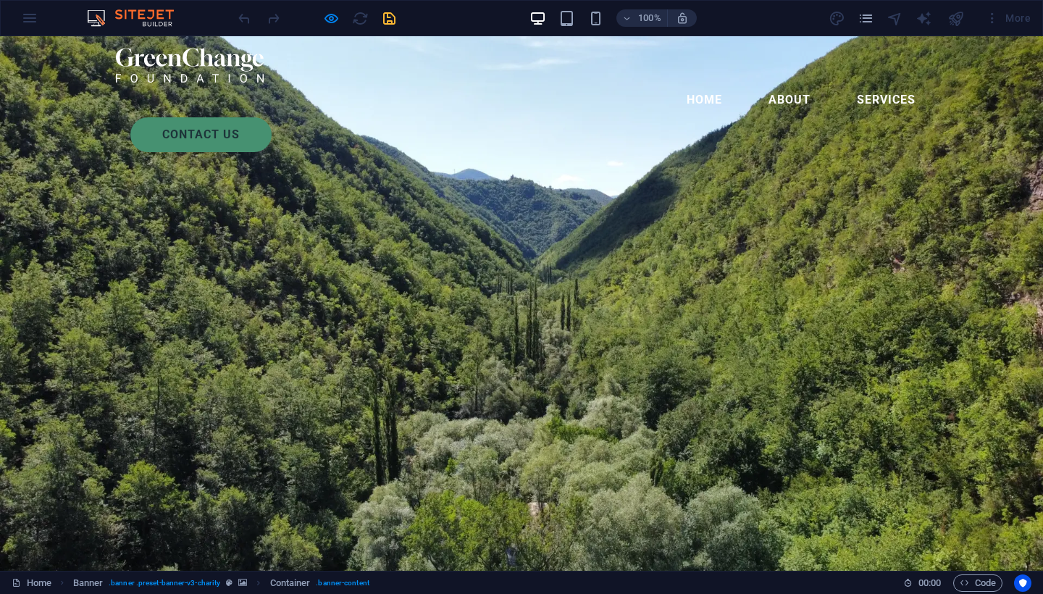
click at [27, 22] on div "100% More" at bounding box center [522, 18] width 1042 height 35
click at [35, 21] on div "100% More" at bounding box center [522, 18] width 1042 height 35
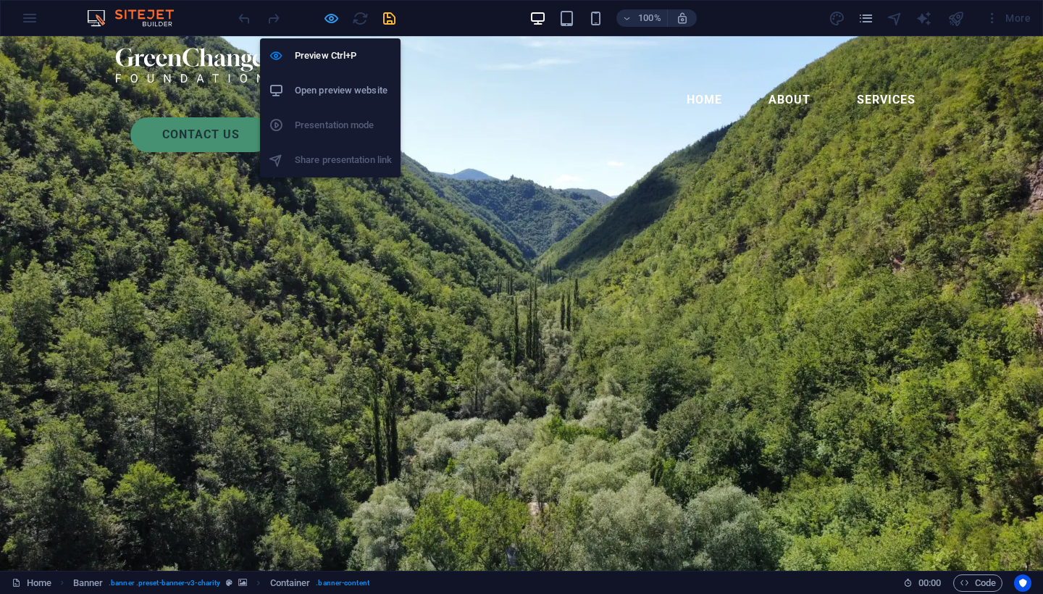
click at [330, 16] on icon "button" at bounding box center [331, 18] width 17 height 17
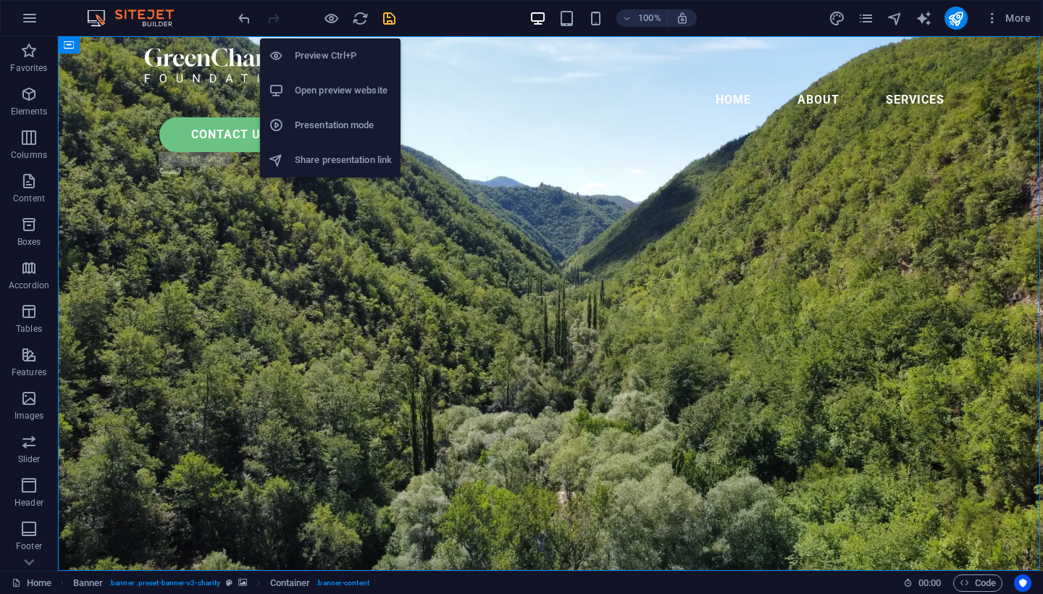
scroll to position [29, 0]
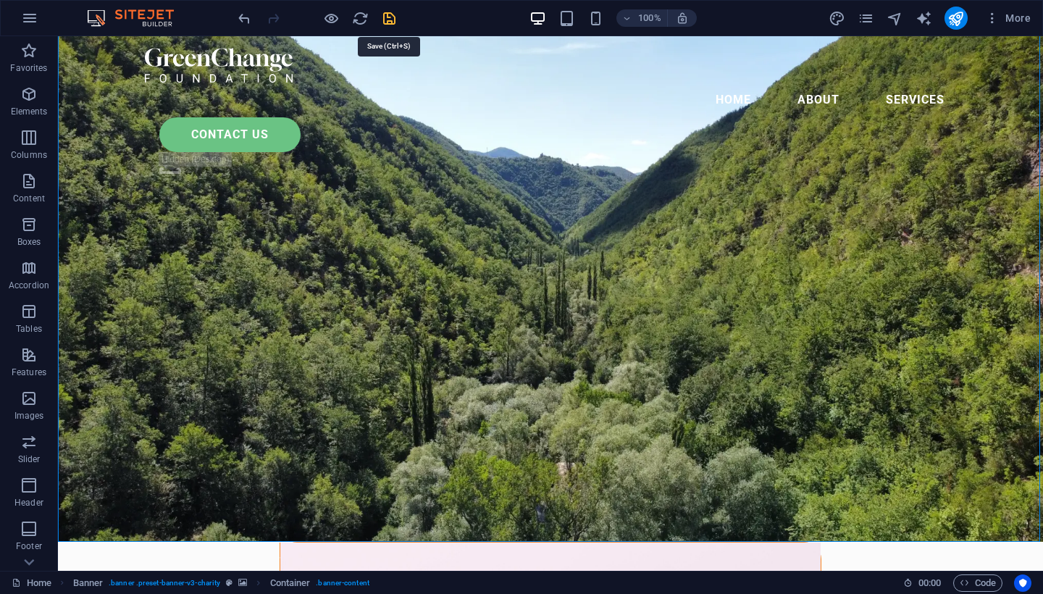
click at [390, 20] on icon "save" at bounding box center [389, 18] width 17 height 17
checkbox input "false"
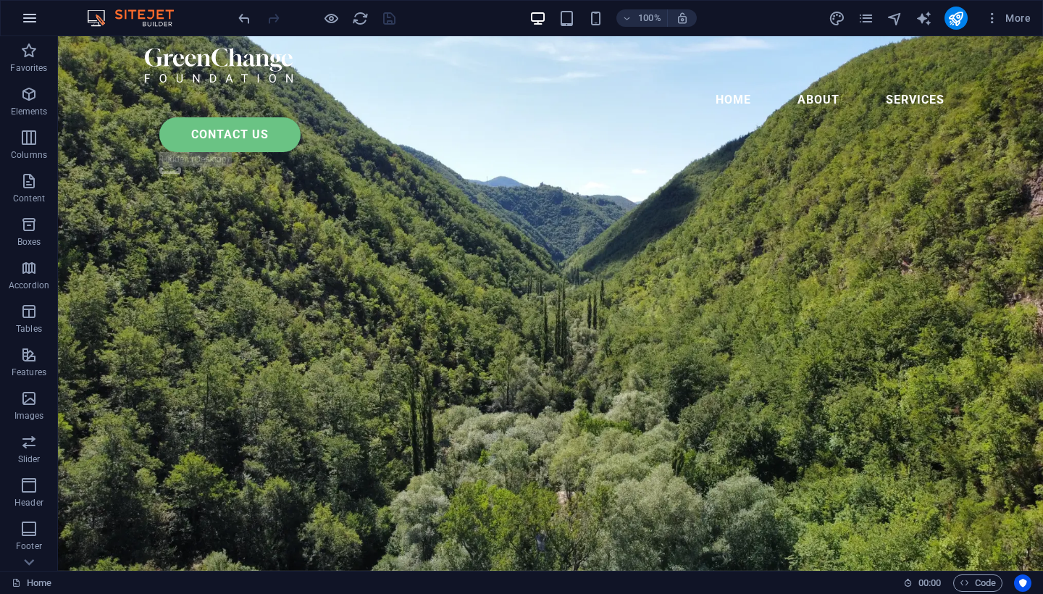
scroll to position [0, 0]
click at [20, 16] on button "button" at bounding box center [29, 18] width 35 height 35
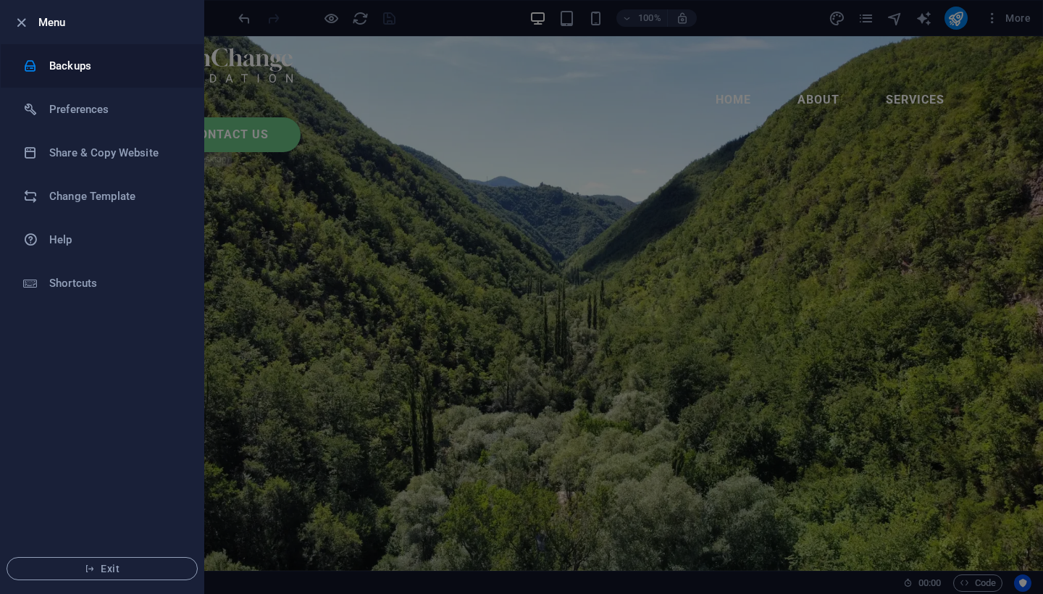
click at [141, 70] on h6 "Backups" at bounding box center [116, 65] width 134 height 17
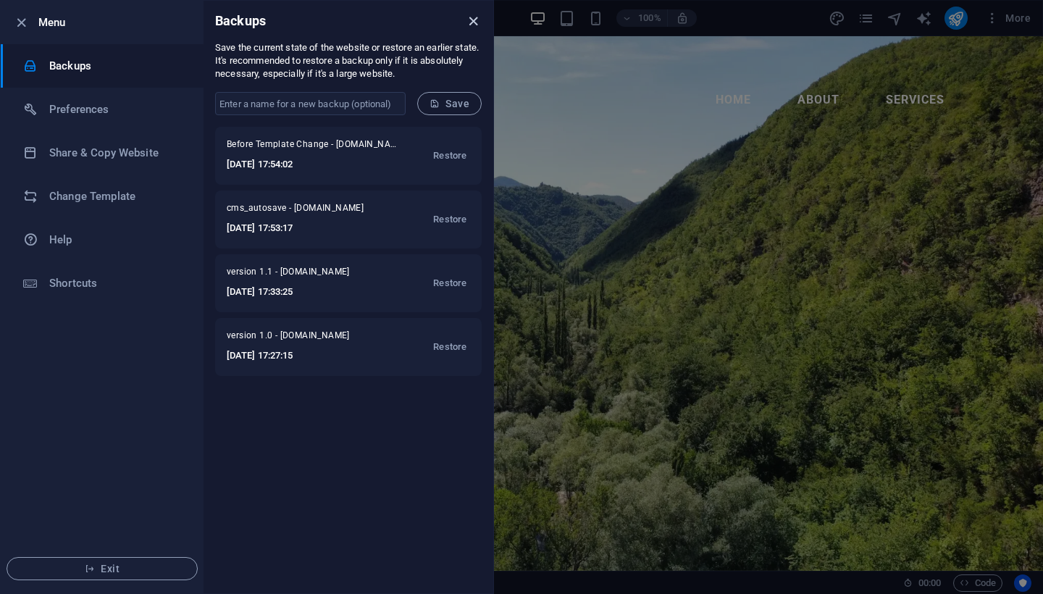
click at [469, 22] on icon "close" at bounding box center [473, 21] width 17 height 17
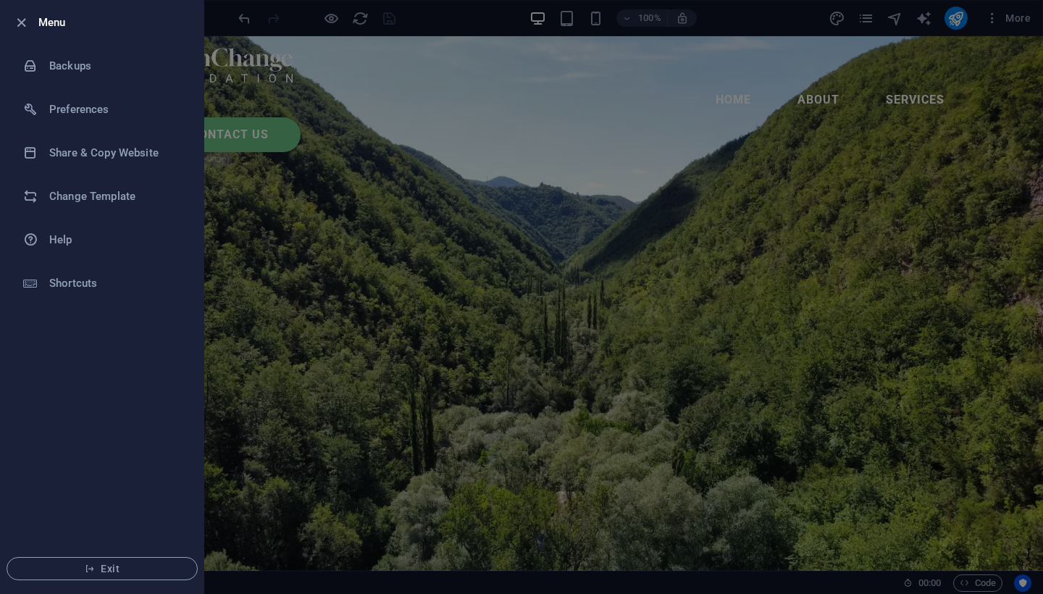
click at [554, 117] on div at bounding box center [521, 297] width 1043 height 594
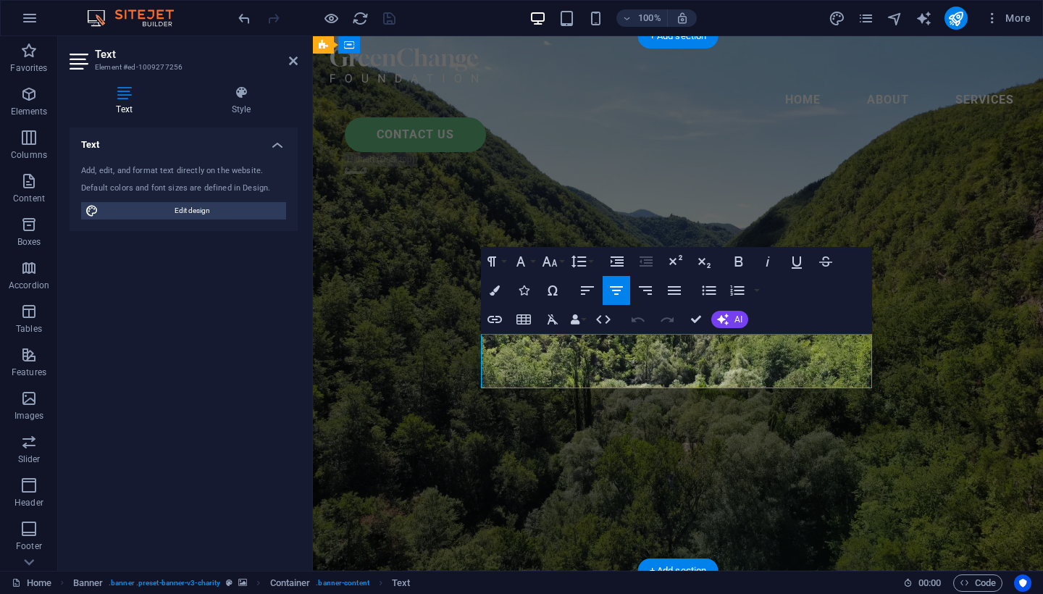
drag, startPoint x: 527, startPoint y: 358, endPoint x: 610, endPoint y: 364, distance: 82.8
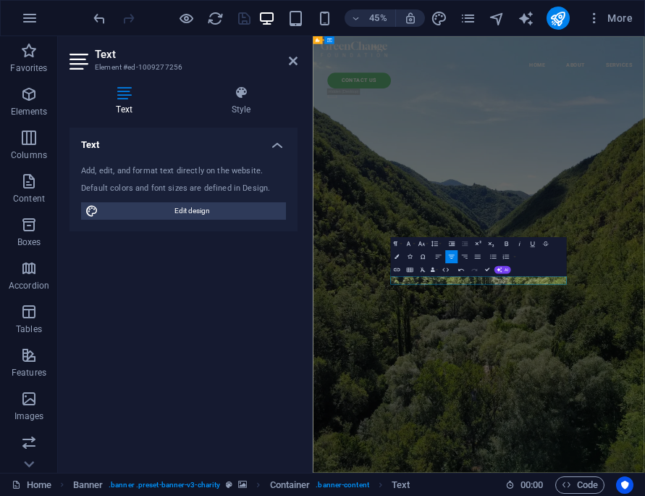
click at [477, 275] on button "Redo" at bounding box center [474, 269] width 12 height 13
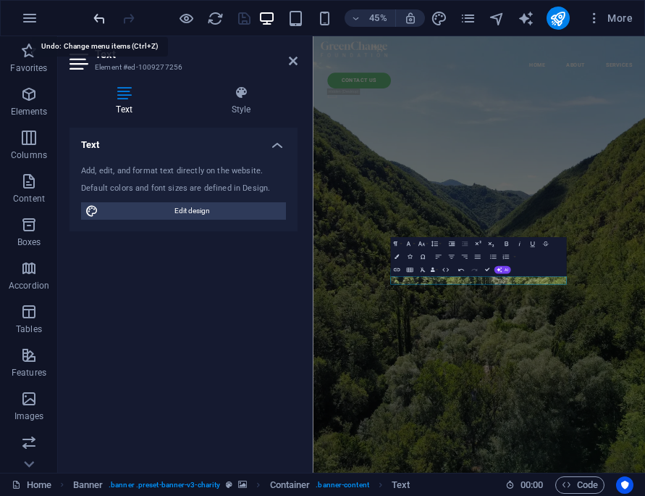
click at [100, 16] on icon "undo" at bounding box center [99, 18] width 17 height 17
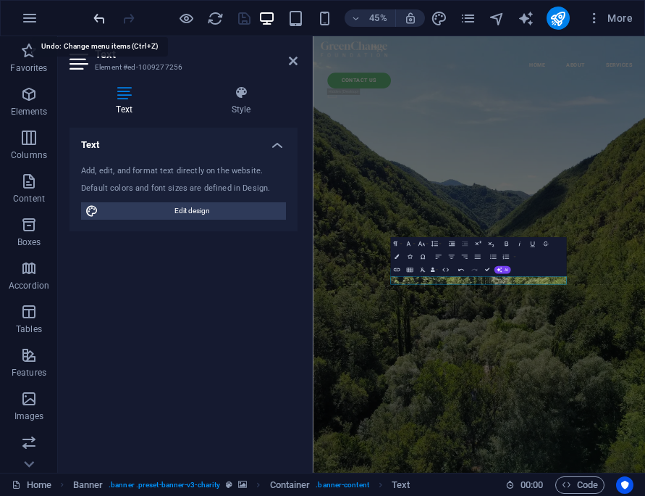
click at [100, 16] on icon "undo" at bounding box center [99, 18] width 17 height 17
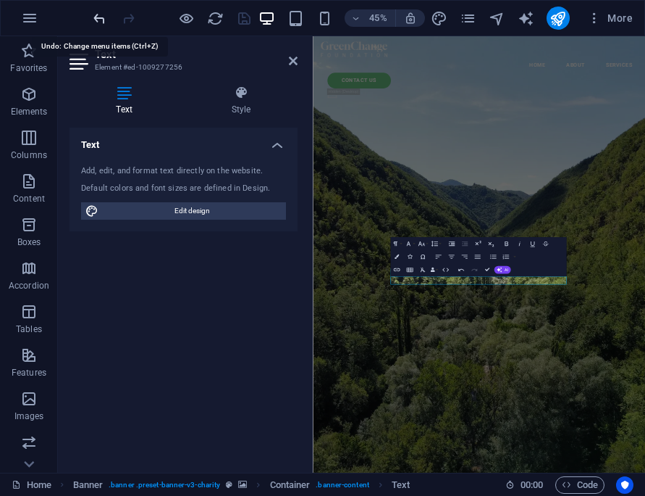
click at [100, 16] on icon "undo" at bounding box center [99, 18] width 17 height 17
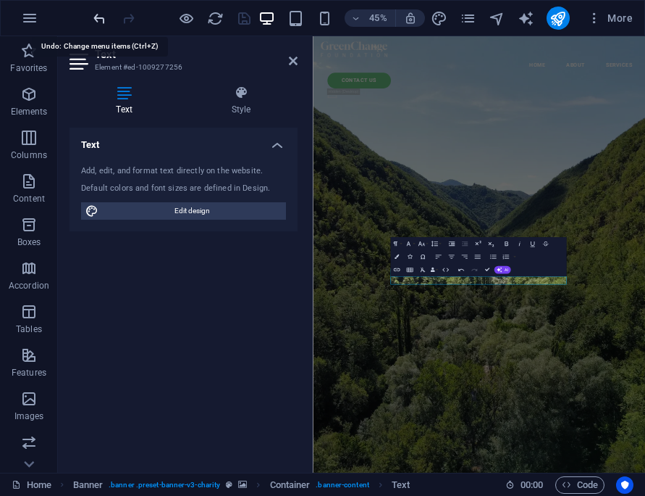
click at [100, 16] on icon "undo" at bounding box center [99, 18] width 17 height 17
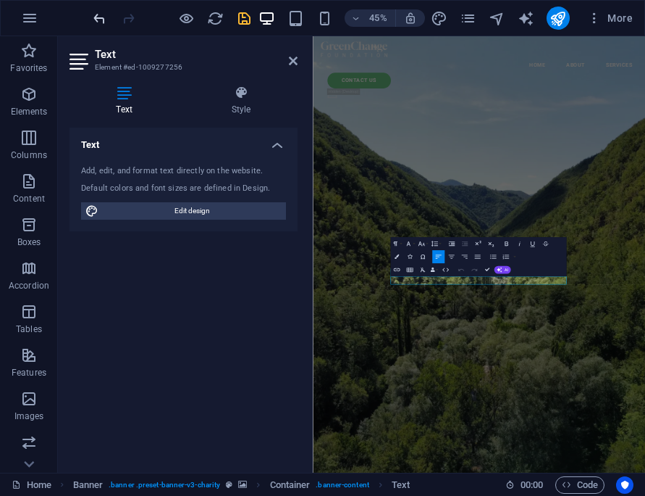
click at [98, 16] on icon "undo" at bounding box center [99, 18] width 17 height 17
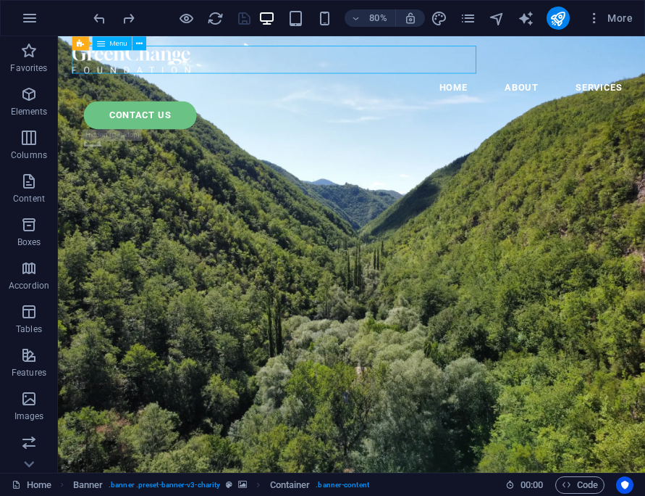
click at [472, 83] on nav "home About services" at bounding box center [425, 100] width 700 height 35
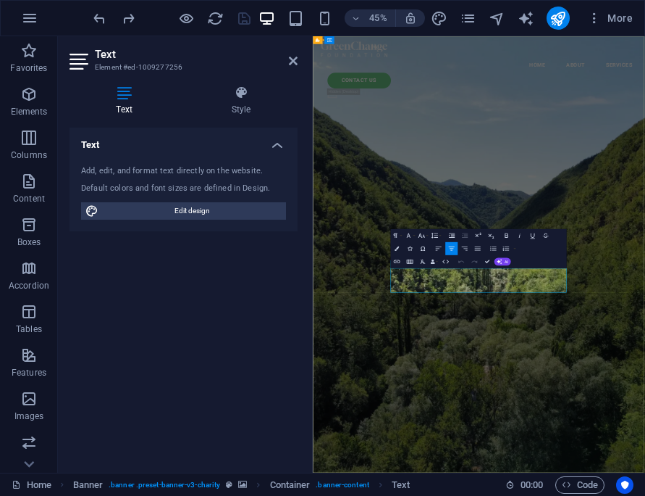
drag, startPoint x: 609, startPoint y: 575, endPoint x: 579, endPoint y: 574, distance: 30.5
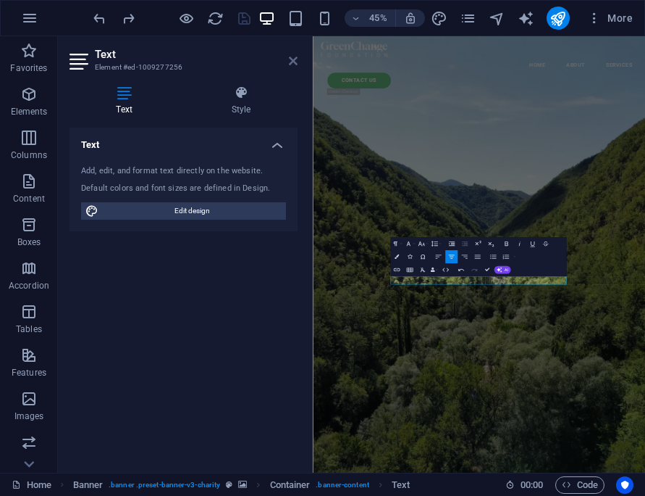
click at [291, 60] on icon at bounding box center [293, 61] width 9 height 12
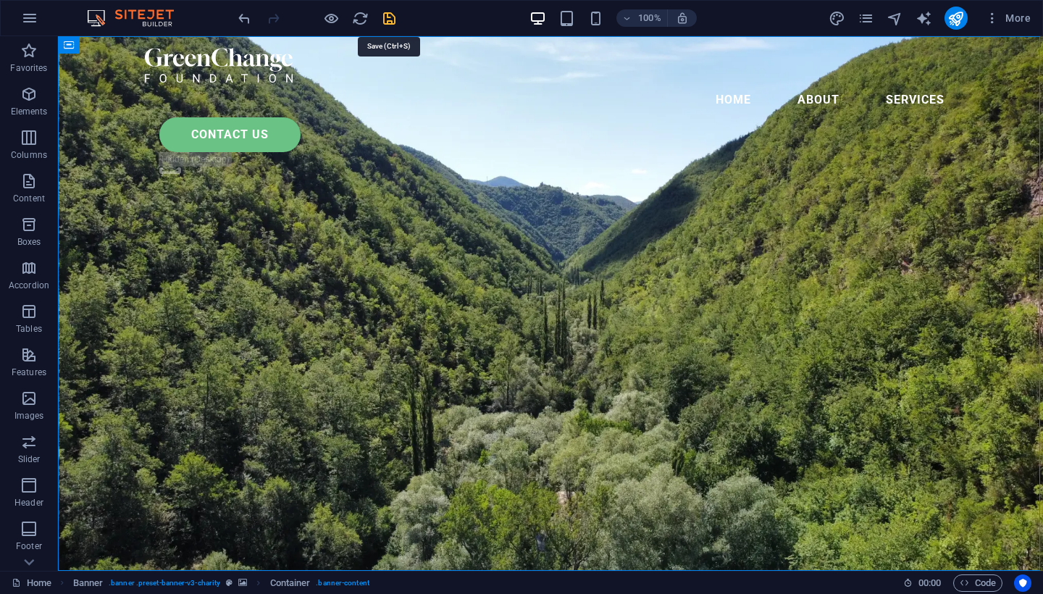
click at [384, 17] on icon "save" at bounding box center [389, 18] width 17 height 17
checkbox input "false"
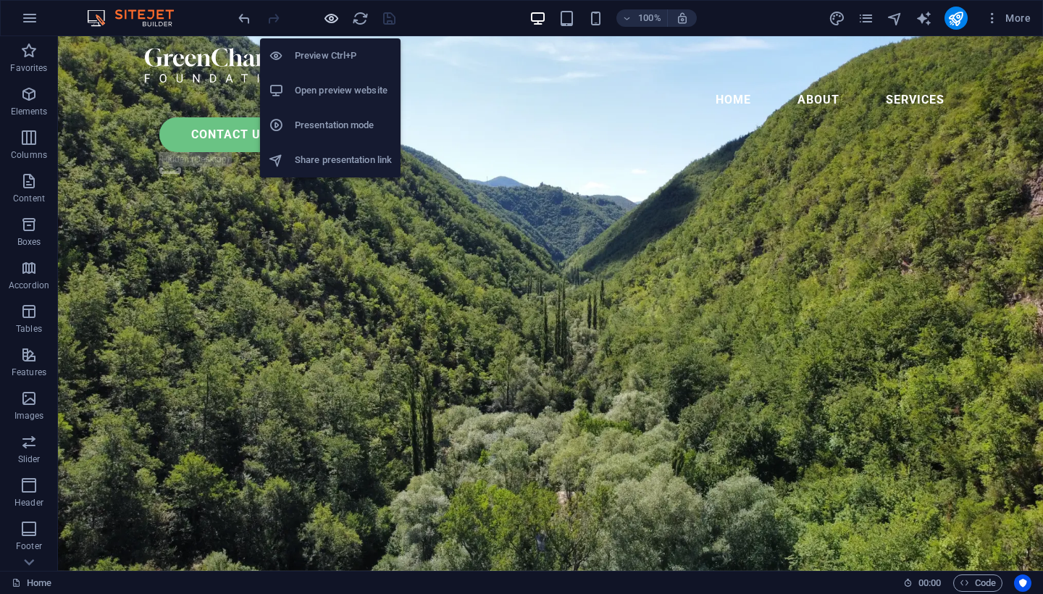
click at [330, 21] on icon "button" at bounding box center [331, 18] width 17 height 17
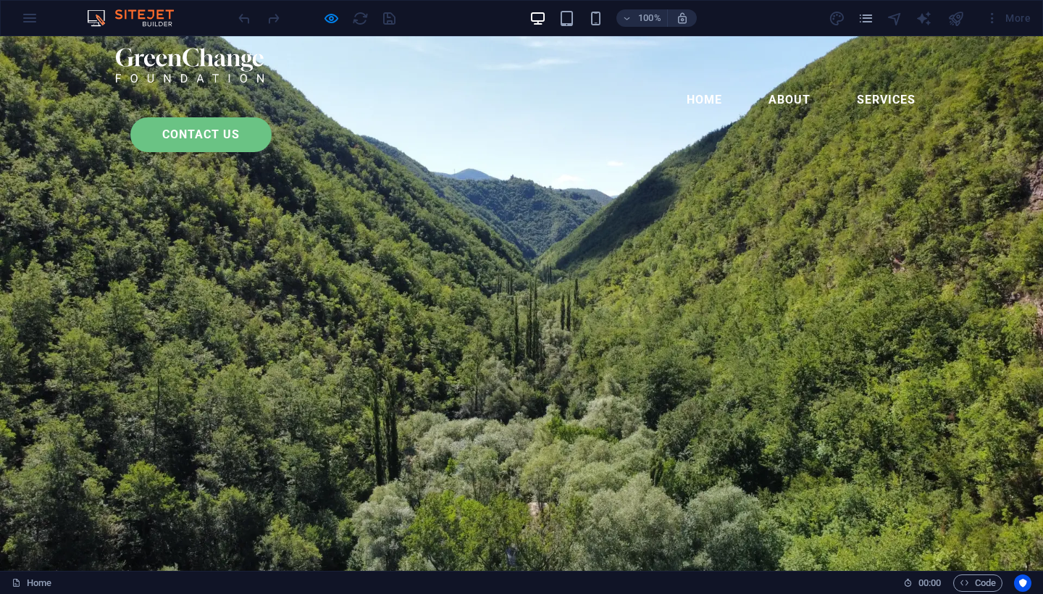
click at [272, 117] on link "contact us" at bounding box center [200, 134] width 141 height 35
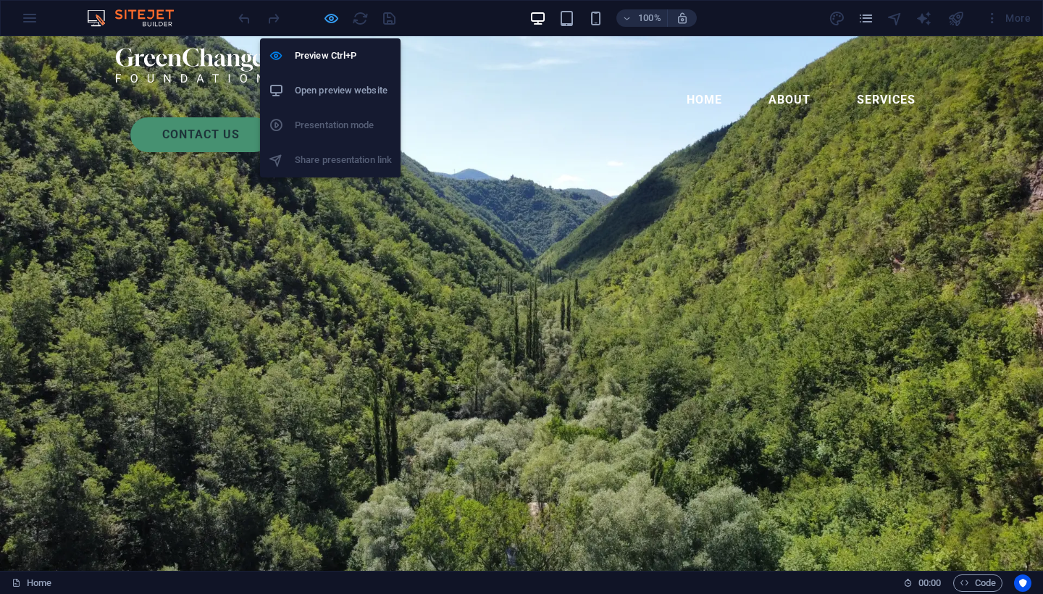
click at [335, 23] on icon "button" at bounding box center [331, 18] width 17 height 17
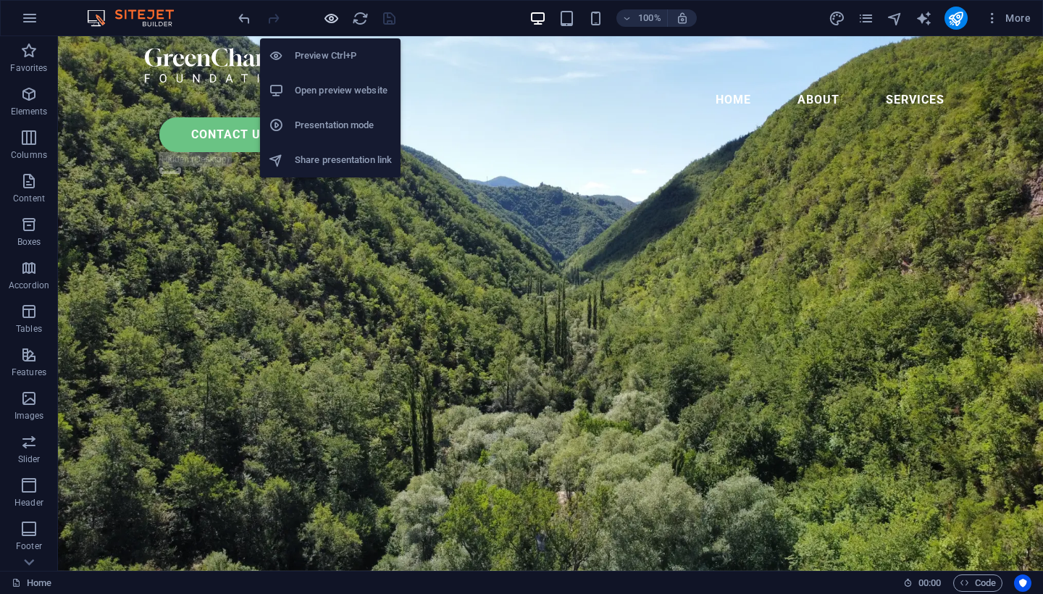
scroll to position [433, 0]
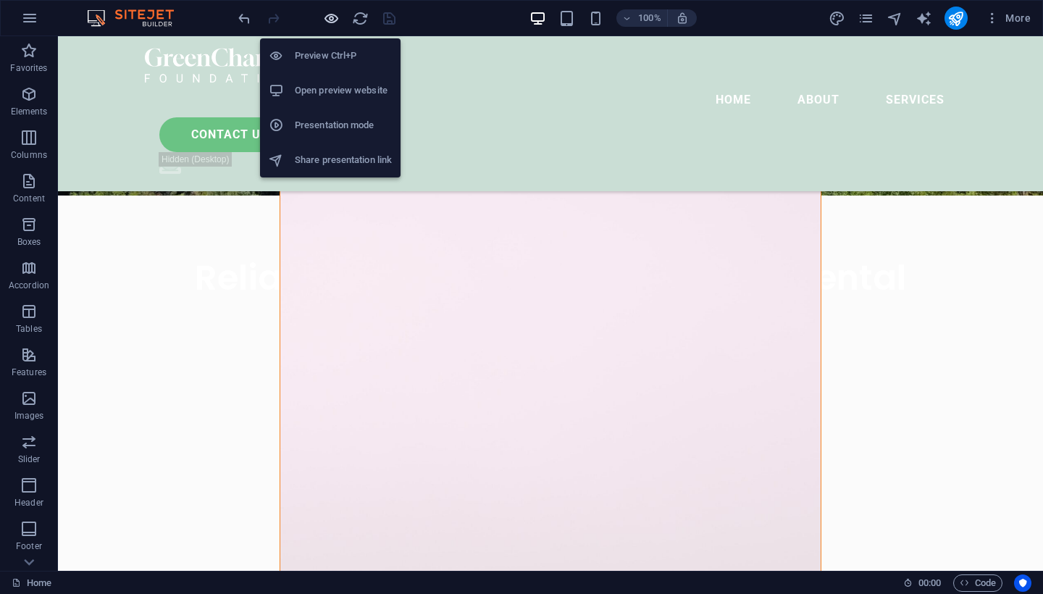
click at [325, 24] on icon "button" at bounding box center [331, 18] width 17 height 17
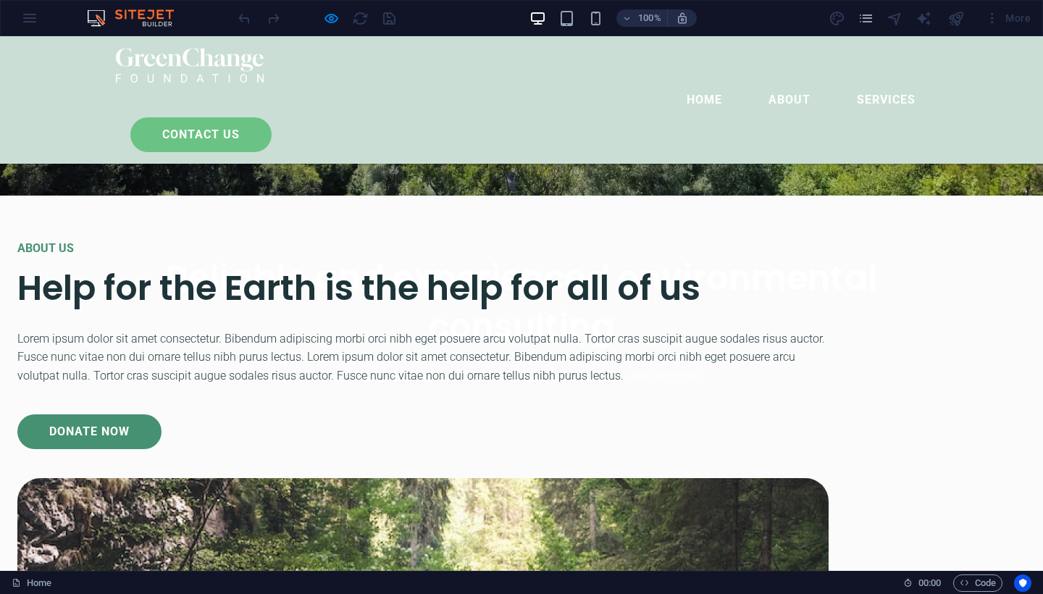
click at [272, 117] on link "contact us" at bounding box center [200, 134] width 141 height 35
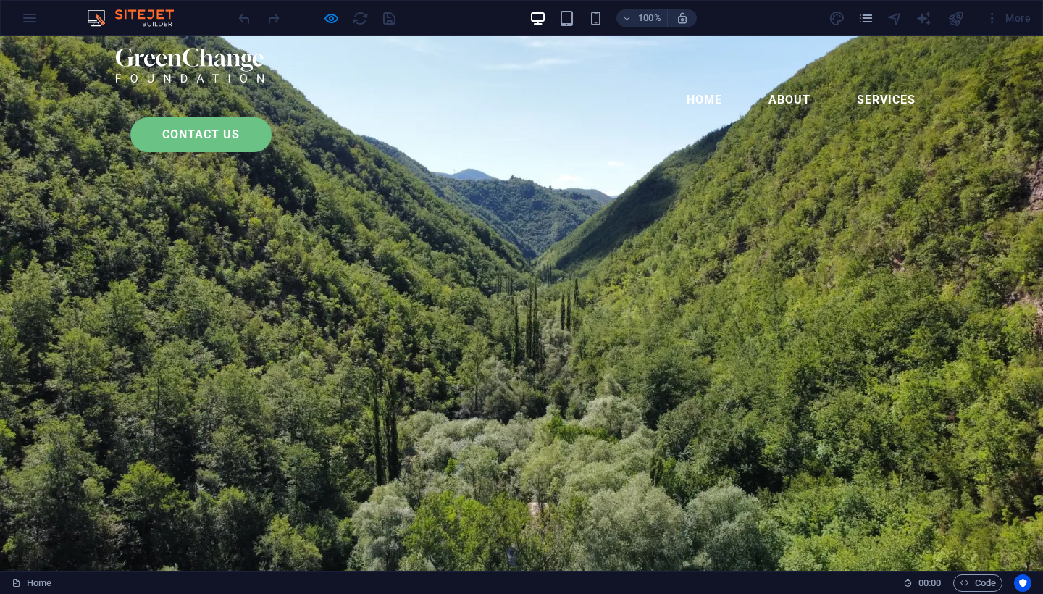
scroll to position [0, 0]
click at [272, 117] on link "contact us" at bounding box center [200, 134] width 141 height 35
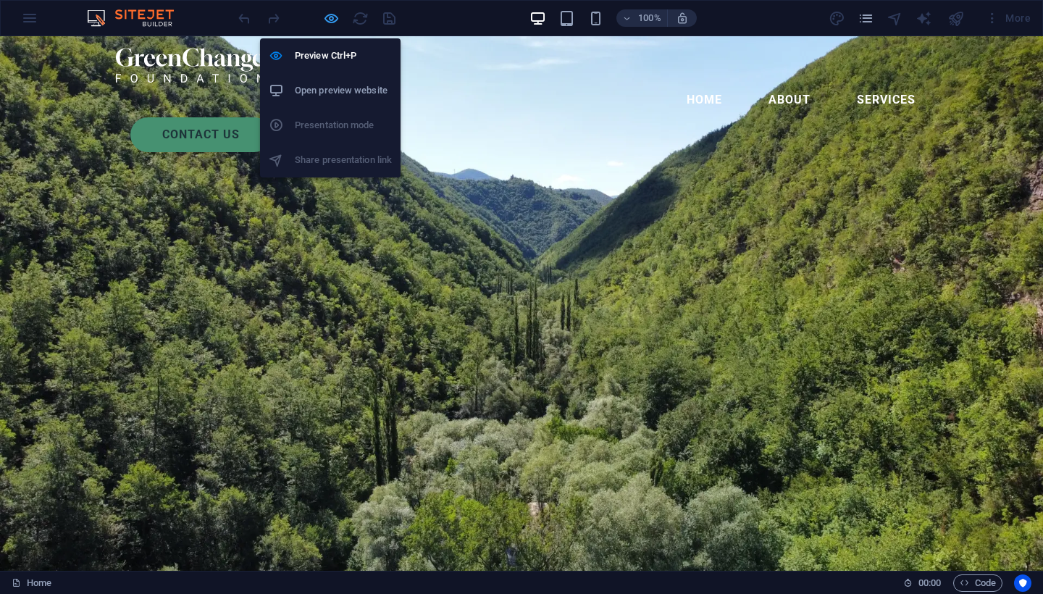
click at [328, 24] on icon "button" at bounding box center [331, 18] width 17 height 17
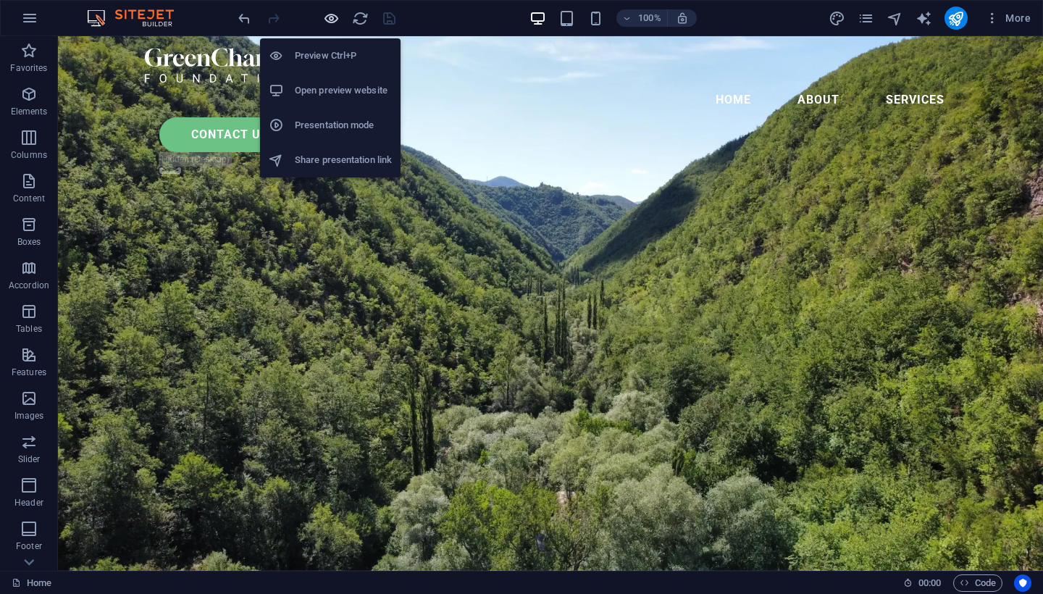
click at [334, 21] on icon "button" at bounding box center [331, 18] width 17 height 17
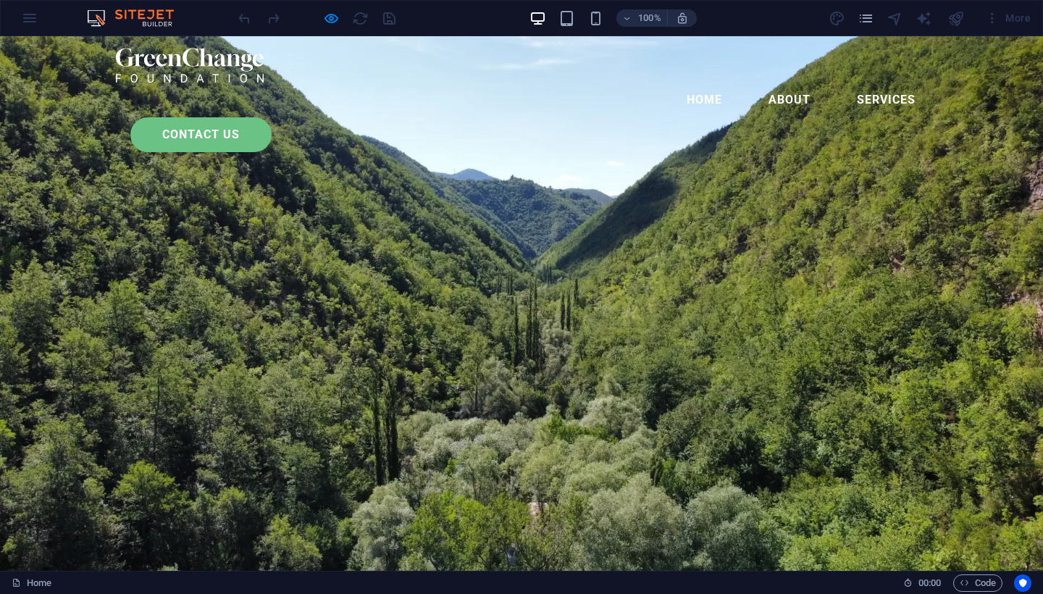
click at [272, 117] on link "contact us" at bounding box center [200, 134] width 141 height 35
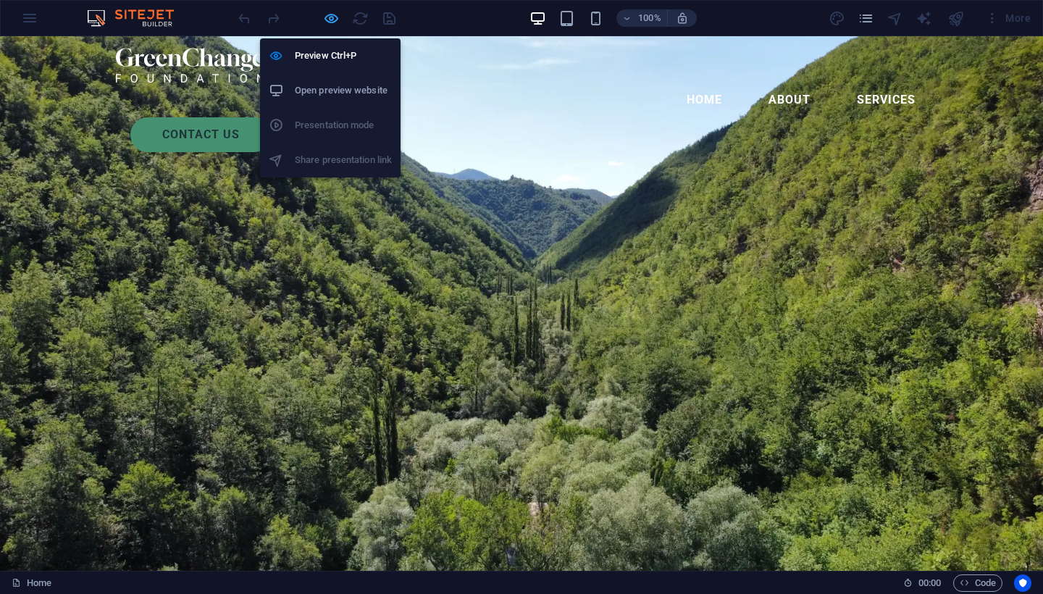
click at [330, 24] on icon "button" at bounding box center [331, 18] width 17 height 17
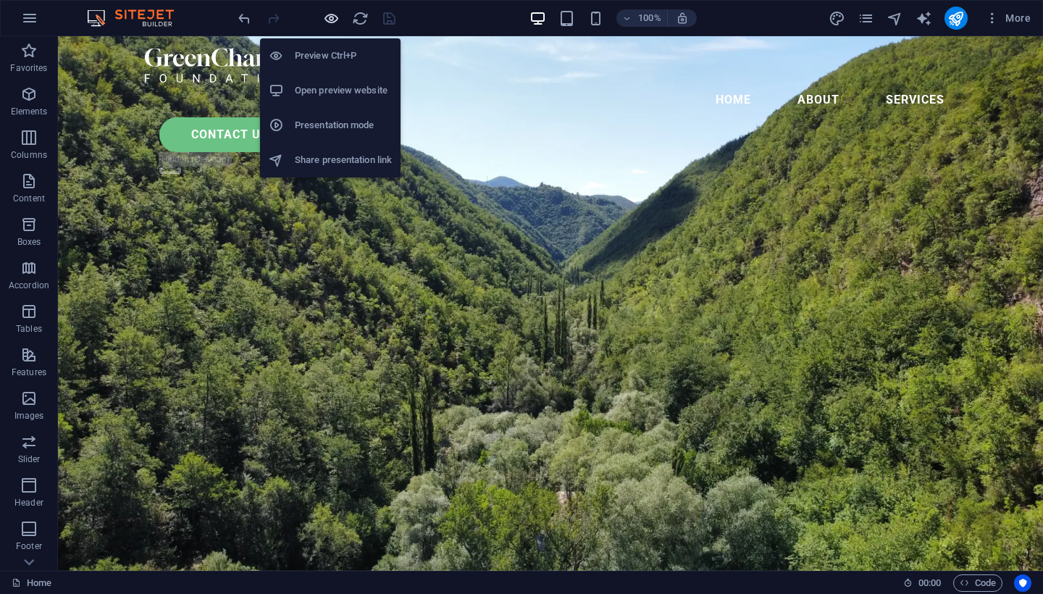
scroll to position [433, 0]
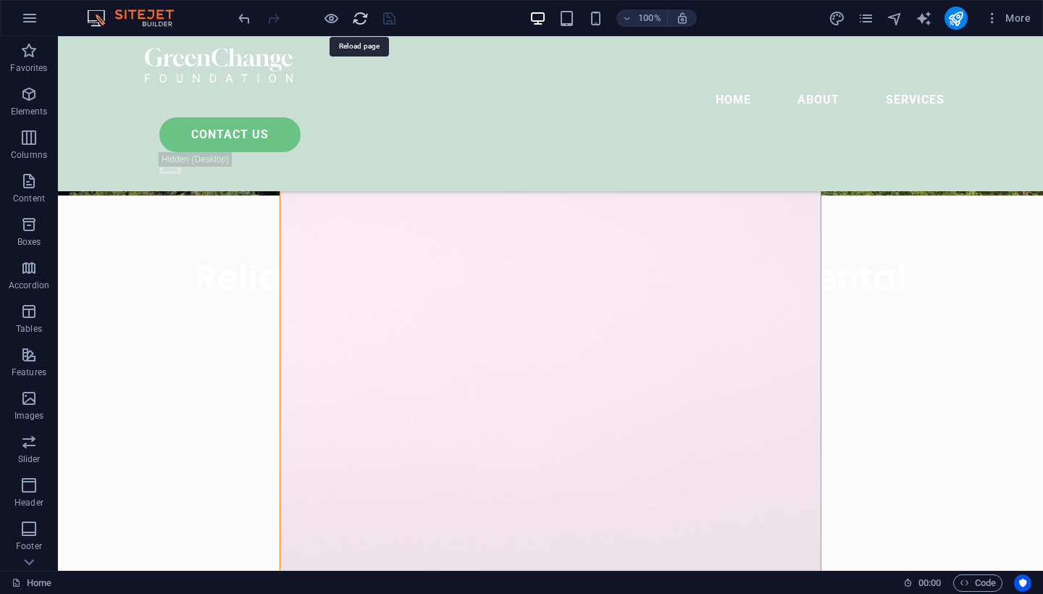
click at [356, 23] on icon "reload" at bounding box center [360, 18] width 17 height 17
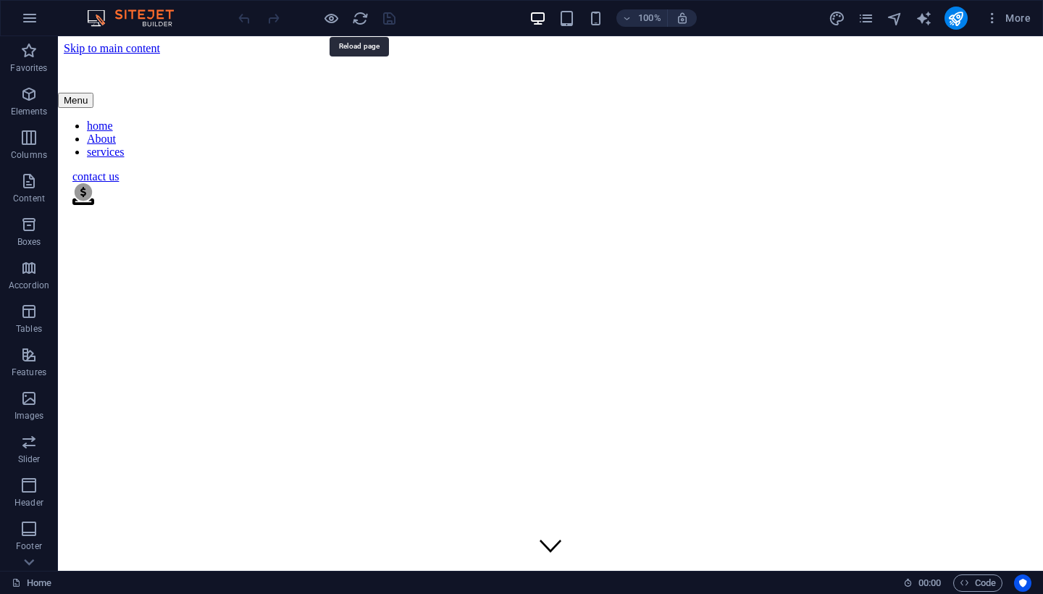
scroll to position [0, 0]
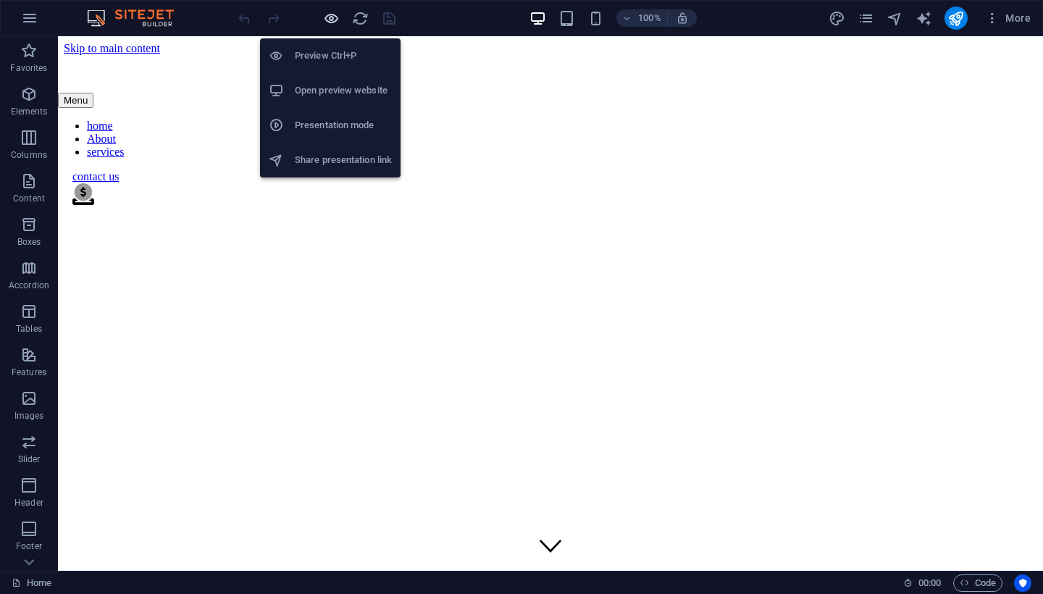
click at [333, 21] on icon "button" at bounding box center [331, 18] width 17 height 17
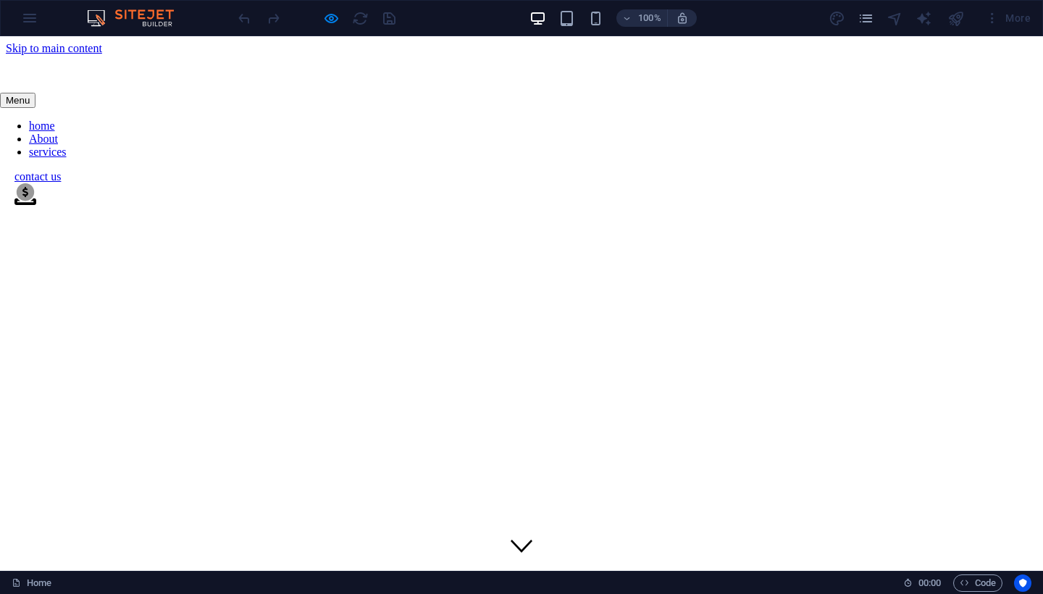
click at [61, 170] on link "contact us" at bounding box center [37, 176] width 46 height 12
click at [120, 161] on div "Let’s talk I have read and understand the privacy policy. Unreadable? Load new …" at bounding box center [522, 481] width 1032 height 879
click at [55, 120] on link "home" at bounding box center [42, 126] width 26 height 12
click at [58, 133] on link "About" at bounding box center [43, 139] width 29 height 12
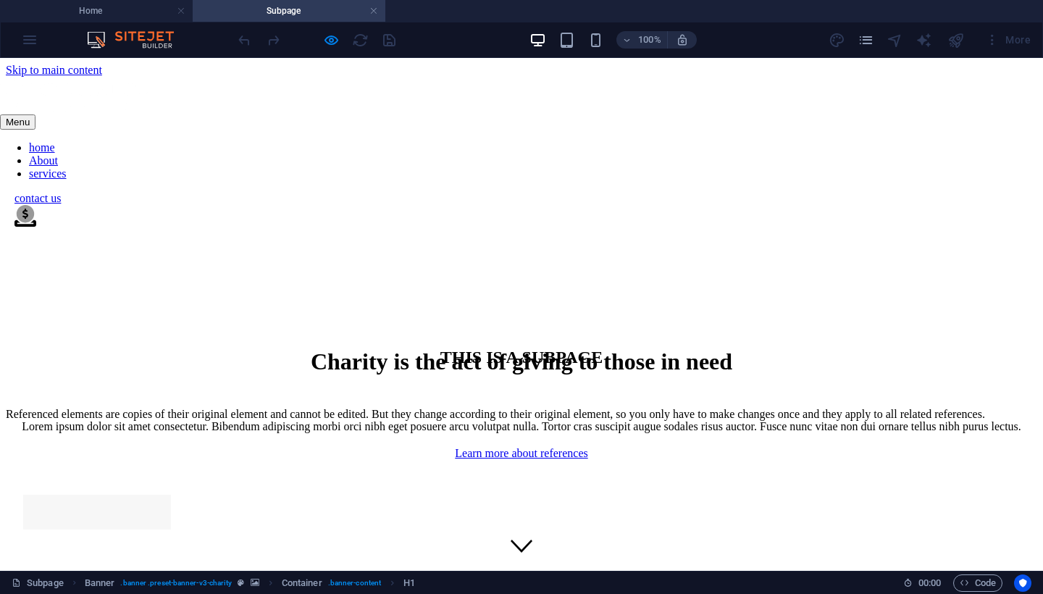
scroll to position [0, 0]
click at [92, 8] on h4 "Home" at bounding box center [96, 11] width 193 height 16
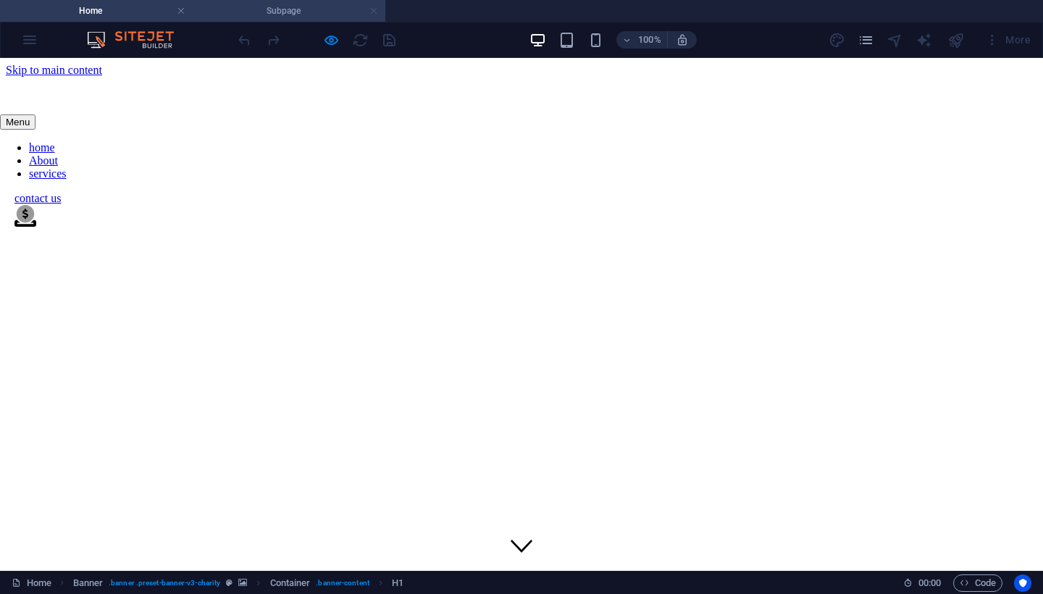
click at [374, 13] on link at bounding box center [373, 11] width 9 height 14
